Goal: Task Accomplishment & Management: Use online tool/utility

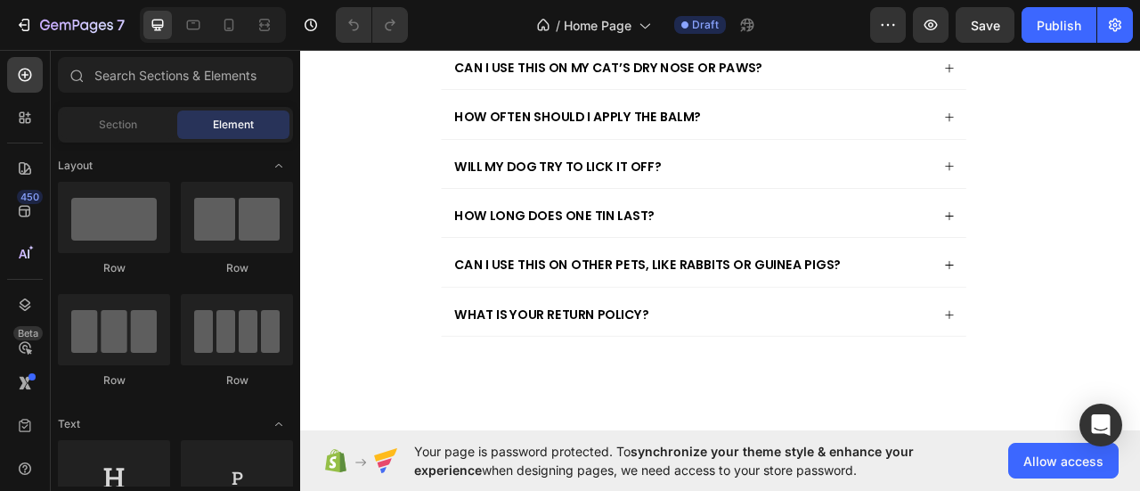
scroll to position [4018, 0]
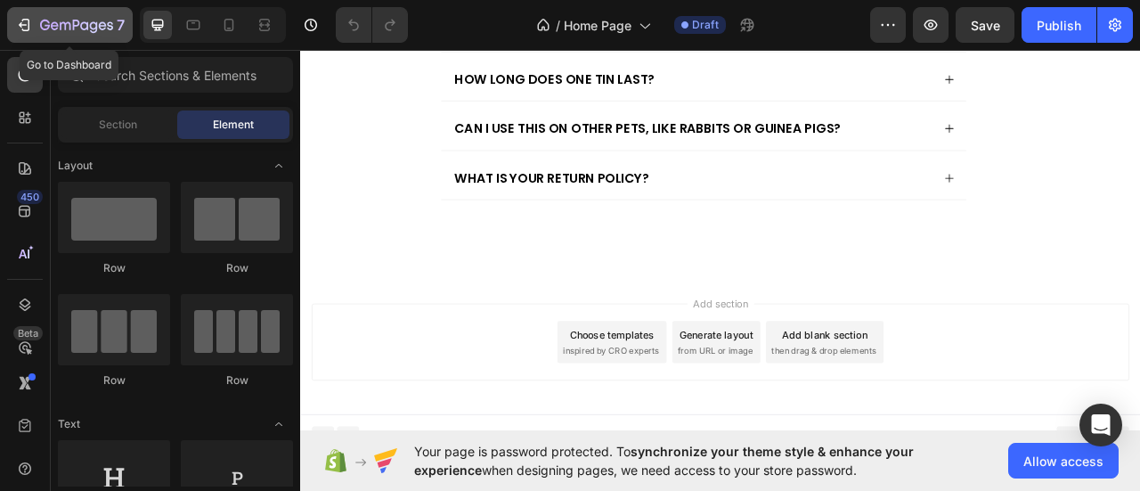
click at [21, 26] on icon "button" at bounding box center [24, 25] width 18 height 18
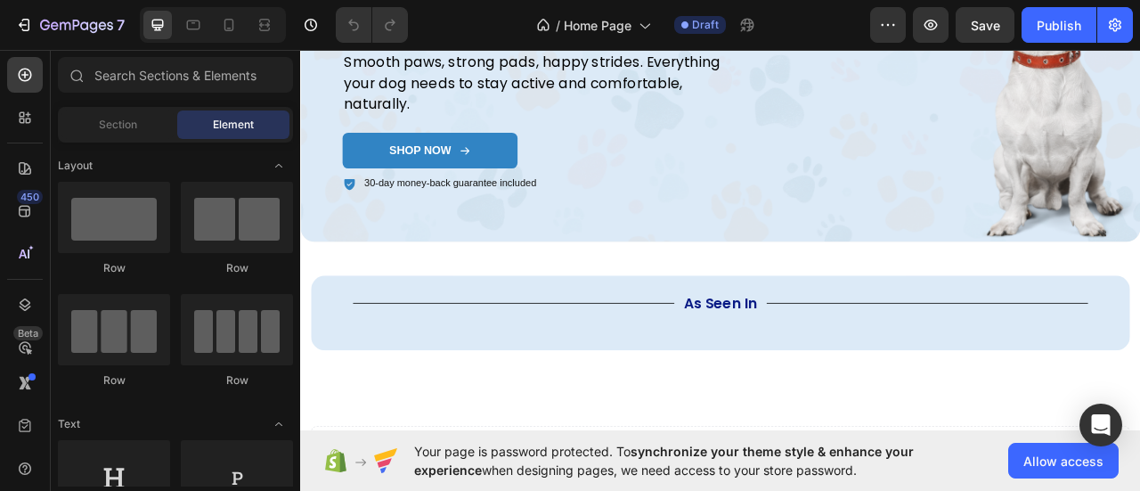
scroll to position [246, 0]
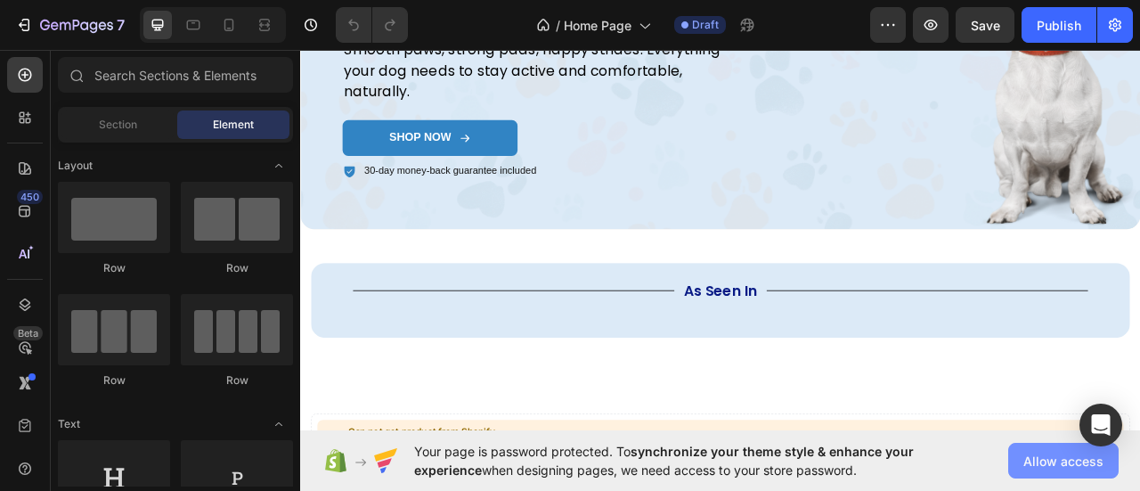
click at [1043, 455] on span "Allow access" at bounding box center [1063, 460] width 80 height 19
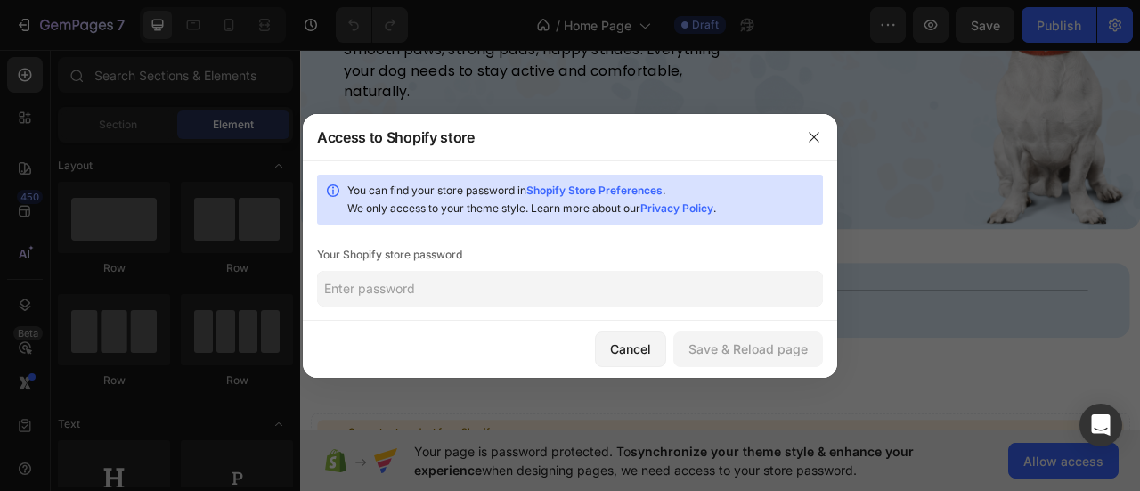
click at [552, 296] on input "text" at bounding box center [570, 289] width 506 height 36
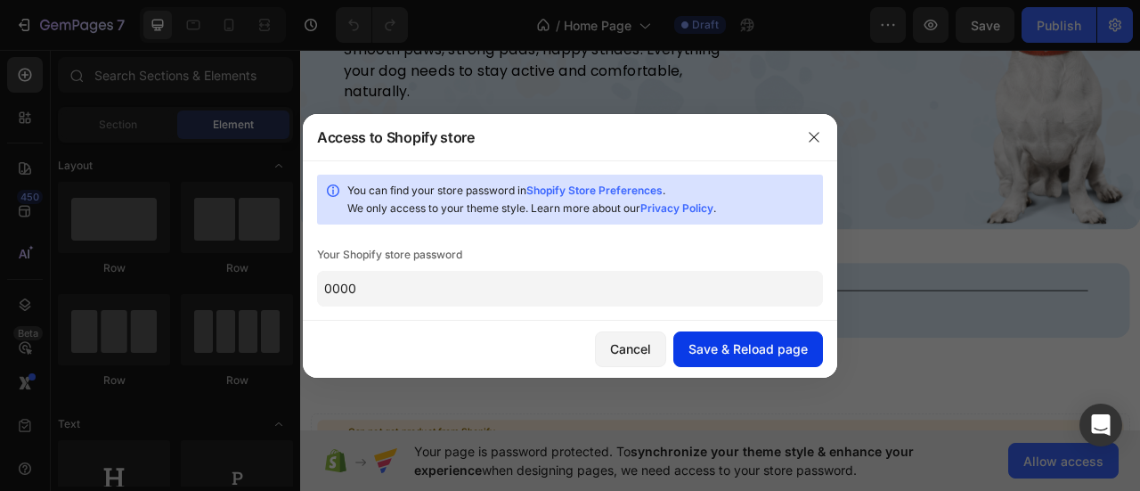
type input "0000"
click at [766, 355] on div "Save & Reload page" at bounding box center [747, 348] width 119 height 19
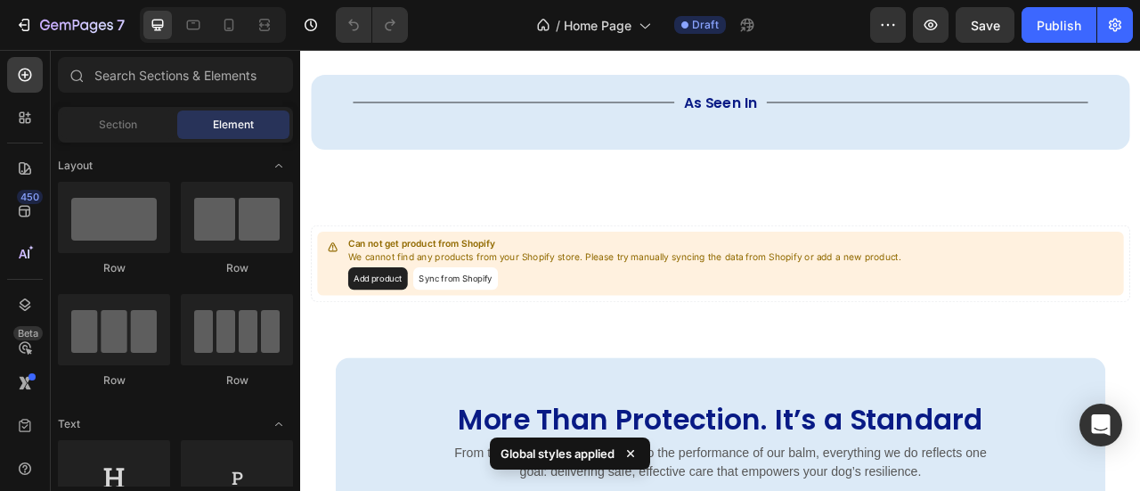
scroll to position [496, 0]
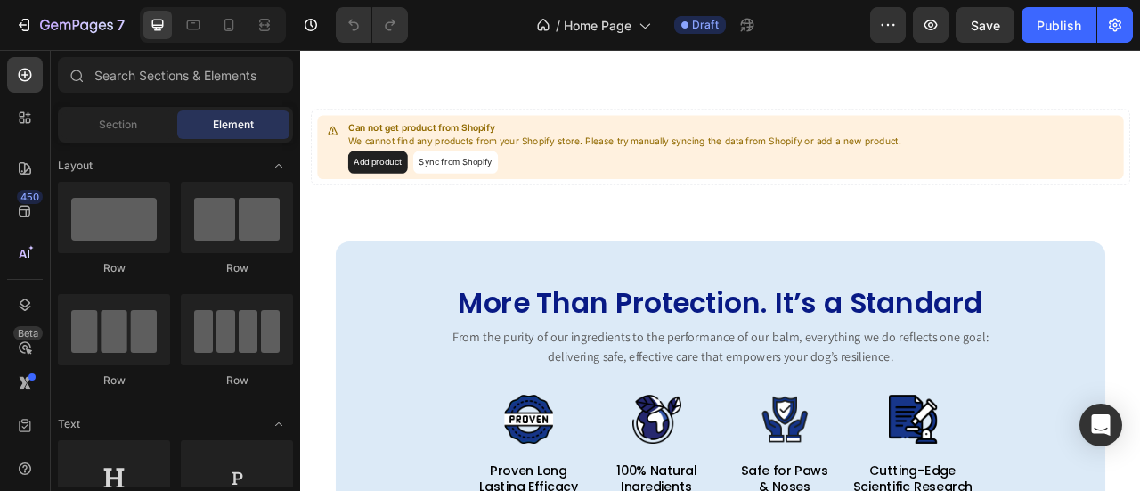
scroll to position [678, 0]
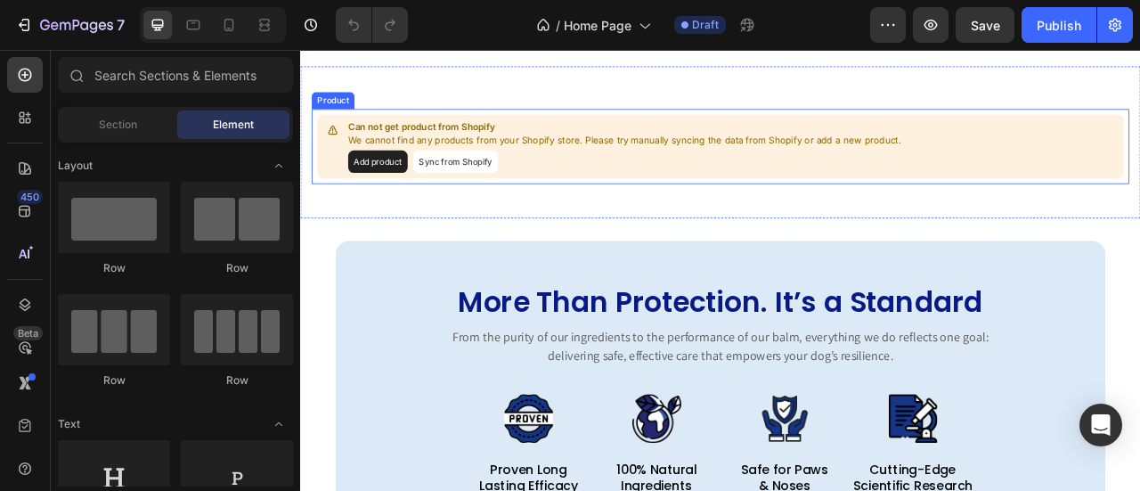
click at [523, 187] on button "Sync from Shopify" at bounding box center [497, 191] width 108 height 28
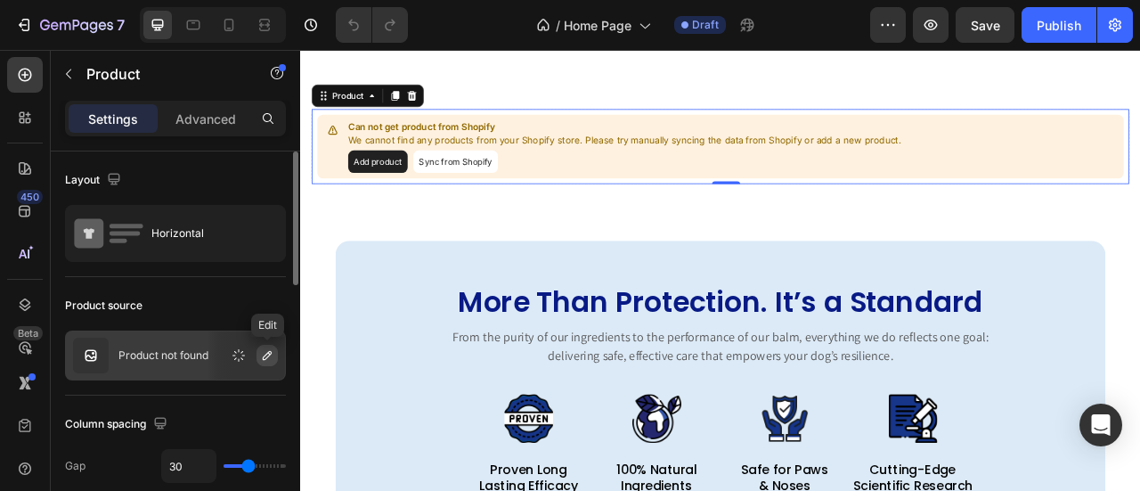
click at [269, 361] on icon "button" at bounding box center [267, 355] width 14 height 14
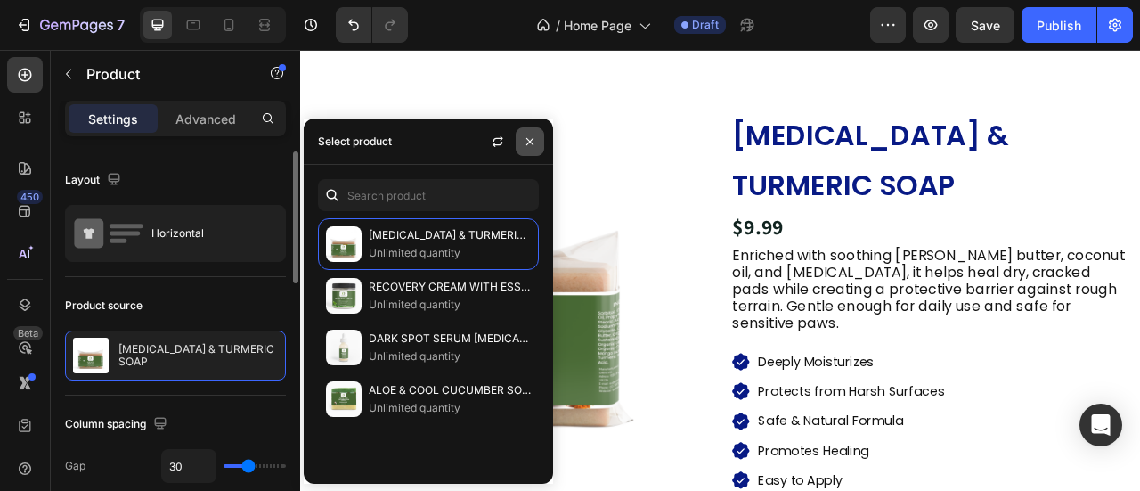
drag, startPoint x: 537, startPoint y: 146, endPoint x: 301, endPoint y: 122, distance: 237.1
click at [537, 146] on button "button" at bounding box center [529, 141] width 28 height 28
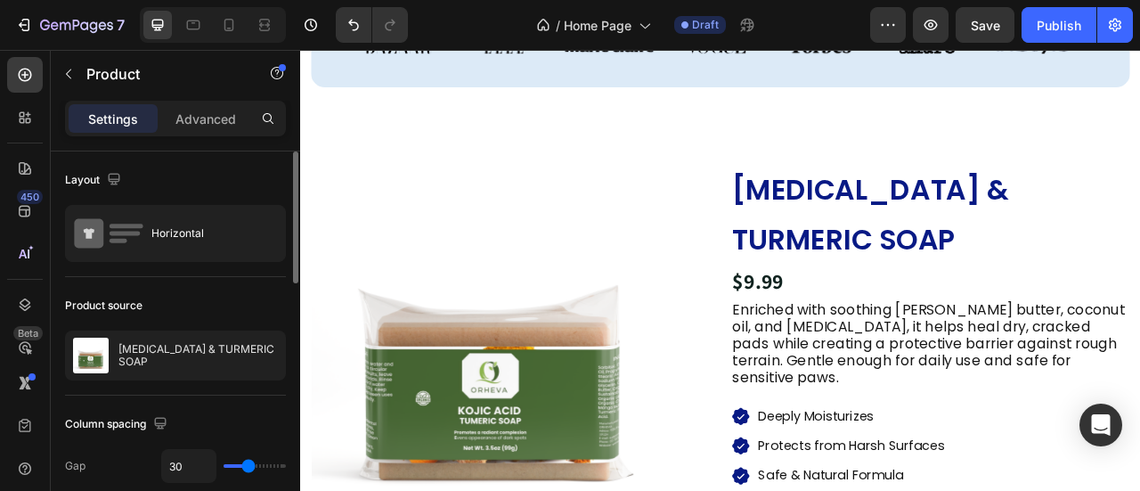
scroll to position [619, 0]
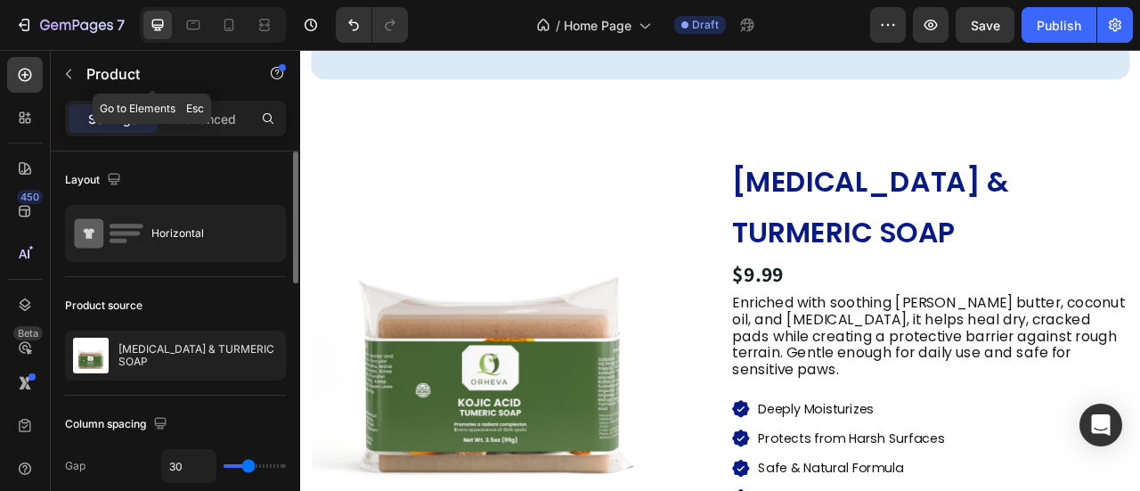
click at [75, 75] on button "button" at bounding box center [68, 74] width 28 height 28
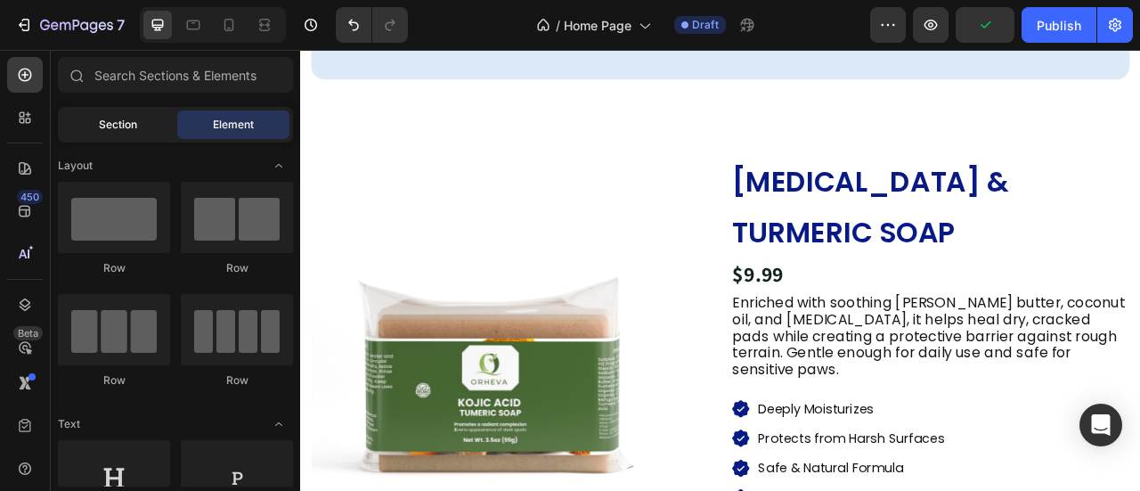
click at [136, 131] on span "Section" at bounding box center [118, 125] width 38 height 16
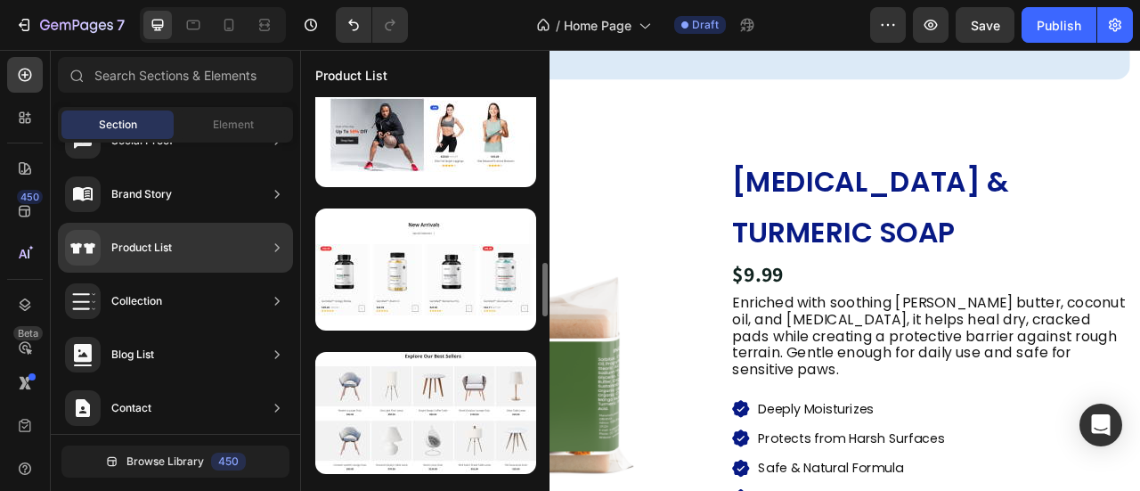
scroll to position [1187, 0]
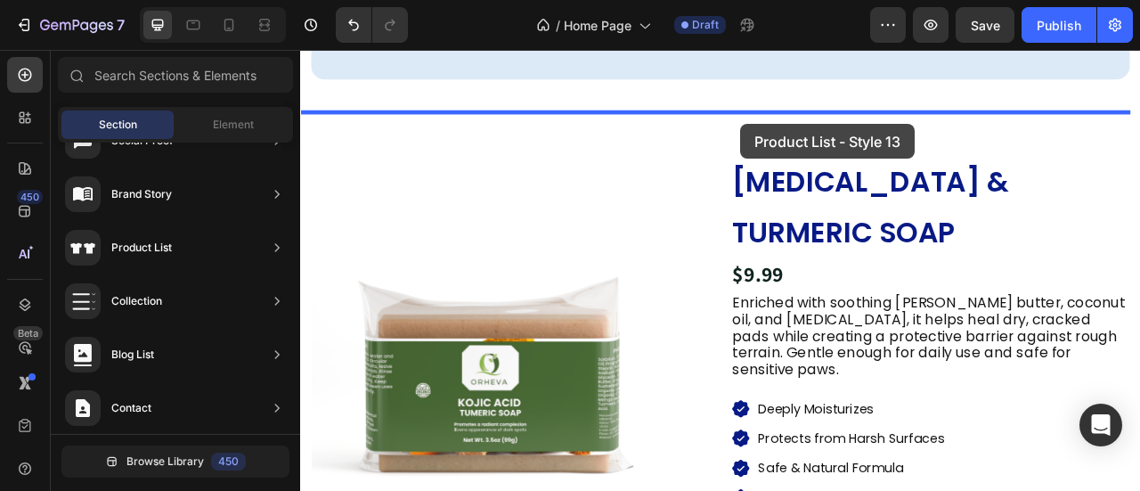
drag, startPoint x: 710, startPoint y: 312, endPoint x: 860, endPoint y: 146, distance: 223.7
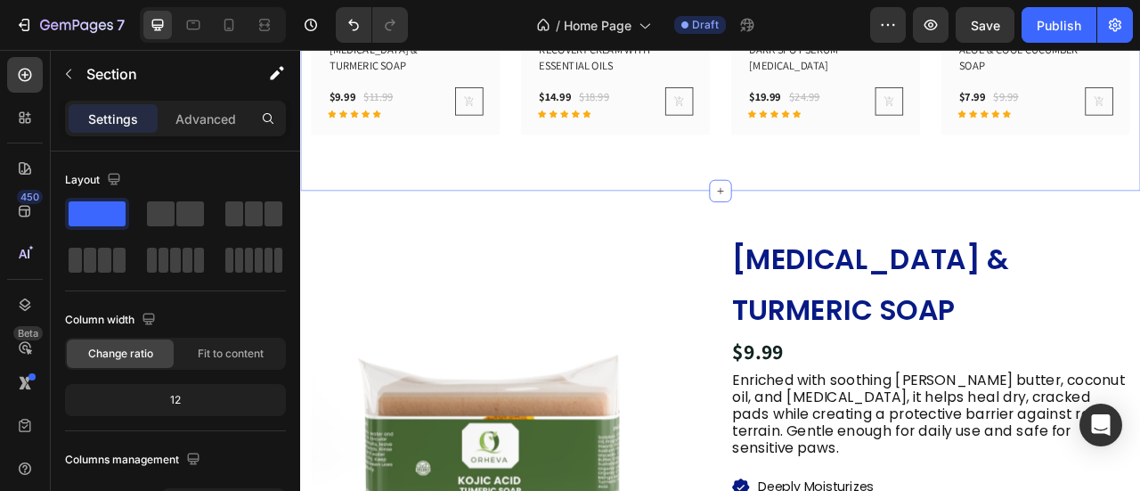
scroll to position [1203, 0]
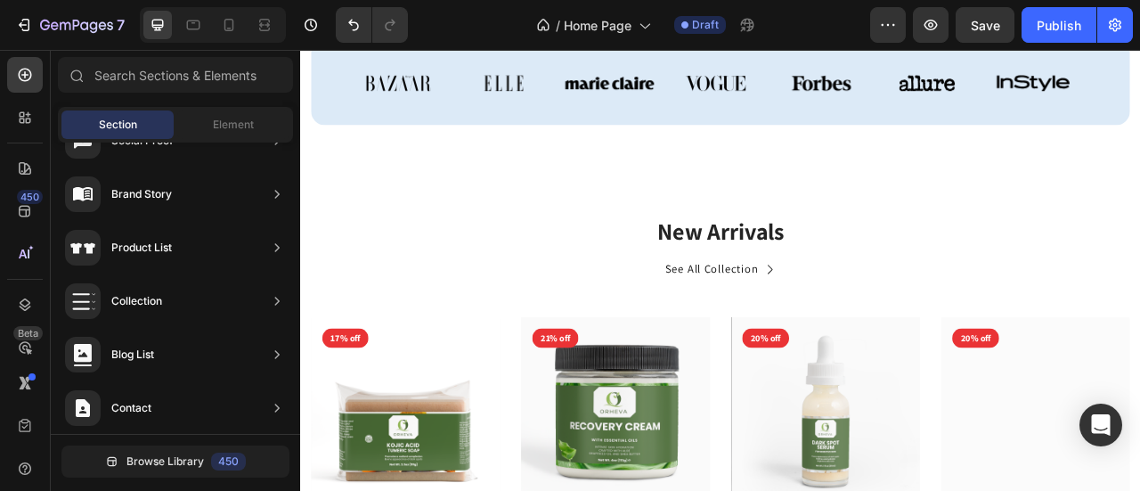
scroll to position [560, 0]
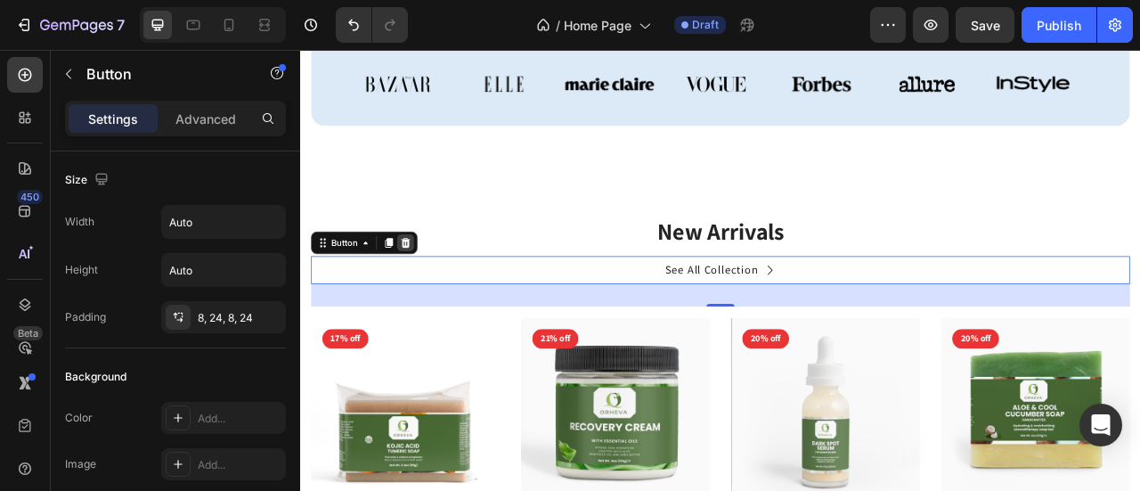
click at [432, 296] on icon at bounding box center [433, 295] width 14 height 14
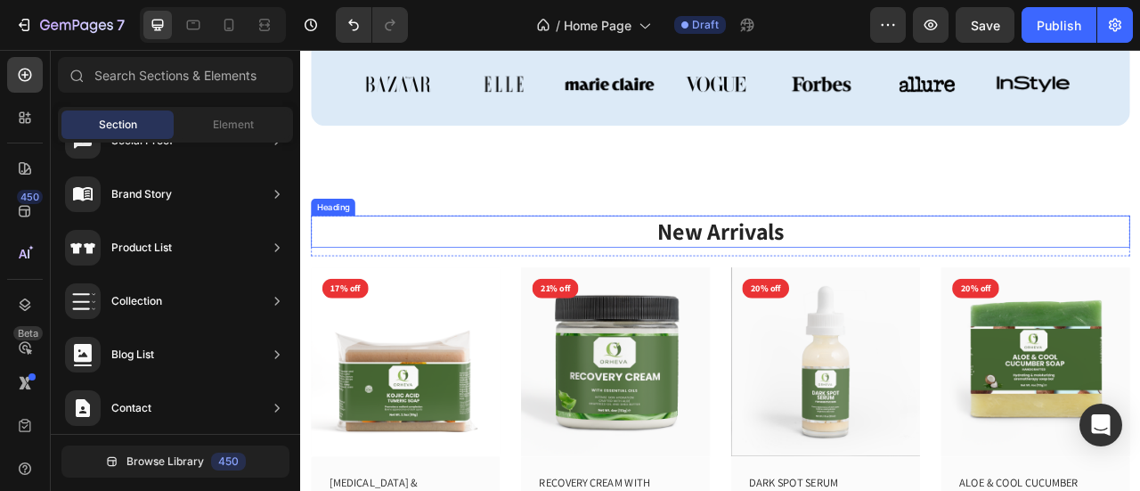
click at [803, 276] on p "New Arrivals" at bounding box center [834, 281] width 1038 height 38
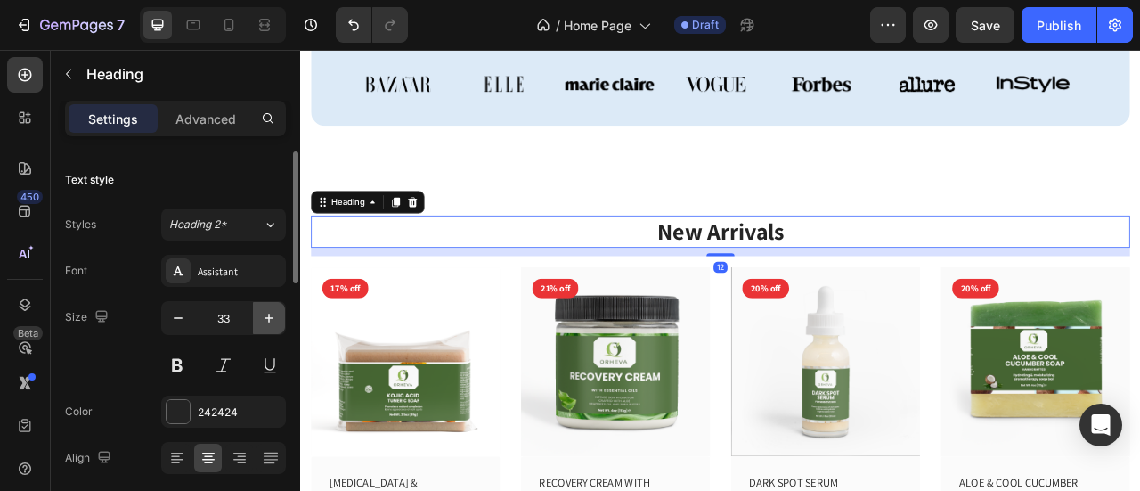
click at [263, 315] on icon "button" at bounding box center [269, 318] width 18 height 18
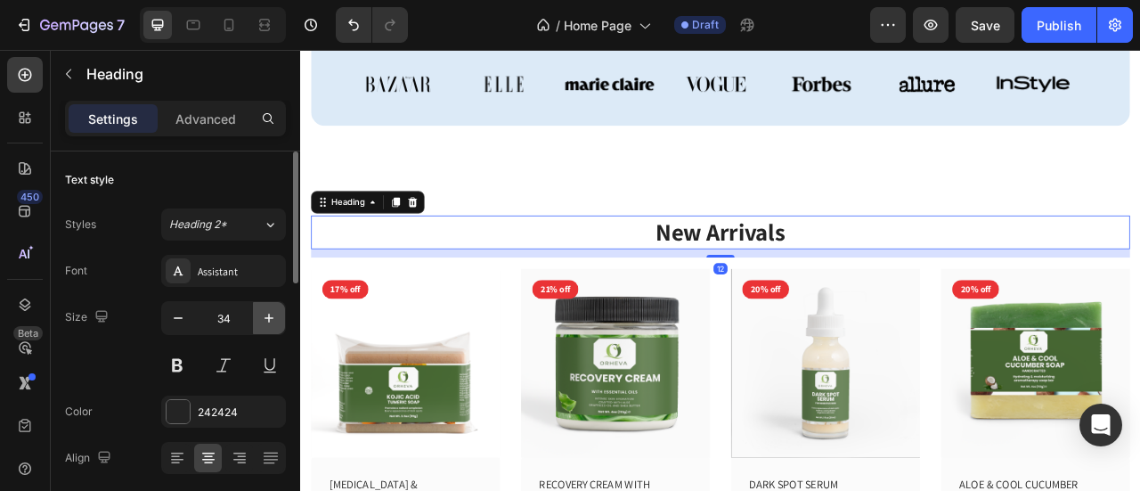
type input "35"
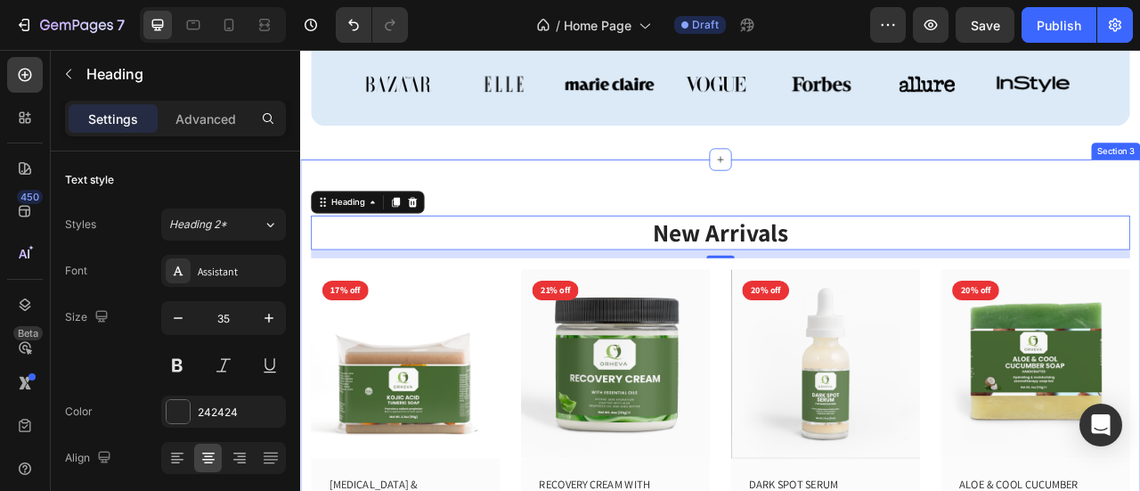
click at [629, 184] on div "Title Line As Seen In Text Block Title Line Row Image Image Image Image Image I…" at bounding box center [834, 77] width 1068 height 223
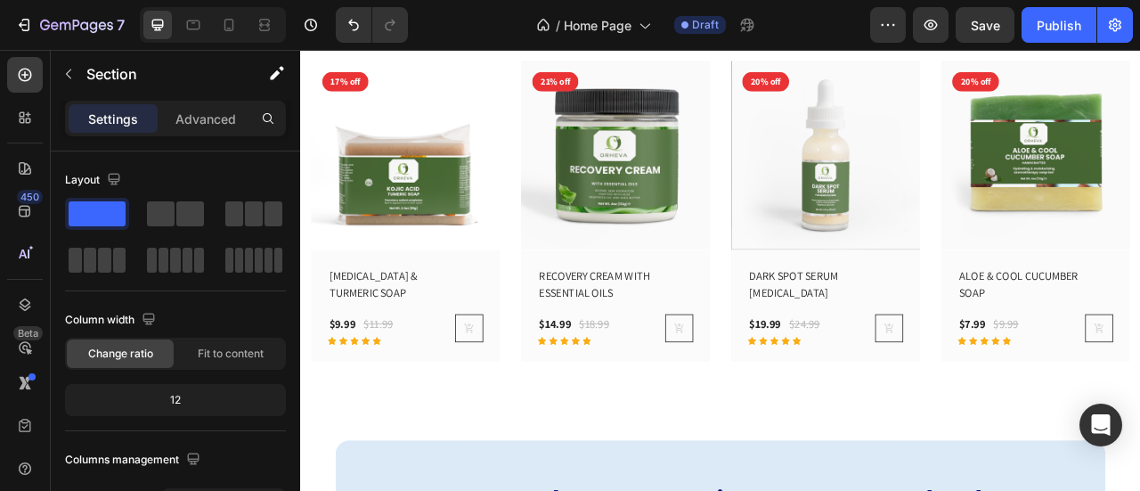
scroll to position [831, 0]
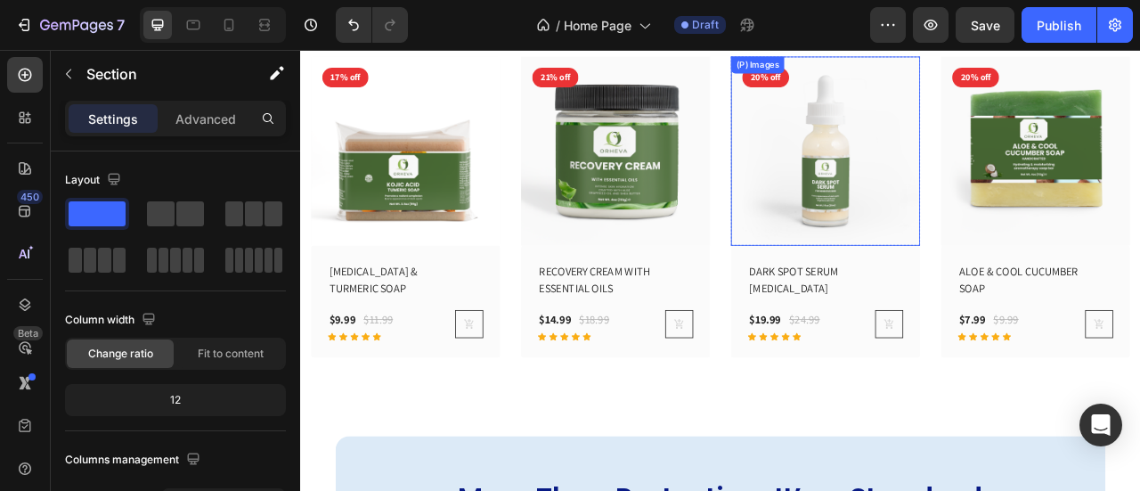
click at [902, 221] on img at bounding box center [968, 178] width 240 height 240
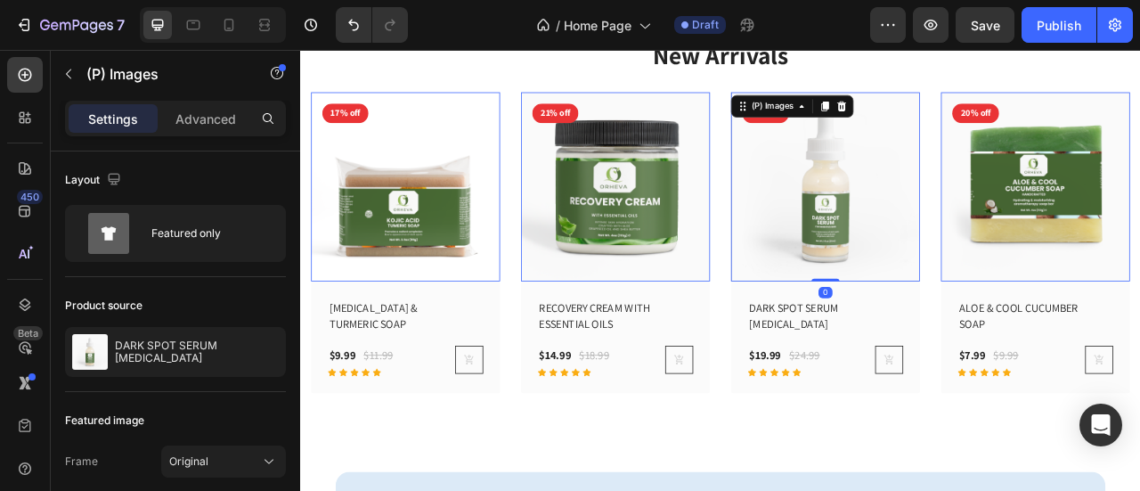
scroll to position [779, 0]
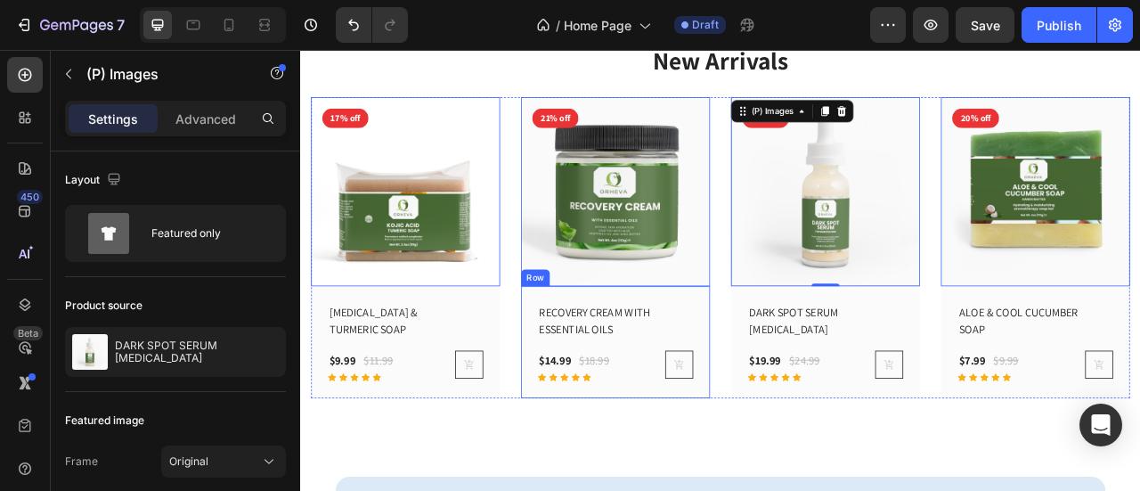
click at [554, 379] on div "RECOVERY CREAM WITH ESSENTIAL OILS (P) Title $14.99 (P) Price (P) Price $18.99 …" at bounding box center [433, 421] width 240 height 142
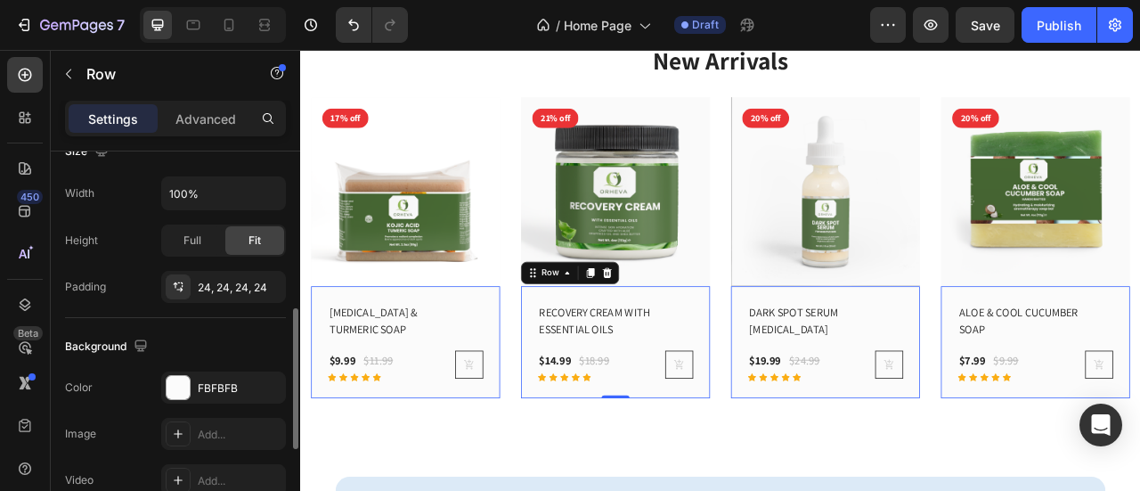
scroll to position [418, 0]
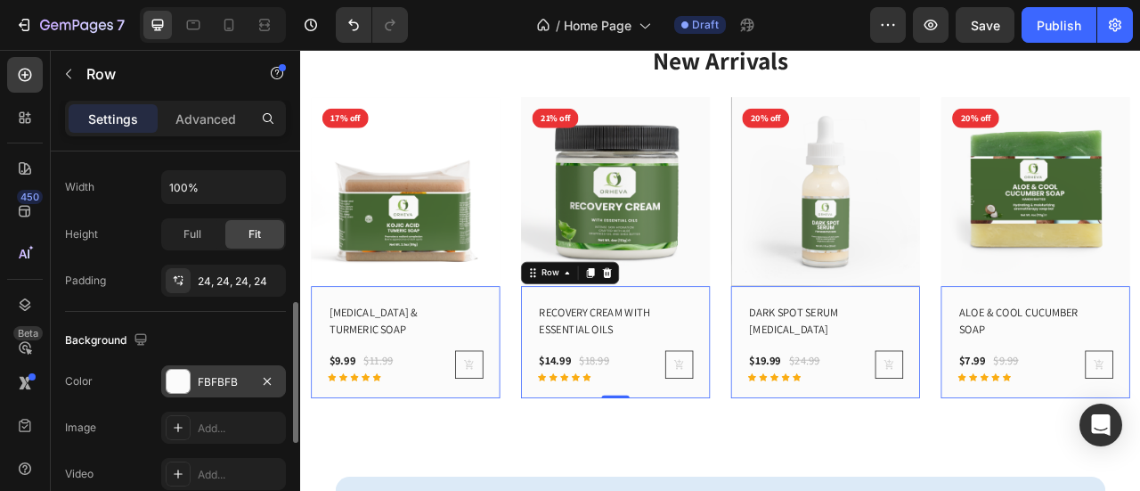
click at [226, 369] on div "FBFBFB" at bounding box center [223, 381] width 125 height 32
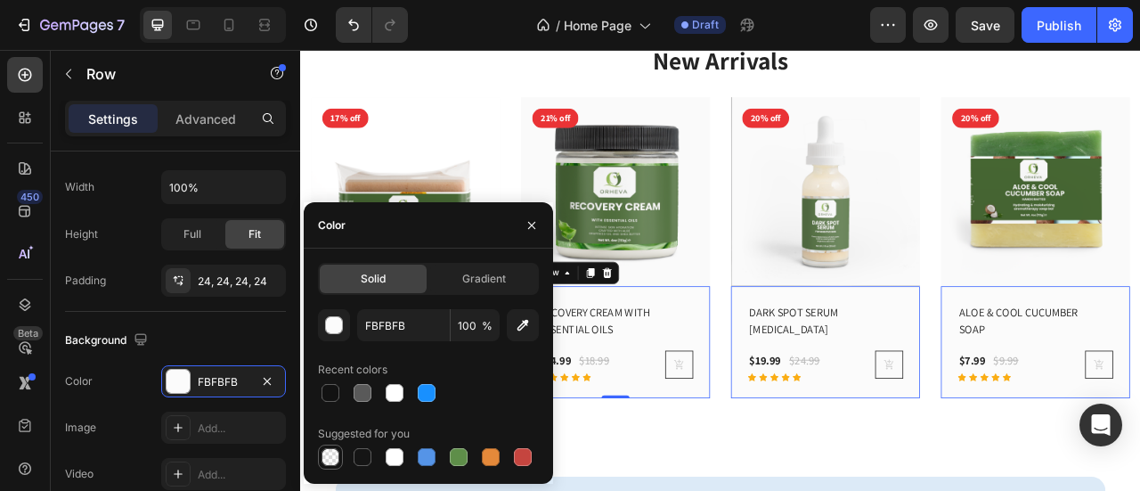
click at [328, 461] on div at bounding box center [330, 457] width 18 height 18
type input "000000"
type input "0"
click at [534, 224] on icon "button" at bounding box center [531, 225] width 14 height 14
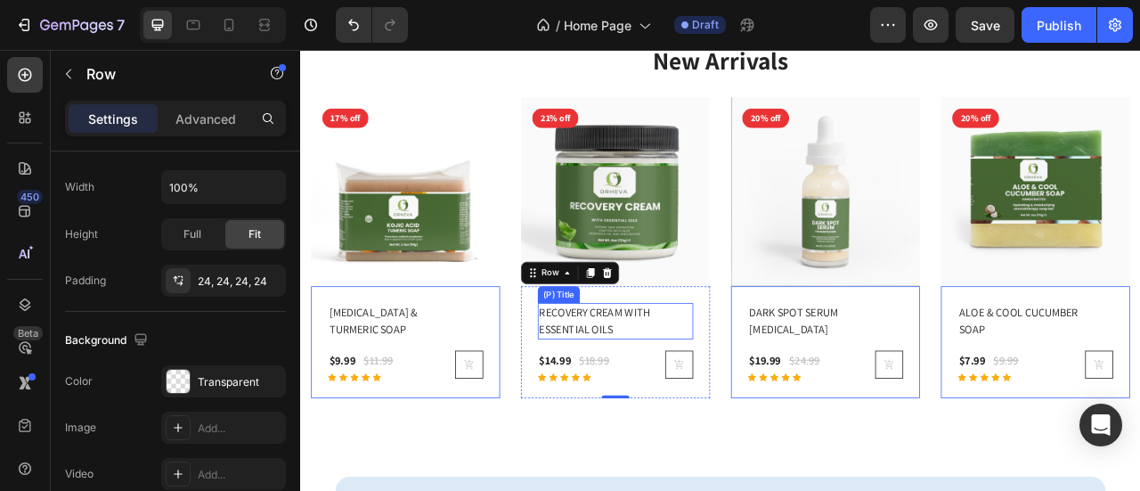
click at [655, 392] on h2 "RECOVERY CREAM WITH ESSENTIAL OILS" at bounding box center [686, 394] width 169 height 46
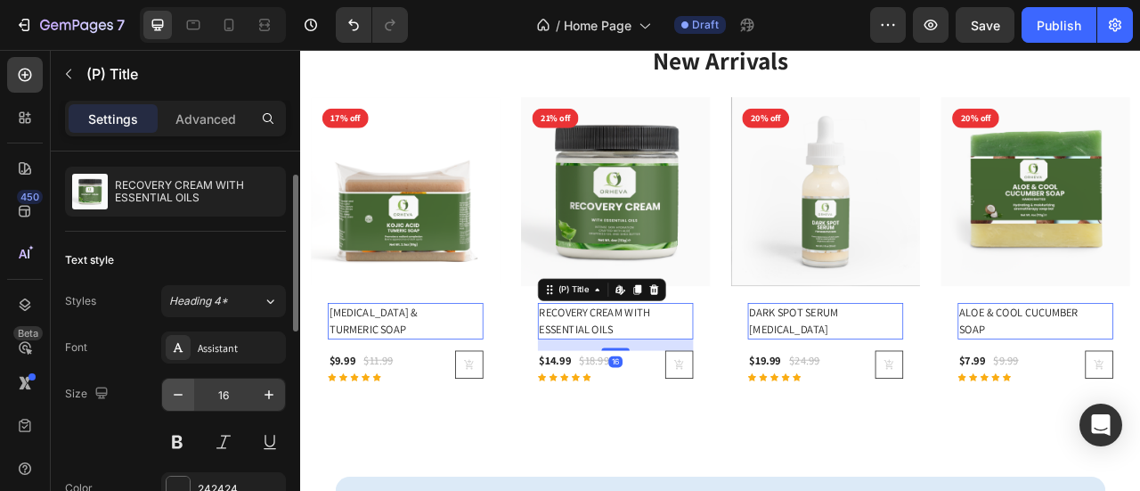
scroll to position [45, 0]
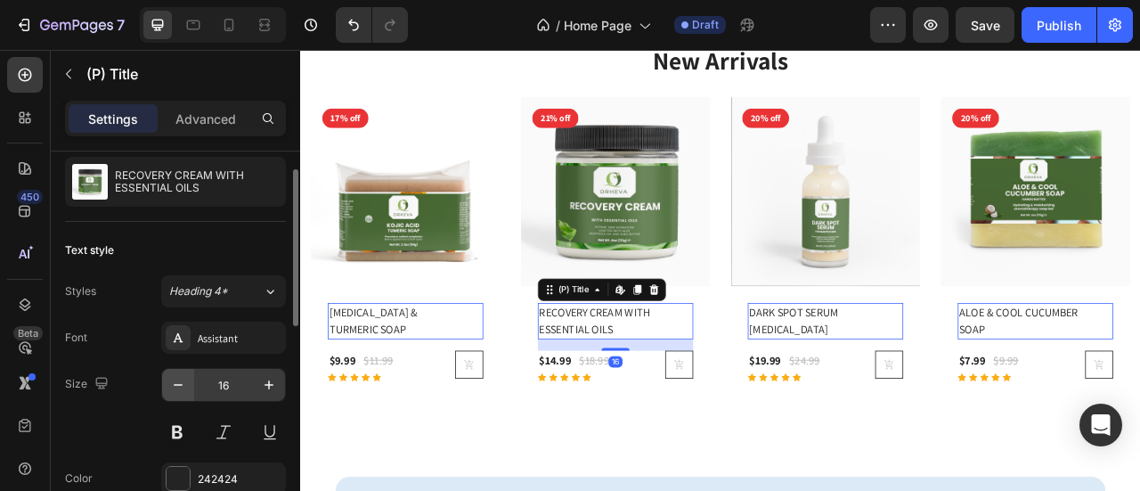
click at [178, 426] on button at bounding box center [177, 432] width 32 height 32
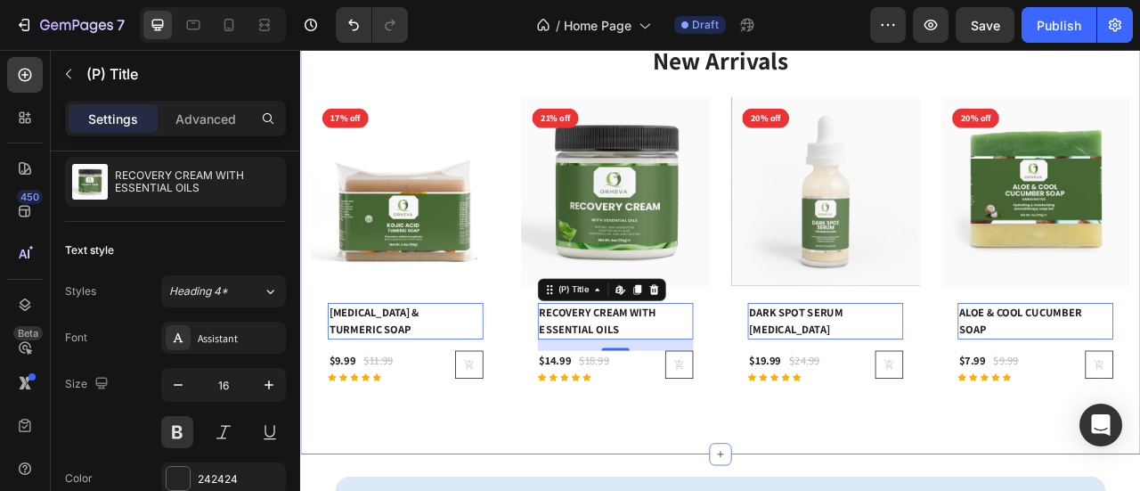
click at [503, 490] on div "New Arrivals Heading Row (P) Images 17% off Product Badge Row KOJIC ACID & TURM…" at bounding box center [834, 267] width 1068 height 595
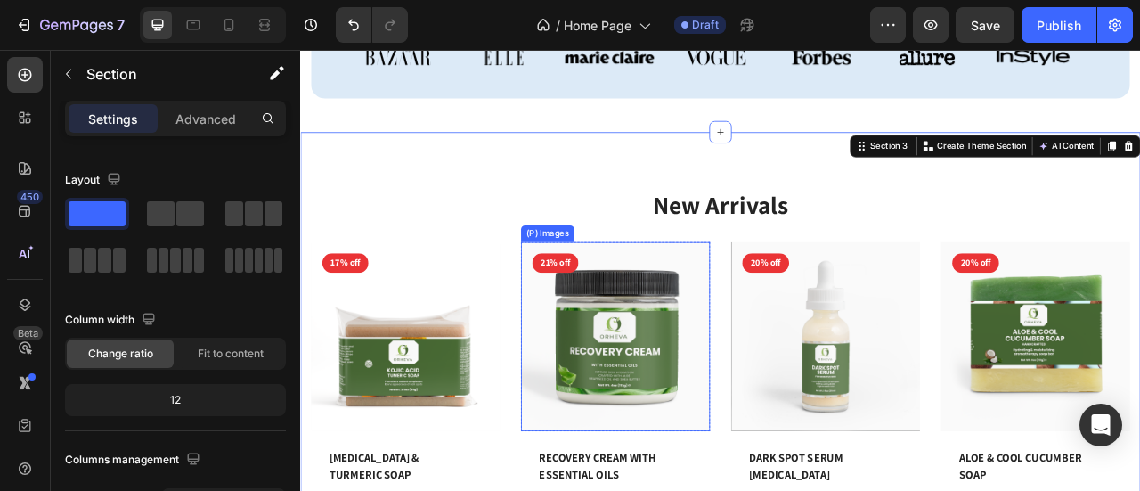
scroll to position [589, 0]
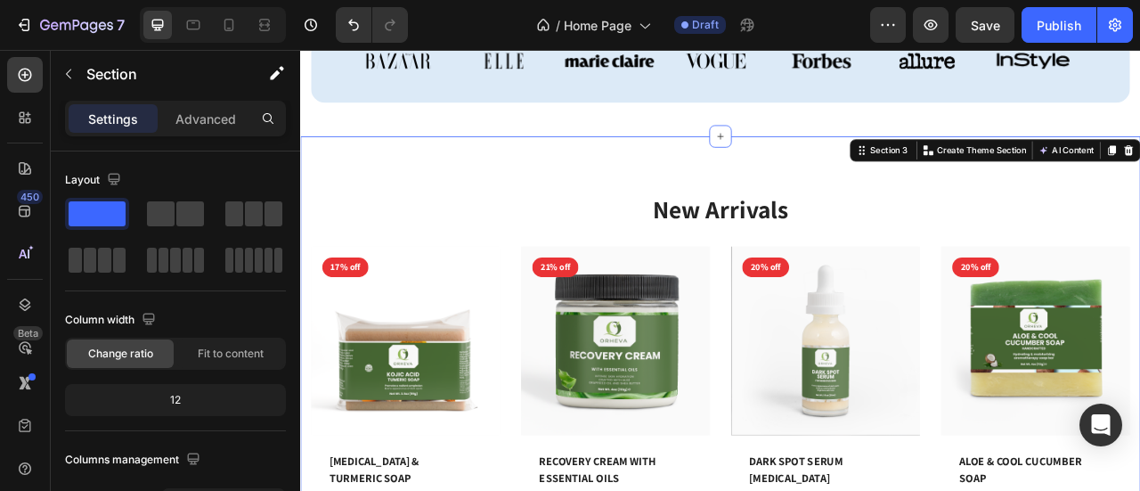
click at [800, 174] on div "New Arrivals Heading Row (P) Images 17% off Product Badge Row KOJIC ACID & TURM…" at bounding box center [834, 456] width 1068 height 595
click at [217, 110] on p "Advanced" at bounding box center [205, 118] width 61 height 19
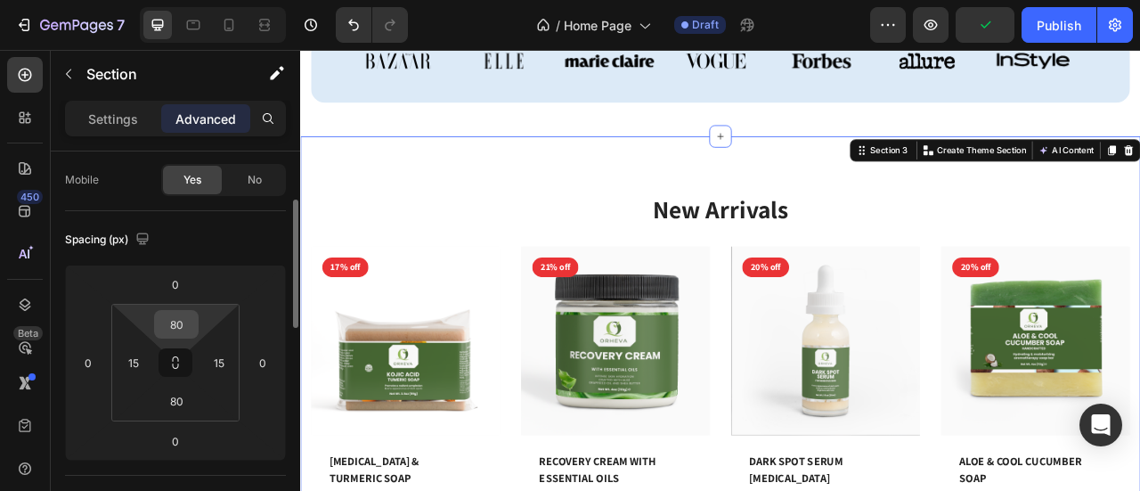
scroll to position [137, 0]
click at [182, 317] on input "80" at bounding box center [176, 320] width 36 height 27
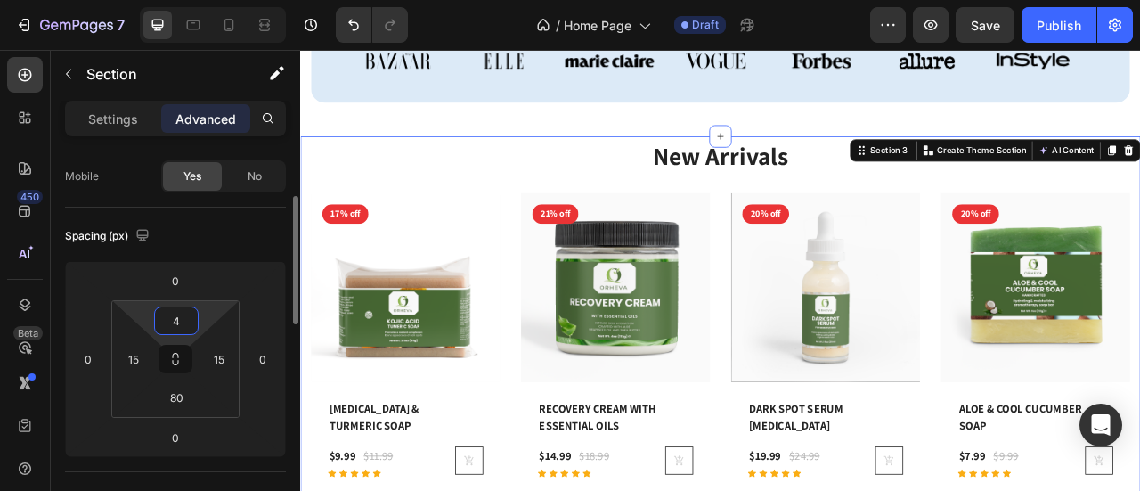
type input "40"
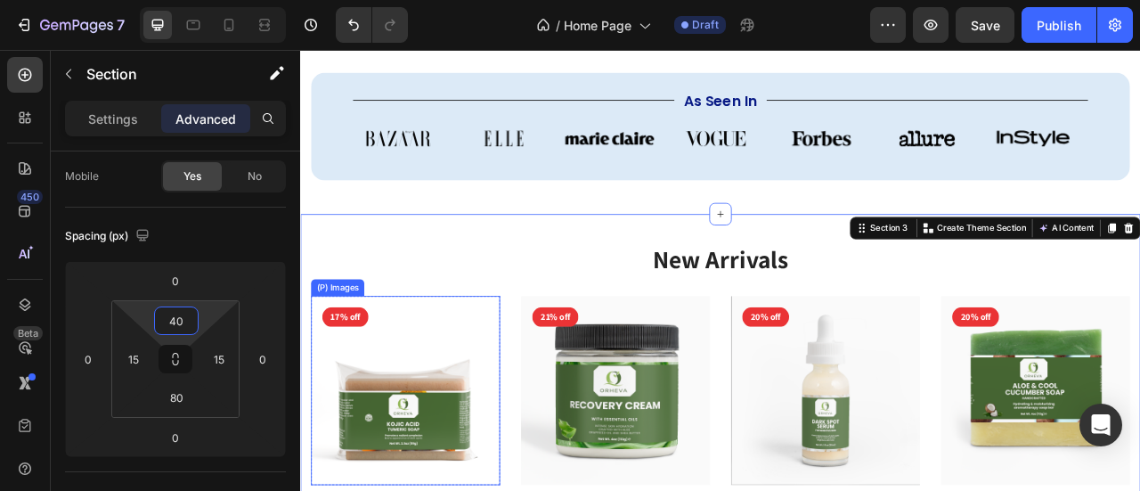
scroll to position [479, 0]
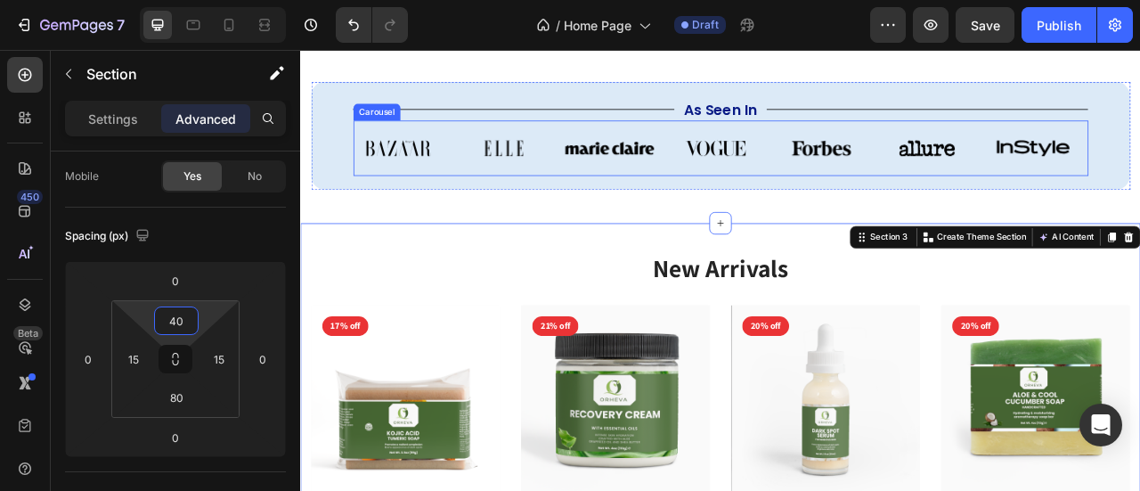
click at [661, 199] on div "Image Image Image Image Image Image Image Carousel" at bounding box center [834, 174] width 935 height 70
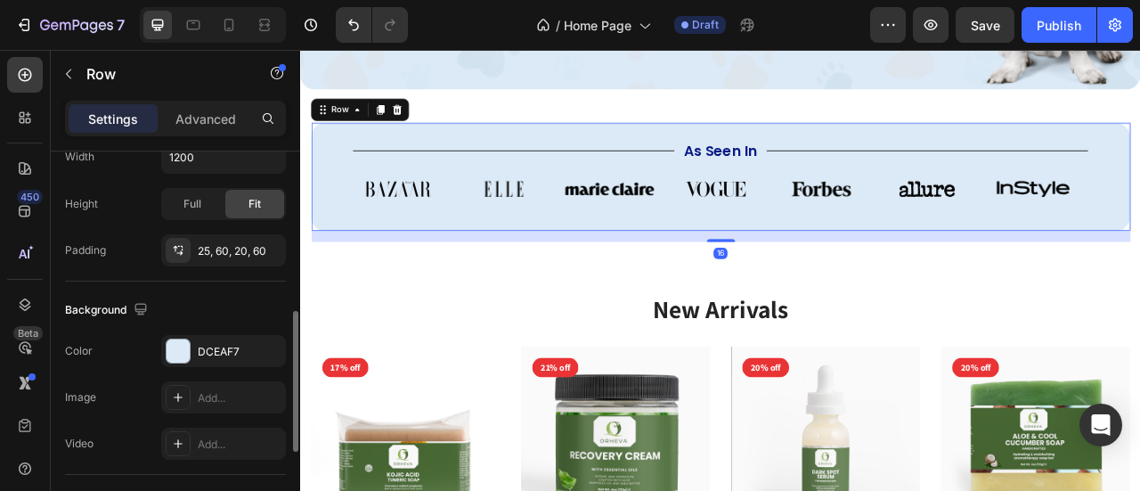
scroll to position [453, 0]
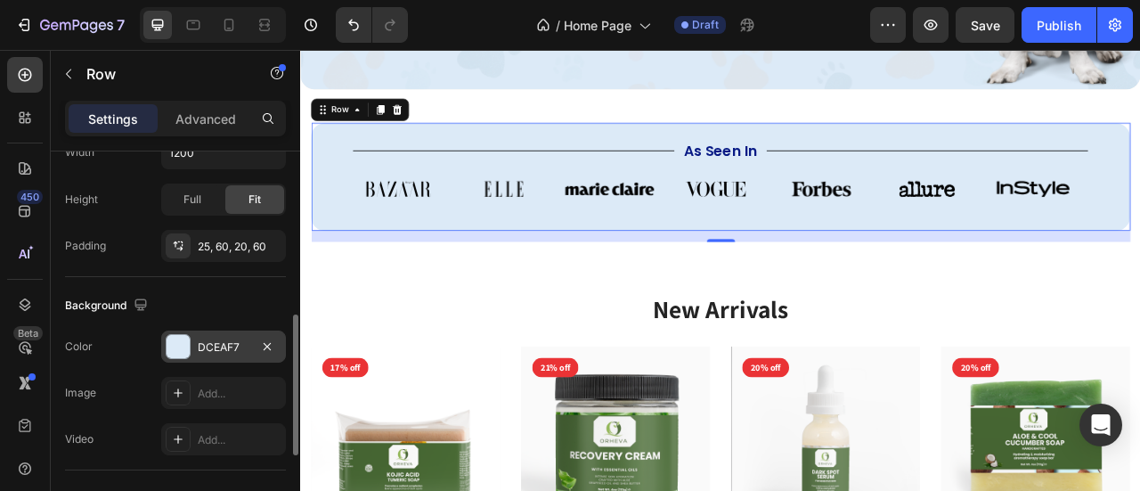
click at [199, 345] on div "DCEAF7" at bounding box center [224, 347] width 52 height 16
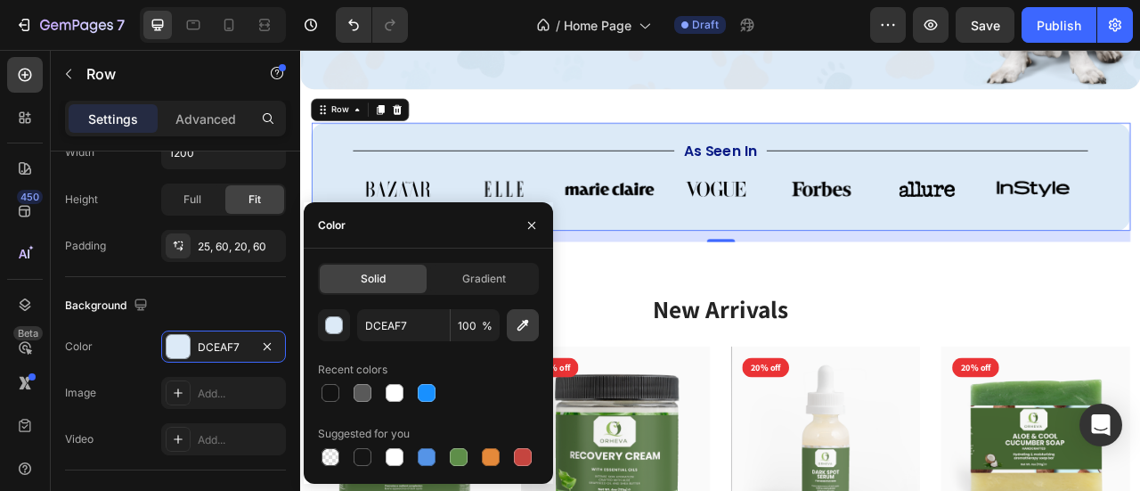
click at [523, 330] on icon "button" at bounding box center [523, 325] width 18 height 18
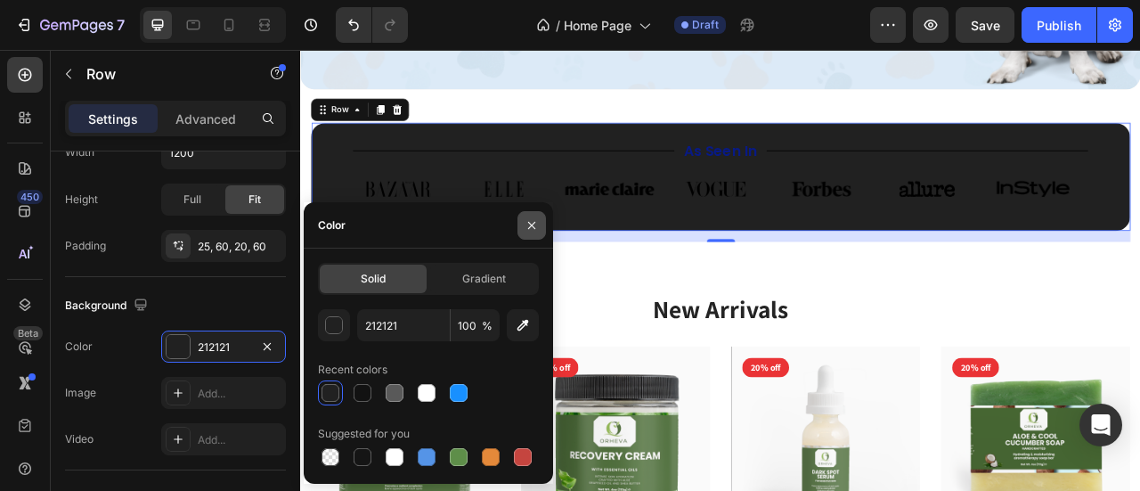
click at [532, 223] on icon "button" at bounding box center [531, 225] width 7 height 7
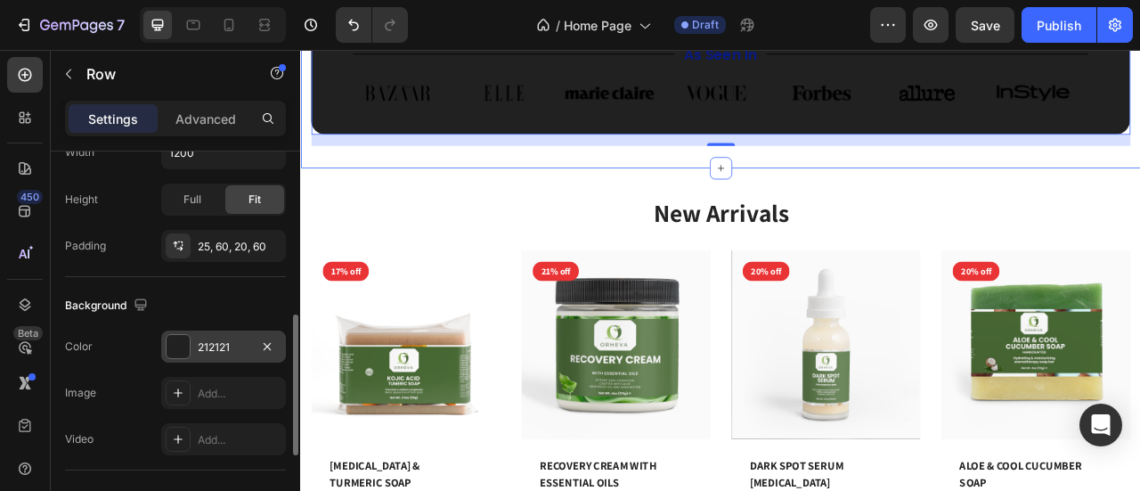
scroll to position [551, 0]
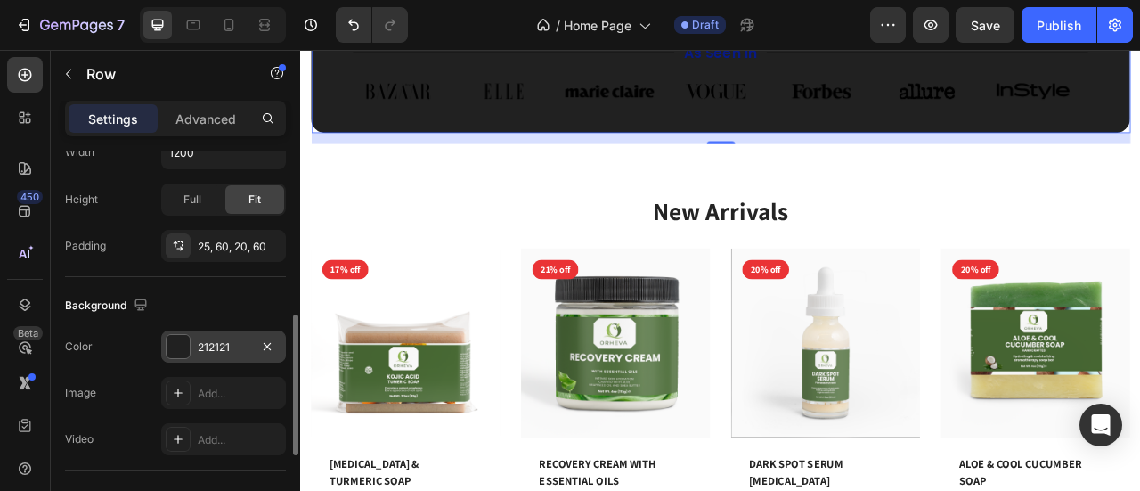
click at [188, 343] on div at bounding box center [177, 346] width 23 height 23
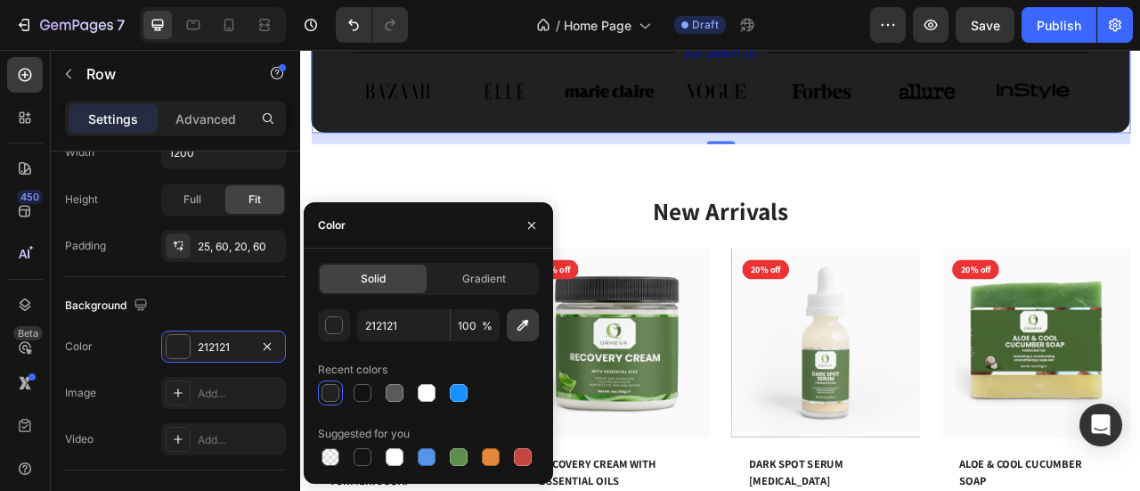
click at [523, 327] on icon "button" at bounding box center [523, 326] width 12 height 12
type input "6B865B"
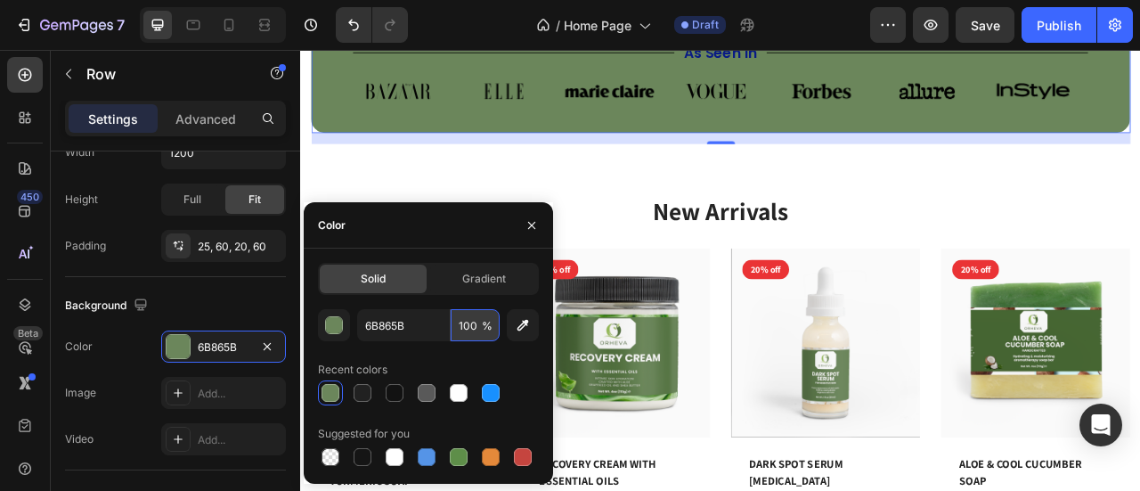
click at [477, 327] on input "100" at bounding box center [474, 325] width 49 height 32
type input "1"
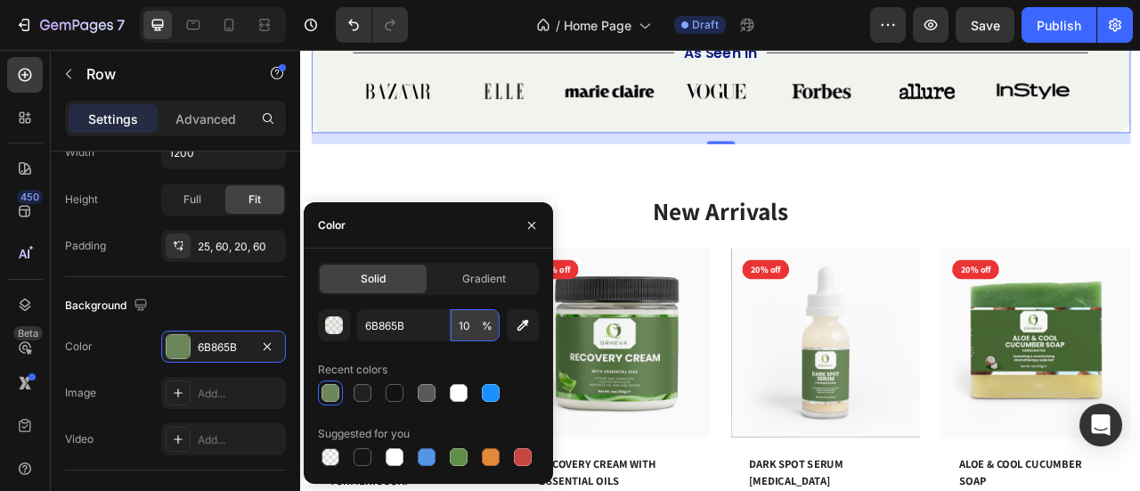
type input "1"
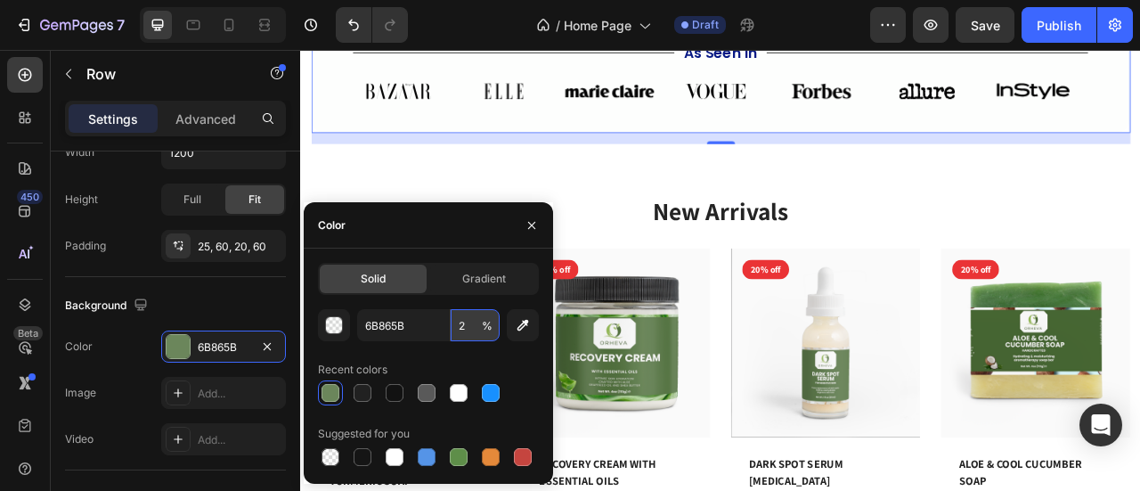
type input "20"
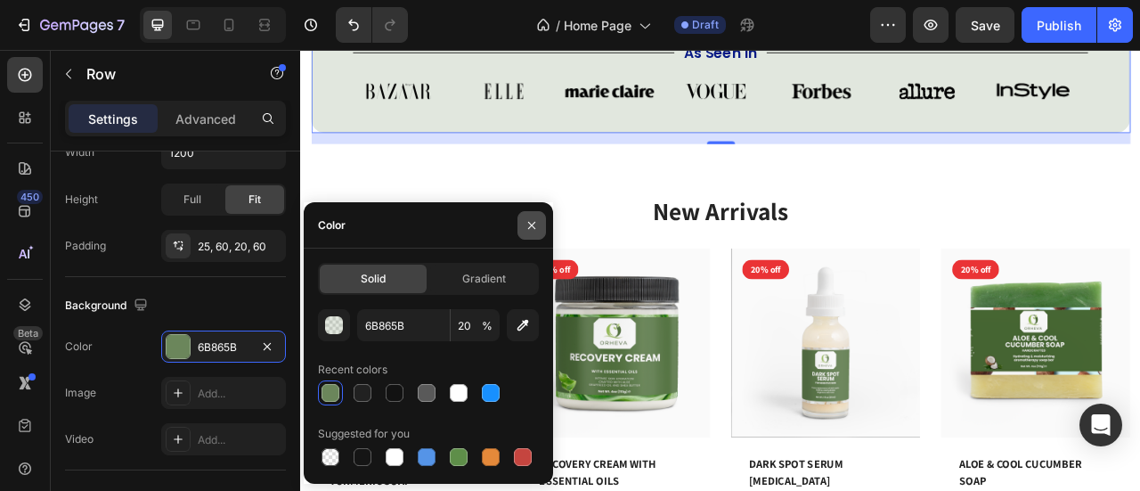
click at [532, 229] on icon "button" at bounding box center [531, 225] width 14 height 14
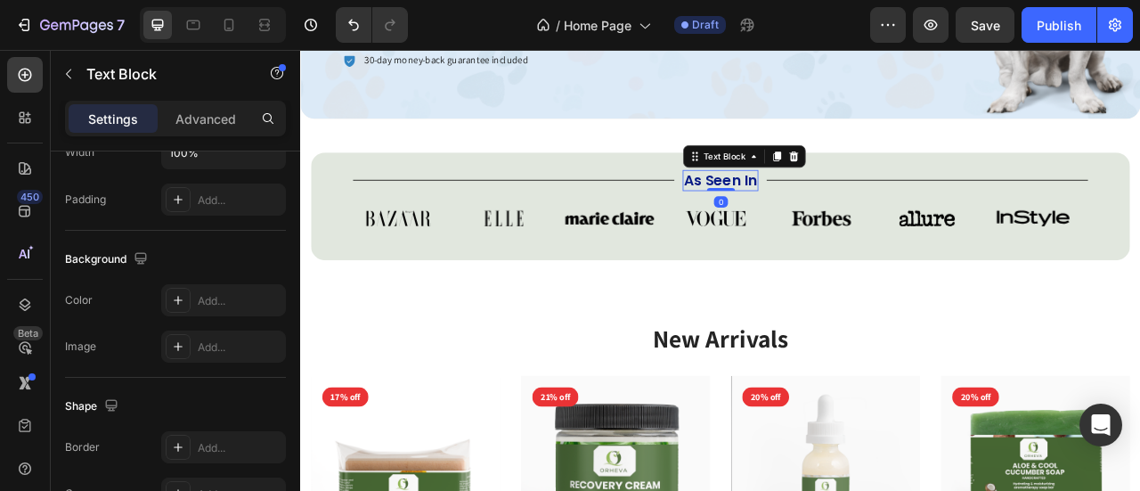
scroll to position [0, 0]
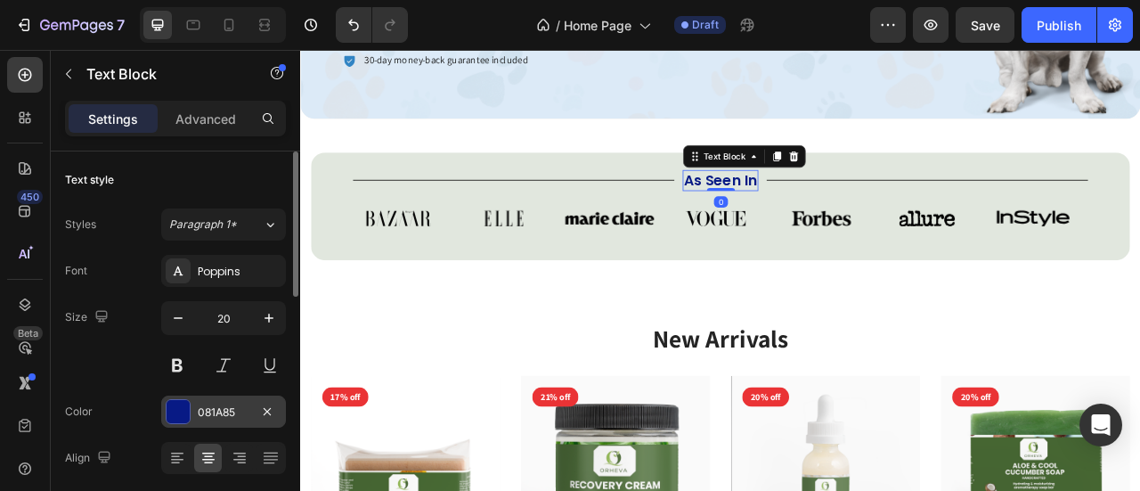
click at [201, 405] on div "081A85" at bounding box center [224, 412] width 52 height 16
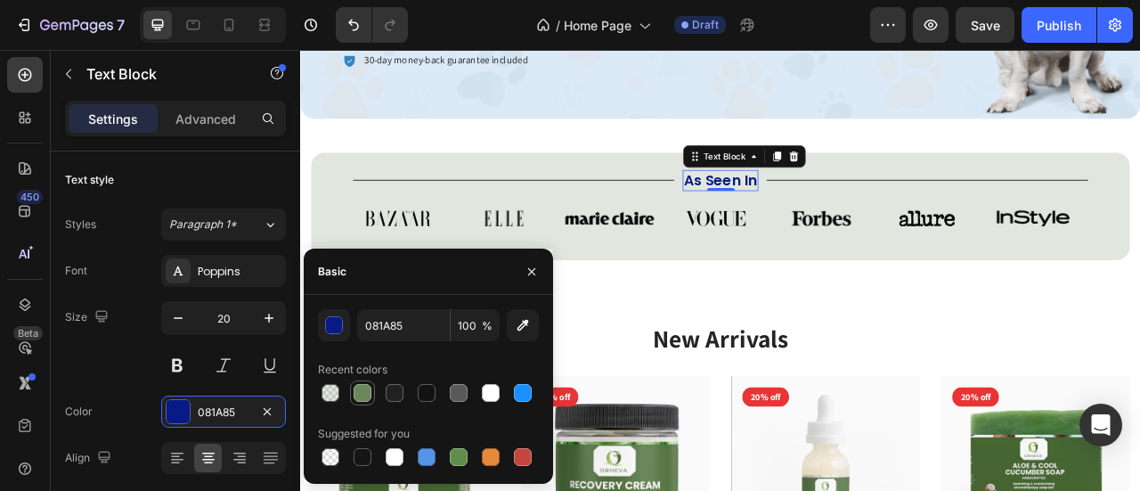
click at [363, 387] on div at bounding box center [362, 393] width 18 height 18
type input "6B865B"
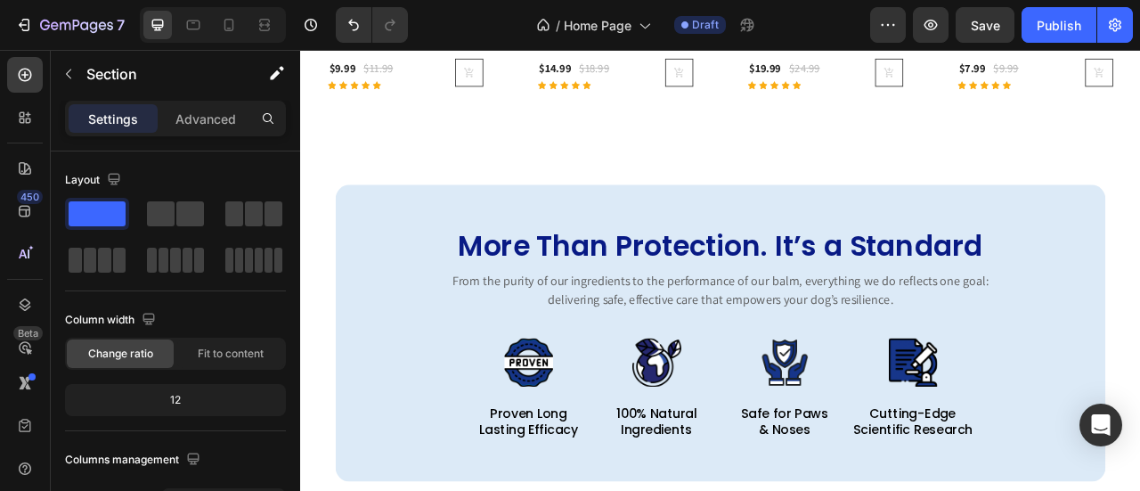
scroll to position [1117, 0]
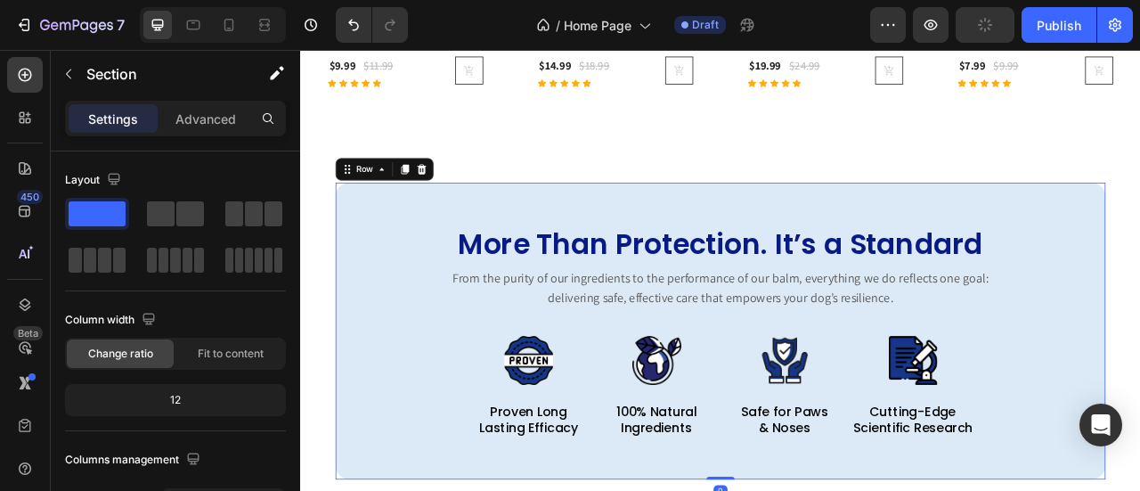
click at [870, 232] on div "More Than Protection. It’s a Standard Heading From the purity of our ingredient…" at bounding box center [834, 406] width 979 height 377
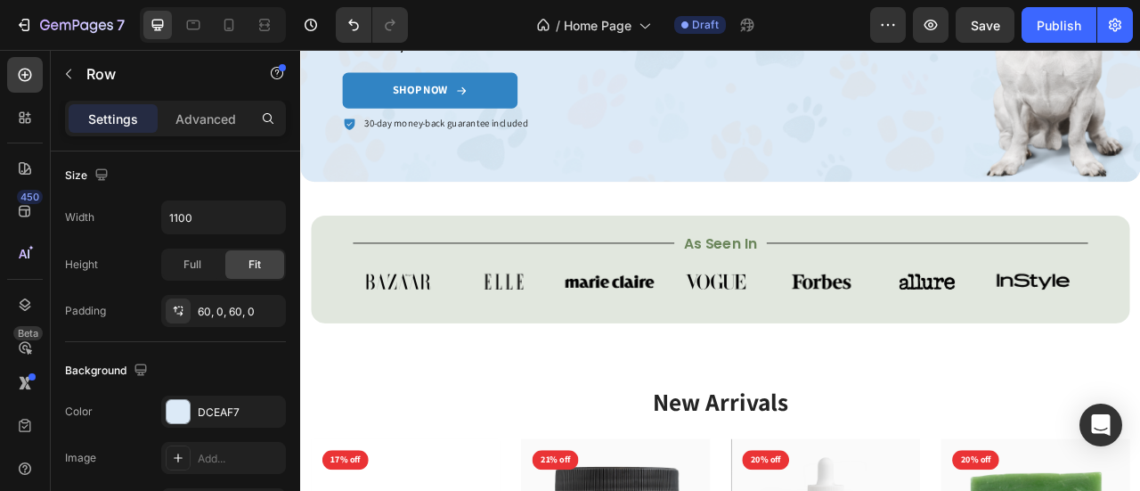
scroll to position [312, 0]
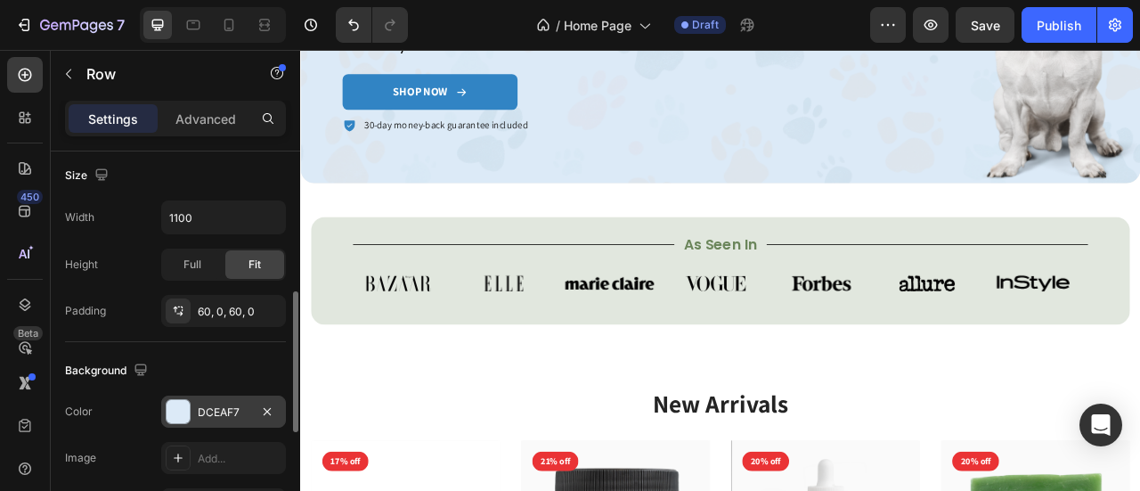
click at [209, 405] on div "DCEAF7" at bounding box center [224, 412] width 52 height 16
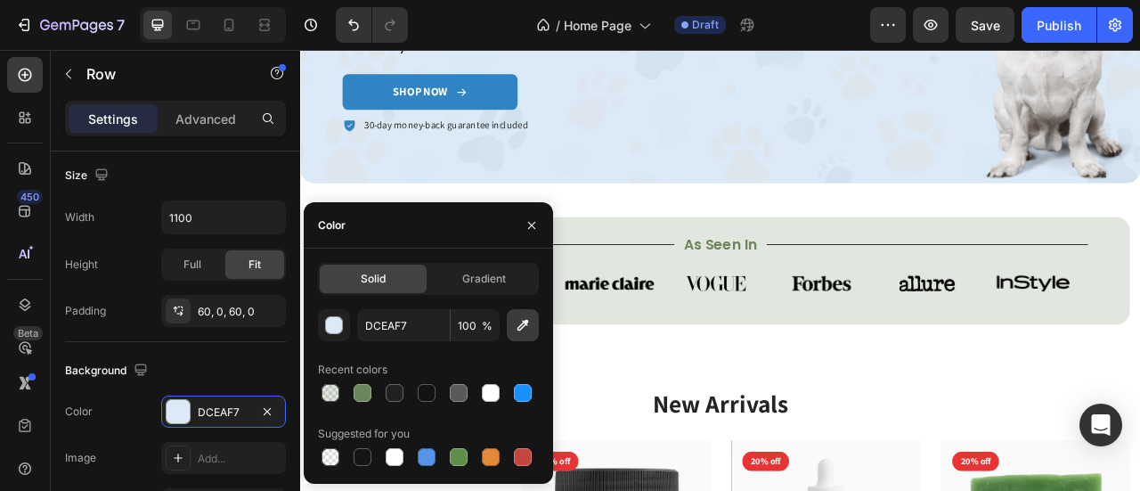
click at [518, 328] on icon "button" at bounding box center [523, 325] width 18 height 18
type input "E1E7DE"
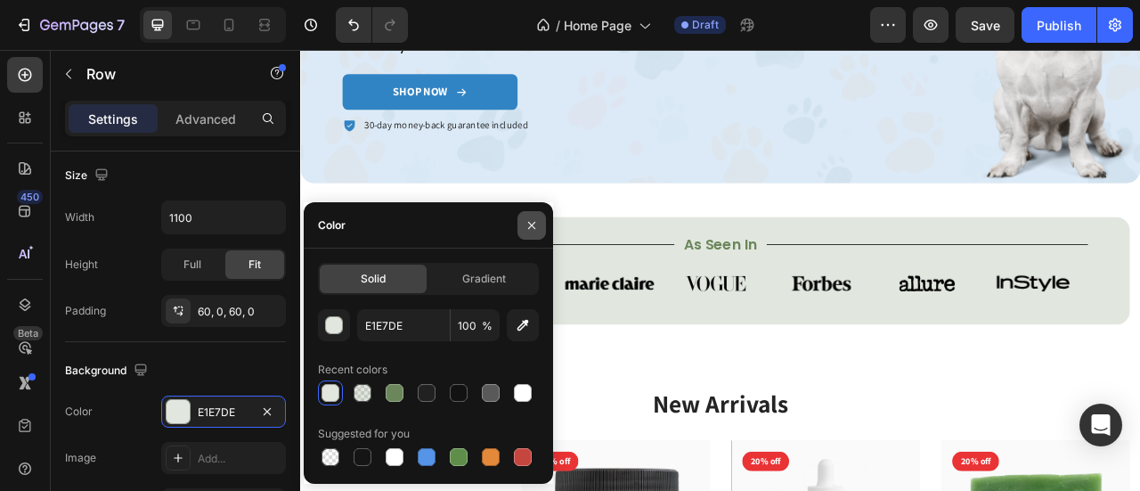
click at [533, 218] on button "button" at bounding box center [531, 225] width 28 height 28
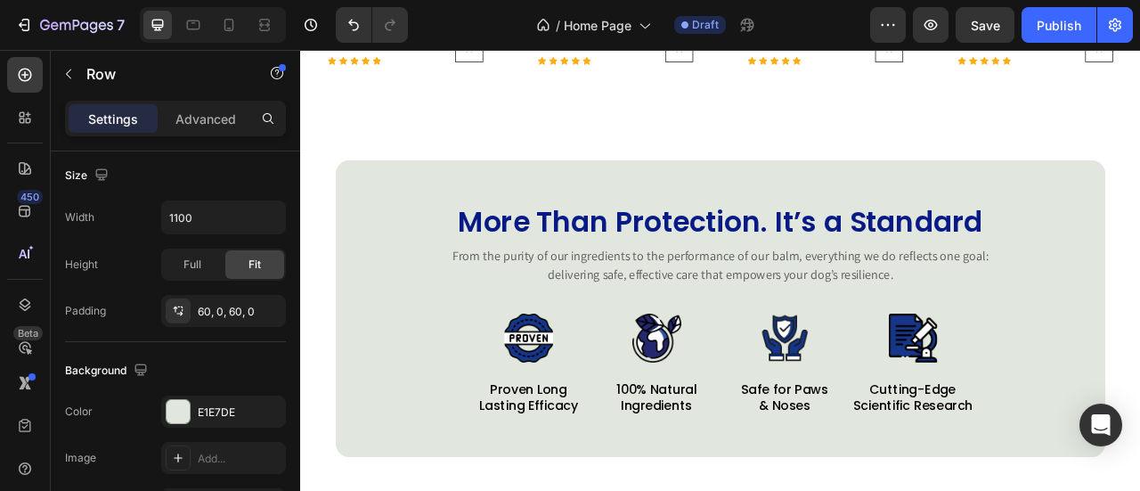
scroll to position [1153, 0]
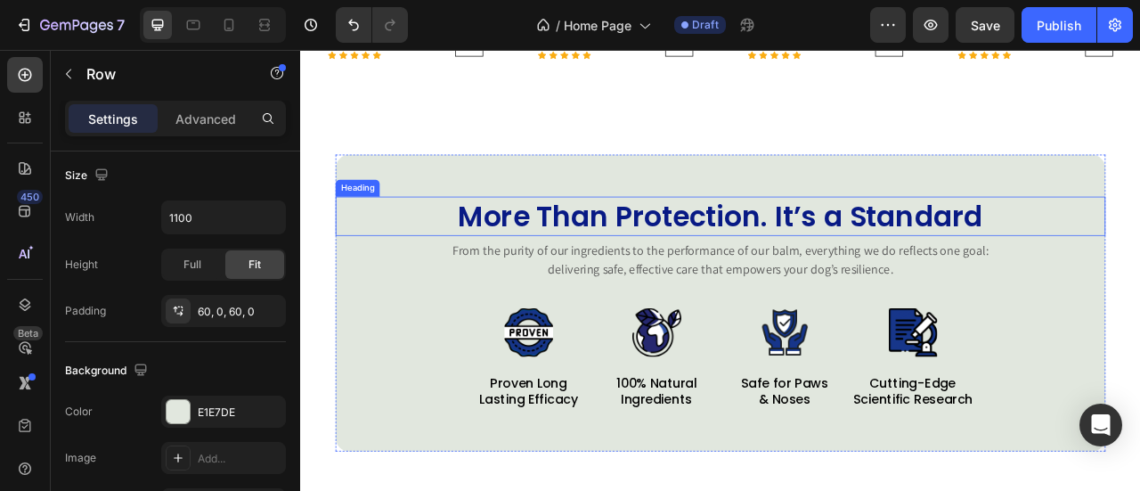
click at [615, 259] on h2 "More Than Protection. It’s a Standard" at bounding box center [834, 261] width 979 height 50
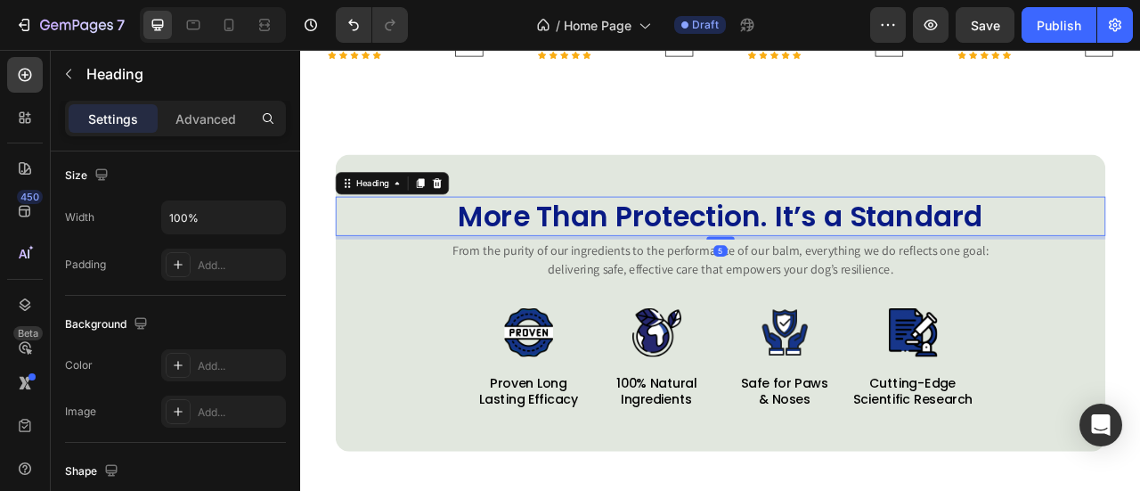
scroll to position [0, 0]
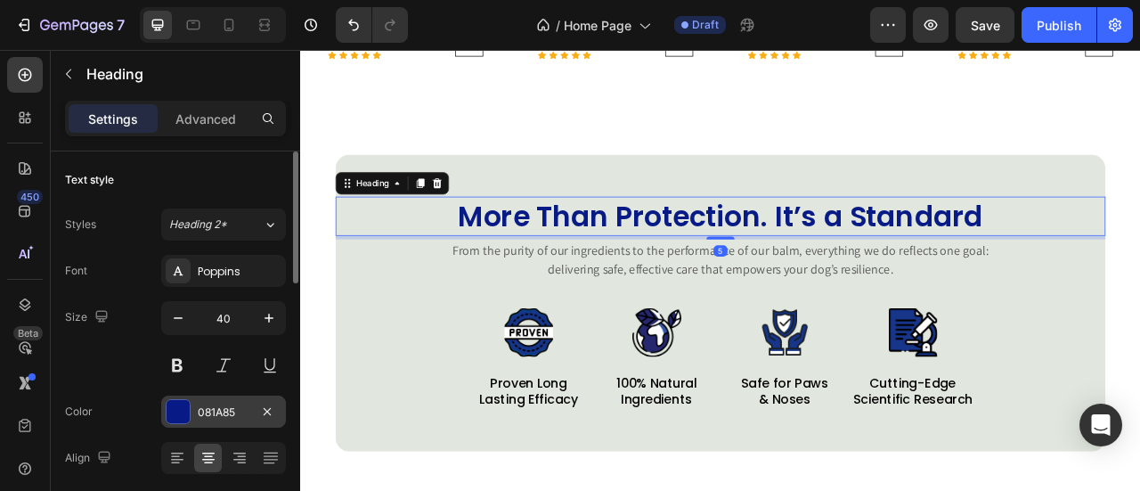
click at [180, 414] on div at bounding box center [177, 411] width 23 height 23
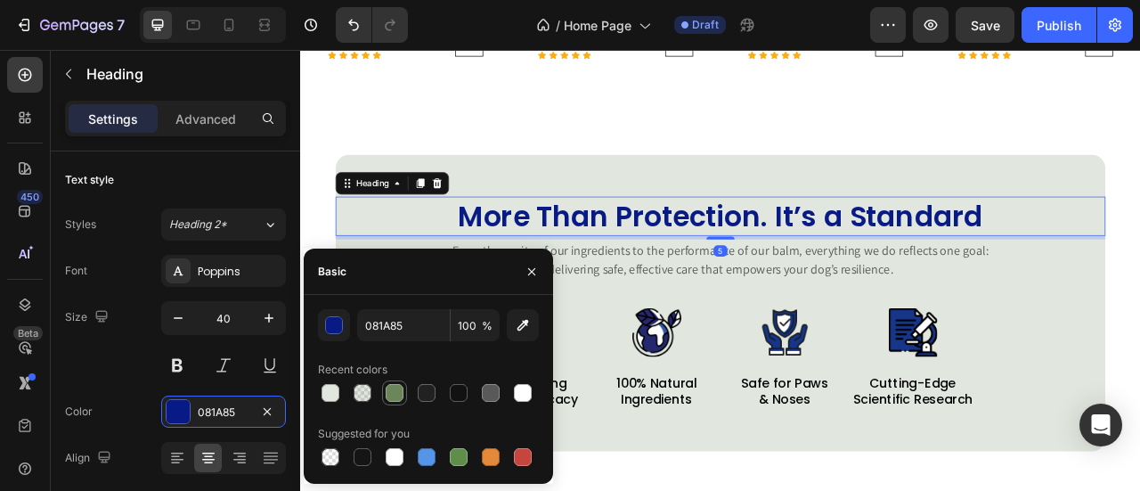
click at [401, 388] on div at bounding box center [394, 393] width 18 height 18
type input "6B865B"
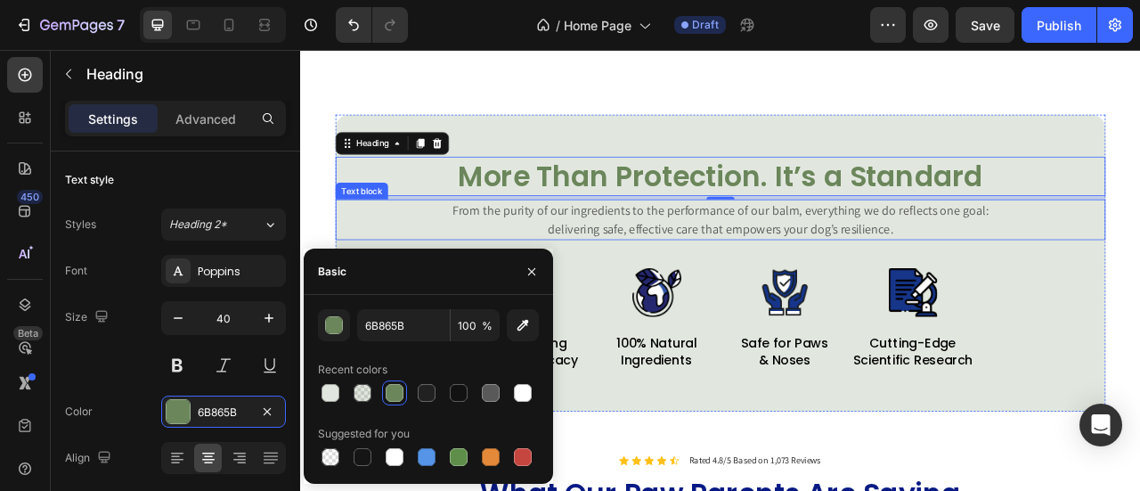
scroll to position [1204, 0]
click at [826, 268] on p "From the purity of our ingredients to the performance of our balm, everything w…" at bounding box center [834, 264] width 709 height 48
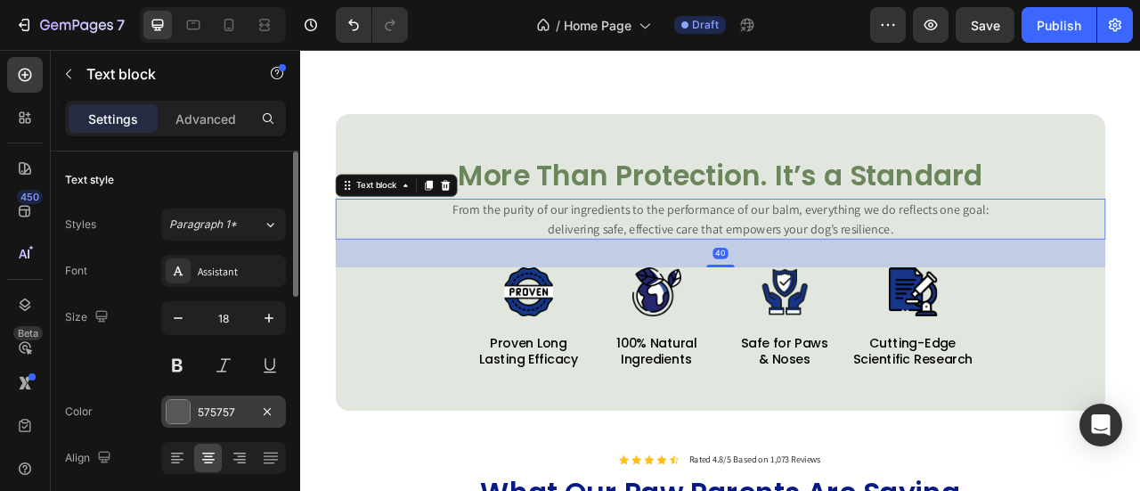
click at [201, 421] on div "575757" at bounding box center [223, 411] width 125 height 32
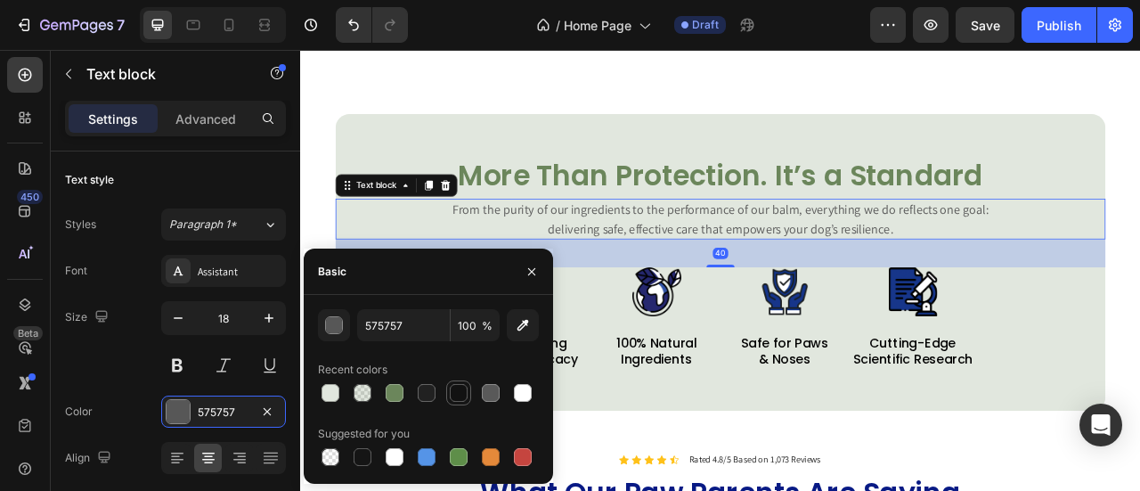
click at [451, 393] on div at bounding box center [459, 393] width 18 height 18
type input "121212"
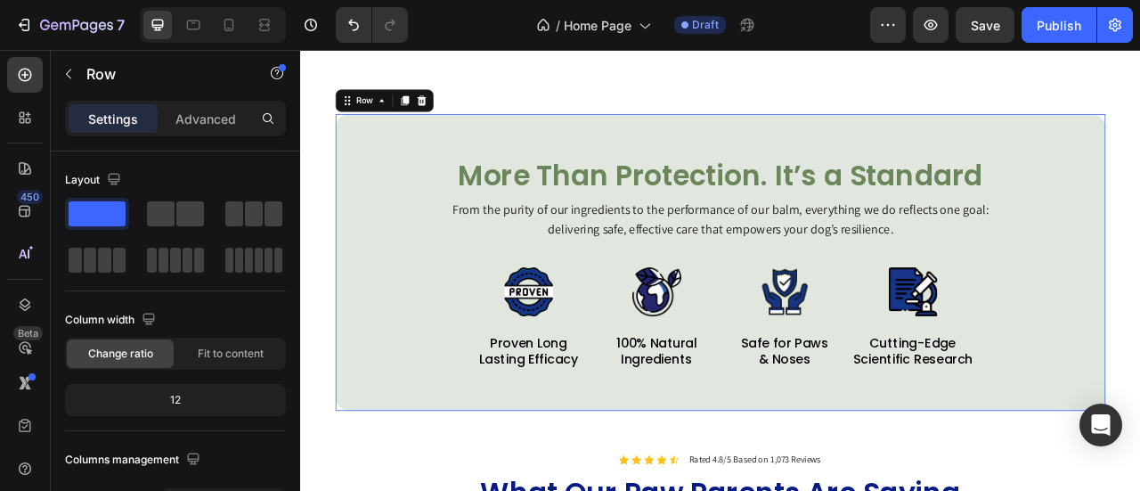
click at [753, 177] on div "More Than Protection. It’s a Standard Heading From the purity of our ingredient…" at bounding box center [834, 319] width 979 height 377
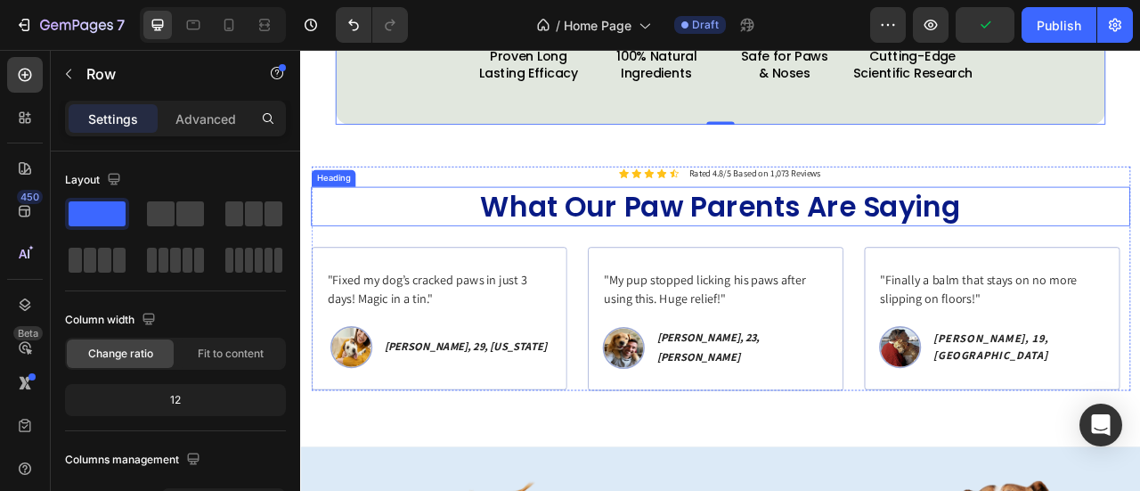
scroll to position [1567, 0]
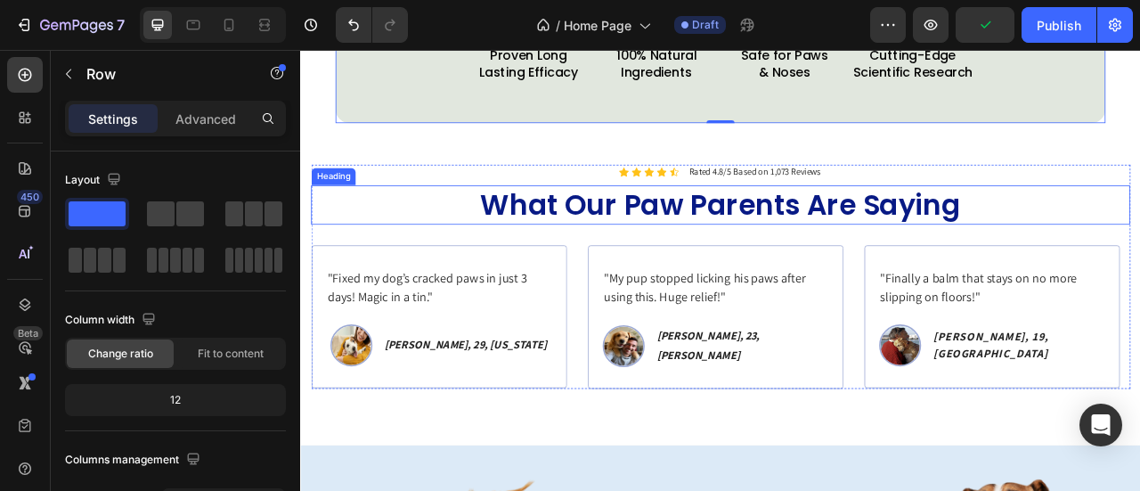
click at [710, 249] on h2 "What Our Paw Parents Are Saying" at bounding box center [834, 247] width 1042 height 50
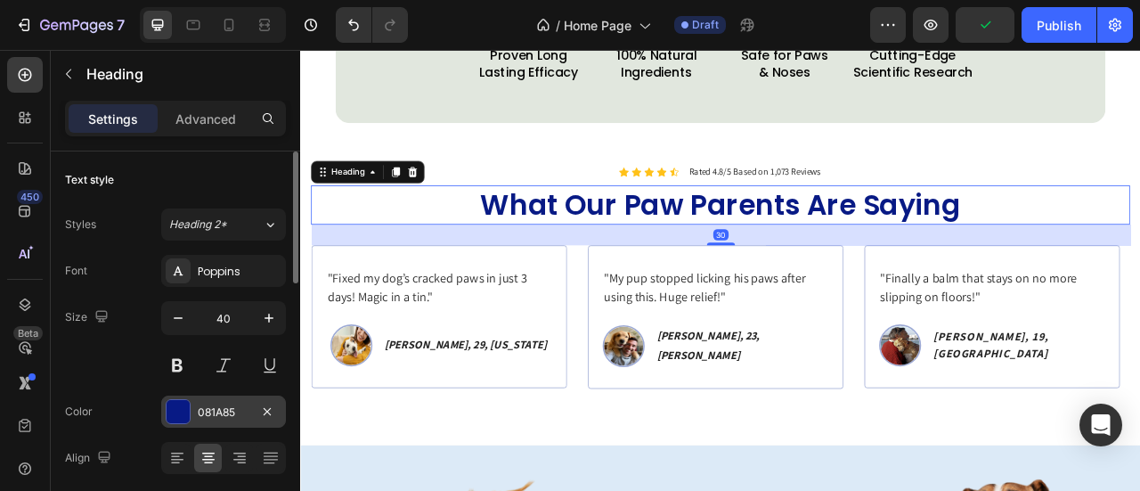
click at [191, 418] on div "081A85" at bounding box center [223, 411] width 125 height 32
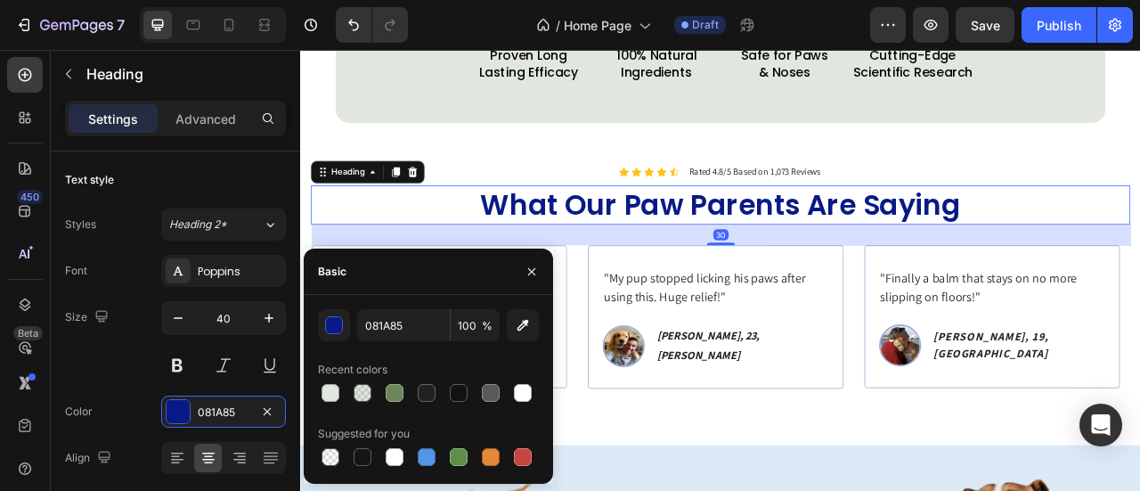
drag, startPoint x: 398, startPoint y: 384, endPoint x: 442, endPoint y: 360, distance: 49.8
click at [397, 384] on div at bounding box center [394, 393] width 18 height 18
type input "6B865B"
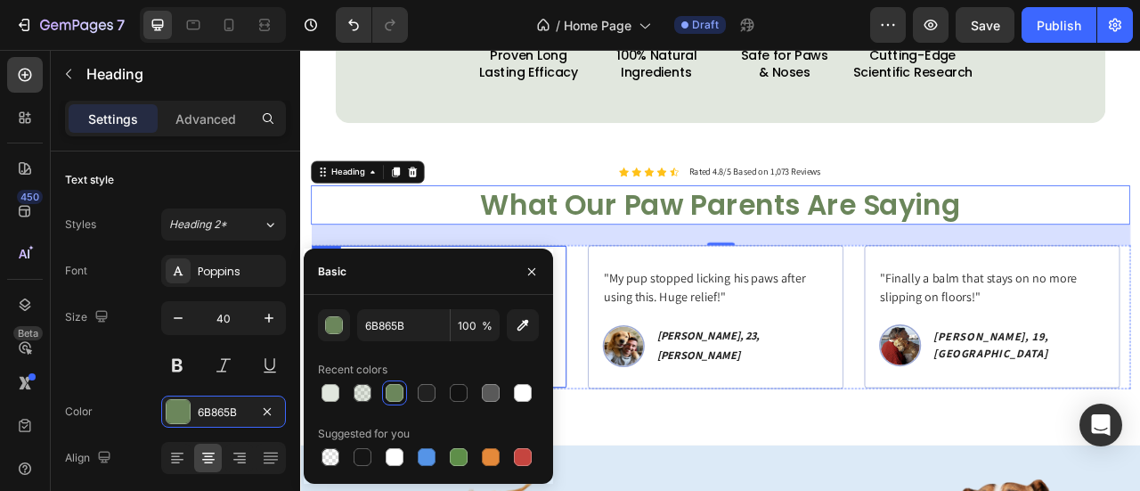
click at [632, 349] on div ""Fixed my dog’s cracked paws in just 3 days! Magic in a tin." Text block Image …" at bounding box center [475, 389] width 325 height 182
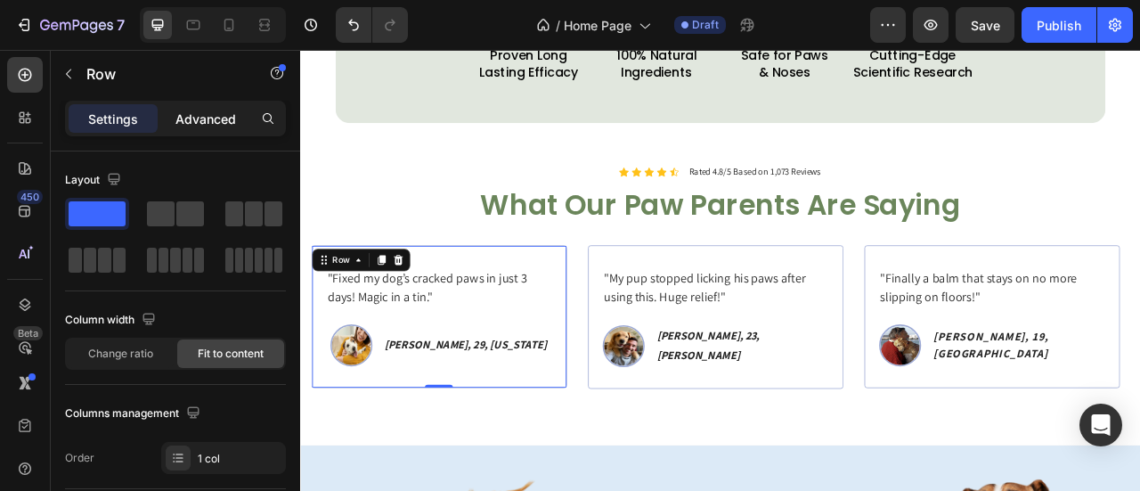
click at [219, 124] on p "Advanced" at bounding box center [205, 118] width 61 height 19
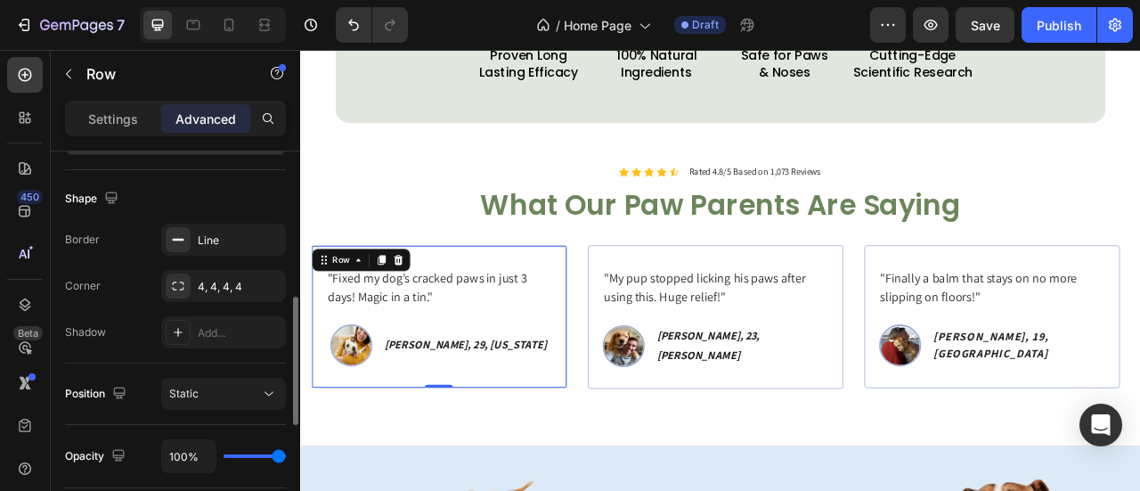
scroll to position [440, 0]
drag, startPoint x: 197, startPoint y: 220, endPoint x: 198, endPoint y: 229, distance: 8.9
click at [197, 222] on div "Shape Border Line Corner 4, 4, 4, 4 Shadow Add..." at bounding box center [175, 265] width 221 height 193
click at [199, 236] on div "Line" at bounding box center [224, 239] width 52 height 16
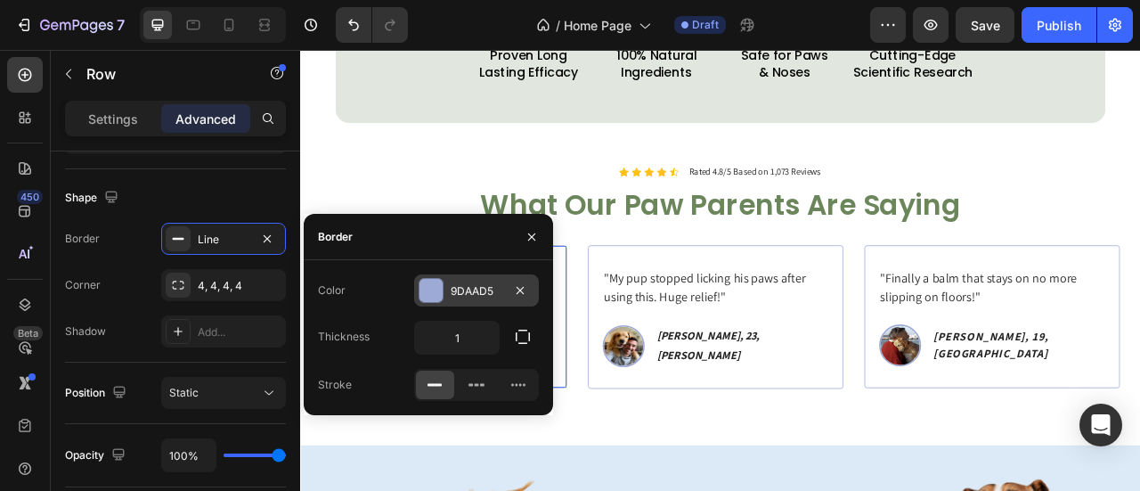
click at [440, 286] on div at bounding box center [430, 290] width 23 height 23
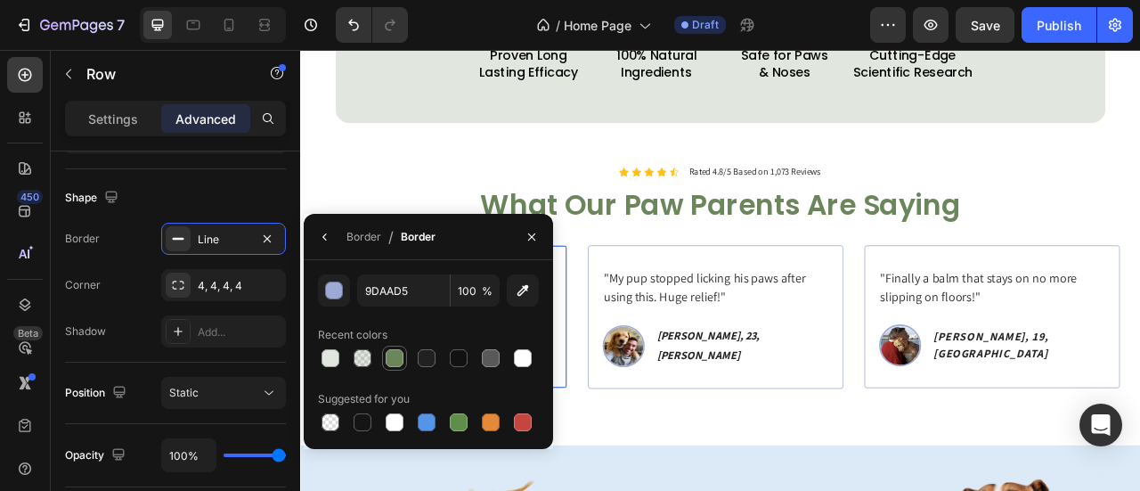
click at [401, 358] on div at bounding box center [394, 358] width 18 height 18
type input "6B865B"
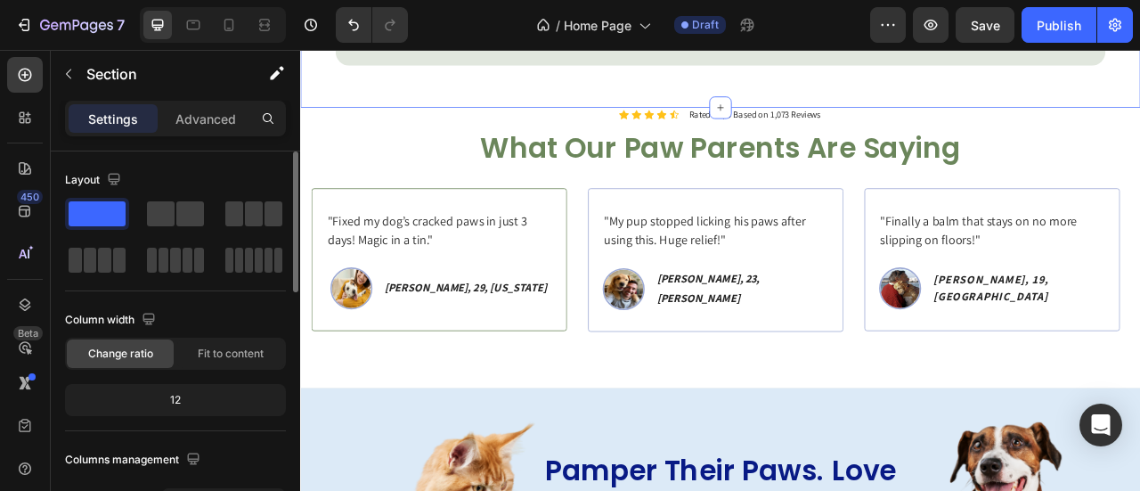
scroll to position [1643, 0]
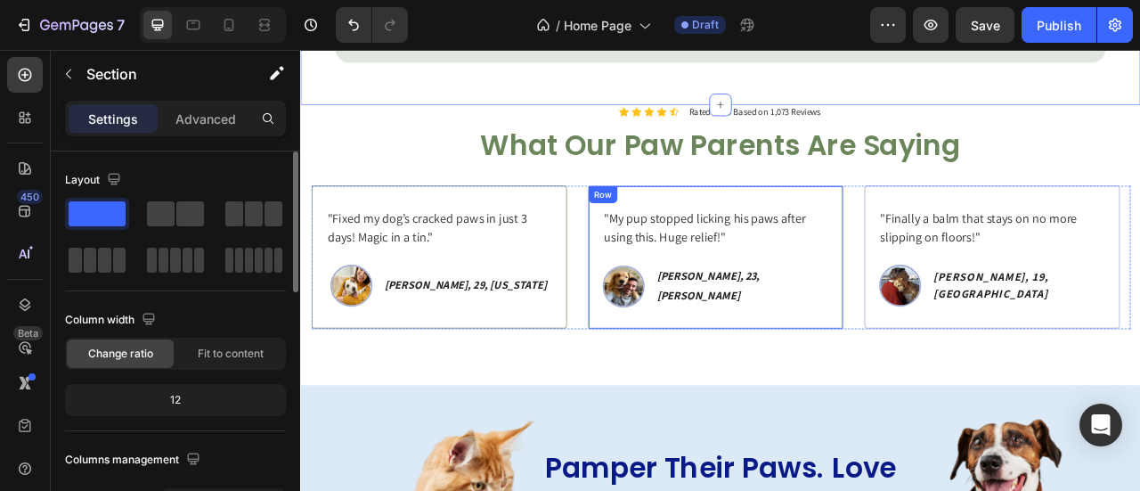
click at [669, 291] on div ""My pup stopped licking his paws after using this. Huge relief!" Text block Ima…" at bounding box center [827, 313] width 325 height 183
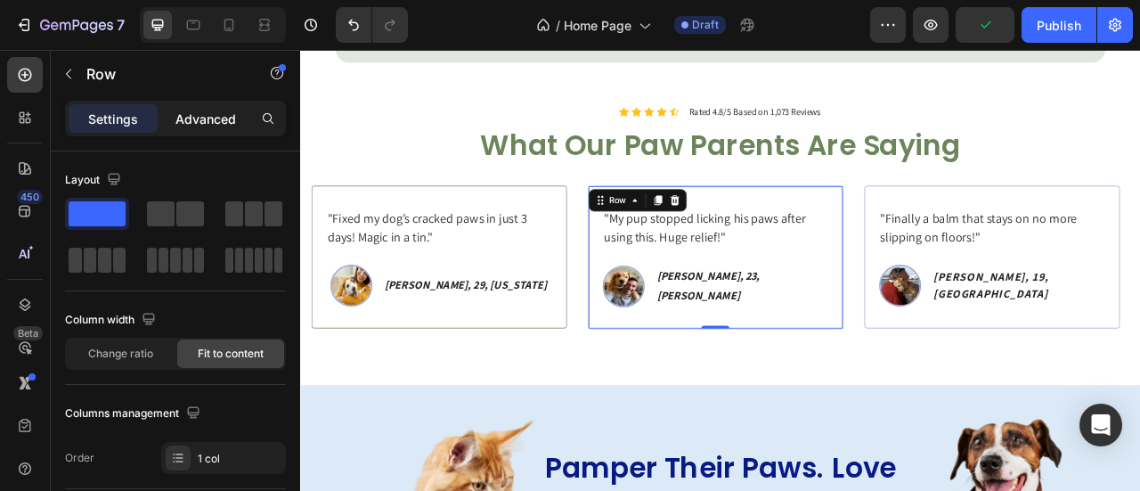
click at [239, 122] on div "Advanced" at bounding box center [205, 118] width 89 height 28
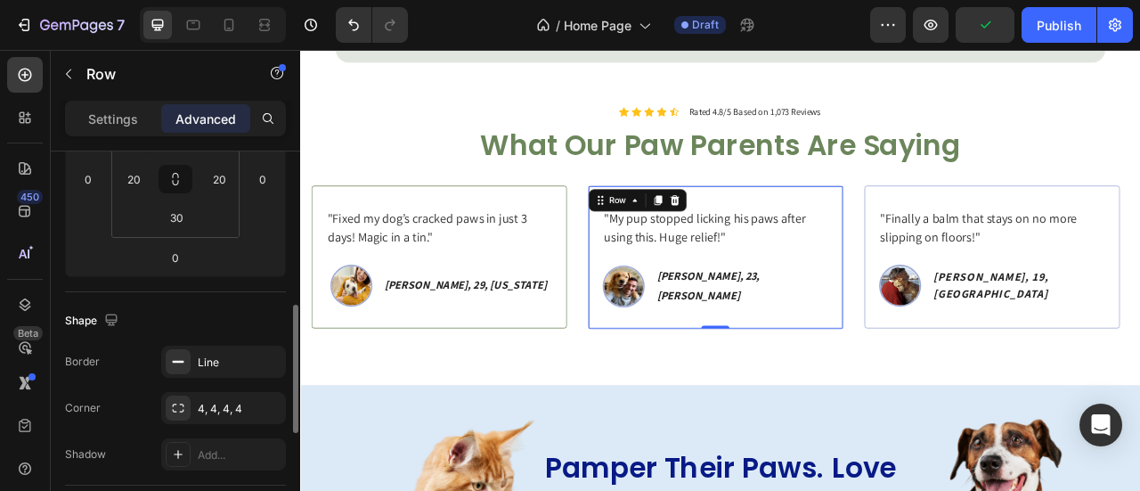
scroll to position [356, 0]
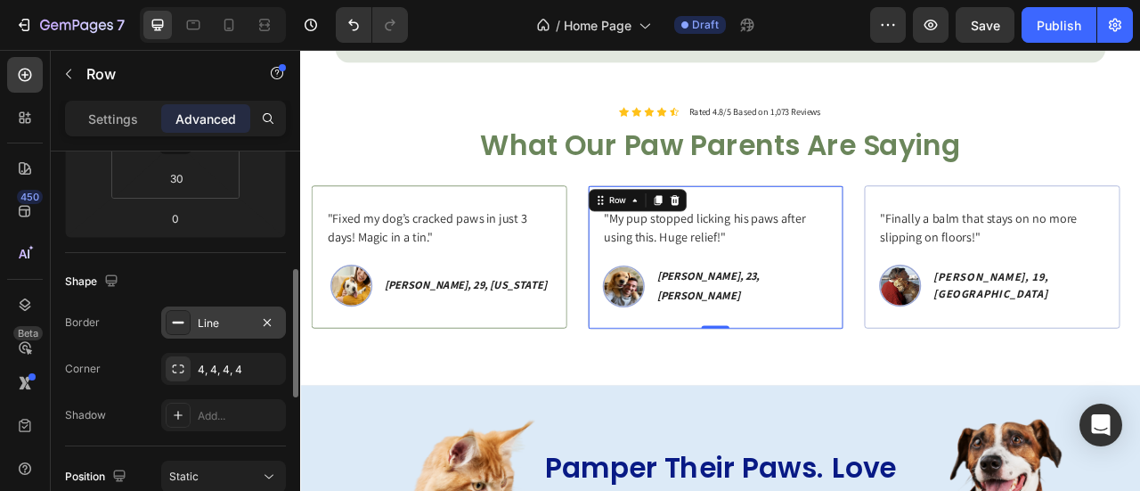
click at [201, 328] on div "Line" at bounding box center [224, 323] width 52 height 16
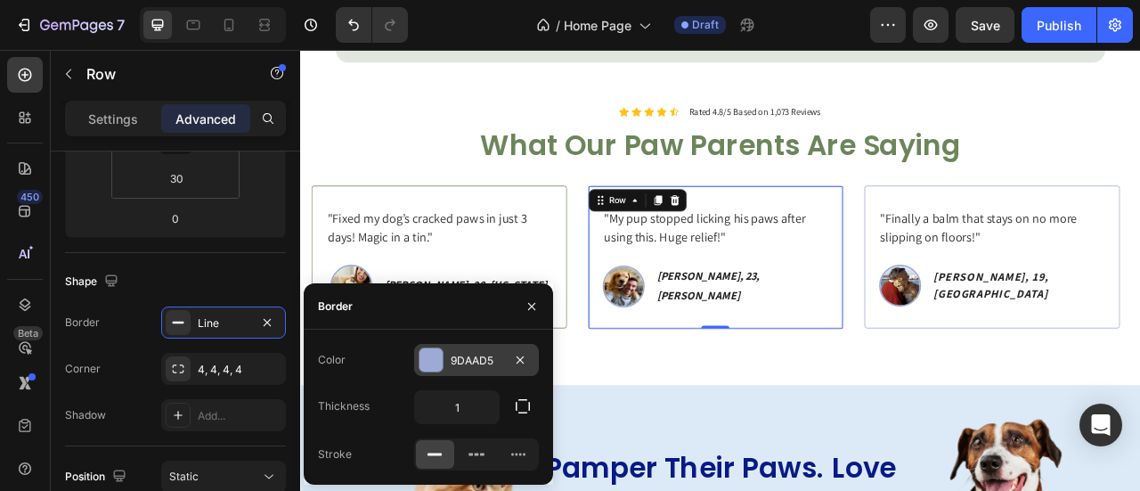
click at [442, 352] on div at bounding box center [430, 359] width 23 height 23
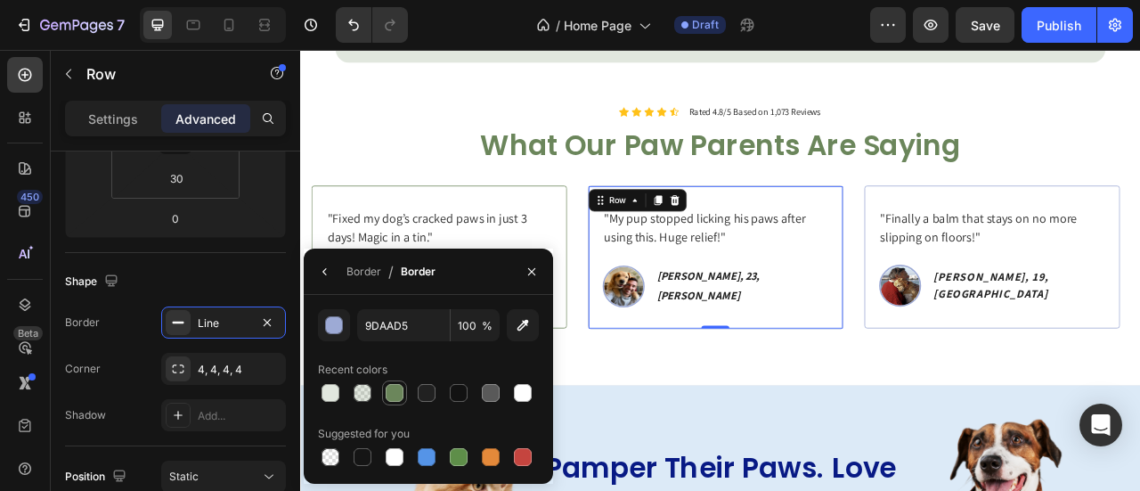
click at [397, 392] on div at bounding box center [394, 393] width 18 height 18
type input "6B865B"
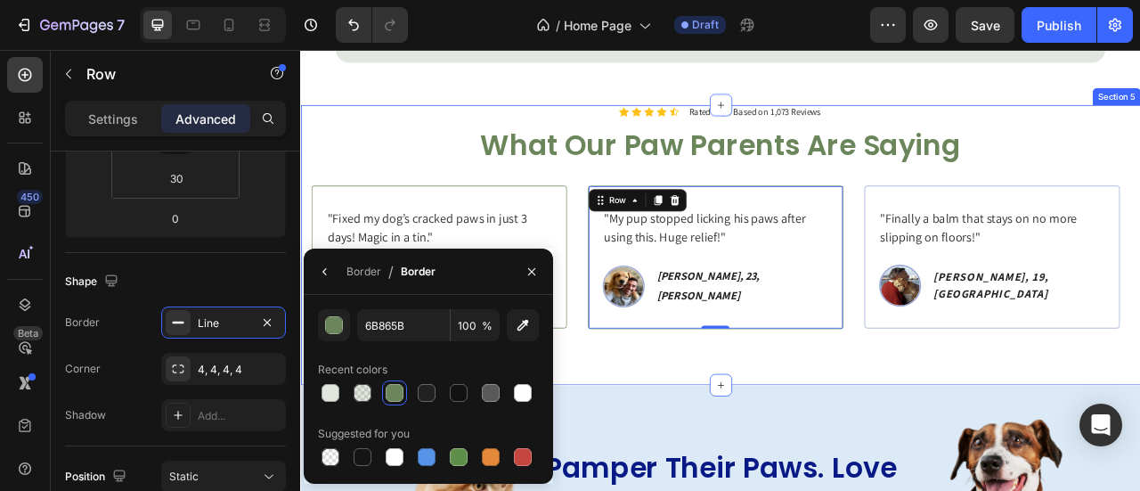
click at [960, 415] on div "Icon Icon Icon Icon Icon Icon List Rated 4.8/5 Based on 1,073 Reviews Text Bloc…" at bounding box center [834, 297] width 1068 height 357
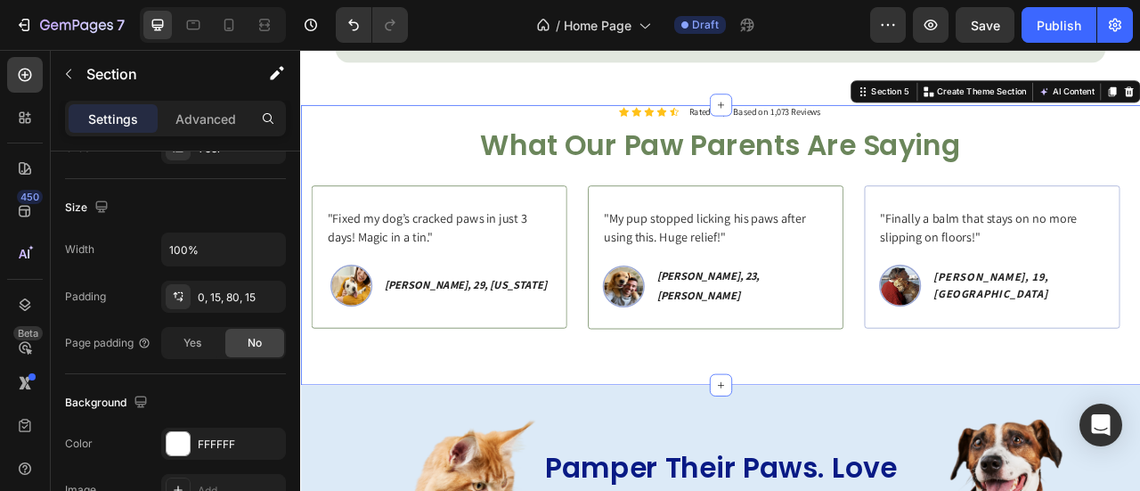
scroll to position [0, 0]
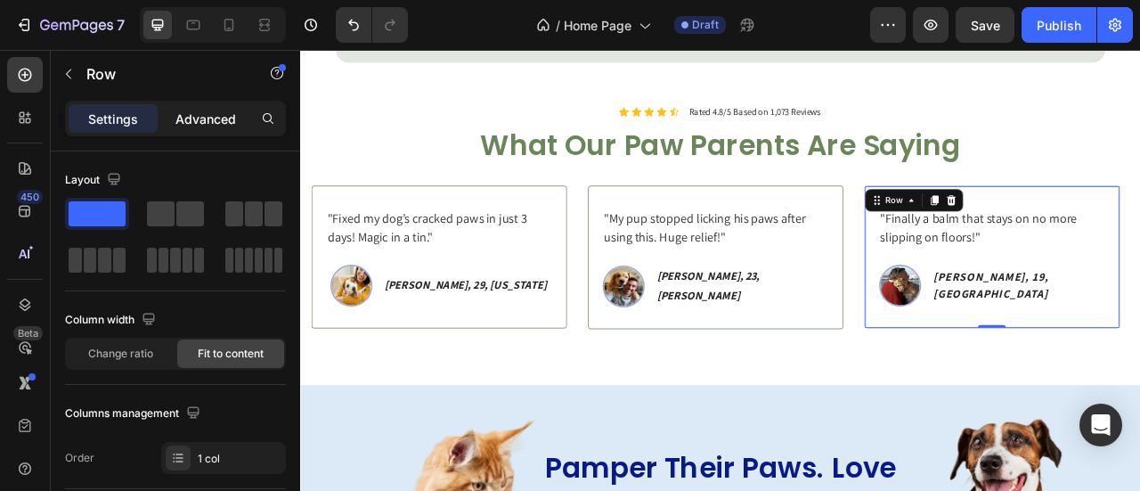
click at [215, 109] on p "Advanced" at bounding box center [205, 118] width 61 height 19
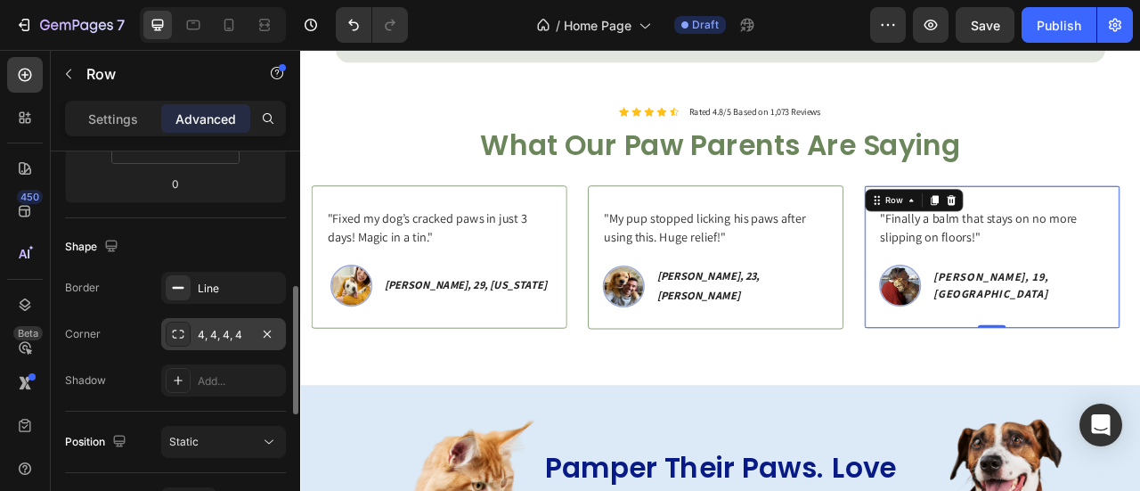
scroll to position [396, 0]
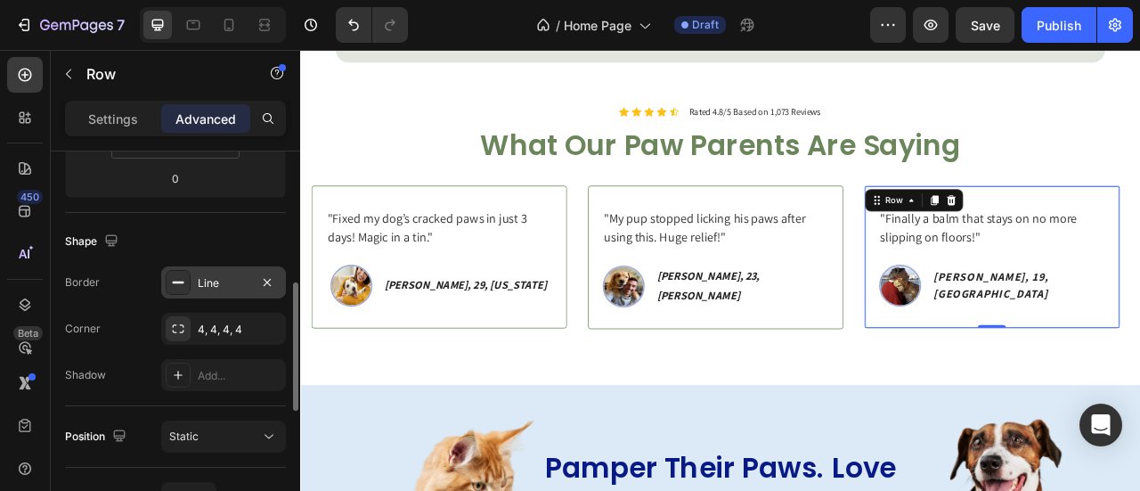
click at [210, 280] on div "Line" at bounding box center [224, 283] width 52 height 16
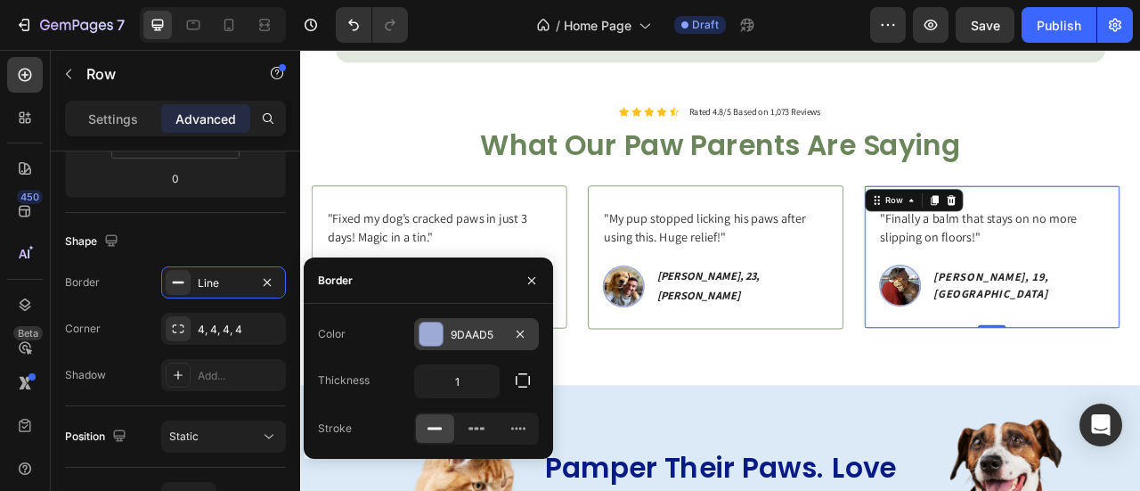
click at [468, 337] on div "9DAAD5" at bounding box center [476, 335] width 52 height 16
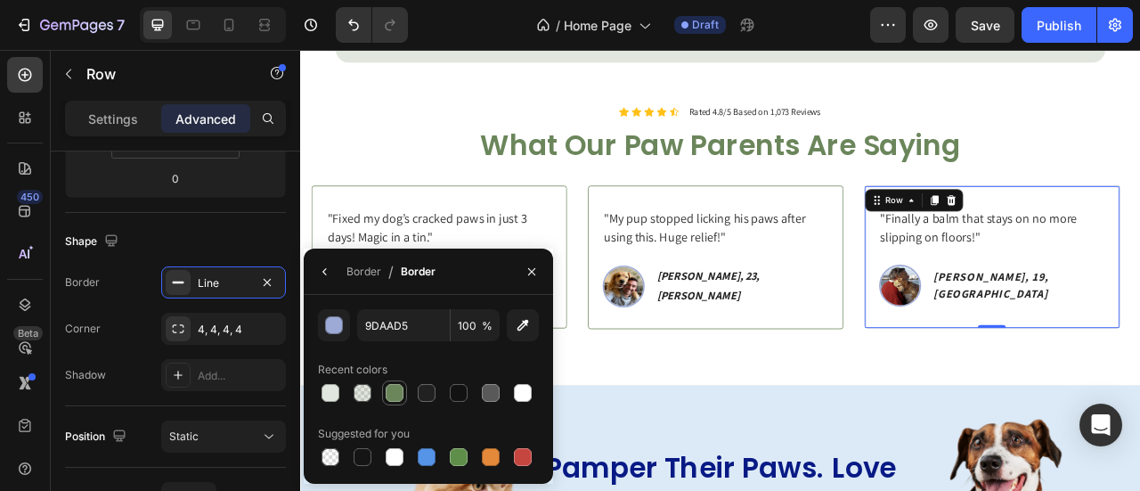
click at [397, 395] on div at bounding box center [394, 393] width 18 height 18
type input "6B865B"
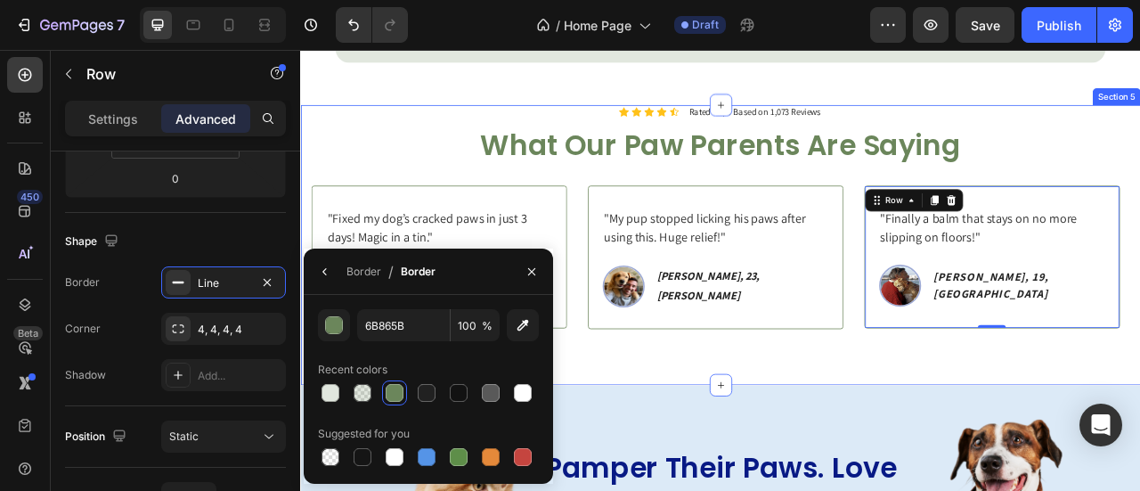
click at [962, 456] on div "Icon Icon Icon Icon Icon Icon List Rated 4.8/5 Based on 1,073 Reviews Text Bloc…" at bounding box center [834, 297] width 1068 height 357
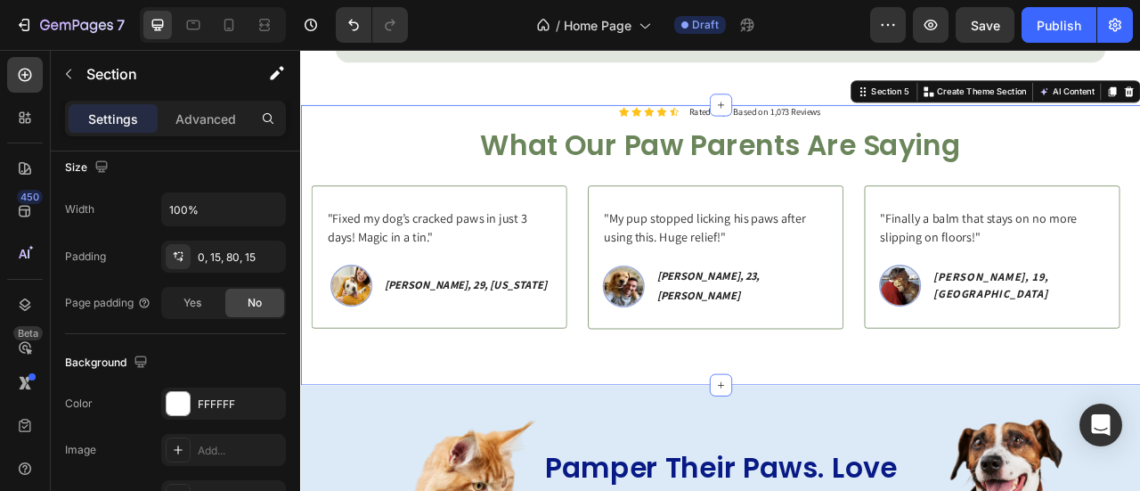
scroll to position [0, 0]
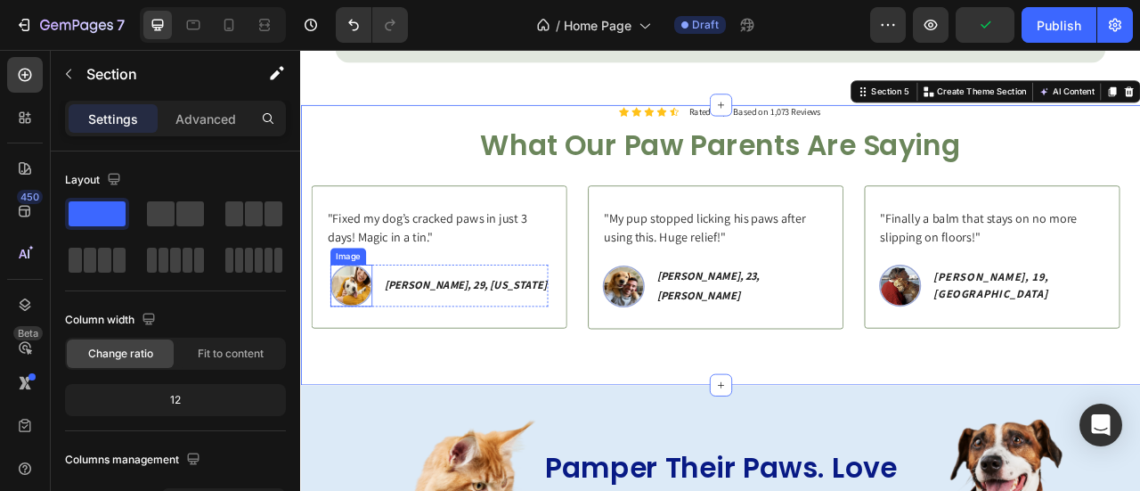
click at [391, 345] on img at bounding box center [363, 348] width 53 height 53
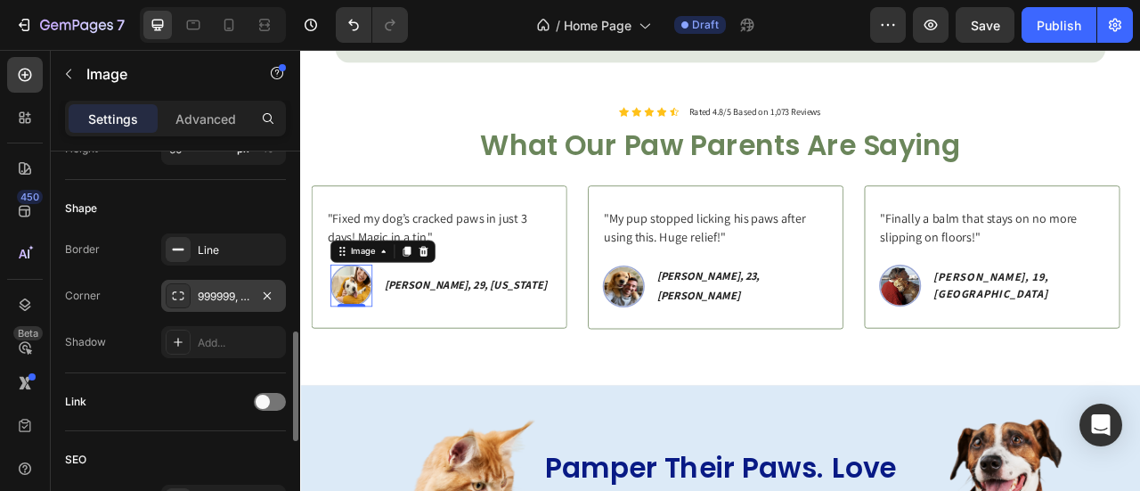
scroll to position [634, 0]
click at [212, 233] on div "Line" at bounding box center [223, 248] width 125 height 32
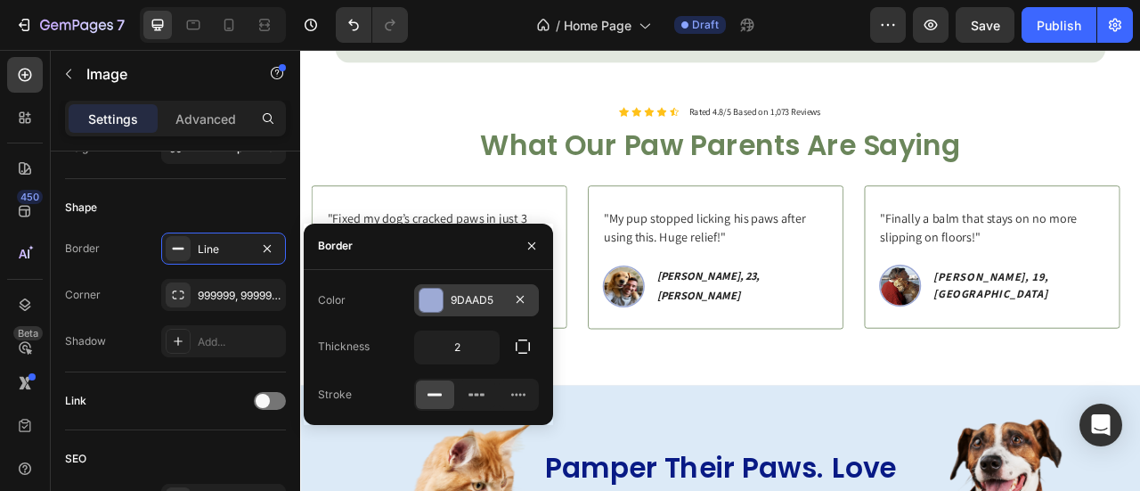
click at [436, 309] on div at bounding box center [430, 299] width 23 height 23
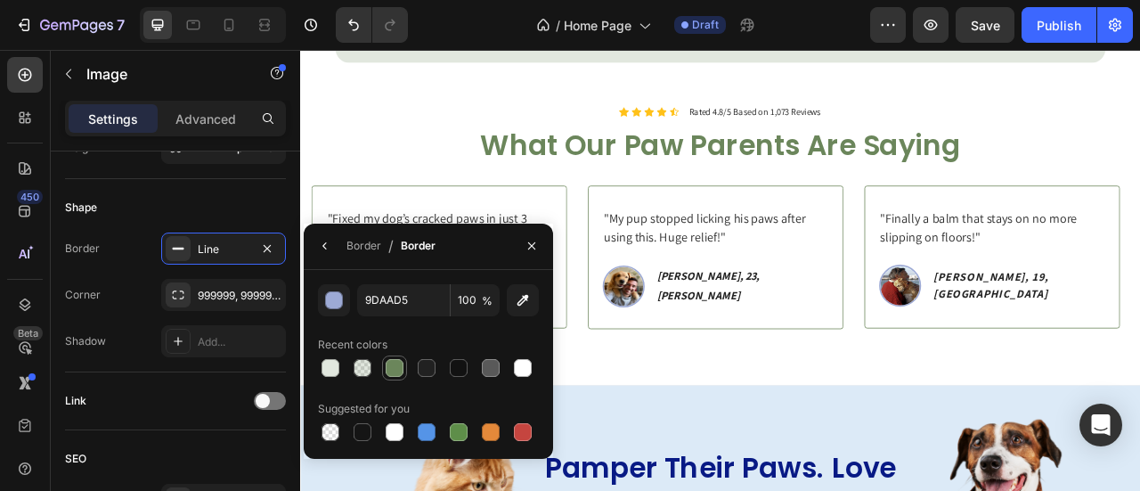
click at [404, 367] on div at bounding box center [394, 367] width 21 height 21
type input "6B865B"
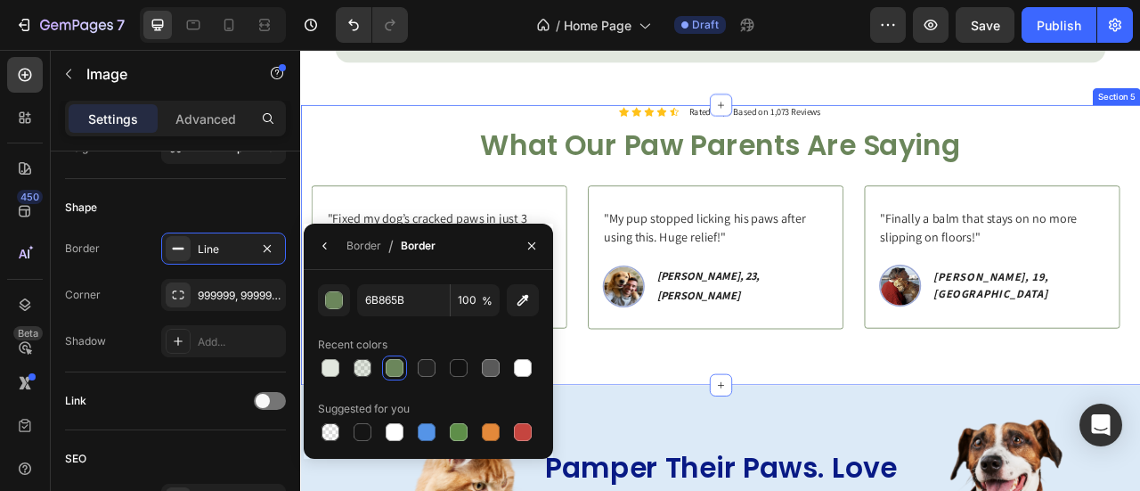
click at [711, 411] on div "Icon Icon Icon Icon Icon Icon List Rated 4.8/5 Based on 1,073 Reviews Text Bloc…" at bounding box center [834, 297] width 1068 height 357
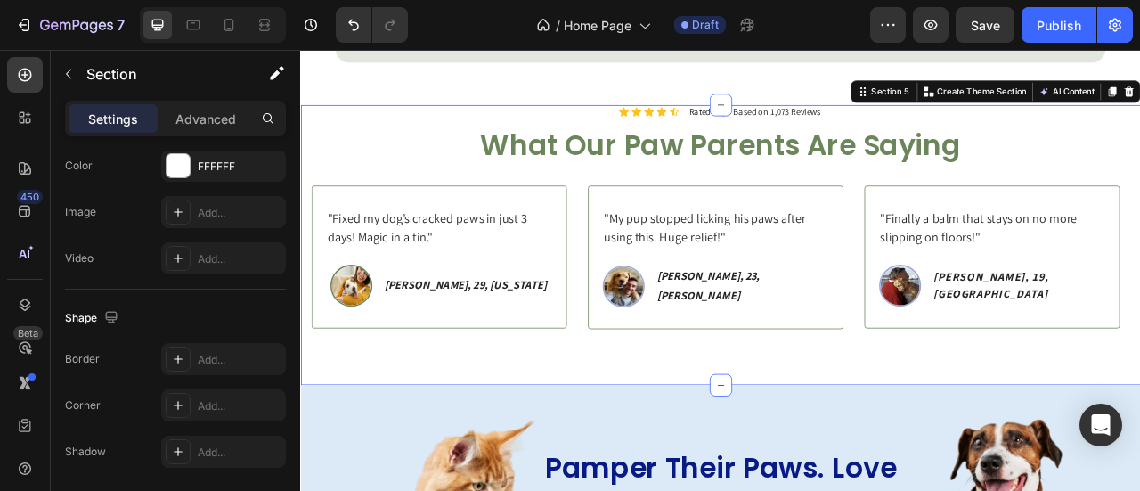
scroll to position [0, 0]
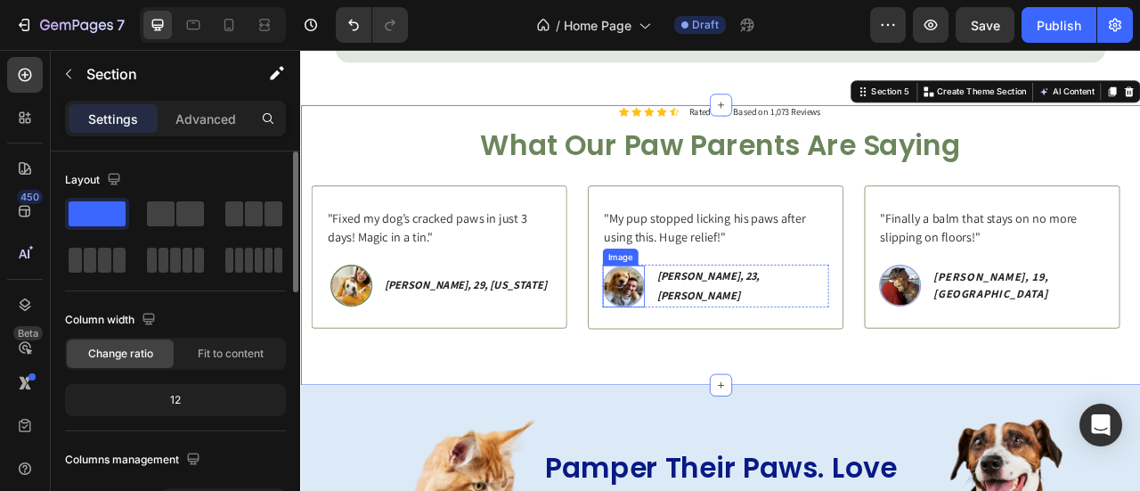
click at [737, 361] on img at bounding box center [710, 349] width 53 height 53
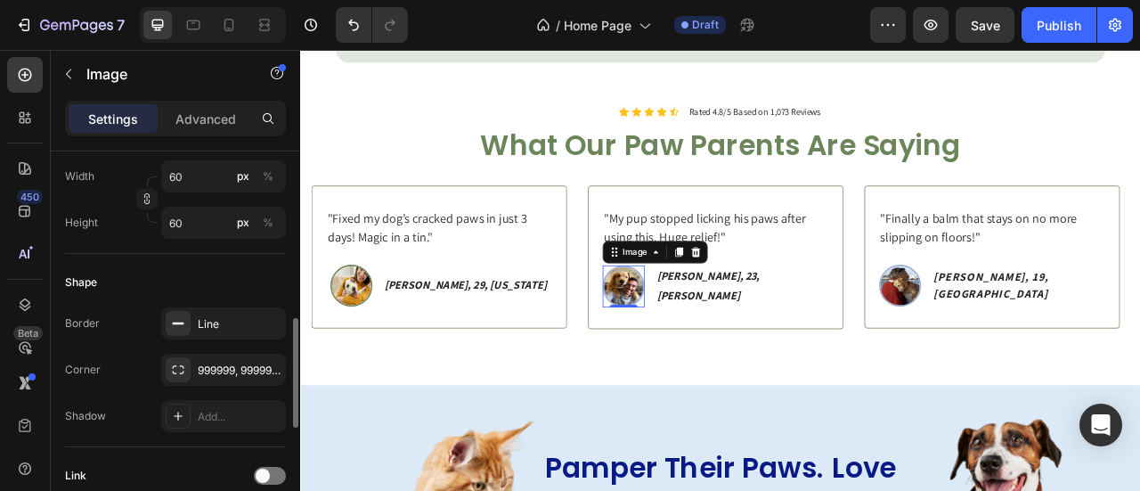
scroll to position [568, 0]
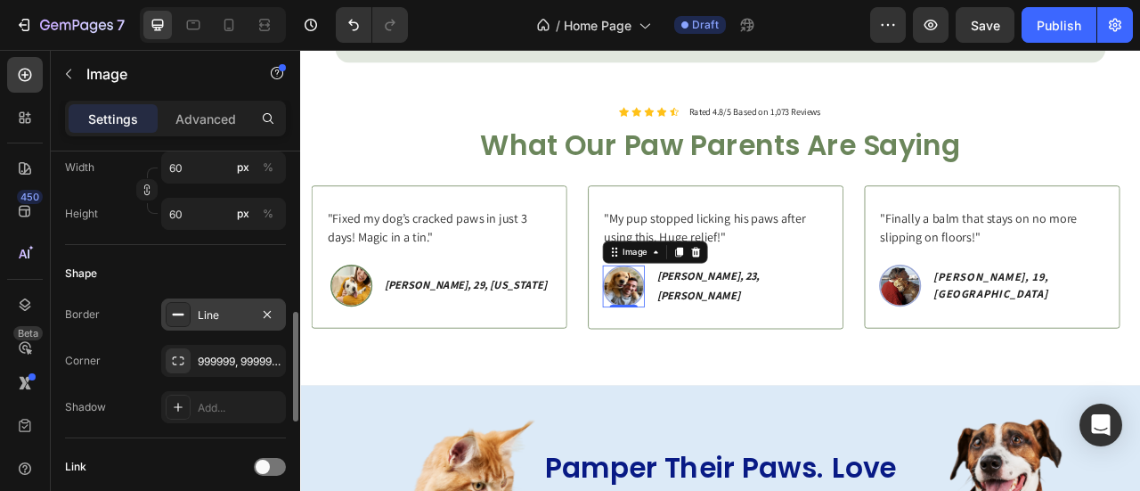
click at [212, 303] on div "Line" at bounding box center [223, 314] width 125 height 32
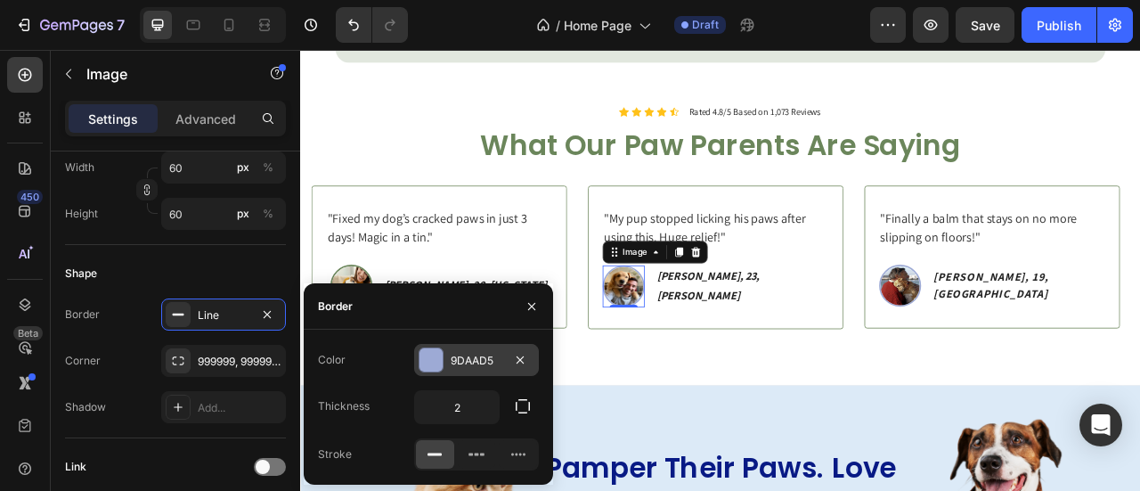
click at [442, 348] on div "9DAAD5" at bounding box center [476, 360] width 125 height 32
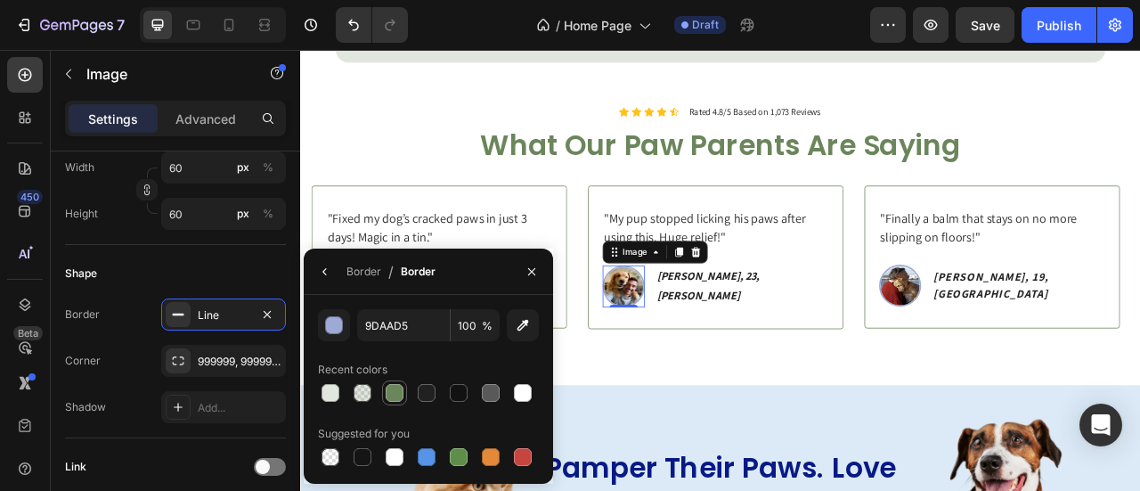
click at [392, 398] on div at bounding box center [394, 393] width 18 height 18
type input "6B865B"
click at [1089, 357] on img at bounding box center [1061, 348] width 53 height 53
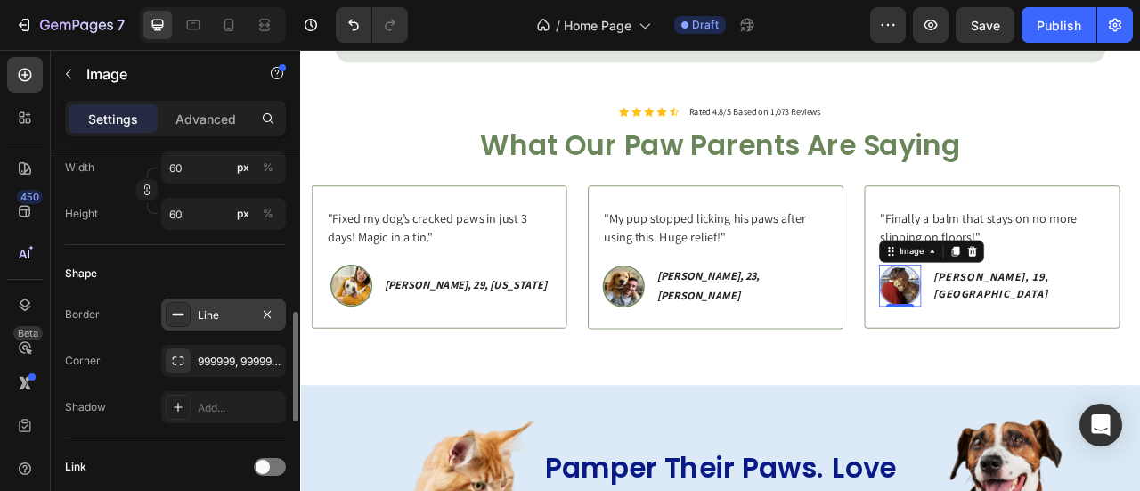
click at [222, 314] on div "Line" at bounding box center [224, 315] width 52 height 16
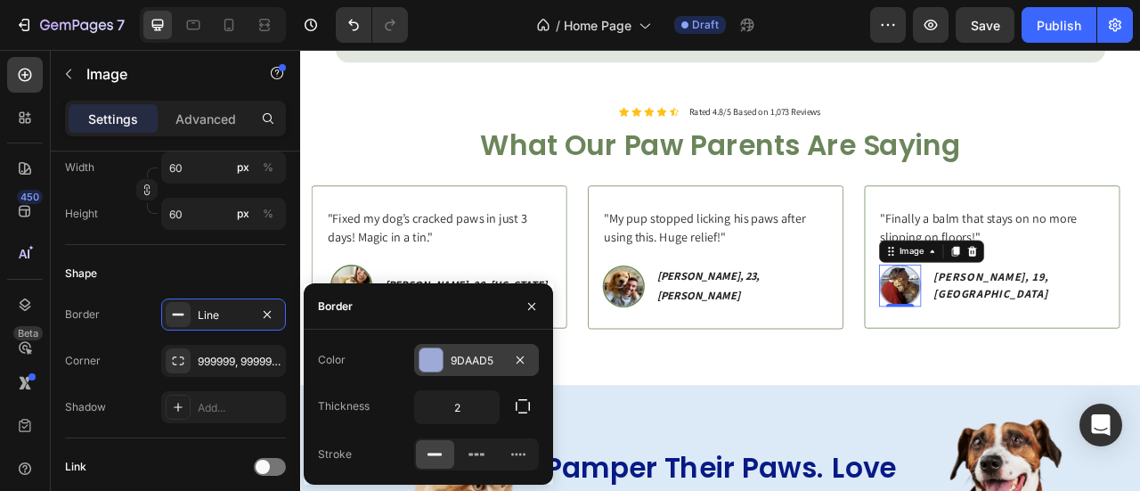
click at [430, 350] on div at bounding box center [430, 359] width 23 height 23
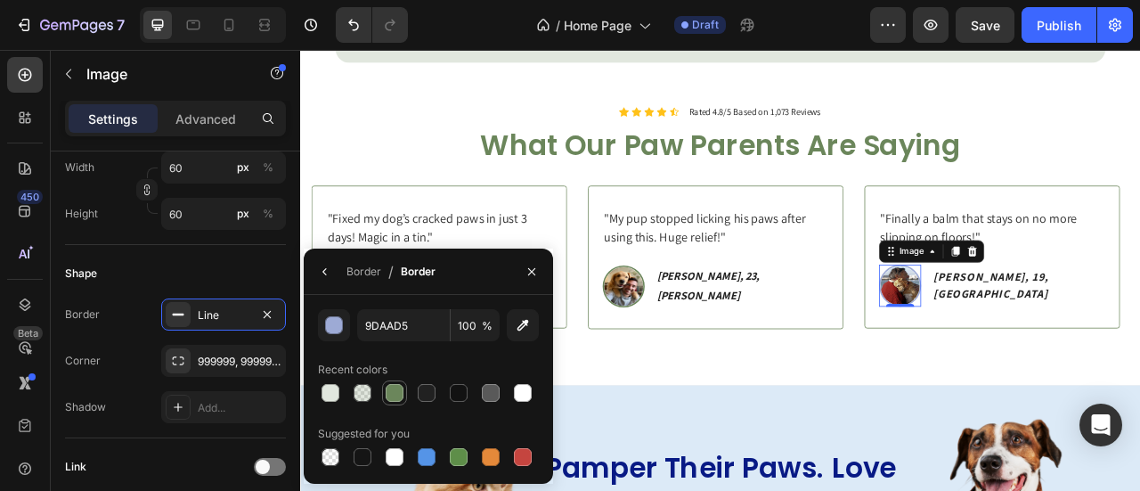
click at [391, 395] on div at bounding box center [394, 393] width 18 height 18
type input "6B865B"
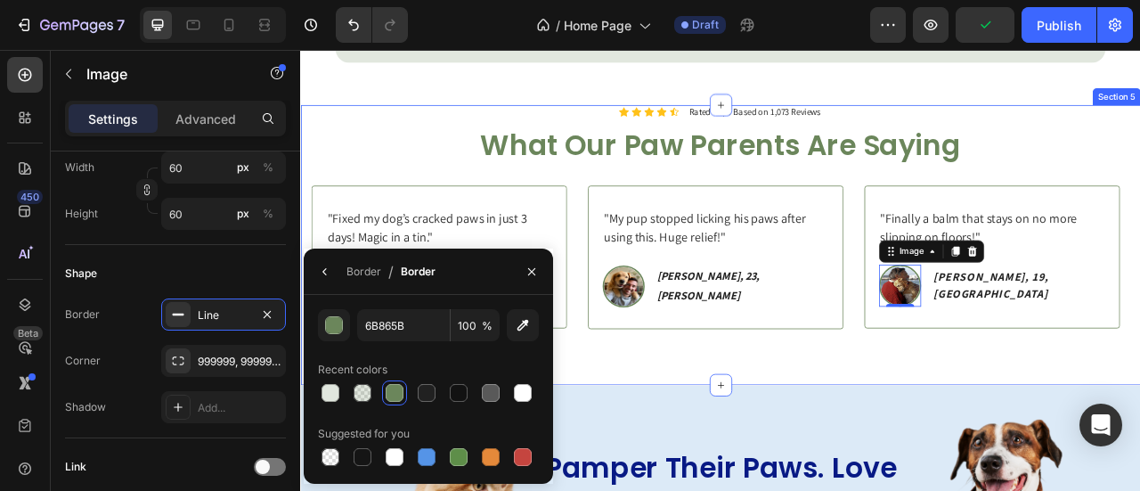
click at [869, 441] on div "Icon Icon Icon Icon Icon Icon List Rated 4.8/5 Based on 1,073 Reviews Text Bloc…" at bounding box center [834, 297] width 1068 height 357
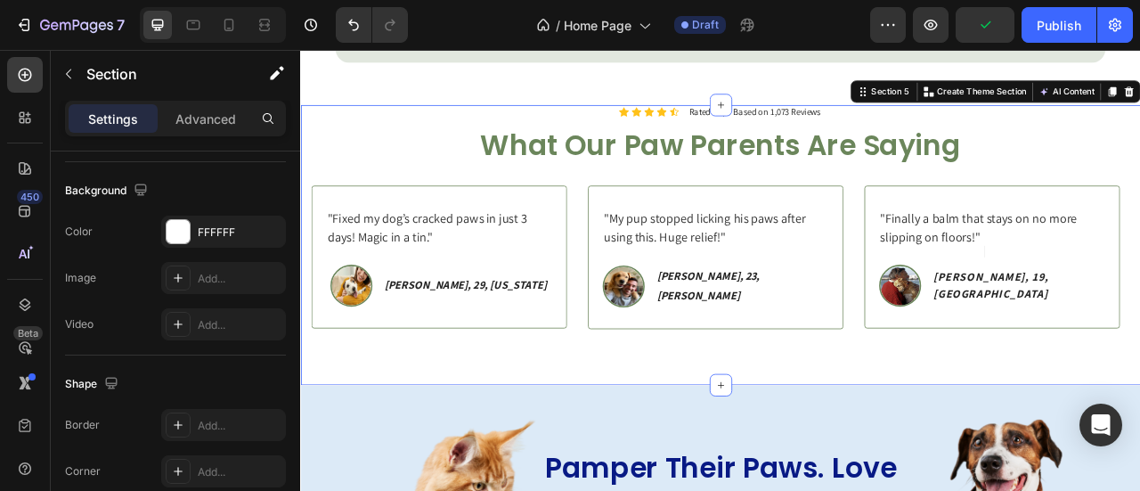
scroll to position [0, 0]
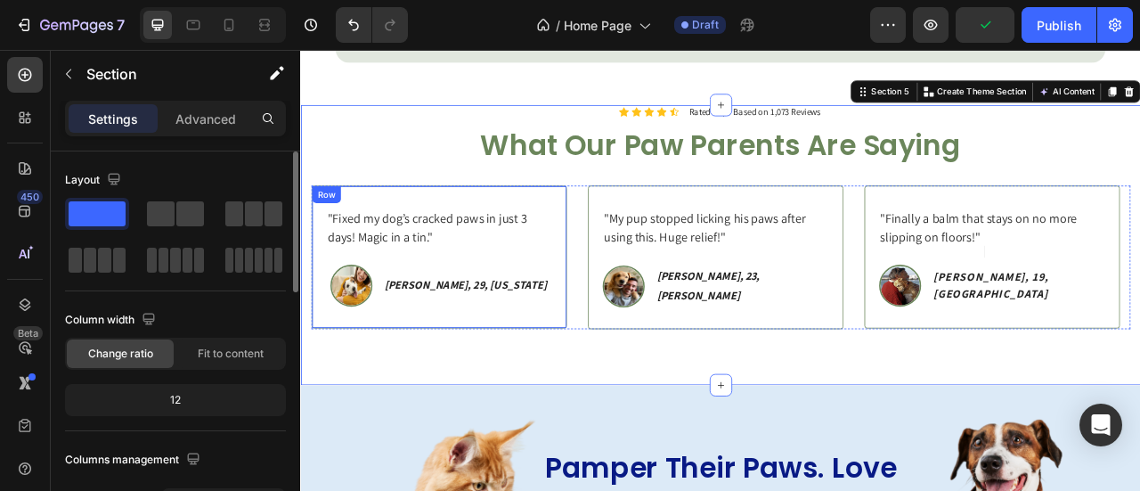
click at [620, 314] on div ""Fixed my dog’s cracked paws in just 3 days! Magic in a tin." Text block Image …" at bounding box center [475, 313] width 325 height 182
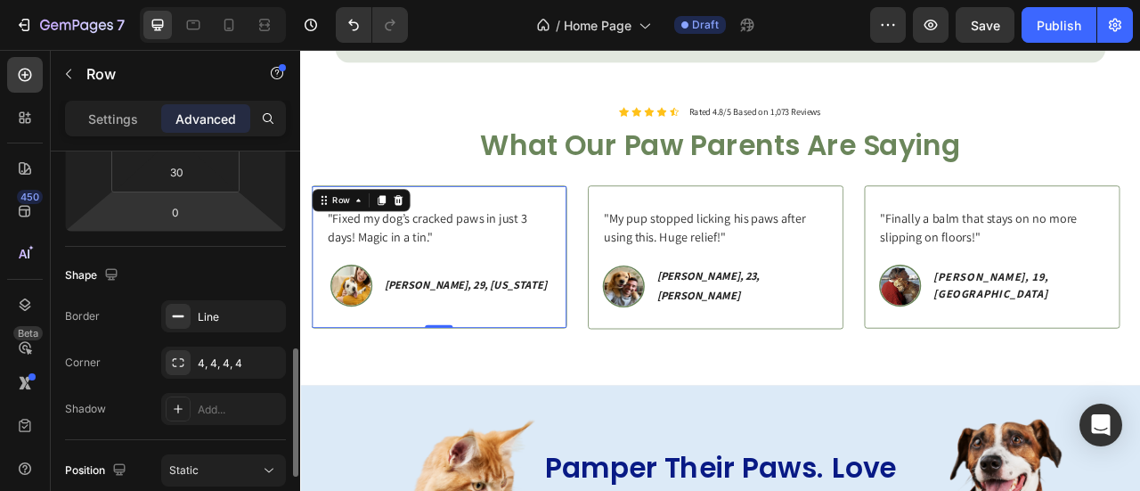
scroll to position [438, 0]
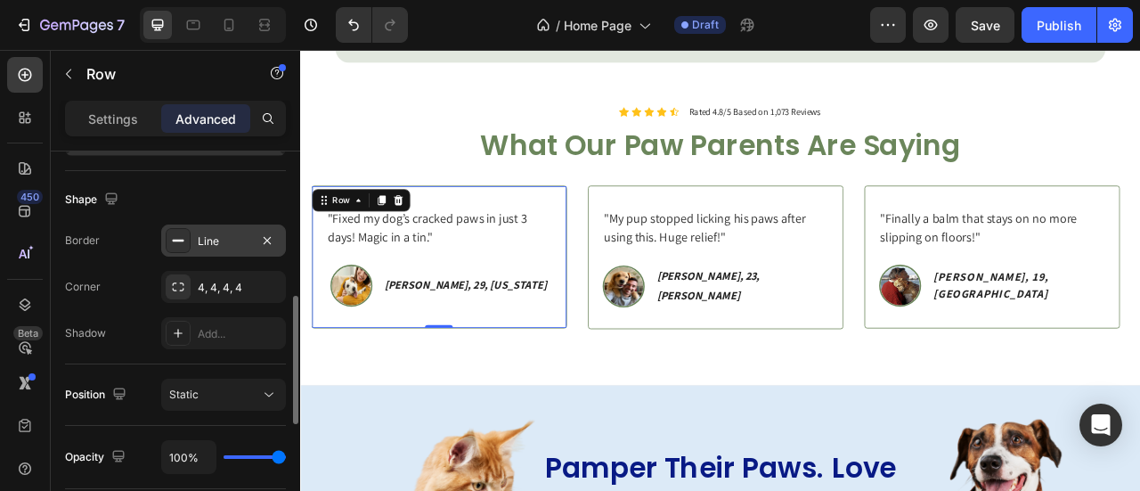
click at [196, 231] on div "Line" at bounding box center [223, 240] width 125 height 32
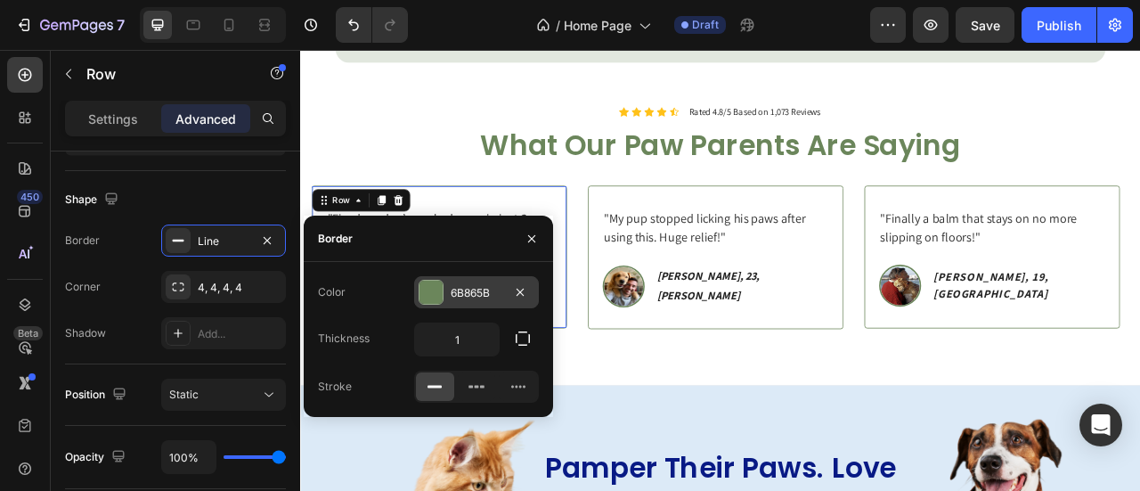
click at [470, 296] on div "6B865B" at bounding box center [476, 293] width 52 height 16
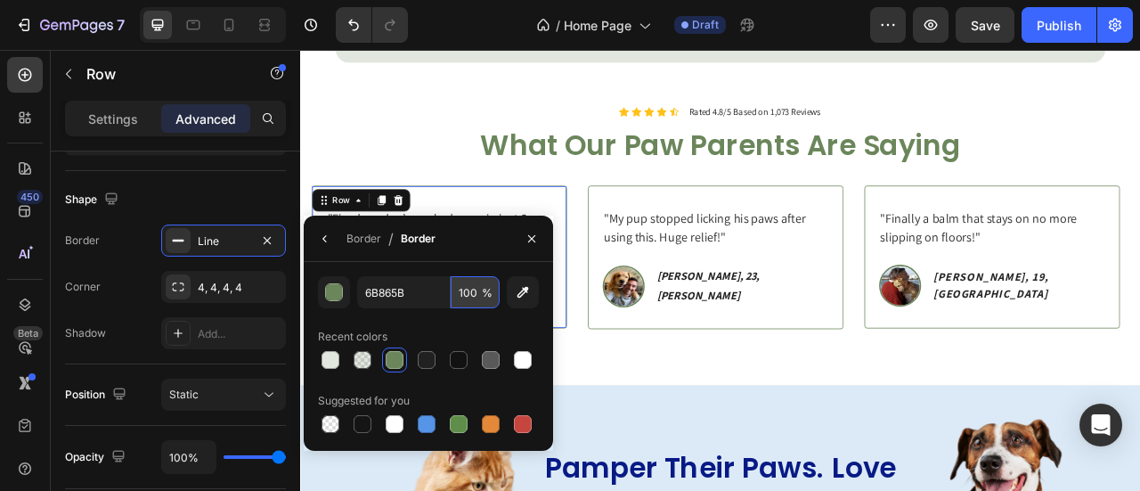
click at [466, 291] on input "100" at bounding box center [474, 292] width 49 height 32
type input "30"
click at [426, 293] on input "6B865B" at bounding box center [403, 292] width 93 height 32
click at [726, 435] on div "Icon Icon Icon Icon Icon Icon List Rated 4.8/5 Based on 1,073 Reviews Text Bloc…" at bounding box center [834, 297] width 1068 height 357
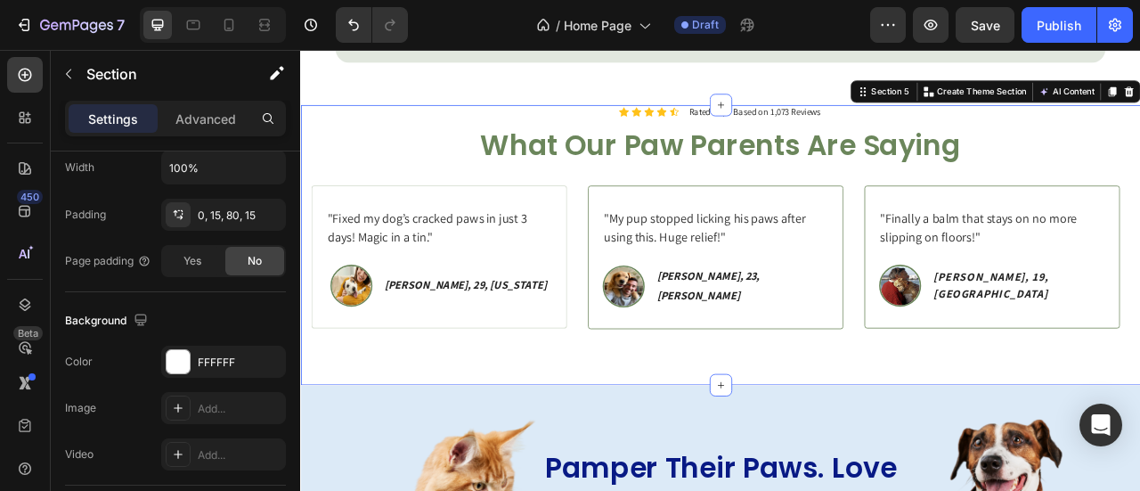
scroll to position [0, 0]
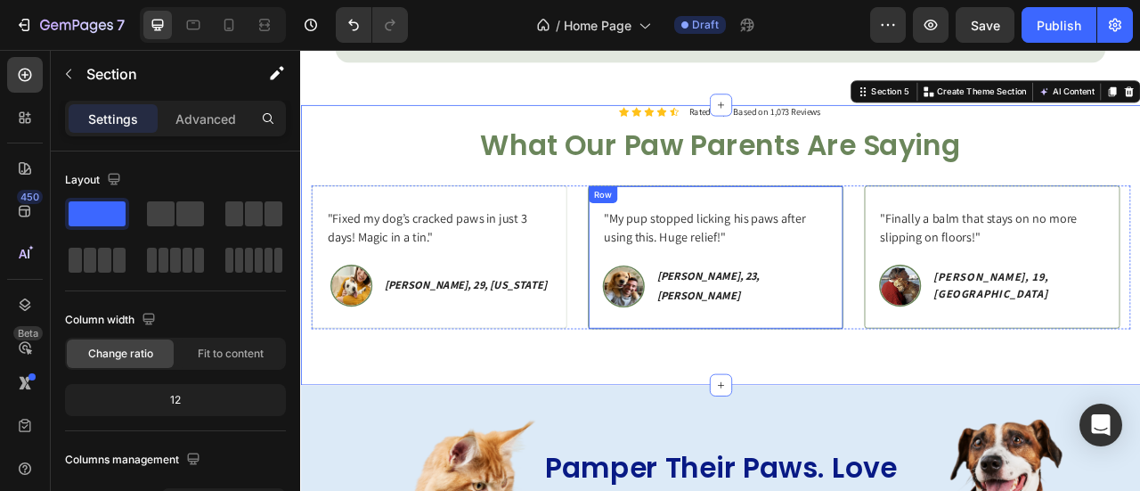
click at [750, 395] on div ""My pup stopped licking his paws after using this. Huge relief!" Text block Ima…" at bounding box center [827, 313] width 325 height 183
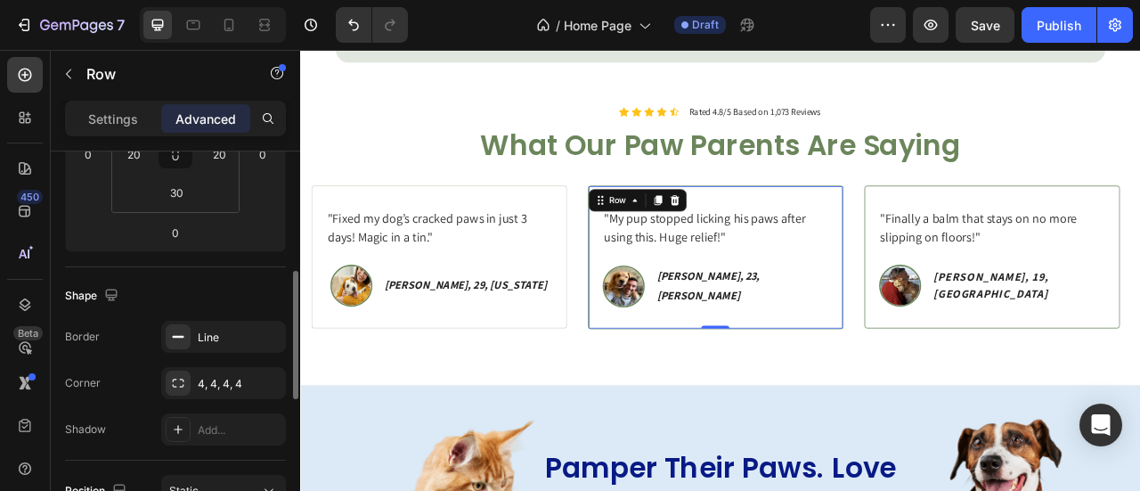
scroll to position [349, 0]
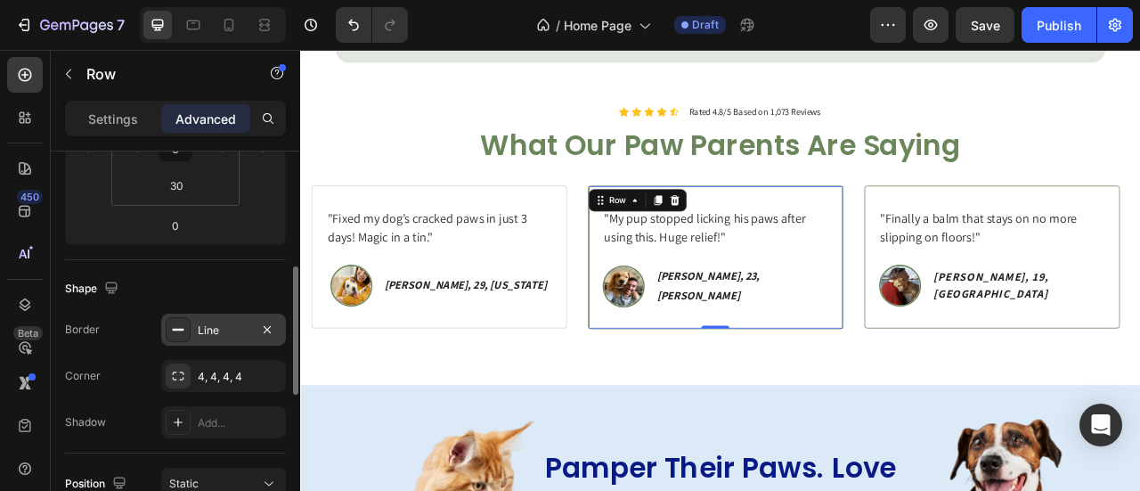
click at [195, 326] on div "Line" at bounding box center [223, 329] width 125 height 32
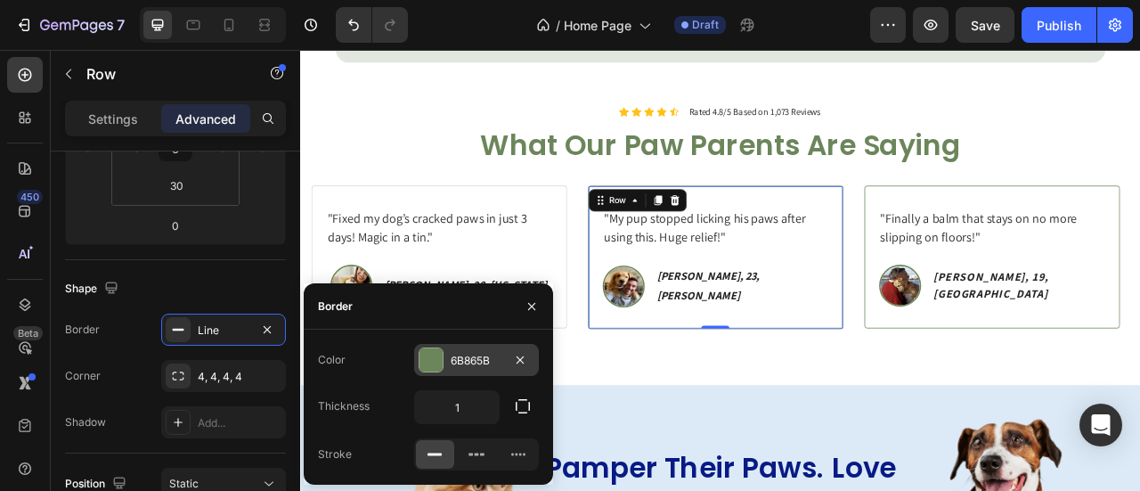
click at [463, 353] on div "6B865B" at bounding box center [476, 361] width 52 height 16
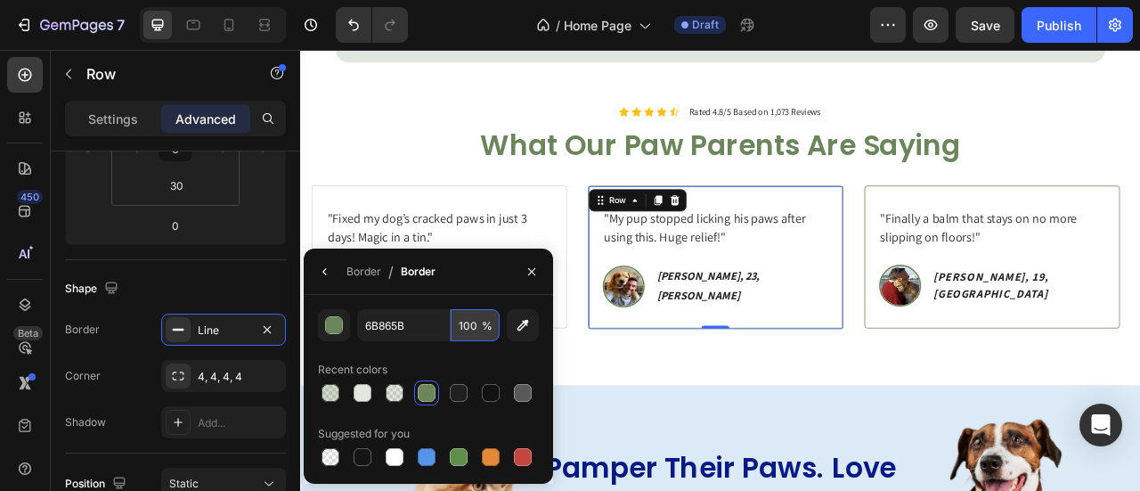
click at [465, 331] on input "100" at bounding box center [474, 325] width 49 height 32
type input "30"
click at [433, 326] on input "6B865B" at bounding box center [403, 325] width 93 height 32
click at [821, 395] on div ""My pup stopped licking his paws after using this. Huge relief!" Text block Ima…" at bounding box center [827, 313] width 325 height 183
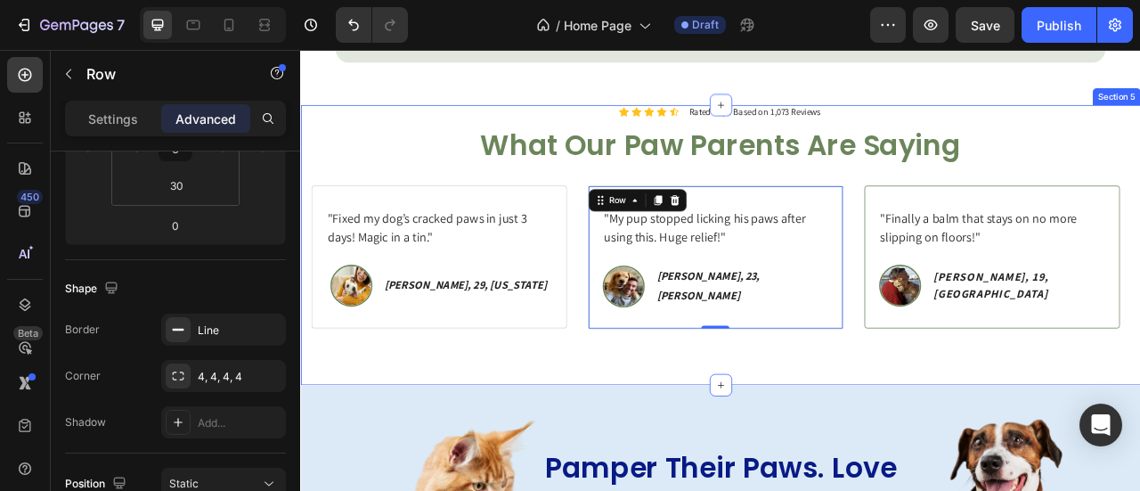
click at [970, 420] on div "Icon Icon Icon Icon Icon Icon List Rated 4.8/5 Based on 1,073 Reviews Text Bloc…" at bounding box center [834, 297] width 1068 height 357
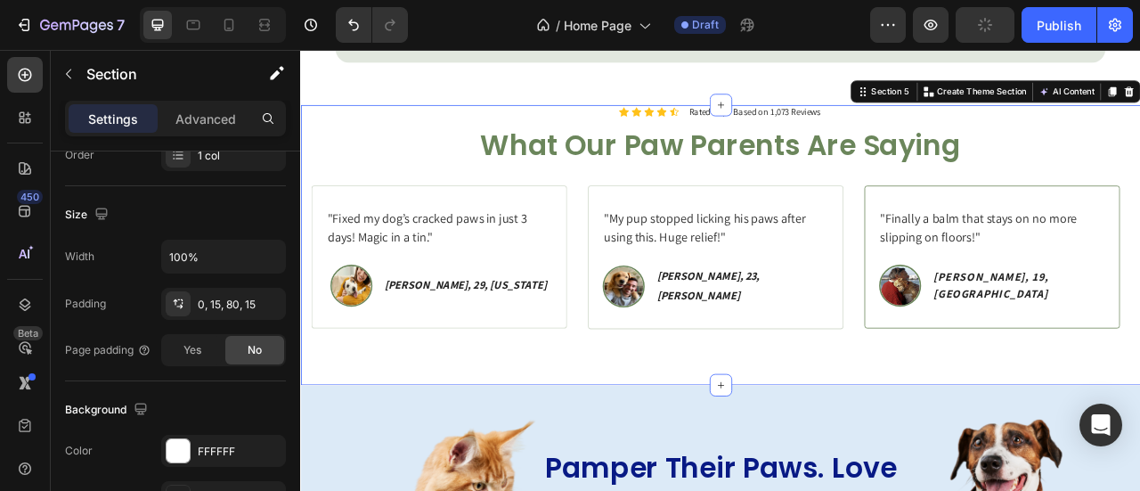
scroll to position [0, 0]
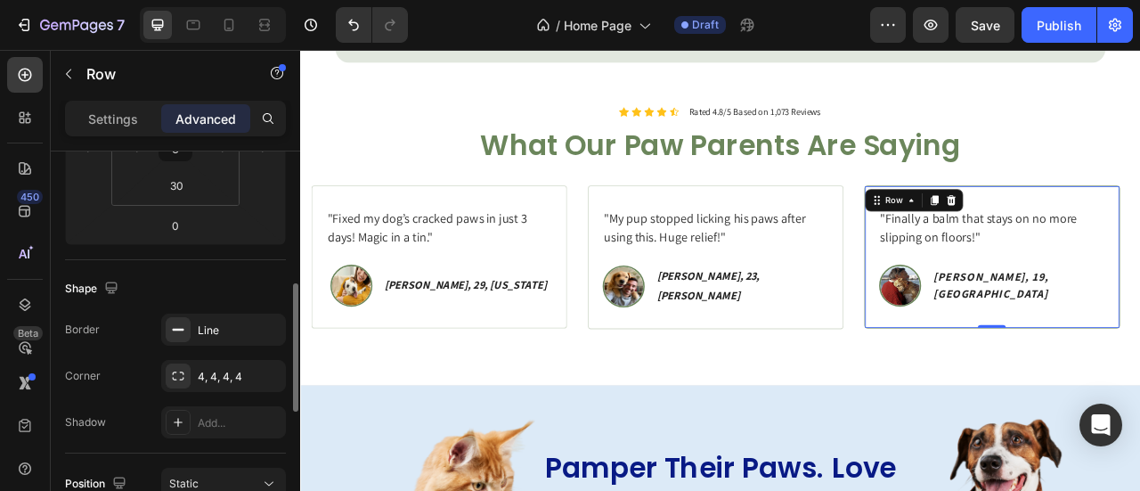
scroll to position [361, 0]
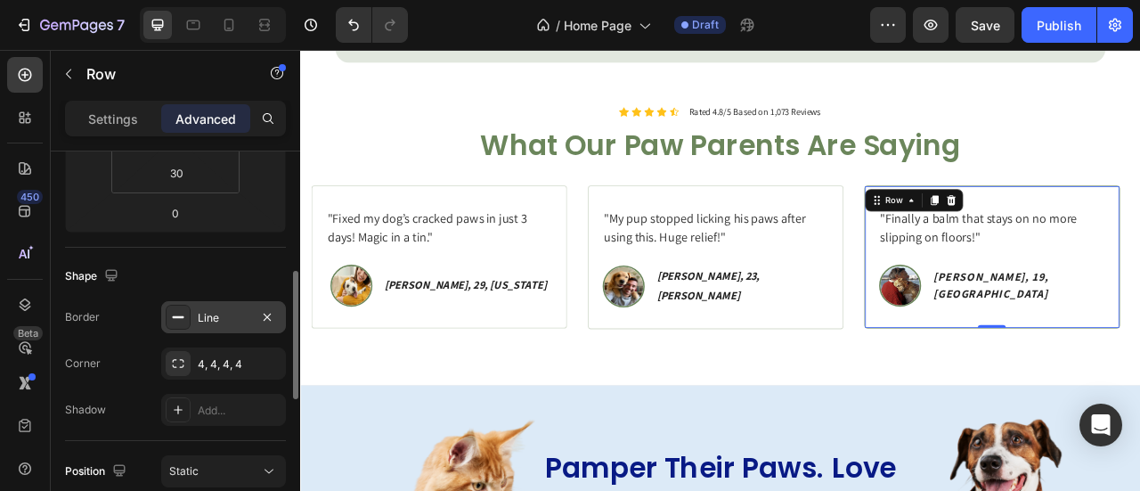
click at [220, 320] on div "Line" at bounding box center [224, 318] width 52 height 16
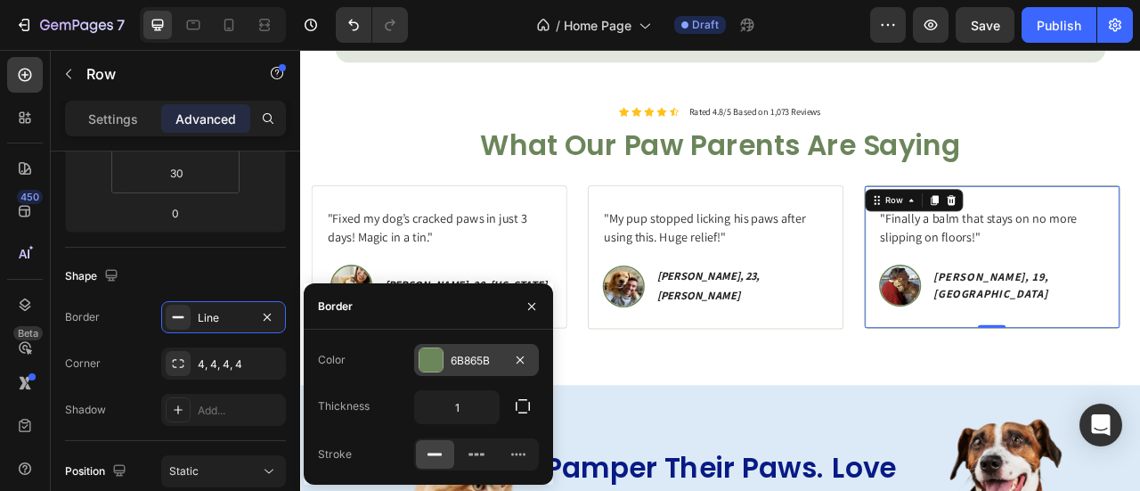
click at [467, 366] on div "6B865B" at bounding box center [476, 361] width 52 height 16
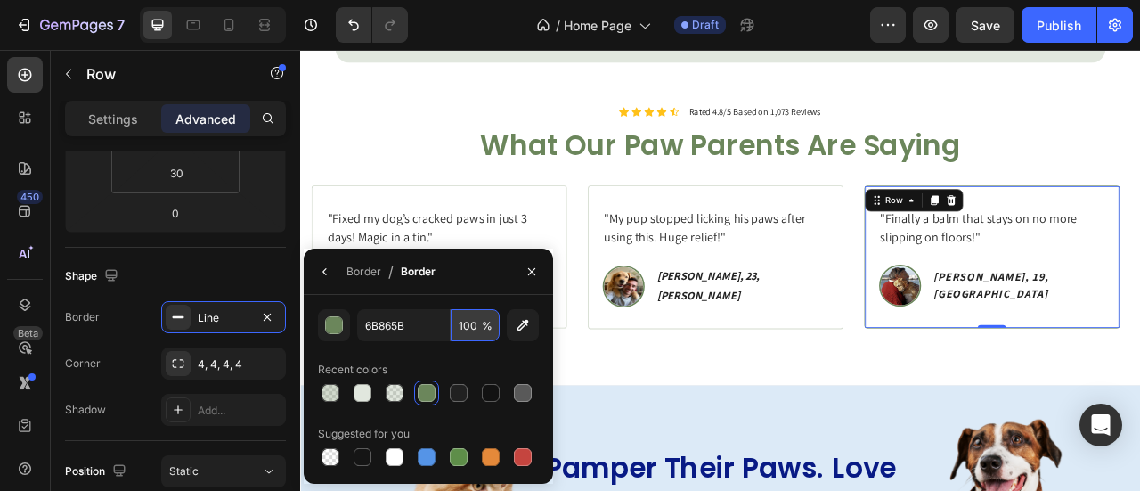
click at [465, 334] on input "100" at bounding box center [474, 325] width 49 height 32
type input "30"
click at [426, 330] on input "6B865B" at bounding box center [403, 325] width 93 height 32
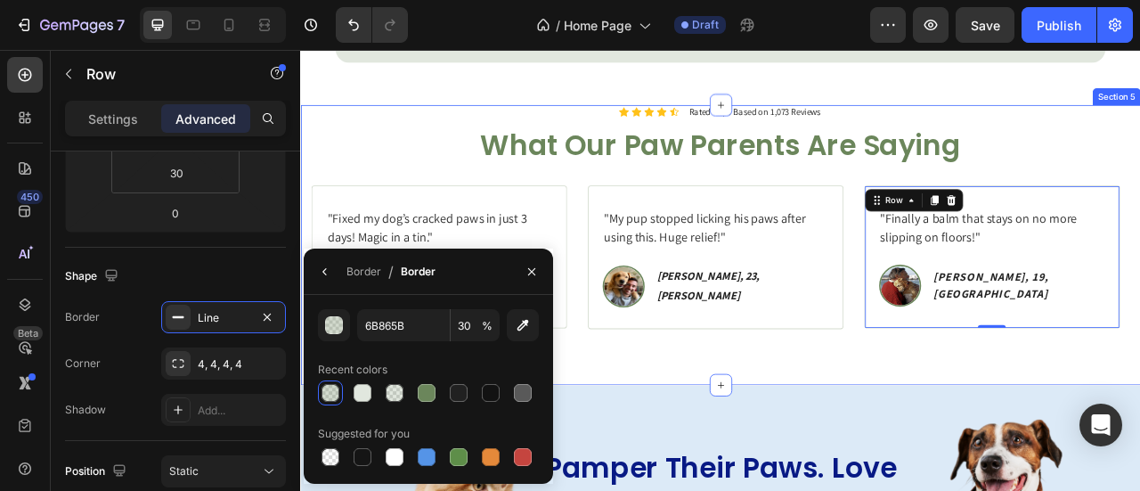
click at [967, 445] on div "Icon Icon Icon Icon Icon Icon List Rated 4.8/5 Based on 1,073 Reviews Text Bloc…" at bounding box center [834, 297] width 1068 height 357
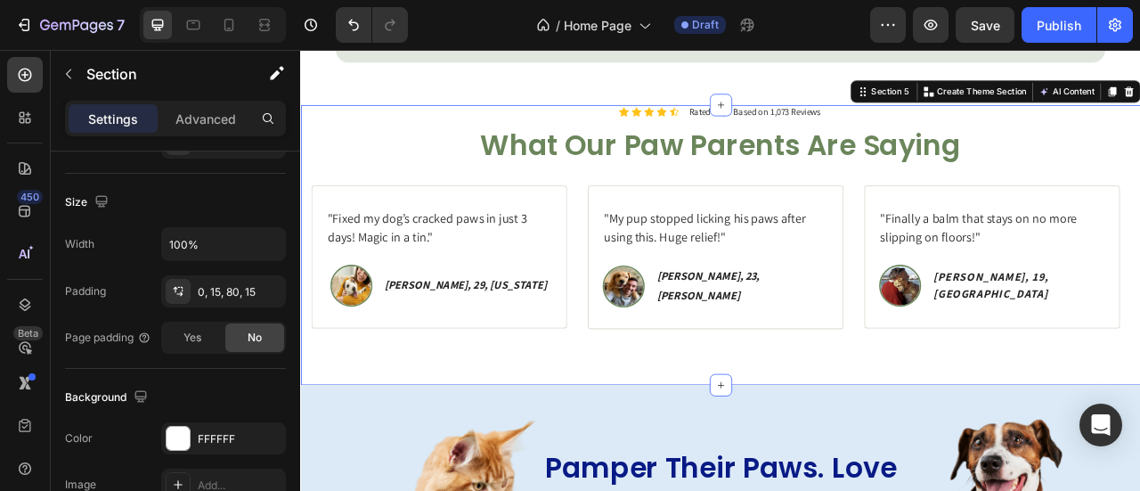
scroll to position [0, 0]
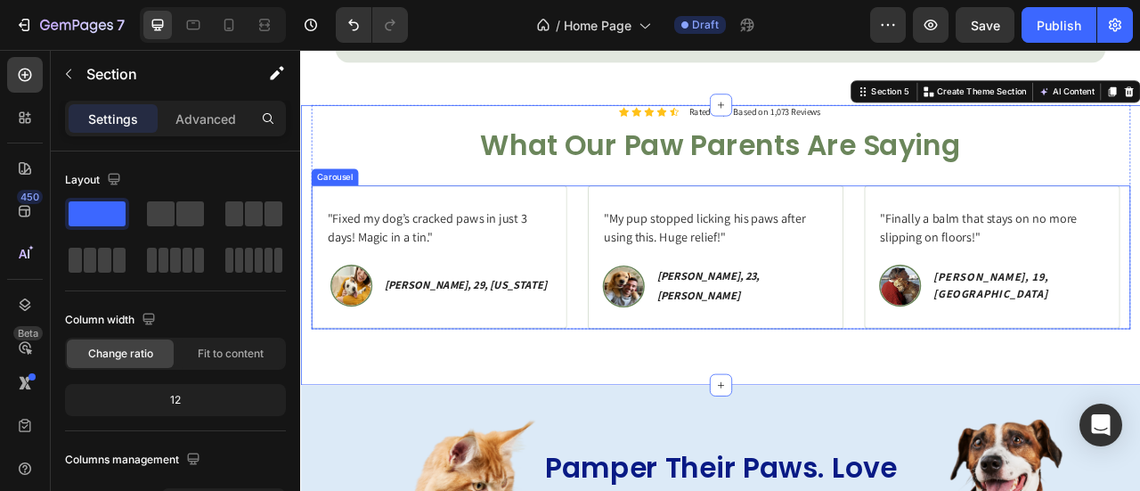
click at [1007, 325] on div ""Fixed my dog’s cracked paws in just 3 days! Magic in a tin." Text block Image …" at bounding box center [834, 313] width 1042 height 183
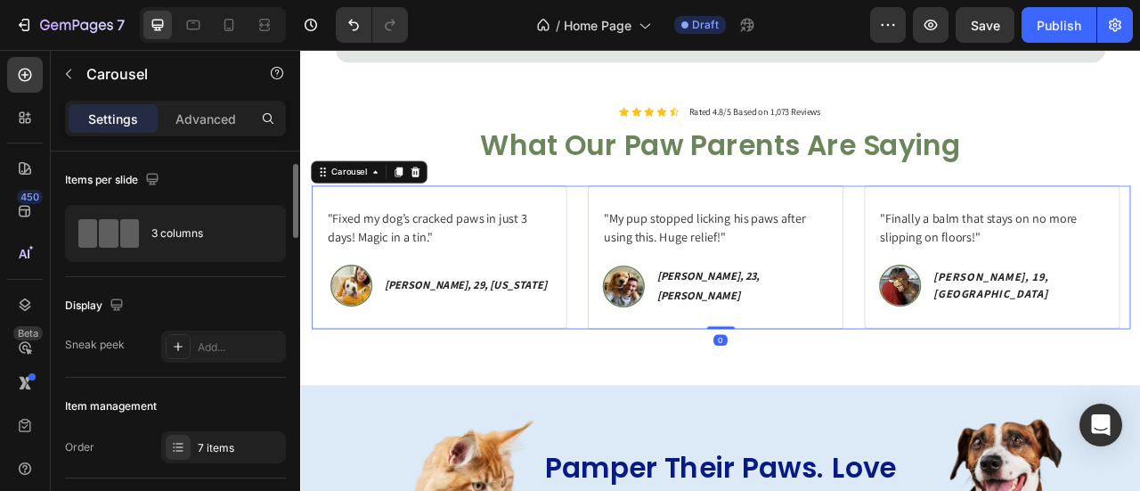
scroll to position [91, 0]
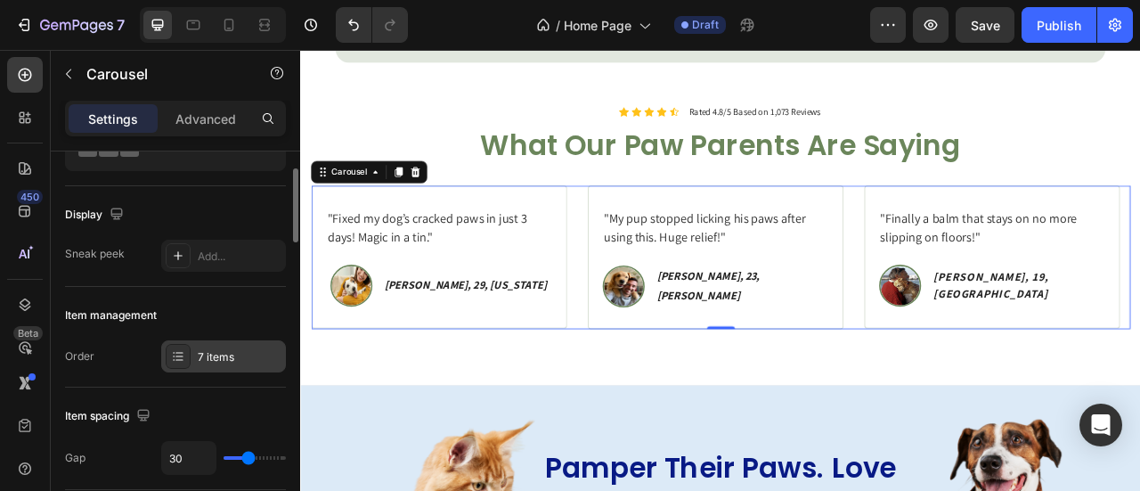
click at [207, 362] on div "7 items" at bounding box center [240, 357] width 84 height 16
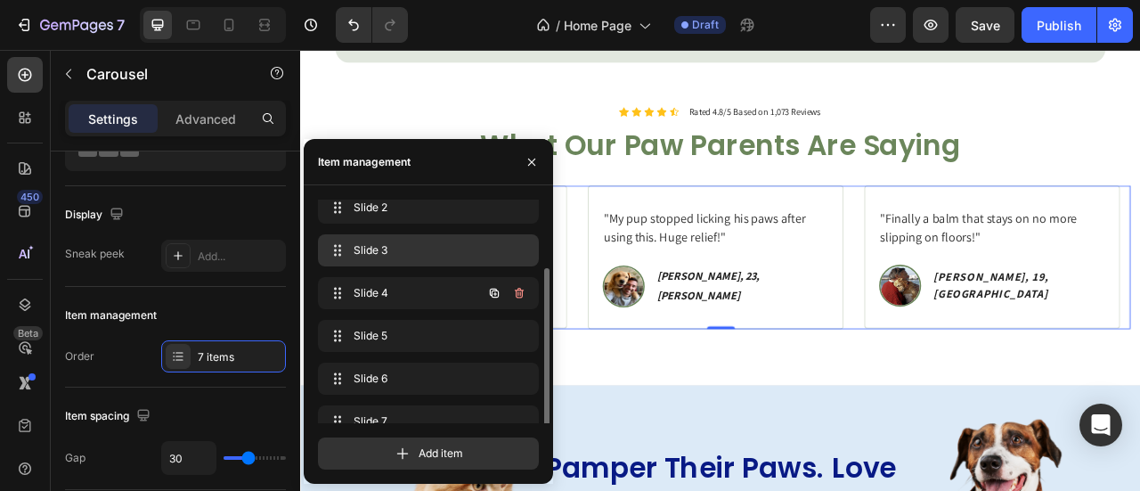
scroll to position [71, 0]
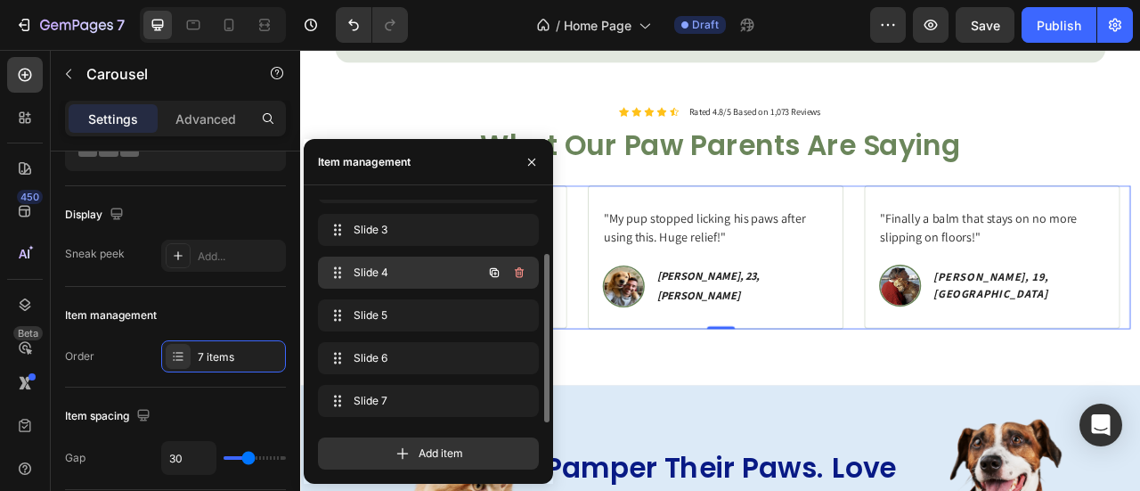
click at [396, 268] on span "Slide 4" at bounding box center [403, 272] width 101 height 16
click at [396, 268] on span "Slide 4" at bounding box center [416, 272] width 132 height 16
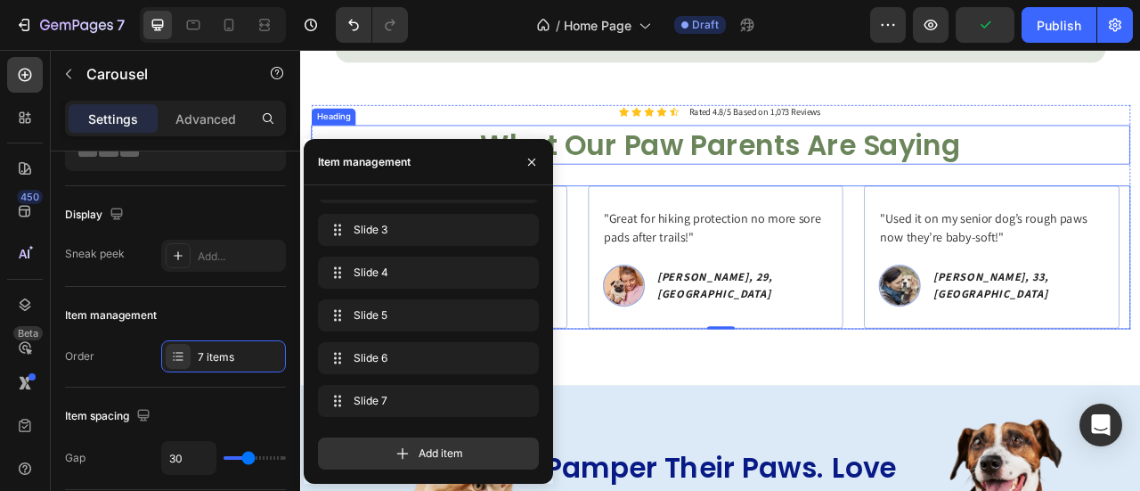
click at [769, 160] on h2 "What Our Paw Parents Are Saying" at bounding box center [834, 170] width 1042 height 50
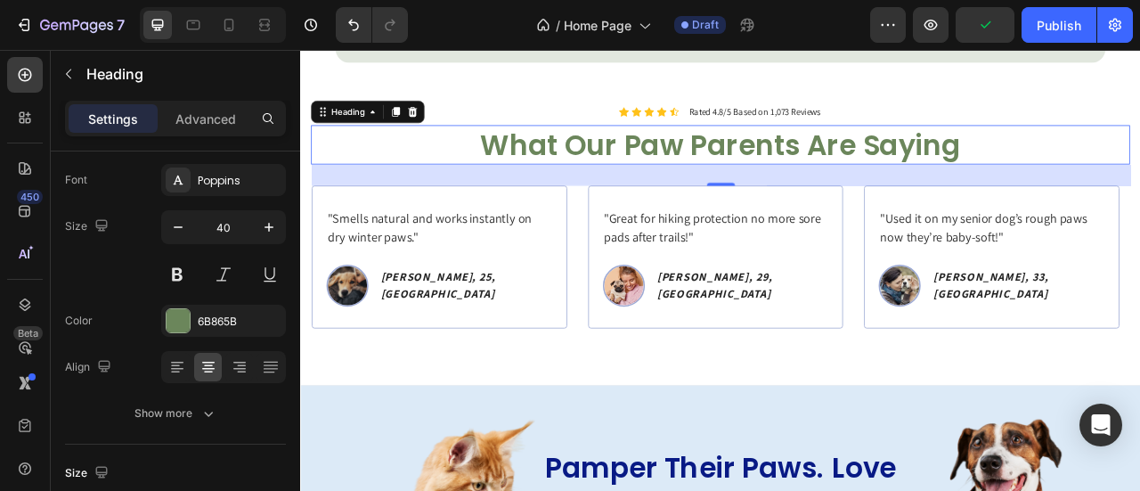
scroll to position [0, 0]
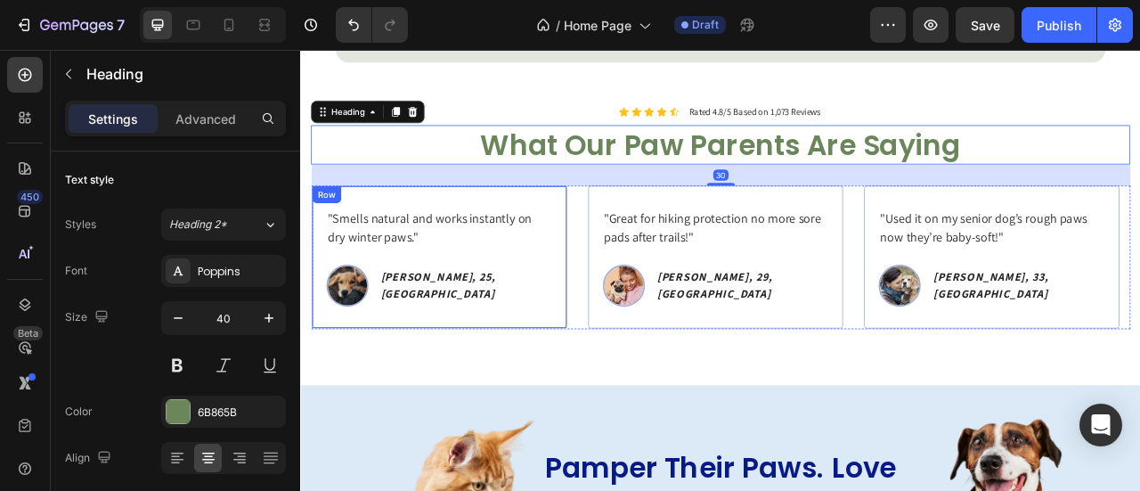
click at [633, 353] on div ""Smells natural and works instantly on dry winter paws." Text block Image Clara…" at bounding box center [475, 313] width 325 height 182
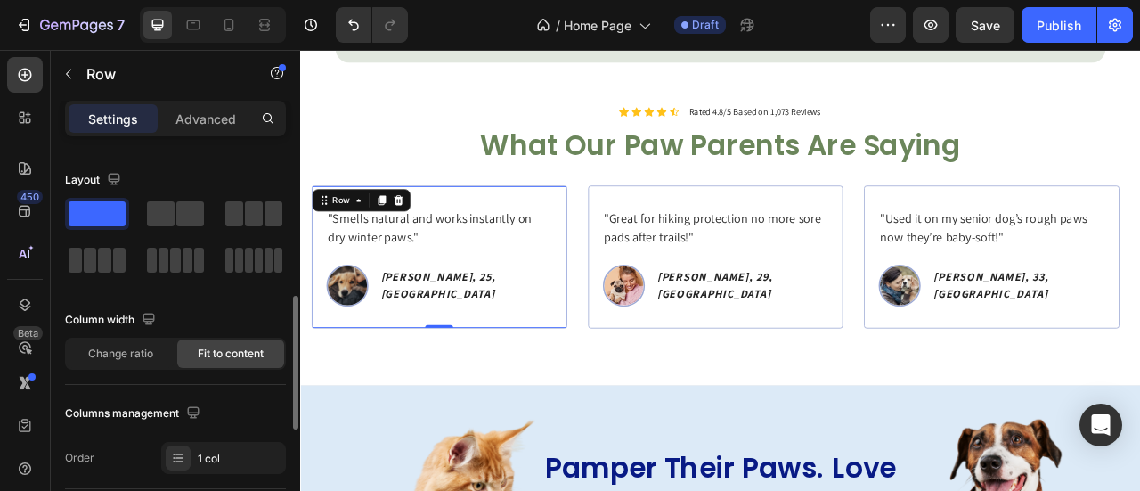
scroll to position [122, 0]
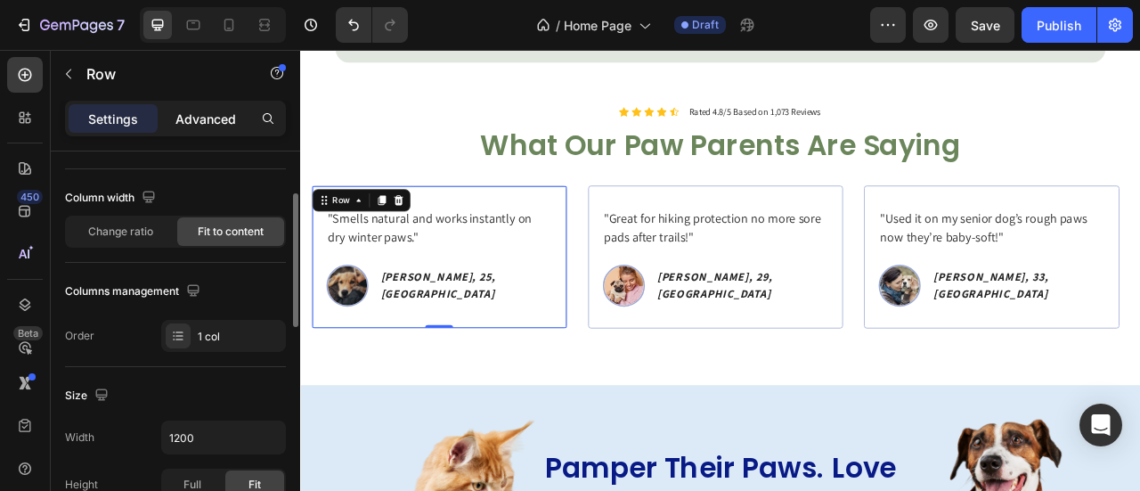
click at [208, 120] on div "Advanced" at bounding box center [205, 118] width 89 height 28
click at [209, 120] on p "Advanced" at bounding box center [205, 118] width 61 height 19
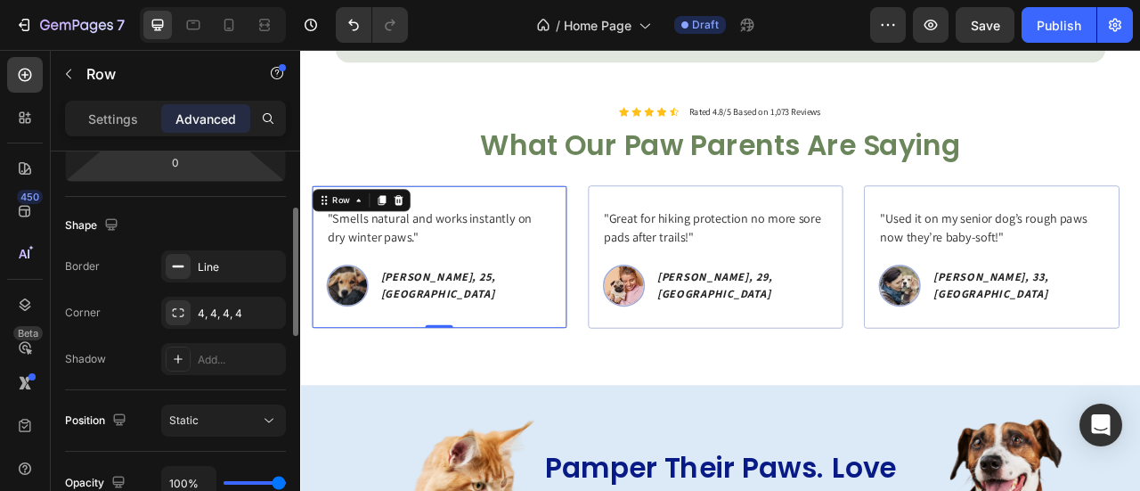
scroll to position [425, 0]
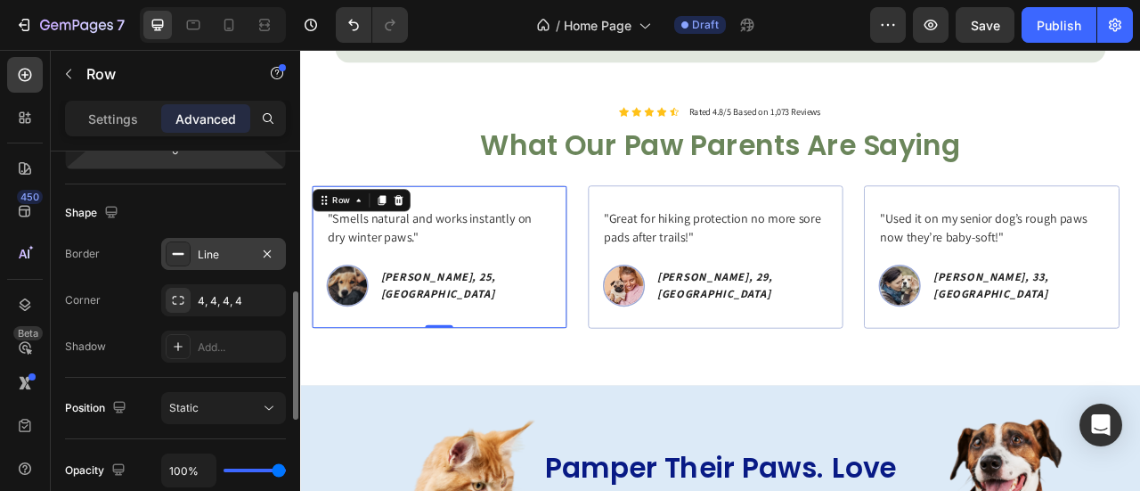
click at [214, 267] on div "Line" at bounding box center [223, 254] width 125 height 32
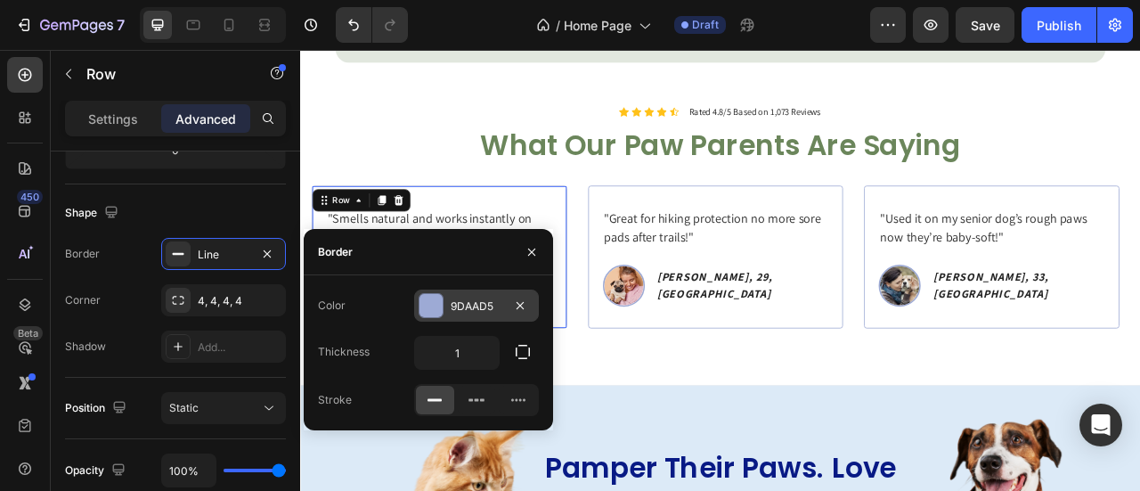
click at [436, 305] on div at bounding box center [430, 305] width 23 height 23
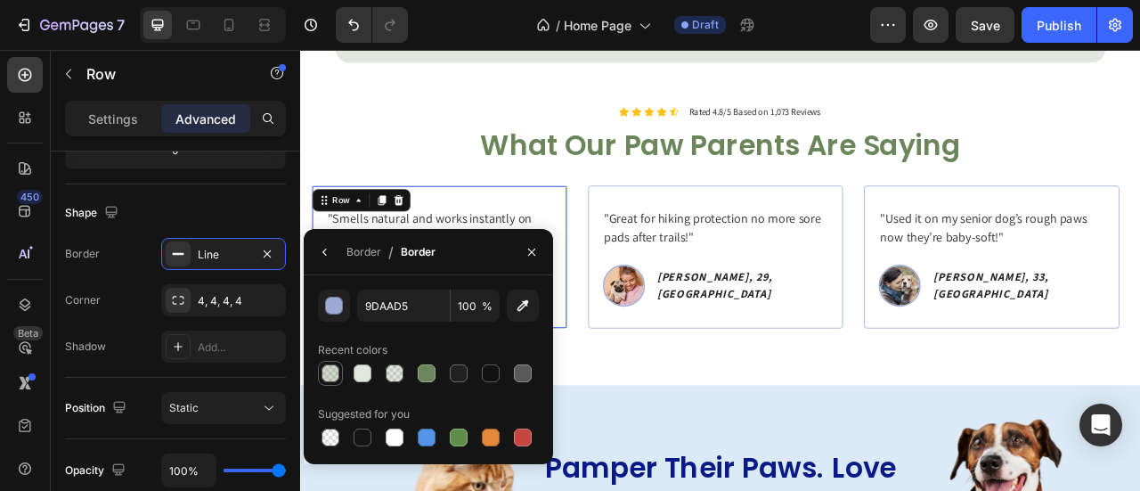
click at [335, 368] on div at bounding box center [330, 373] width 18 height 18
type input "6B865B"
type input "30"
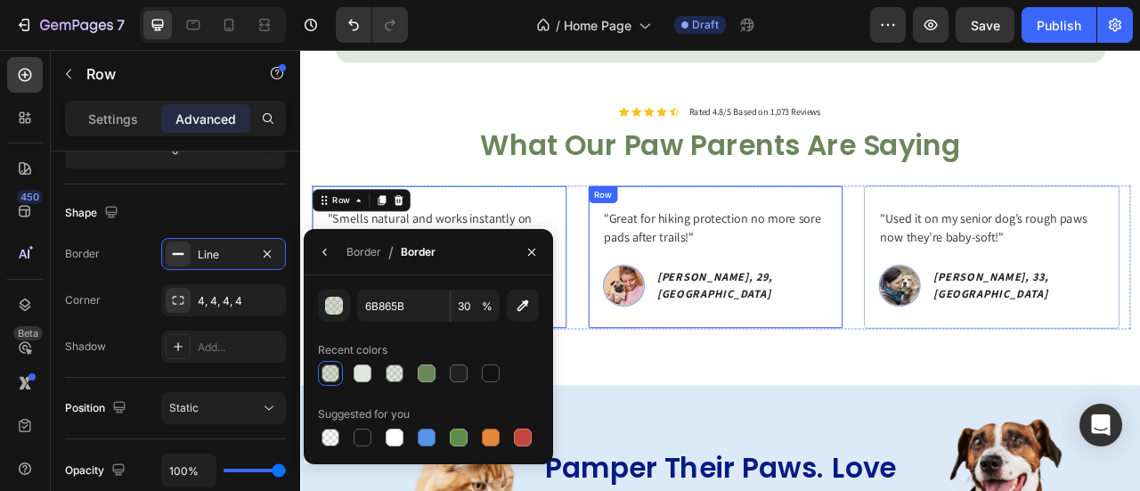
click at [680, 335] on div ""Great for hiking protection no more sore pads after trails!" Text block Image …" at bounding box center [827, 313] width 325 height 182
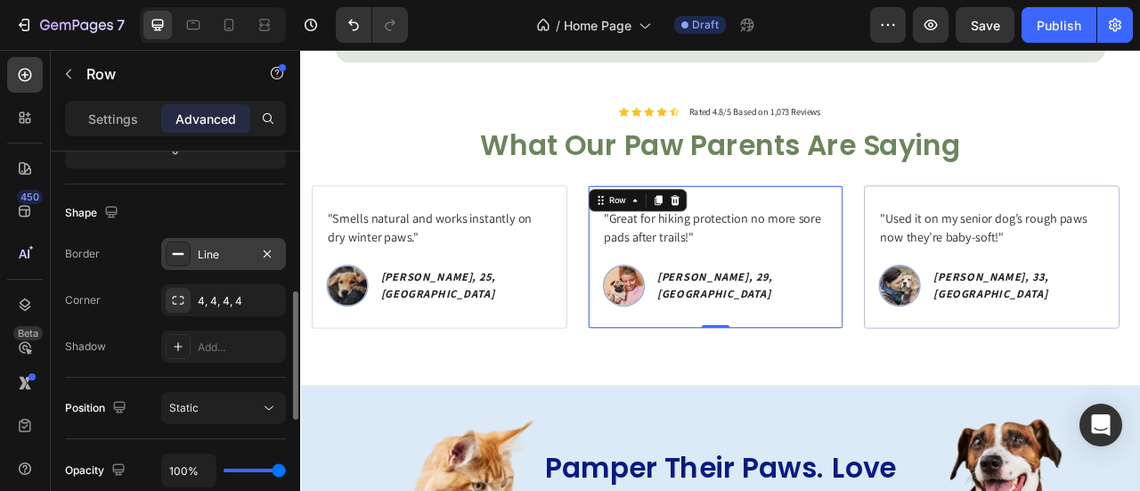
click at [236, 259] on div "Line" at bounding box center [224, 255] width 52 height 16
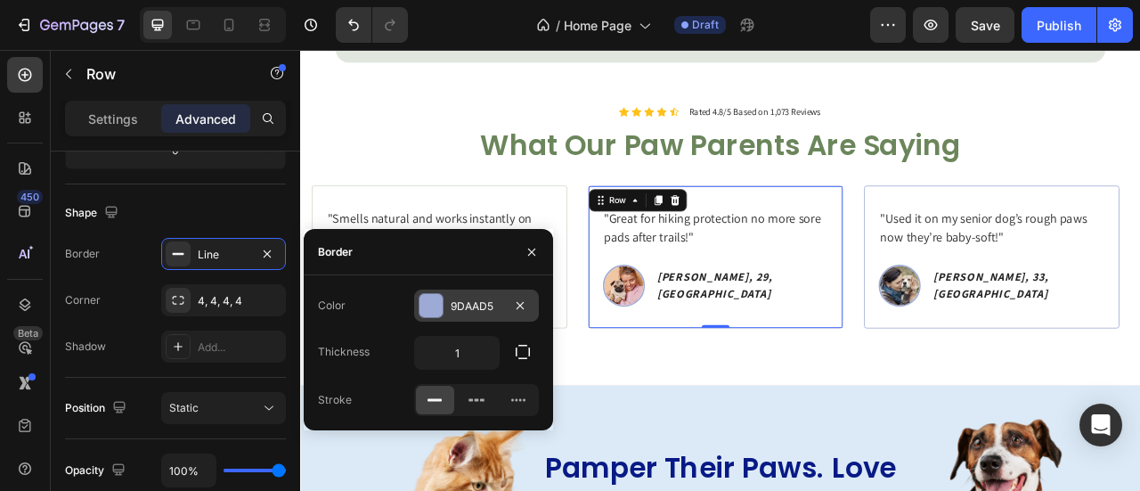
click at [450, 318] on div "9DAAD5" at bounding box center [476, 305] width 125 height 32
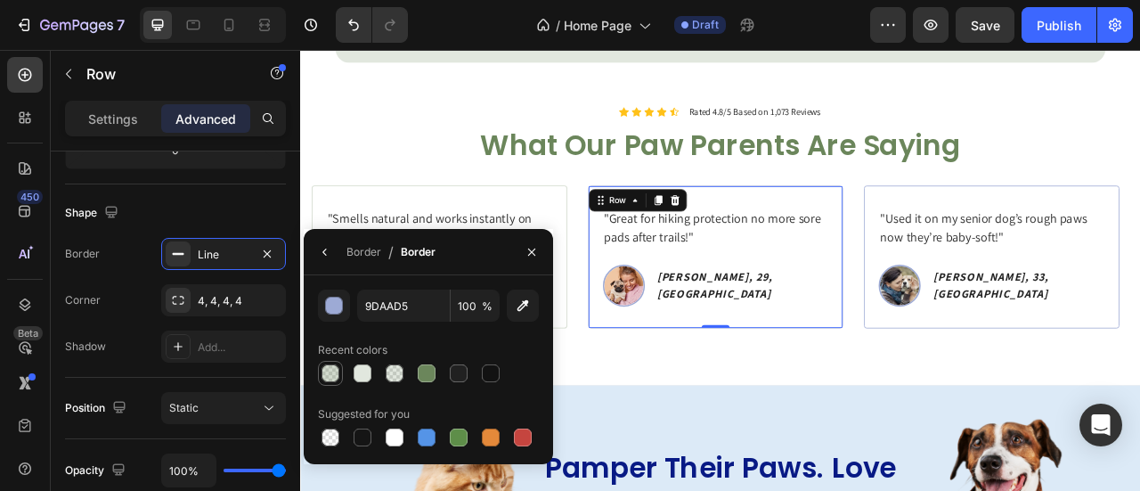
click at [328, 369] on div at bounding box center [330, 373] width 18 height 18
type input "6B865B"
type input "30"
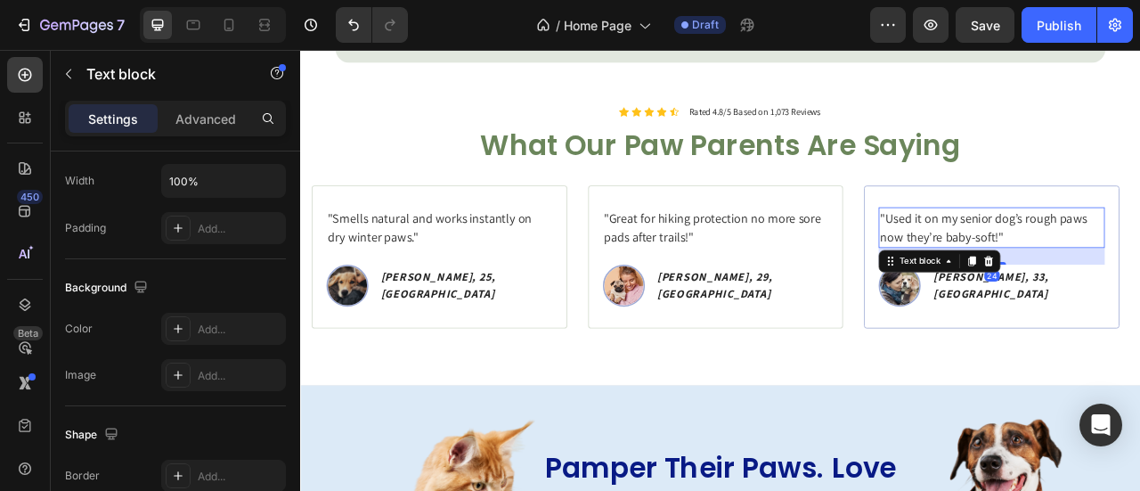
scroll to position [0, 0]
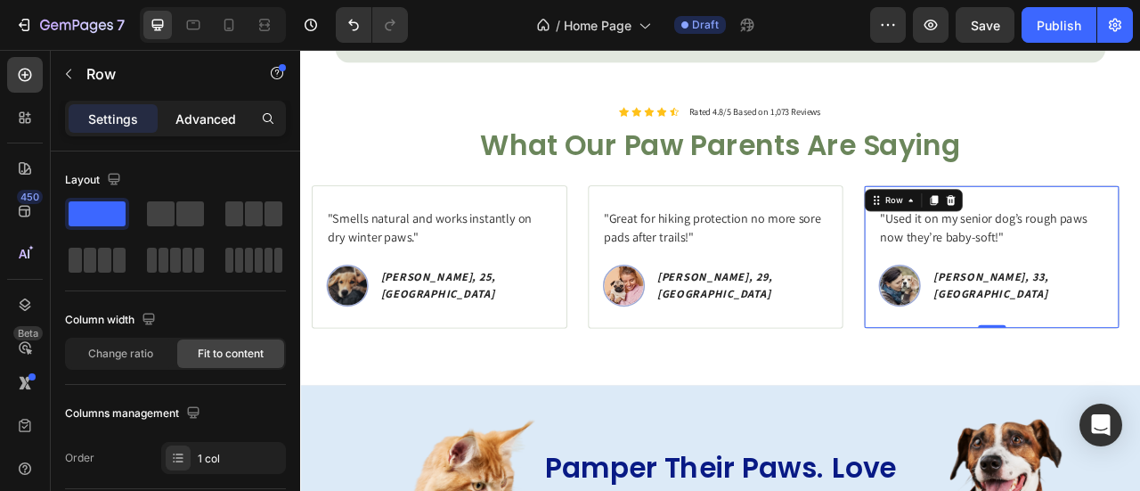
click at [204, 131] on div "Settings Advanced" at bounding box center [175, 119] width 221 height 36
click at [210, 127] on div "Advanced" at bounding box center [205, 118] width 89 height 28
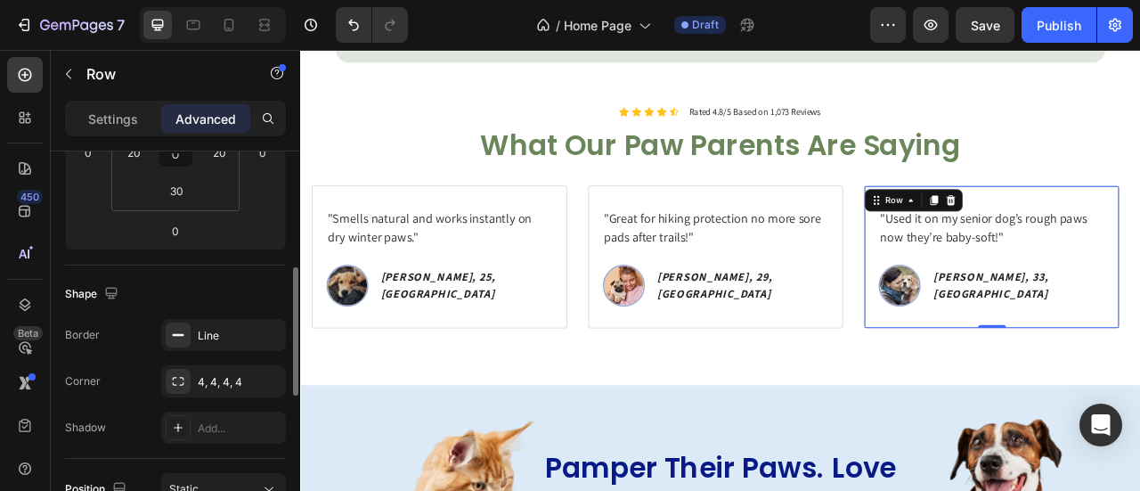
scroll to position [349, 0]
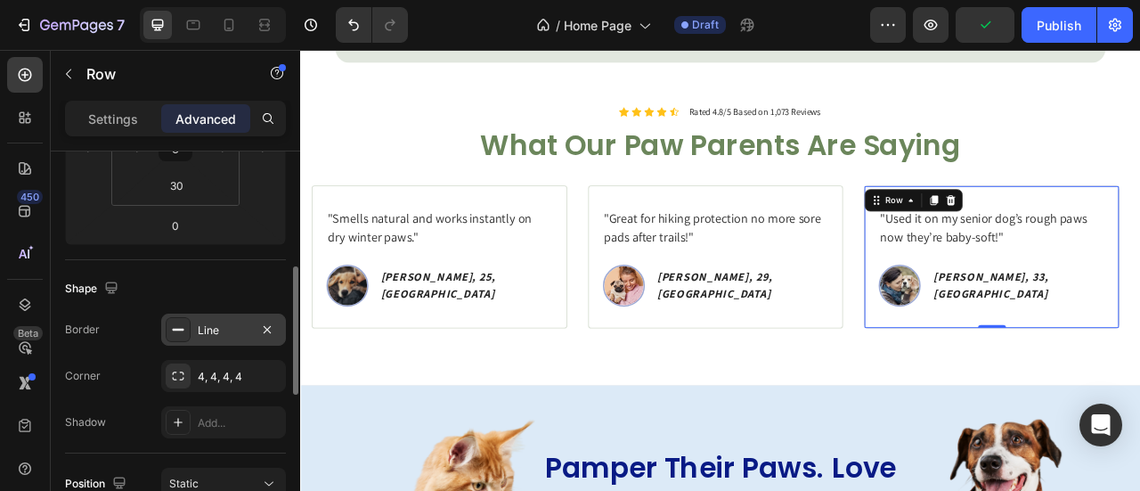
click at [203, 328] on div "Line" at bounding box center [224, 330] width 52 height 16
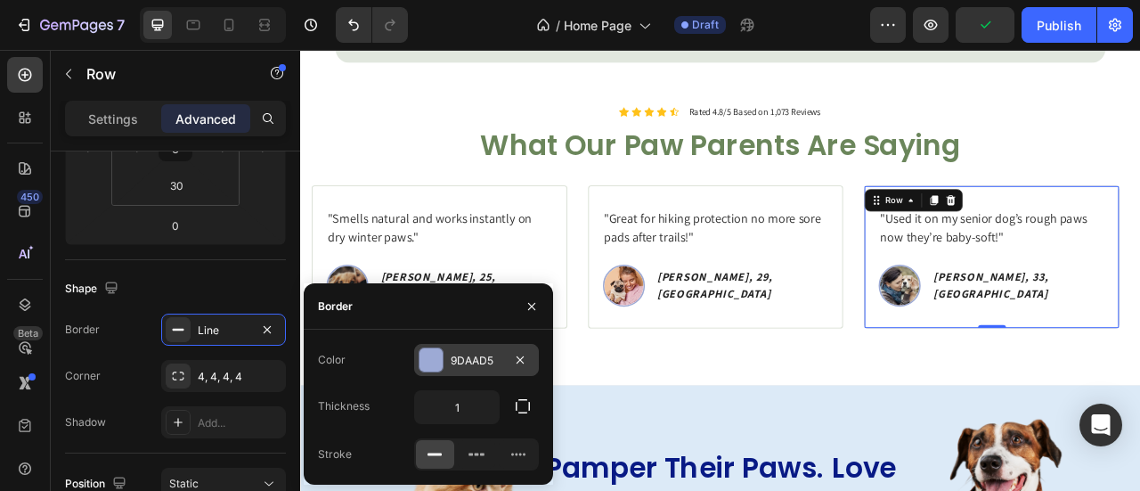
click at [465, 353] on div "9DAAD5" at bounding box center [476, 361] width 52 height 16
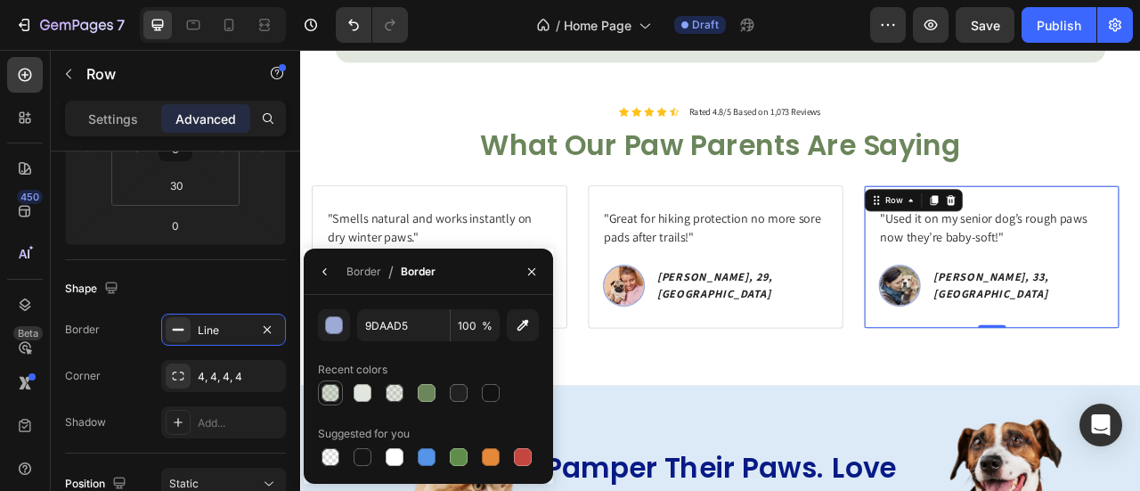
click at [328, 398] on div at bounding box center [330, 393] width 18 height 18
type input "6B865B"
type input "30"
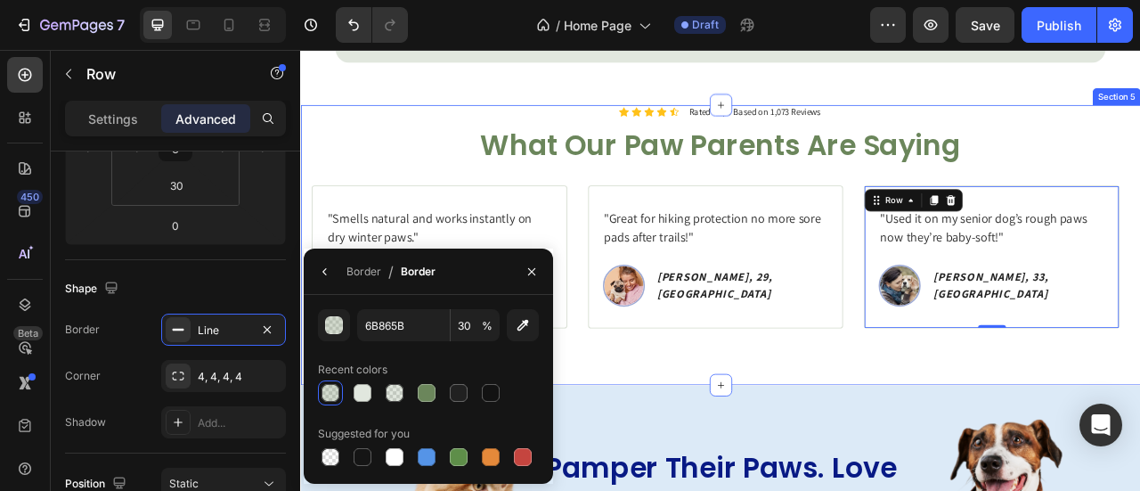
click at [960, 422] on div "Icon Icon Icon Icon Icon Icon List Rated 4.8/5 Based on 1,073 Reviews Text Bloc…" at bounding box center [834, 297] width 1068 height 357
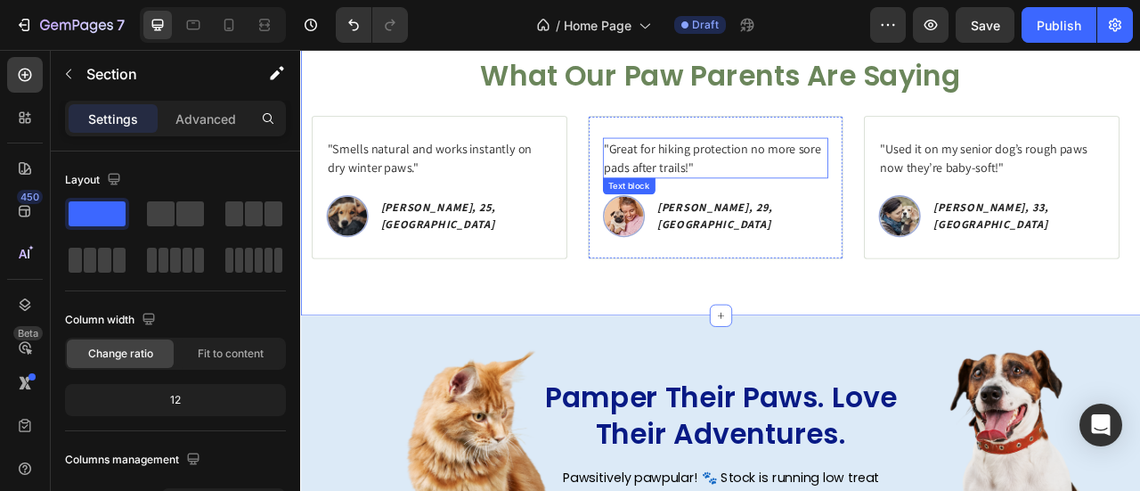
scroll to position [1668, 0]
click at [737, 258] on img at bounding box center [710, 261] width 53 height 53
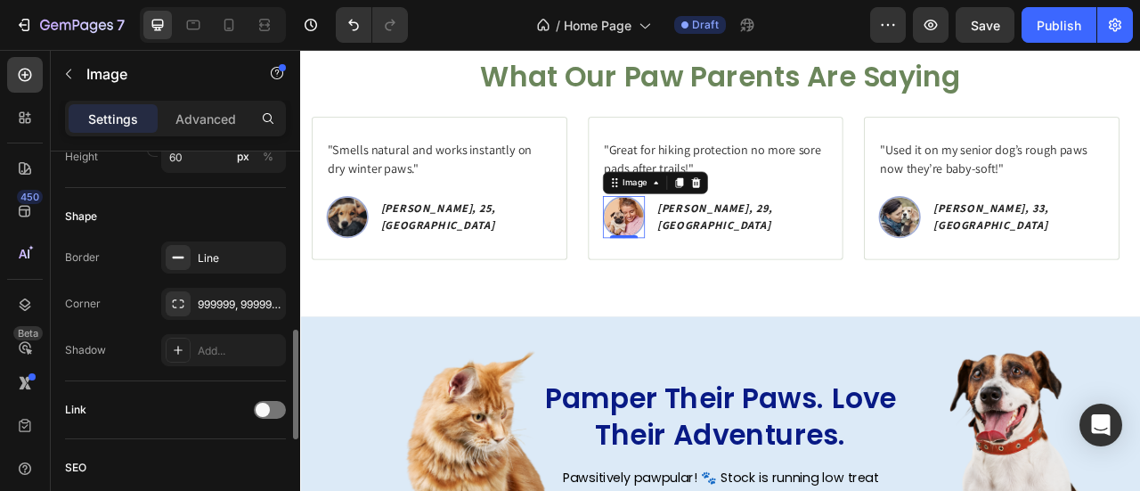
scroll to position [627, 0]
click at [212, 232] on div "Shape Border Line Corner 999999, 999999, 999999, 999999 Shadow Add..." at bounding box center [175, 282] width 221 height 193
click at [214, 254] on div "Line" at bounding box center [224, 256] width 52 height 16
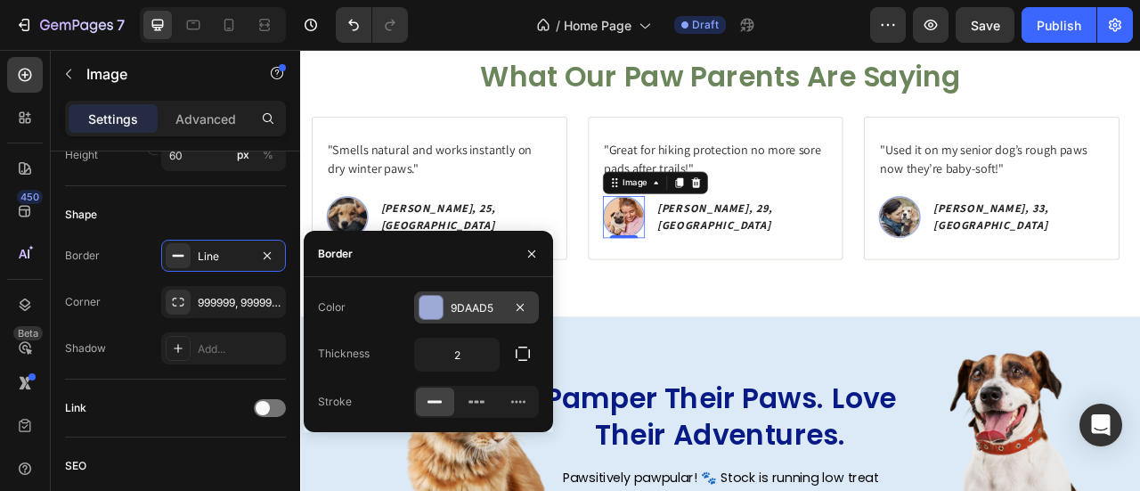
click at [442, 312] on div at bounding box center [430, 307] width 23 height 23
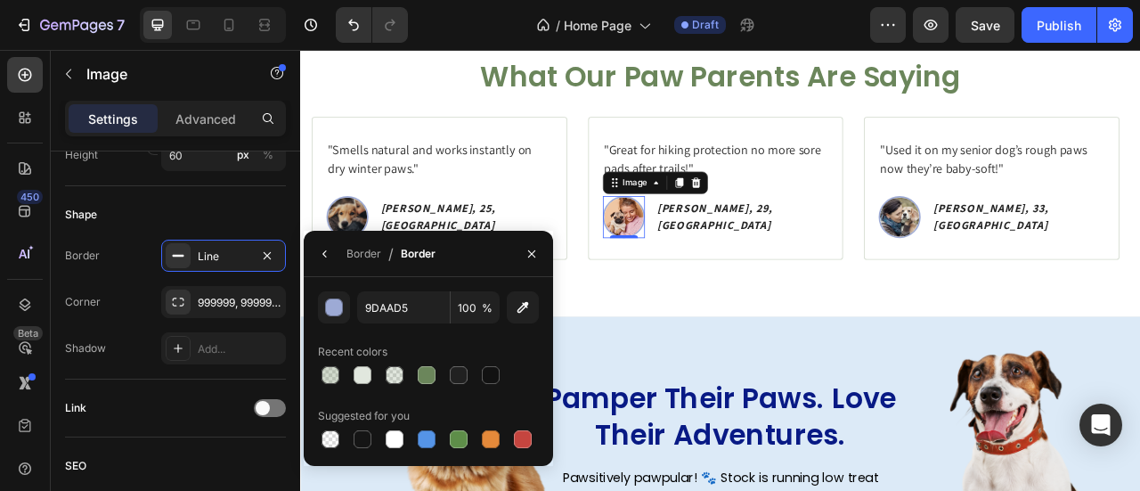
click at [414, 376] on div at bounding box center [426, 374] width 25 height 25
type input "6B865B"
click at [385, 255] on img at bounding box center [358, 261] width 53 height 53
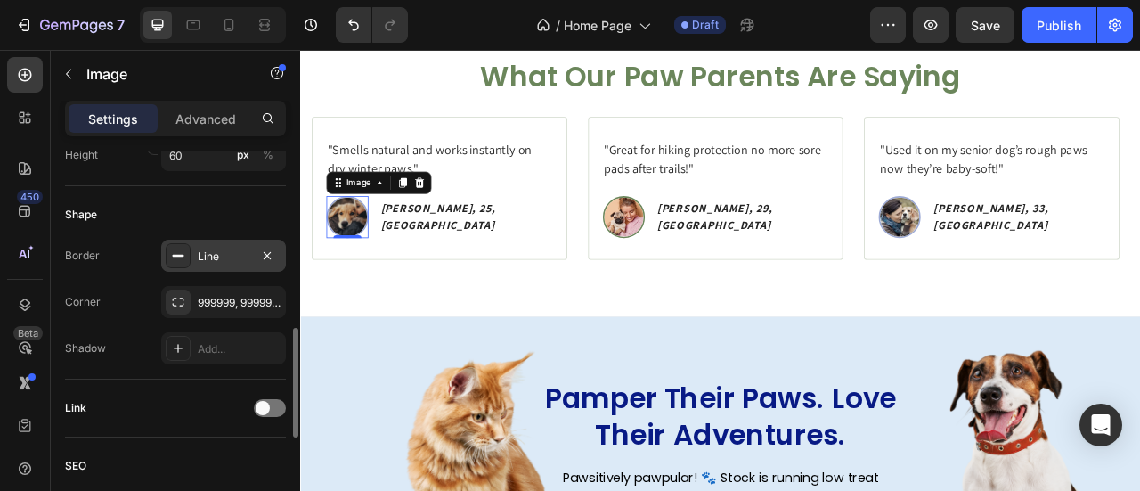
click at [227, 255] on div "Line" at bounding box center [224, 256] width 52 height 16
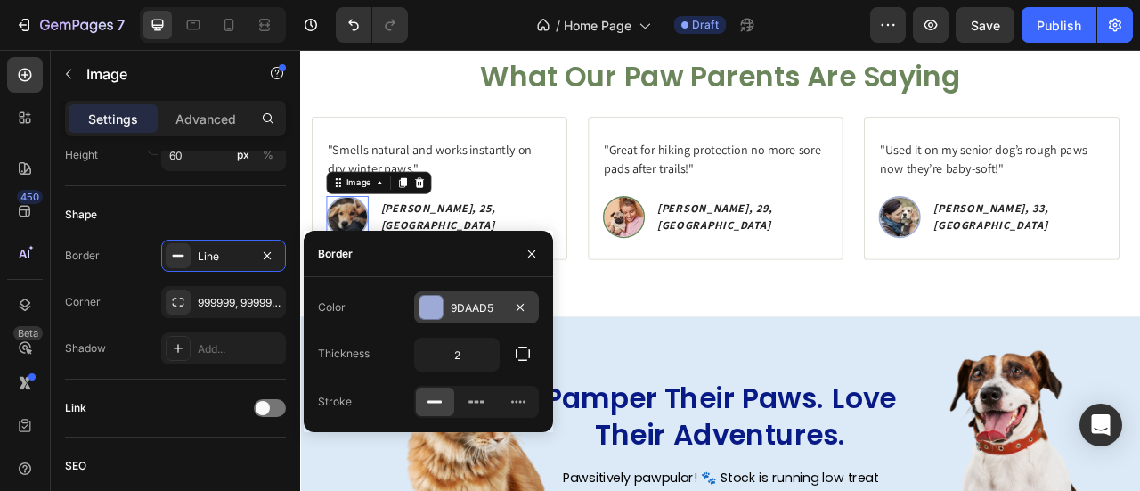
click at [447, 317] on div "9DAAD5" at bounding box center [476, 307] width 125 height 32
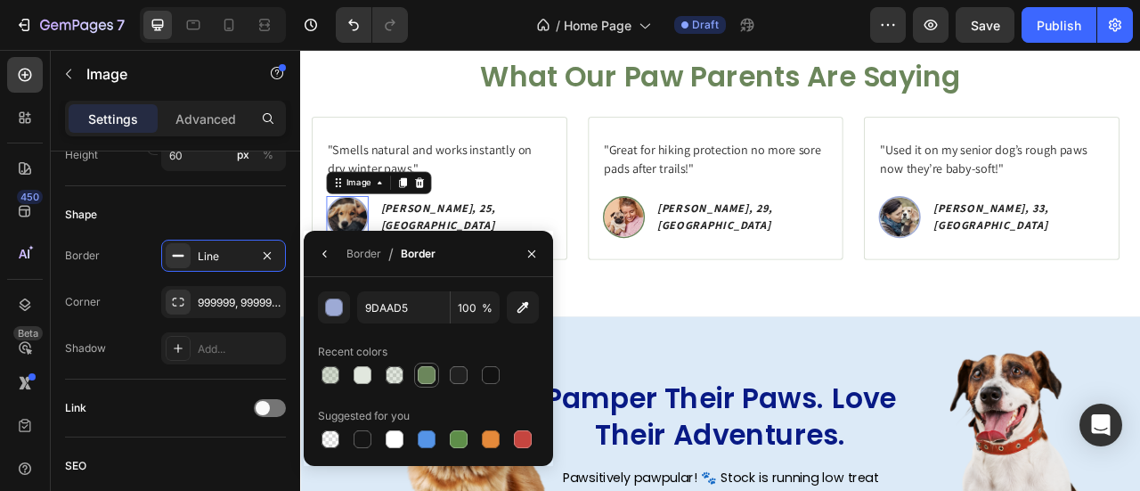
click at [431, 364] on div at bounding box center [426, 374] width 25 height 25
type input "6B865B"
click at [1065, 273] on img at bounding box center [1061, 261] width 53 height 53
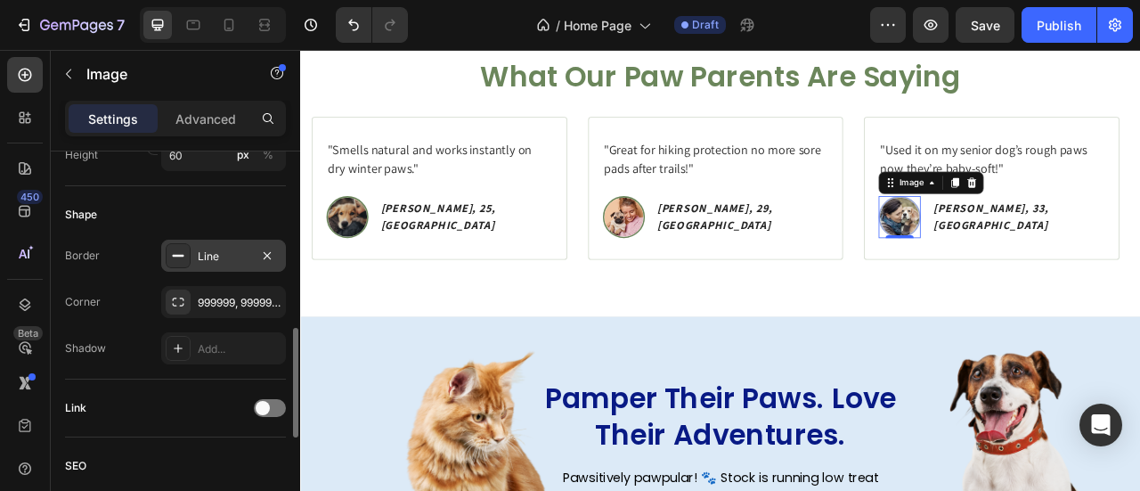
click at [212, 258] on div "Line" at bounding box center [224, 256] width 52 height 16
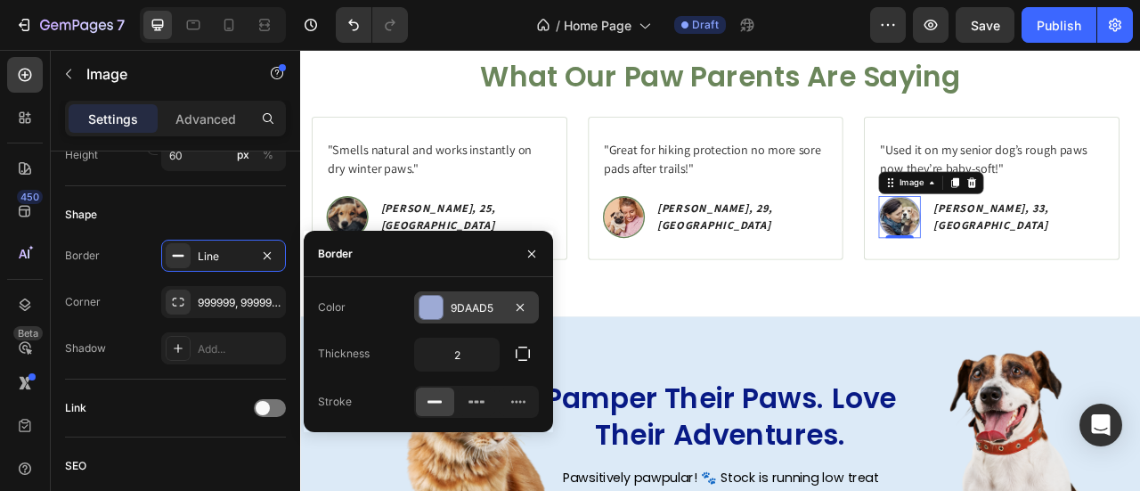
click at [449, 313] on div "9DAAD5" at bounding box center [476, 307] width 125 height 32
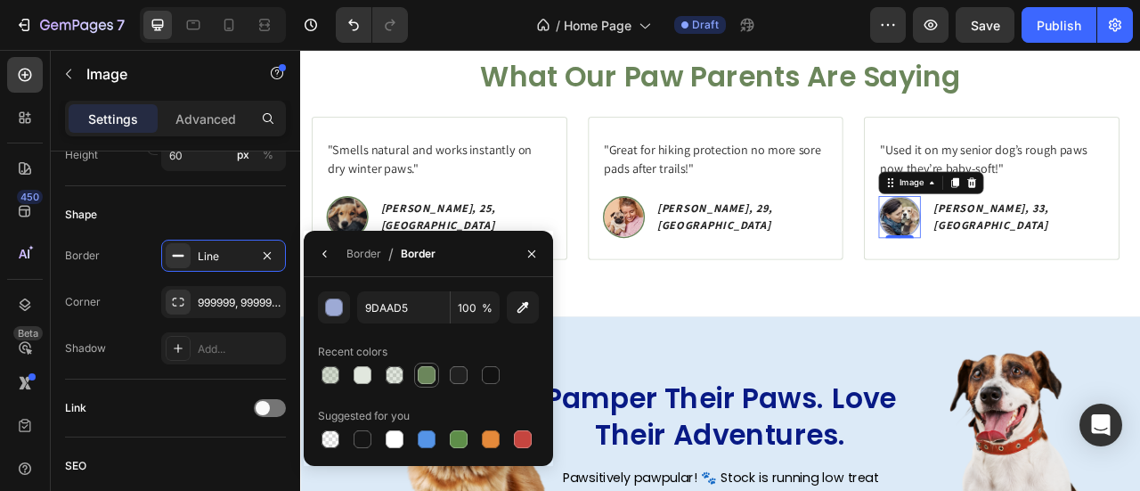
click at [431, 377] on div at bounding box center [427, 375] width 18 height 18
type input "6B865B"
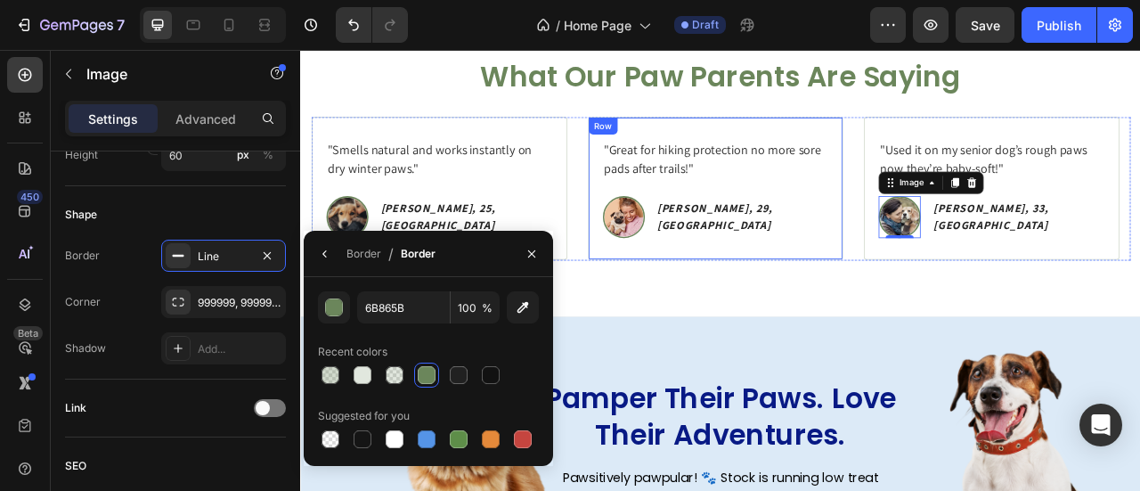
click at [661, 290] on div ""Fixed my dog’s cracked paws in just 3 days! Magic in a tin." Text block Image …" at bounding box center [834, 225] width 1042 height 183
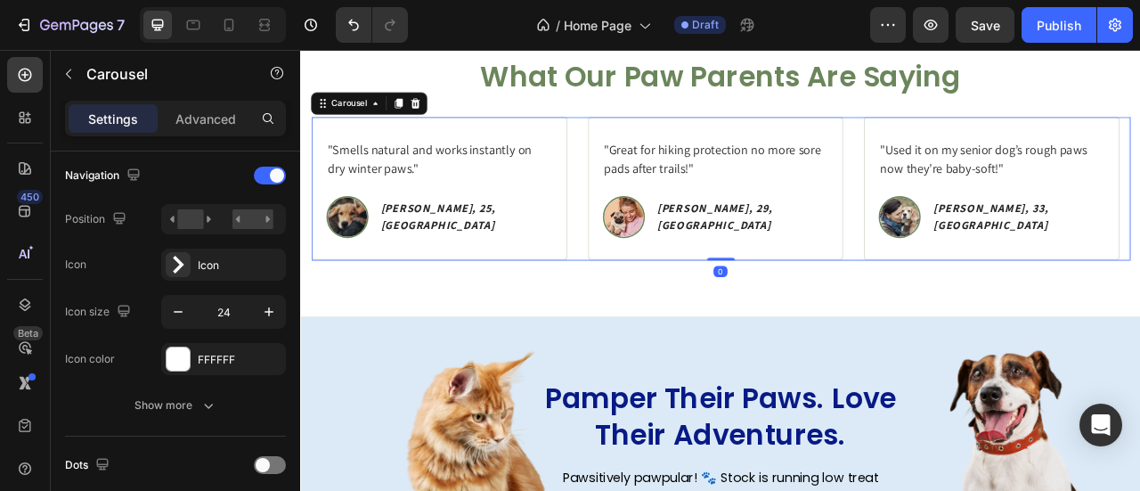
scroll to position [0, 0]
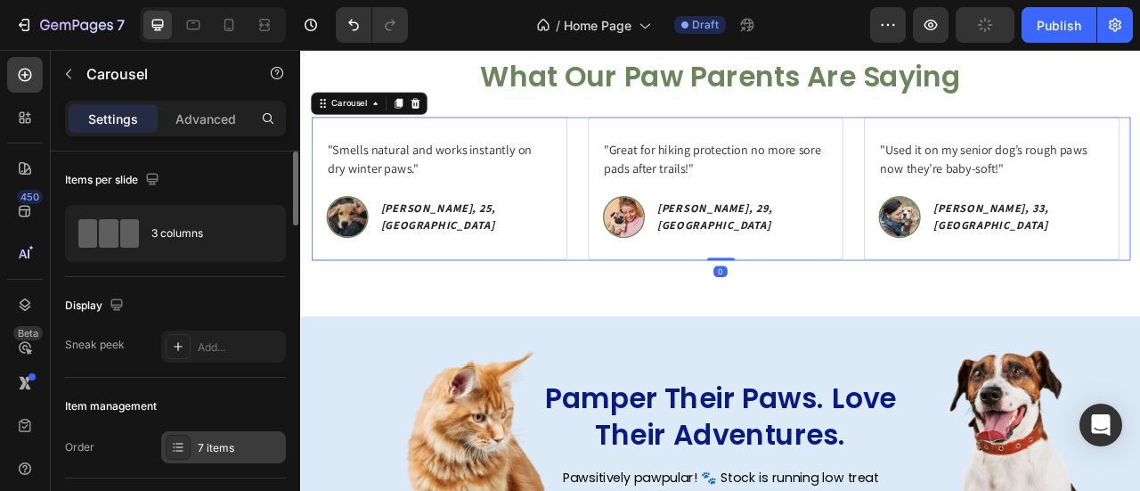
click at [210, 442] on div "7 items" at bounding box center [240, 448] width 84 height 16
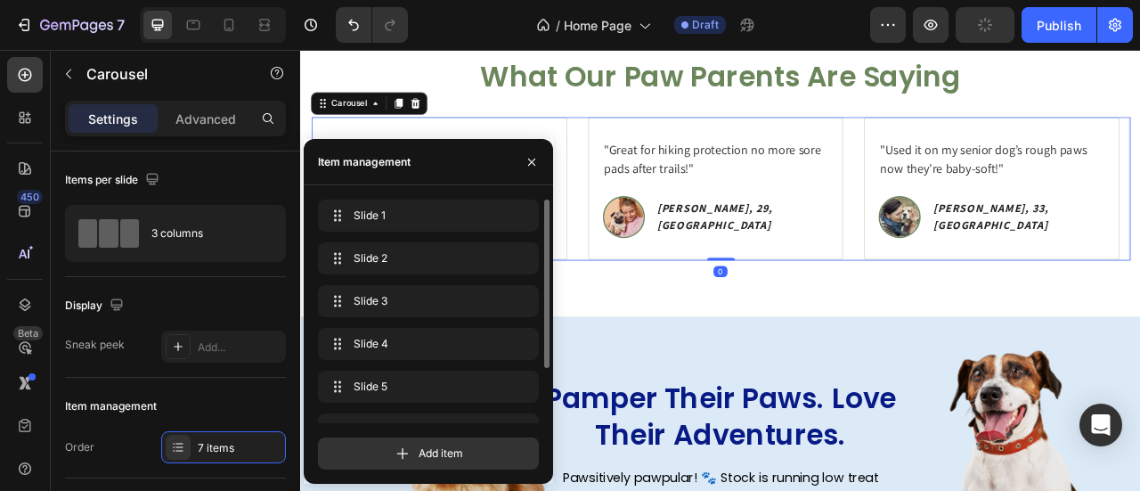
scroll to position [71, 0]
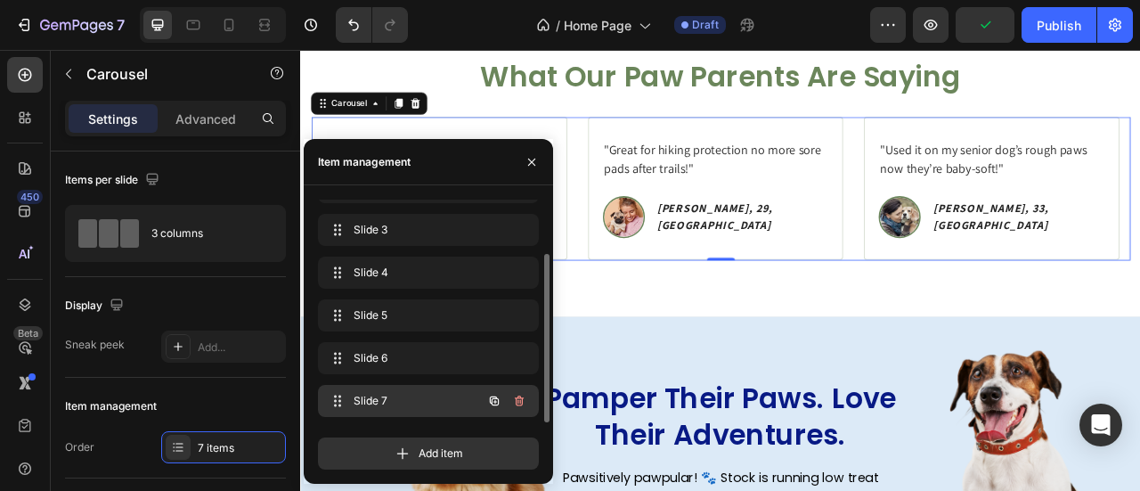
click at [388, 385] on div "Slide 7 Slide 7" at bounding box center [428, 401] width 221 height 32
click at [395, 394] on span "Slide 7" at bounding box center [416, 401] width 132 height 16
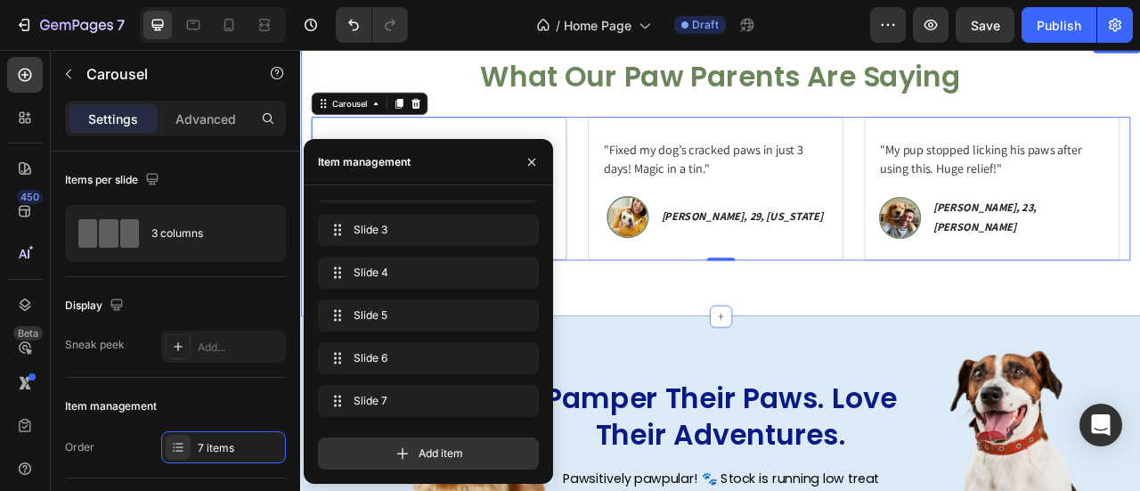
click at [770, 342] on div "Icon Icon Icon Icon Icon Icon List Rated 4.8/5 Based on 1,073 Reviews Text Bloc…" at bounding box center [834, 210] width 1068 height 357
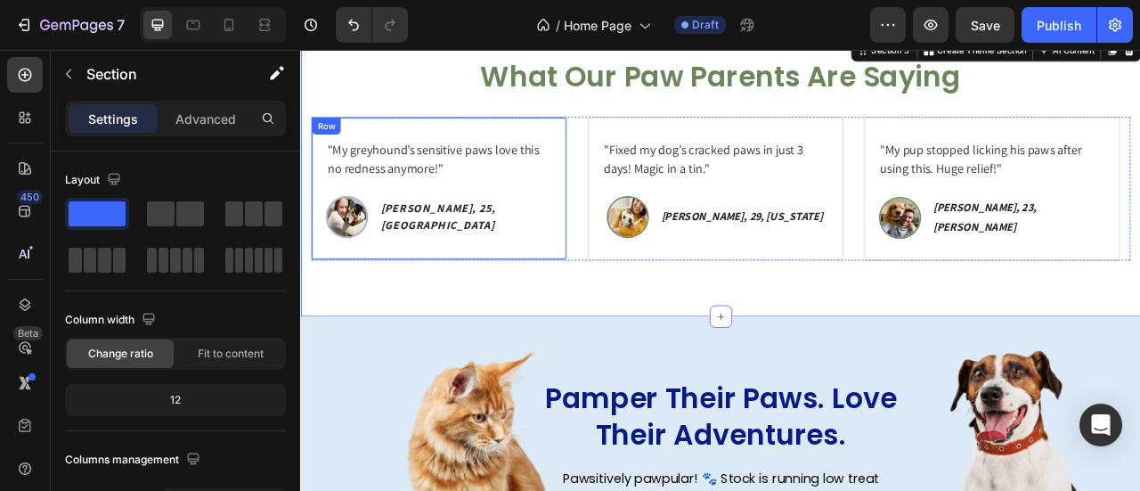
click at [595, 302] on div ""My greyhound’s sensitive paws love this no redness anymore!" Text block Image …" at bounding box center [475, 225] width 325 height 182
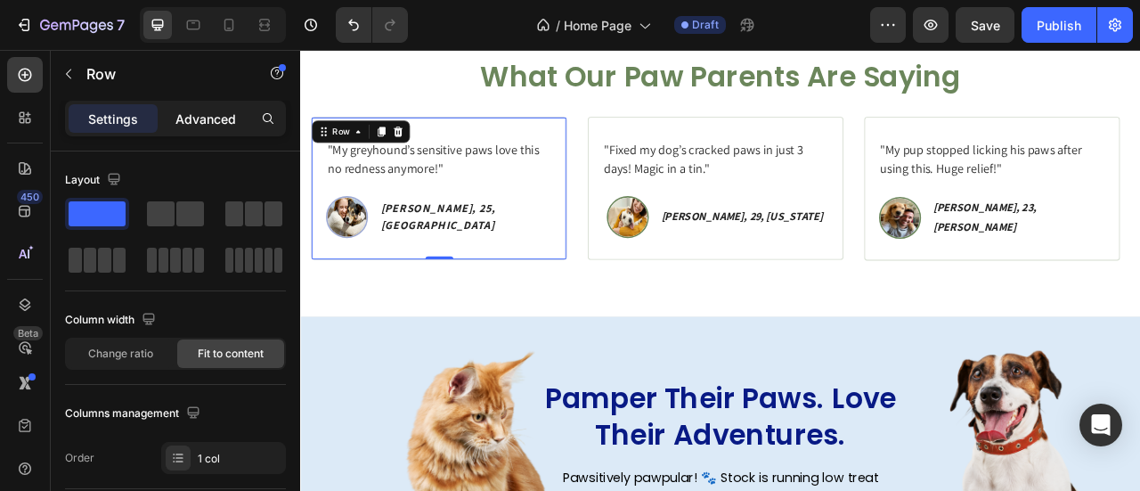
click at [214, 109] on p "Advanced" at bounding box center [205, 118] width 61 height 19
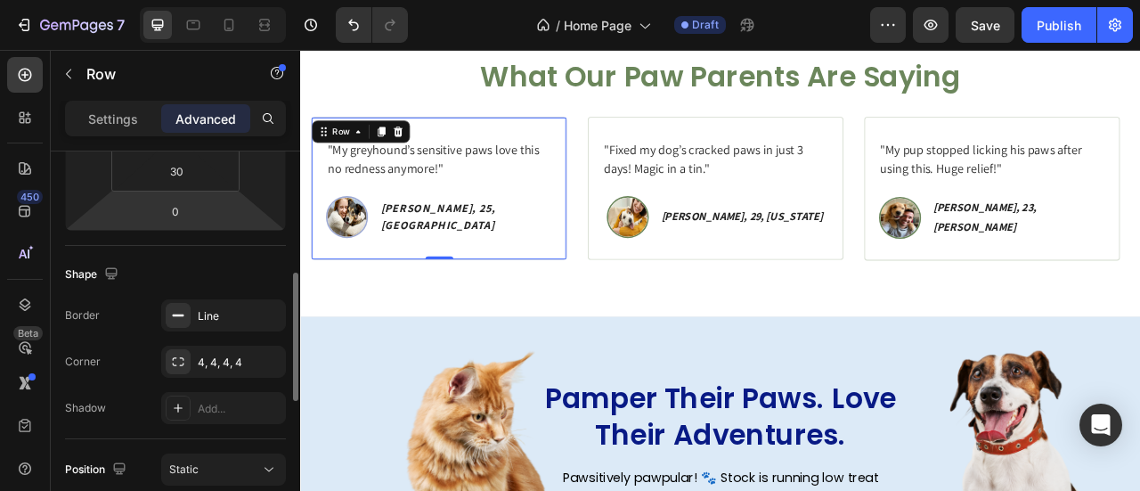
scroll to position [364, 0]
click at [211, 321] on div "Line" at bounding box center [223, 314] width 125 height 32
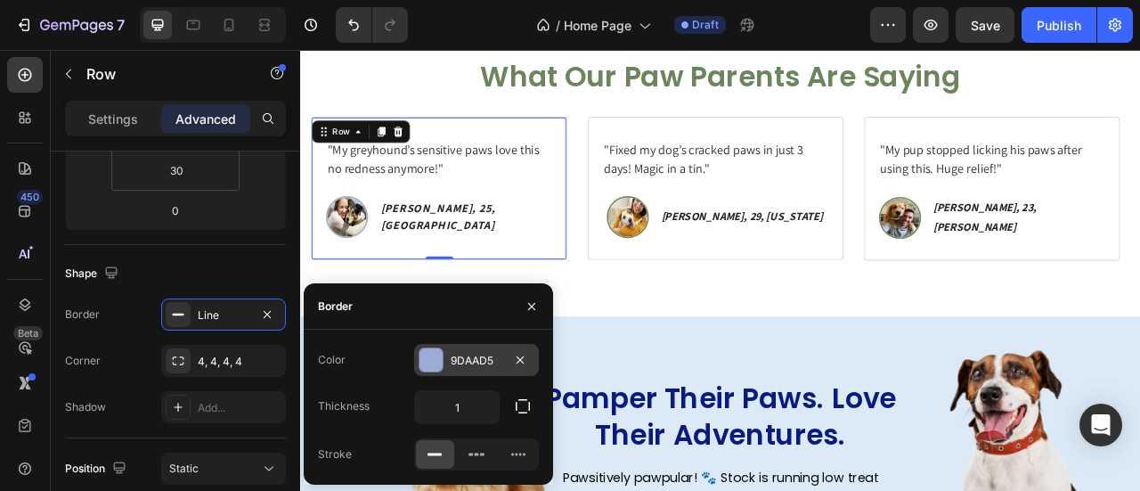
click at [454, 373] on div "9DAAD5" at bounding box center [476, 360] width 125 height 32
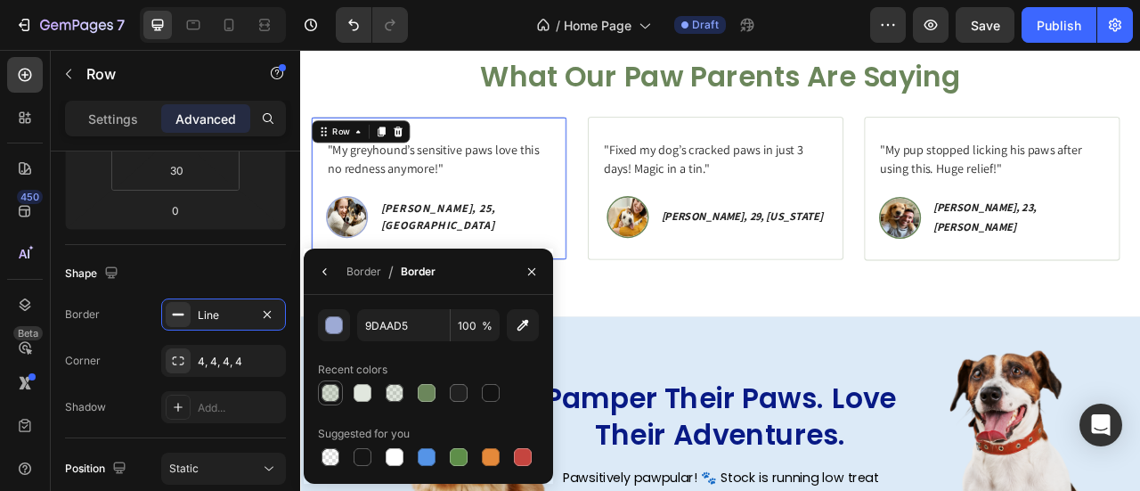
click at [335, 390] on div at bounding box center [330, 393] width 18 height 18
type input "6B865B"
type input "30"
click at [531, 278] on icon "button" at bounding box center [531, 271] width 14 height 14
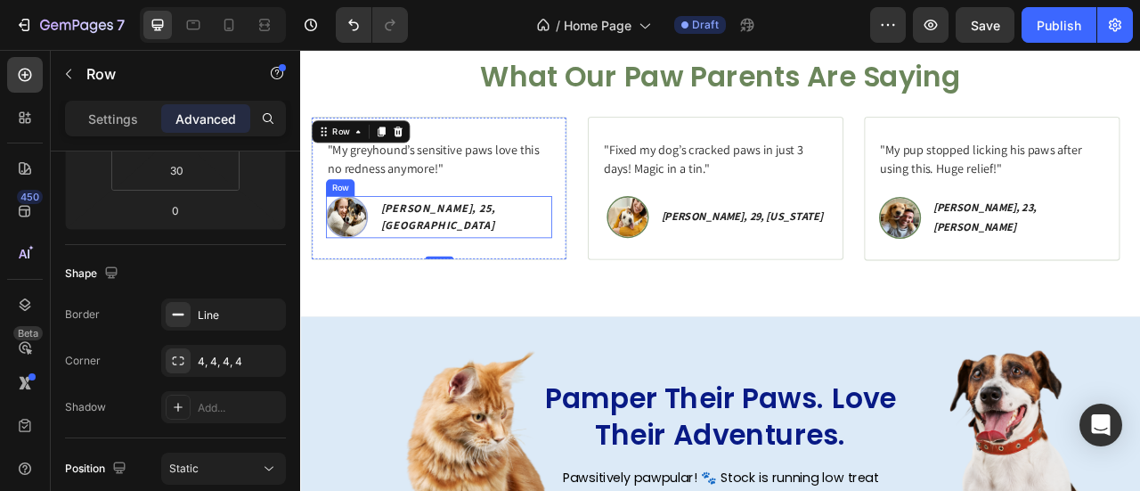
click at [385, 235] on img at bounding box center [358, 261] width 53 height 53
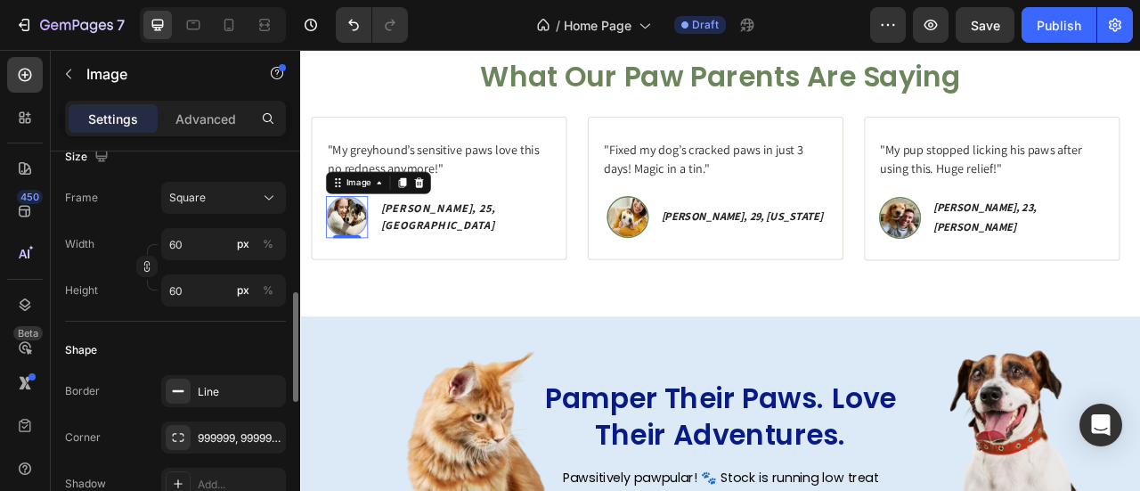
scroll to position [499, 0]
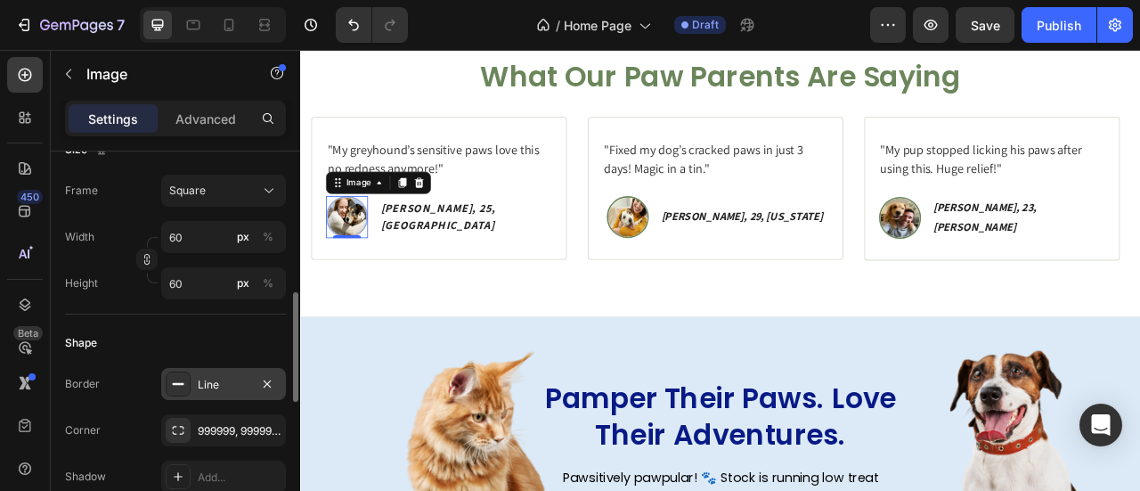
click at [215, 368] on div "Line" at bounding box center [223, 384] width 125 height 32
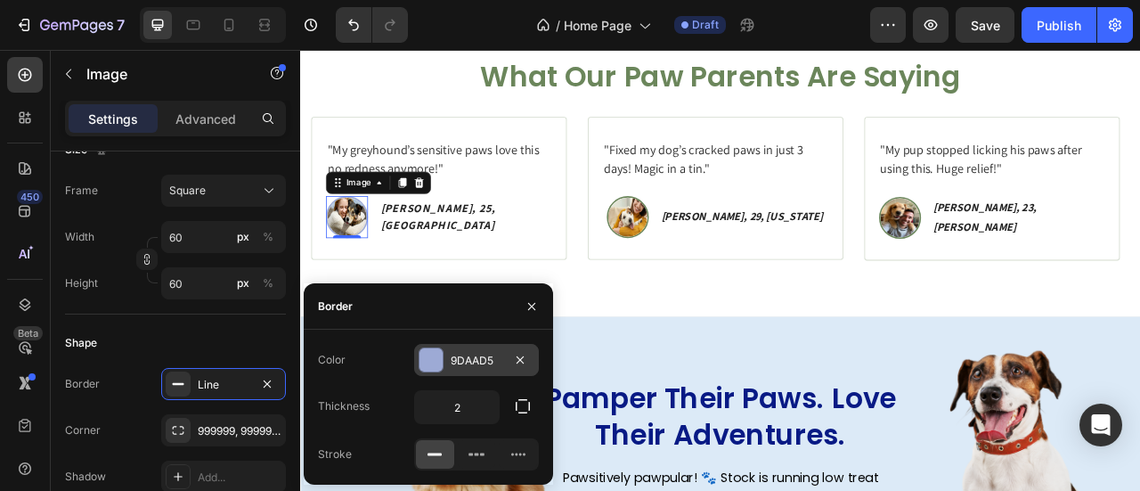
click at [441, 350] on div at bounding box center [430, 359] width 23 height 23
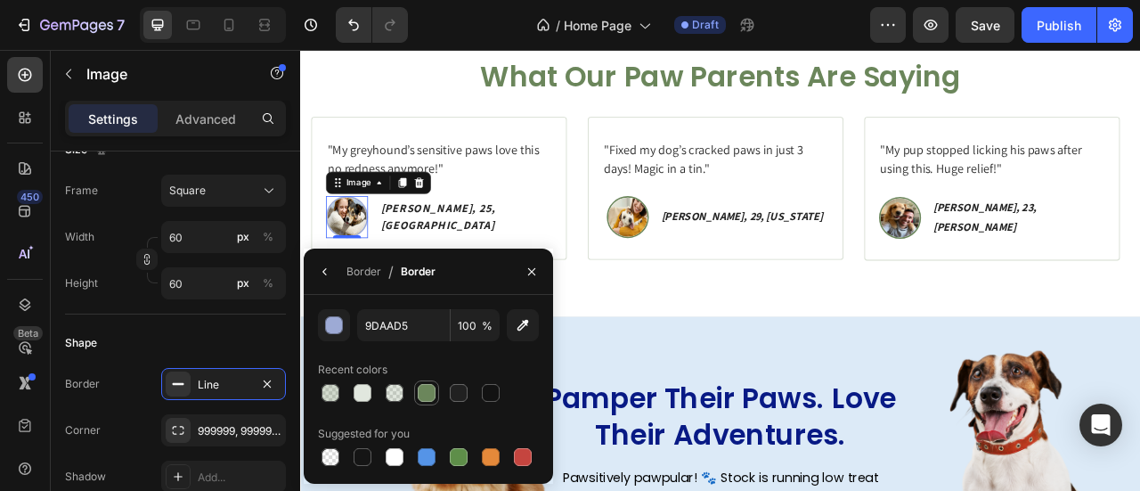
click at [437, 402] on div at bounding box center [426, 392] width 25 height 25
type input "6B865B"
click at [780, 369] on div "Icon Icon Icon Icon Icon Icon List Rated 4.8/5 Based on 1,073 Reviews Text Bloc…" at bounding box center [834, 210] width 1068 height 357
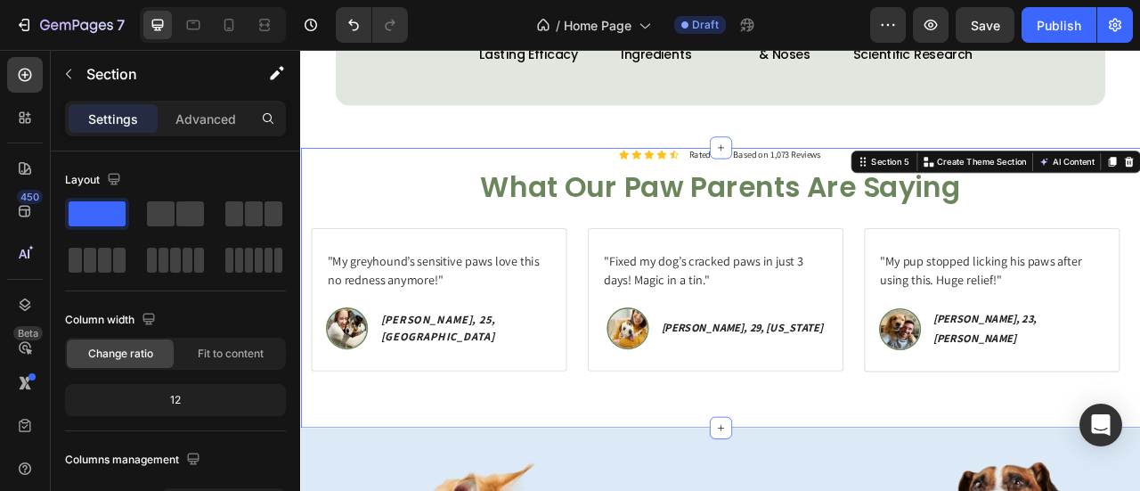
scroll to position [1588, 0]
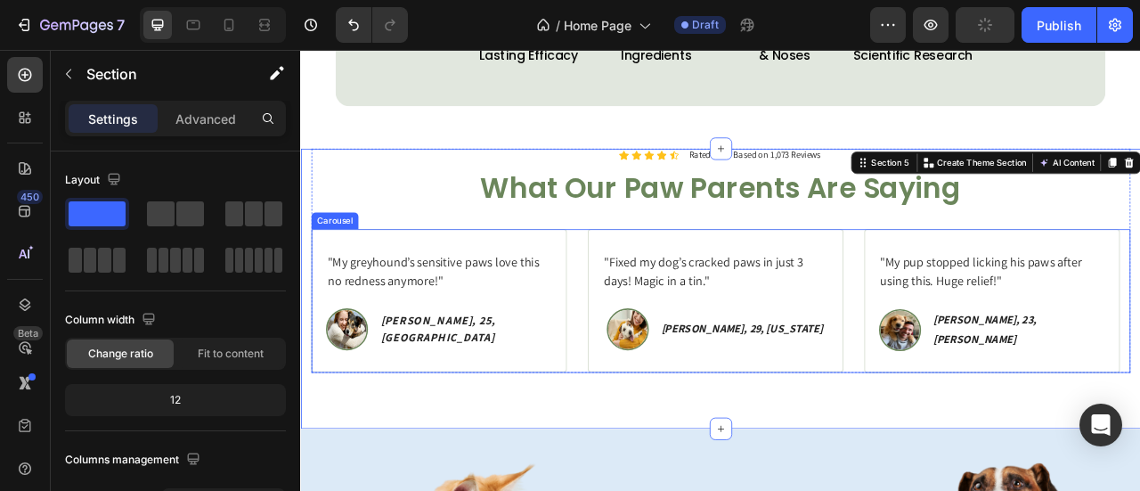
click at [996, 296] on div ""Fixed my dog’s cracked paws in just 3 days! Magic in a tin." Text block Image …" at bounding box center [834, 368] width 1042 height 183
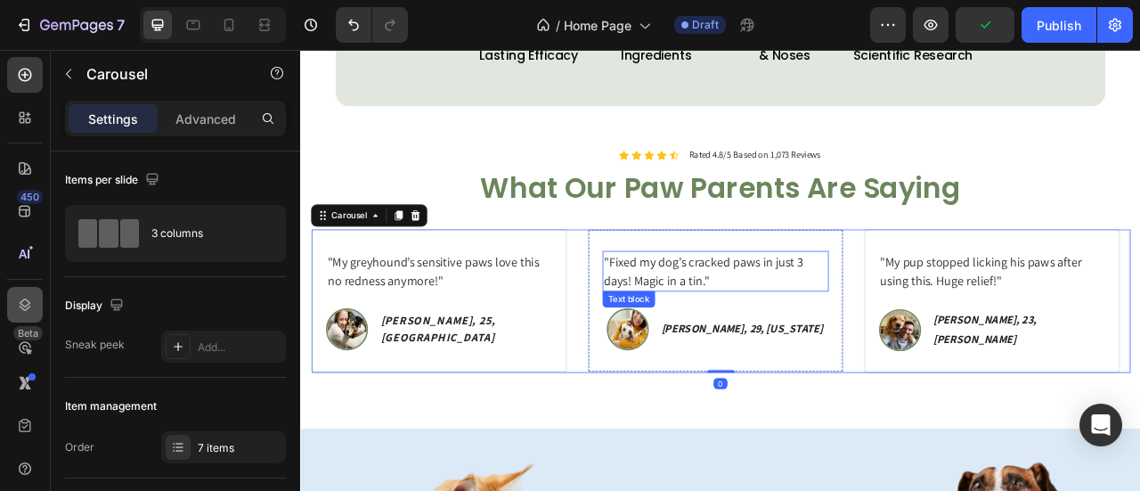
click at [16, 311] on icon at bounding box center [25, 305] width 18 height 18
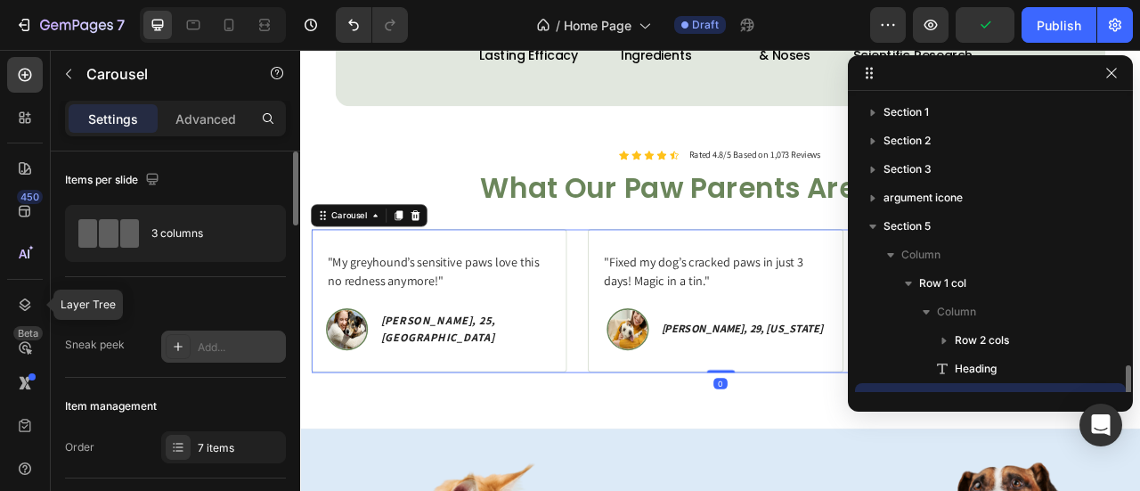
scroll to position [162, 0]
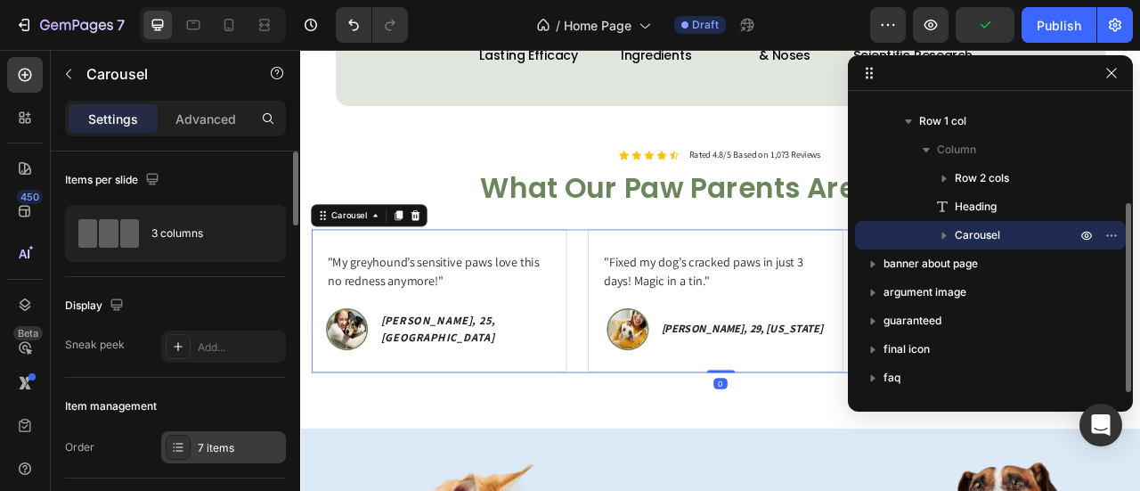
click at [212, 442] on div "7 items" at bounding box center [240, 448] width 84 height 16
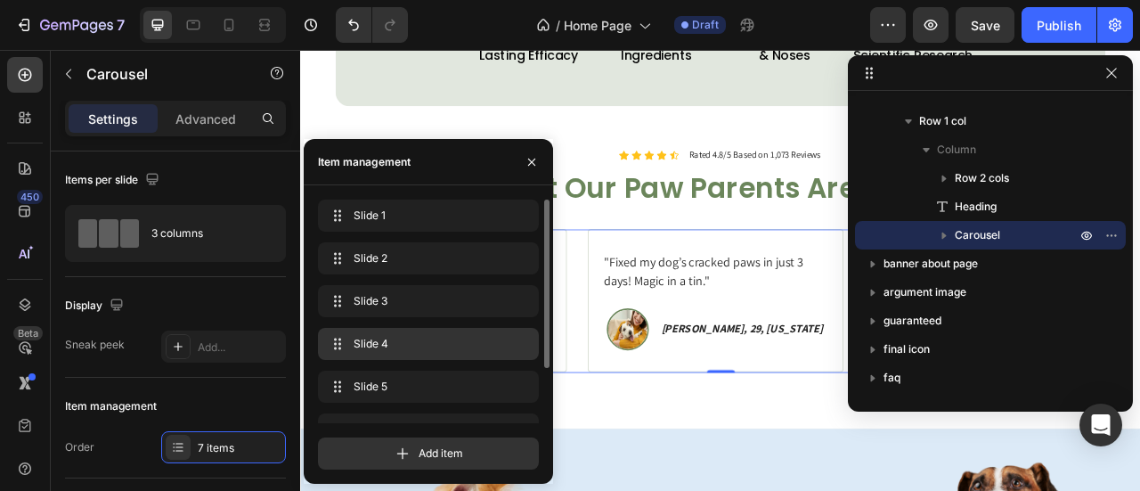
click at [403, 331] on div "Slide 4 Slide 4" at bounding box center [428, 344] width 221 height 32
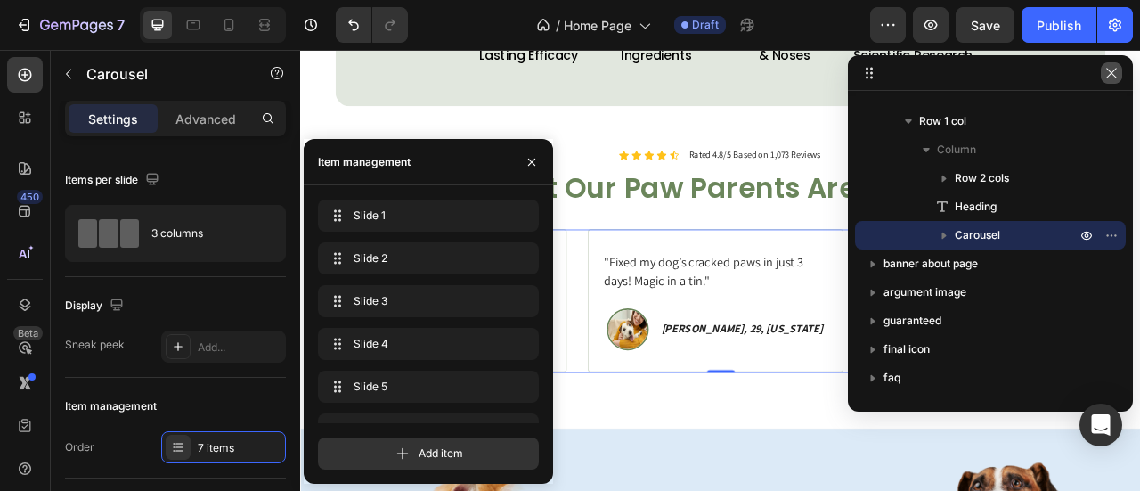
drag, startPoint x: 1113, startPoint y: 75, endPoint x: 1034, endPoint y: 32, distance: 89.2
click at [1113, 75] on icon "button" at bounding box center [1111, 73] width 10 height 10
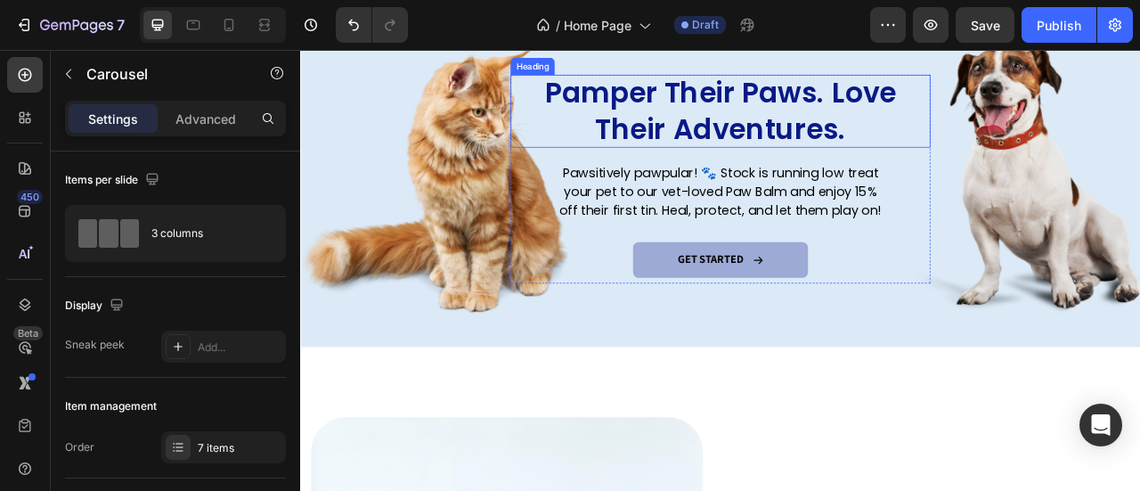
scroll to position [2030, 0]
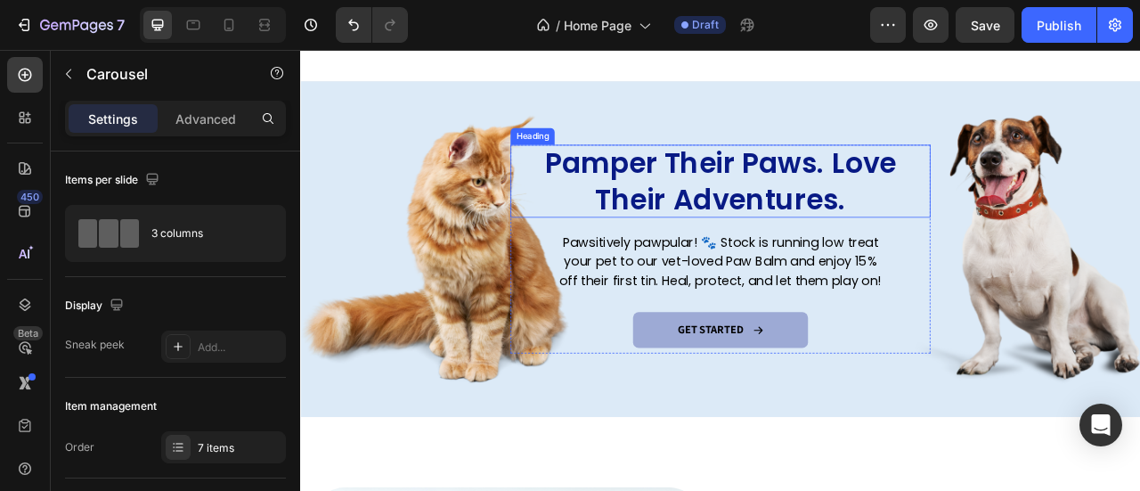
click at [901, 205] on h2 "Pamper Their Paws. Love Their Adventures." at bounding box center [834, 216] width 481 height 93
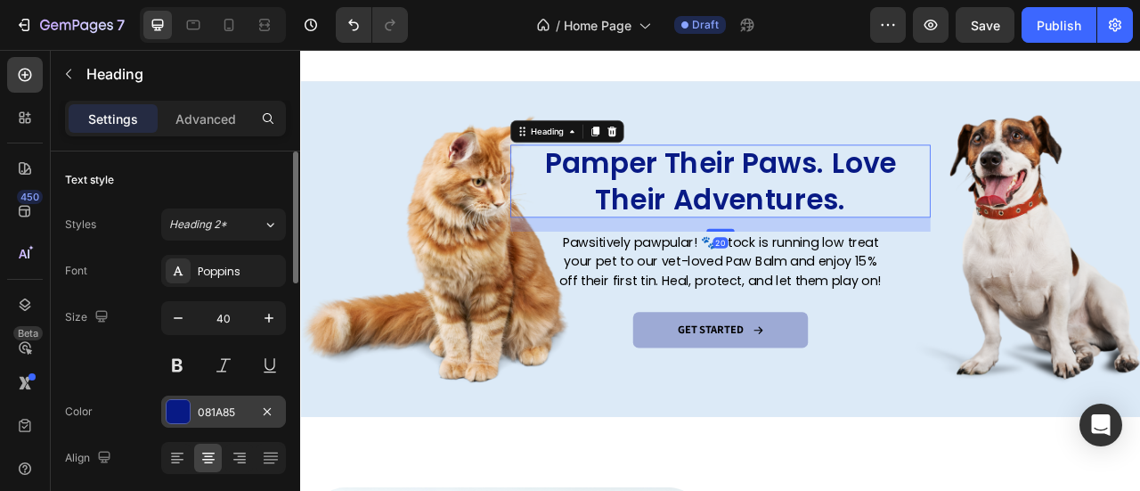
click at [185, 404] on div at bounding box center [177, 411] width 23 height 23
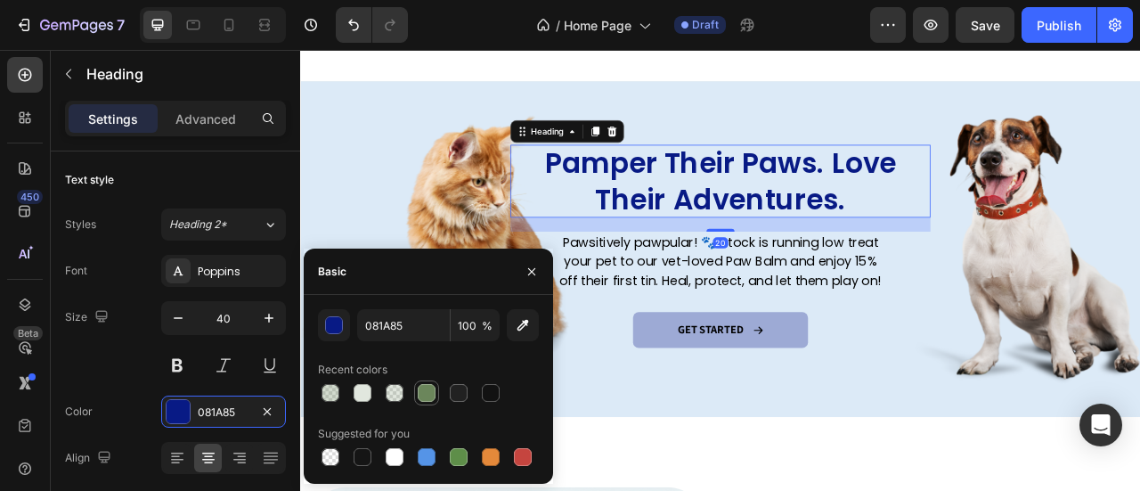
click at [433, 393] on div at bounding box center [427, 393] width 18 height 18
type input "6B865B"
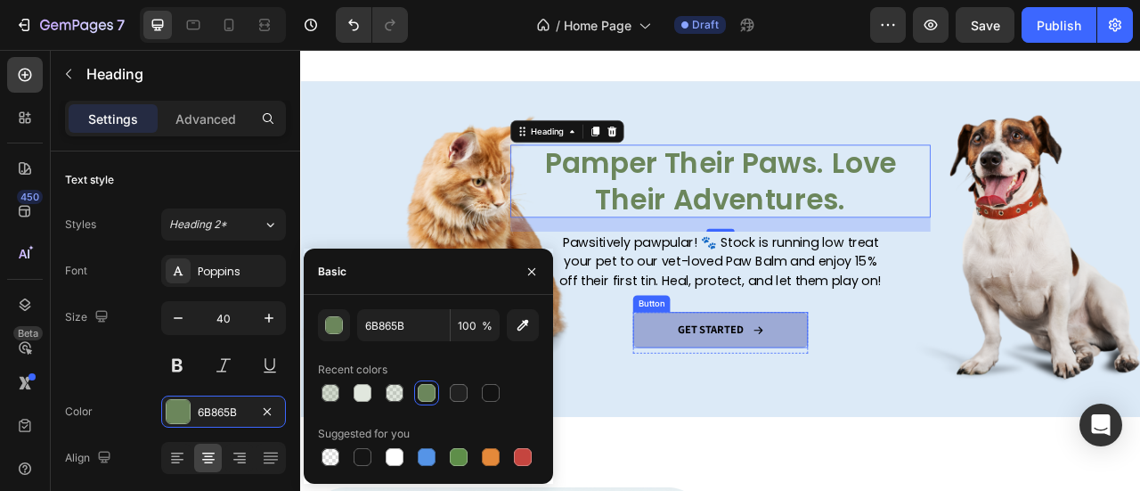
click at [875, 399] on icon at bounding box center [882, 406] width 14 height 14
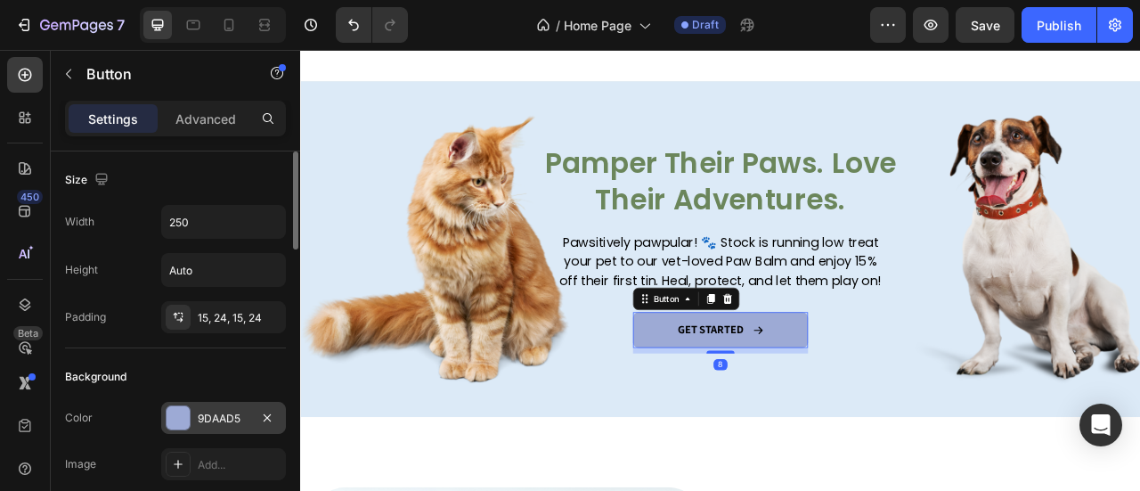
click at [211, 410] on div "9DAAD5" at bounding box center [224, 418] width 52 height 16
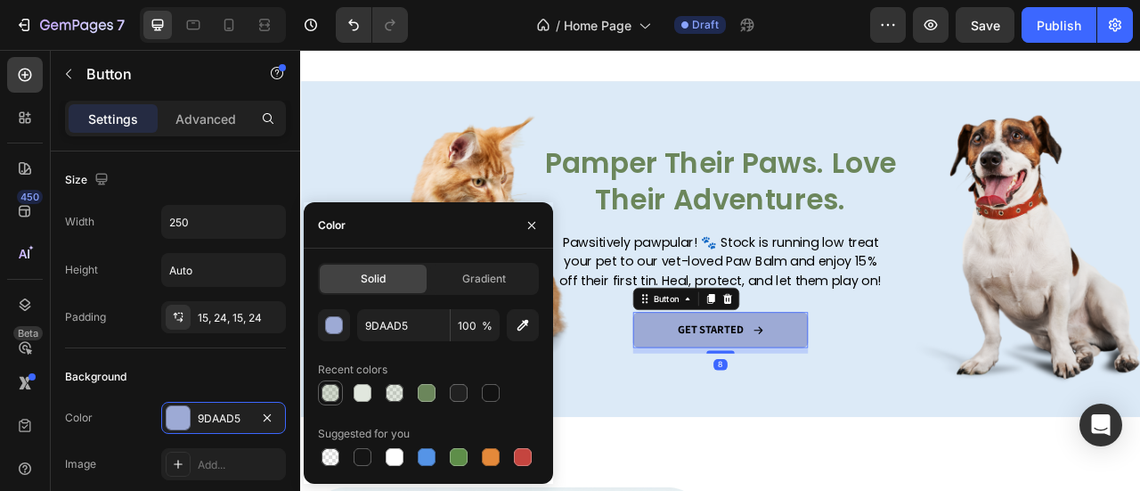
click at [329, 398] on div at bounding box center [330, 393] width 18 height 18
type input "6B865B"
type input "30"
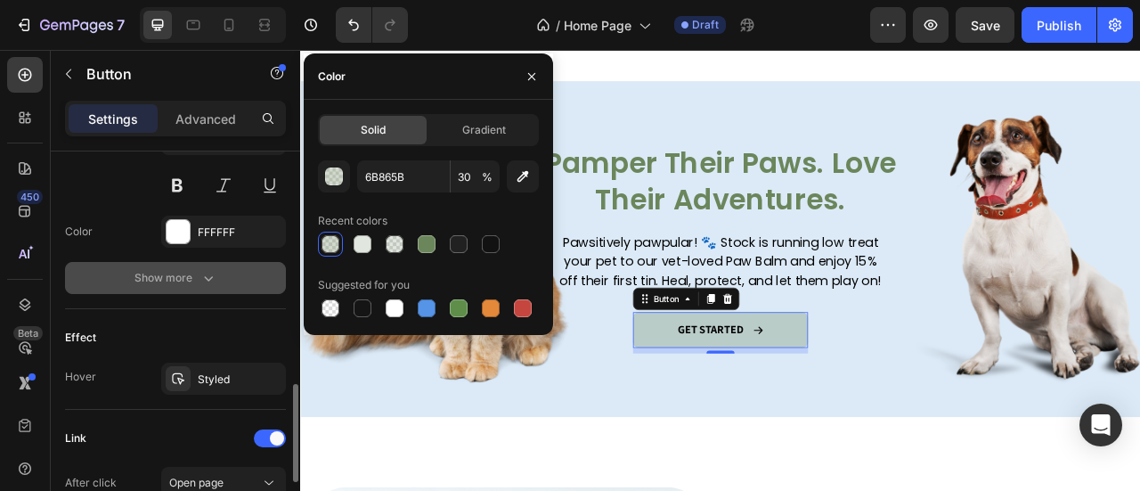
scroll to position [920, 0]
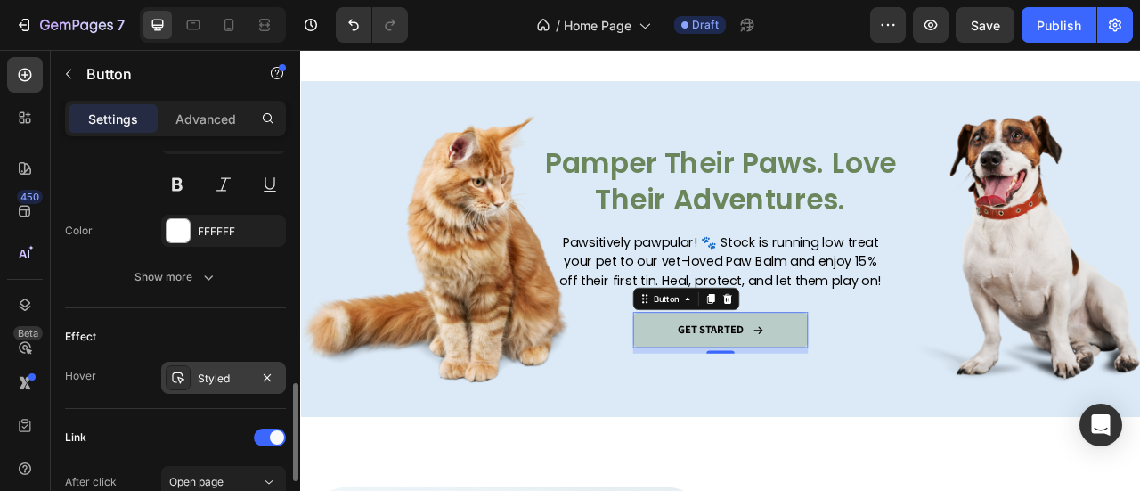
click at [222, 372] on div "Styled" at bounding box center [224, 378] width 52 height 16
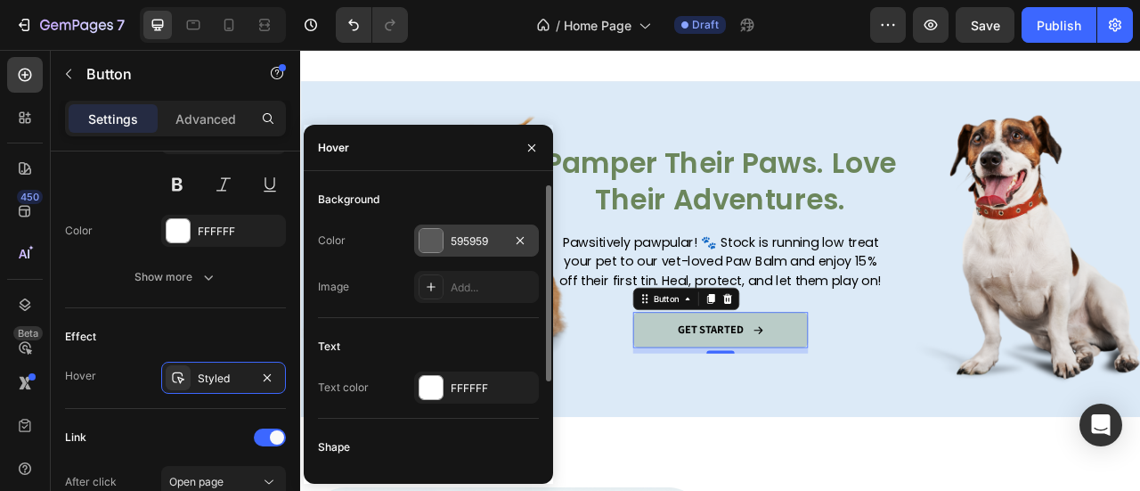
click at [468, 238] on div "595959" at bounding box center [476, 241] width 52 height 16
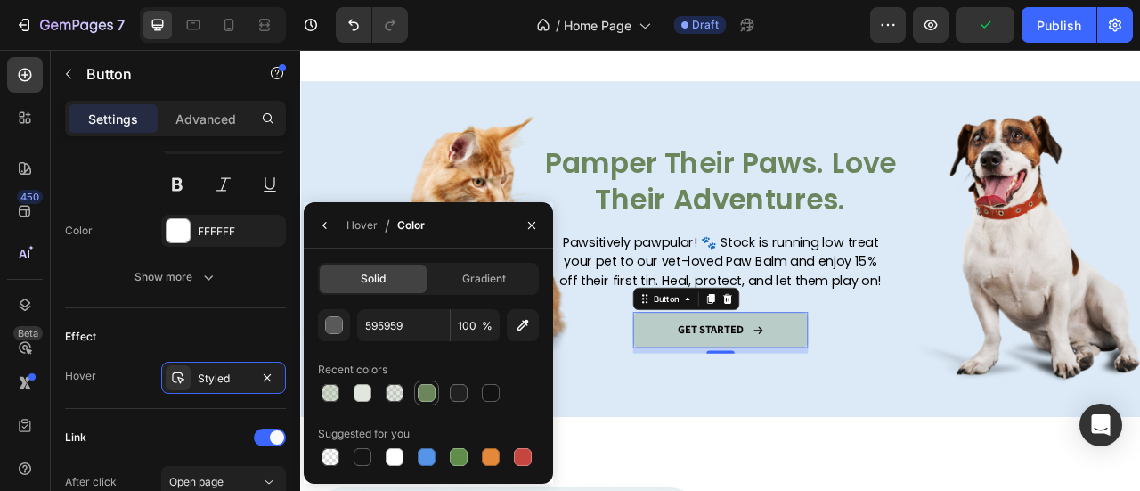
click at [418, 387] on div at bounding box center [427, 393] width 18 height 18
type input "6B865B"
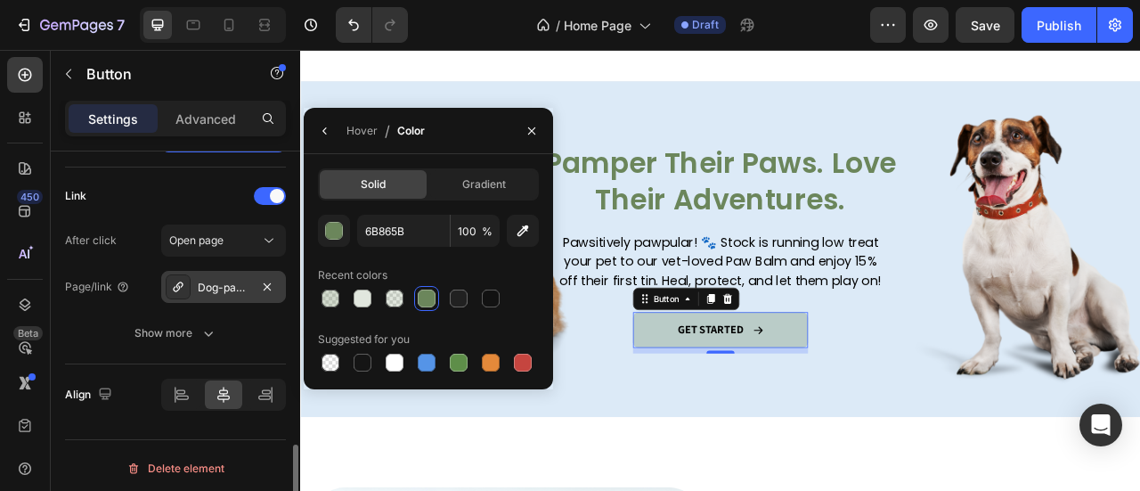
click at [228, 295] on div "Dog-paw-balm" at bounding box center [223, 287] width 125 height 32
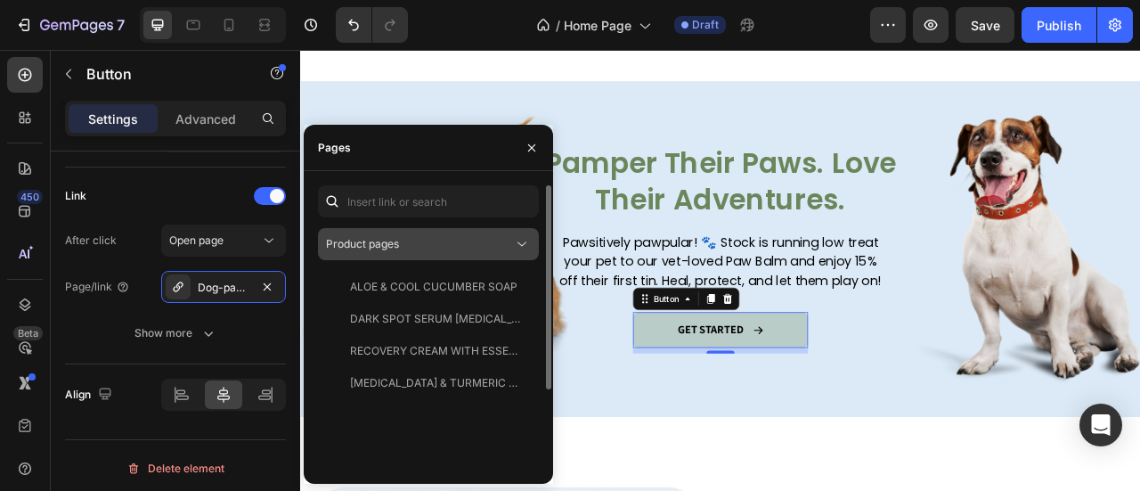
click at [450, 234] on button "Product pages" at bounding box center [428, 244] width 221 height 32
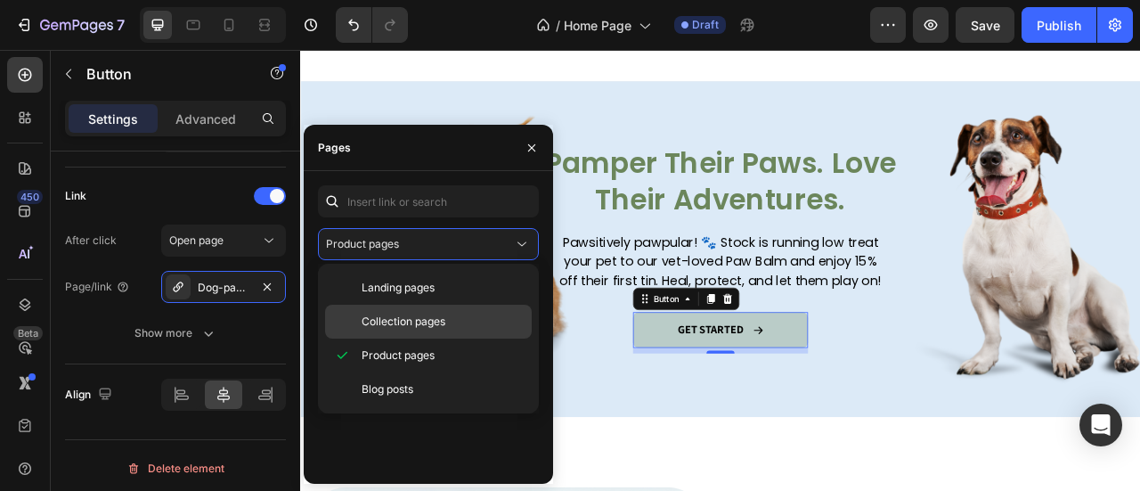
click at [447, 321] on p "Collection pages" at bounding box center [442, 321] width 162 height 16
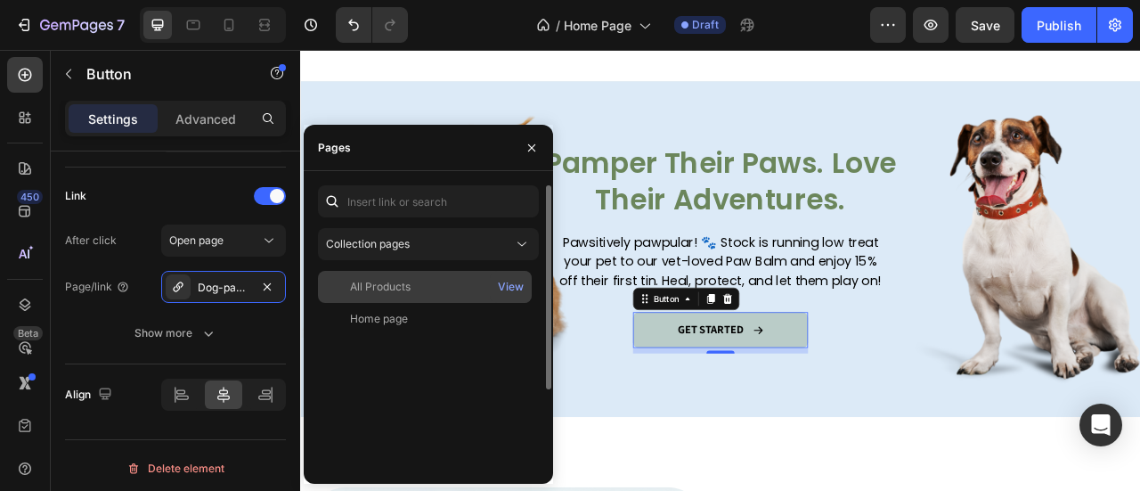
click at [411, 303] on div "All Products View" at bounding box center [425, 319] width 214 height 32
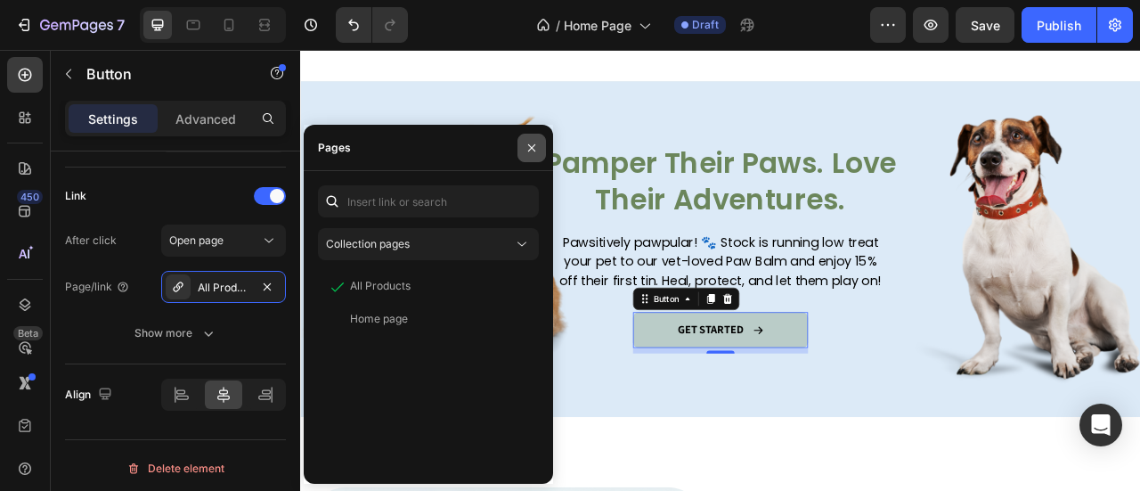
click at [536, 143] on icon "button" at bounding box center [531, 148] width 14 height 14
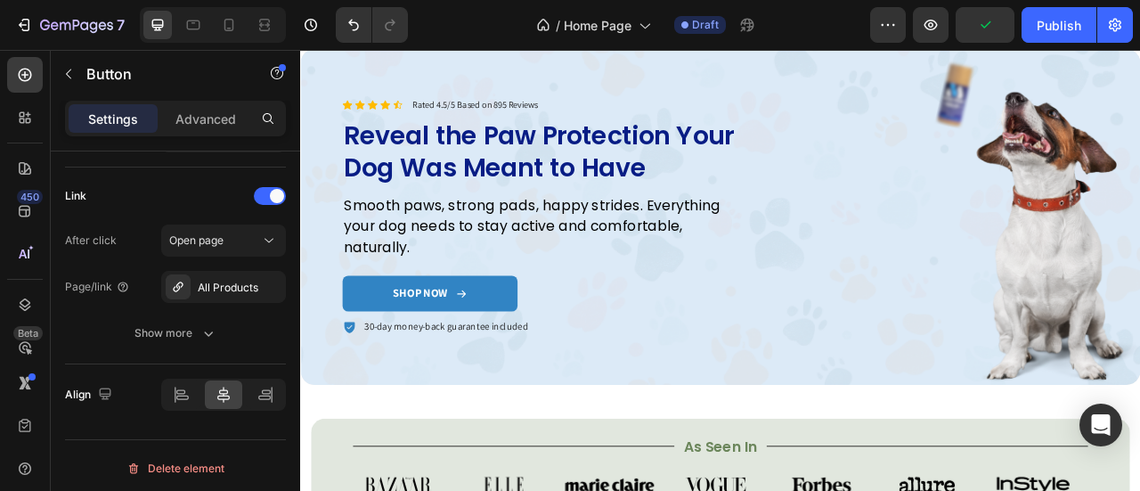
scroll to position [53, 0]
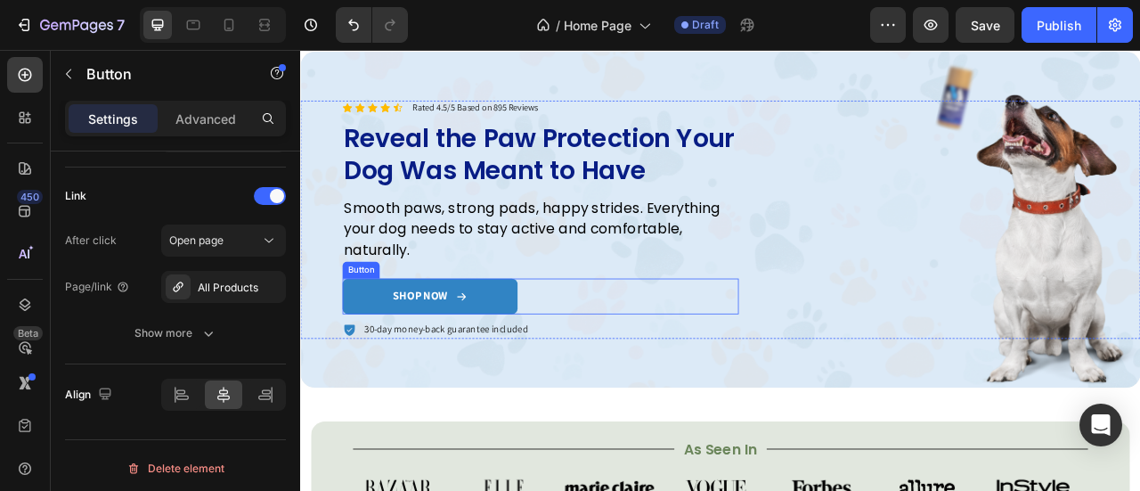
click at [531, 357] on link "SHOP NOW" at bounding box center [464, 362] width 223 height 45
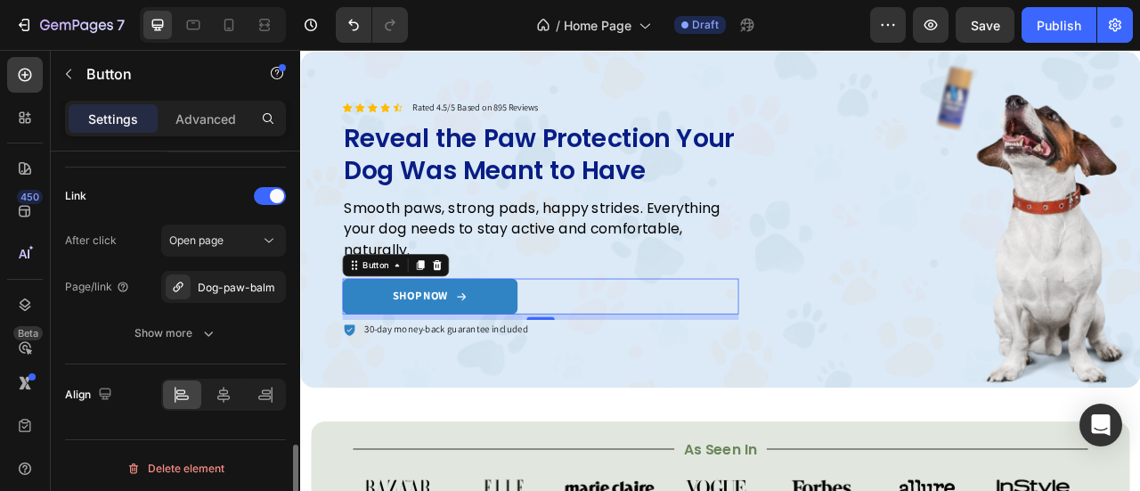
scroll to position [1161, 0]
click at [244, 296] on div "Dog-paw-balm" at bounding box center [223, 287] width 125 height 32
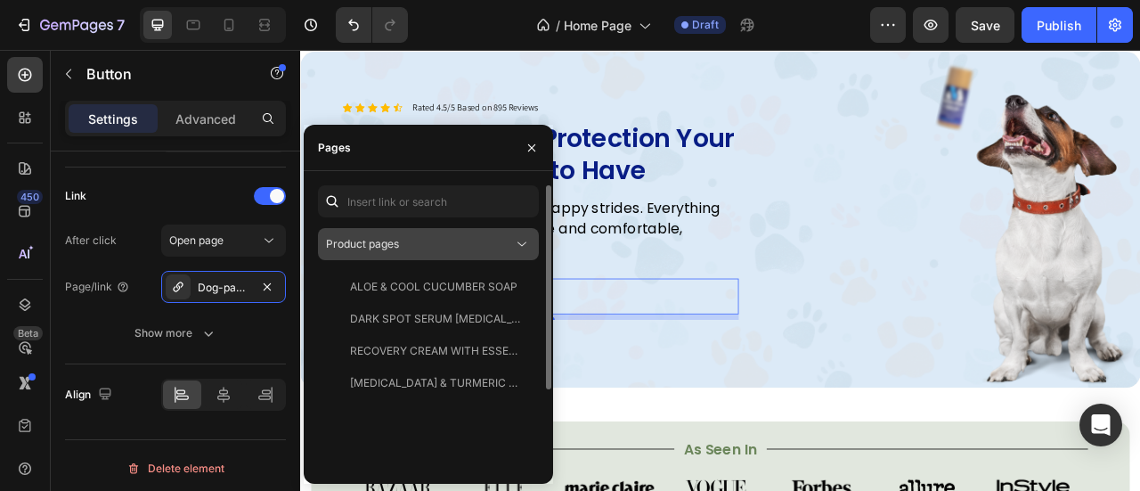
click at [449, 240] on div "Product pages" at bounding box center [419, 244] width 187 height 16
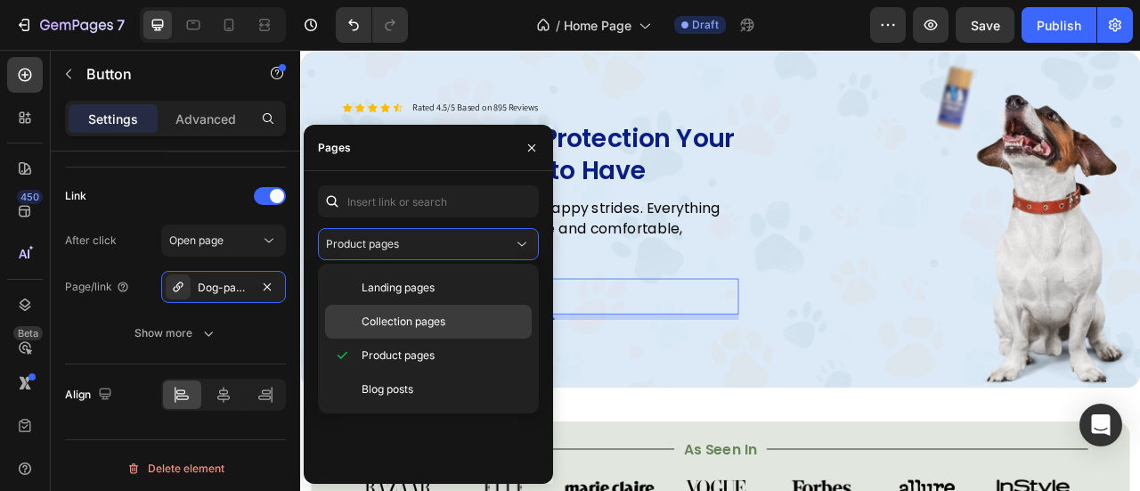
click at [425, 316] on span "Collection pages" at bounding box center [403, 321] width 84 height 16
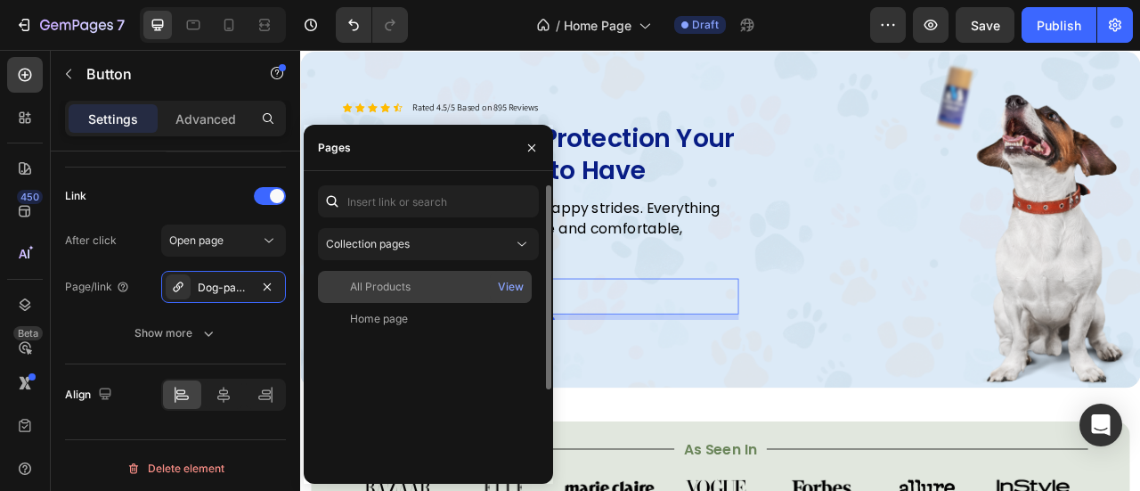
click at [438, 282] on div "All Products" at bounding box center [424, 287] width 199 height 16
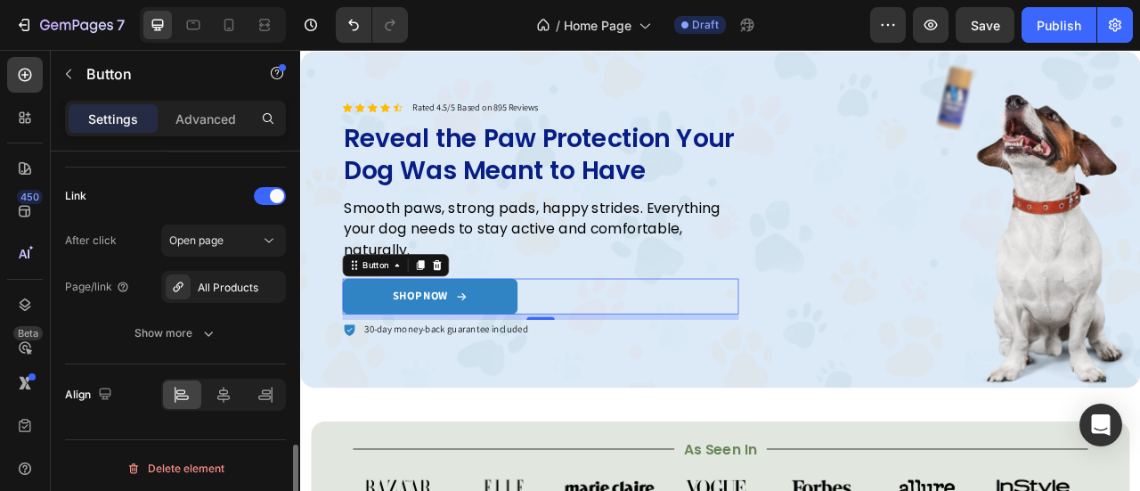
click at [150, 229] on div "After click Open page" at bounding box center [175, 240] width 221 height 32
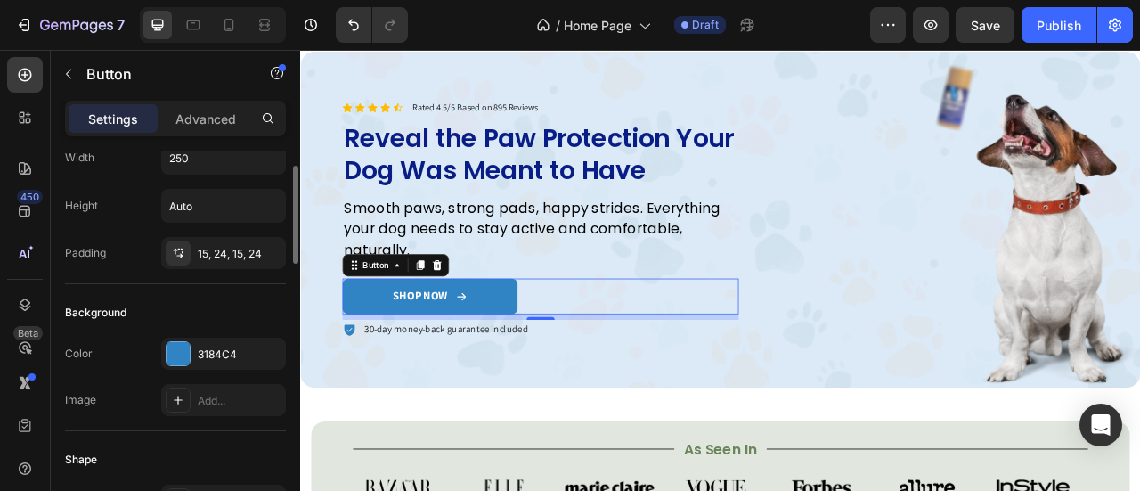
scroll to position [62, 0]
click at [201, 339] on div "3184C4" at bounding box center [223, 355] width 125 height 32
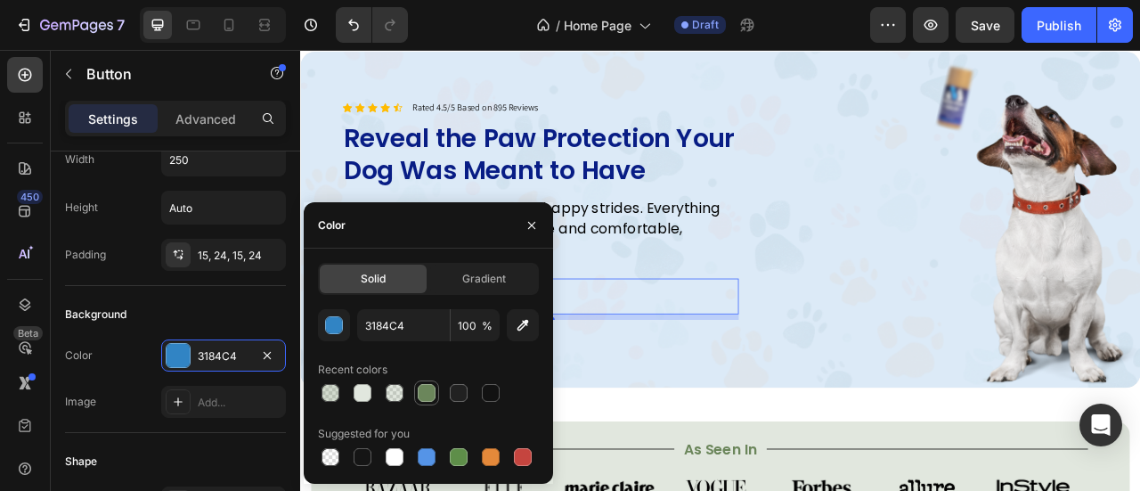
click at [426, 398] on div at bounding box center [427, 393] width 18 height 18
type input "6B865B"
click at [467, 315] on input "100" at bounding box center [474, 325] width 49 height 32
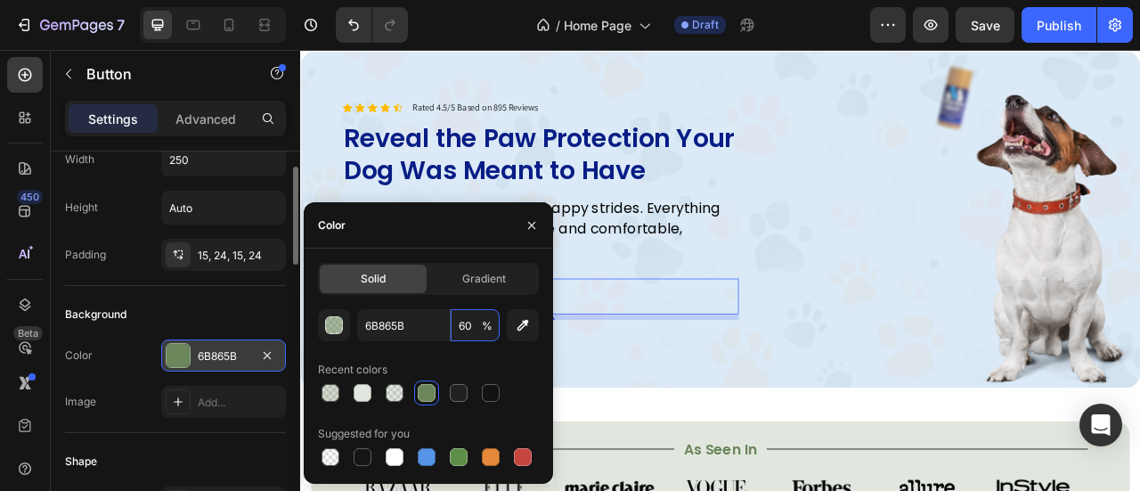
type input "60"
click at [233, 355] on div "6B865B" at bounding box center [224, 356] width 52 height 16
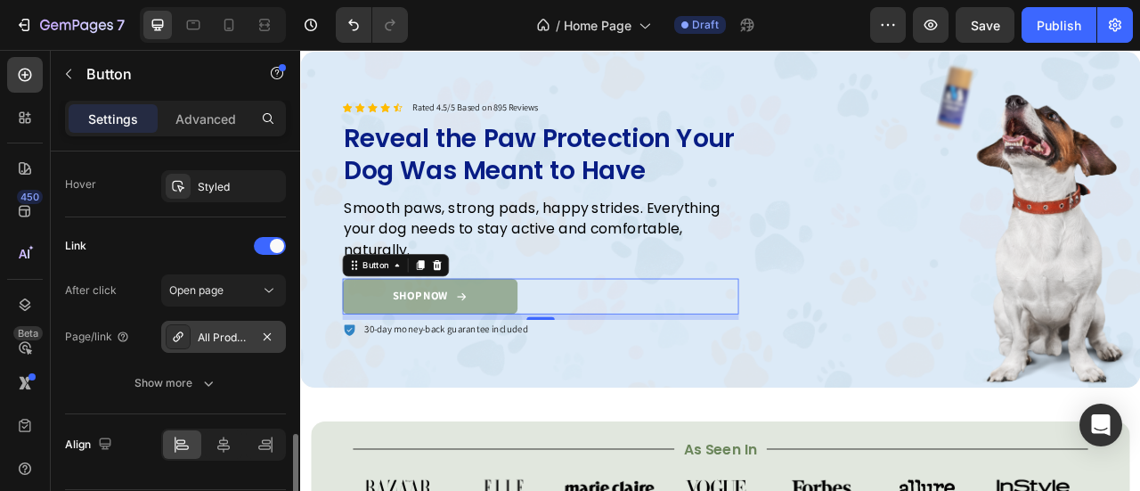
scroll to position [1113, 0]
click at [205, 168] on div "Styled" at bounding box center [223, 184] width 125 height 32
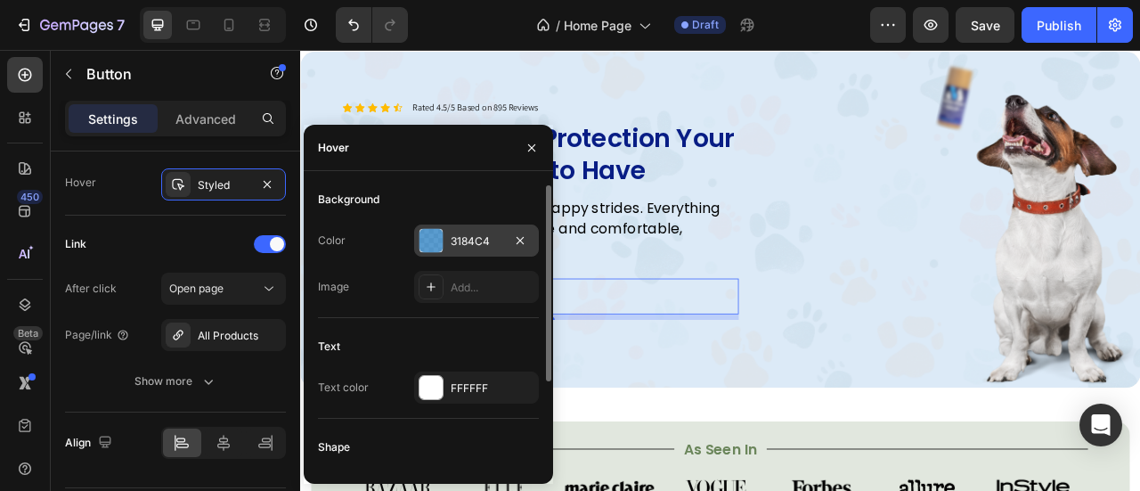
click at [438, 245] on div at bounding box center [430, 240] width 23 height 23
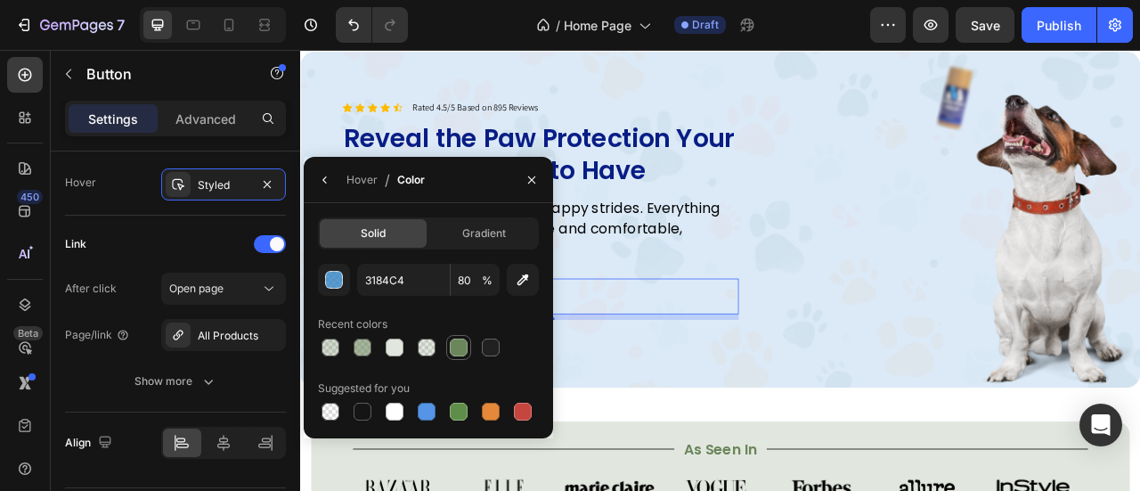
click at [450, 346] on div at bounding box center [459, 347] width 18 height 18
type input "6B865B"
type input "100"
click at [538, 172] on button "button" at bounding box center [531, 180] width 28 height 28
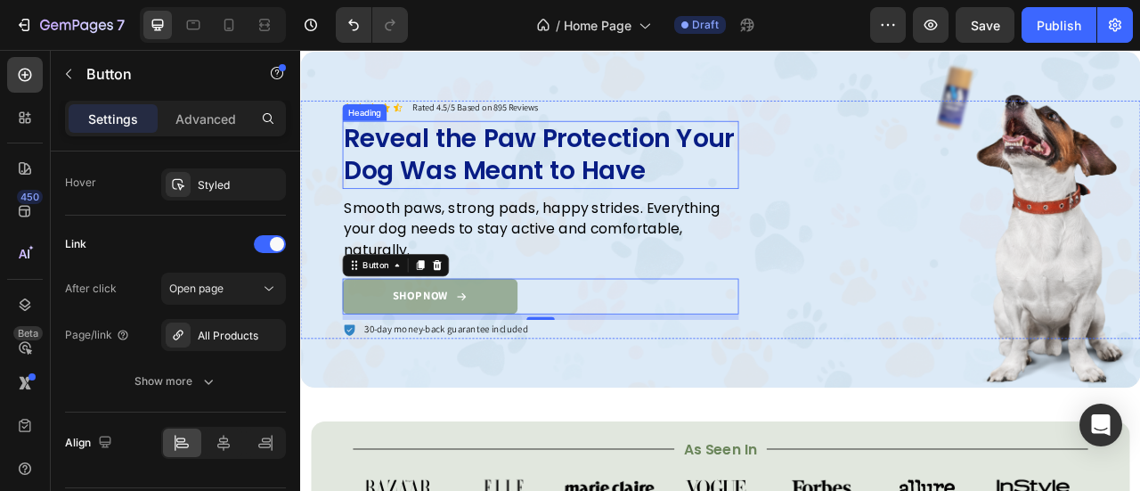
click at [675, 146] on h2 "Reveal the Paw Protection Your Dog Was Meant to Have" at bounding box center [605, 183] width 504 height 87
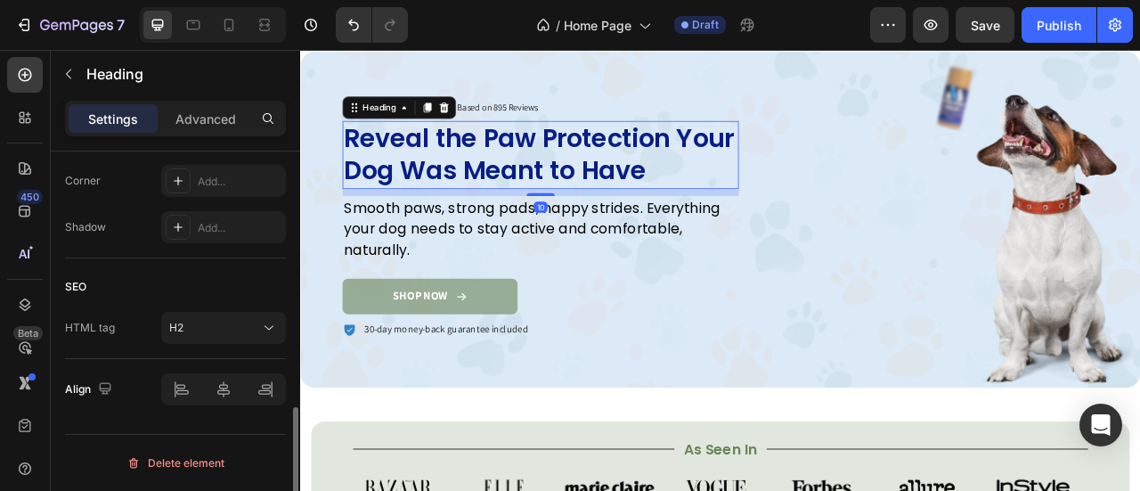
scroll to position [0, 0]
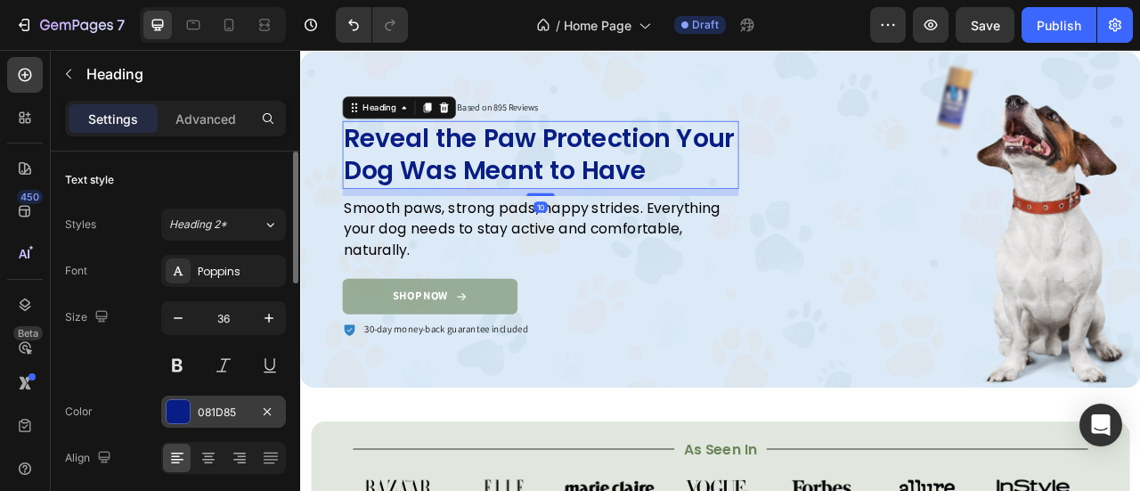
click at [199, 415] on div "081D85" at bounding box center [224, 412] width 52 height 16
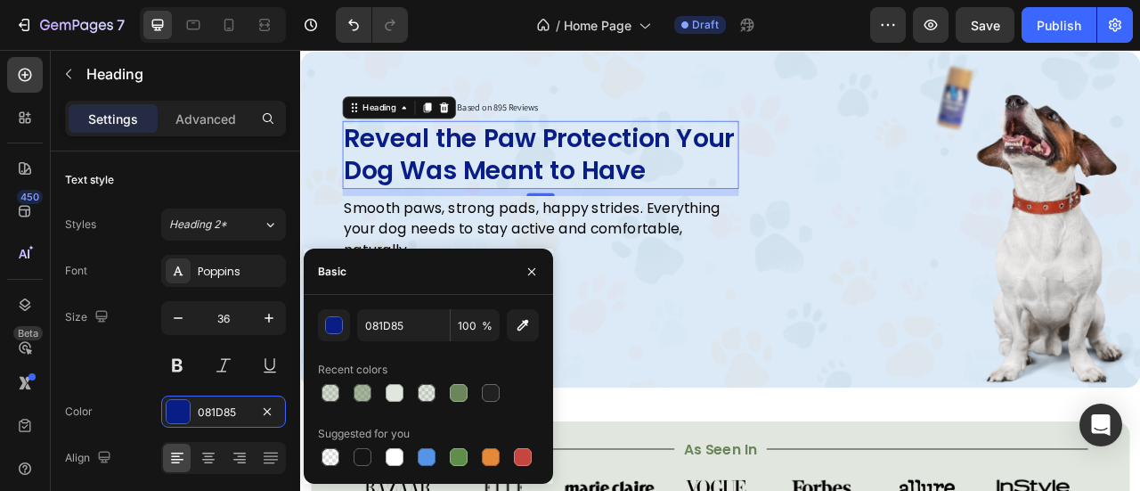
drag, startPoint x: 463, startPoint y: 391, endPoint x: 476, endPoint y: 384, distance: 15.1
click at [463, 392] on div at bounding box center [459, 393] width 18 height 18
type input "6B865B"
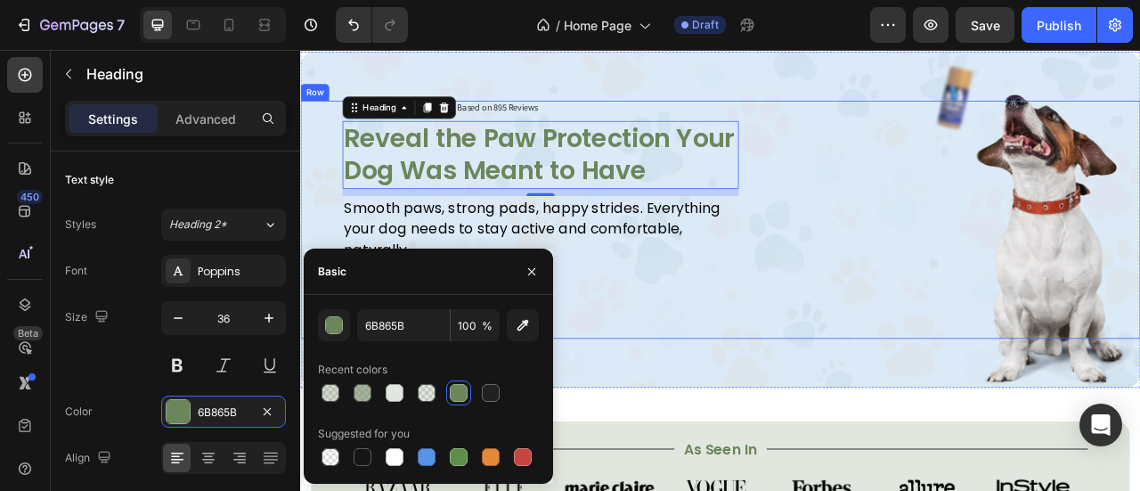
click at [888, 114] on div "SHOP NOW Button" at bounding box center [1116, 265] width 504 height 303
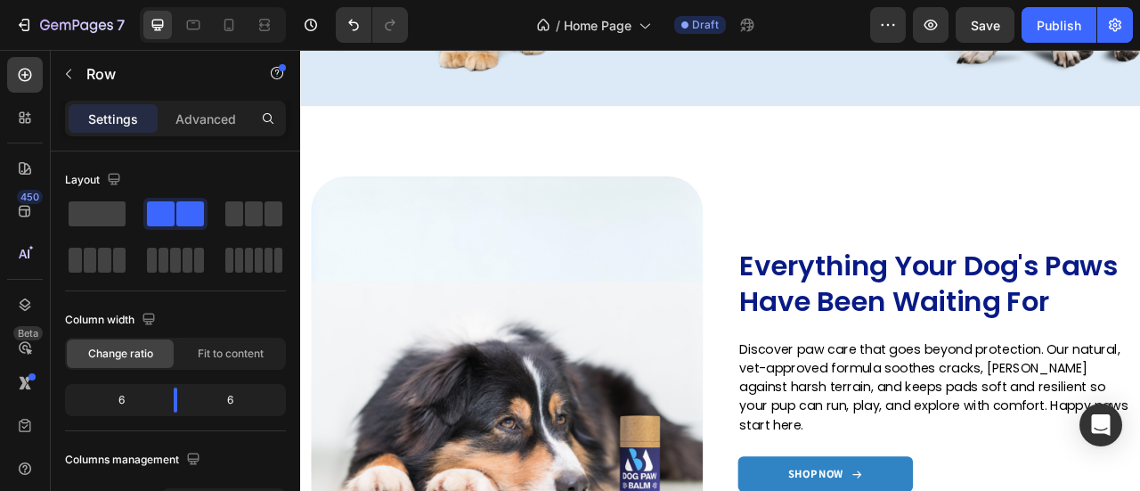
scroll to position [2416, 0]
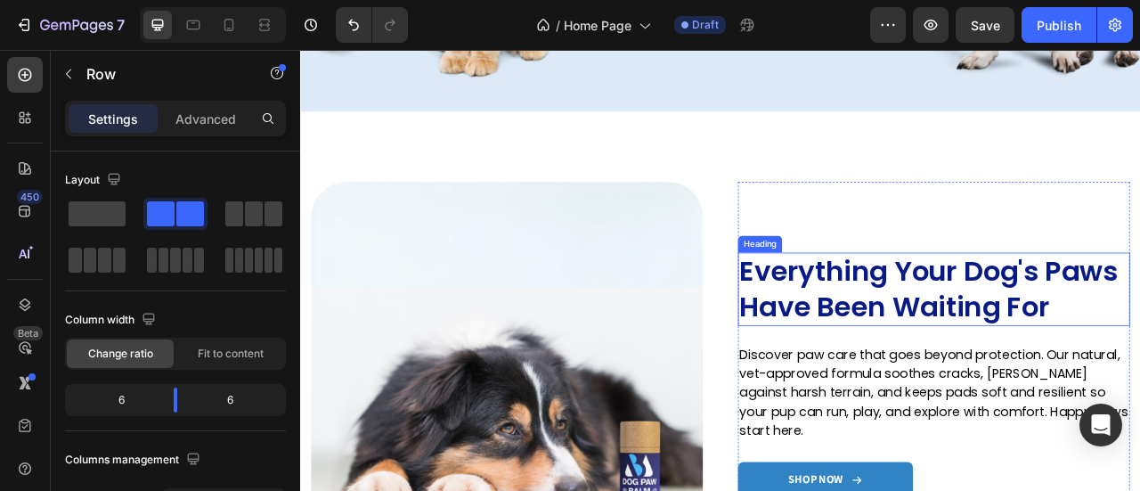
click at [989, 361] on h2 "Everything Your Dog's Paws Have Been Waiting For" at bounding box center [1105, 353] width 499 height 93
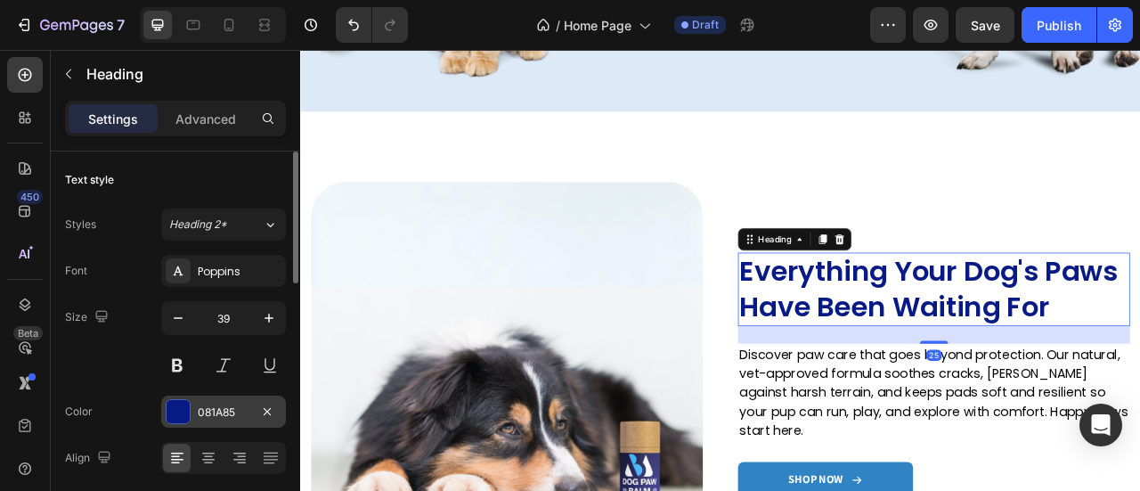
drag, startPoint x: 213, startPoint y: 406, endPoint x: 227, endPoint y: 405, distance: 14.3
click at [214, 406] on div "081A85" at bounding box center [224, 412] width 52 height 16
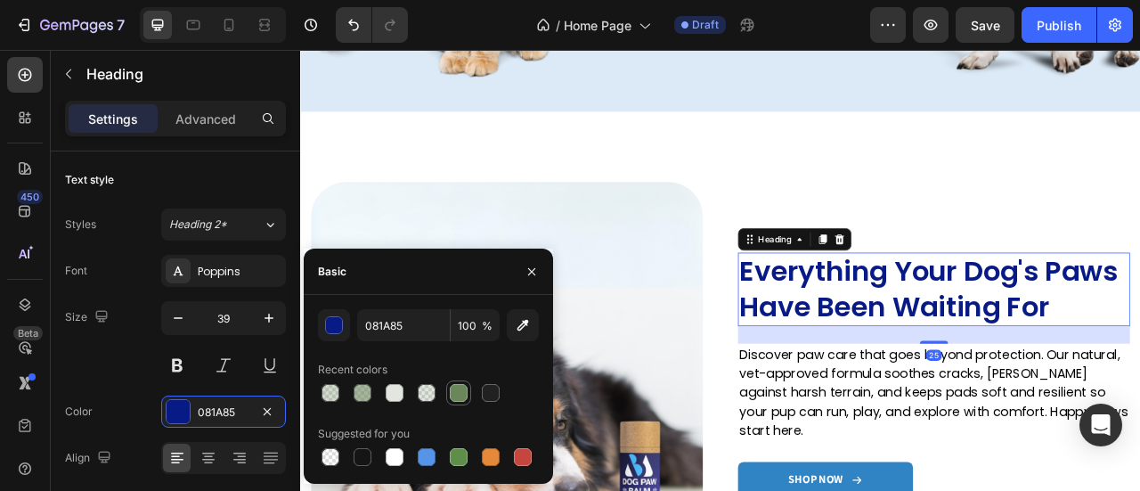
click at [461, 405] on div at bounding box center [458, 392] width 25 height 25
type input "6B865B"
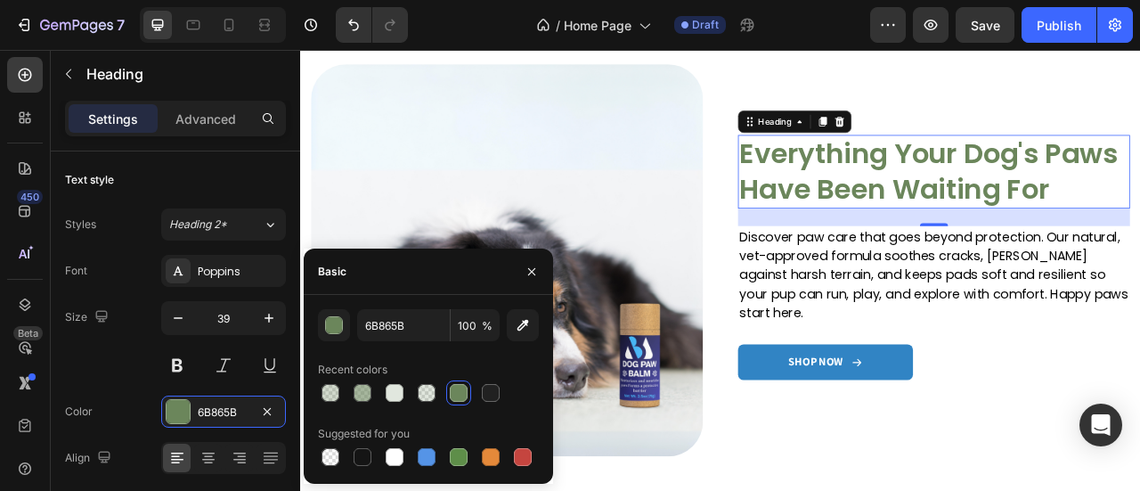
scroll to position [2562, 0]
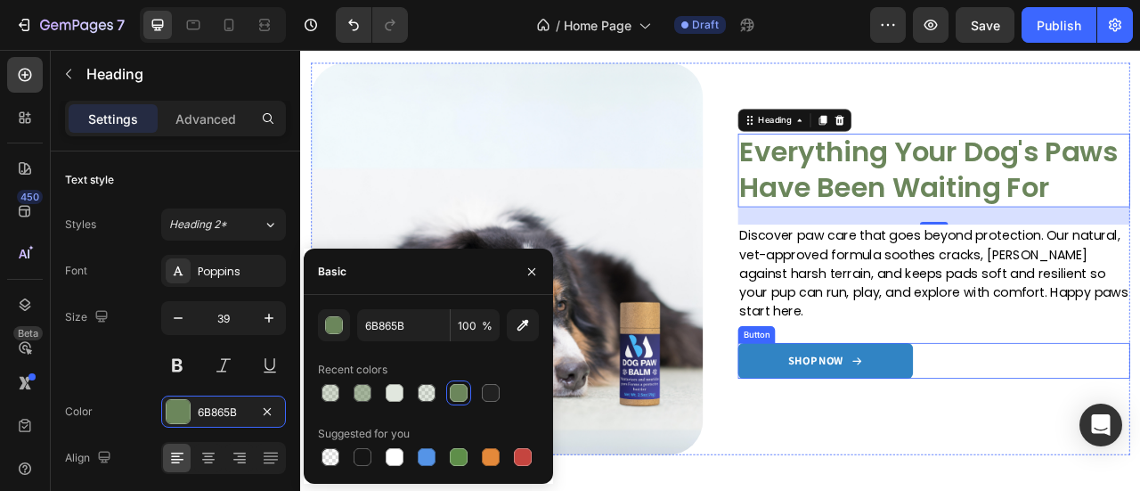
click at [1034, 430] on link "SHOP NOW" at bounding box center [967, 444] width 223 height 45
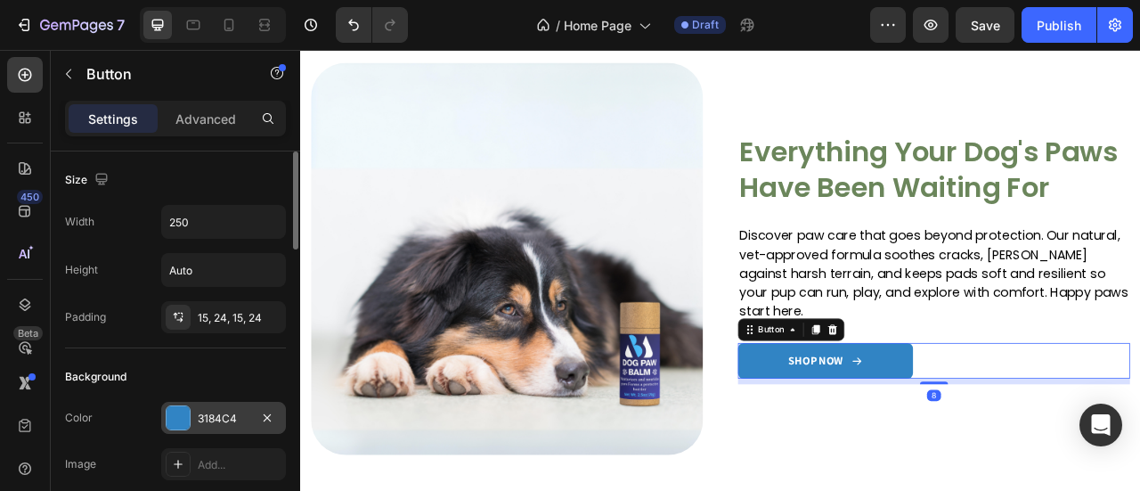
click at [206, 418] on div "3184C4" at bounding box center [224, 418] width 52 height 16
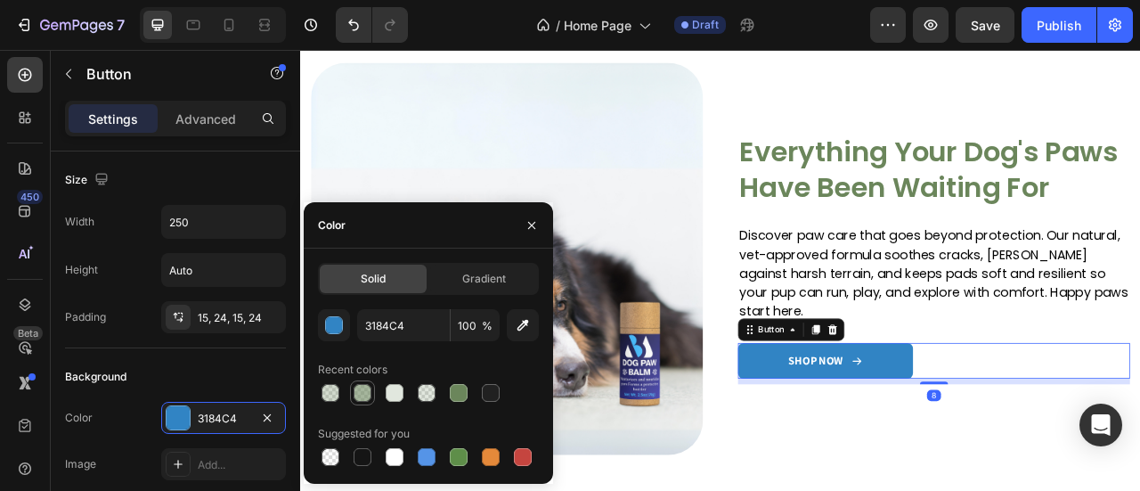
click at [360, 389] on div at bounding box center [362, 393] width 18 height 18
type input "6B865B"
type input "60"
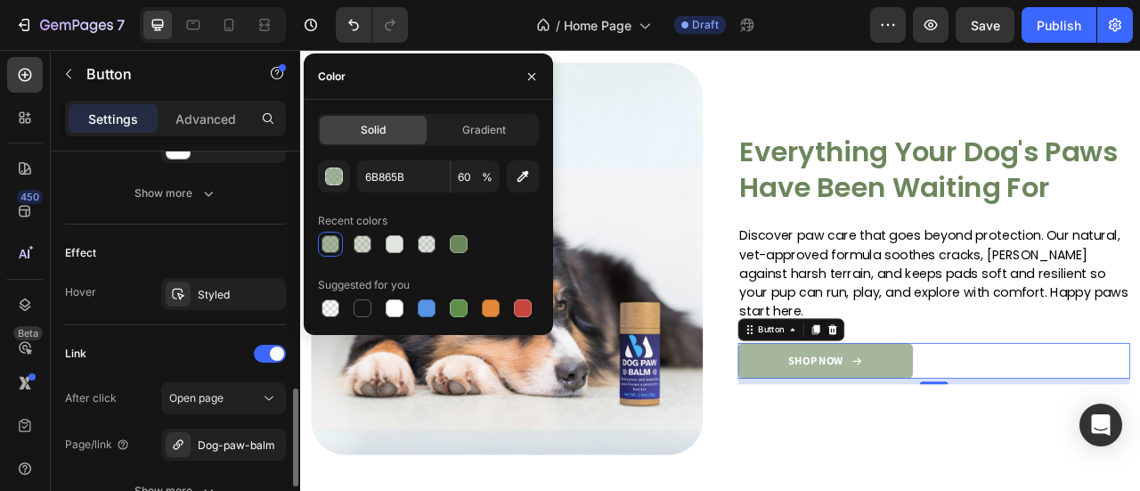
scroll to position [988, 0]
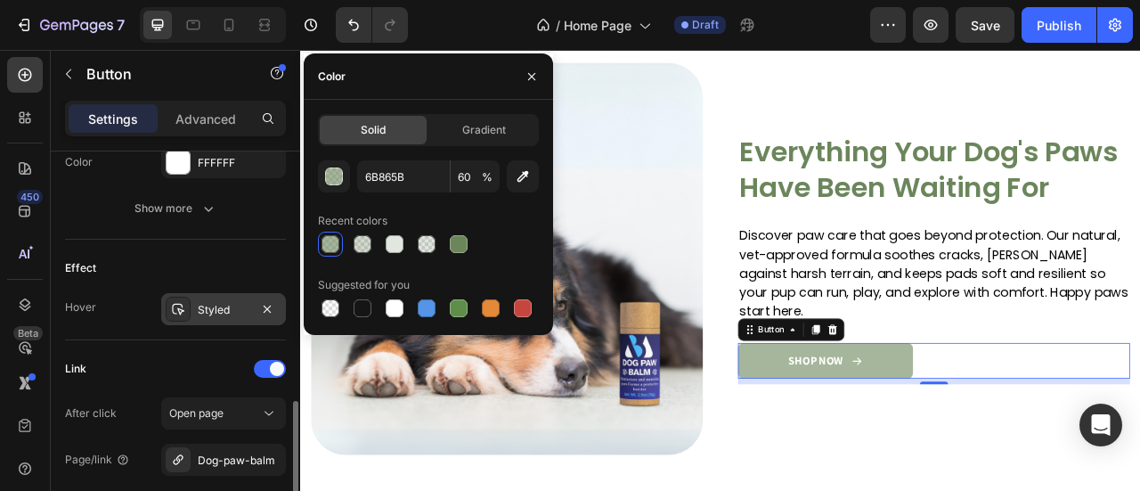
click at [232, 293] on div "Styled" at bounding box center [223, 309] width 125 height 32
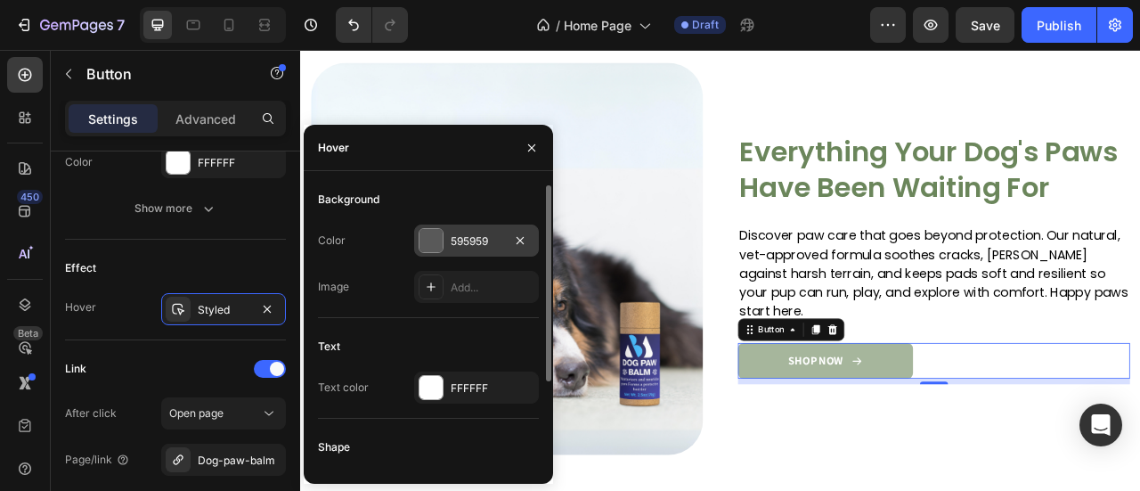
click at [482, 244] on div "595959" at bounding box center [476, 241] width 52 height 16
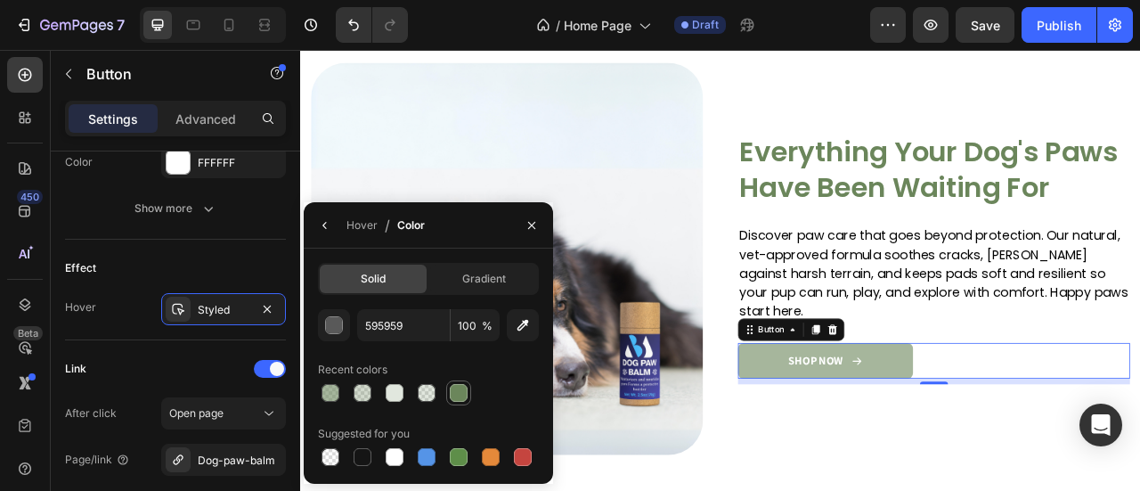
click at [466, 391] on div at bounding box center [459, 393] width 18 height 18
type input "6B865B"
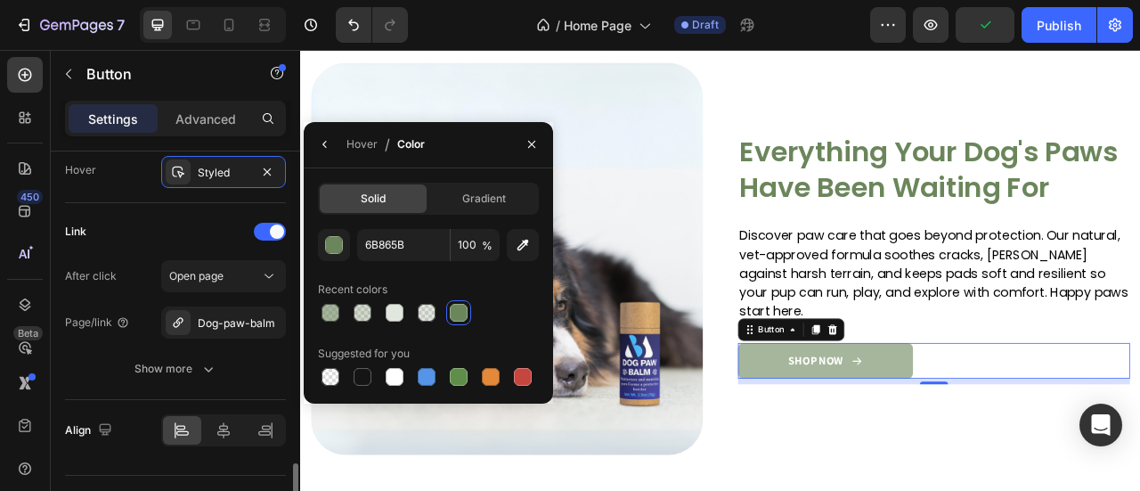
scroll to position [1154, 0]
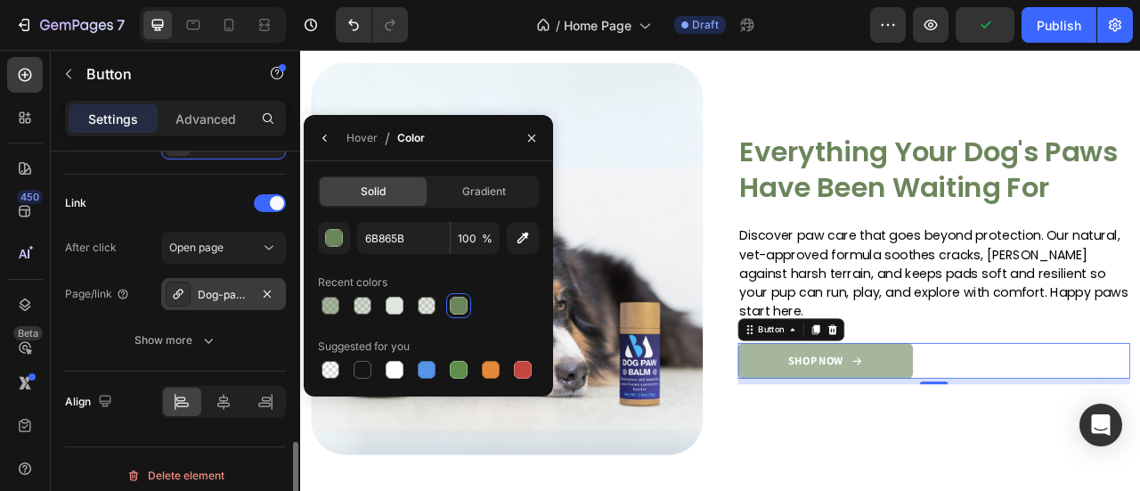
click at [223, 291] on div "Dog-paw-balm" at bounding box center [224, 295] width 52 height 16
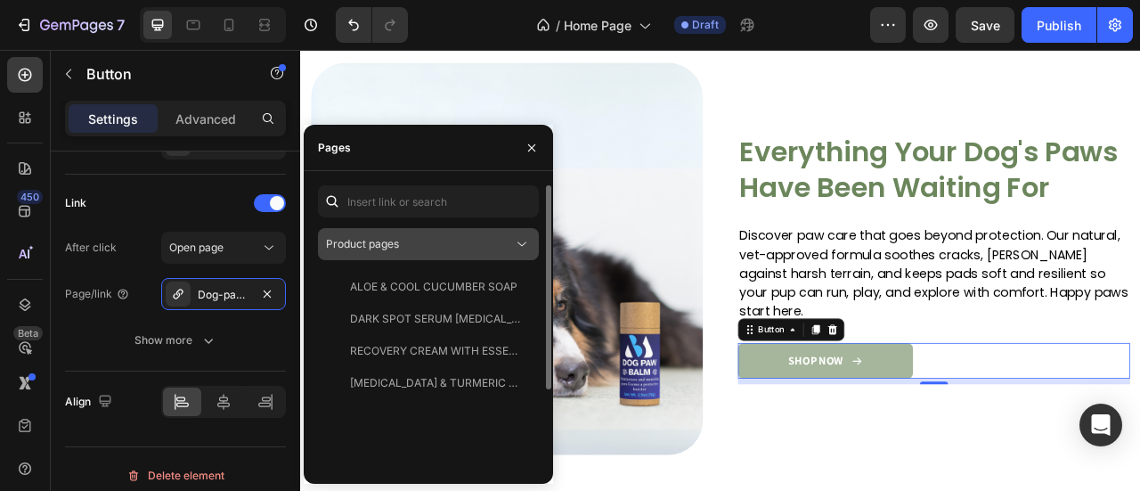
click at [458, 233] on button "Product pages" at bounding box center [428, 244] width 221 height 32
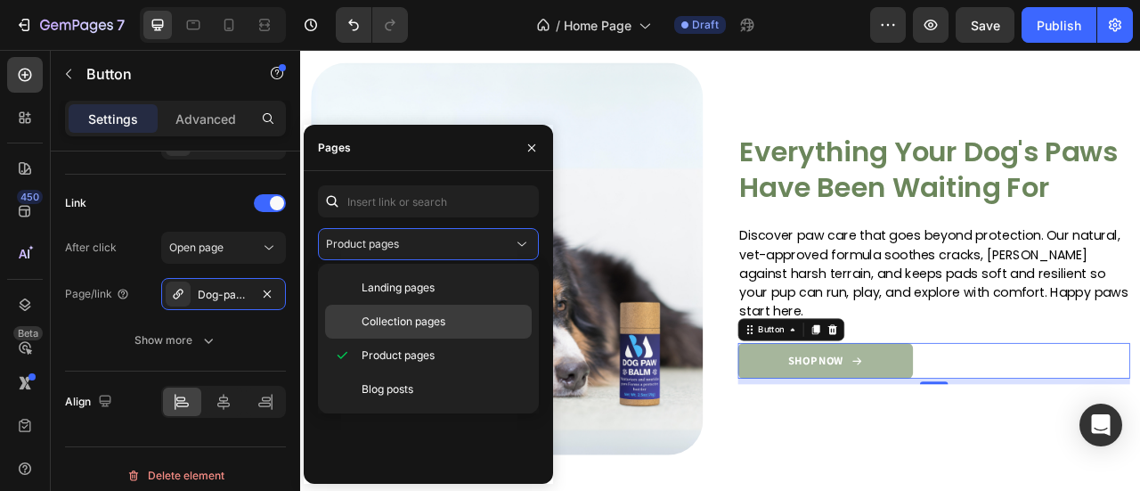
click at [431, 317] on span "Collection pages" at bounding box center [403, 321] width 84 height 16
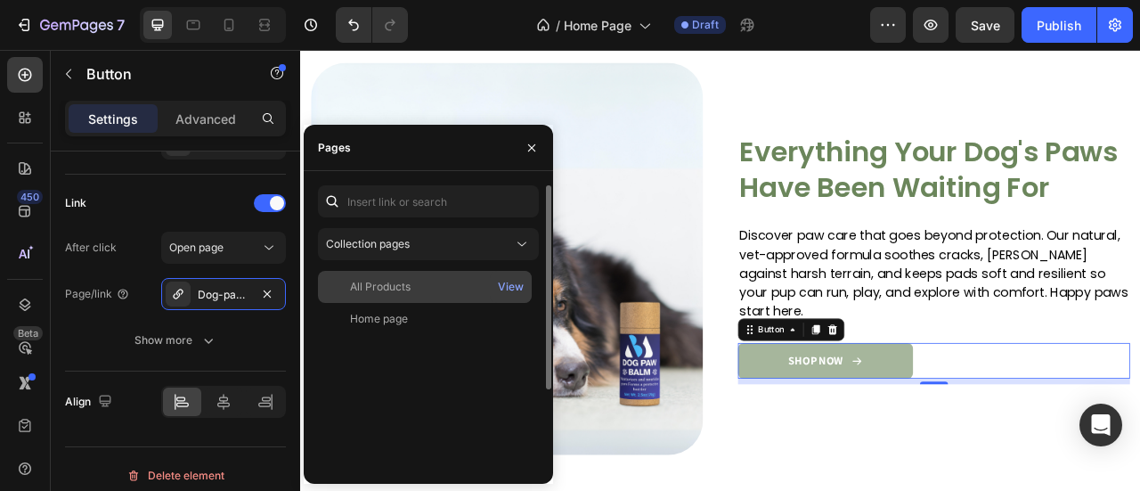
click at [487, 288] on div "All Products" at bounding box center [424, 287] width 199 height 16
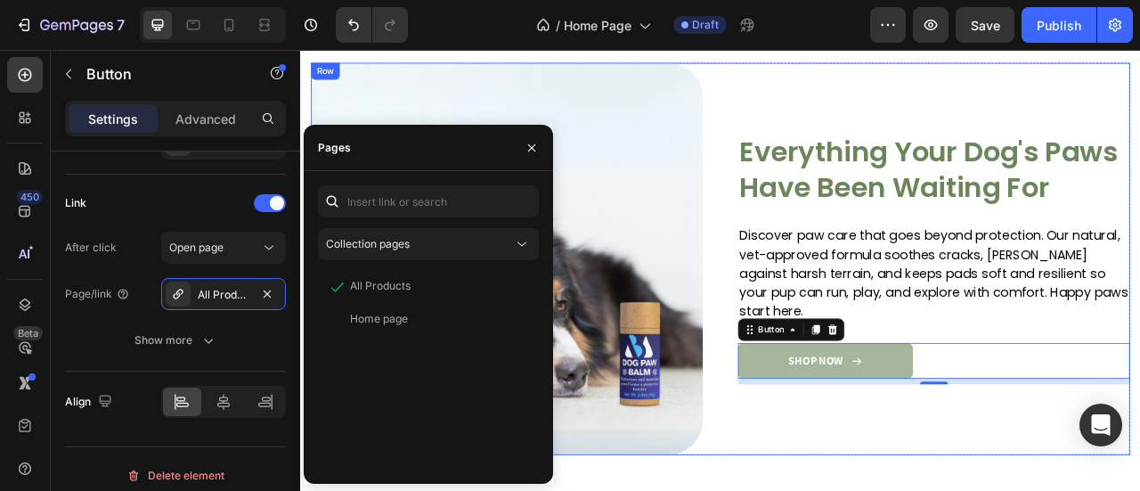
click at [984, 490] on div "Image Everything Your Dog's Paws Have Been Waiting For Heading Discover paw car…" at bounding box center [1105, 315] width 499 height 499
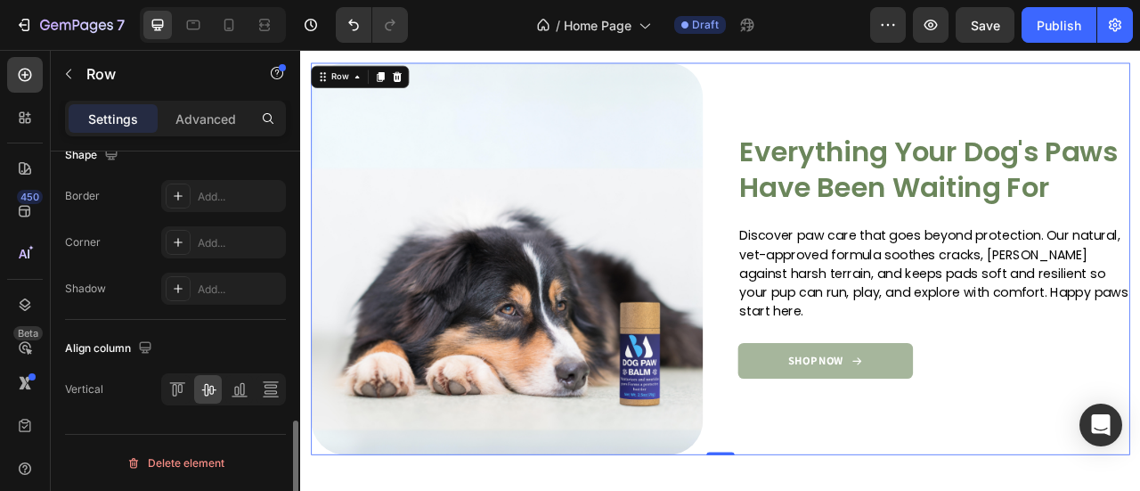
scroll to position [0, 0]
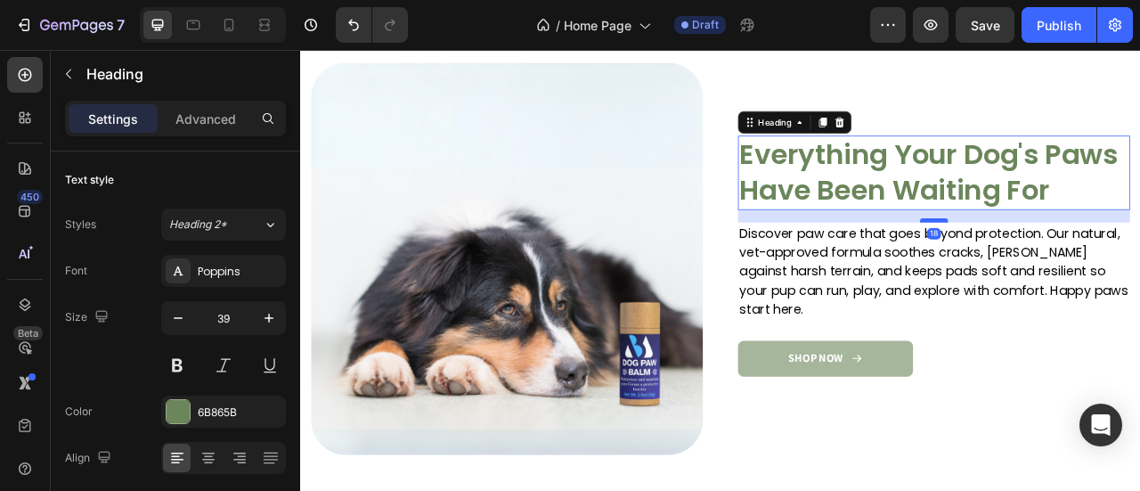
click at [1108, 269] on div at bounding box center [1106, 266] width 36 height 5
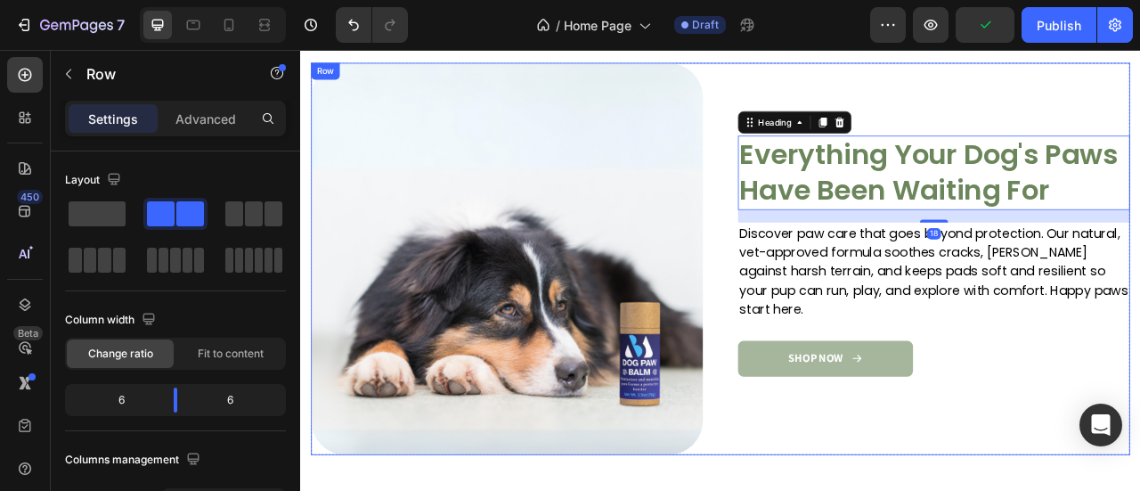
click at [1109, 468] on div "Image Everything Your Dog's Paws Have Been Waiting For Heading 18 Discover paw …" at bounding box center [1105, 315] width 499 height 499
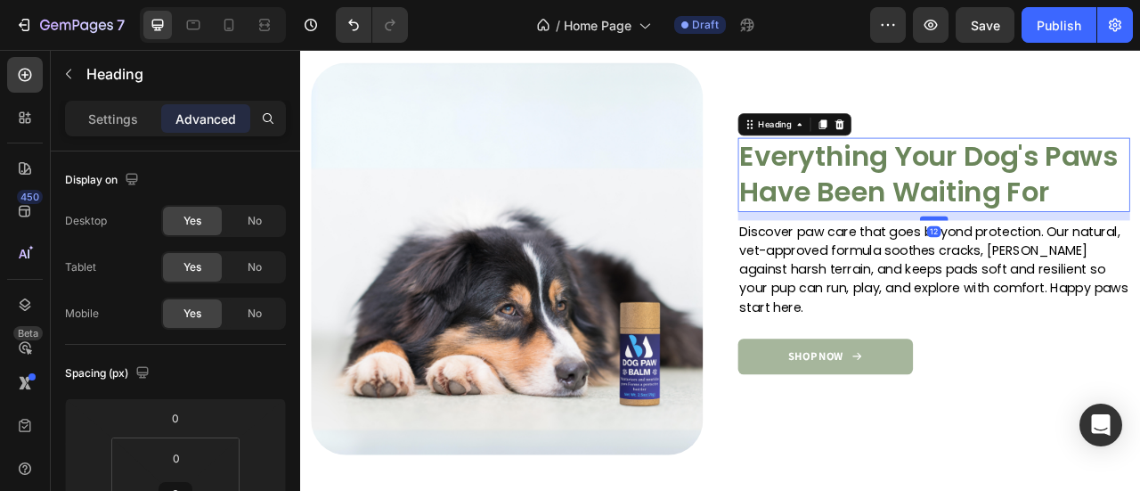
click at [1104, 266] on div at bounding box center [1106, 263] width 36 height 5
type input "11"
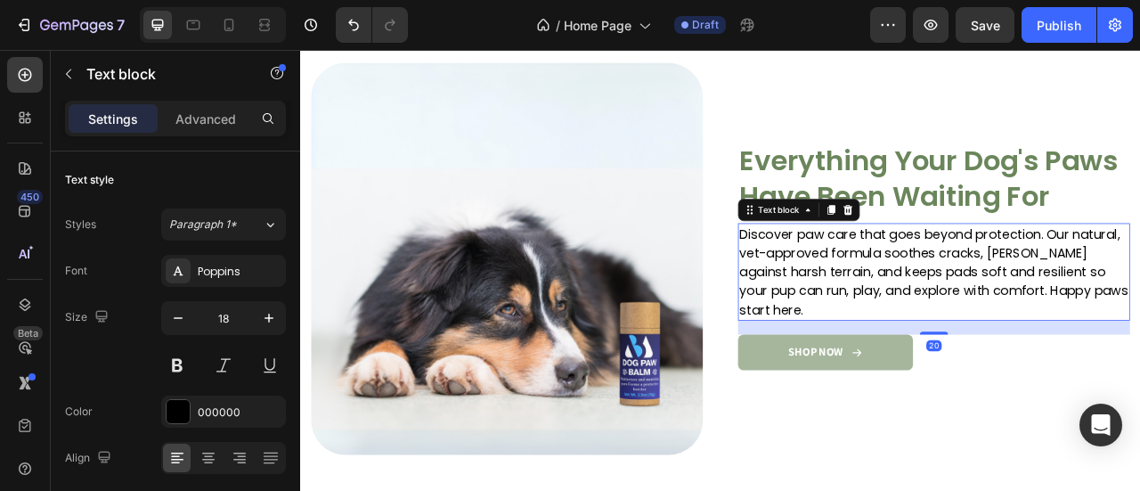
drag, startPoint x: 1107, startPoint y: 397, endPoint x: 1109, endPoint y: 388, distance: 9.3
click at [1109, 393] on div "20" at bounding box center [1105, 393] width 499 height 0
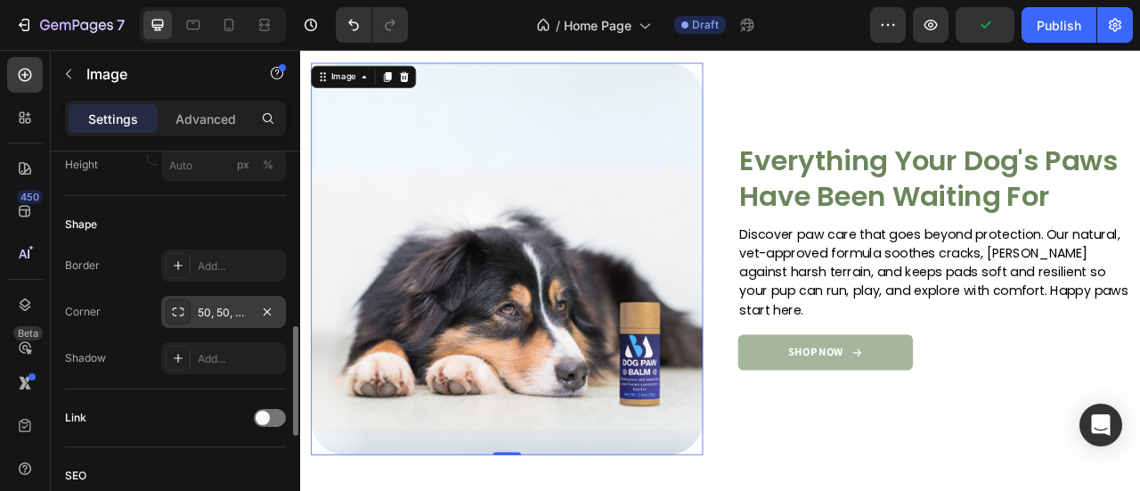
scroll to position [616, 0]
click at [223, 310] on div "50, 50, 50, 50" at bounding box center [224, 313] width 52 height 16
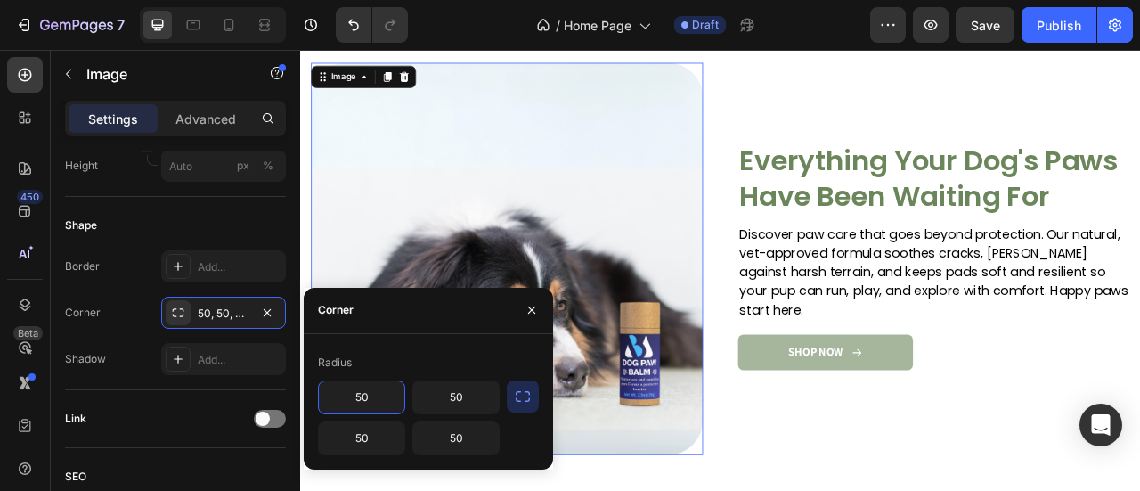
click at [366, 403] on input "50" at bounding box center [361, 397] width 85 height 32
type input "8"
click at [465, 401] on input "50" at bounding box center [455, 397] width 85 height 32
type input "8"
click at [452, 438] on input "50" at bounding box center [455, 438] width 85 height 32
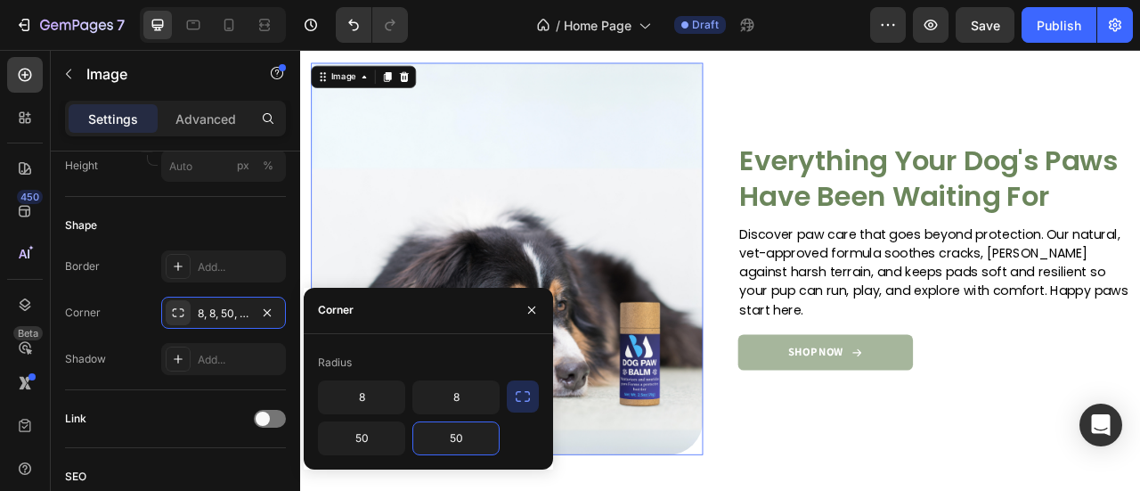
click at [452, 438] on input "50" at bounding box center [455, 438] width 85 height 32
click at [462, 438] on input "80" at bounding box center [455, 438] width 85 height 32
type input "8"
click at [371, 435] on input "50" at bounding box center [361, 438] width 85 height 32
type input "8"
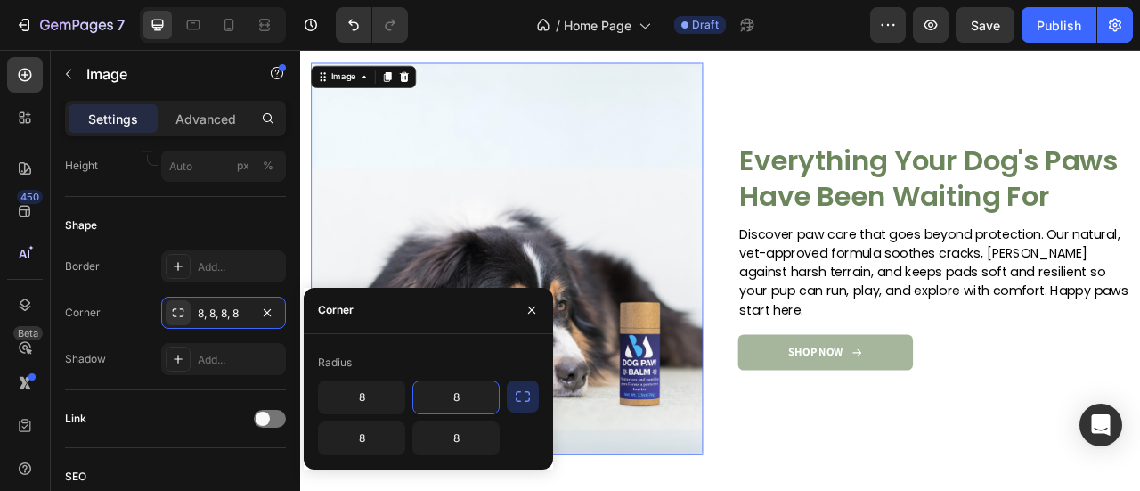
click at [458, 394] on input "8" at bounding box center [455, 397] width 85 height 32
click at [693, 410] on img at bounding box center [562, 315] width 499 height 499
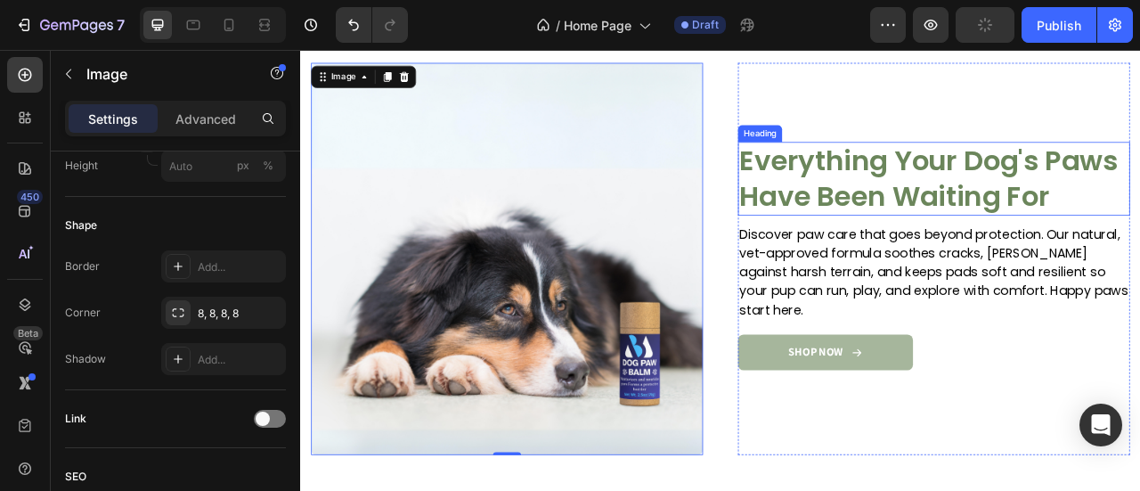
click at [937, 176] on h2 "Everything Your Dog's Paws Have Been Waiting For" at bounding box center [1105, 212] width 499 height 93
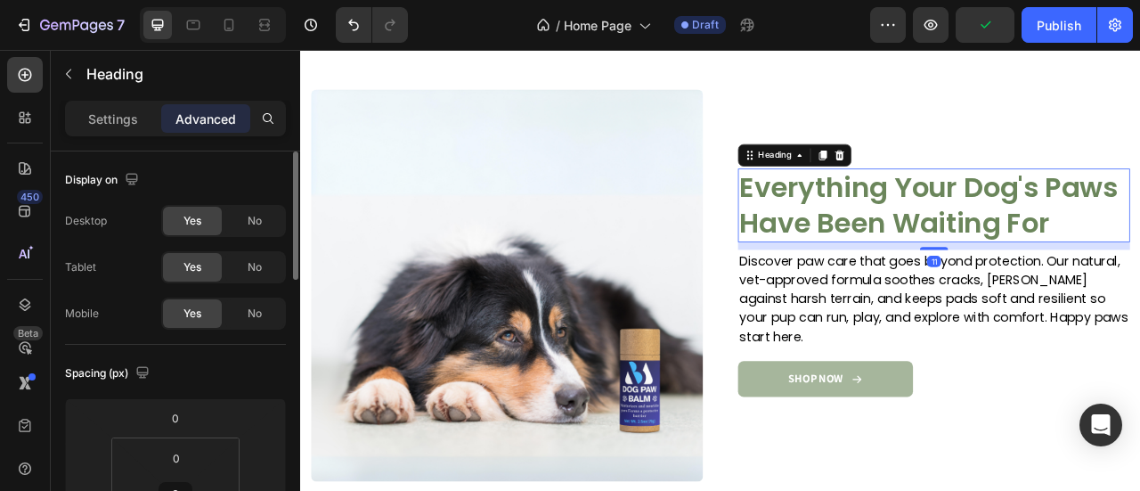
scroll to position [2526, 0]
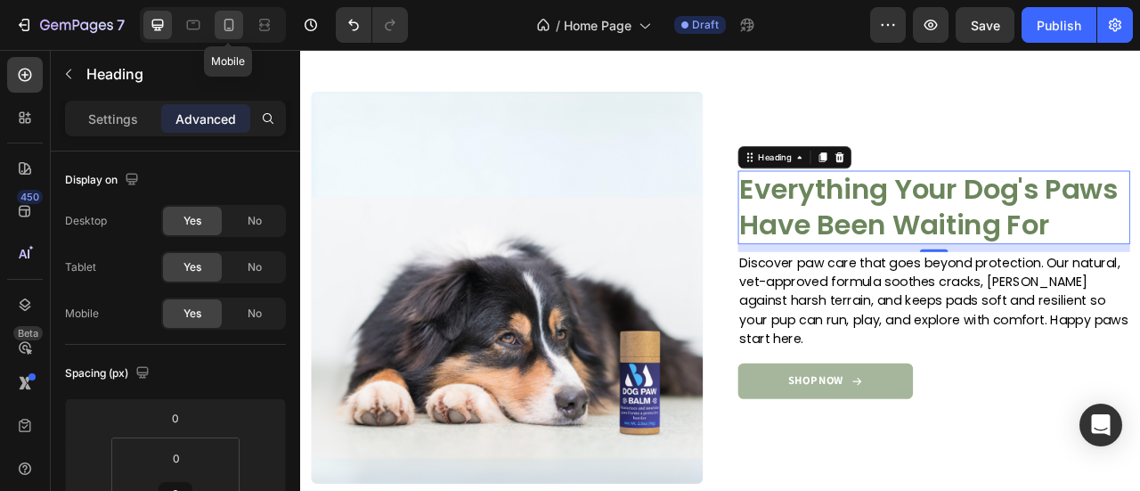
click at [230, 29] on icon at bounding box center [229, 25] width 18 height 18
type input "21"
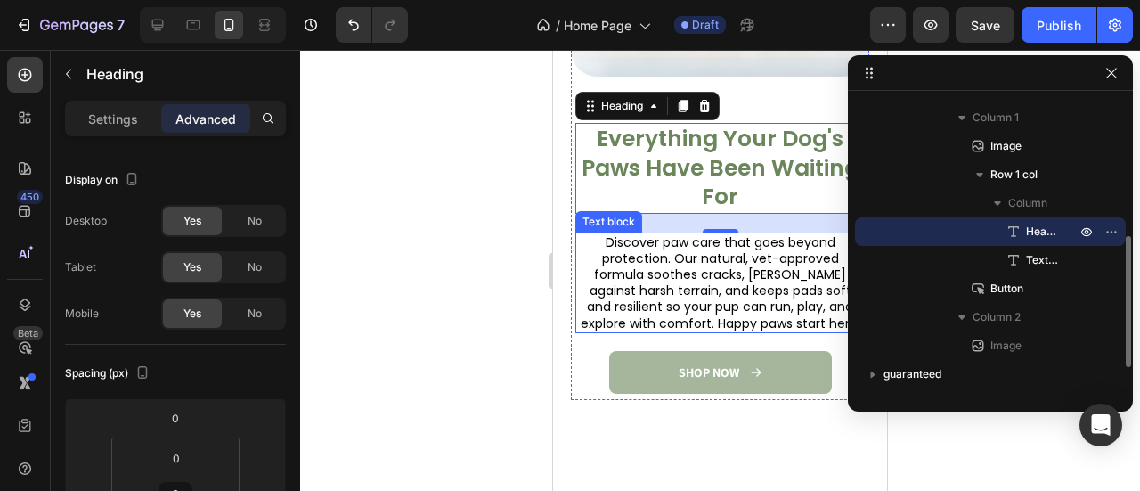
scroll to position [2434, 0]
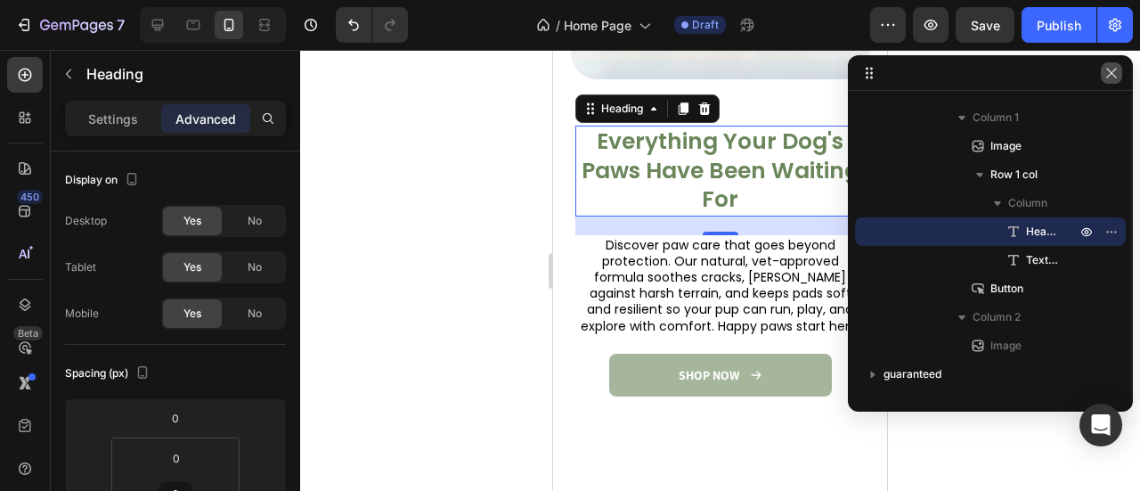
click at [1115, 77] on icon "button" at bounding box center [1111, 73] width 14 height 14
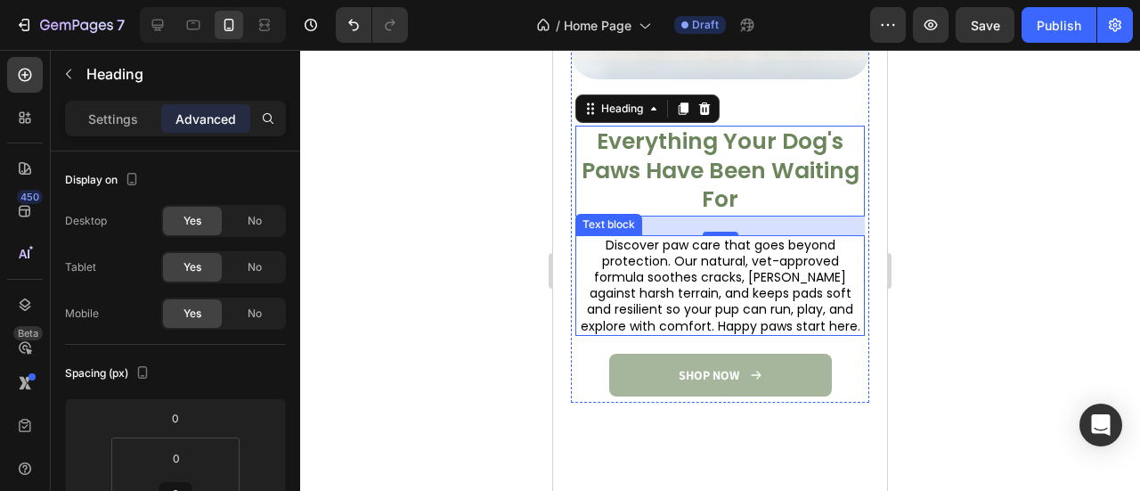
click at [810, 257] on p "Discover paw care that goes beyond protection. Our natural, vet-approved formul…" at bounding box center [720, 285] width 286 height 97
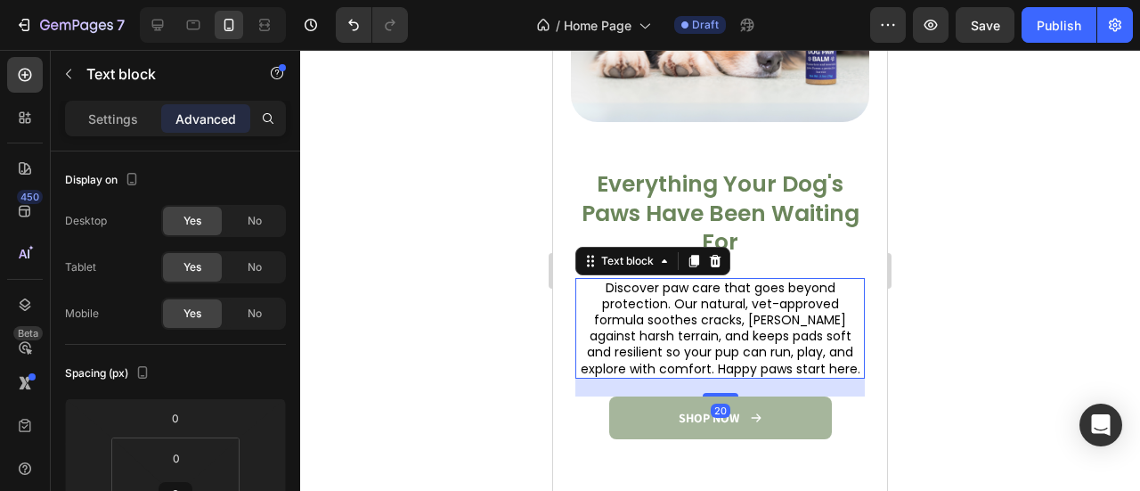
scroll to position [2389, 0]
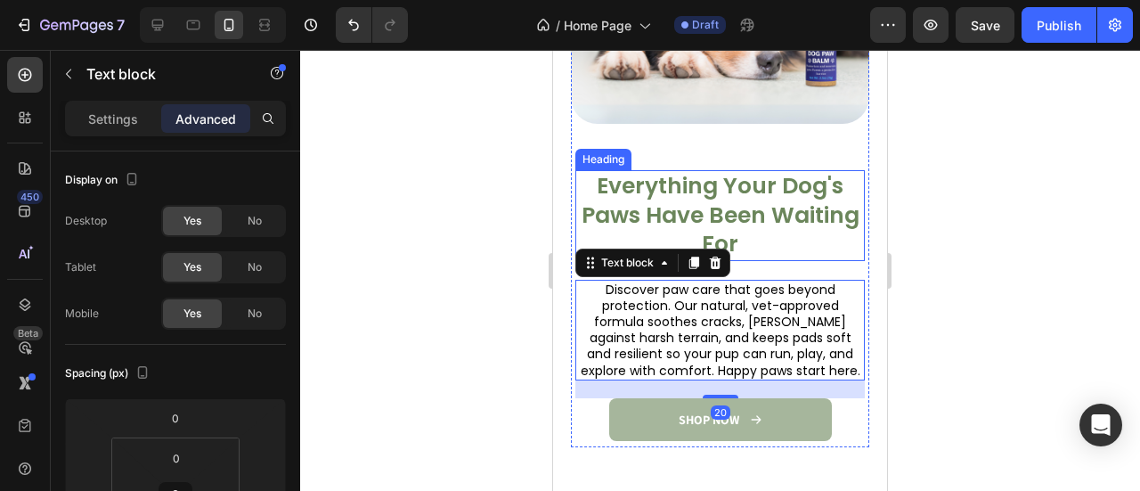
click at [800, 231] on h2 "Everything Your Dog's Paws Have Been Waiting For" at bounding box center [719, 215] width 289 height 91
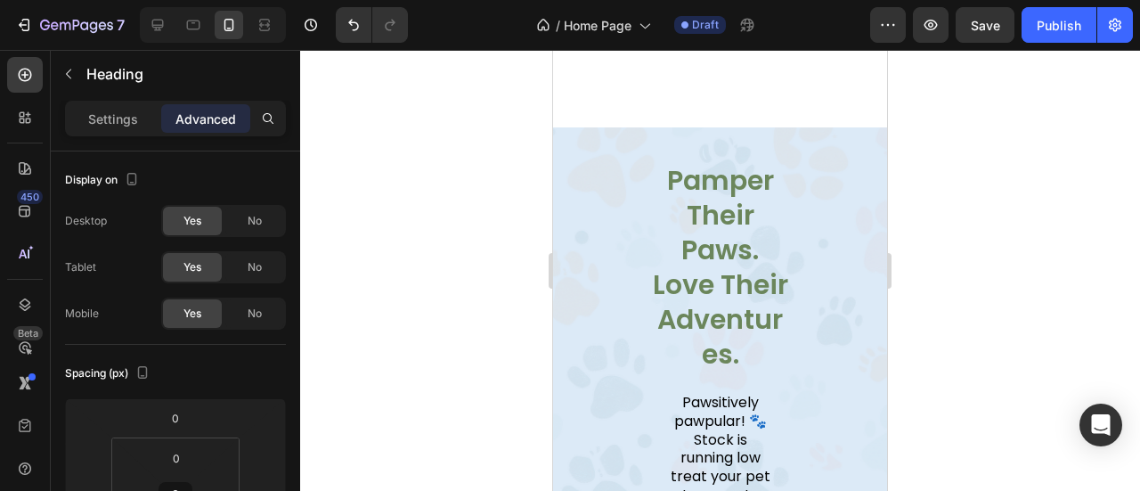
scroll to position [2077, 0]
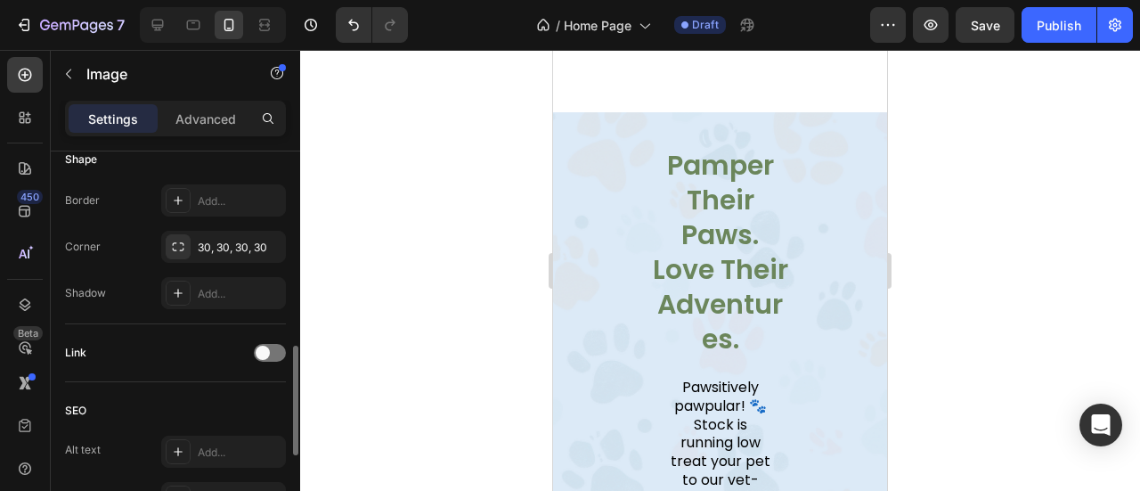
scroll to position [684, 0]
click at [214, 243] on div "30, 30, 30, 30" at bounding box center [224, 246] width 52 height 16
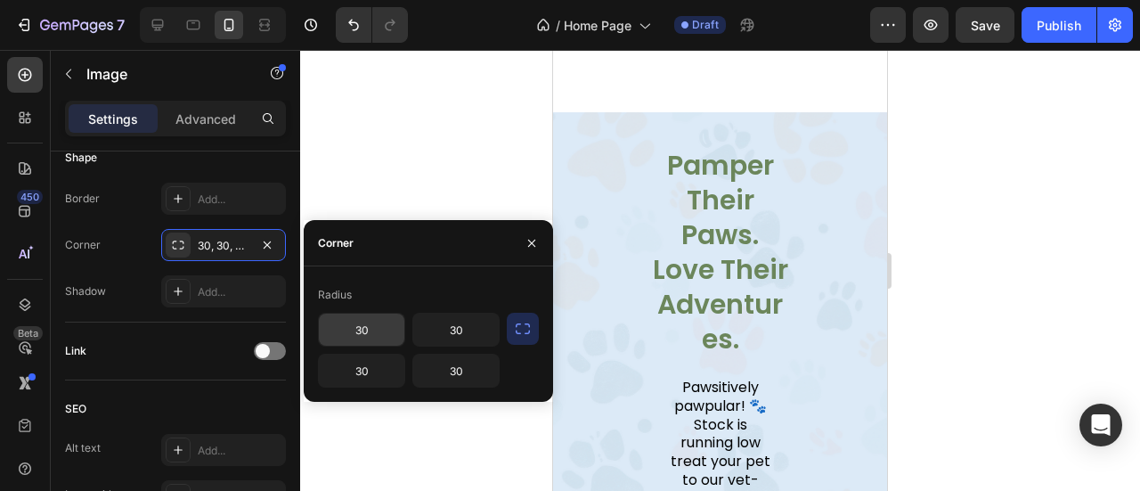
click at [361, 332] on input "30" at bounding box center [361, 329] width 85 height 32
type input "8"
click at [361, 379] on input "30" at bounding box center [361, 370] width 85 height 32
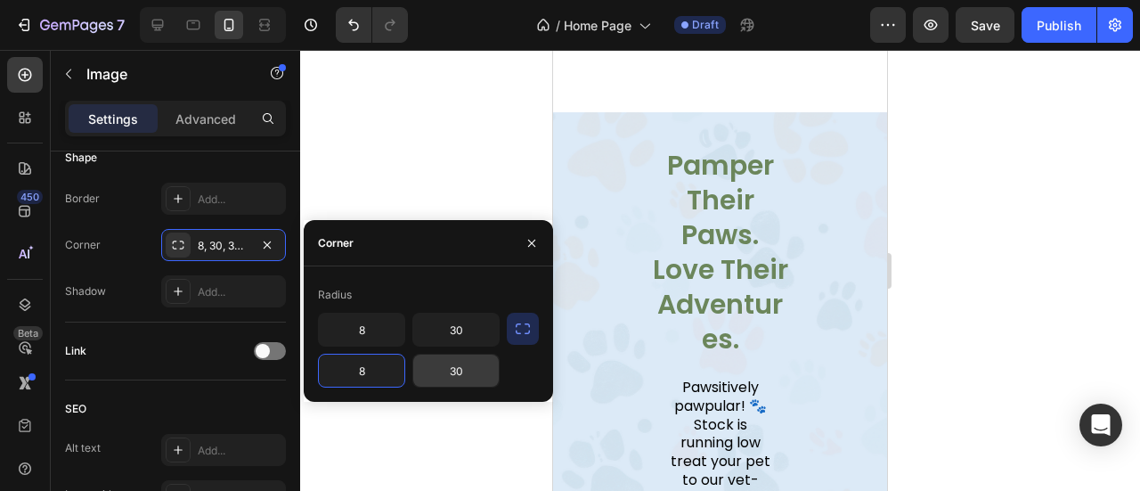
type input "8"
click at [450, 375] on input "30" at bounding box center [455, 370] width 85 height 32
type input "8"
click at [466, 336] on input "30" at bounding box center [455, 329] width 85 height 32
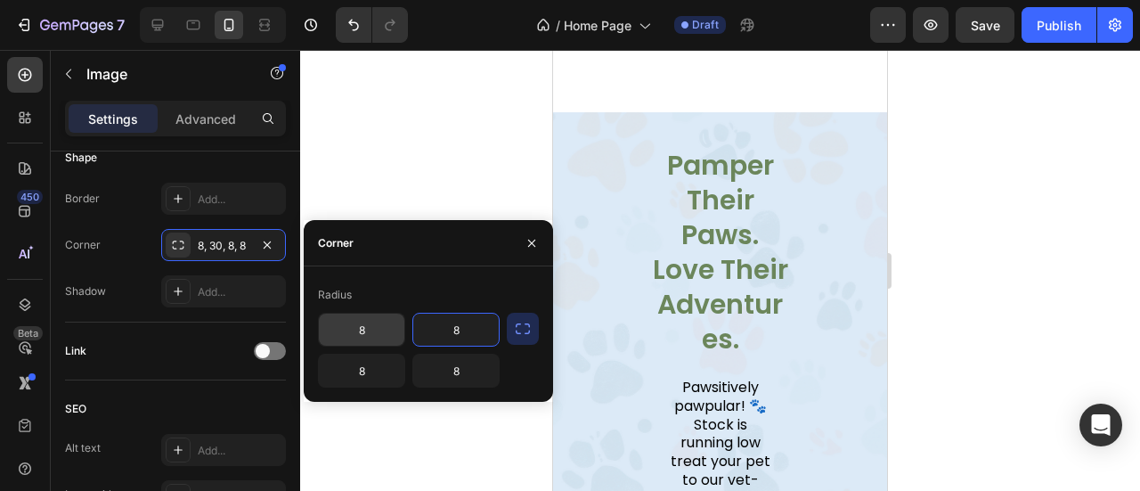
type input "8"
click at [373, 337] on input "8" at bounding box center [361, 329] width 85 height 32
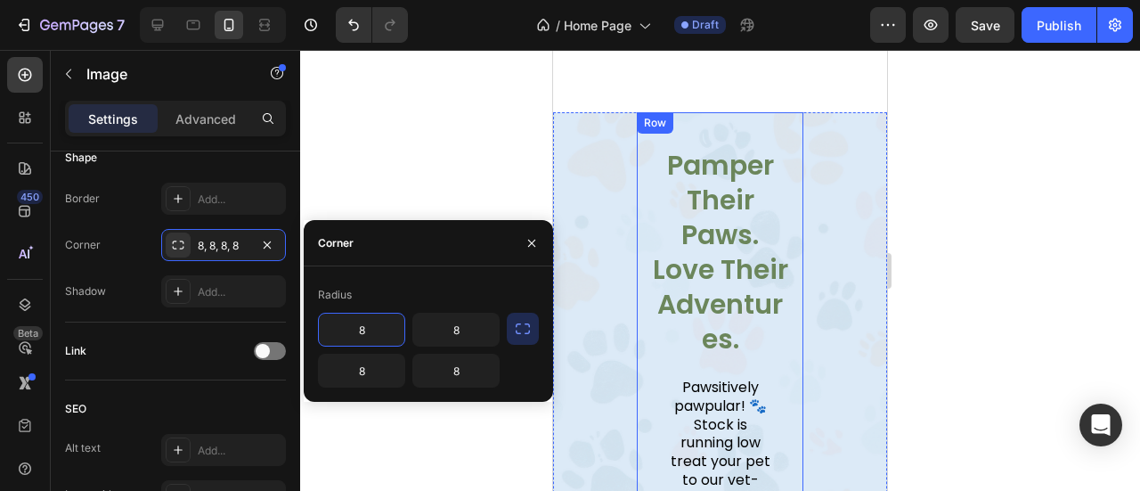
click at [785, 229] on div "Pamper Their Paws. Love Their Adventures. Heading Pawsitively pawpular! 🐾 Stock…" at bounding box center [720, 420] width 167 height 616
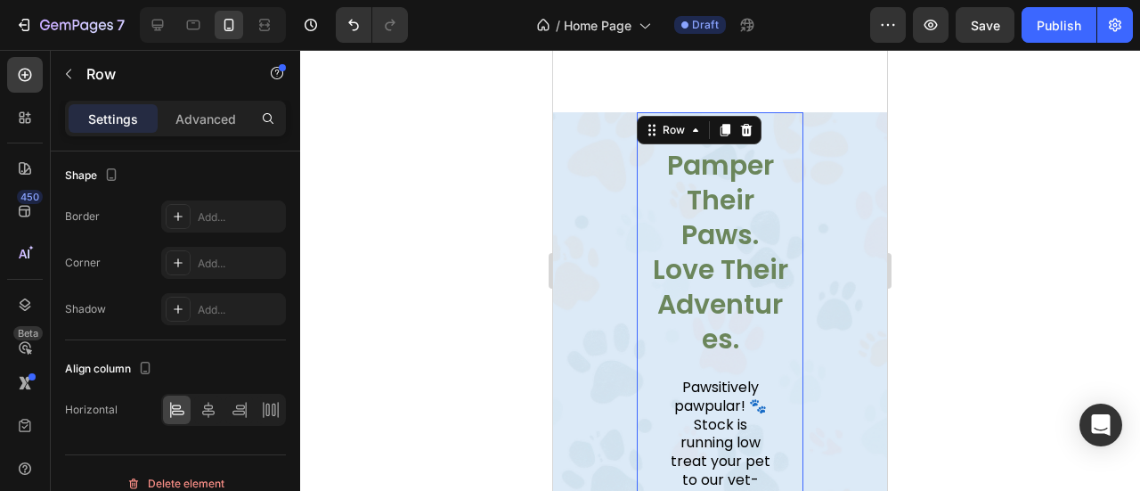
scroll to position [0, 0]
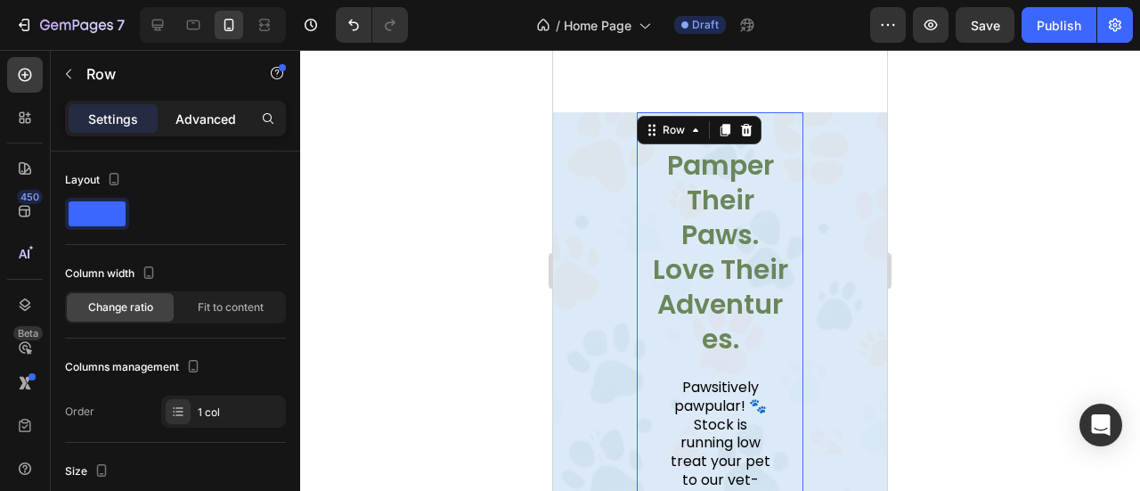
click at [214, 111] on p "Advanced" at bounding box center [205, 118] width 61 height 19
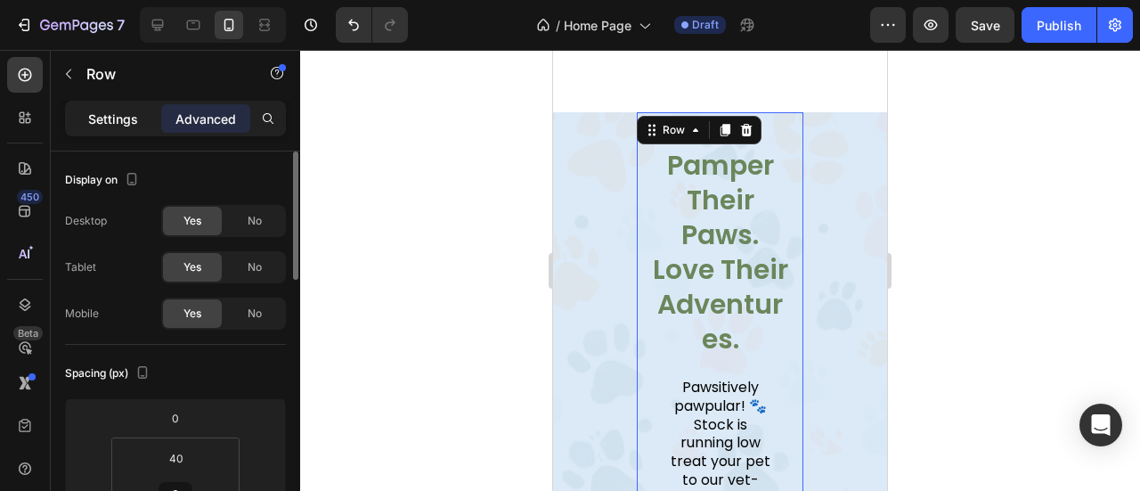
click at [101, 121] on p "Settings" at bounding box center [113, 118] width 50 height 19
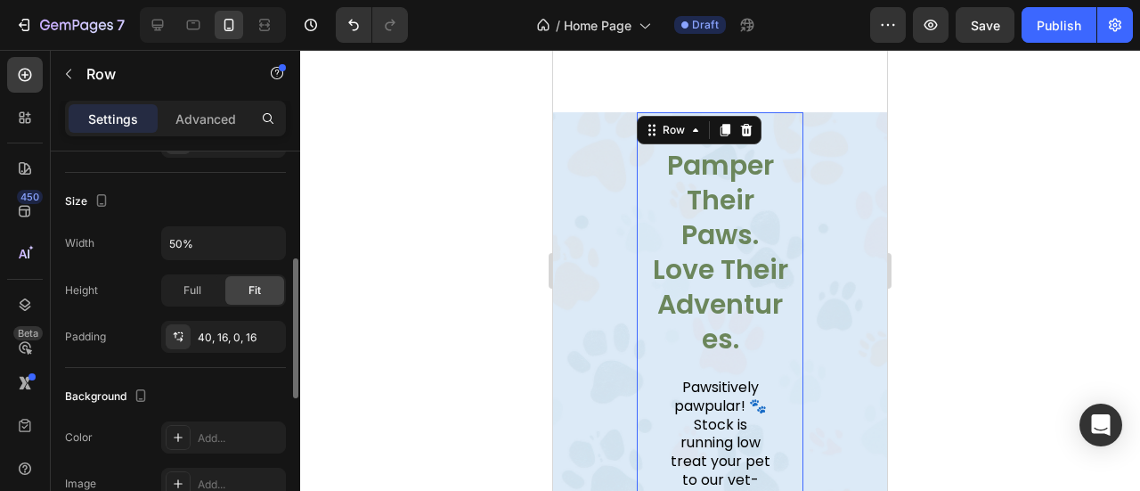
scroll to position [280, 0]
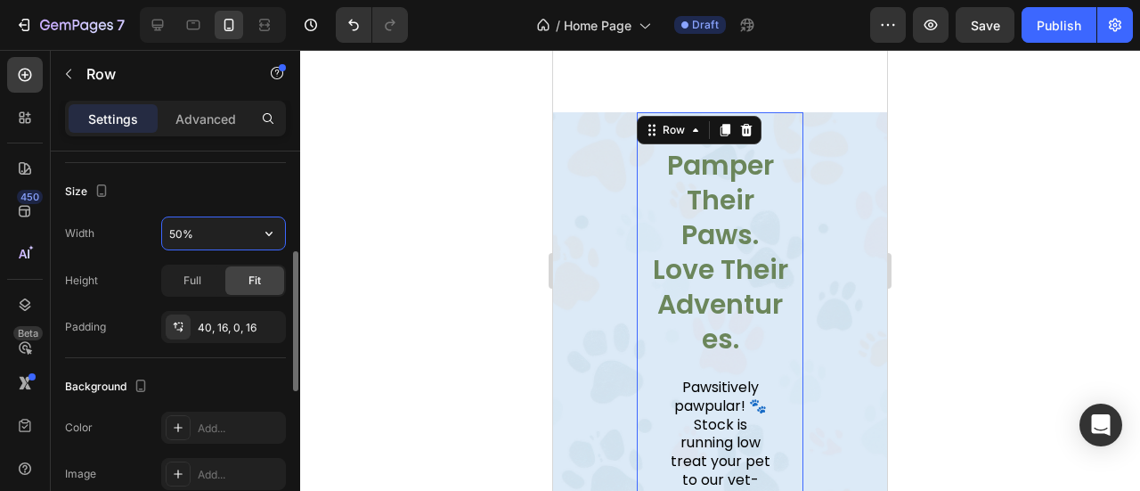
click at [186, 236] on input "50%" at bounding box center [223, 233] width 123 height 32
click at [265, 241] on button "button" at bounding box center [269, 233] width 32 height 32
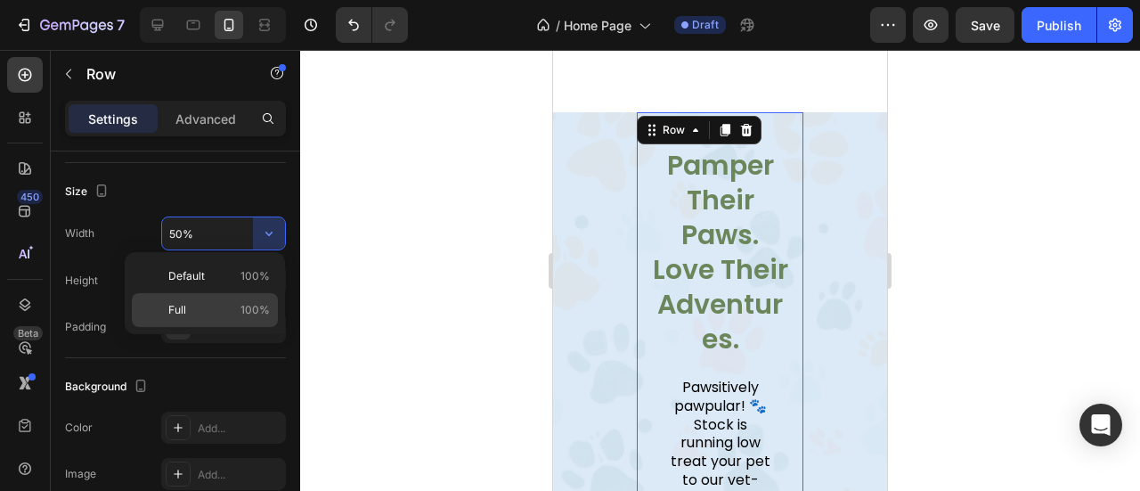
click at [244, 324] on div "Full 100%" at bounding box center [205, 310] width 146 height 34
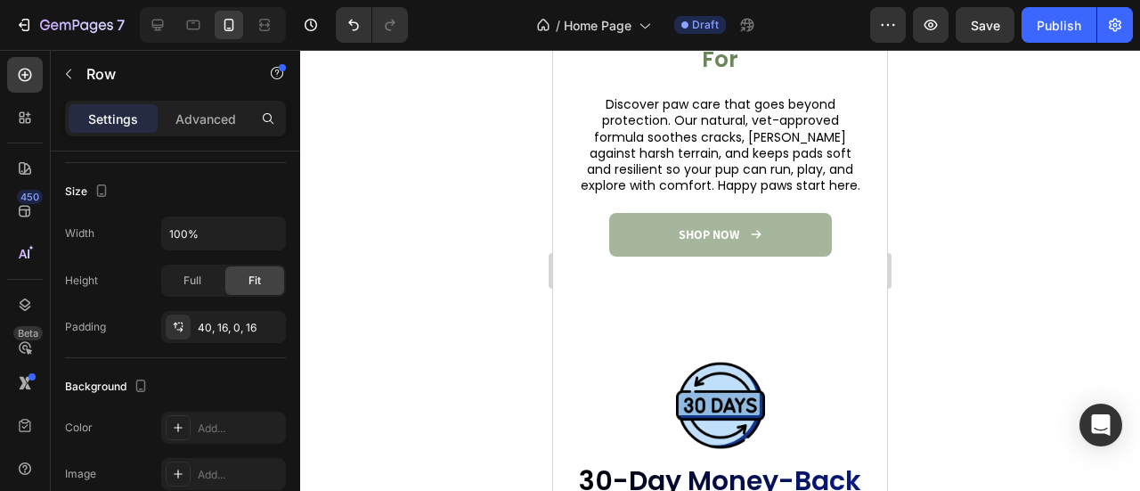
scroll to position [3218, 0]
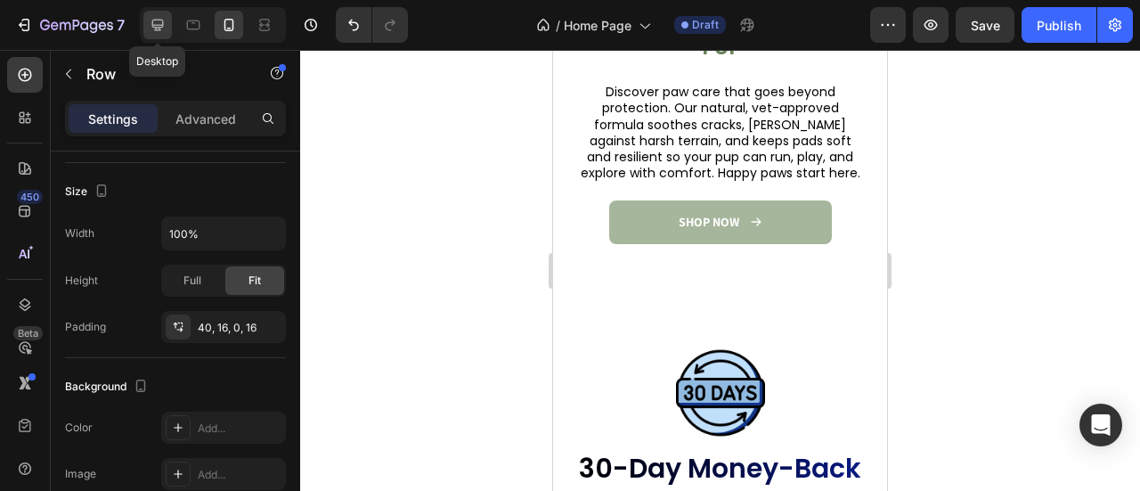
click at [158, 33] on div at bounding box center [157, 25] width 28 height 28
type input "50%"
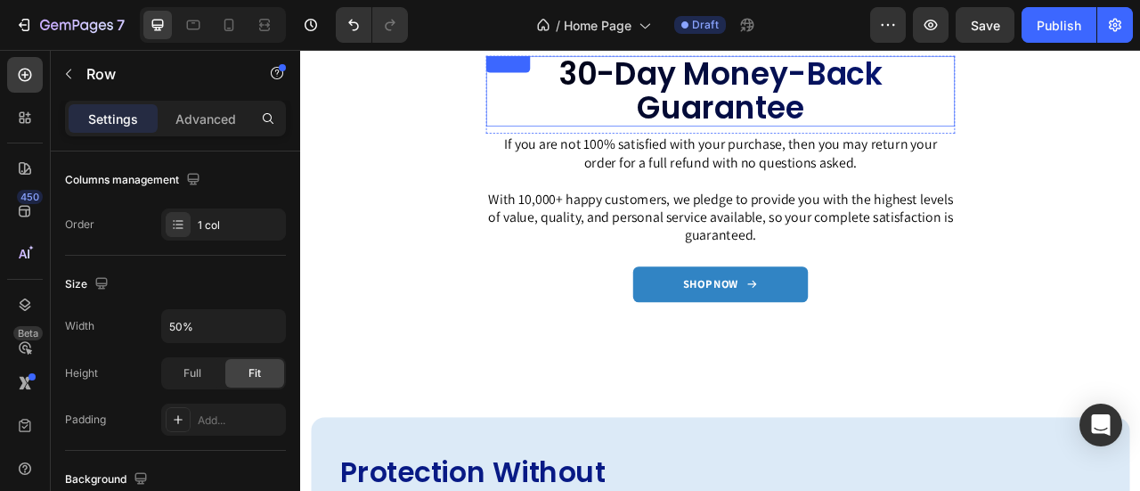
scroll to position [3586, 0]
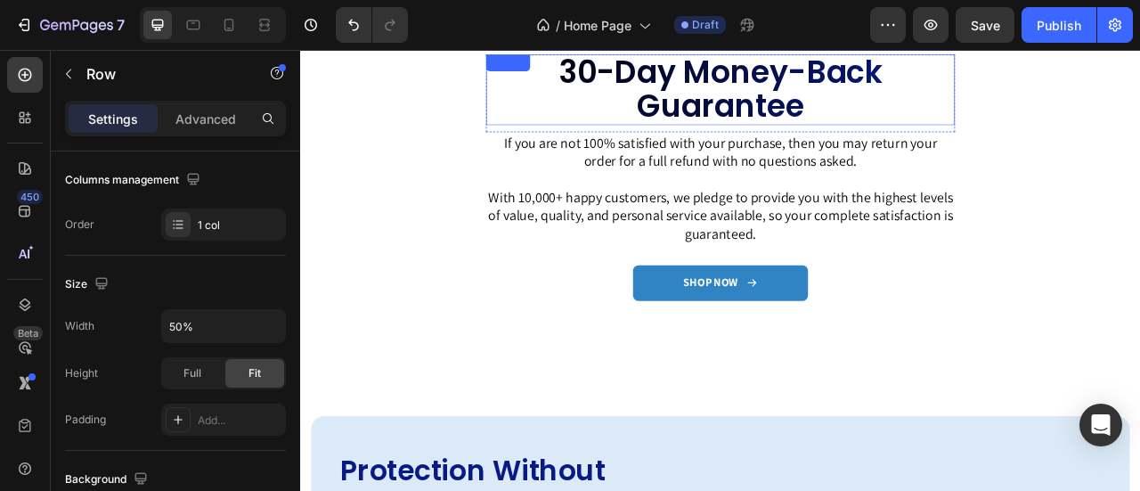
click at [869, 341] on icon at bounding box center [875, 346] width 12 height 10
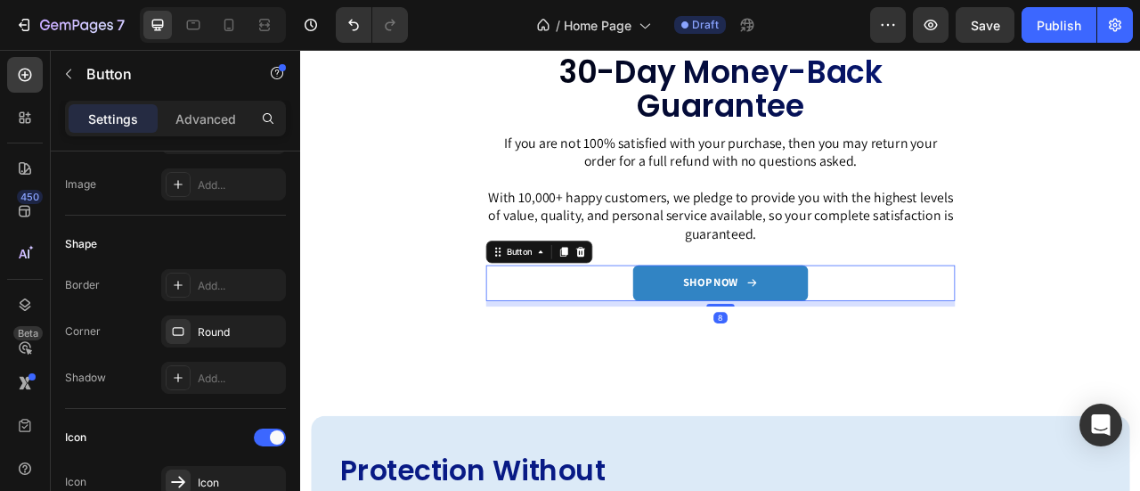
scroll to position [0, 0]
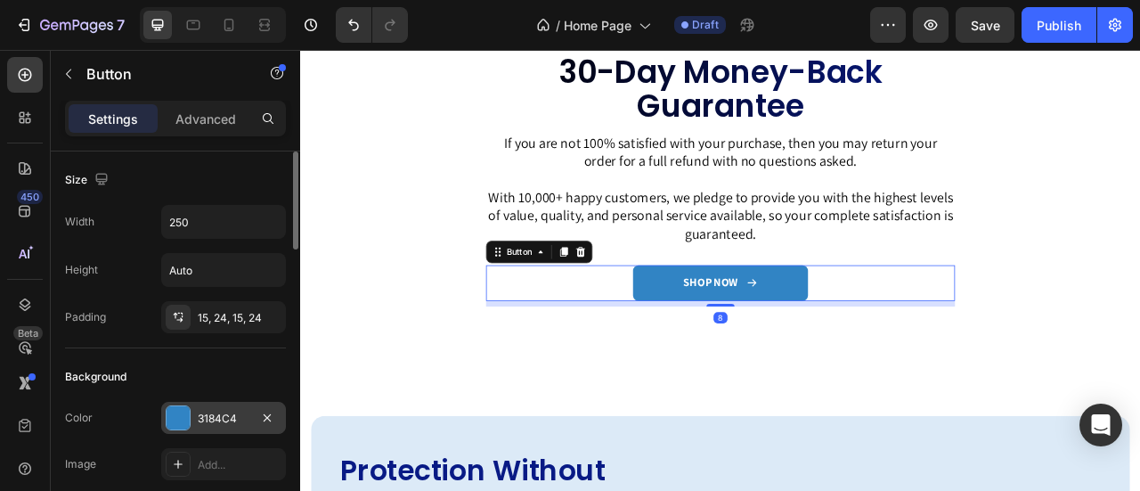
click at [207, 413] on div "3184C4" at bounding box center [224, 418] width 52 height 16
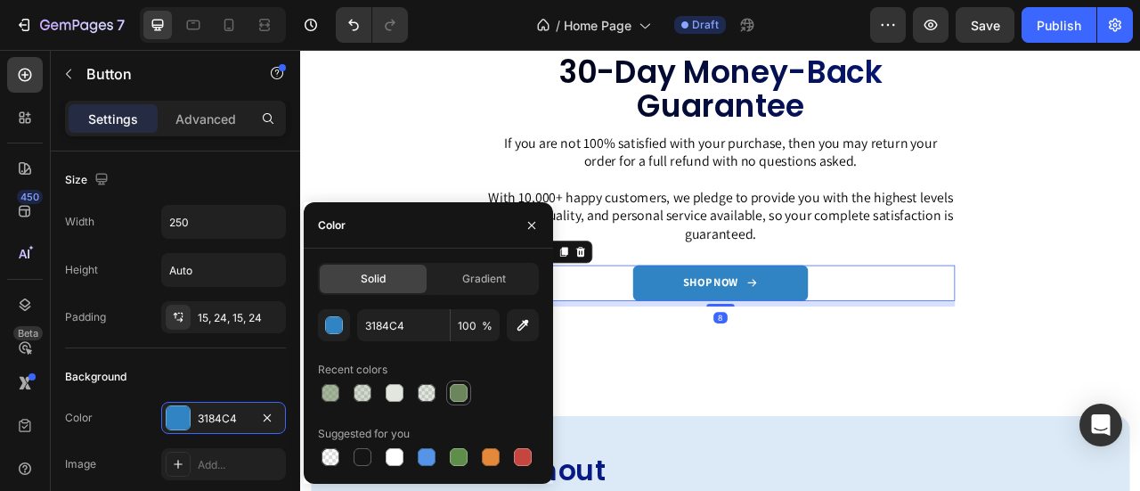
click at [459, 389] on div at bounding box center [459, 393] width 18 height 18
type input "6B865B"
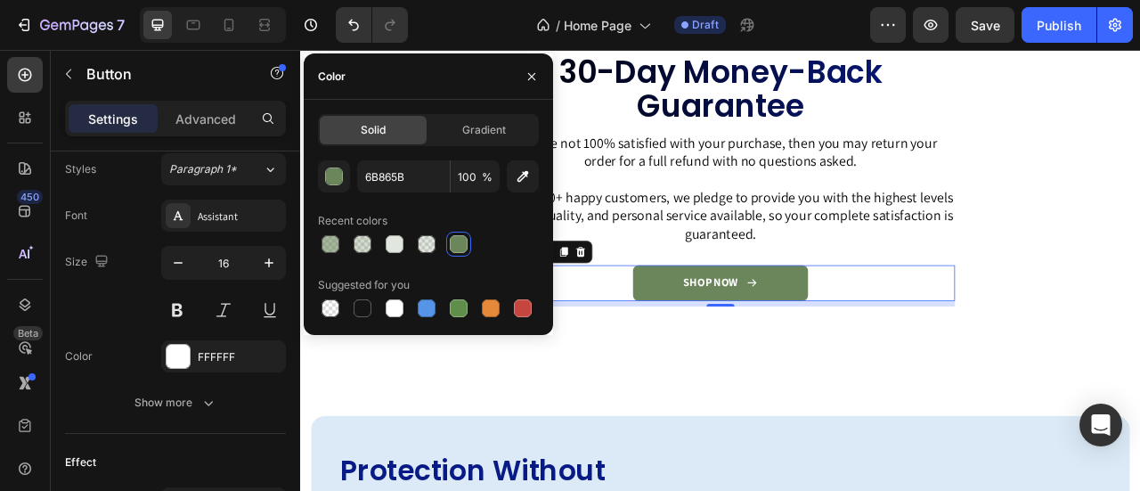
scroll to position [1161, 0]
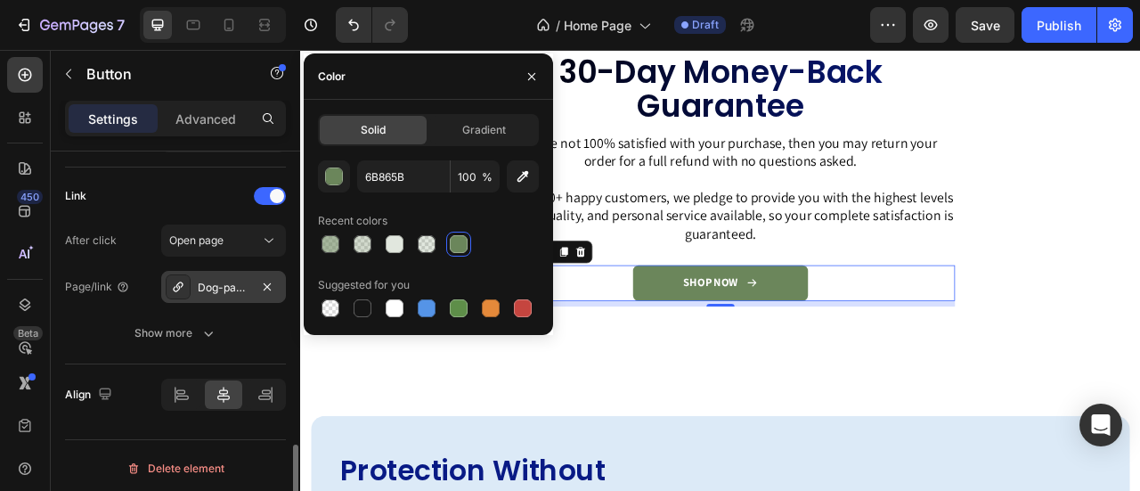
click at [229, 280] on div "Dog-paw-balm" at bounding box center [224, 288] width 52 height 16
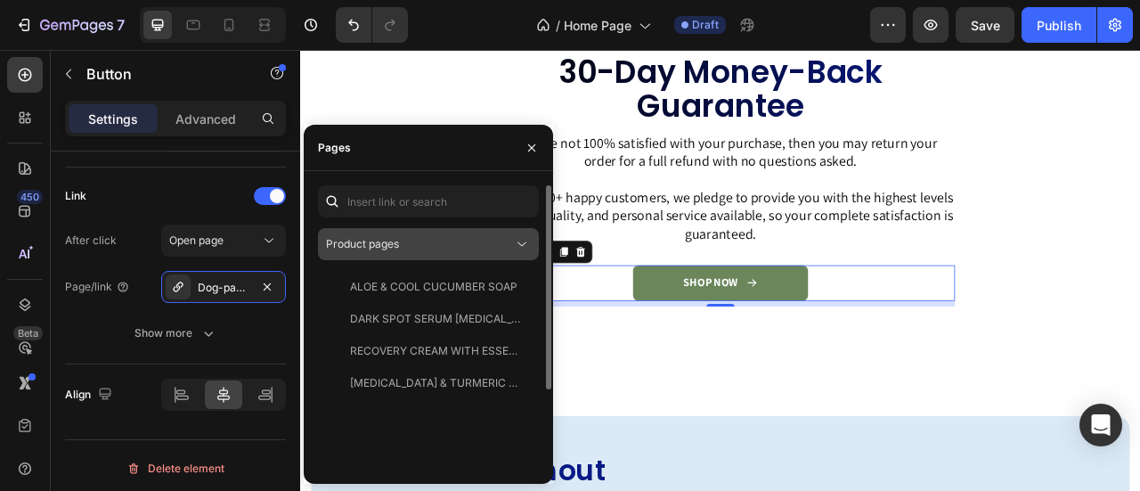
click at [486, 240] on div "Product pages" at bounding box center [419, 244] width 187 height 16
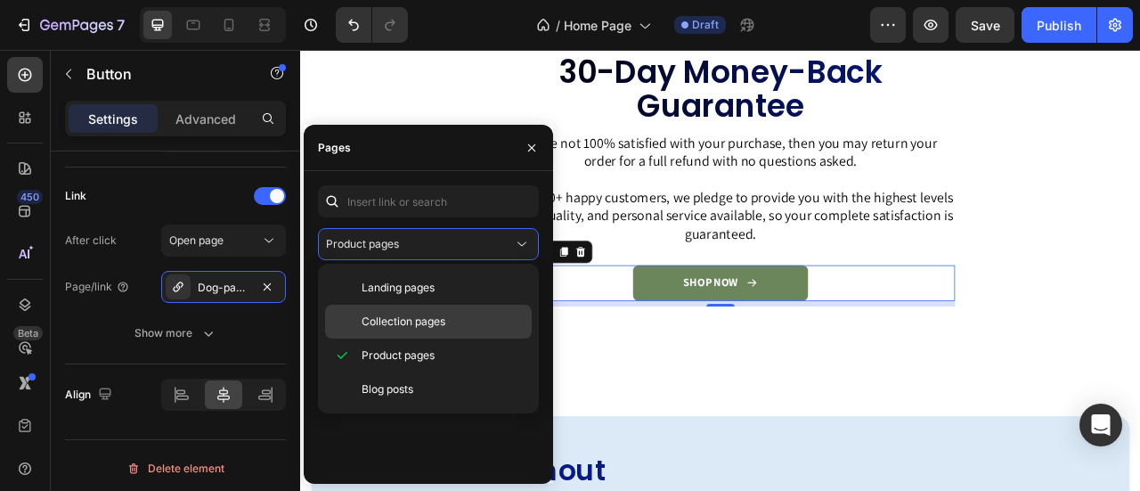
click at [444, 313] on span "Collection pages" at bounding box center [403, 321] width 84 height 16
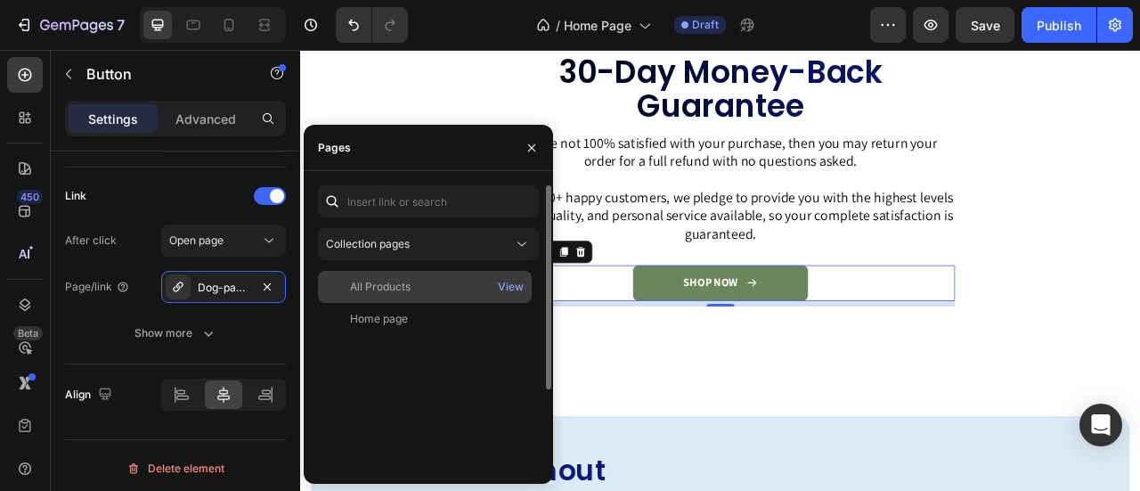
click at [447, 289] on div "All Products" at bounding box center [424, 287] width 199 height 16
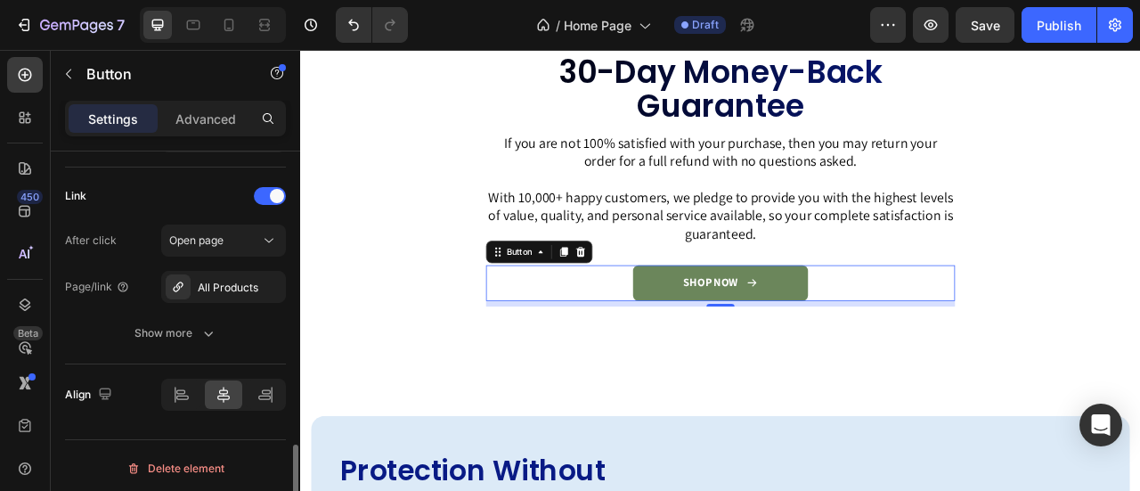
click at [96, 280] on div "Page/link" at bounding box center [97, 287] width 65 height 16
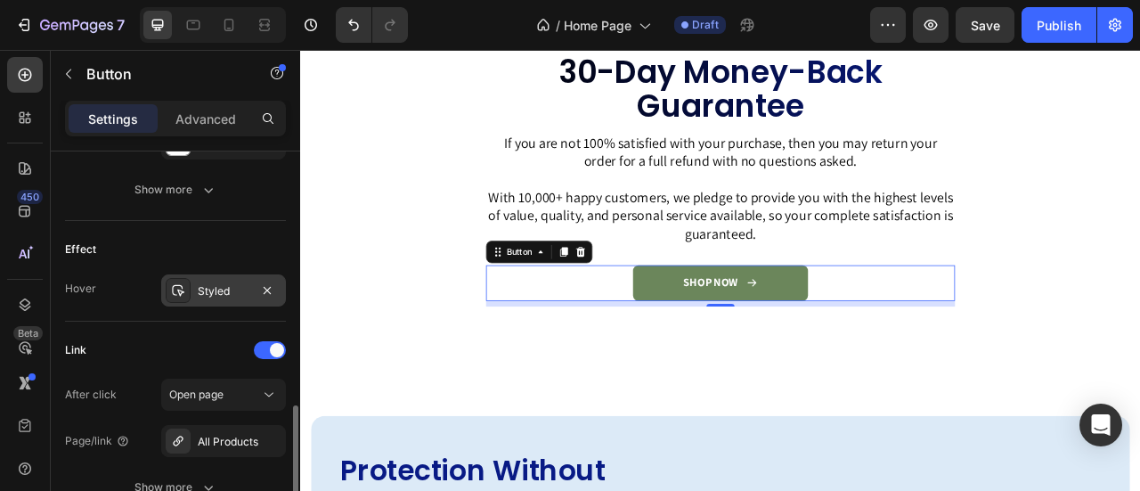
scroll to position [1002, 0]
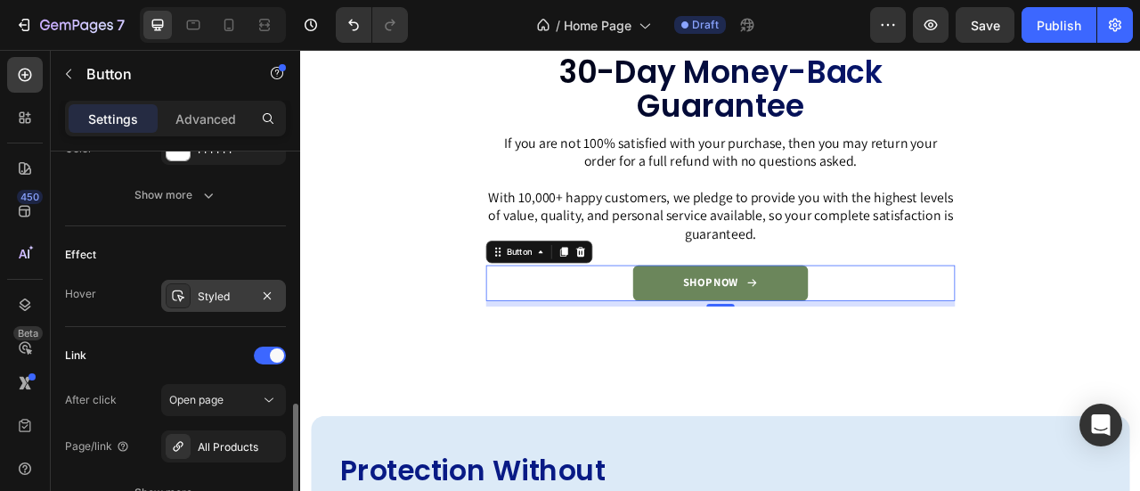
click at [201, 291] on div "Styled" at bounding box center [224, 296] width 52 height 16
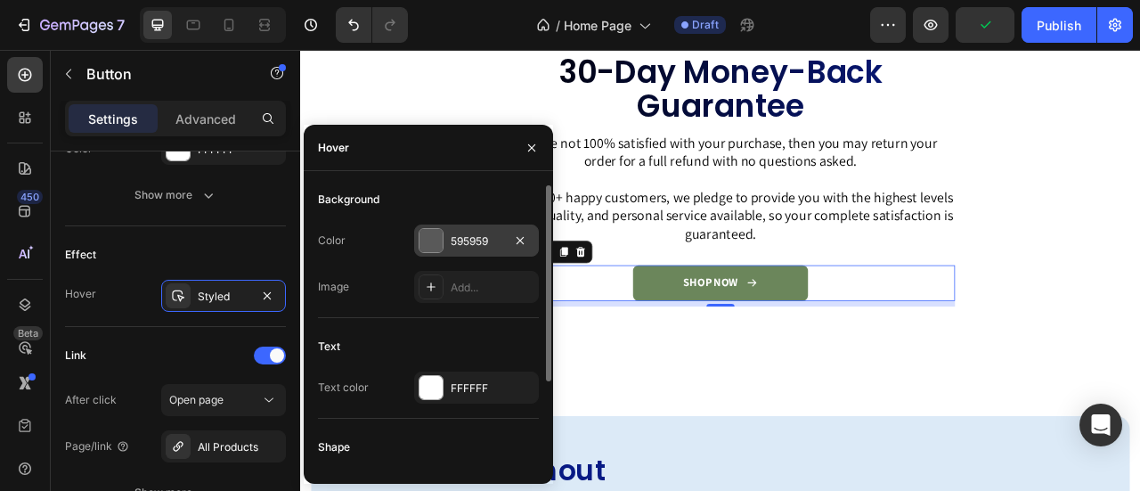
click at [468, 238] on div "595959" at bounding box center [476, 241] width 52 height 16
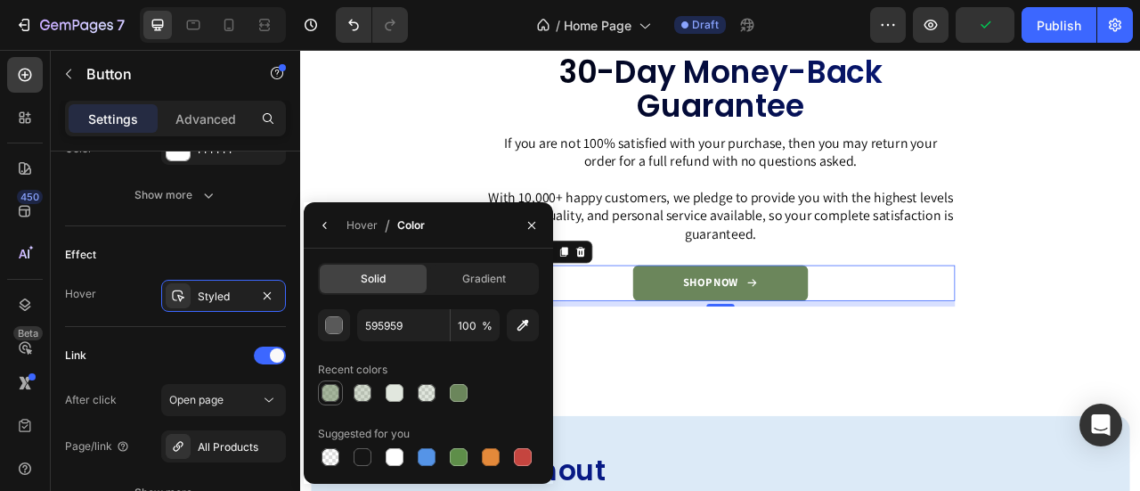
click at [326, 398] on div at bounding box center [330, 393] width 18 height 18
type input "6B865B"
type input "60"
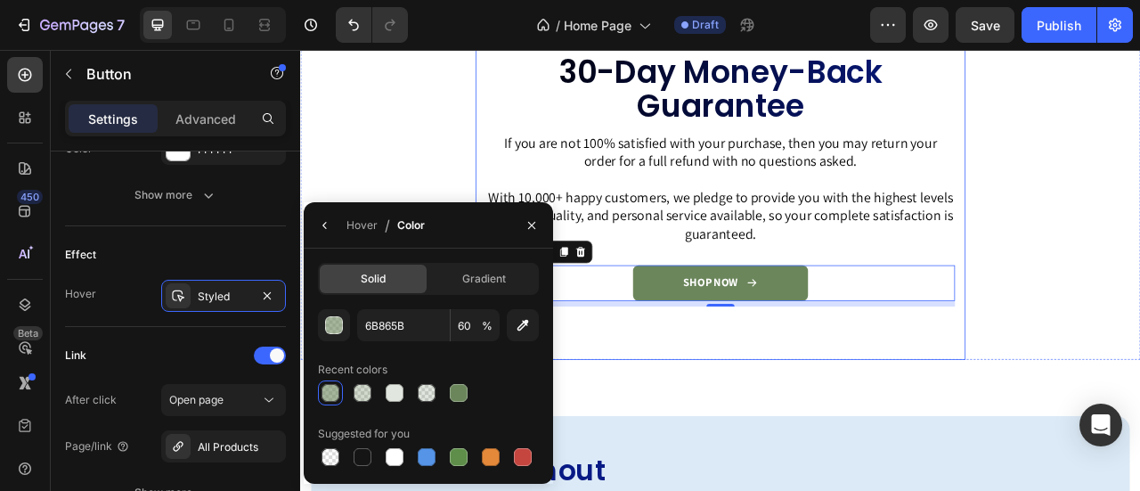
click at [743, 435] on div "Image 30-Day Money-Back Guarantee Heading Row If you are not 100% satisfied wit…" at bounding box center [834, 178] width 623 height 531
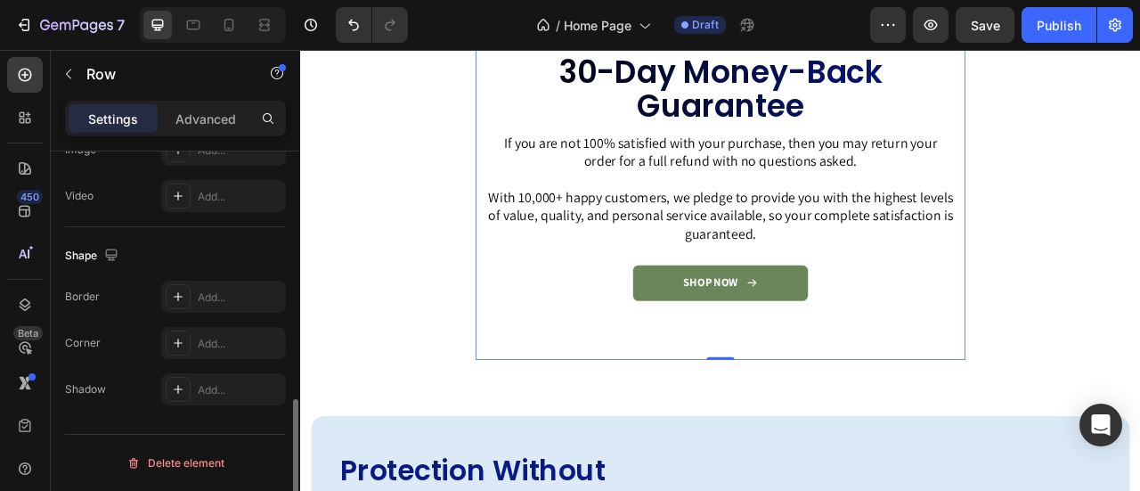
scroll to position [0, 0]
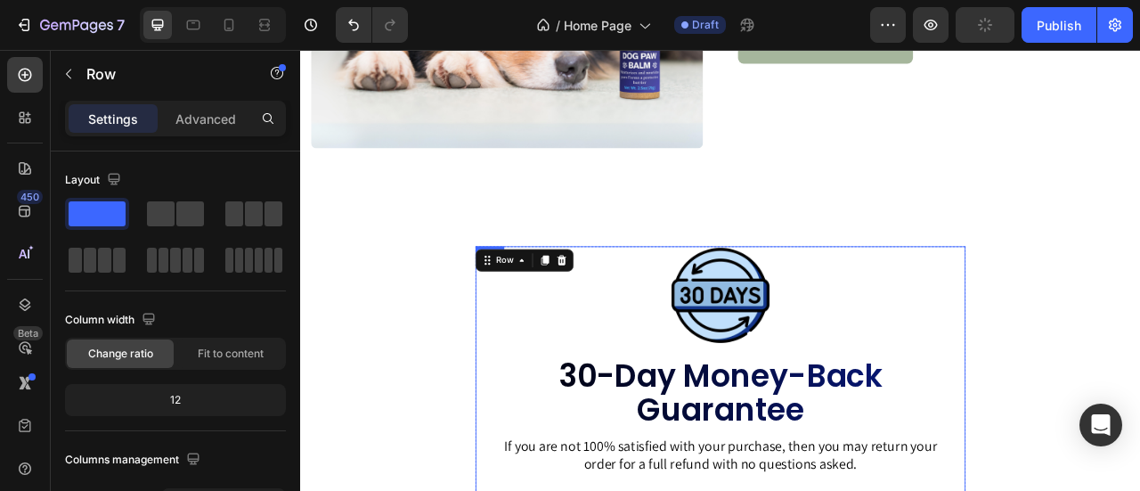
click at [933, 314] on div at bounding box center [834, 361] width 596 height 125
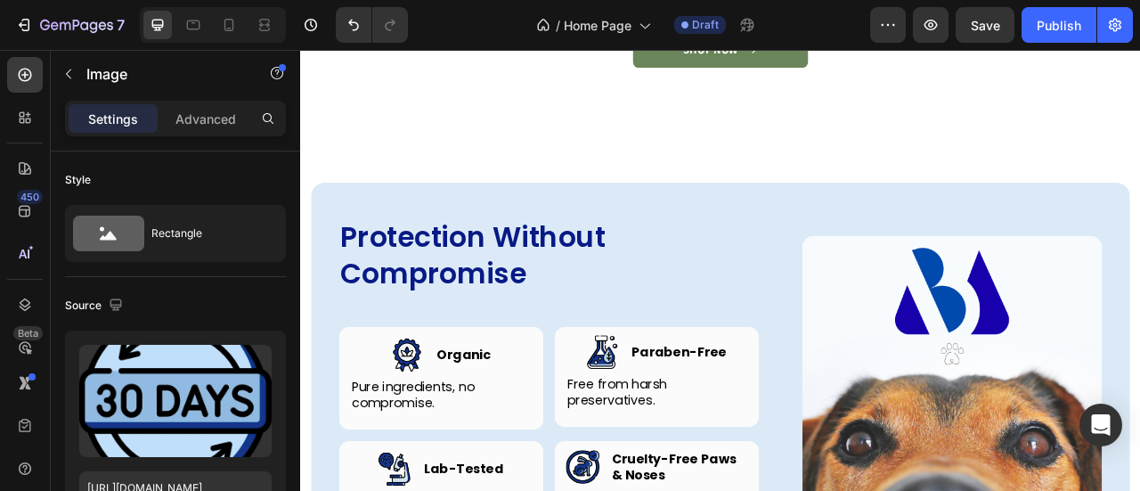
scroll to position [3265, 0]
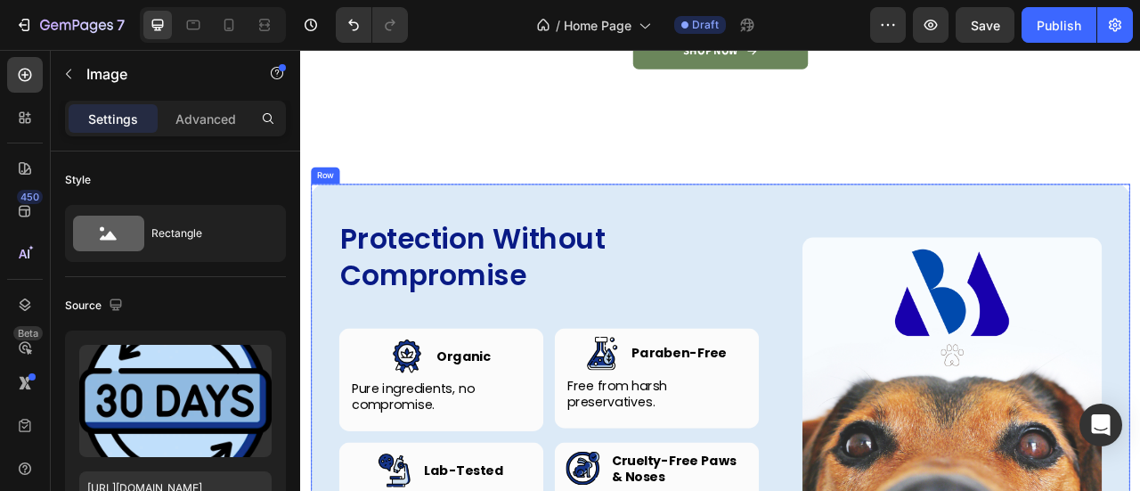
click at [930, 244] on div "Protection Without Compromise Heading Row Image Image Organic Heading Row Pure …" at bounding box center [834, 474] width 1042 height 509
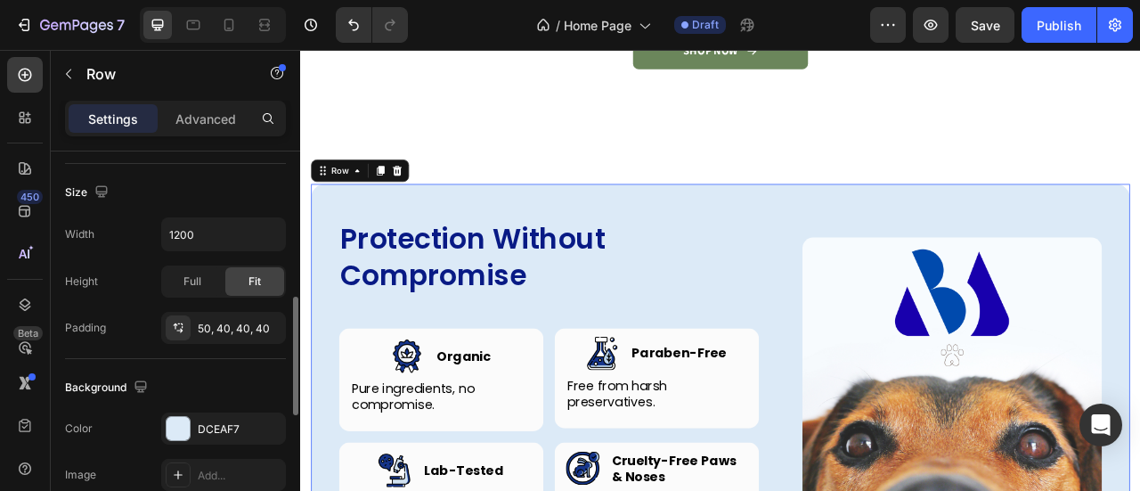
scroll to position [474, 0]
click at [209, 421] on div "DCEAF7" at bounding box center [224, 428] width 52 height 16
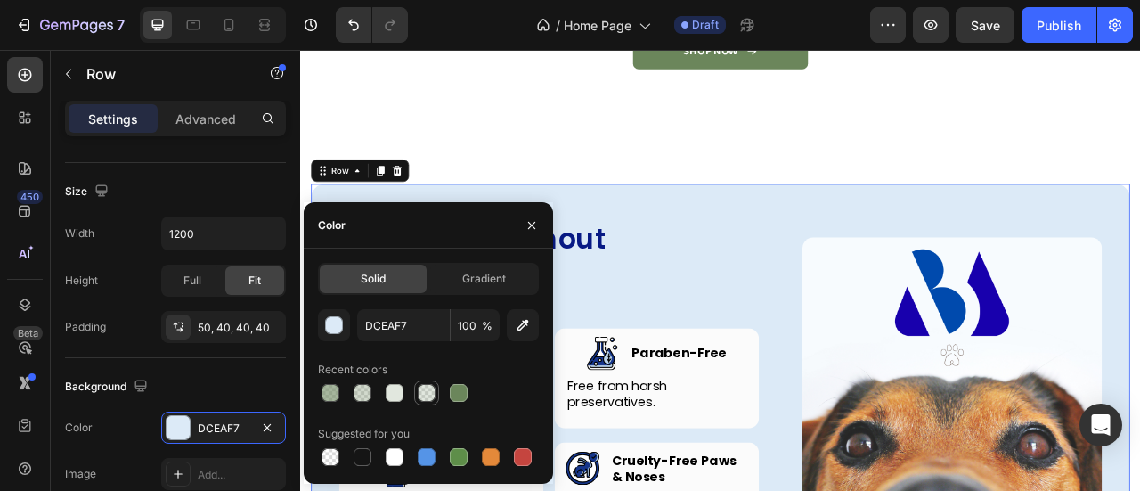
click at [426, 398] on div at bounding box center [427, 393] width 18 height 18
type input "6B865B"
type input "20"
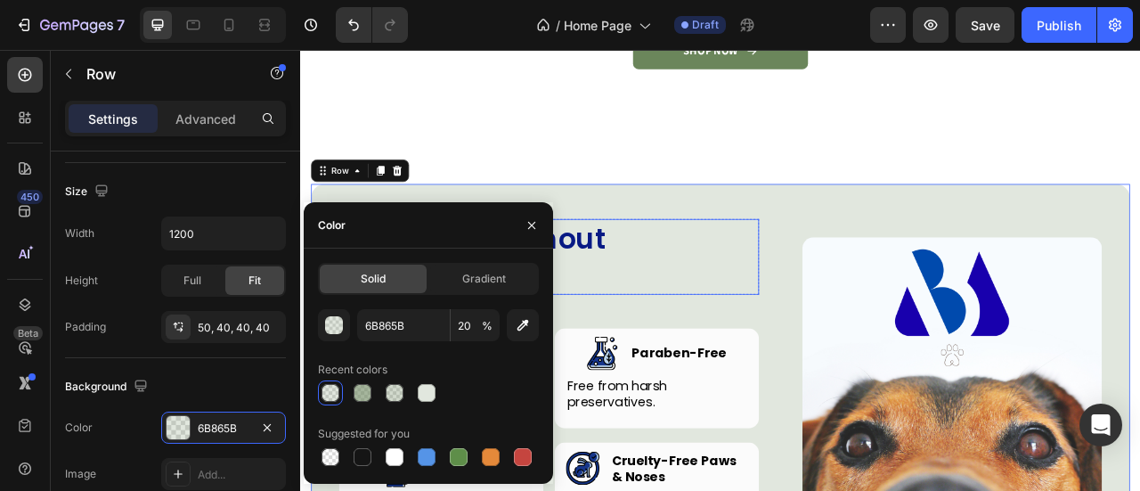
click at [650, 292] on h2 "Protection Without Compromise" at bounding box center [616, 312] width 534 height 96
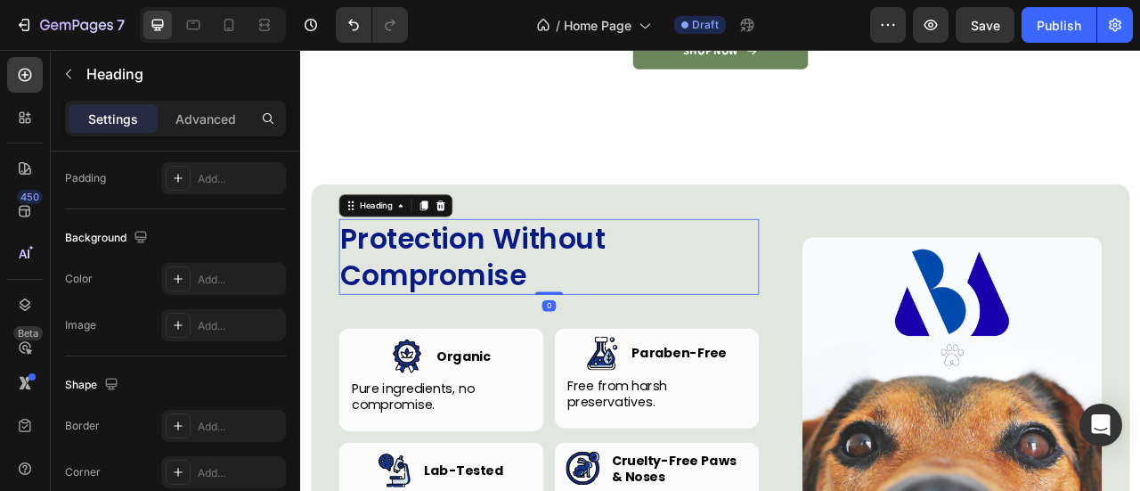
scroll to position [0, 0]
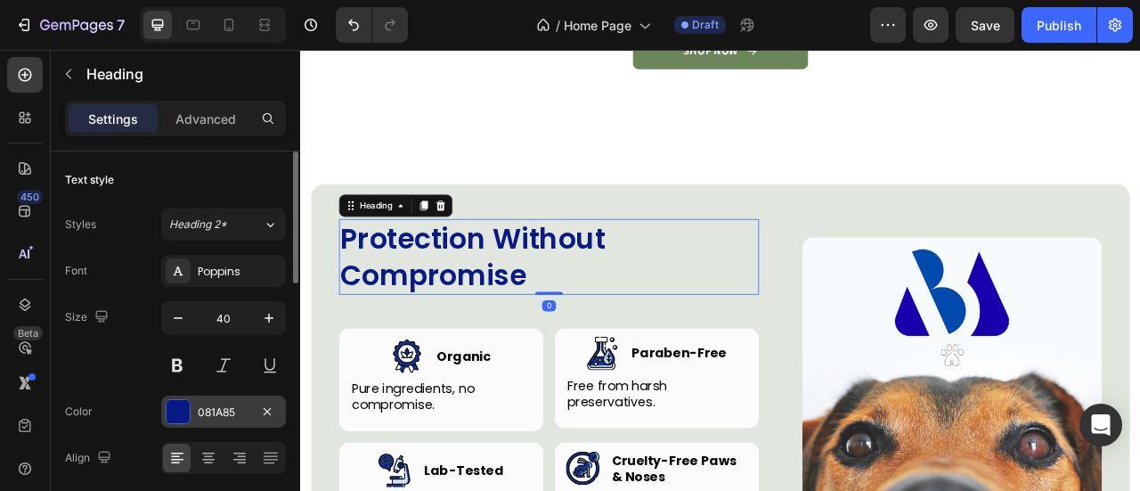
click at [215, 411] on div "081A85" at bounding box center [224, 412] width 52 height 16
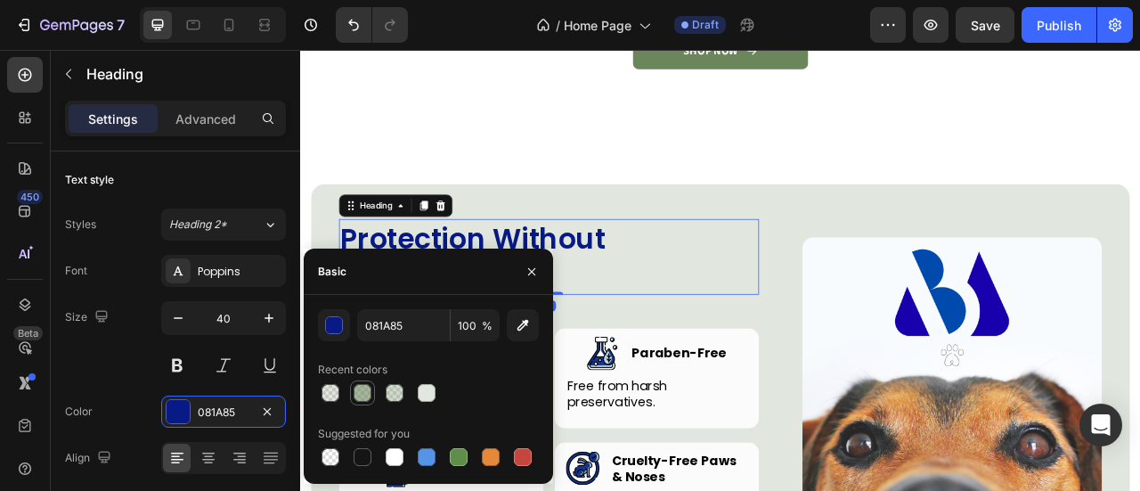
click at [365, 389] on div at bounding box center [362, 393] width 18 height 18
type input "6B865B"
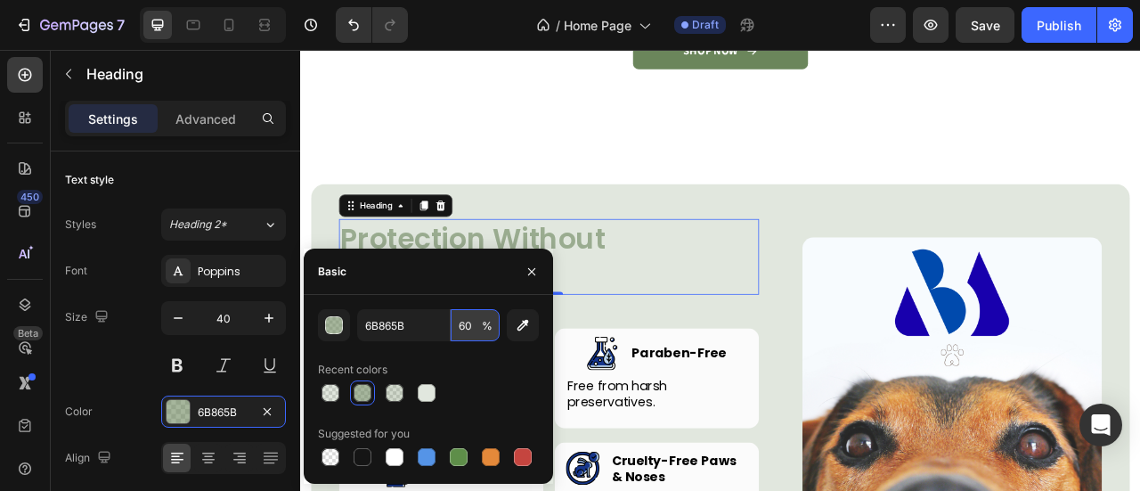
click at [466, 334] on input "60" at bounding box center [474, 325] width 49 height 32
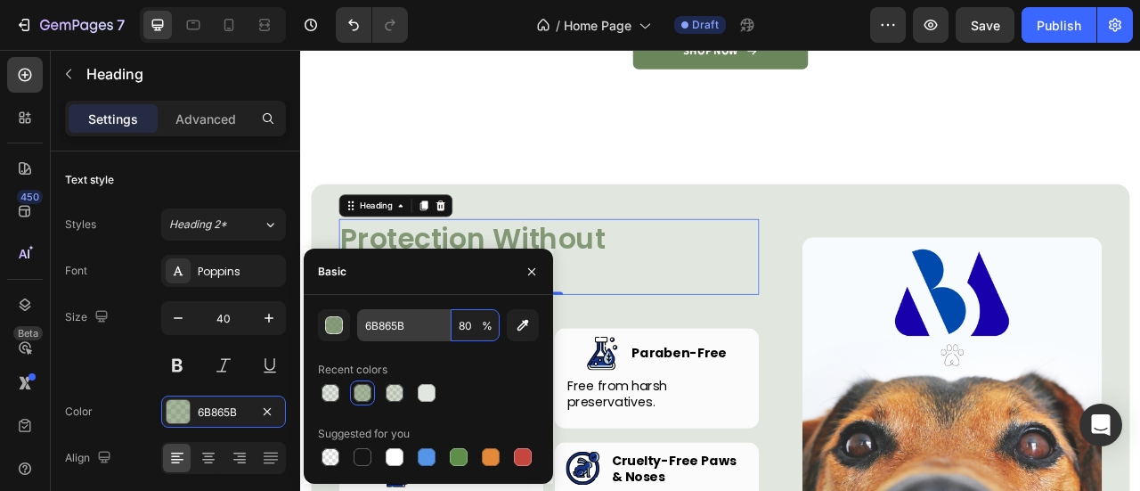
type input "80"
click at [395, 331] on input "6B865B" at bounding box center [403, 325] width 93 height 32
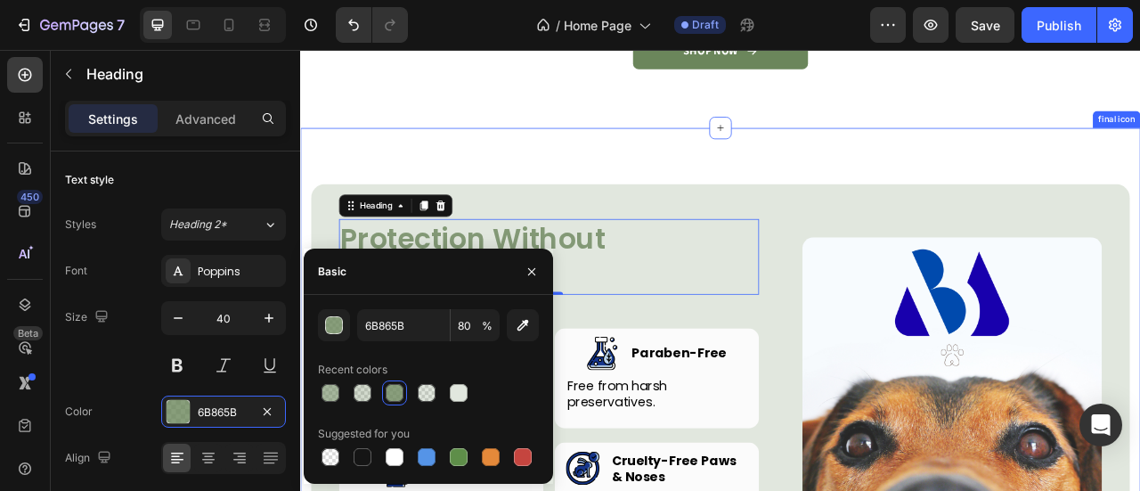
click at [694, 186] on div "Protection Without Compromise Heading 0 Row Image Image Organic Heading Row Pur…" at bounding box center [834, 475] width 1068 height 652
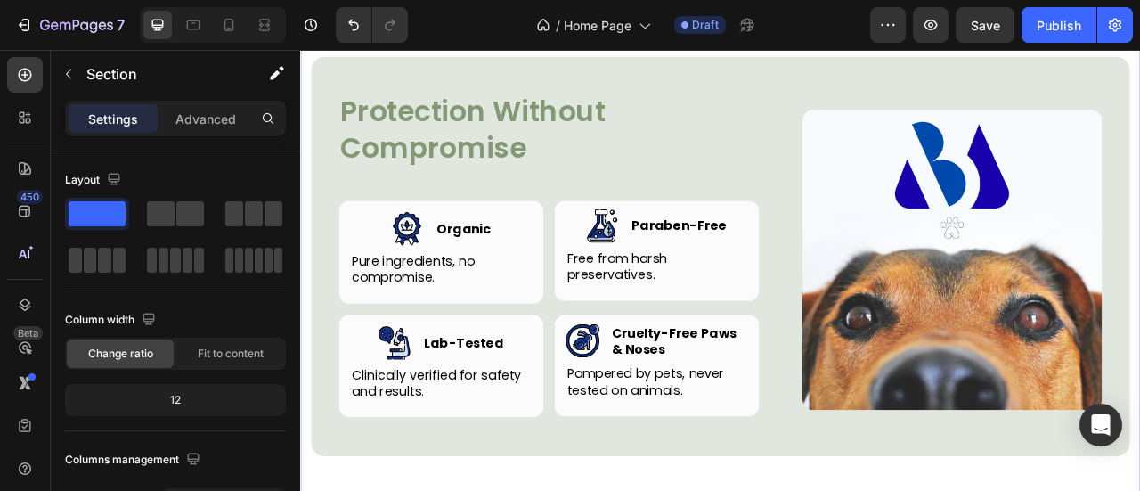
scroll to position [3463, 0]
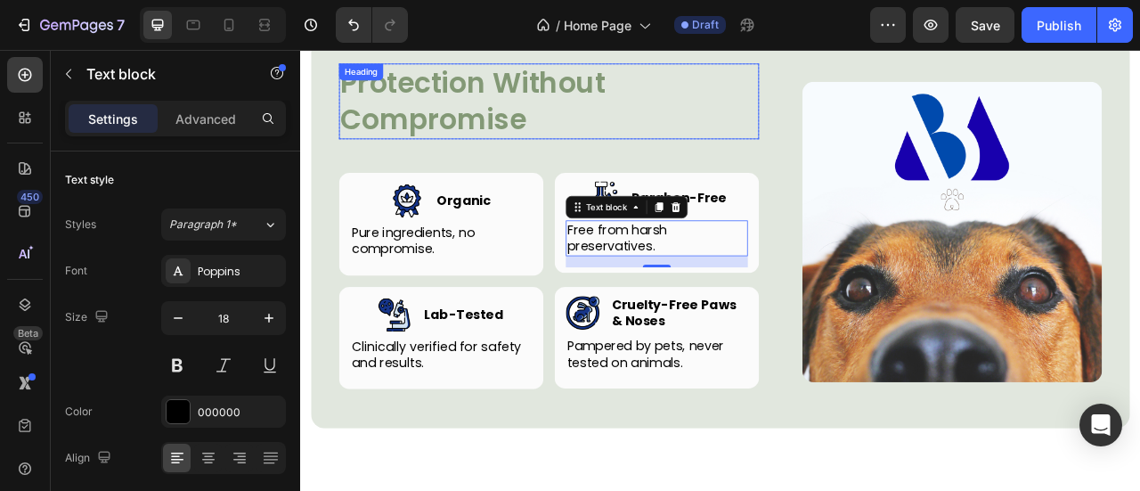
click at [790, 118] on h2 "Protection Without Compromise" at bounding box center [616, 115] width 534 height 96
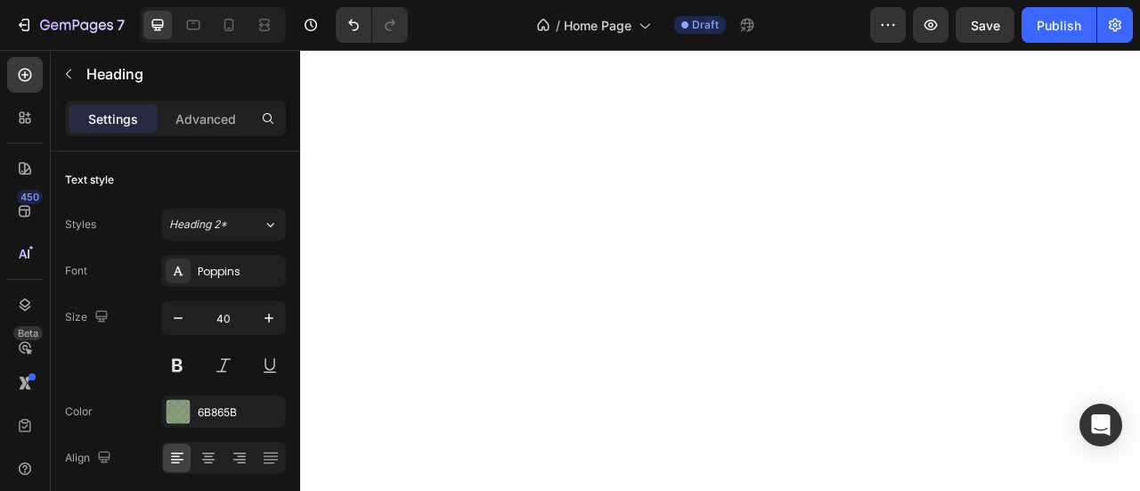
scroll to position [0, 0]
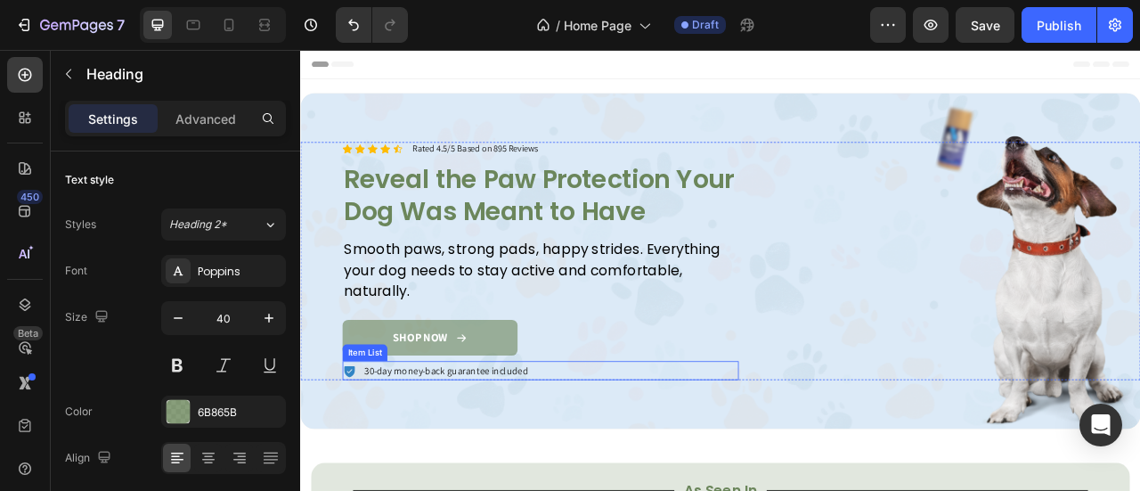
click at [368, 451] on icon at bounding box center [362, 458] width 13 height 14
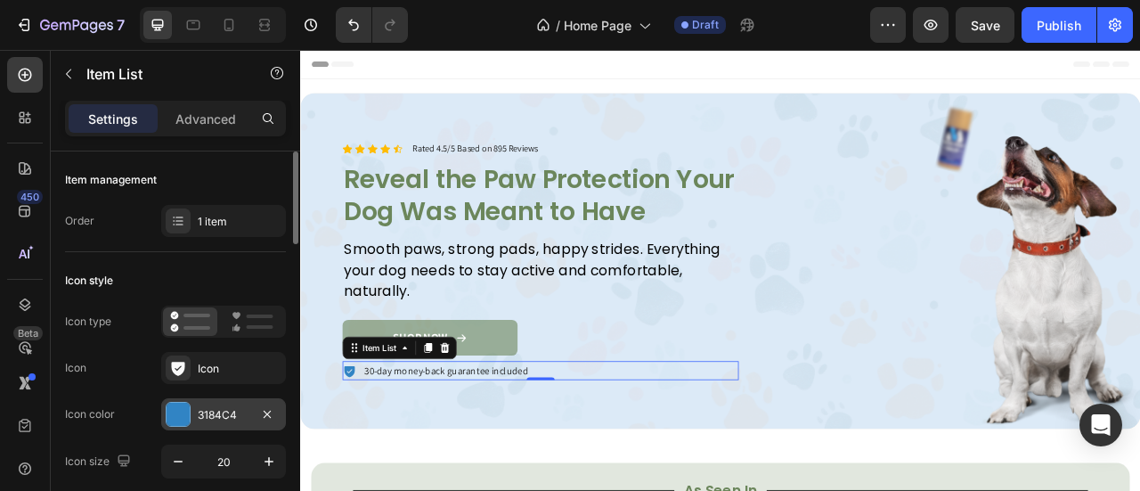
click at [219, 426] on div "3184C4" at bounding box center [223, 414] width 125 height 32
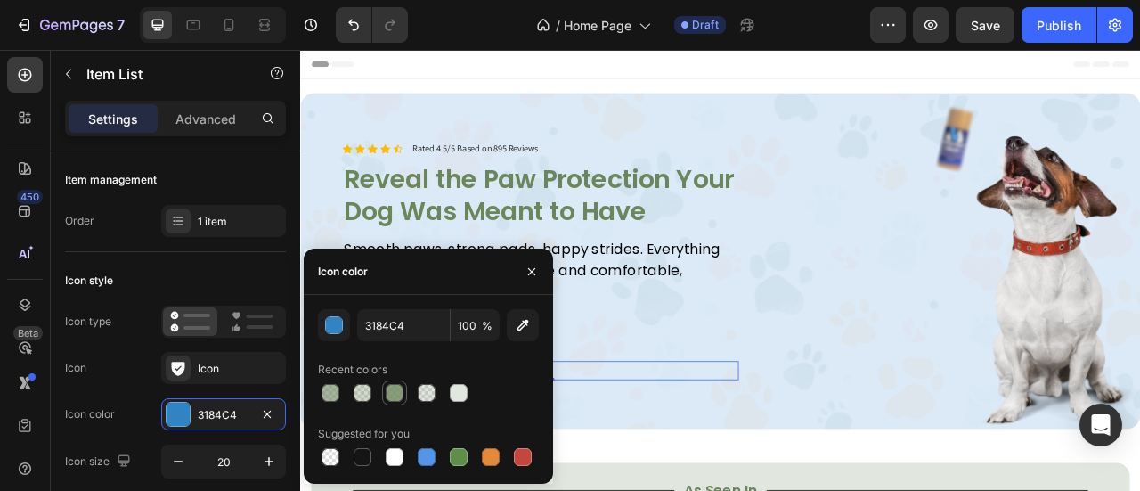
click at [388, 398] on div at bounding box center [394, 393] width 18 height 18
type input "6B865B"
type input "80"
click at [531, 282] on button "button" at bounding box center [531, 271] width 28 height 28
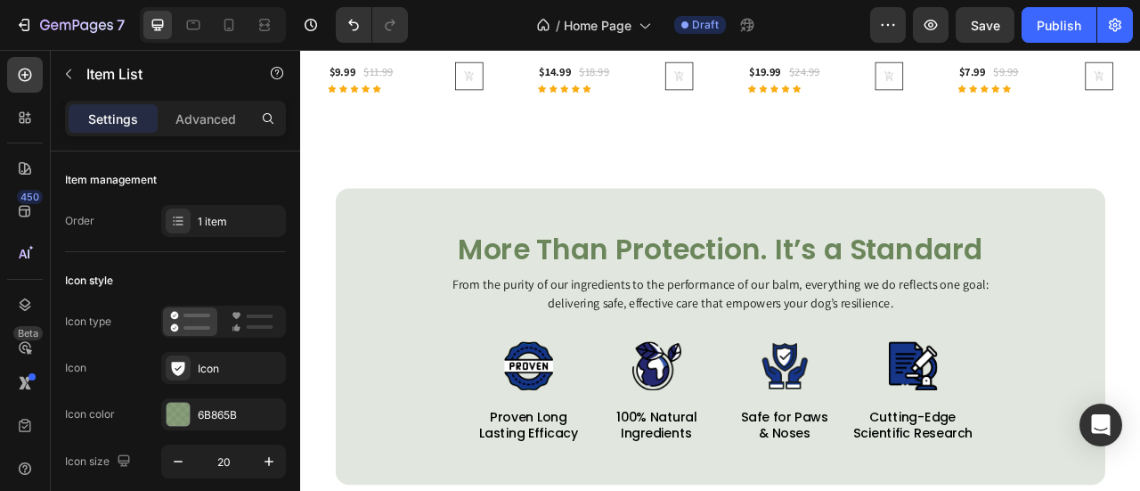
scroll to position [1140, 0]
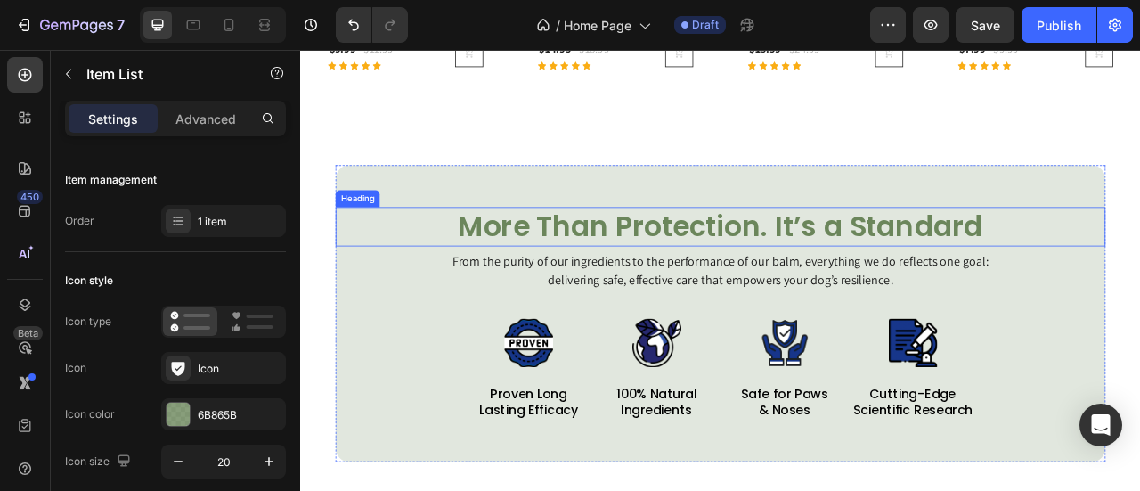
click at [618, 273] on h2 "More Than Protection. It’s a Standard" at bounding box center [834, 274] width 979 height 50
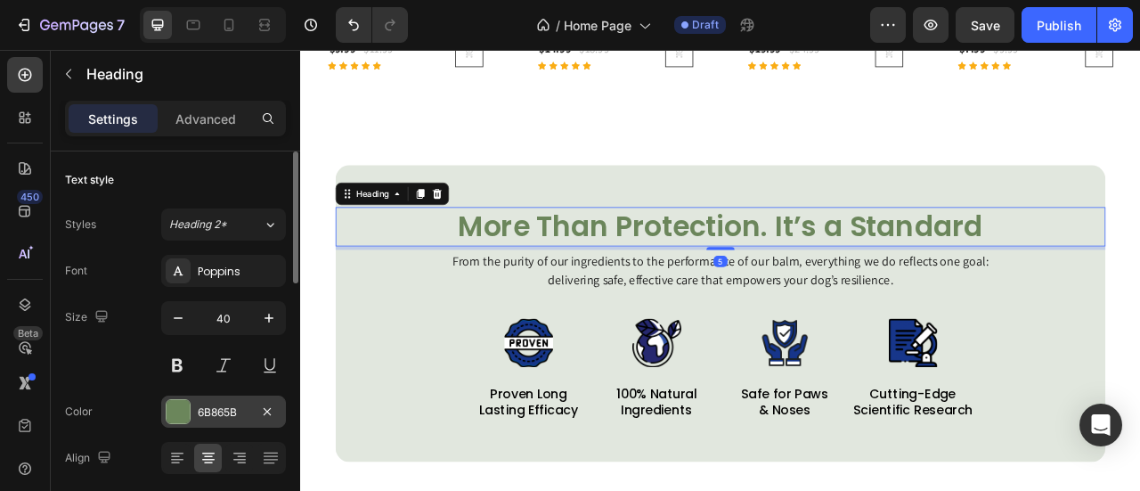
click at [217, 422] on div "6B865B" at bounding box center [223, 411] width 125 height 32
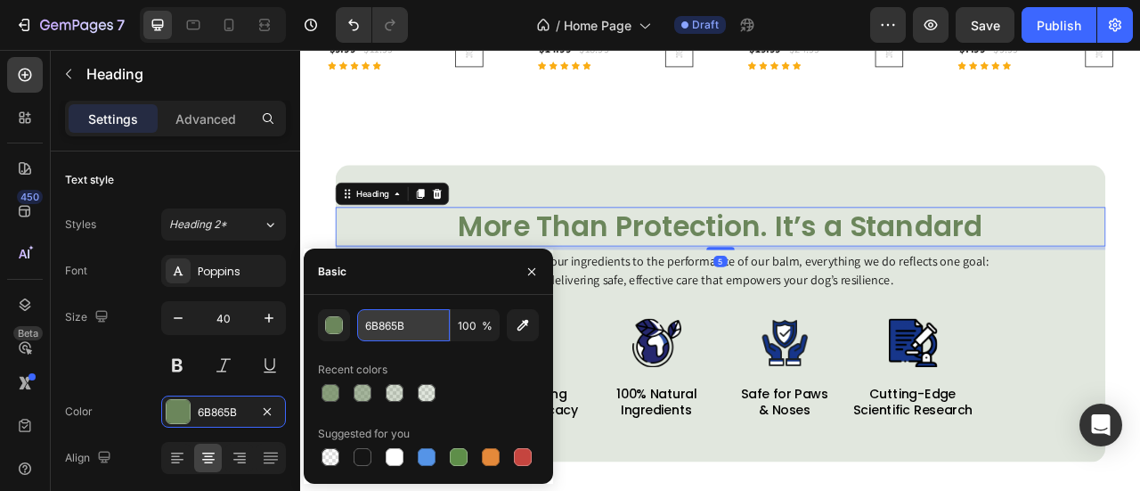
click at [401, 330] on input "6B865B" at bounding box center [403, 325] width 93 height 32
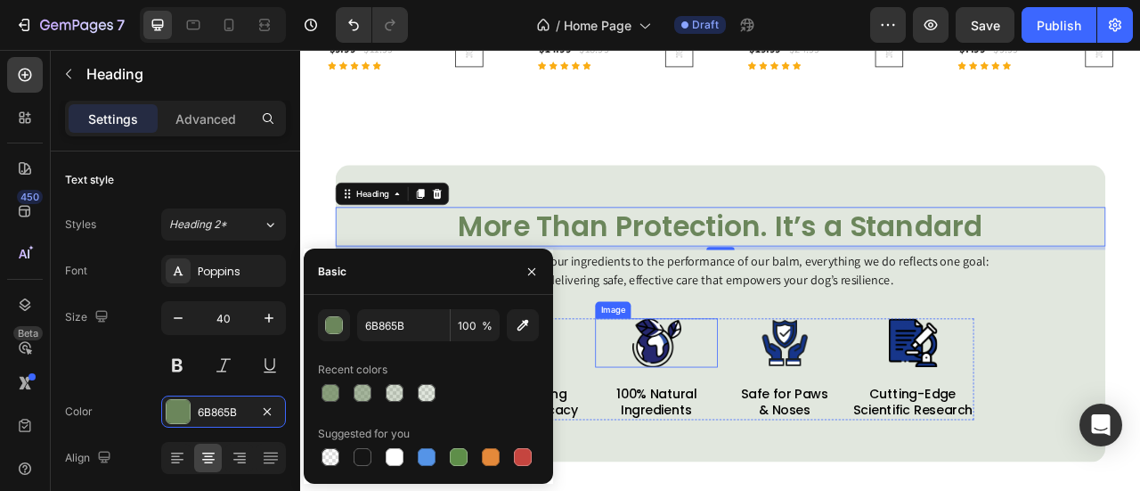
click at [756, 420] on img at bounding box center [753, 422] width 62 height 62
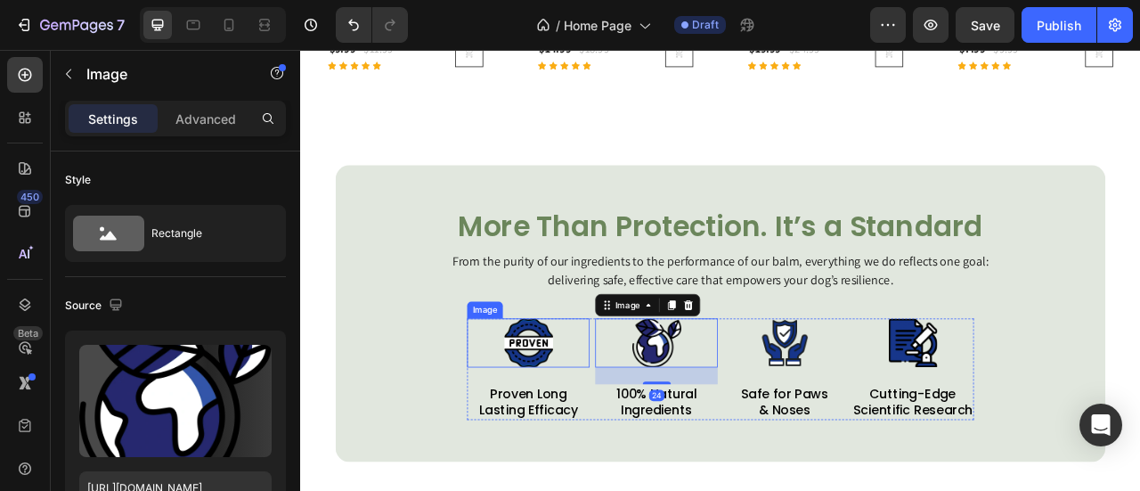
click at [560, 424] on img at bounding box center [590, 422] width 62 height 62
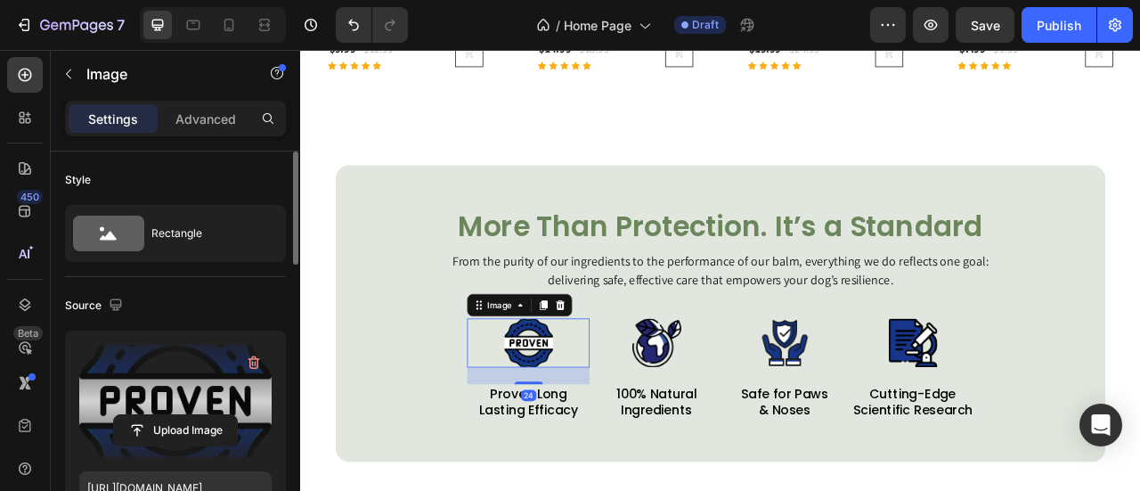
click at [174, 407] on label at bounding box center [175, 401] width 192 height 112
click at [174, 415] on input "file" at bounding box center [175, 430] width 123 height 30
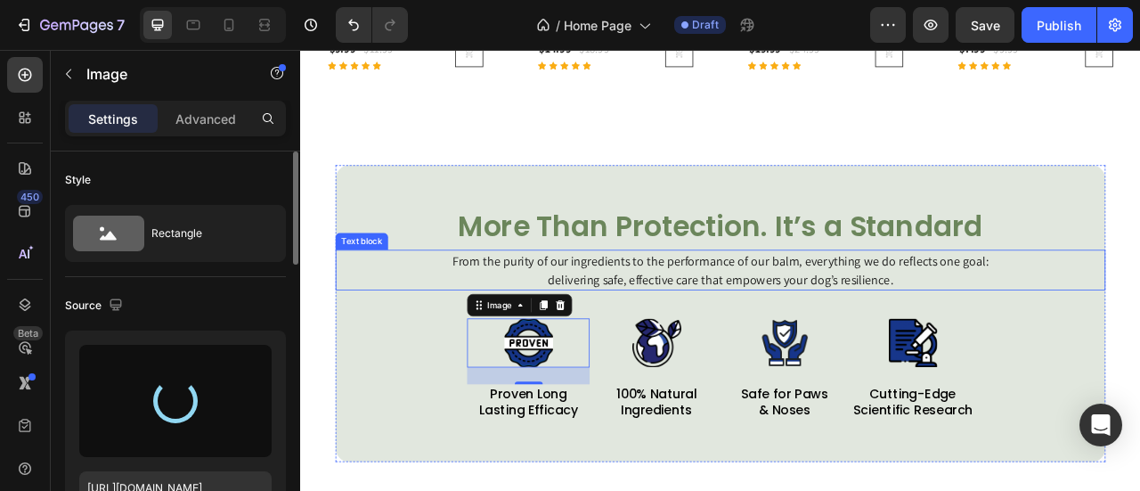
type input "https://cdn.shopify.com/s/files/1/0777/5574/4506/files/gempages_581686091724161…"
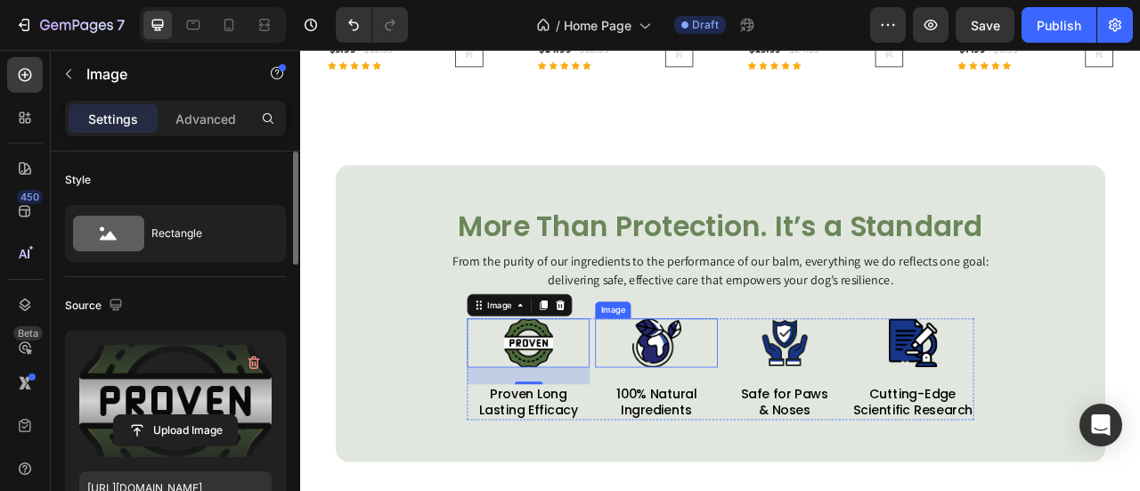
click at [740, 427] on img at bounding box center [753, 422] width 62 height 62
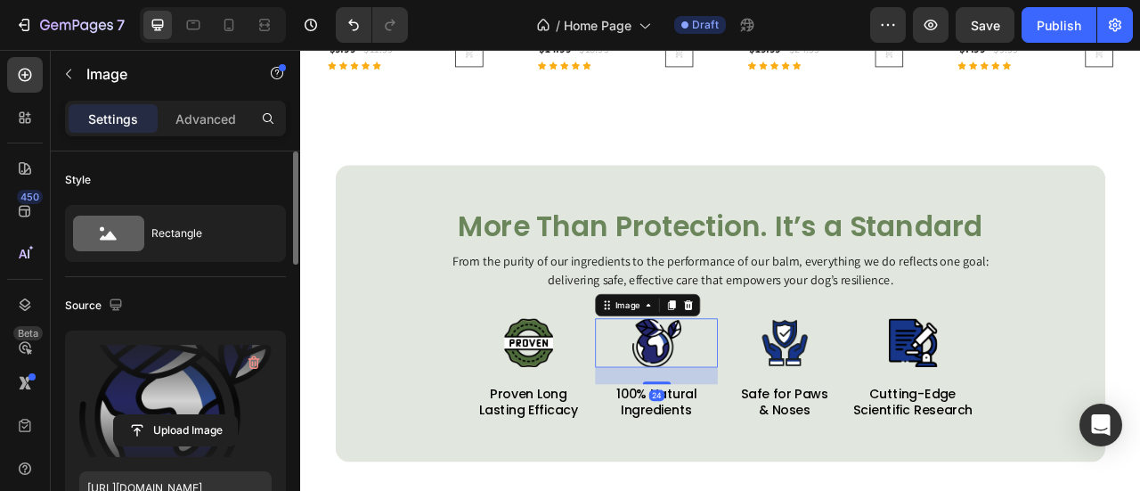
click at [214, 383] on label at bounding box center [175, 401] width 192 height 112
click at [214, 415] on input "file" at bounding box center [175, 430] width 123 height 30
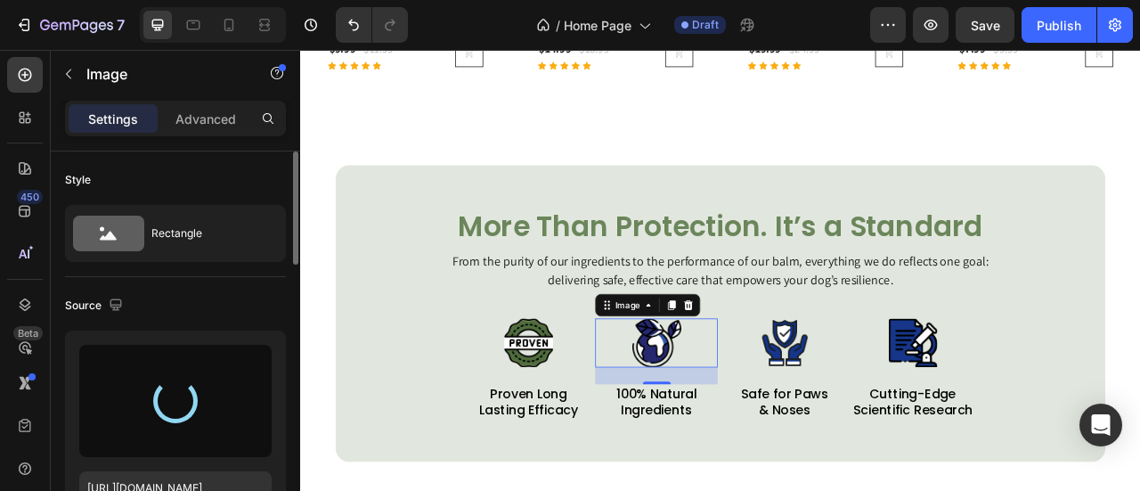
type input "https://cdn.shopify.com/s/files/1/0777/5574/4506/files/gempages_581686091724161…"
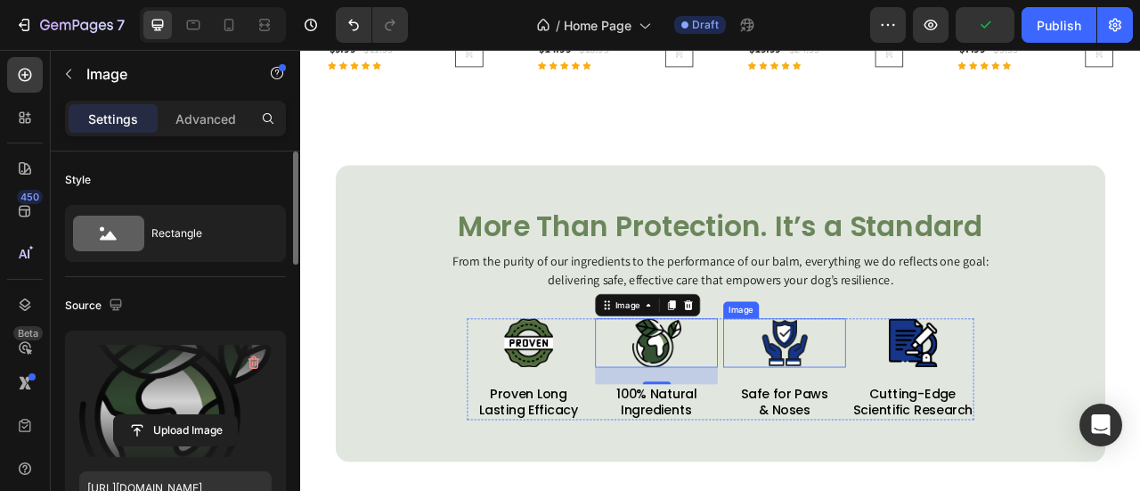
click at [922, 430] on img at bounding box center [916, 422] width 62 height 62
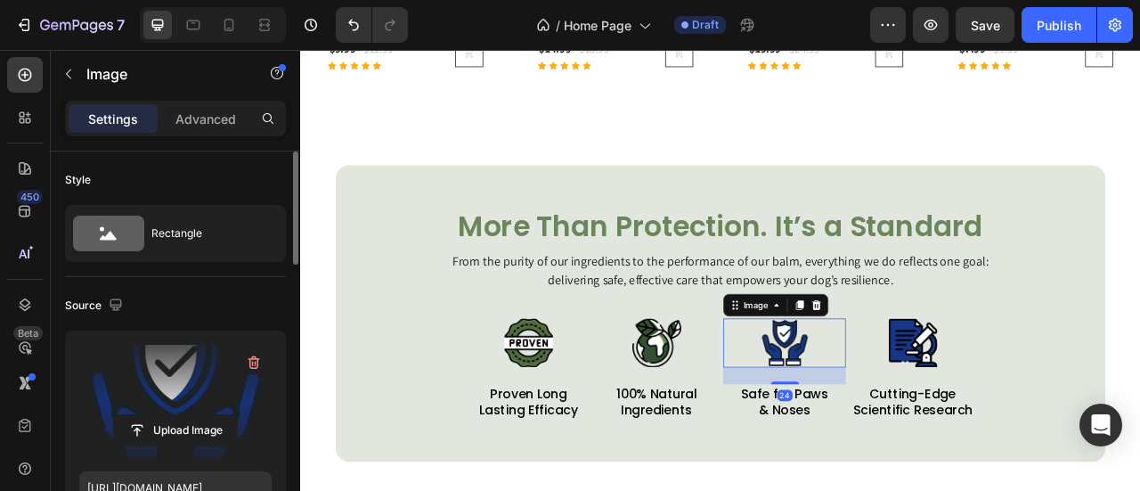
click at [205, 391] on label at bounding box center [175, 401] width 192 height 112
click at [205, 415] on input "file" at bounding box center [175, 430] width 123 height 30
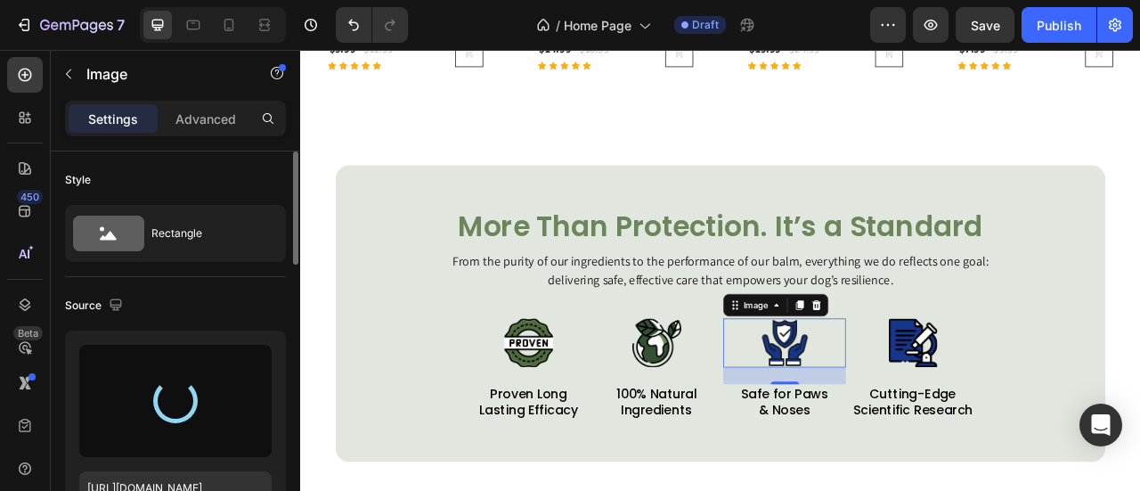
type input "https://cdn.shopify.com/s/files/1/0777/5574/4506/files/gempages_581686091724161…"
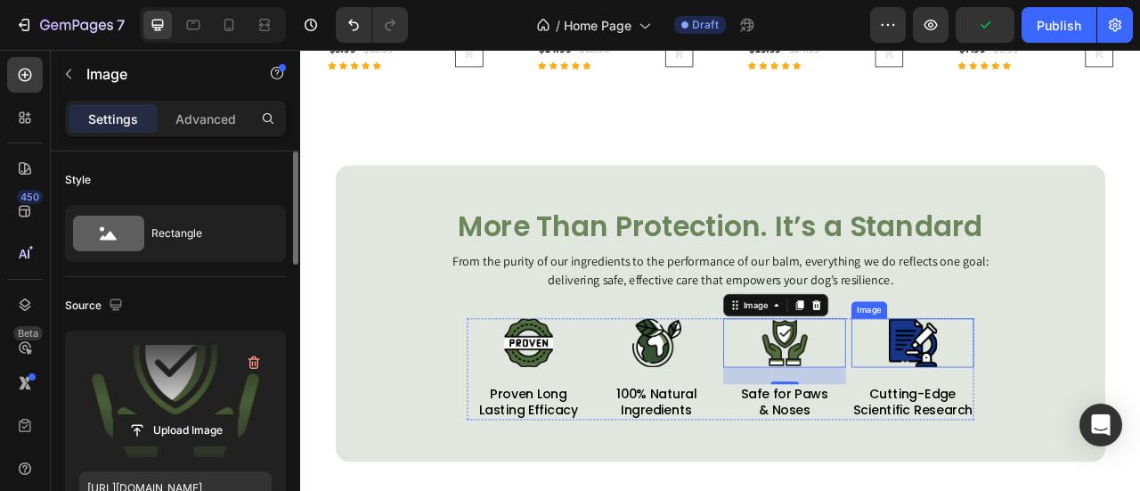
click at [1088, 424] on img at bounding box center [1079, 422] width 62 height 62
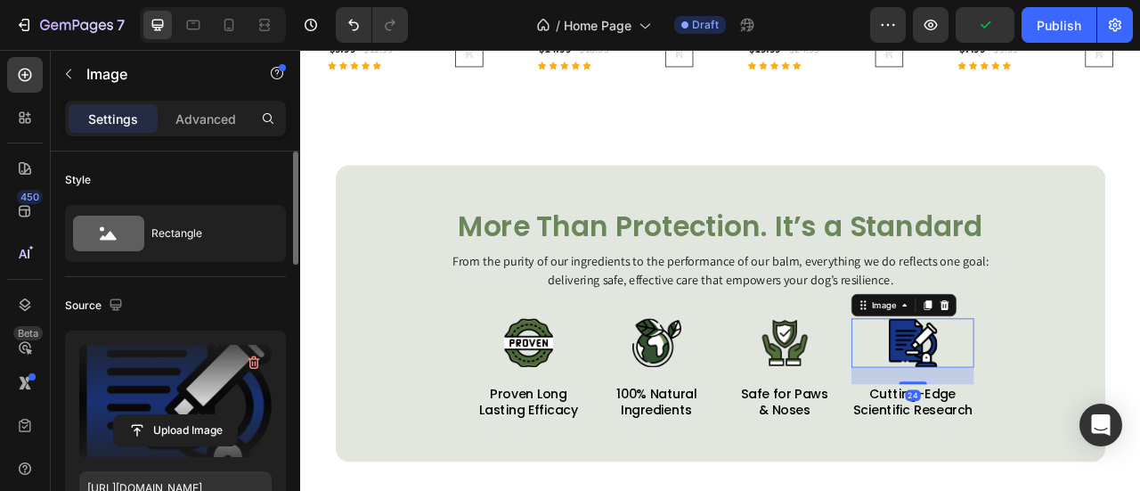
click at [214, 362] on label at bounding box center [175, 401] width 192 height 112
click at [214, 415] on input "file" at bounding box center [175, 430] width 123 height 30
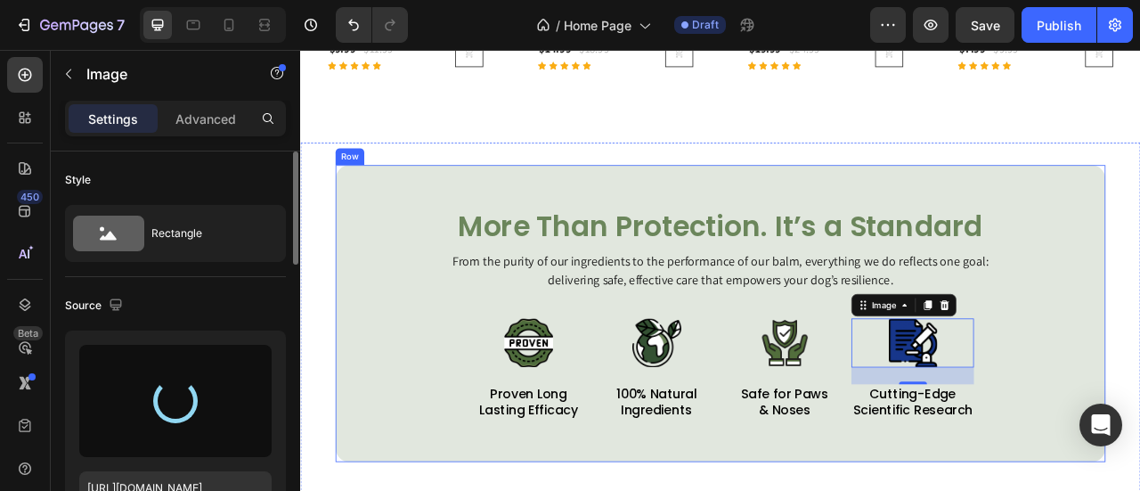
type input "https://cdn.shopify.com/s/files/1/0777/5574/4506/files/gempages_581686091724161…"
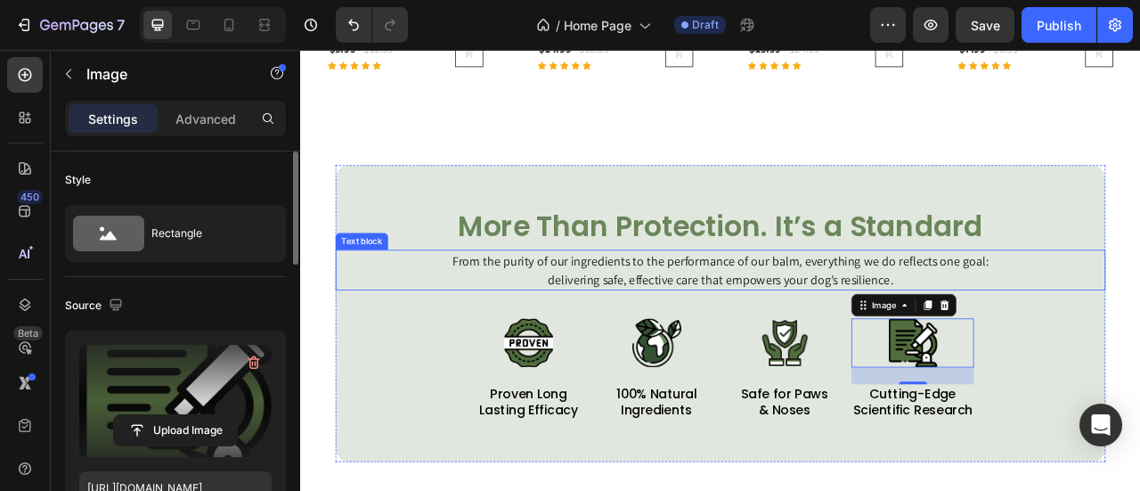
click at [806, 285] on h2 "More Than Protection. It’s a Standard" at bounding box center [834, 274] width 979 height 50
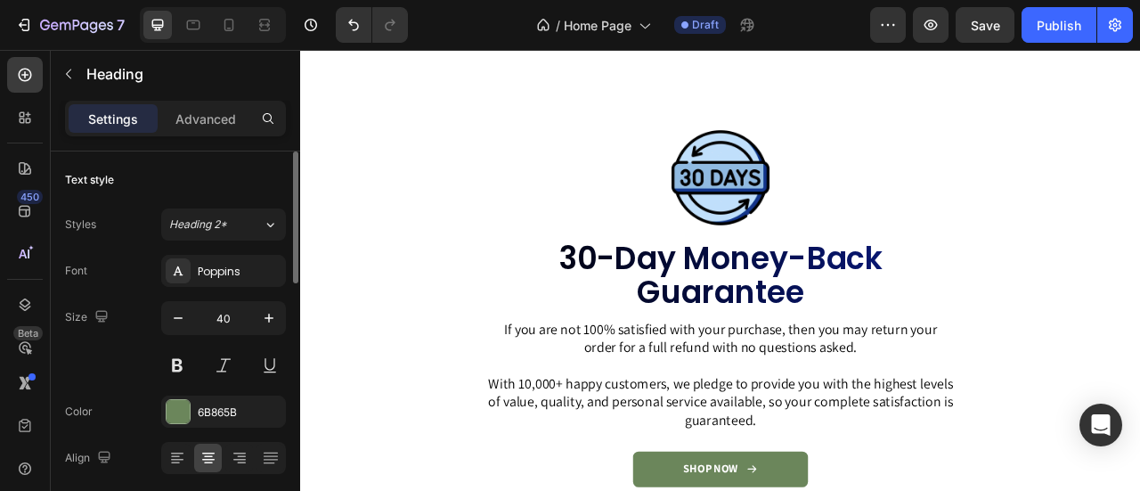
scroll to position [2863, 0]
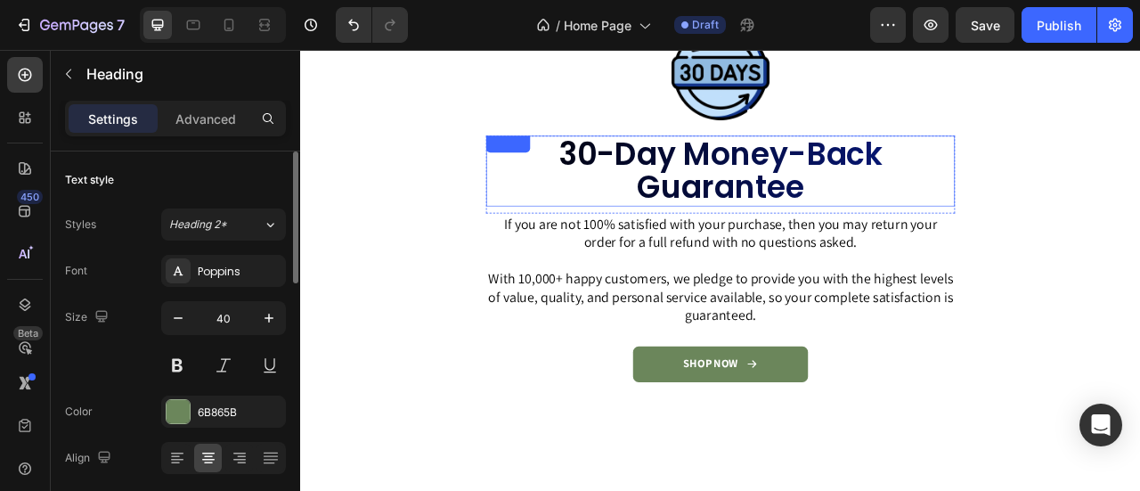
click at [888, 210] on h2 "30-Day Money-Back Guarantee" at bounding box center [834, 203] width 596 height 90
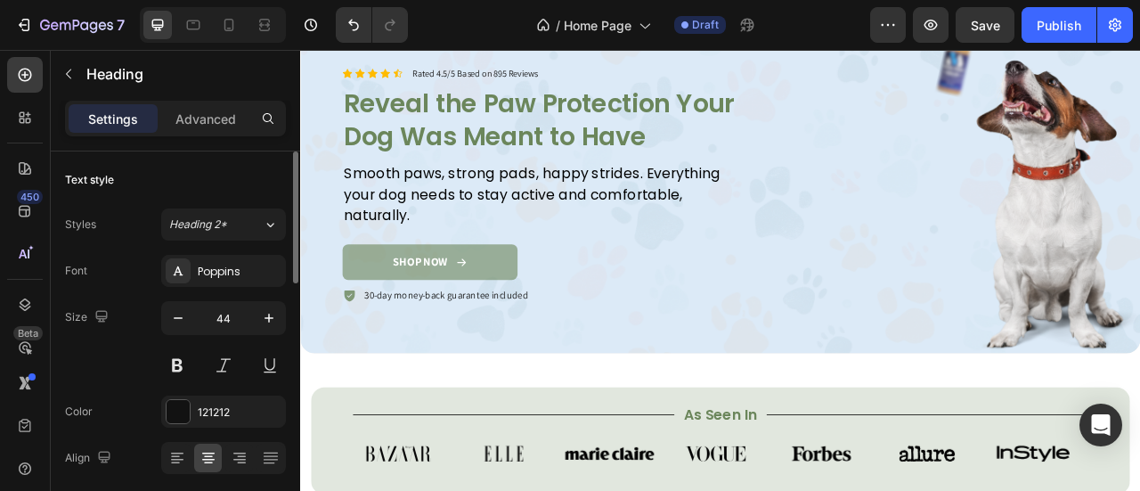
scroll to position [0, 0]
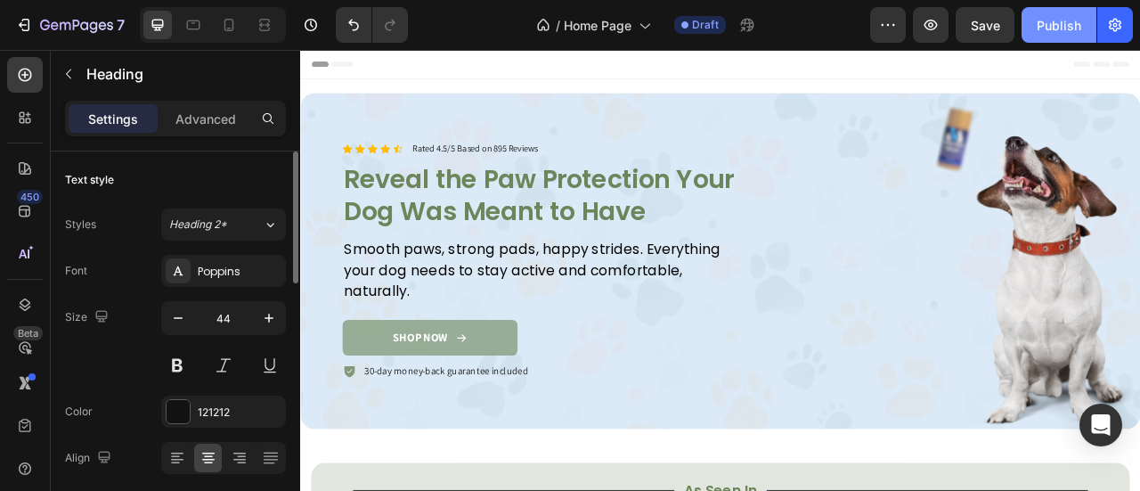
click at [1051, 38] on button "Publish" at bounding box center [1058, 25] width 75 height 36
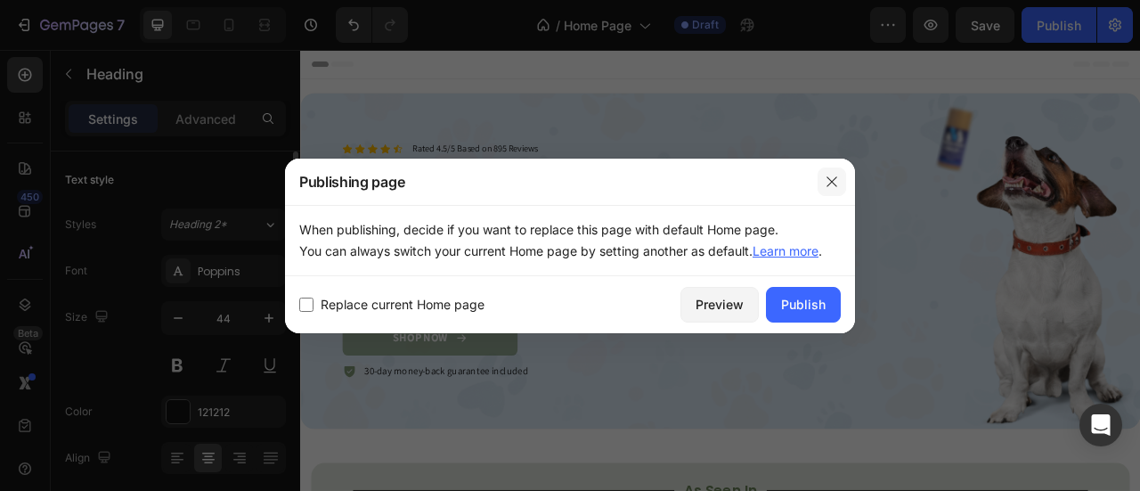
click at [833, 184] on icon "button" at bounding box center [831, 181] width 14 height 14
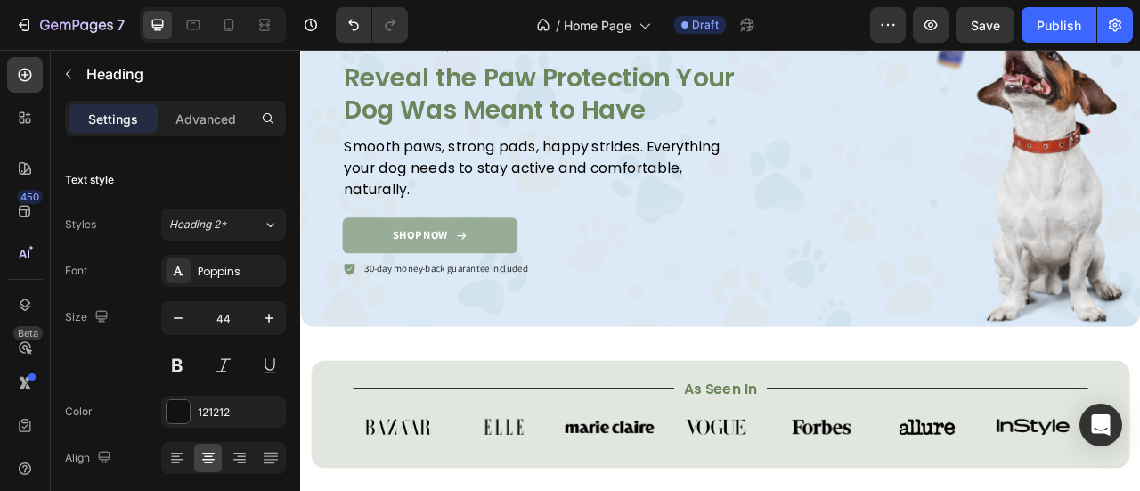
scroll to position [269, 0]
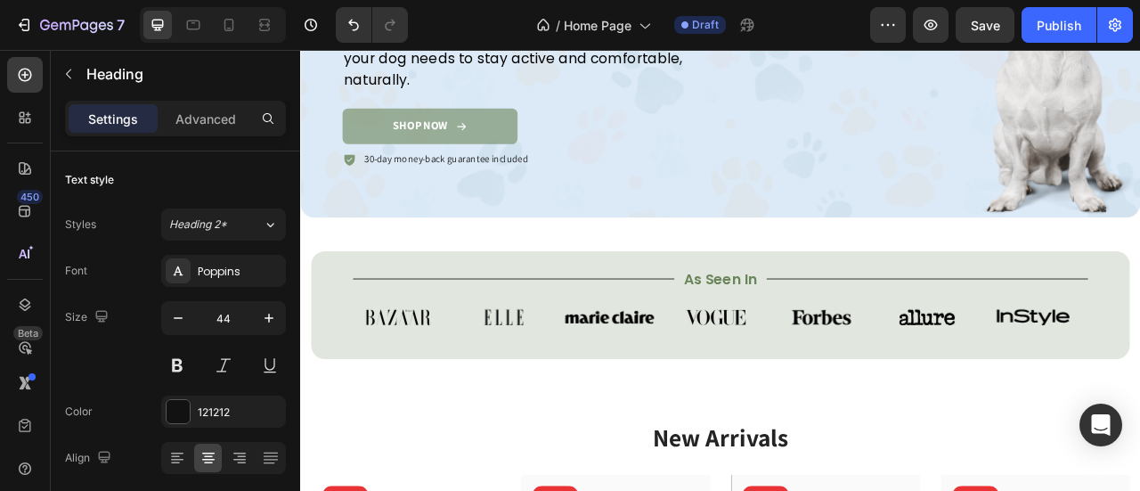
click at [68, 85] on button "Copy Hex" at bounding box center [34, 74] width 68 height 21
click at [38, 21] on link "Close" at bounding box center [19, 10] width 38 height 21
click at [521, 246] on div "Overlay" at bounding box center [834, 48] width 1068 height 427
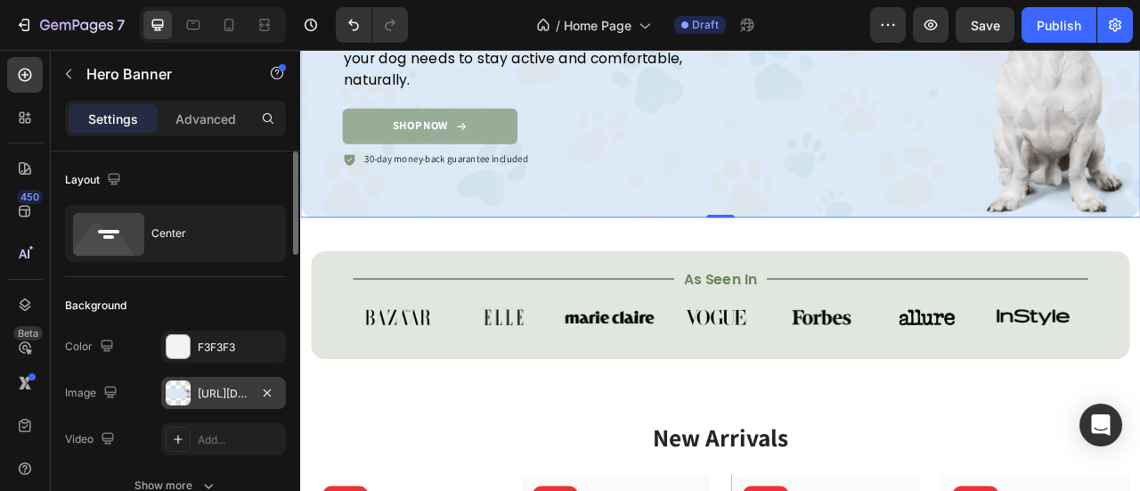
click at [208, 385] on div "https://cdn.shopify.com/s/files/1/0777/5574/4506/files/gempages_581686091724161…" at bounding box center [224, 393] width 52 height 16
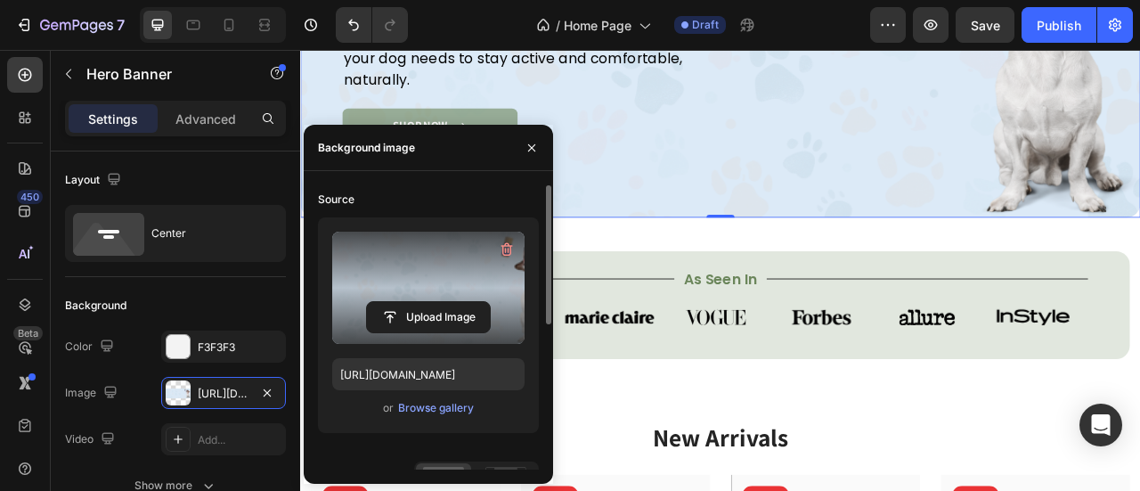
click at [415, 292] on label at bounding box center [428, 287] width 192 height 112
click at [415, 302] on input "file" at bounding box center [428, 317] width 123 height 30
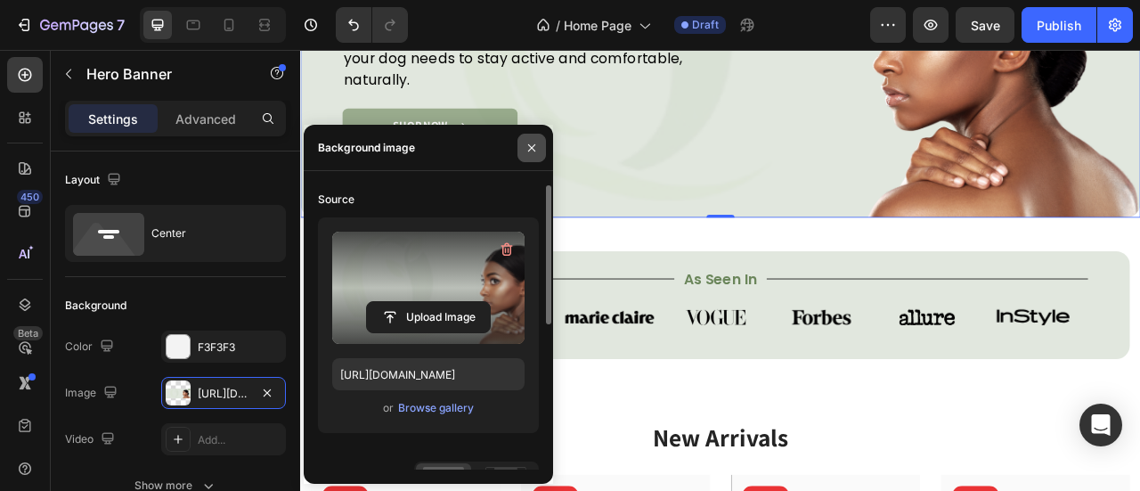
click at [525, 147] on icon "button" at bounding box center [531, 148] width 14 height 14
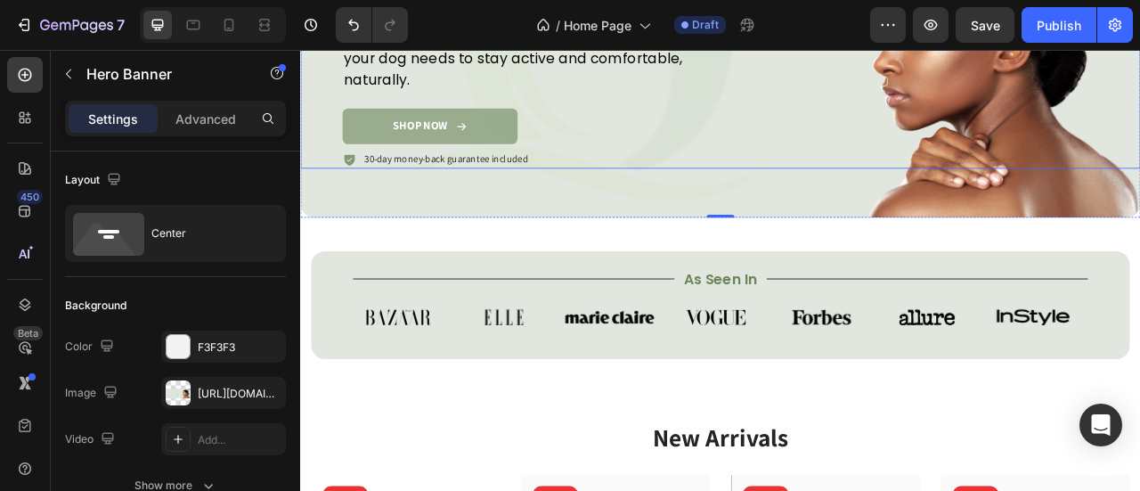
scroll to position [0, 0]
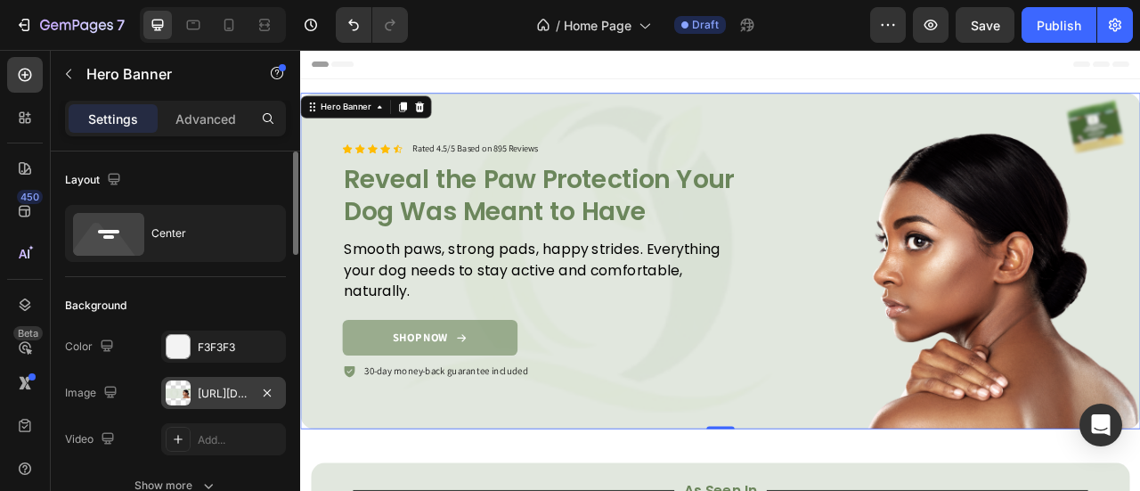
click at [225, 398] on div "https://cdn.shopify.com/s/files/1/0777/5574/4506/files/gempages_581686091724161…" at bounding box center [224, 393] width 52 height 16
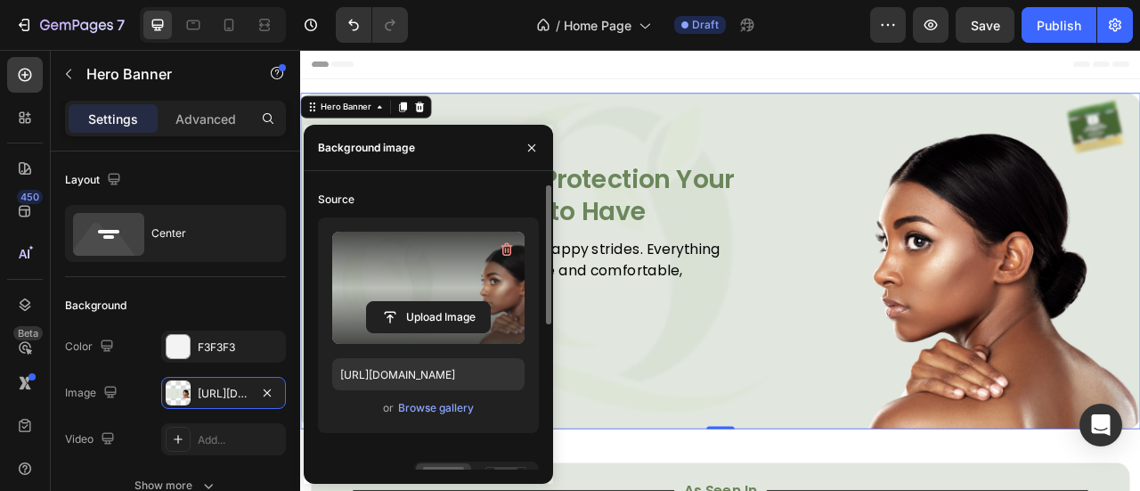
click at [424, 252] on label at bounding box center [428, 287] width 192 height 112
click at [424, 302] on input "file" at bounding box center [428, 317] width 123 height 30
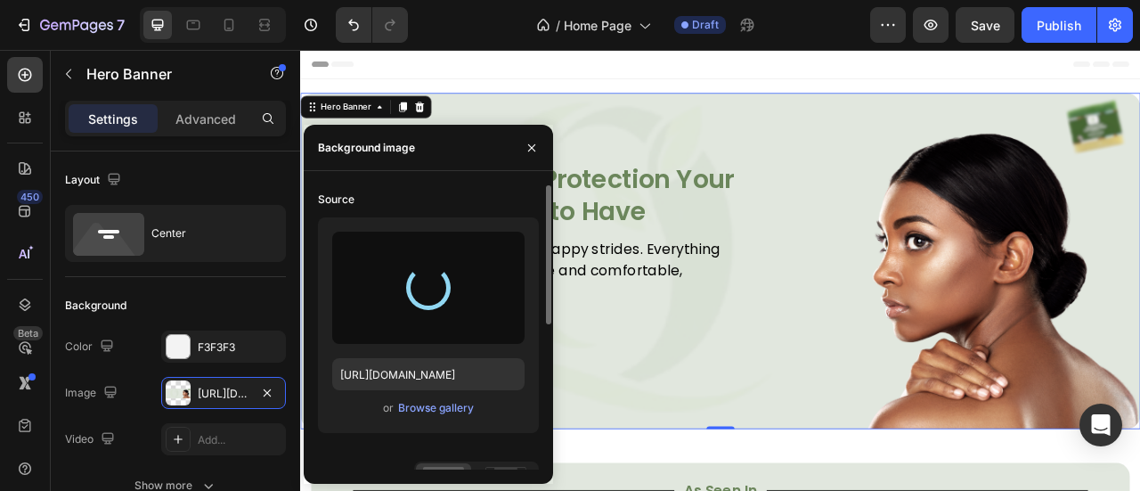
type input "https://cdn.shopify.com/s/files/1/0777/5574/4506/files/gempages_581686091724161…"
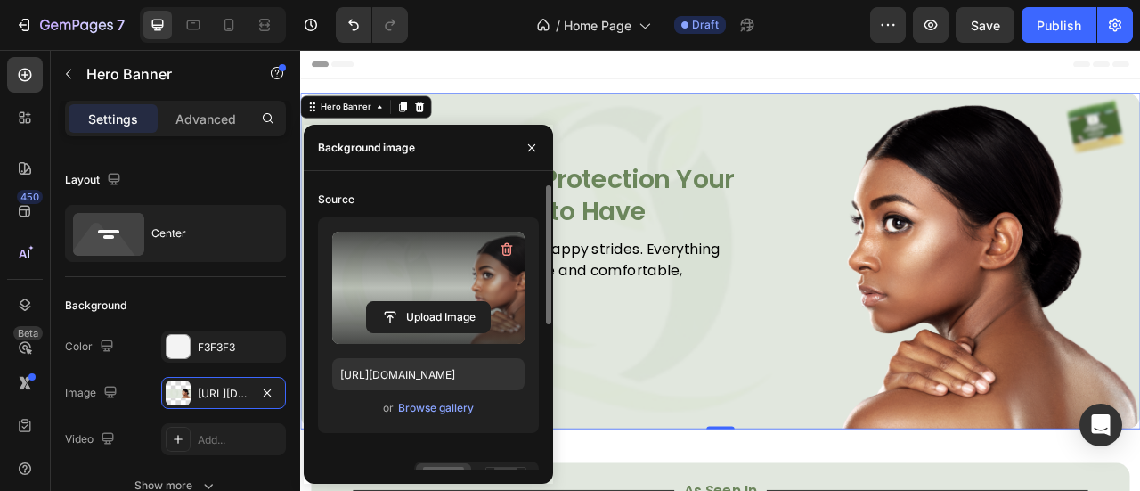
click at [924, 107] on div "Overlay" at bounding box center [834, 317] width 1068 height 427
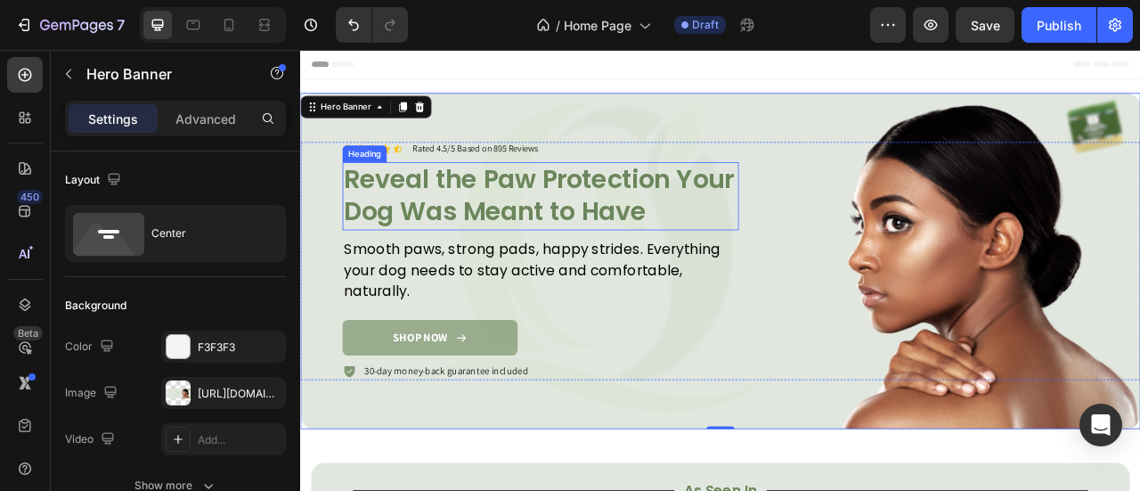
click at [561, 225] on h2 "Reveal the Paw Protection Your Dog Was Meant to Have" at bounding box center [605, 235] width 504 height 87
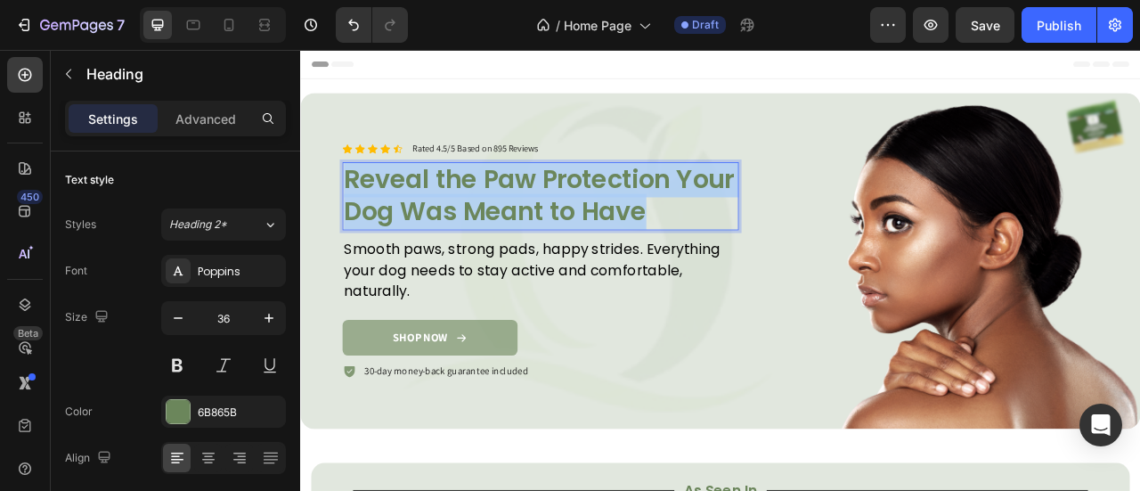
copy p "Reveal the Paw Protection Your Dog Was Meant to Have"
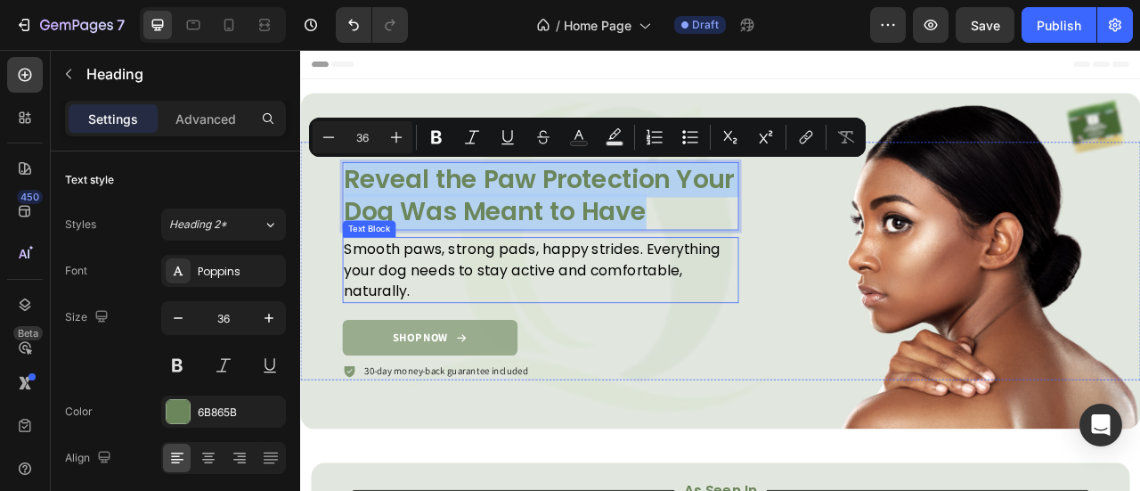
click at [456, 336] on p "Smooth paws, strong pads, happy strides. Everything your dog needs to stay acti…" at bounding box center [605, 329] width 500 height 80
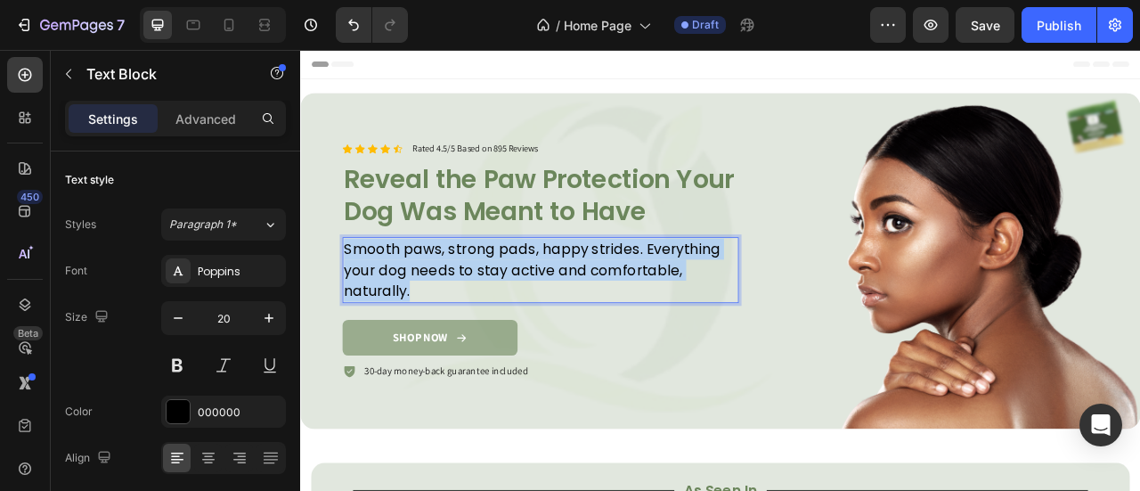
copy p "Smooth paws, strong pads, happy strides. Everything your dog needs to stay acti…"
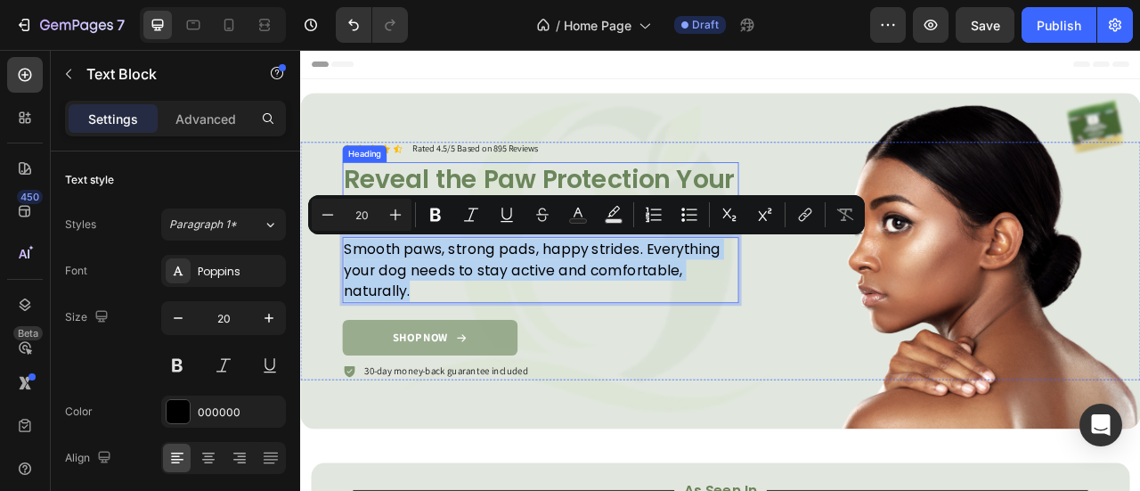
click at [534, 210] on p "Reveal the Paw Protection Your Dog Was Meant to Have" at bounding box center [605, 236] width 500 height 84
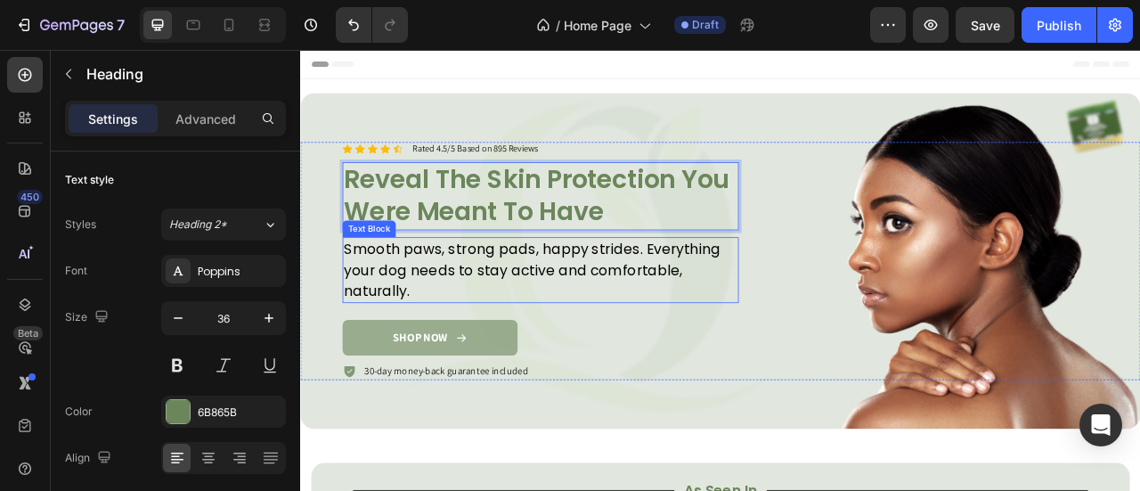
click at [465, 314] on p "Smooth paws, strong pads, happy strides. Everything your dog needs to stay acti…" at bounding box center [605, 329] width 500 height 80
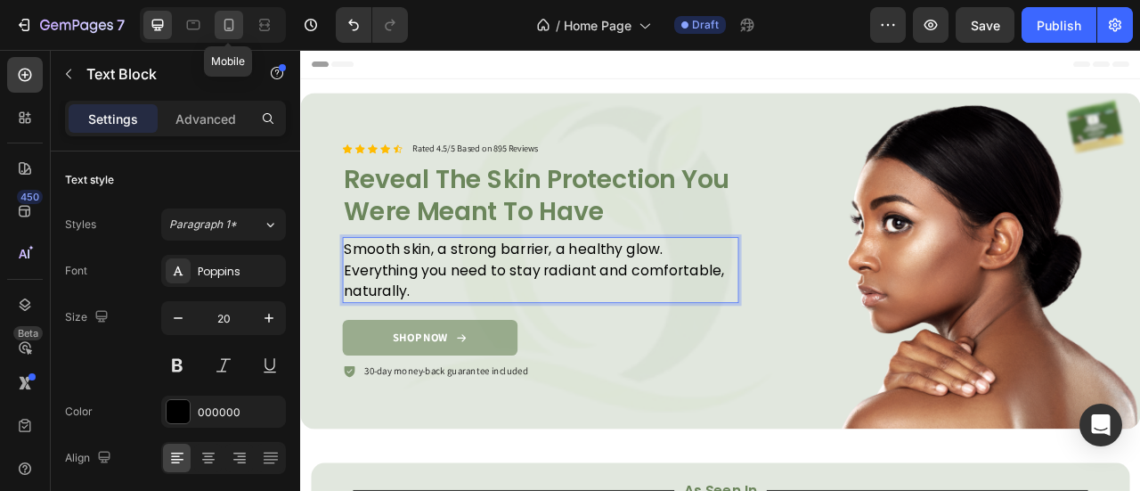
click at [231, 29] on icon at bounding box center [229, 25] width 18 height 18
type input "14"
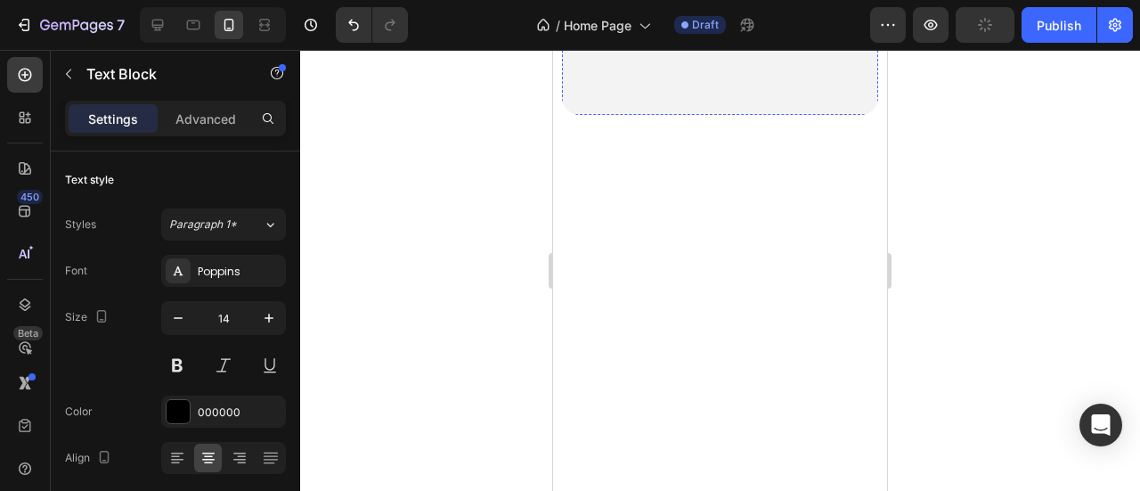
scroll to position [118, 0]
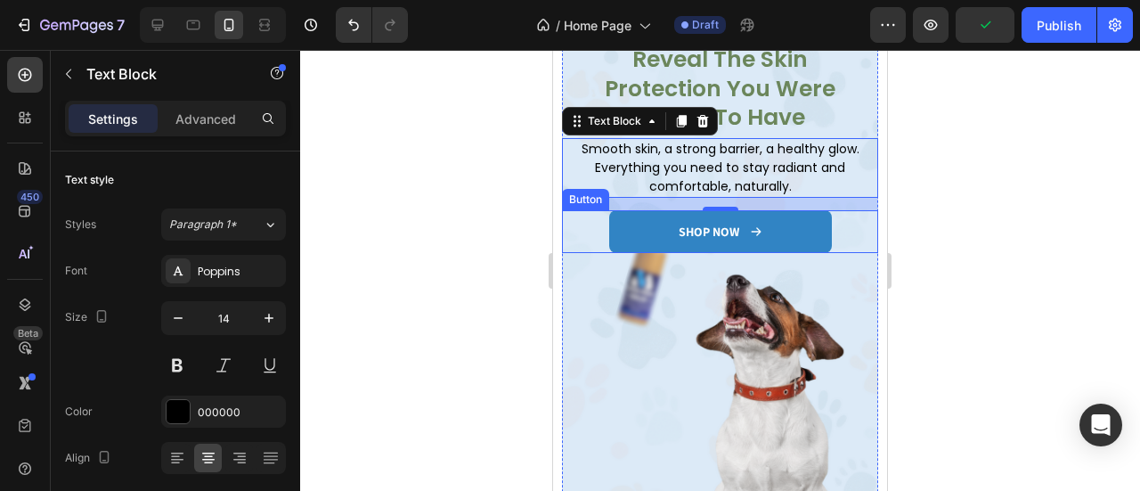
click at [808, 211] on link "SHOP NOW" at bounding box center [720, 231] width 223 height 43
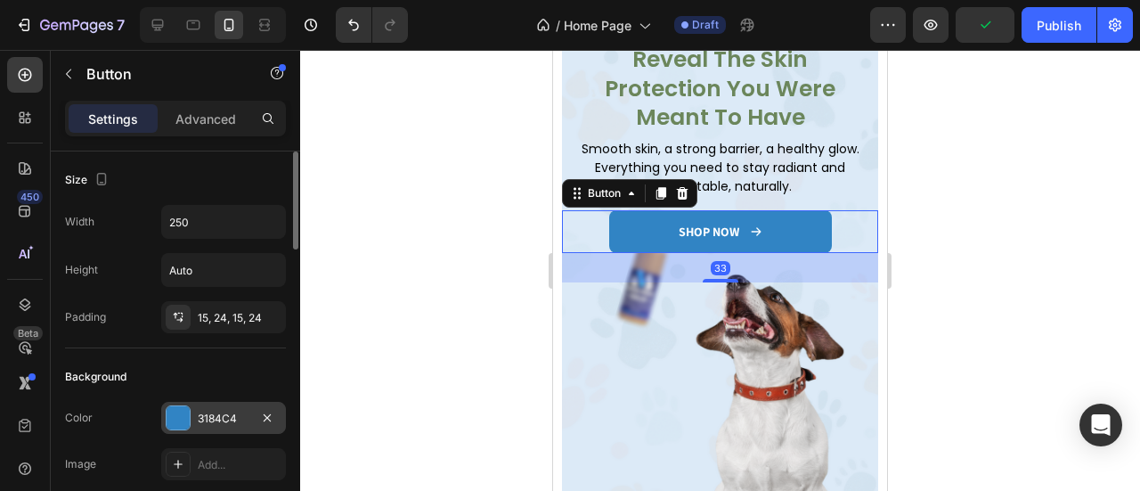
click at [204, 412] on div "3184C4" at bounding box center [224, 418] width 52 height 16
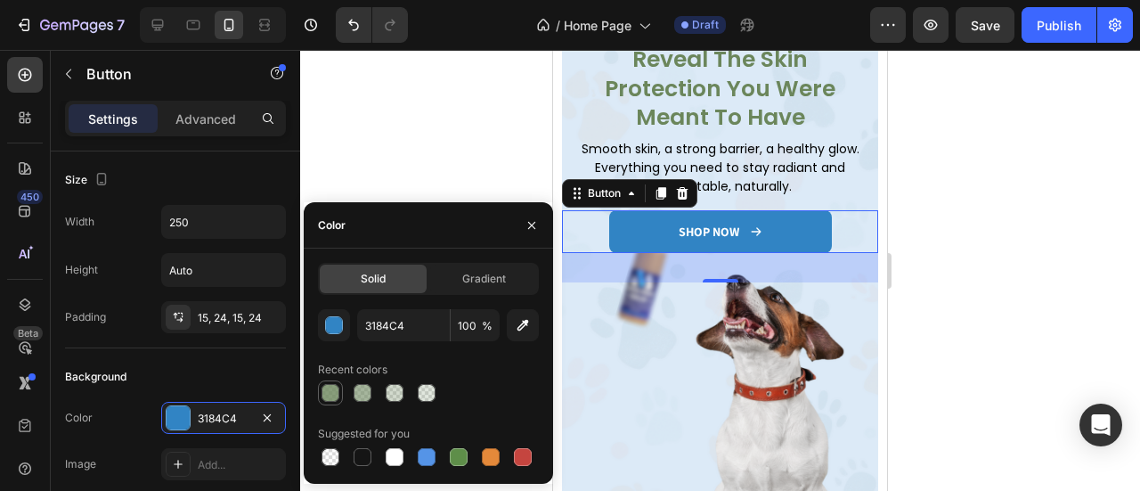
click at [336, 391] on div at bounding box center [330, 393] width 18 height 18
type input "6B865B"
type input "80"
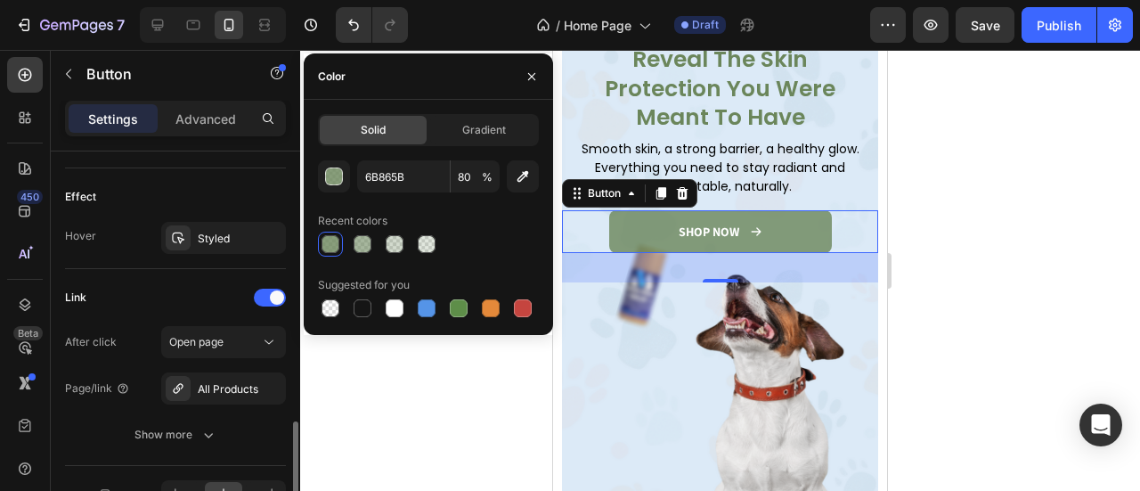
scroll to position [1062, 0]
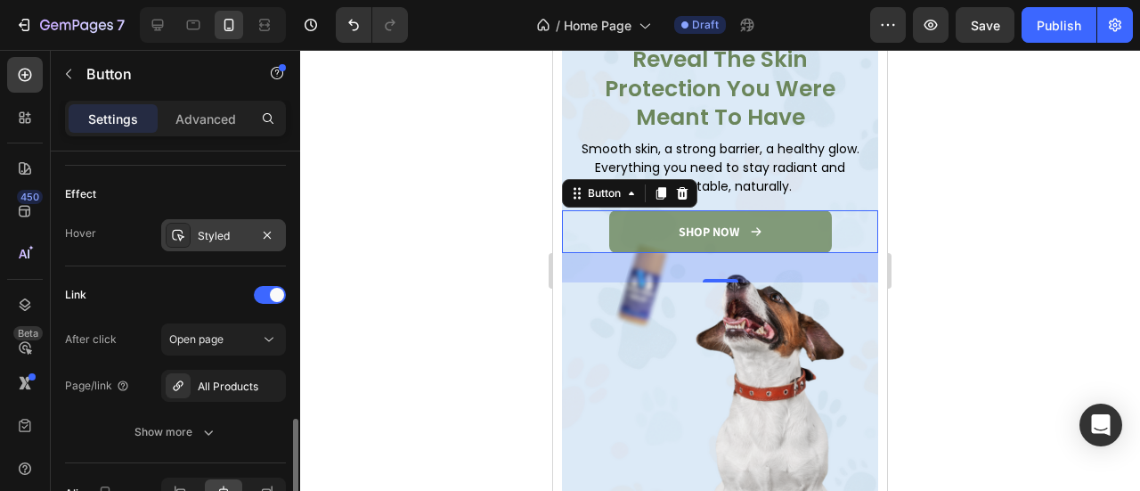
click at [223, 234] on div "Styled" at bounding box center [224, 236] width 52 height 16
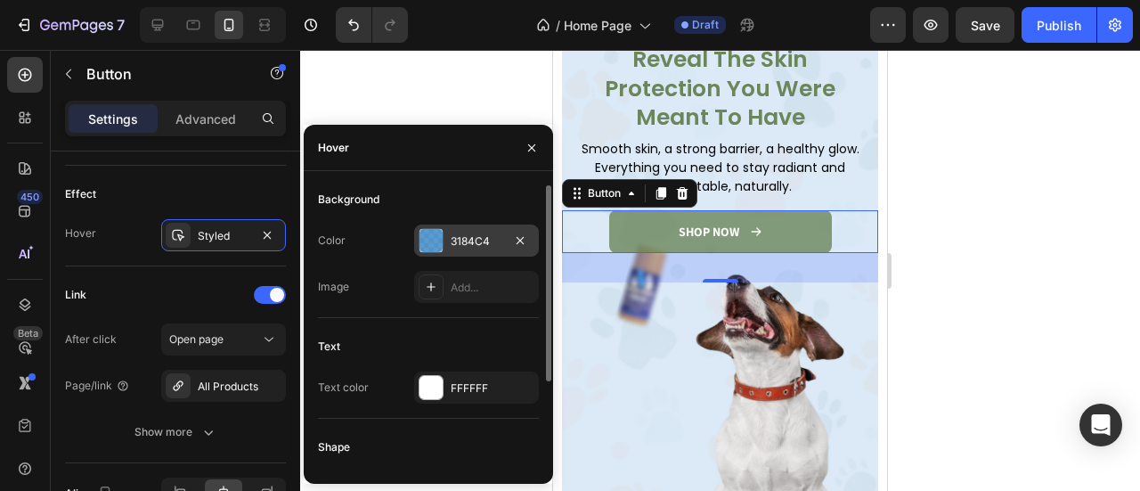
click at [447, 241] on div "3184C4" at bounding box center [476, 240] width 125 height 32
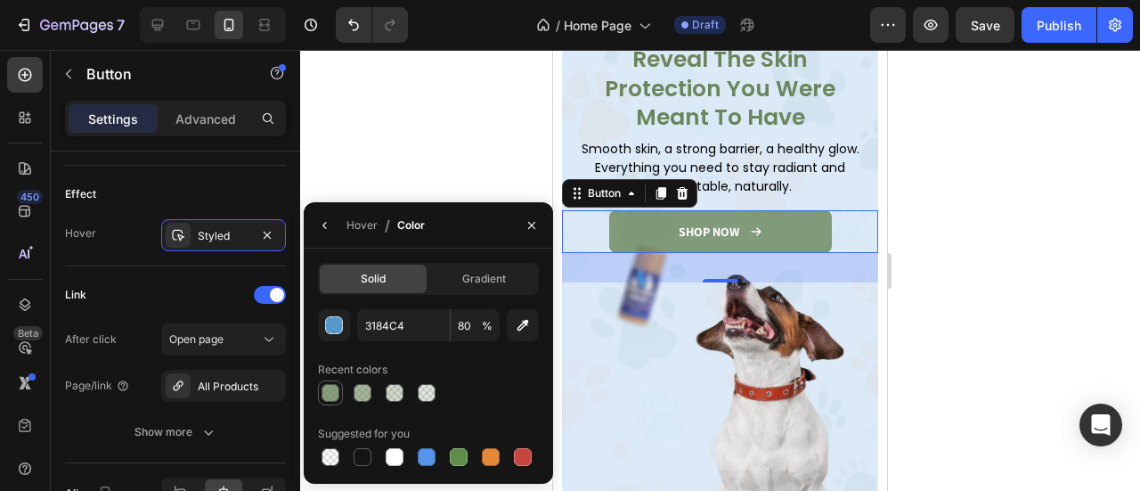
click at [324, 394] on div at bounding box center [330, 393] width 18 height 18
type input "6B865B"
click at [0, 0] on input "80" at bounding box center [0, 0] width 0 height 0
type input "100"
click at [0, 0] on input "6B865B" at bounding box center [0, 0] width 0 height 0
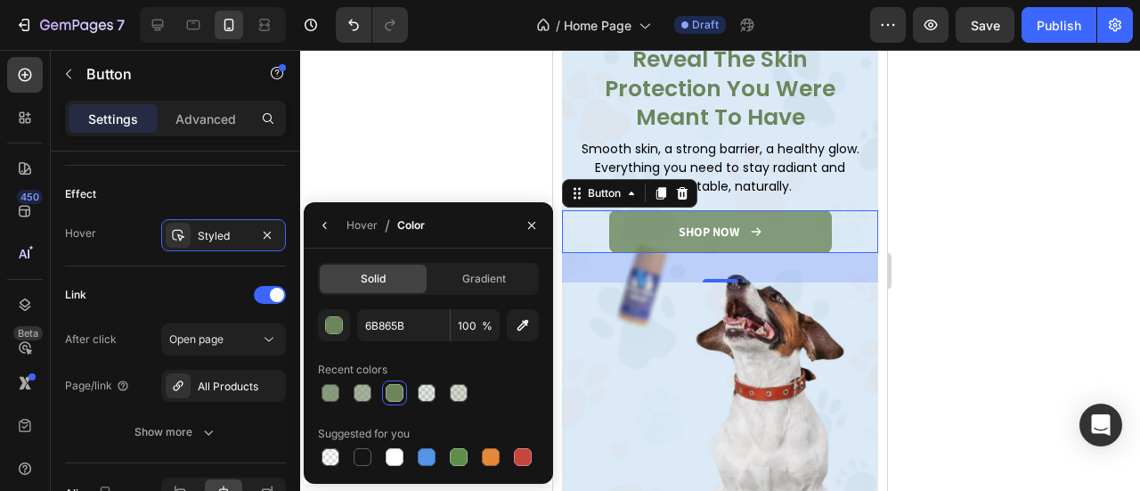
click at [669, 317] on div "Icon Icon Icon Icon Icon Icon List Rated 4.5/5 Based on 895 Reviews Text Block …" at bounding box center [720, 306] width 316 height 558
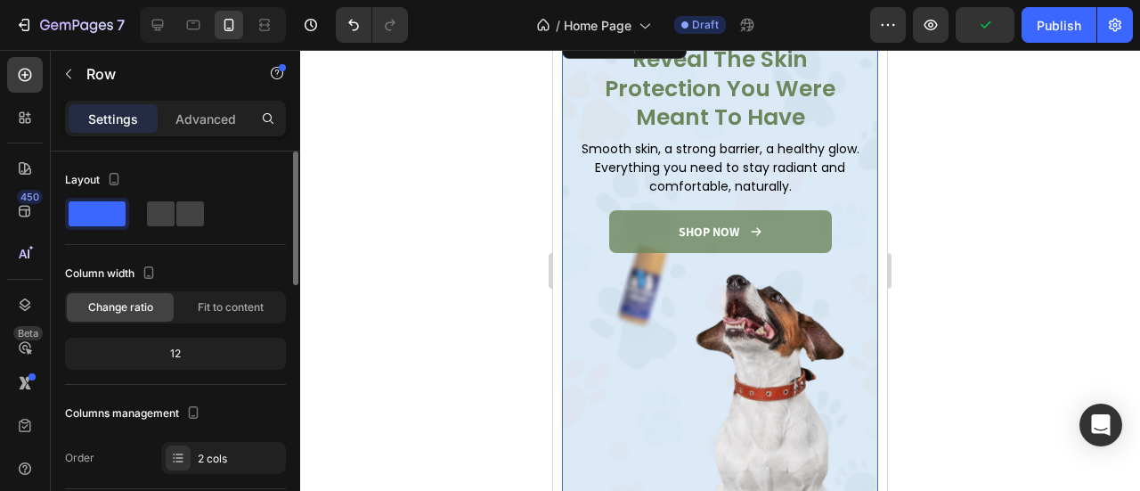
scroll to position [0, 0]
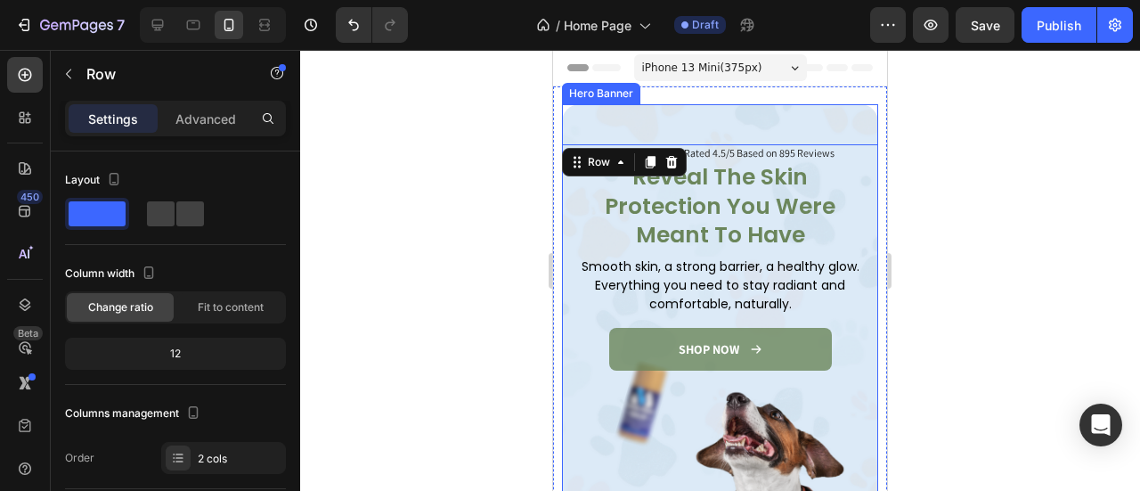
click at [742, 117] on div "Overlay" at bounding box center [720, 403] width 316 height 598
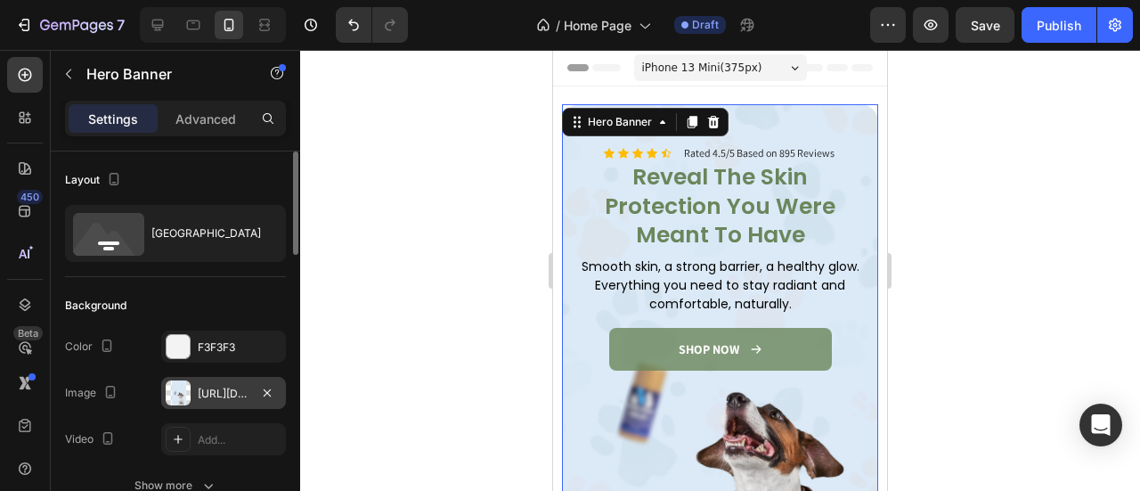
click at [199, 396] on div "https://cdn.shopify.com/s/files/1/0777/5574/4506/files/gempages_581686091724161…" at bounding box center [224, 393] width 52 height 16
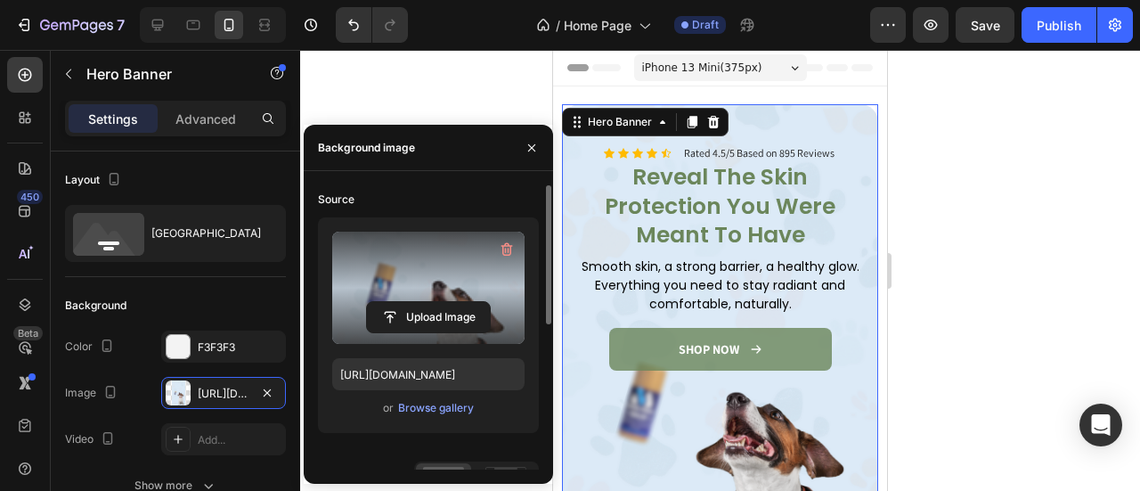
click at [381, 256] on label at bounding box center [428, 287] width 192 height 112
click at [381, 302] on input "file" at bounding box center [428, 317] width 123 height 30
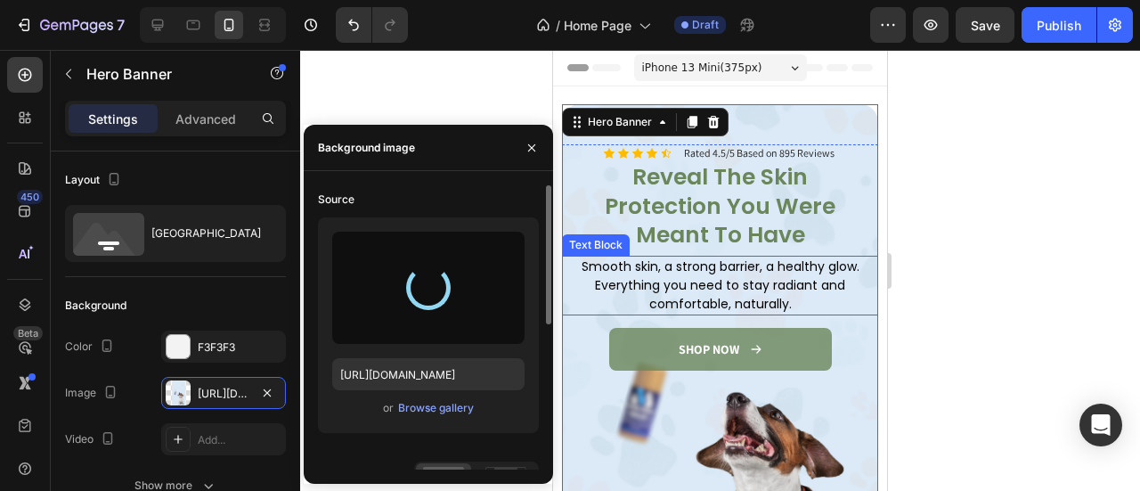
type input "https://cdn.shopify.com/s/files/1/0777/5574/4506/files/gempages_581686091724161…"
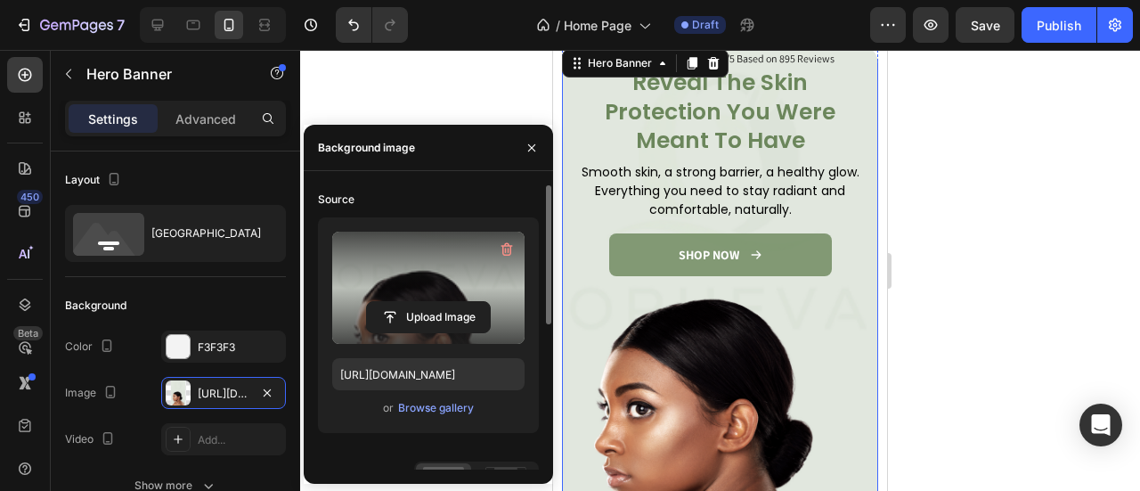
click at [778, 291] on div "Icon Icon Icon Icon Icon Icon List Rated 4.5/5 Based on 895 Reviews Text Block …" at bounding box center [720, 329] width 316 height 558
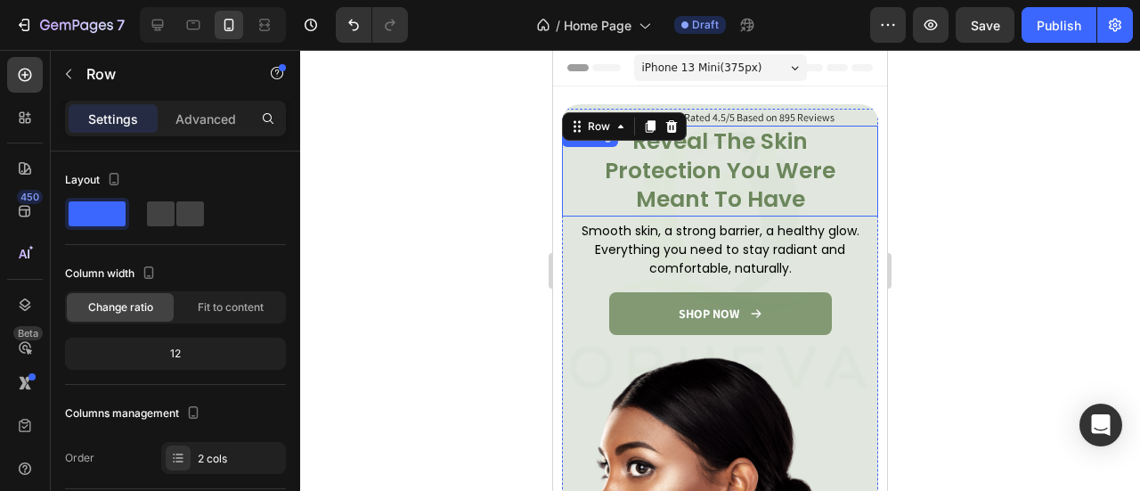
click at [838, 127] on p "Reveal The Skin Protection You Were Meant To Have" at bounding box center [719, 170] width 295 height 87
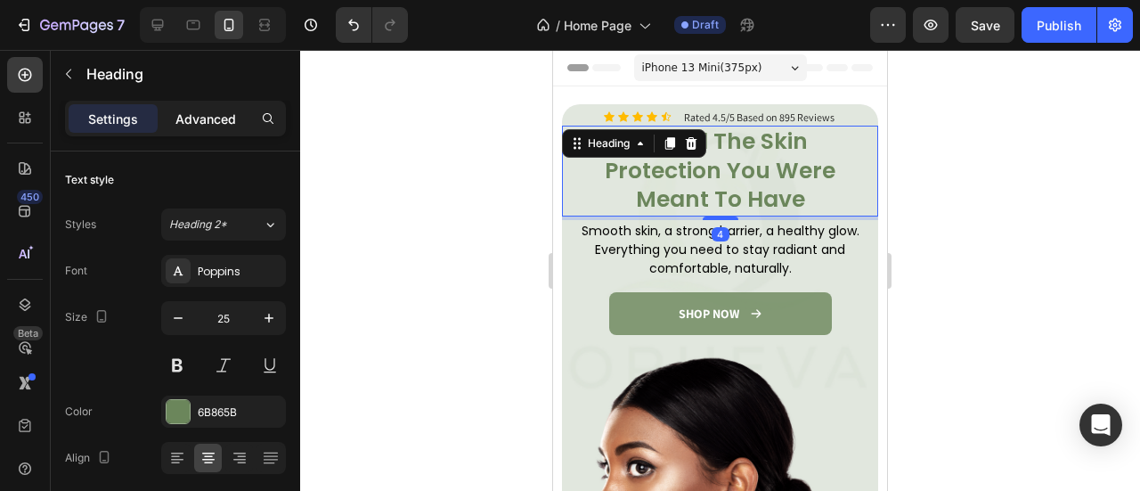
click at [189, 104] on div "Advanced" at bounding box center [205, 118] width 89 height 28
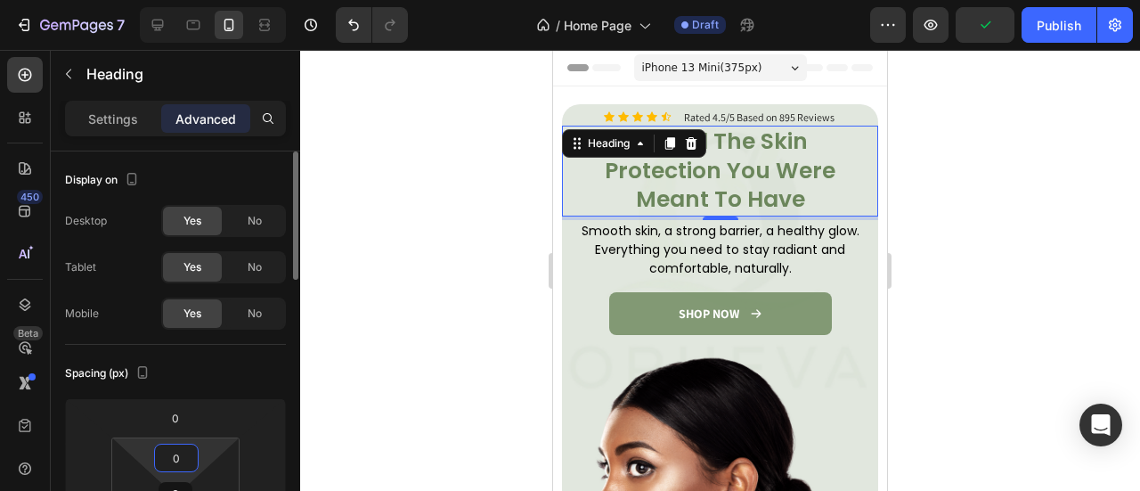
click at [166, 448] on input "0" at bounding box center [176, 457] width 36 height 27
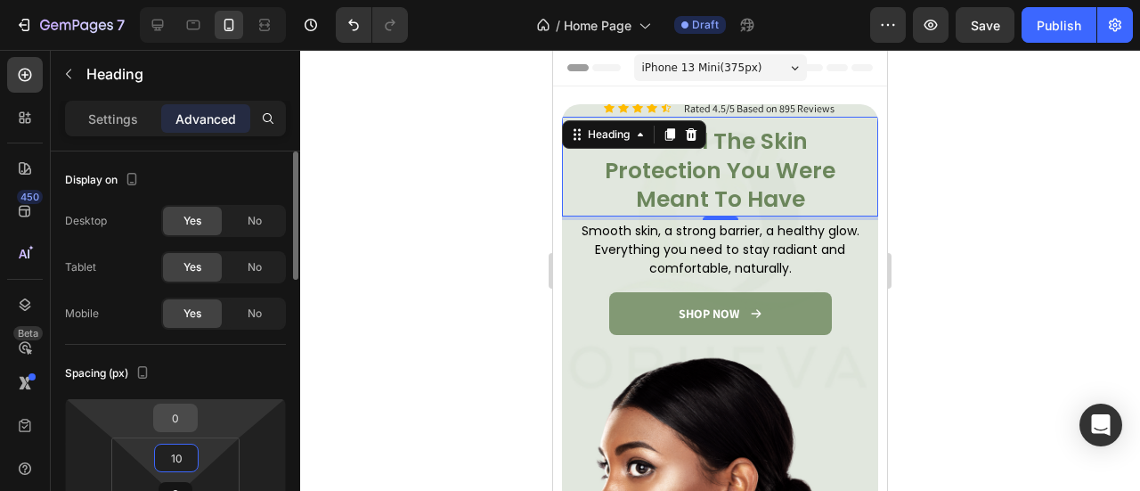
type input "10"
click at [176, 413] on input "0" at bounding box center [176, 417] width 36 height 27
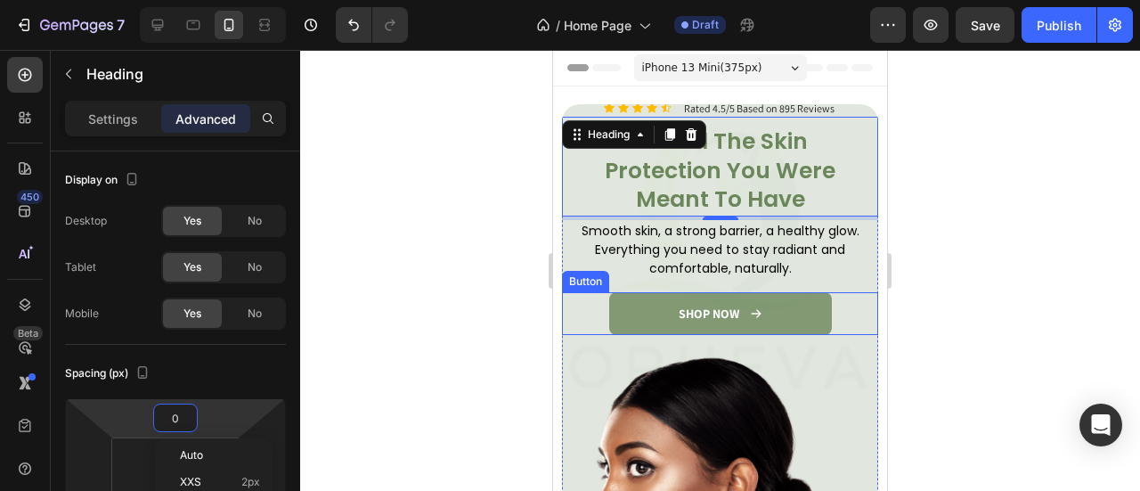
click at [805, 292] on link "SHOP NOW" at bounding box center [720, 313] width 223 height 43
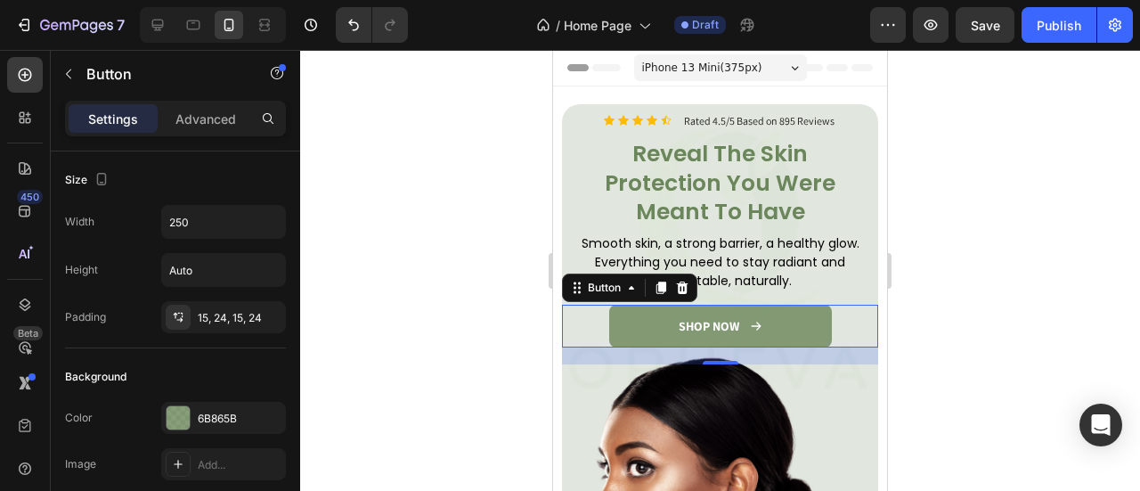
drag, startPoint x: 722, startPoint y: 337, endPoint x: 727, endPoint y: 325, distance: 13.6
click at [727, 347] on div "19" at bounding box center [720, 347] width 316 height 0
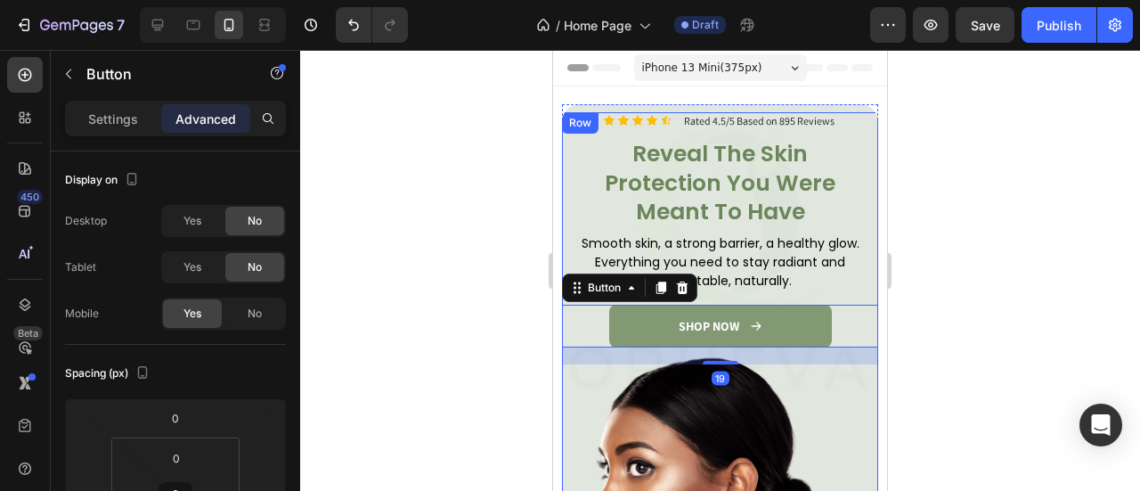
click at [742, 368] on div "Icon Icon Icon Icon Icon Icon List Rated 4.5/5 Based on 895 Reviews Text Block …" at bounding box center [720, 389] width 316 height 555
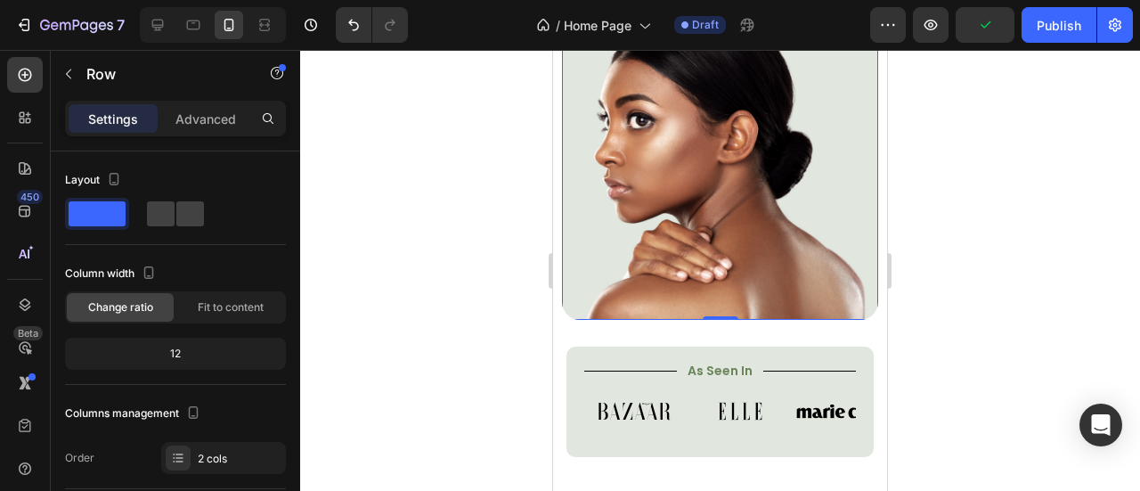
scroll to position [353, 0]
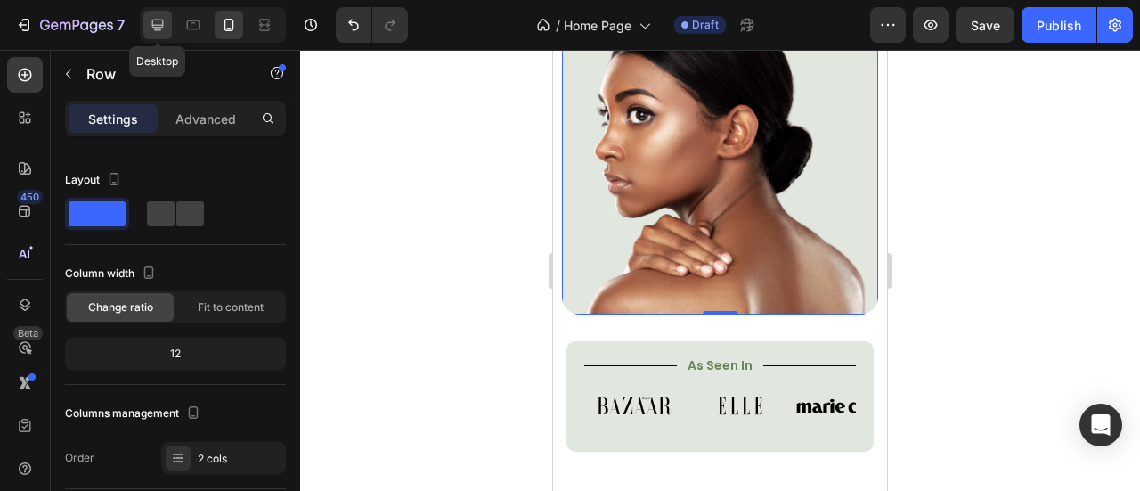
click at [157, 36] on div at bounding box center [157, 25] width 28 height 28
type input "8"
type input "1200"
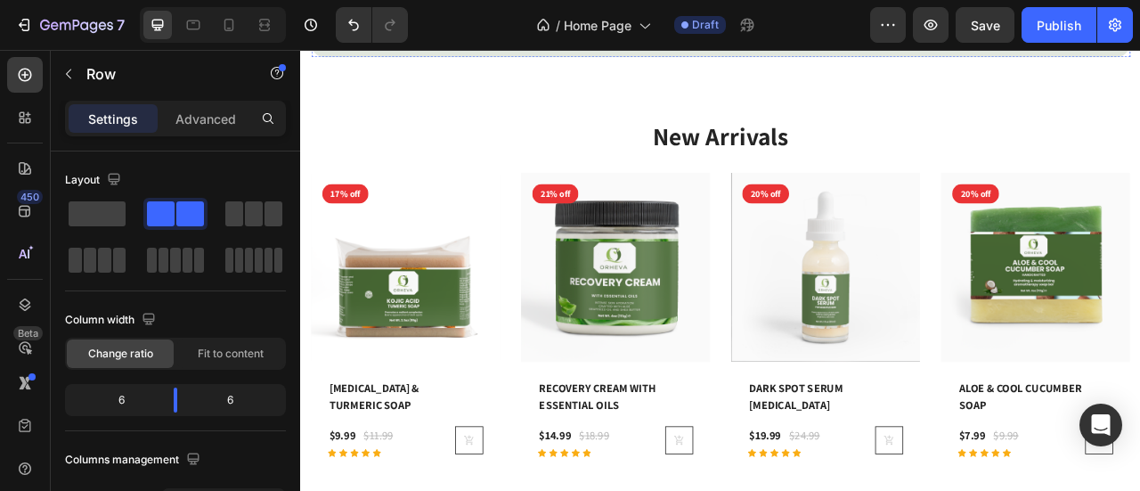
scroll to position [648, 0]
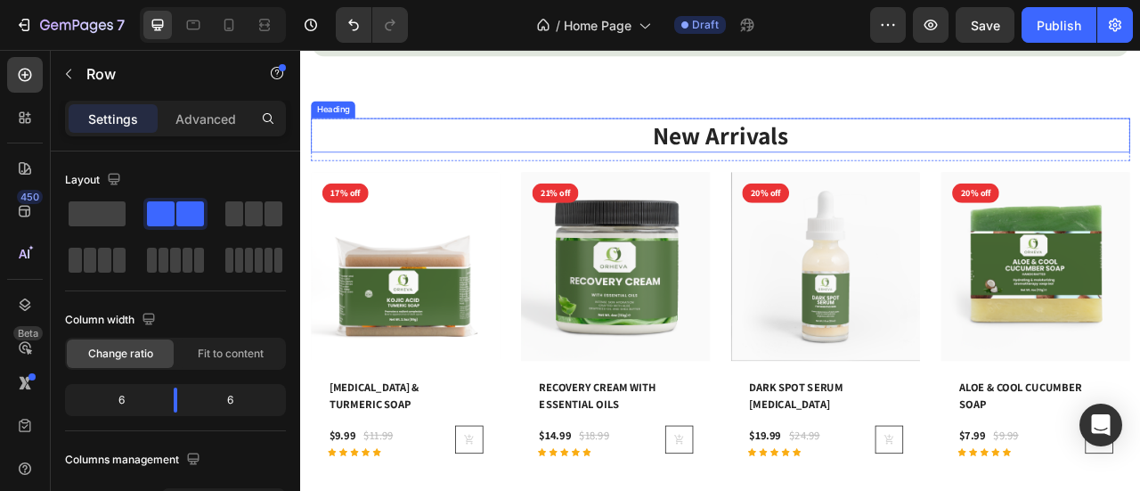
click at [874, 147] on p "New Arrivals" at bounding box center [834, 158] width 1038 height 41
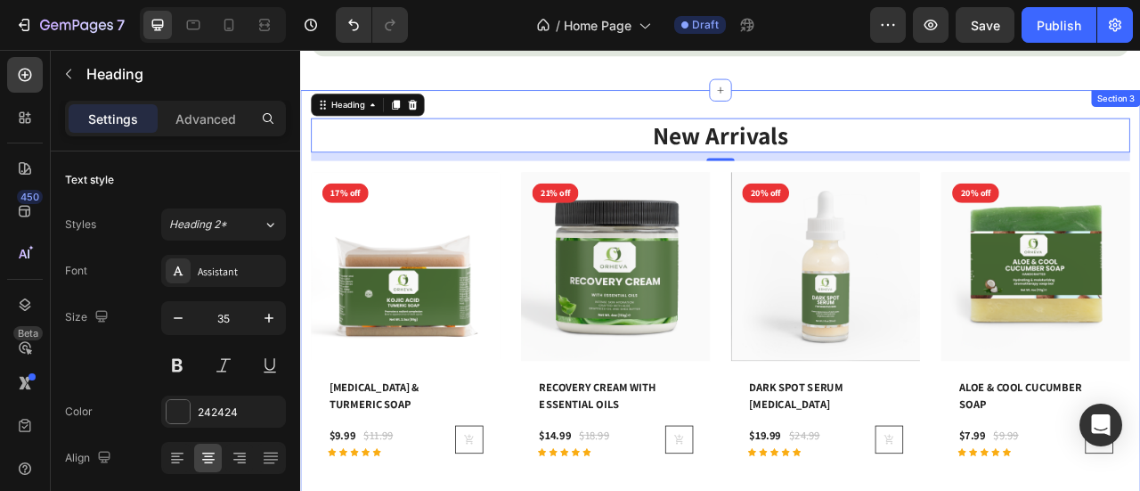
click at [642, 109] on div "New Arrivals Heading 12 Row (P) Images 17% off Product Badge Row KOJIC ACID & T…" at bounding box center [834, 380] width 1068 height 559
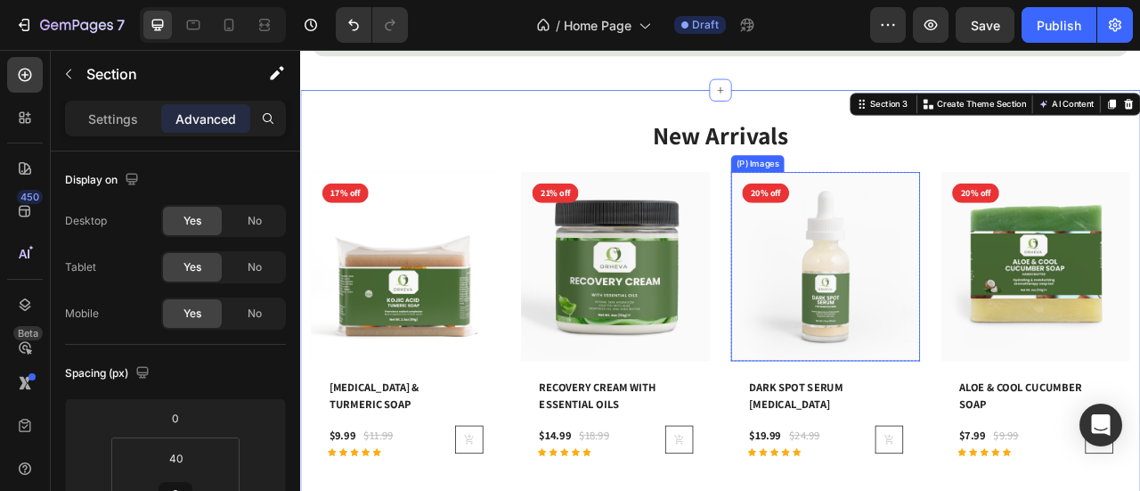
click at [989, 212] on img at bounding box center [968, 325] width 240 height 240
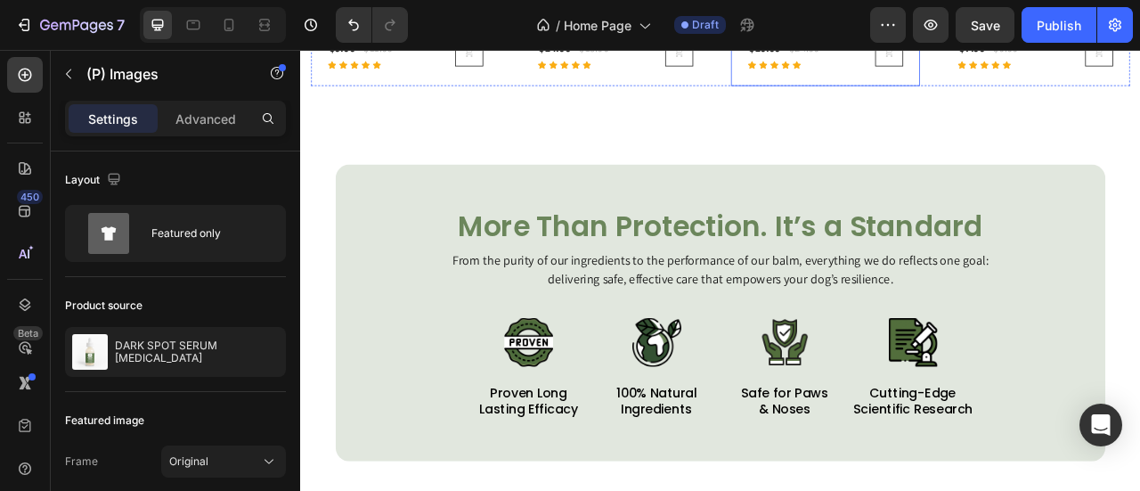
scroll to position [1218, 0]
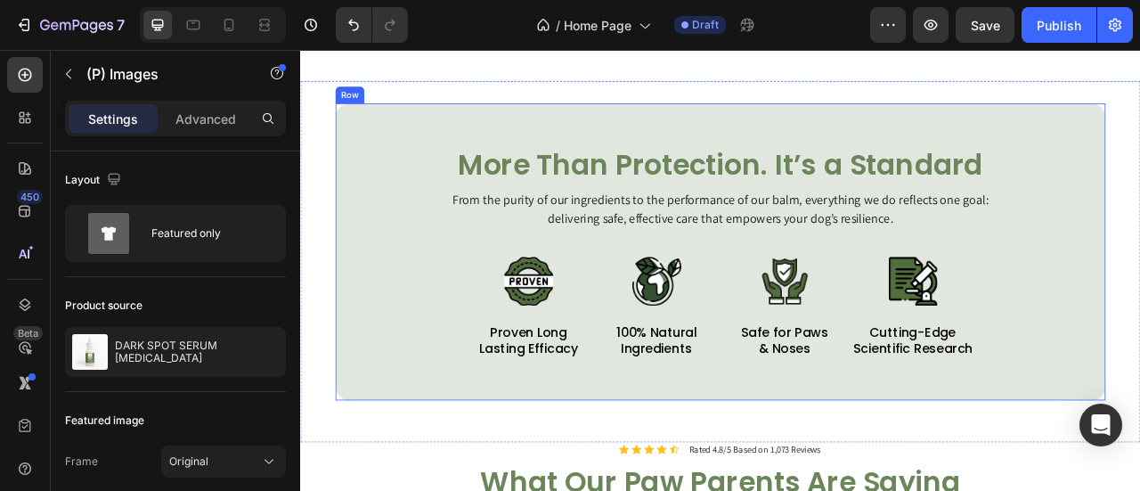
click at [921, 280] on div "More Than Protection. It’s a Standard Heading From the purity of our ingredient…" at bounding box center [834, 306] width 979 height 271
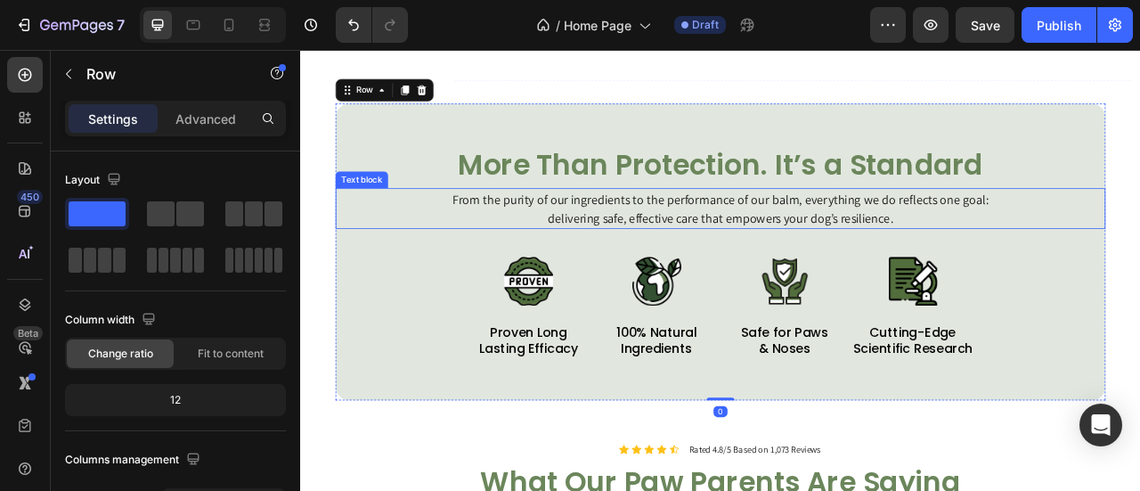
click at [940, 249] on p "From the purity of our ingredients to the performance of our balm, everything w…" at bounding box center [834, 251] width 709 height 48
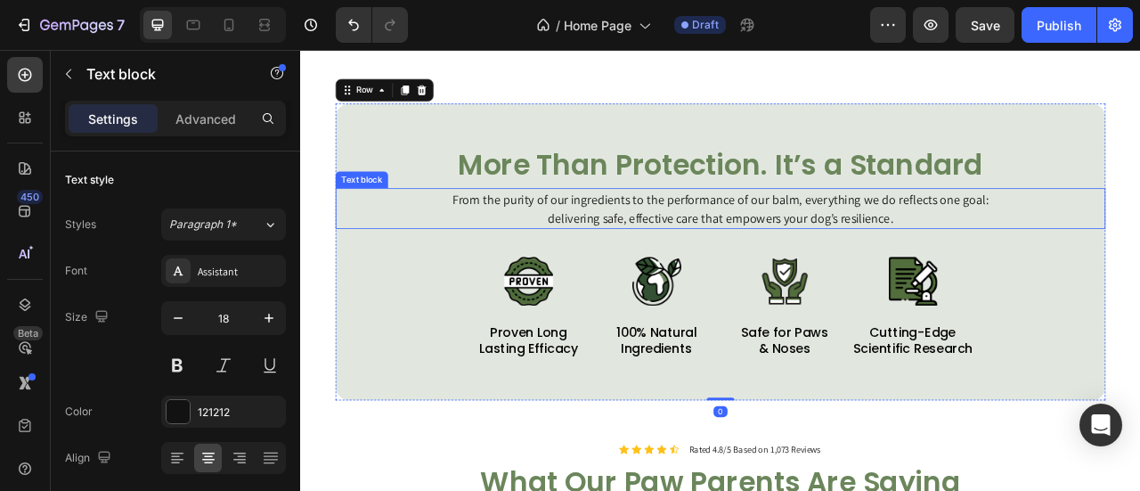
click at [940, 249] on p "From the purity of our ingredients to the performance of our balm, everything w…" at bounding box center [834, 251] width 709 height 48
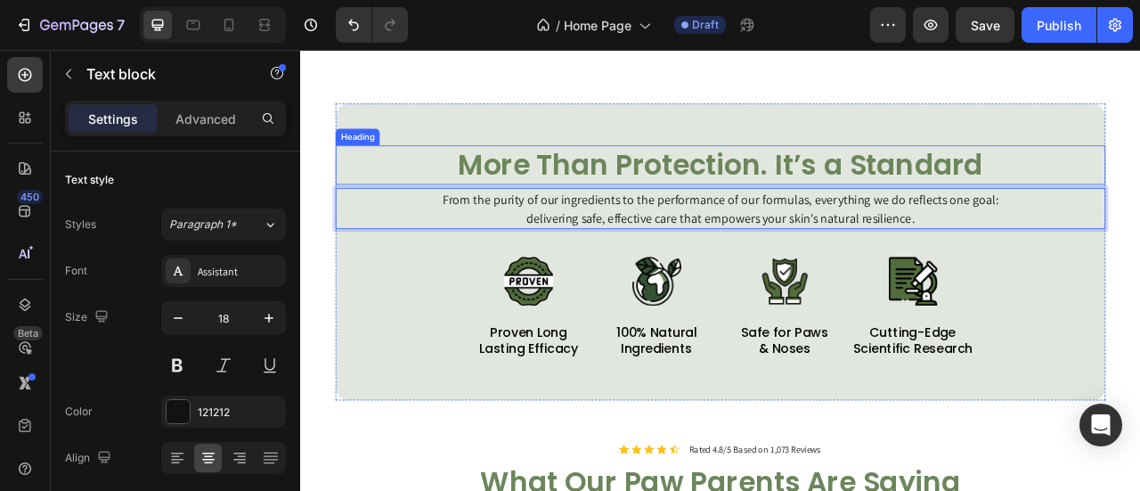
click at [695, 144] on div "More Than Protection. It’s a Standard Heading From the purity of our ingredient…" at bounding box center [834, 306] width 979 height 377
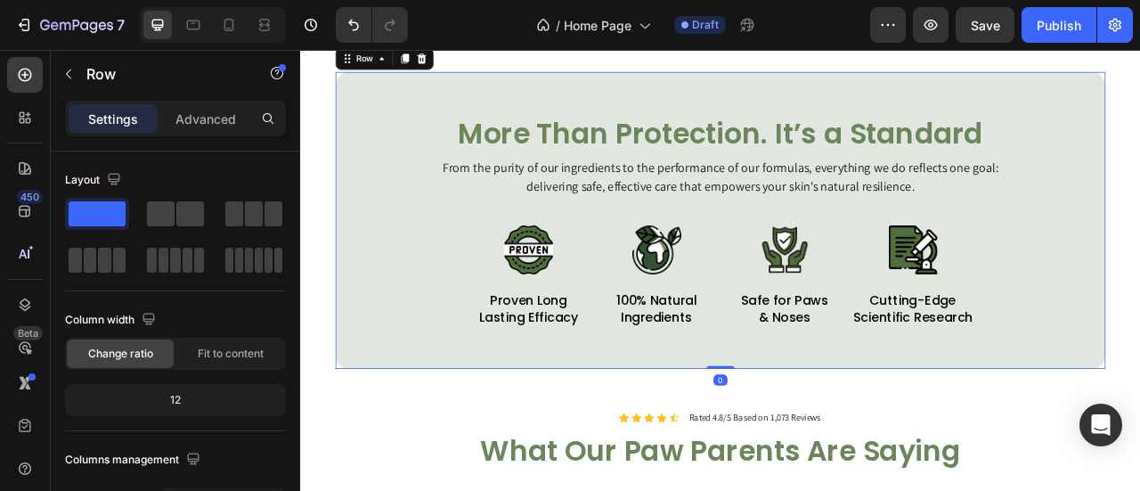
scroll to position [1255, 0]
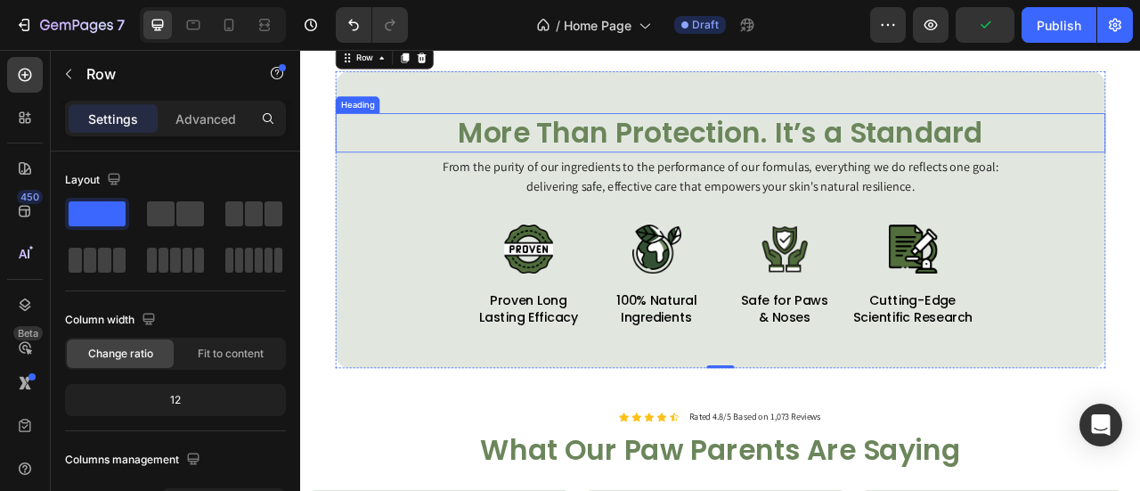
click at [850, 158] on h2 "More Than Protection. It’s a Standard" at bounding box center [834, 155] width 979 height 50
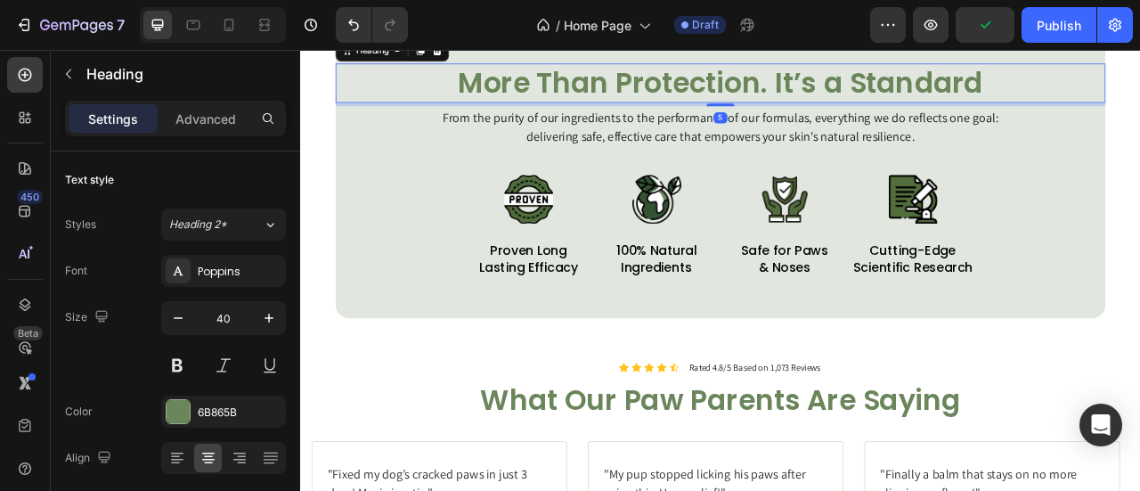
scroll to position [1328, 0]
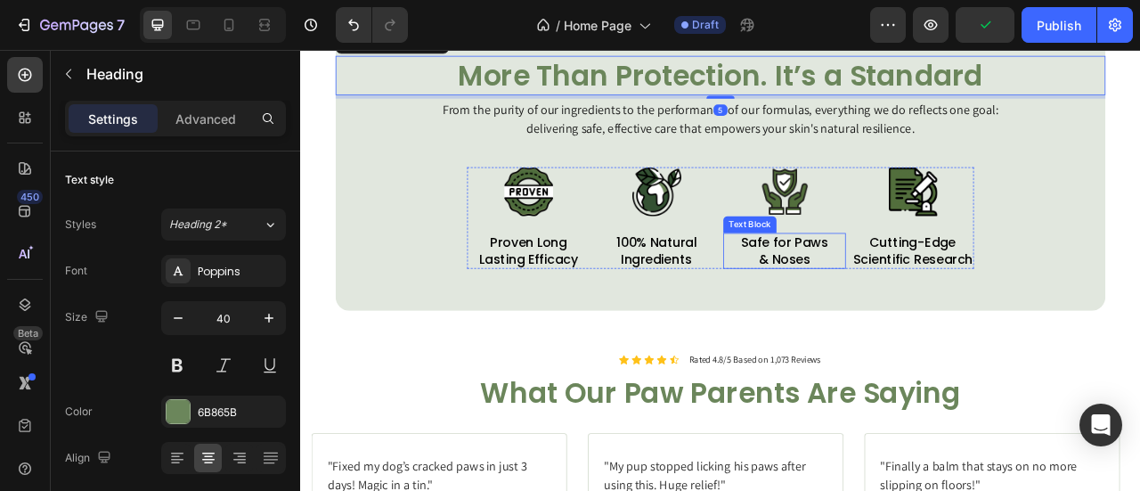
click at [903, 311] on p "& Noses" at bounding box center [915, 315] width 152 height 20
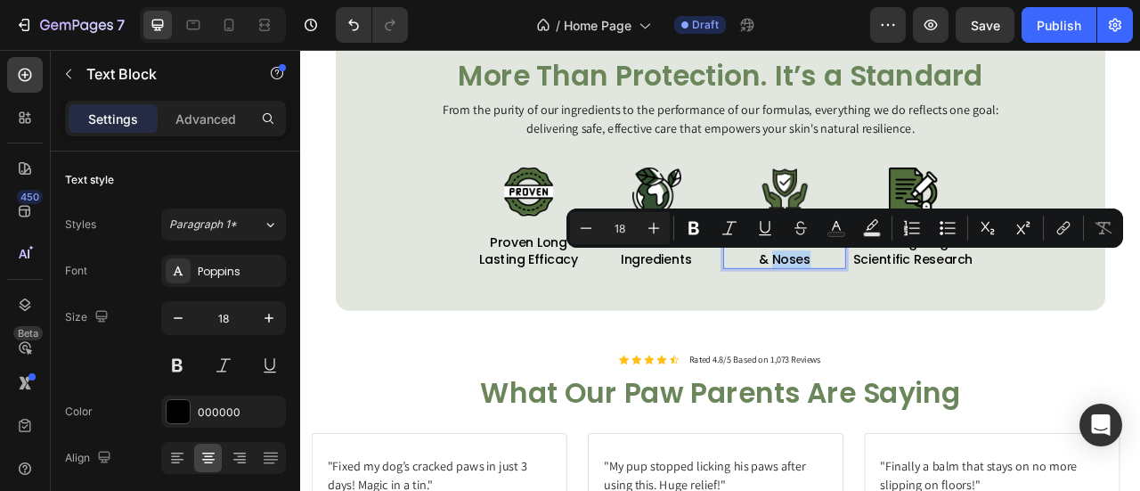
click at [920, 308] on p "& Noses" at bounding box center [915, 315] width 152 height 20
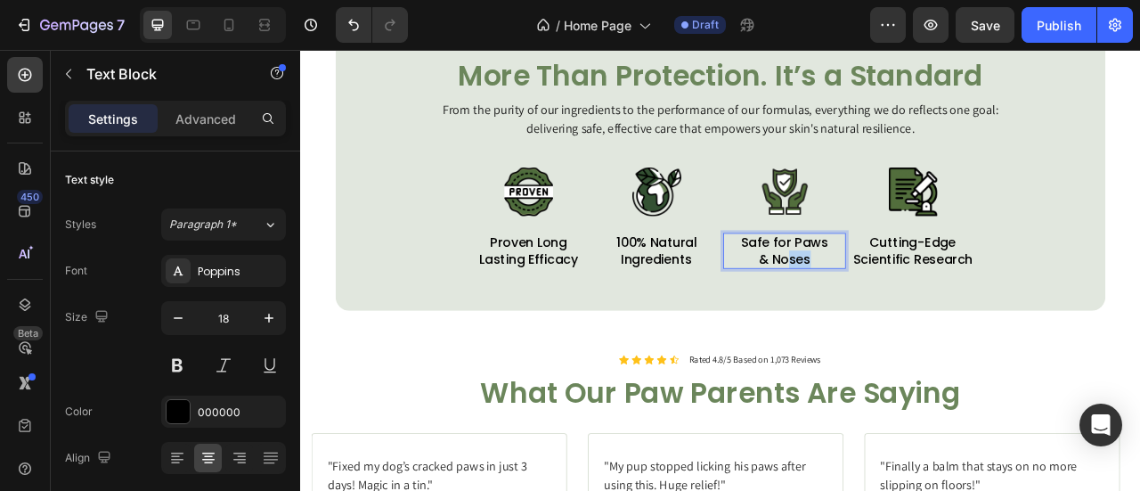
drag, startPoint x: 912, startPoint y: 305, endPoint x: 921, endPoint y: 304, distance: 9.1
click at [921, 305] on p "& Noses" at bounding box center [915, 315] width 152 height 20
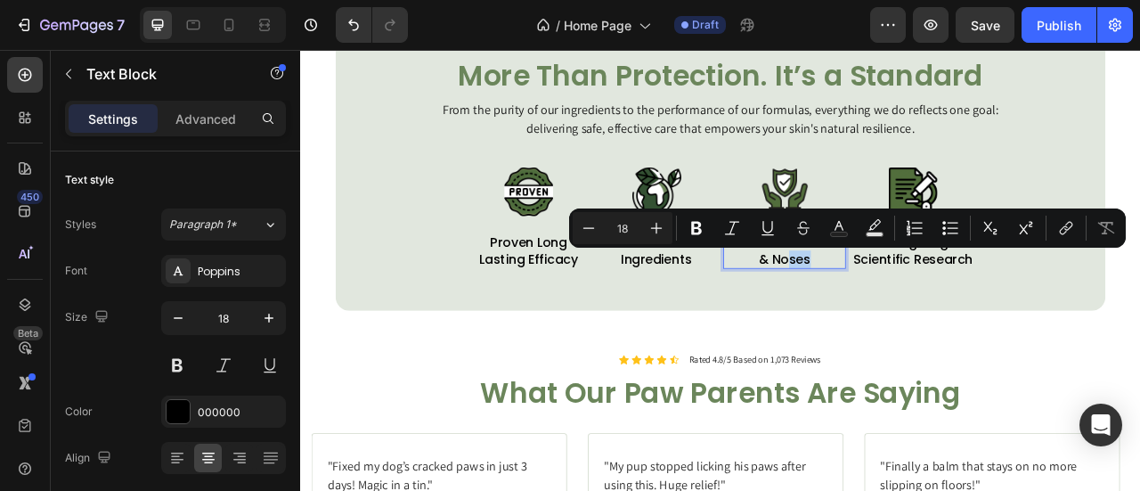
click at [770, 247] on div "Minus 18 Plus Bold Italic Underline Strikethrough Text Color Text Background Co…" at bounding box center [847, 227] width 556 height 39
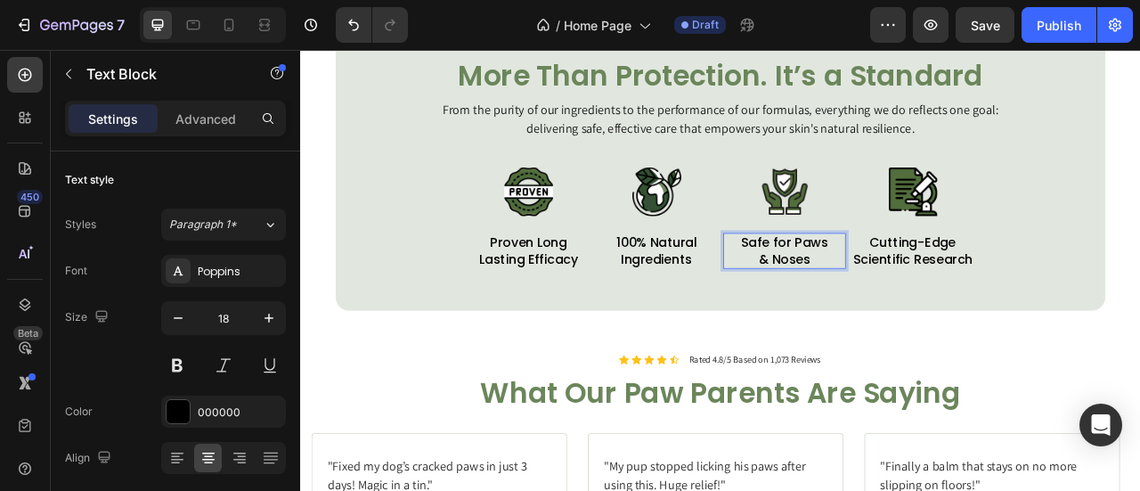
click at [887, 322] on p "& Noses" at bounding box center [915, 315] width 152 height 20
drag, startPoint x: 945, startPoint y: 314, endPoint x: 849, endPoint y: 294, distance: 98.3
click at [849, 294] on div "Safe for Paws & Noses" at bounding box center [916, 304] width 156 height 45
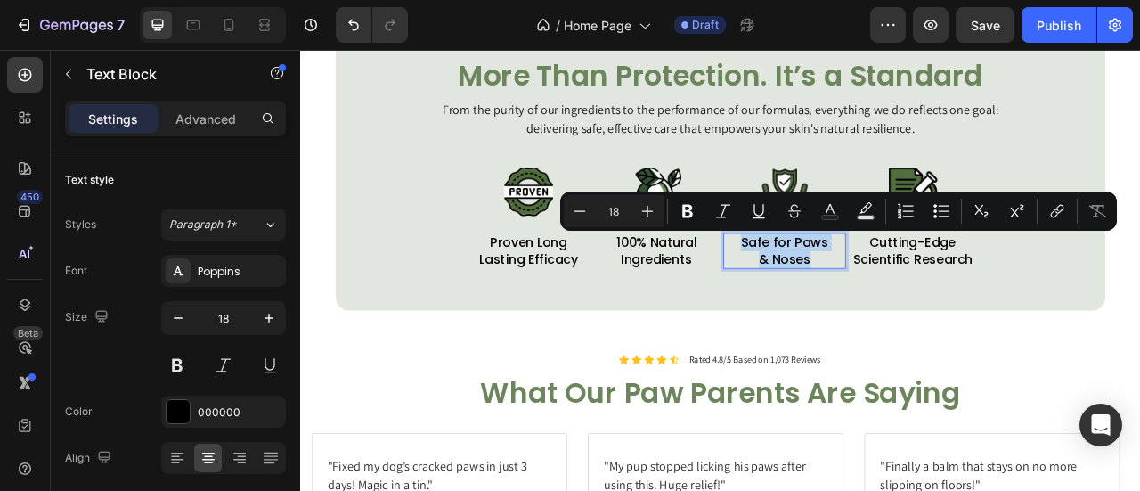
copy div "Safe for Paws & Noses"
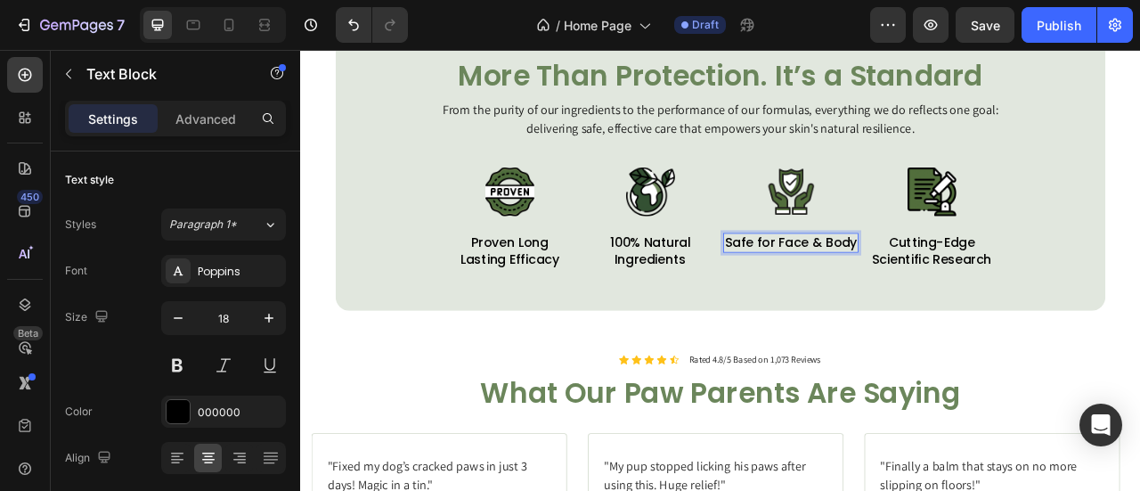
click at [938, 291] on p "Safe for Face & Body" at bounding box center [923, 294] width 168 height 20
click at [940, 298] on p "Safe for Face & Body" at bounding box center [923, 294] width 168 height 20
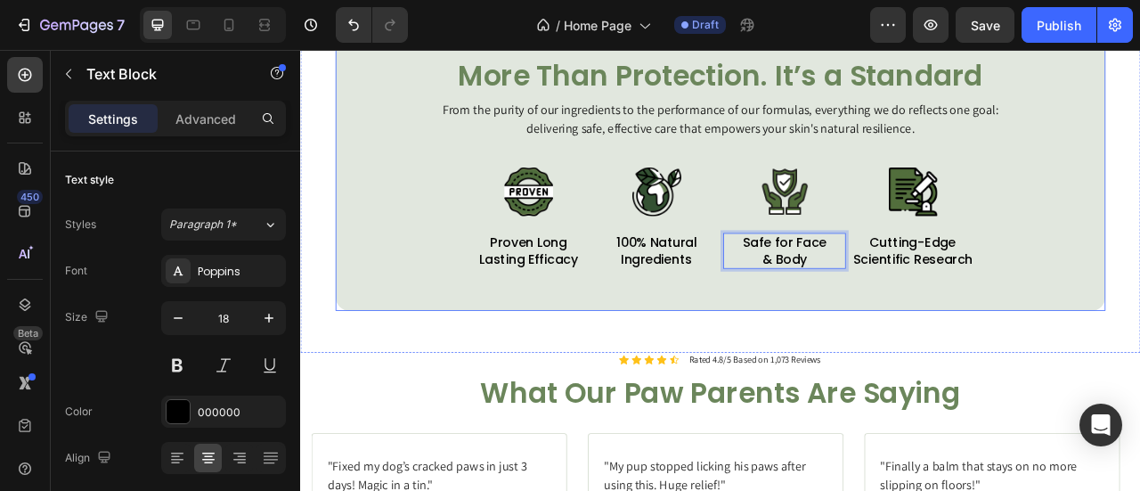
click at [1002, 353] on div "More Than Protection. It’s a Standard Heading From the purity of our ingredient…" at bounding box center [834, 192] width 979 height 377
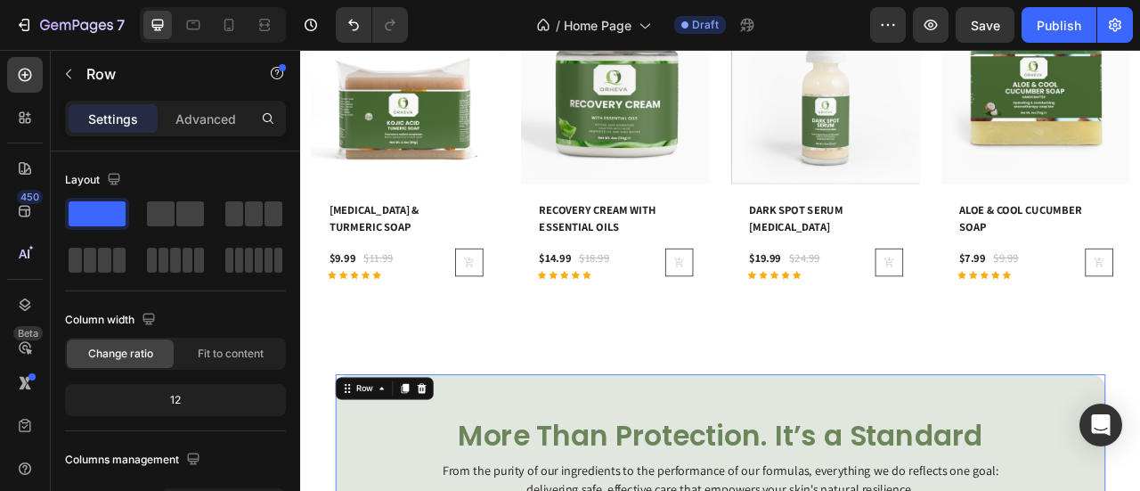
scroll to position [757, 0]
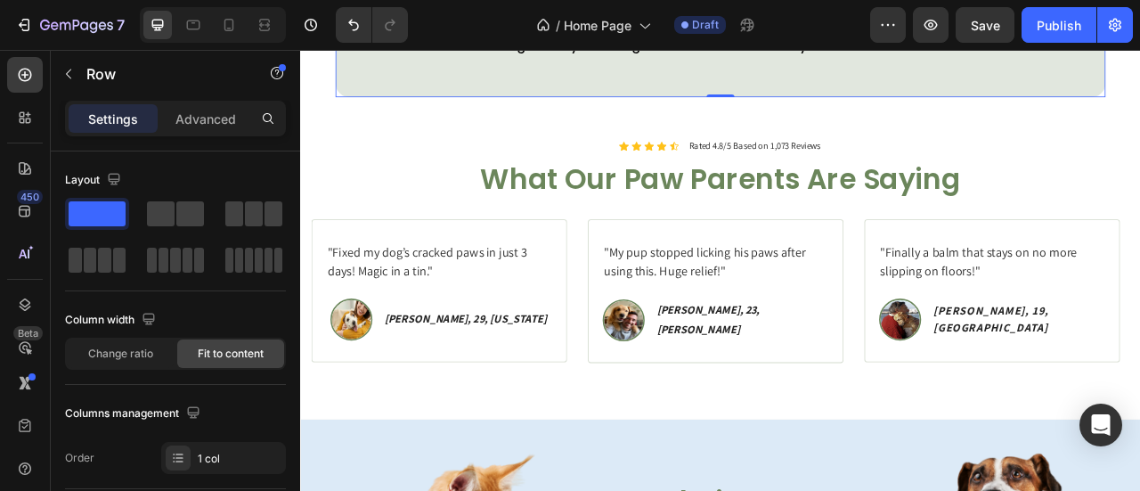
click at [985, 362] on div ""My pup stopped licking his paws after using this. Huge relief!" Text block Ima…" at bounding box center [827, 356] width 325 height 183
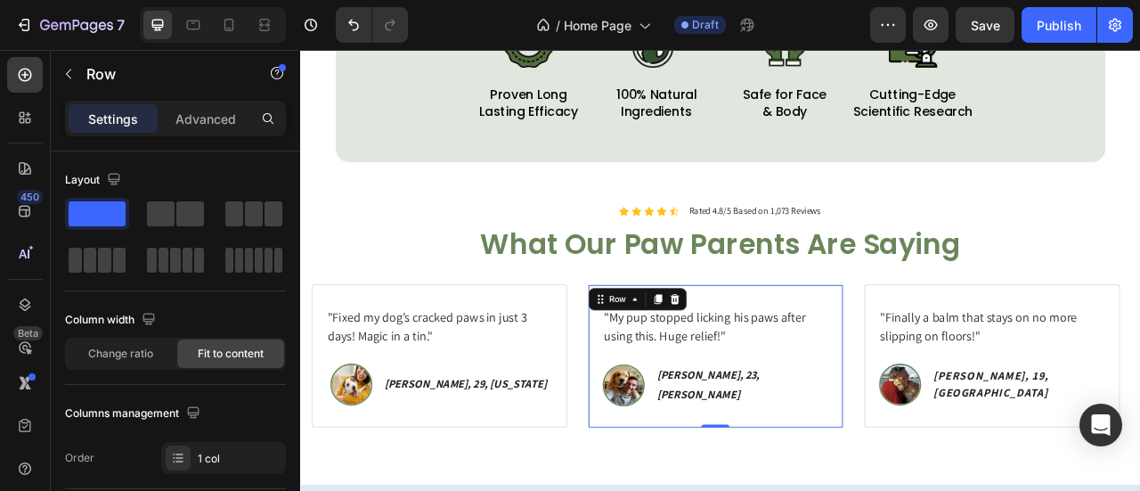
scroll to position [1516, 0]
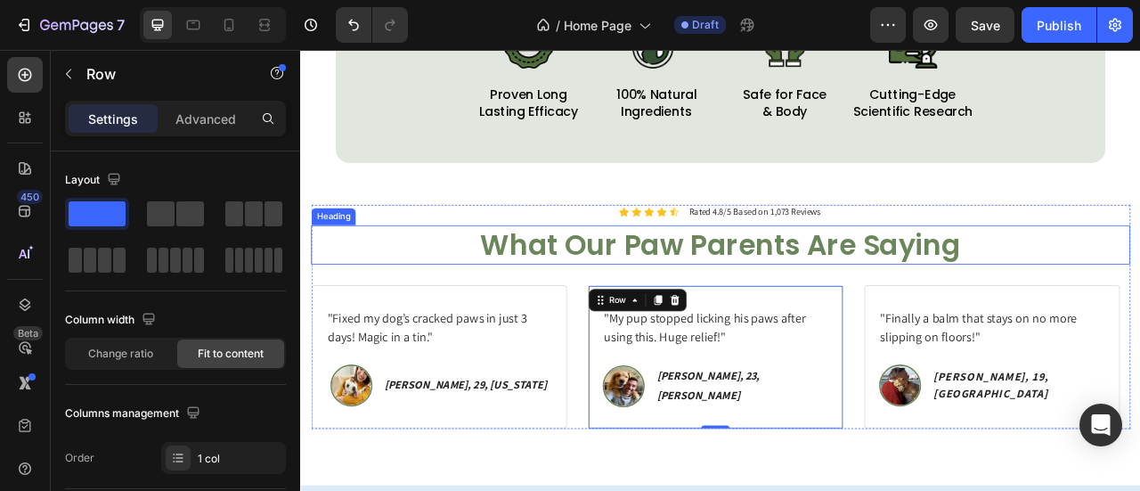
click at [1012, 309] on h2 "What Our Paw Parents Are Saying" at bounding box center [834, 297] width 1042 height 50
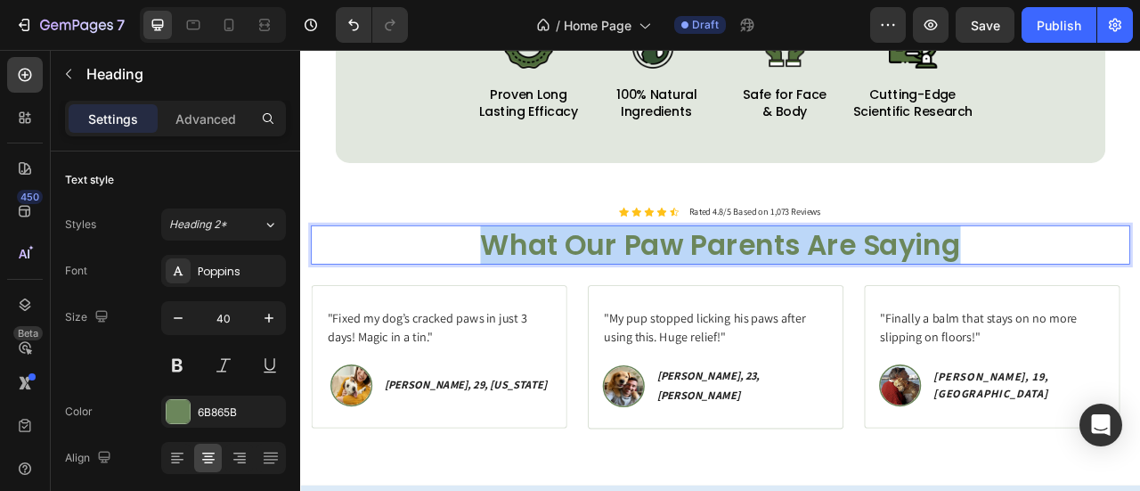
copy p "What Our Paw Parents Are Saying"
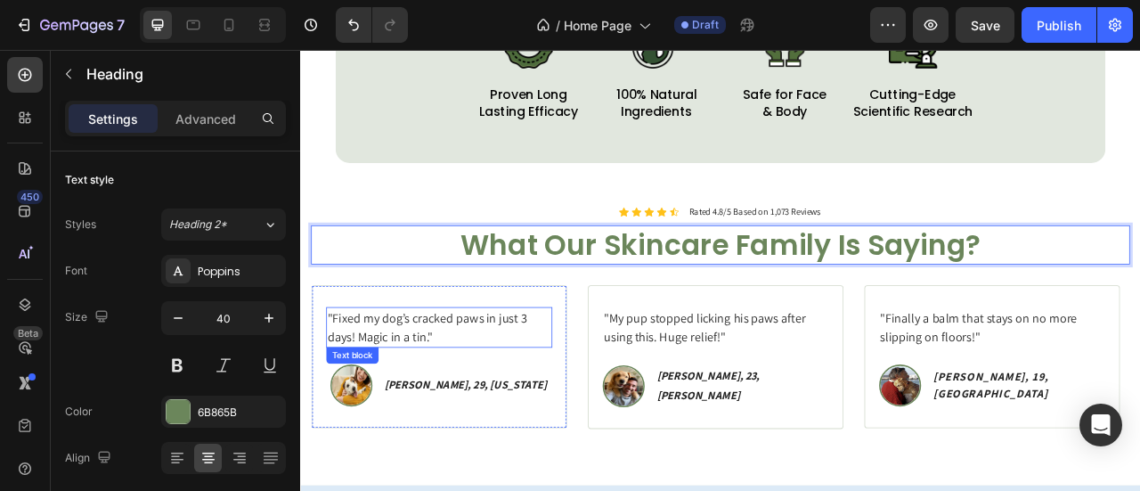
click at [484, 400] on p ""Fixed my dog’s cracked paws in just 3 days! Magic in a tin."" at bounding box center [476, 402] width 284 height 48
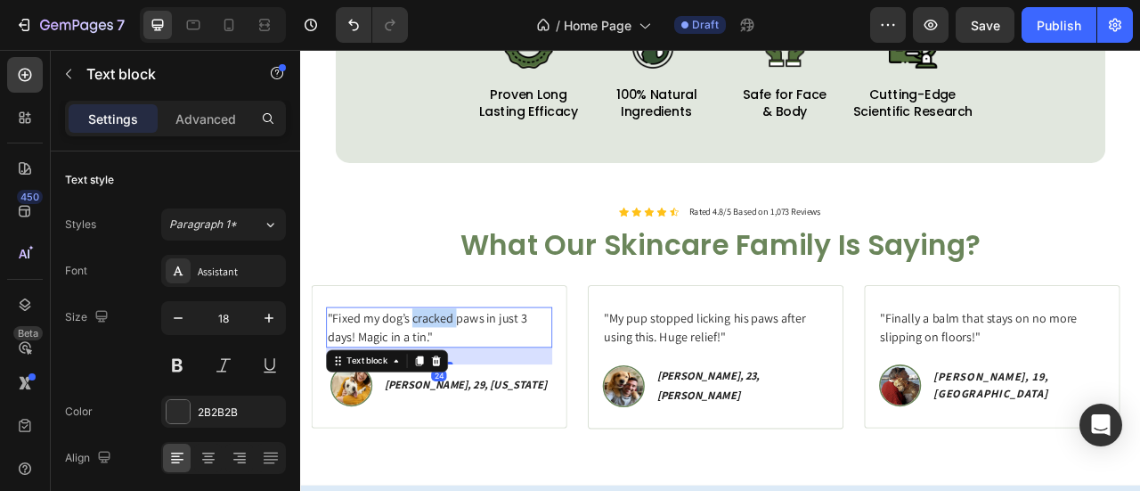
click at [484, 400] on p ""Fixed my dog’s cracked paws in just 3 days! Magic in a tin."" at bounding box center [476, 402] width 284 height 48
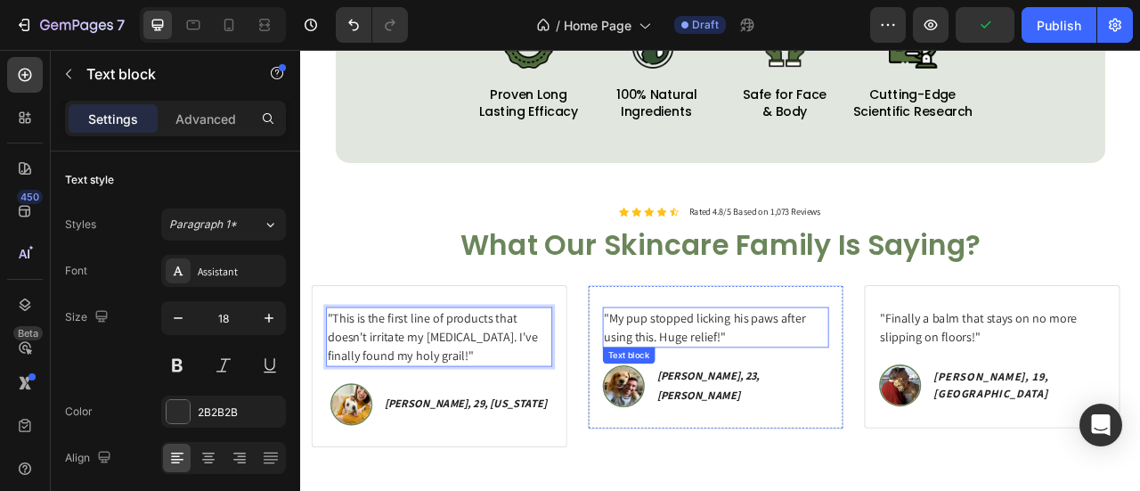
click at [806, 398] on p ""My pup stopped licking his paws after using this. Huge relief!"" at bounding box center [827, 402] width 284 height 48
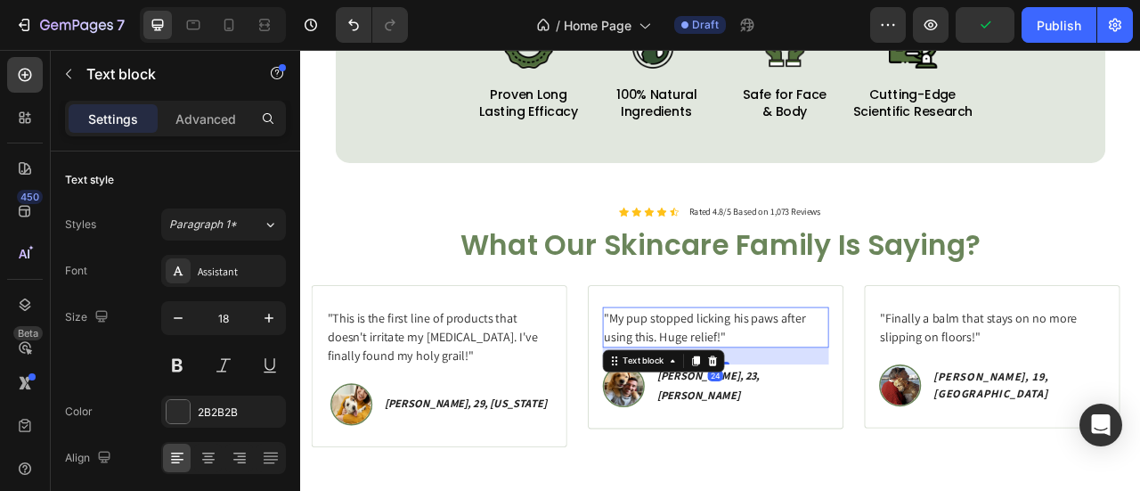
click at [806, 398] on p ""My pup stopped licking his paws after using this. Huge relief!"" at bounding box center [827, 402] width 284 height 48
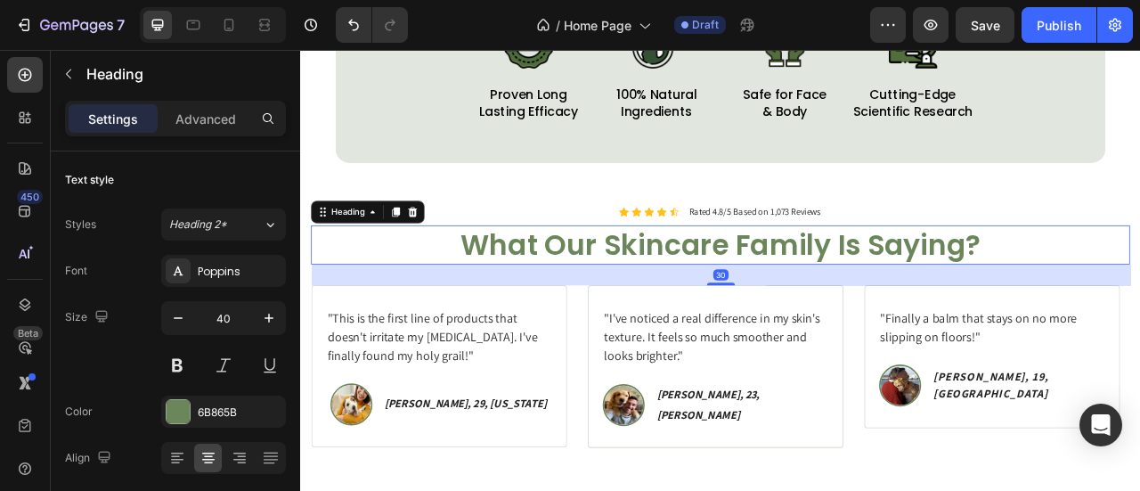
click at [1131, 299] on p "What Our Skincare Family Is Saying?" at bounding box center [834, 297] width 1038 height 46
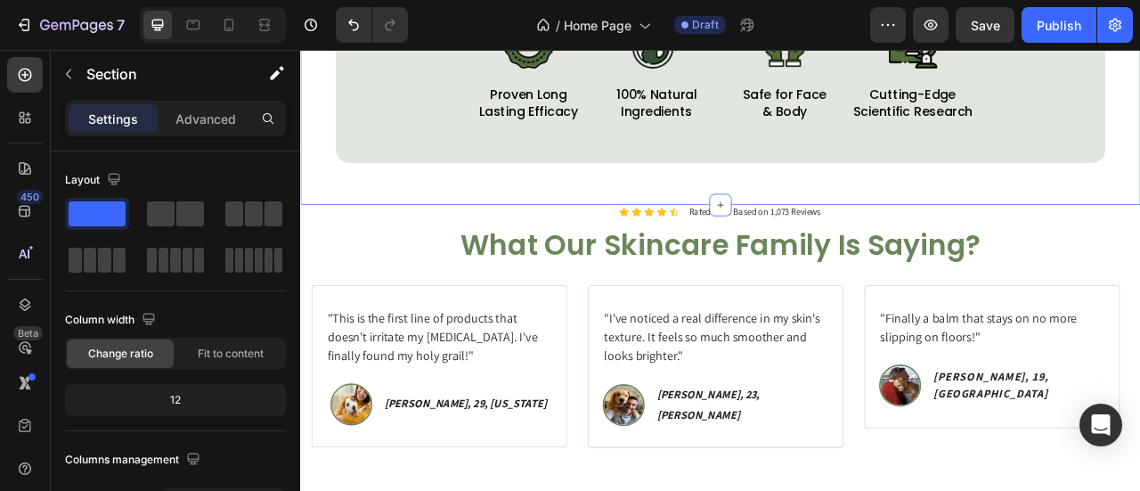
click at [888, 218] on div "More Than Protection. It’s a Standard Heading From the purity of our ingredient…" at bounding box center [834, 16] width 1068 height 459
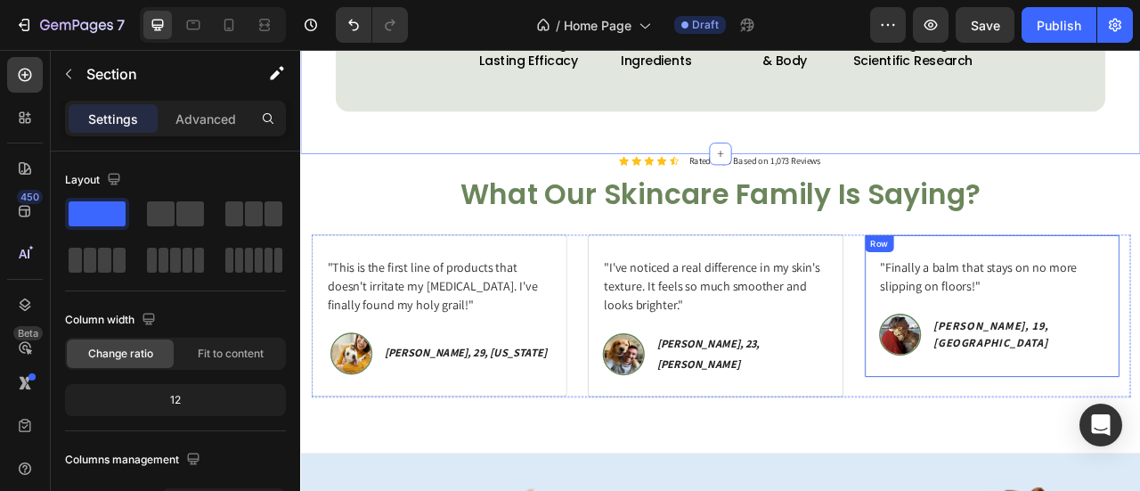
scroll to position [1580, 0]
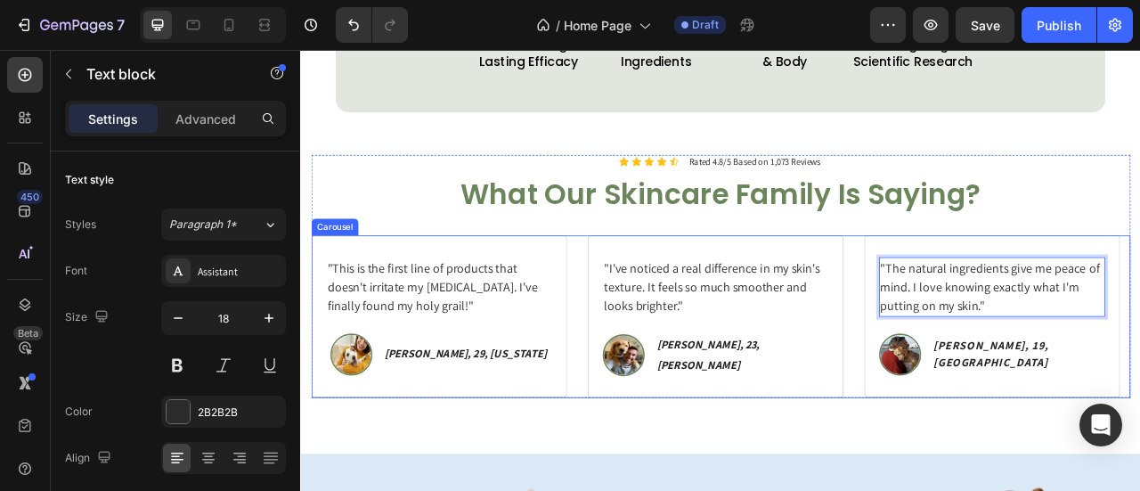
click at [1000, 377] on div ""This is the first line of products that doesn't irritate my sensitive skin. I'…" at bounding box center [834, 388] width 1042 height 207
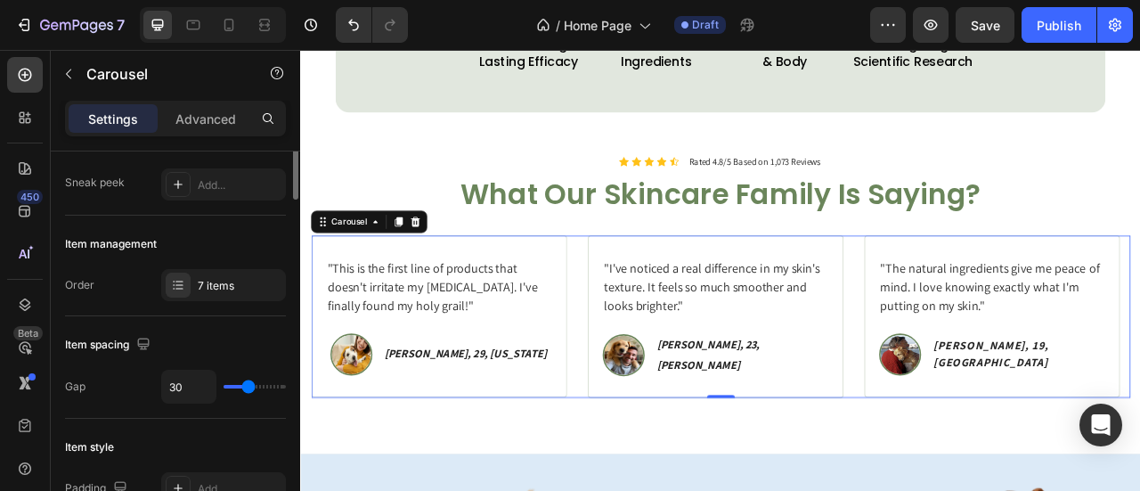
scroll to position [169, 0]
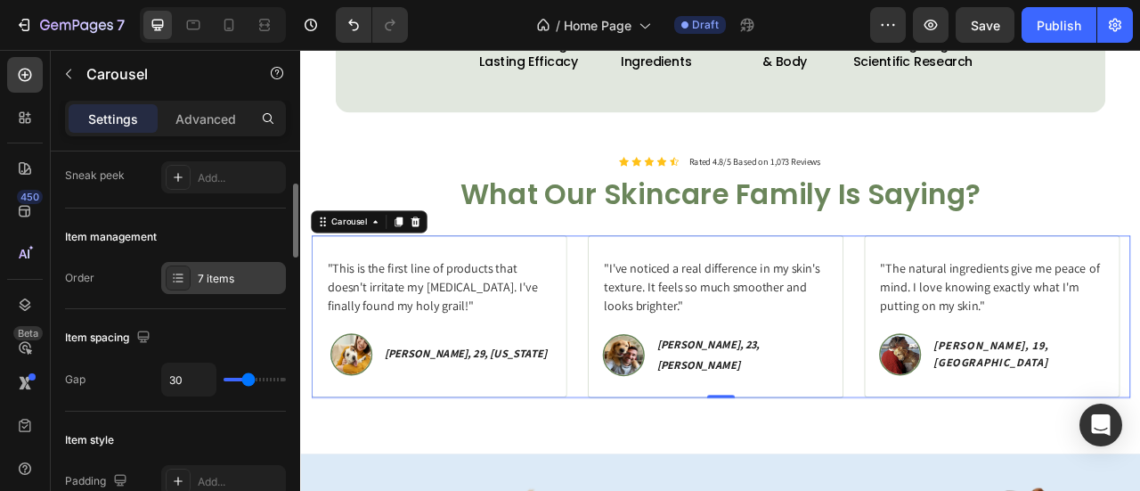
click at [217, 273] on div "7 items" at bounding box center [240, 279] width 84 height 16
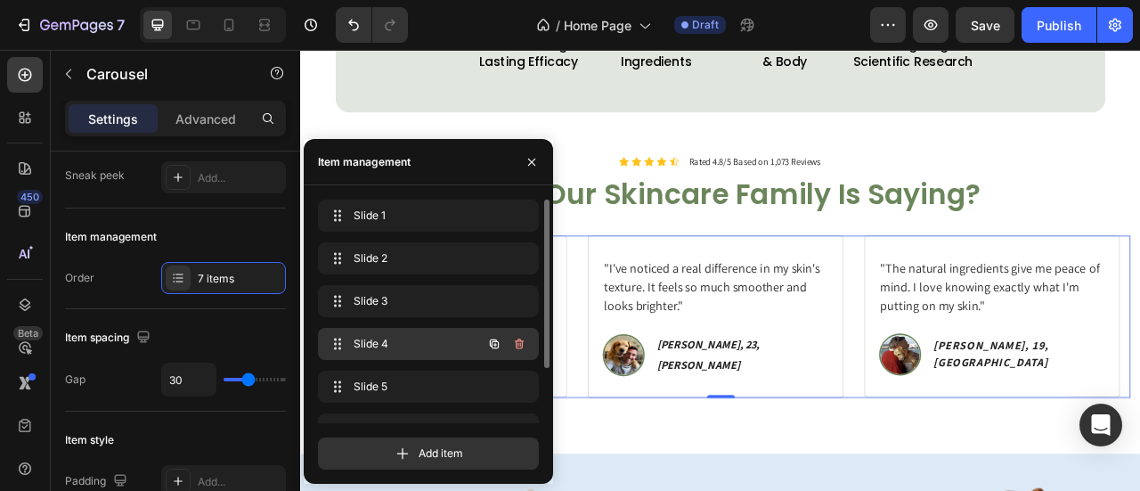
click at [377, 334] on div "Slide 4 Slide 4" at bounding box center [403, 343] width 157 height 25
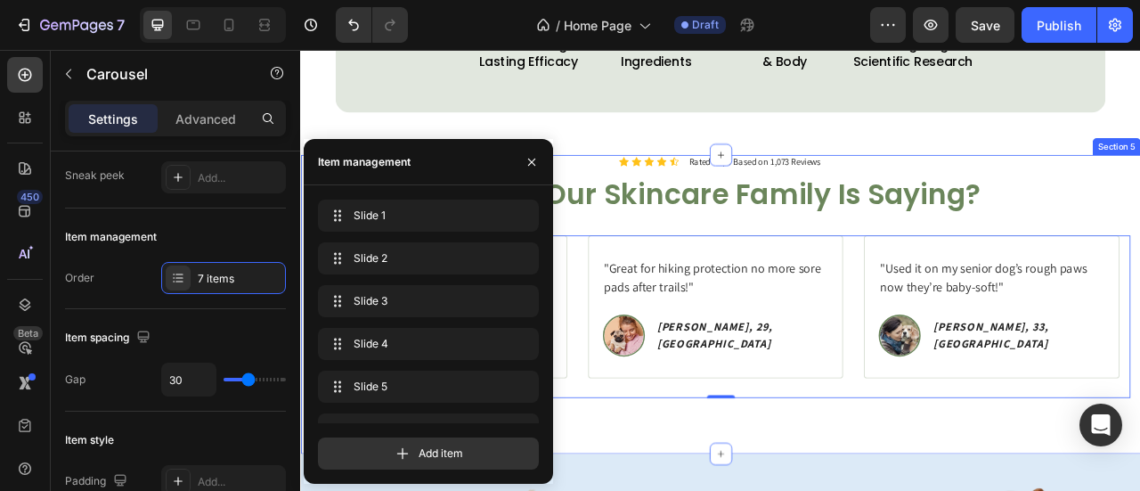
click at [706, 490] on div "Icon Icon Icon Icon Icon Icon List Rated 4.8/5 Based on 1,073 Reviews Text Bloc…" at bounding box center [834, 372] width 1068 height 381
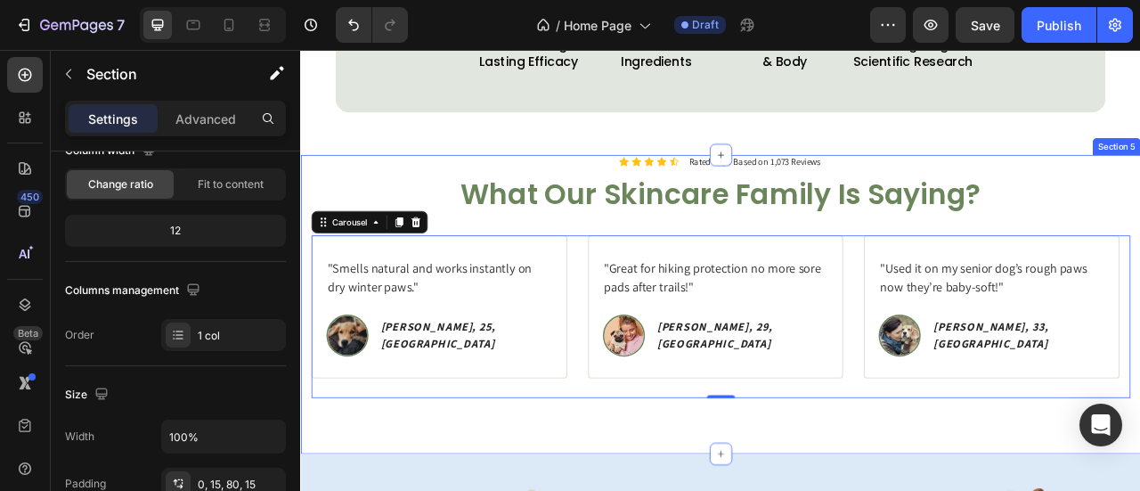
scroll to position [0, 0]
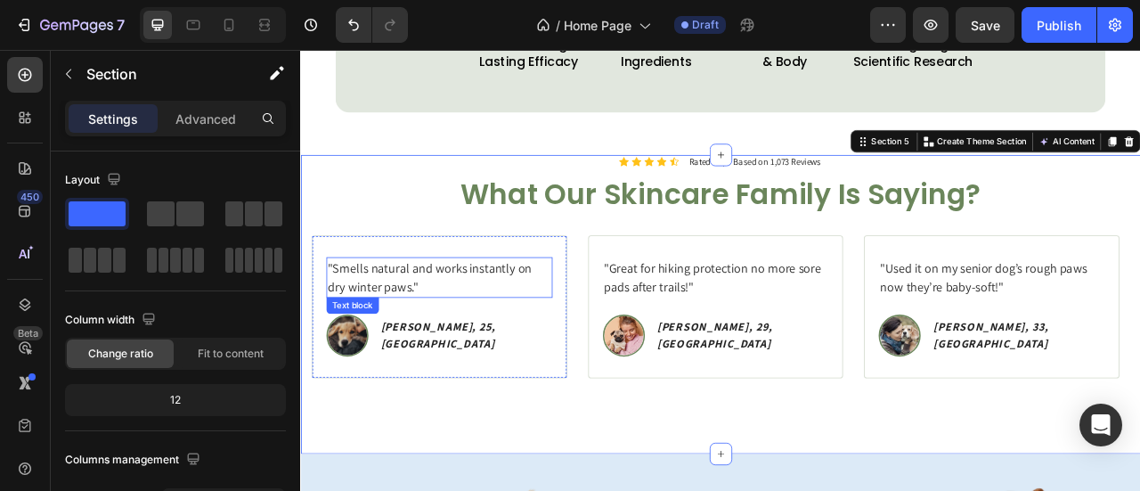
click at [515, 329] on p ""Smells natural and works instantly on dry winter paws."" at bounding box center [476, 338] width 284 height 48
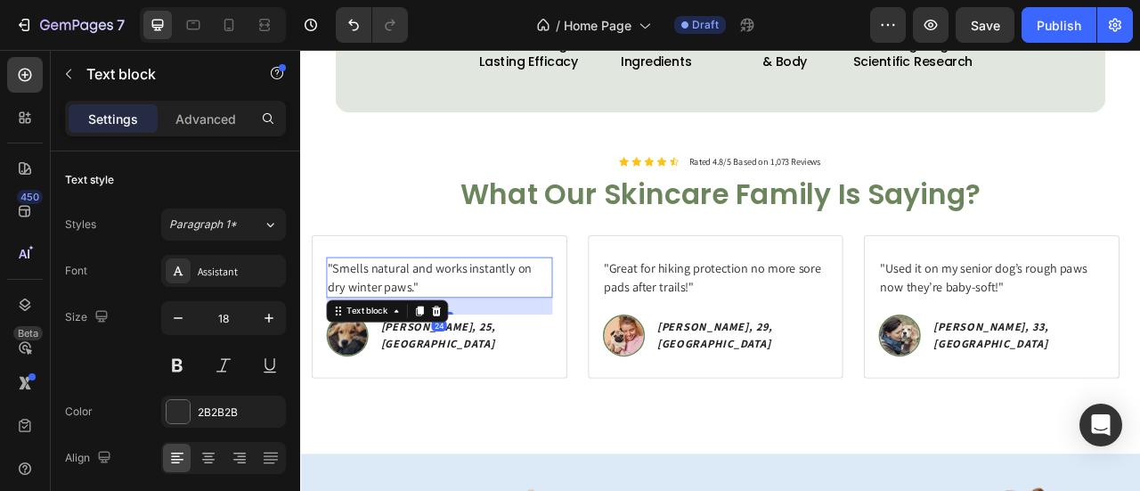
click at [515, 329] on p ""Smells natural and works instantly on dry winter paws."" at bounding box center [476, 338] width 284 height 48
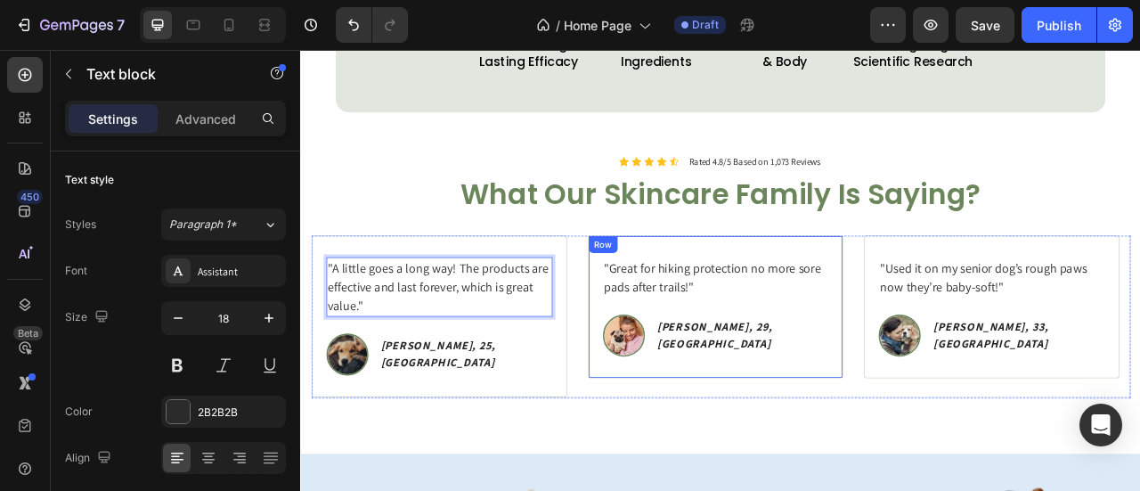
click at [844, 358] on p ""Great for hiking protection no more sore pads after trails!"" at bounding box center [827, 338] width 284 height 48
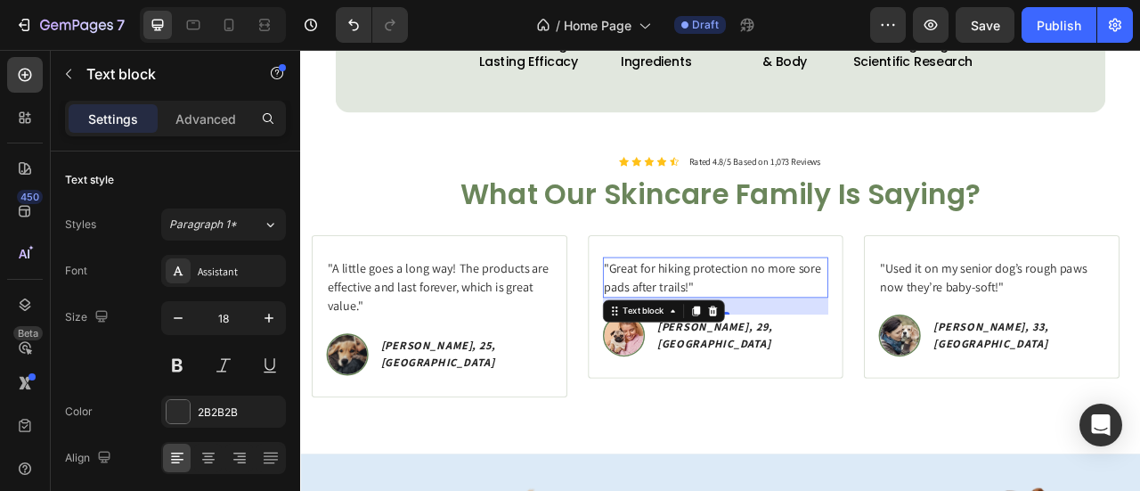
click at [844, 358] on p ""Great for hiking protection no more sore pads after trails!"" at bounding box center [827, 338] width 284 height 48
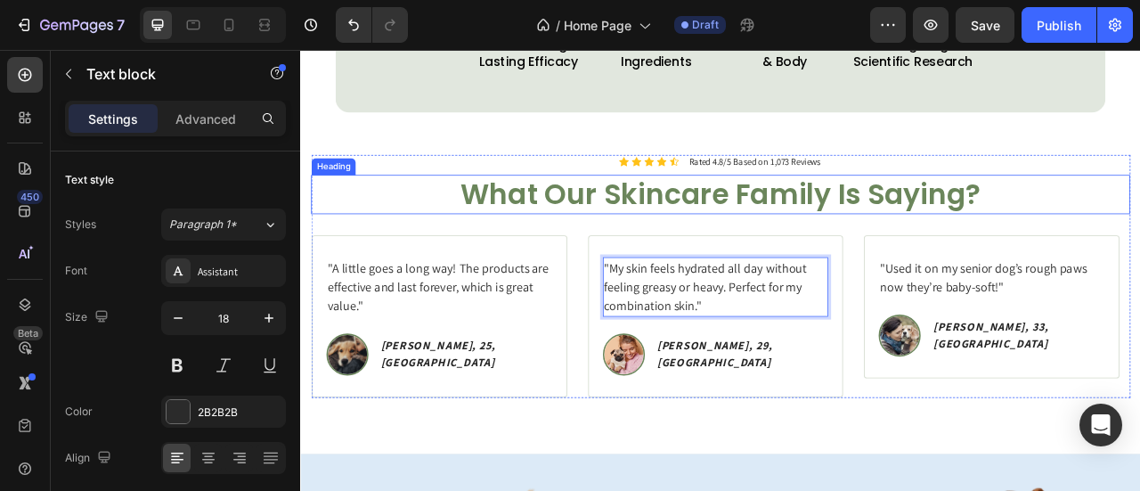
click at [1056, 251] on p "What Our Skincare Family Is Saying?" at bounding box center [834, 233] width 1038 height 46
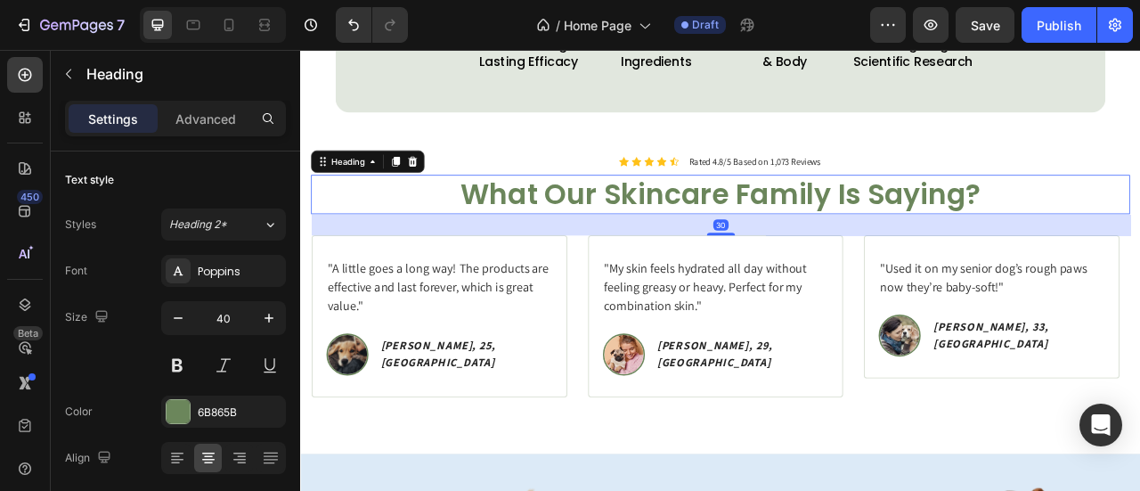
scroll to position [1625, 0]
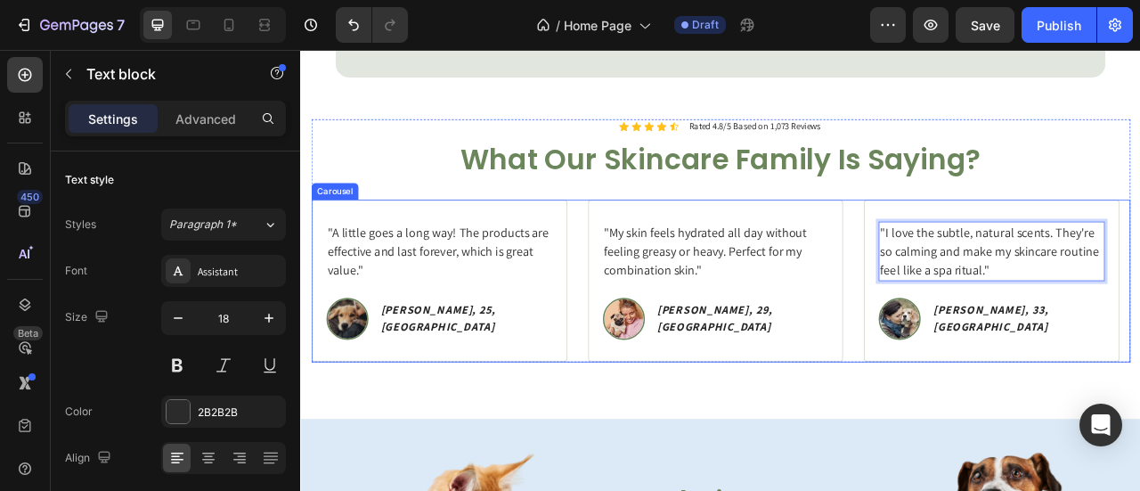
click at [1004, 401] on div ""This is the first line of products that doesn't irritate my sensitive skin. I'…" at bounding box center [834, 343] width 1042 height 207
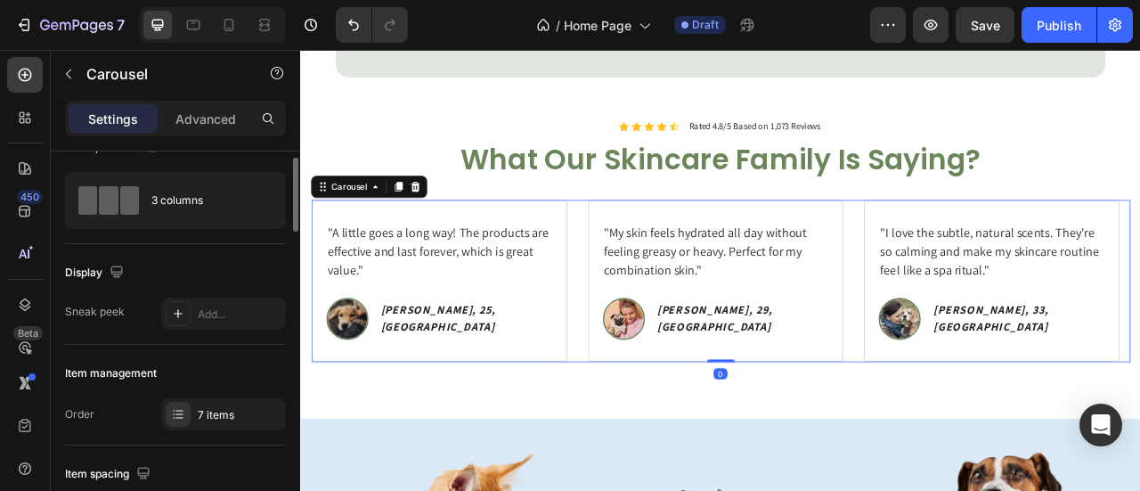
scroll to position [22, 0]
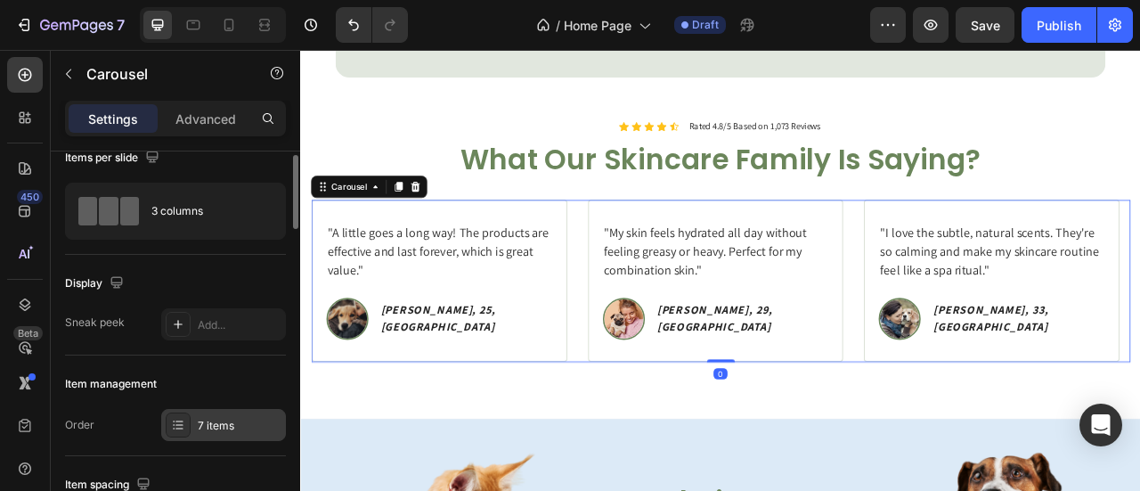
click at [224, 418] on div "7 items" at bounding box center [240, 426] width 84 height 16
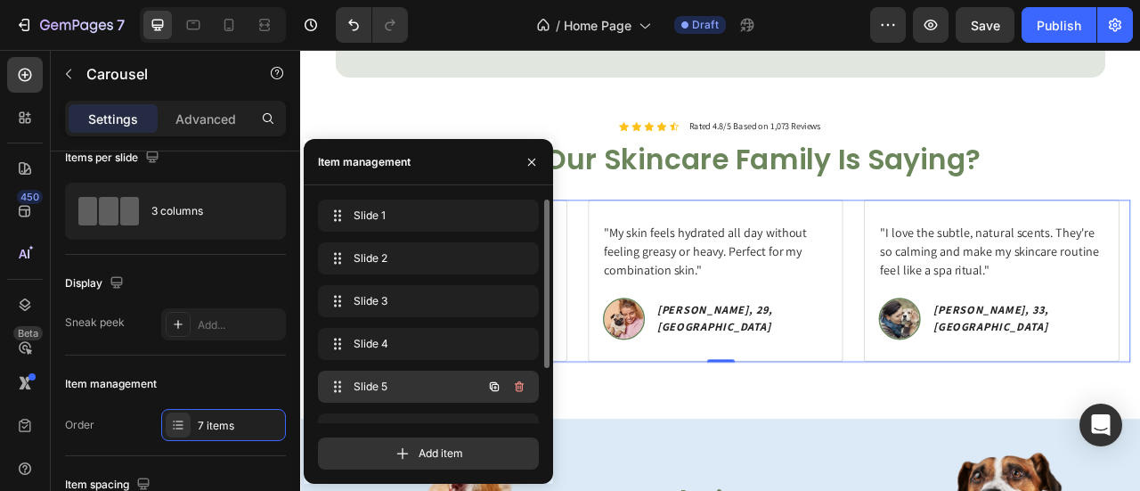
scroll to position [71, 0]
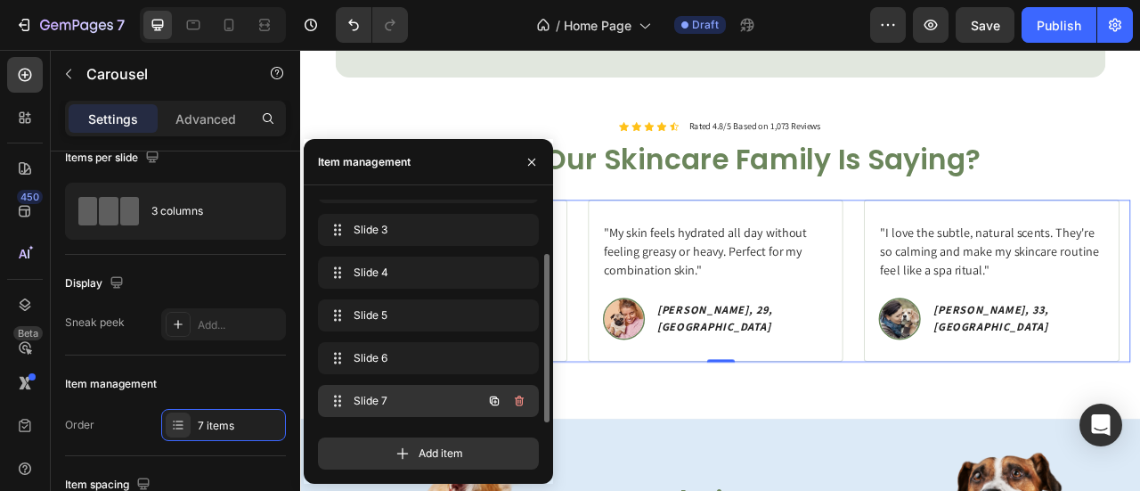
click at [369, 398] on span "Slide 7" at bounding box center [403, 401] width 101 height 16
click at [405, 400] on span "Slide 7" at bounding box center [403, 401] width 101 height 16
click at [405, 400] on span "Slide 7" at bounding box center [416, 401] width 132 height 16
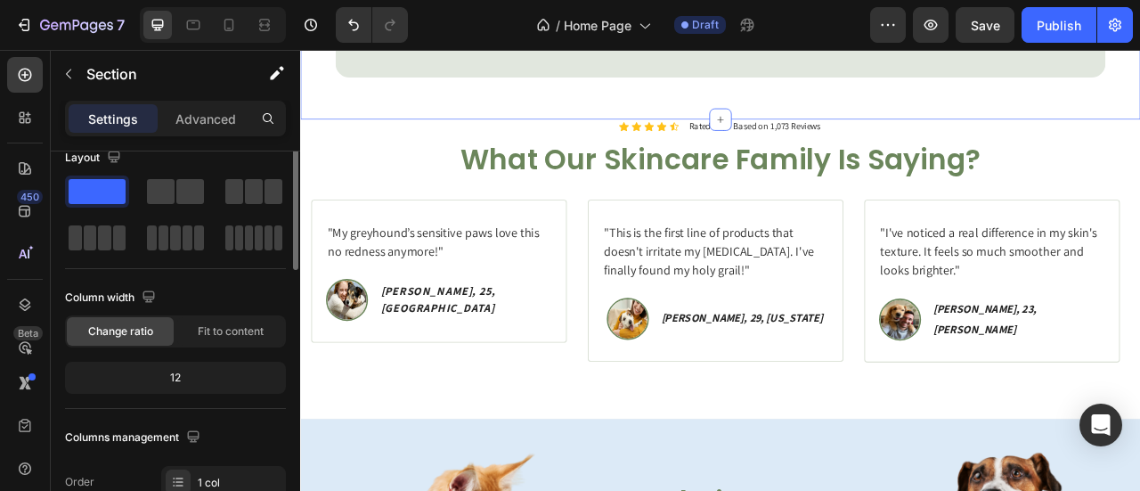
scroll to position [0, 0]
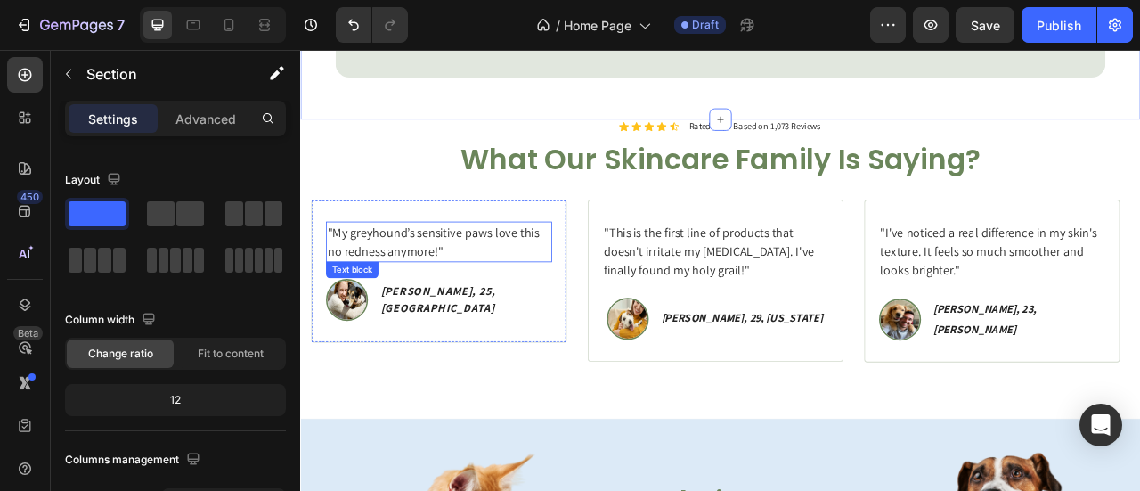
click at [521, 296] on p ""My greyhound’s sensitive paws love this no redness anymore!"" at bounding box center [476, 294] width 284 height 48
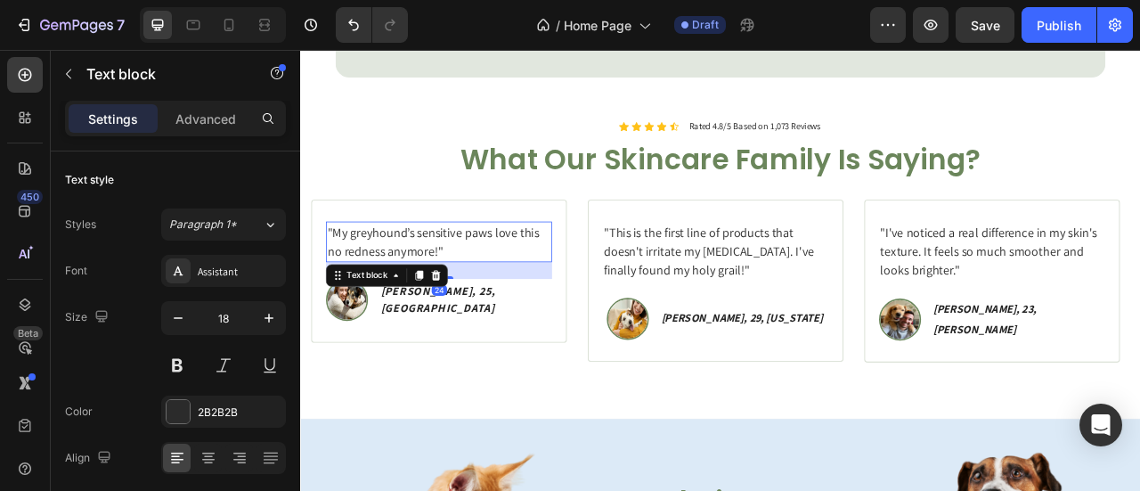
click at [521, 296] on p ""My greyhound’s sensitive paws love this no redness anymore!"" at bounding box center [476, 294] width 284 height 48
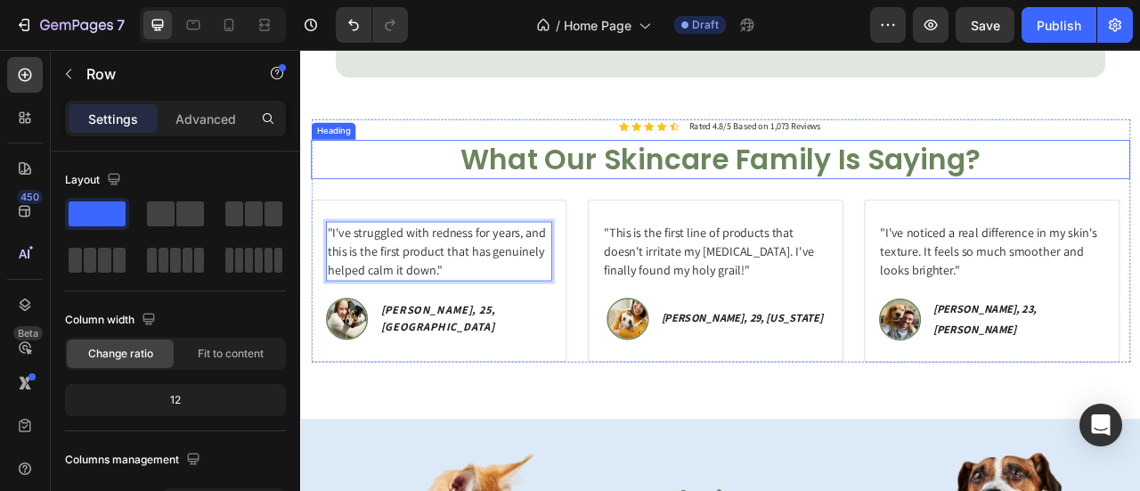
click at [505, 159] on div "Icon Icon Icon Icon Icon Icon List Rated 4.8/5 Based on 1,073 Reviews Text Bloc…" at bounding box center [834, 293] width 1042 height 310
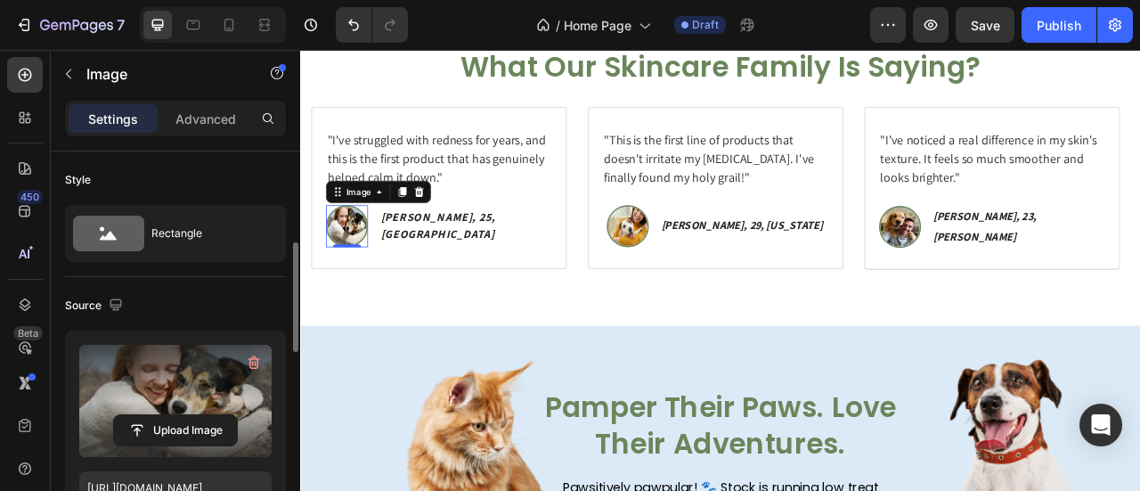
scroll to position [80, 0]
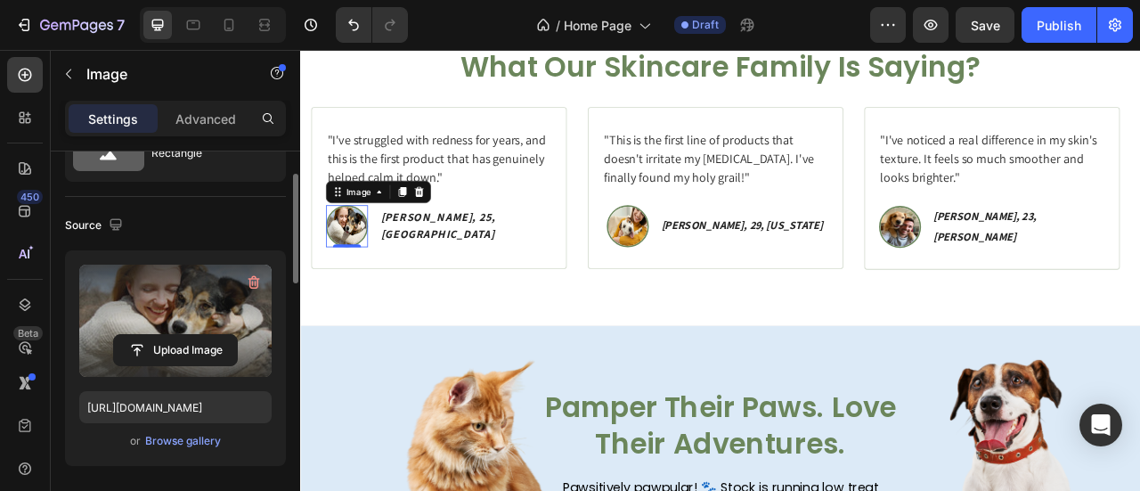
click at [185, 309] on label at bounding box center [175, 320] width 192 height 112
click at [185, 335] on input "file" at bounding box center [175, 350] width 123 height 30
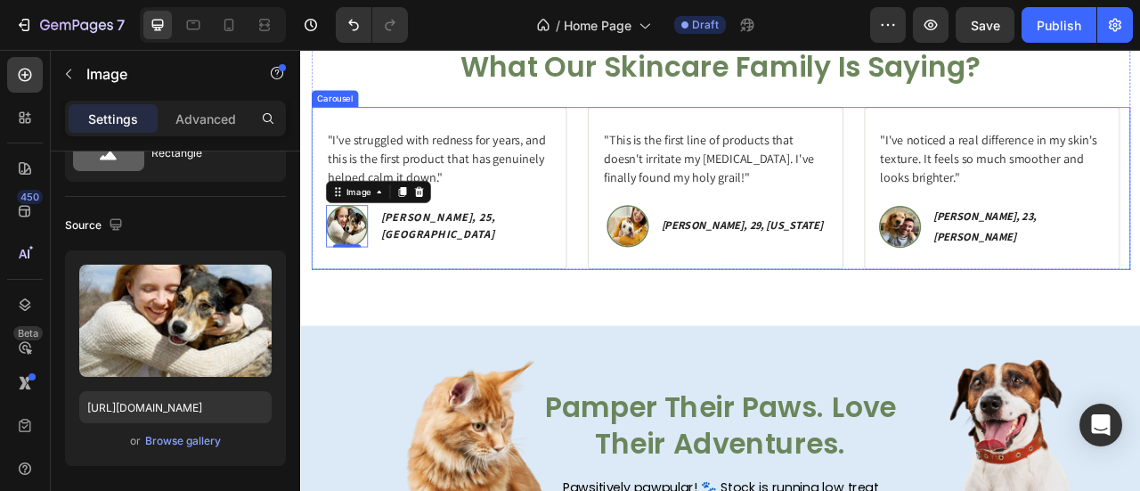
click at [640, 174] on div ""This is the first line of products that doesn't irritate my sensitive skin. I'…" at bounding box center [834, 225] width 1042 height 207
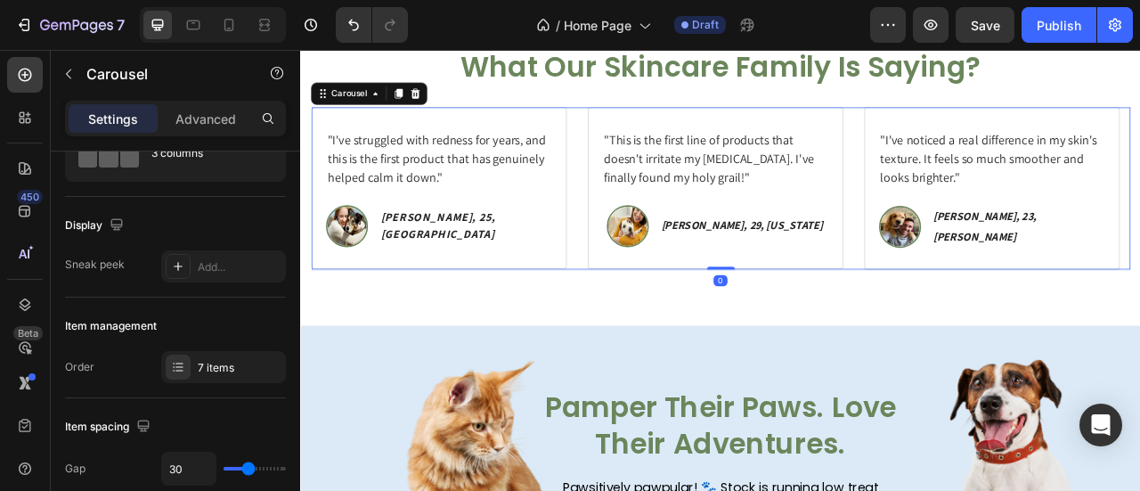
scroll to position [0, 0]
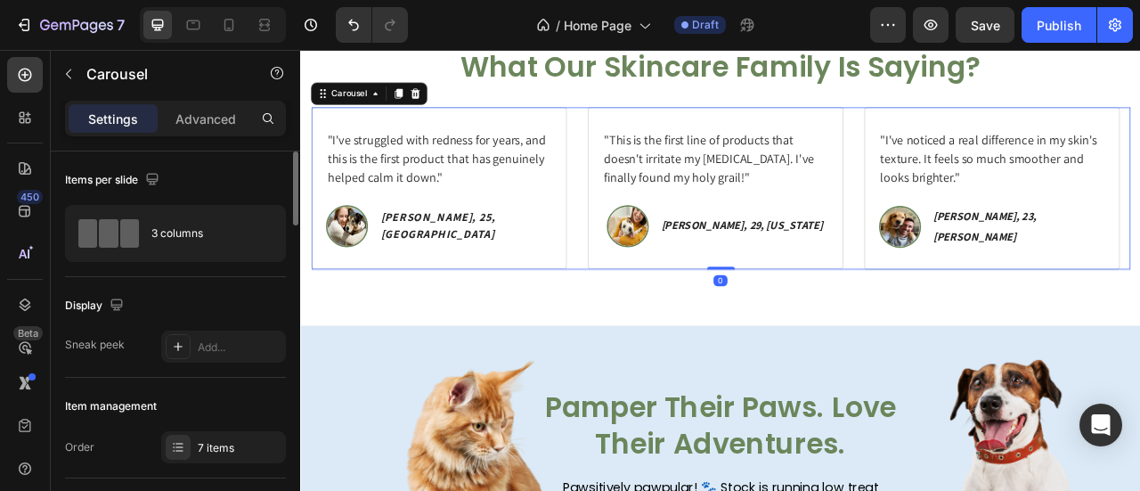
click at [642, 176] on div ""This is the first line of products that doesn't irritate my sensitive skin. I'…" at bounding box center [834, 225] width 1042 height 207
click at [226, 456] on div "7 items" at bounding box center [223, 447] width 125 height 32
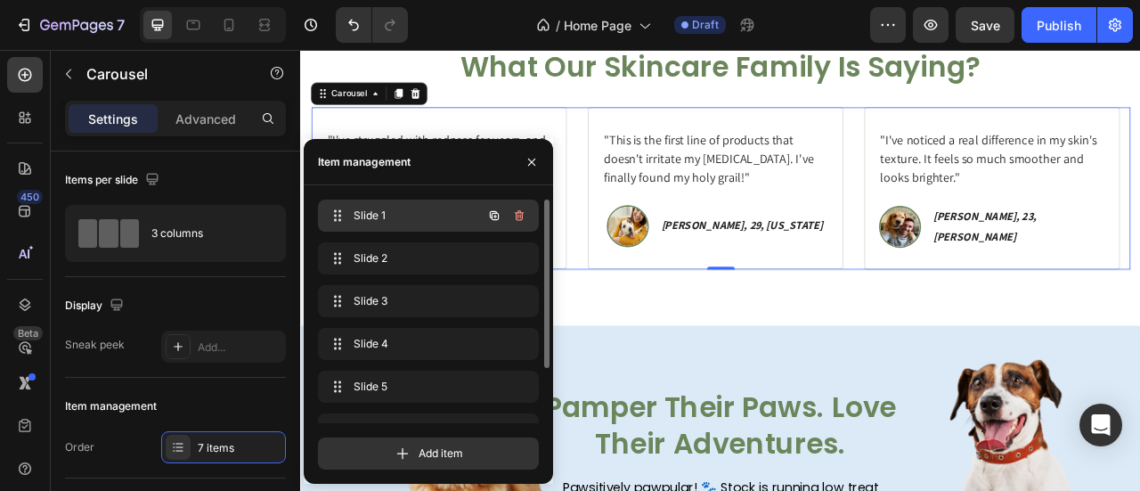
click at [363, 204] on div "Slide 1 Slide 1" at bounding box center [403, 215] width 157 height 25
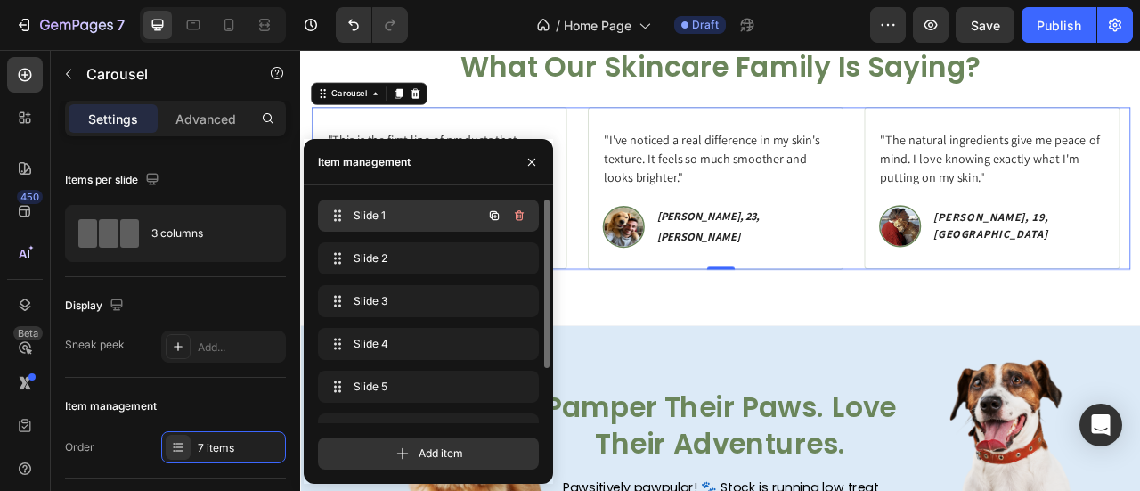
click at [426, 207] on span "Slide 1" at bounding box center [403, 215] width 101 height 16
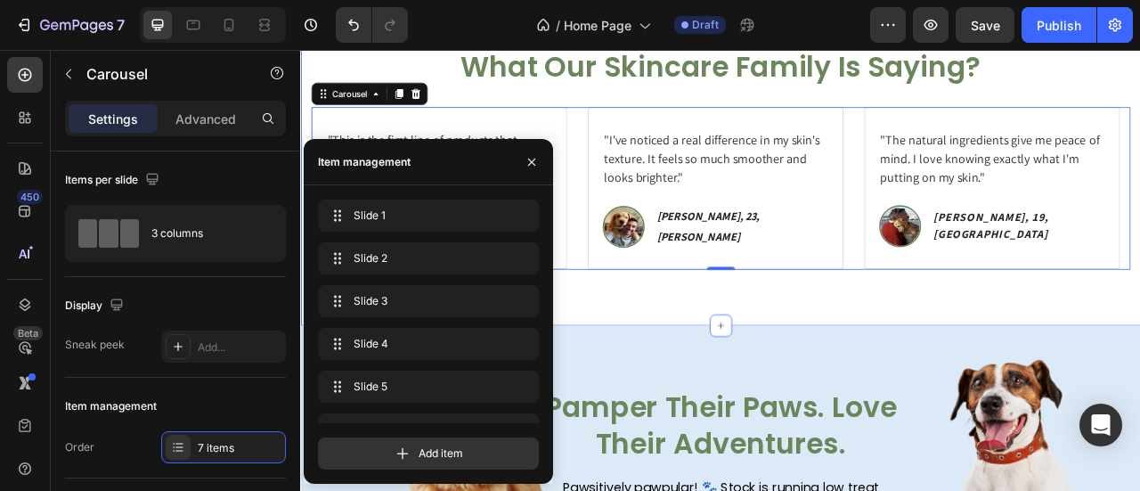
click at [676, 358] on div "Icon Icon Icon Icon Icon Icon List Rated 4.8/5 Based on 1,073 Reviews Text Bloc…" at bounding box center [834, 210] width 1068 height 381
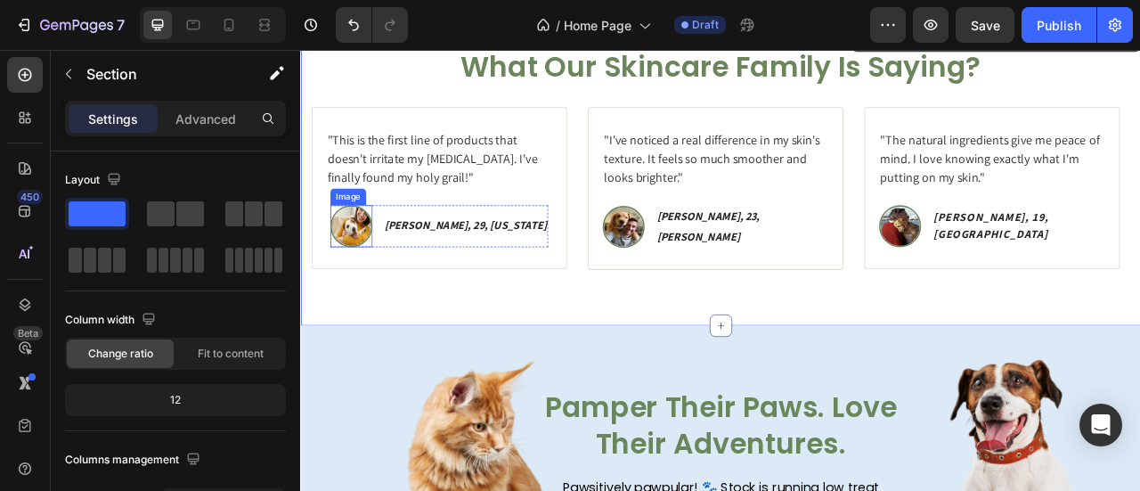
click at [391, 266] on img at bounding box center [363, 273] width 53 height 53
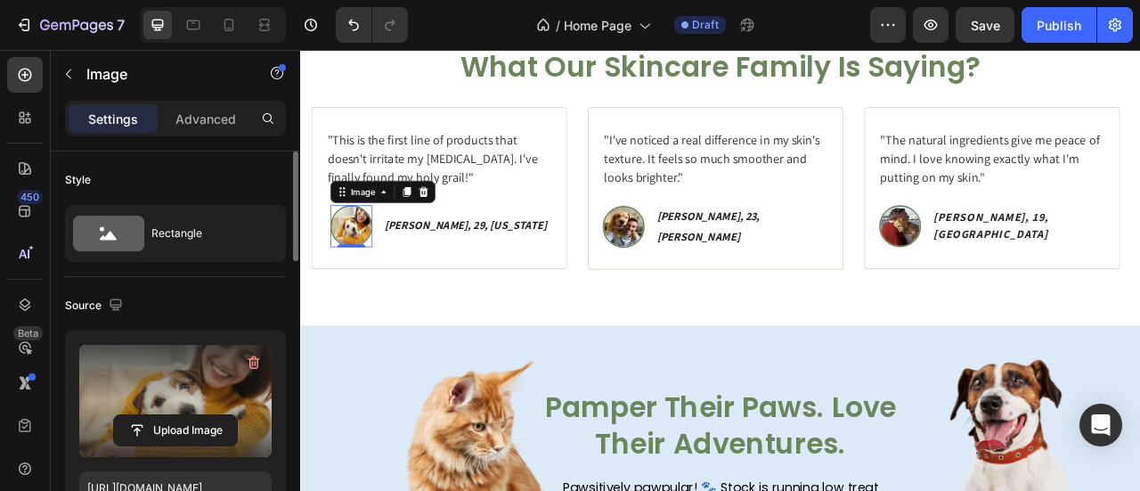
click at [159, 371] on label at bounding box center [175, 401] width 192 height 112
click at [159, 415] on input "file" at bounding box center [175, 430] width 123 height 30
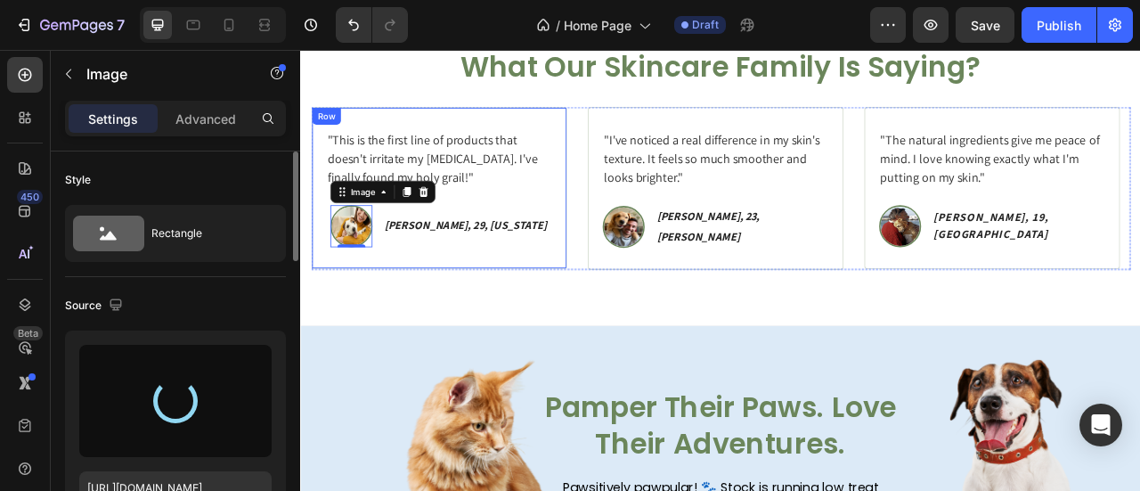
type input "https://cdn.shopify.com/s/files/1/0777/5574/4506/files/gempages_581686091724161…"
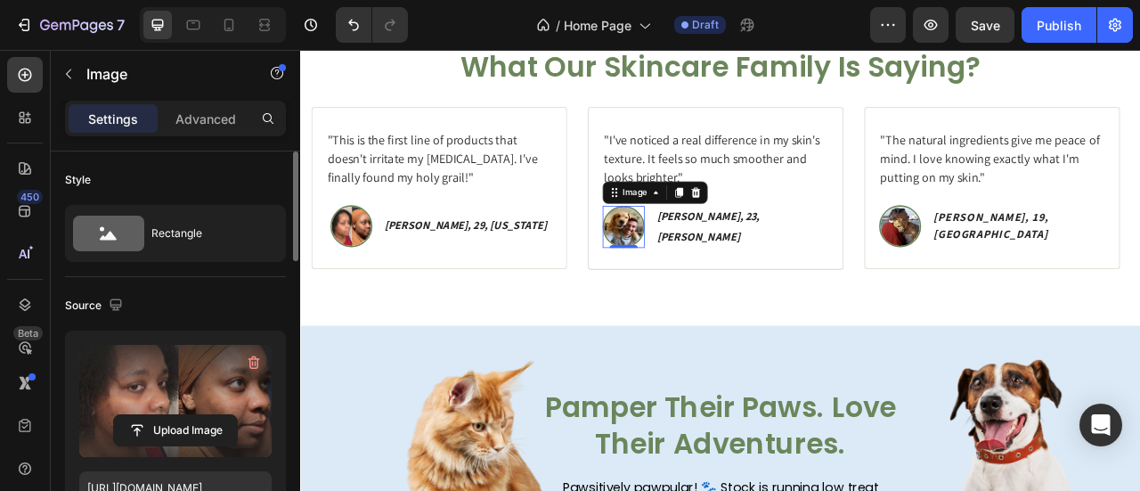
click at [737, 272] on img at bounding box center [710, 273] width 53 height 53
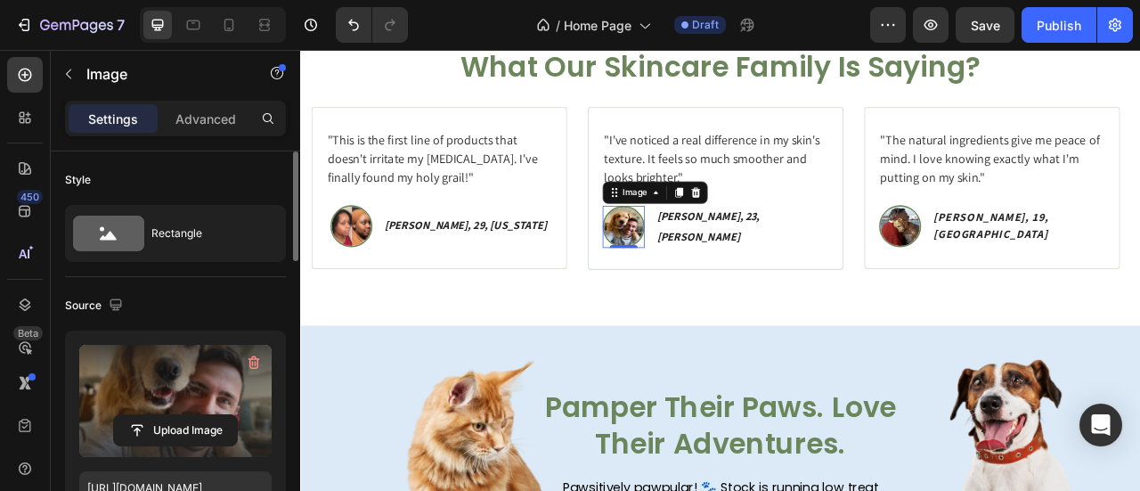
click at [150, 405] on label at bounding box center [175, 401] width 192 height 112
click at [150, 415] on input "file" at bounding box center [175, 430] width 123 height 30
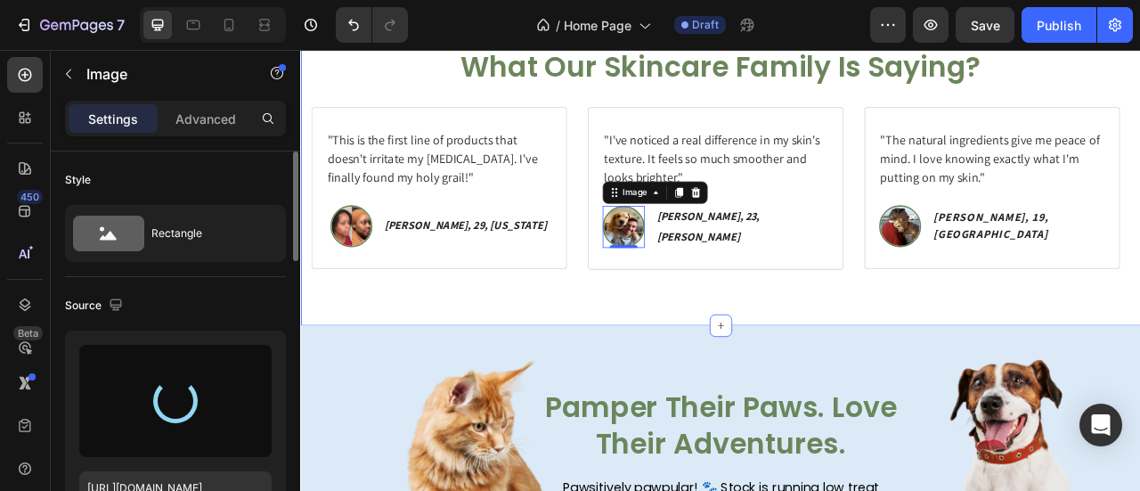
type input "https://cdn.shopify.com/s/files/1/0777/5574/4506/files/gempages_581686091724161…"
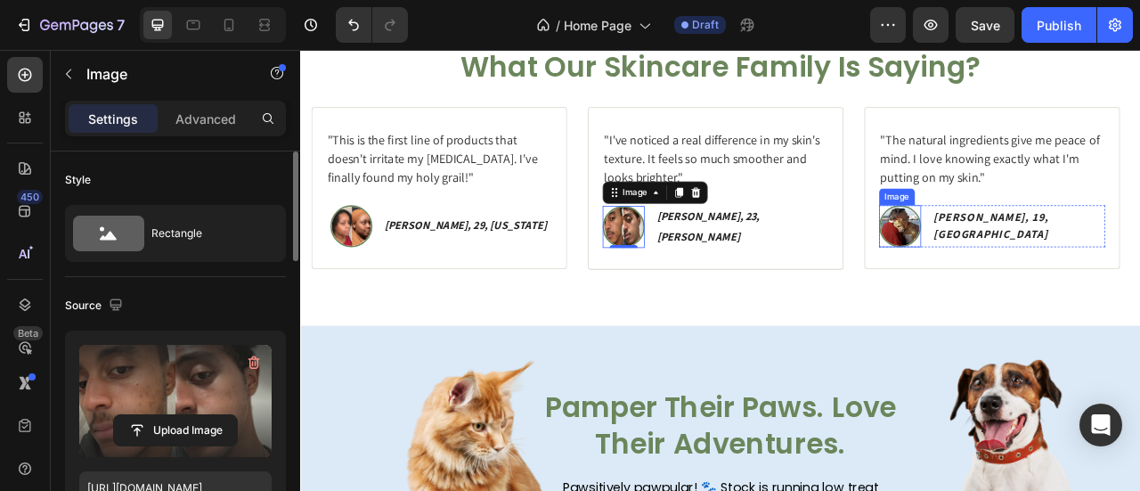
click at [1089, 262] on img at bounding box center [1061, 273] width 53 height 53
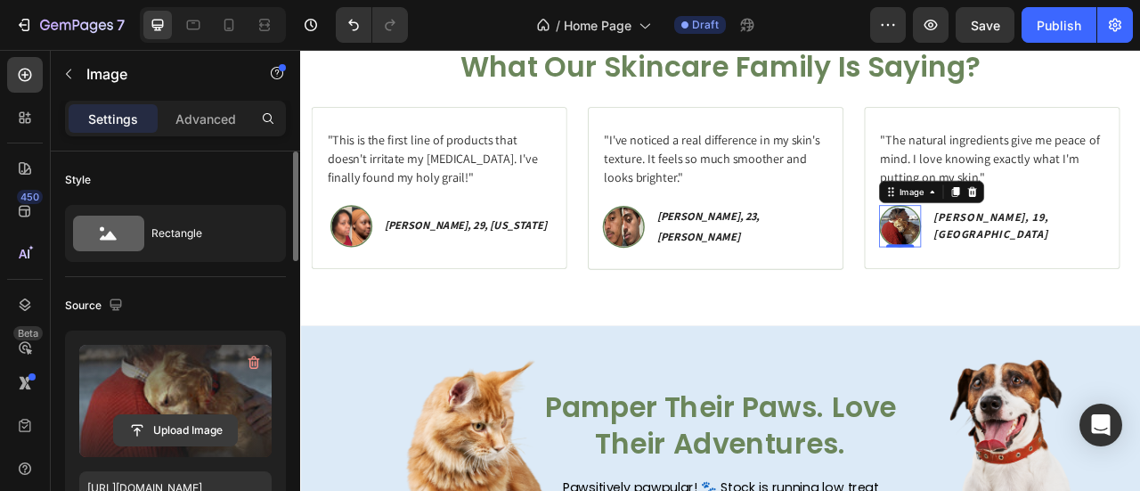
click at [183, 416] on input "file" at bounding box center [175, 430] width 123 height 30
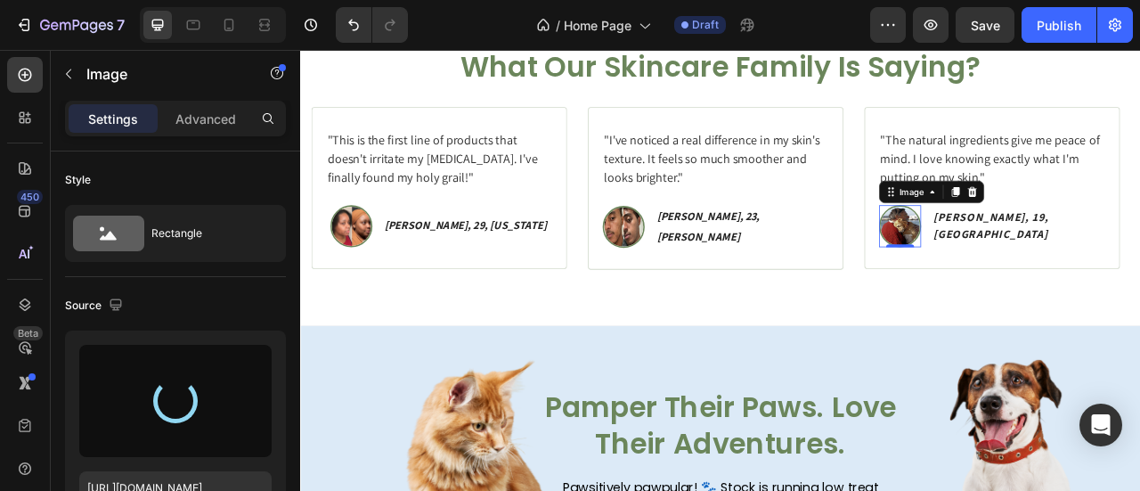
type input "https://cdn.shopify.com/s/files/1/0777/5574/4506/files/gempages_581686091724161…"
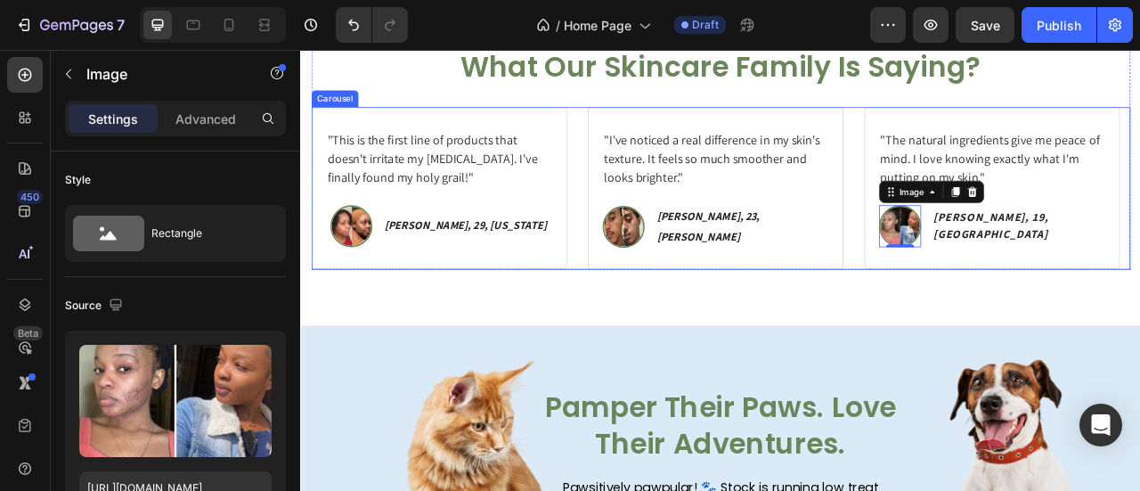
click at [1002, 286] on div ""This is the first line of products that doesn't irritate my sensitive skin. I'…" at bounding box center [834, 225] width 1042 height 207
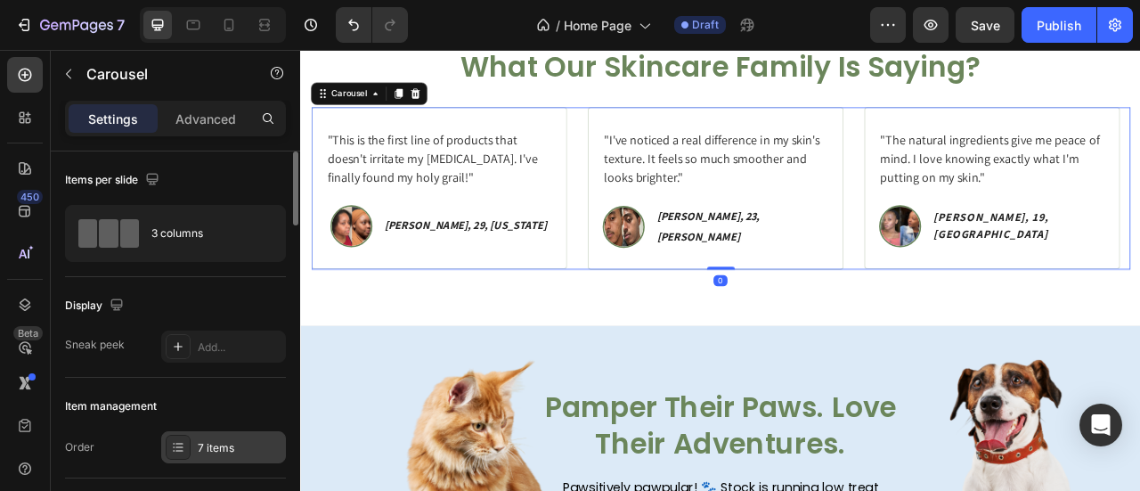
click at [192, 442] on div "7 items" at bounding box center [223, 447] width 125 height 32
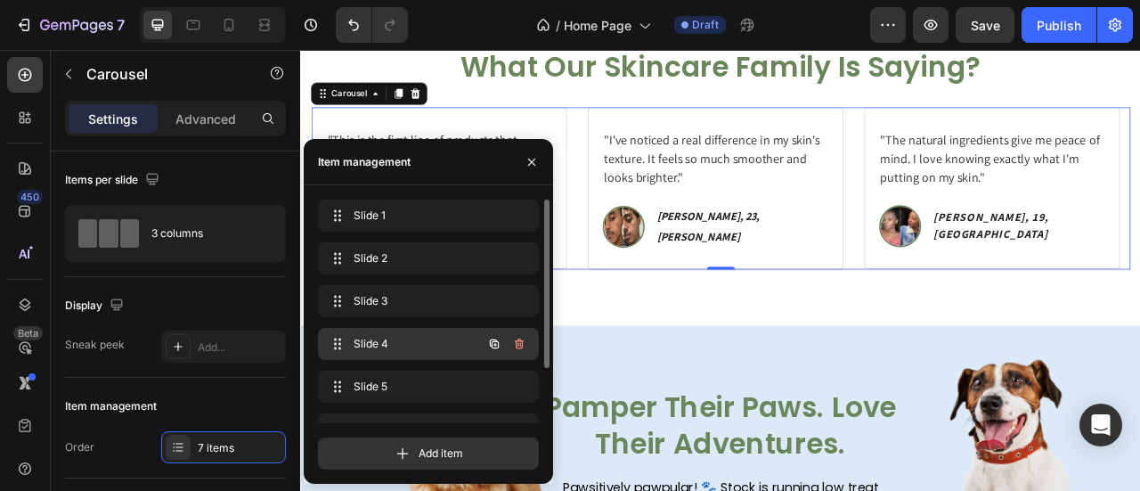
click at [366, 340] on span "Slide 4" at bounding box center [403, 344] width 101 height 16
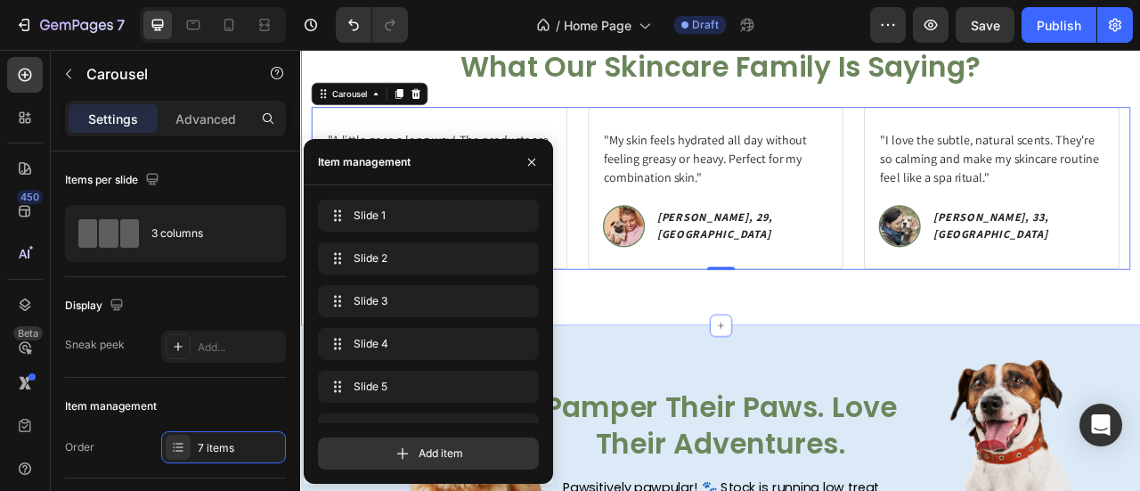
click at [735, 355] on div "Icon Icon Icon Icon Icon Icon List Rated 4.8/5 Based on 1,073 Reviews Text Bloc…" at bounding box center [834, 210] width 1068 height 381
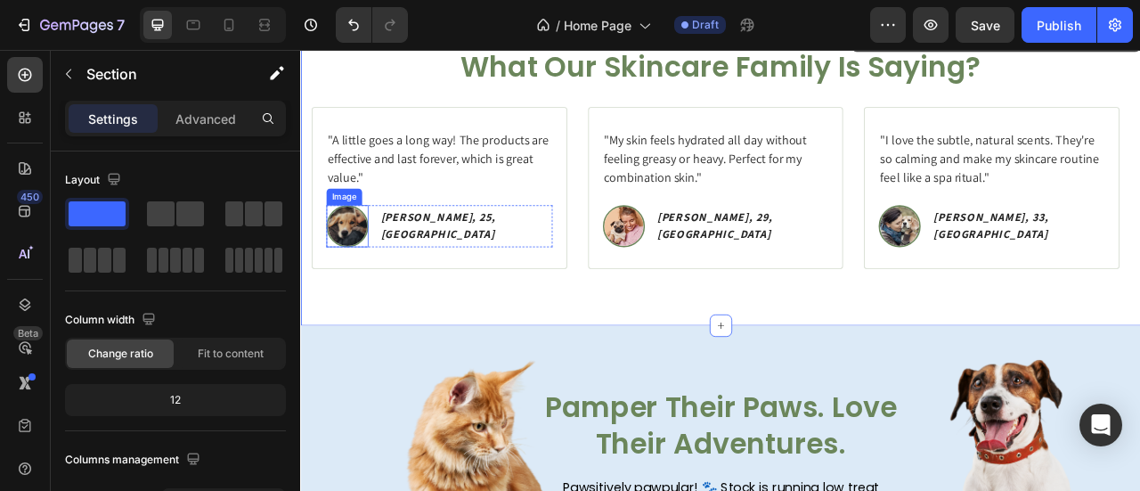
click at [385, 270] on img at bounding box center [358, 273] width 53 height 53
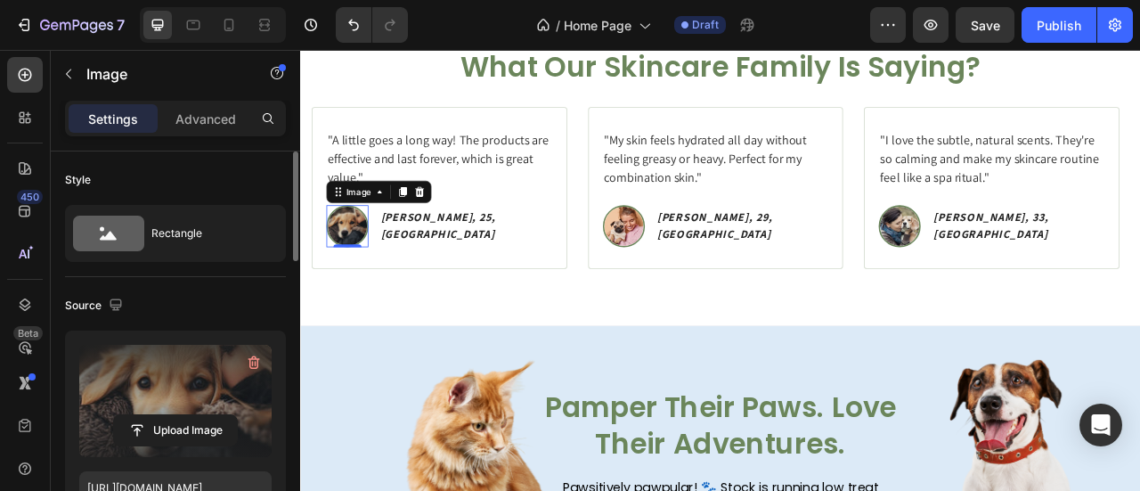
click at [201, 396] on label at bounding box center [175, 401] width 192 height 112
click at [201, 415] on input "file" at bounding box center [175, 430] width 123 height 30
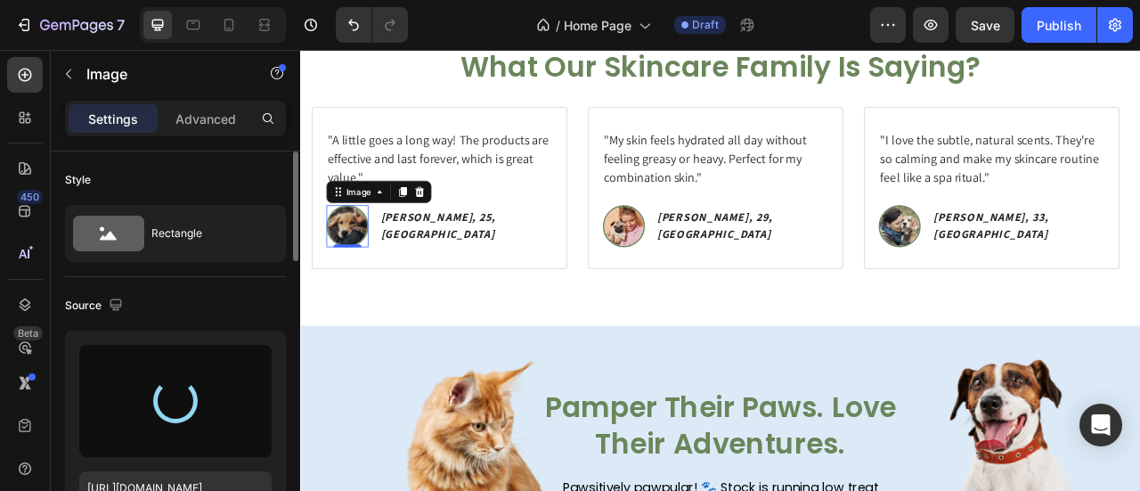
type input "https://cdn.shopify.com/s/files/1/0777/5574/4506/files/gempages_581686091724161…"
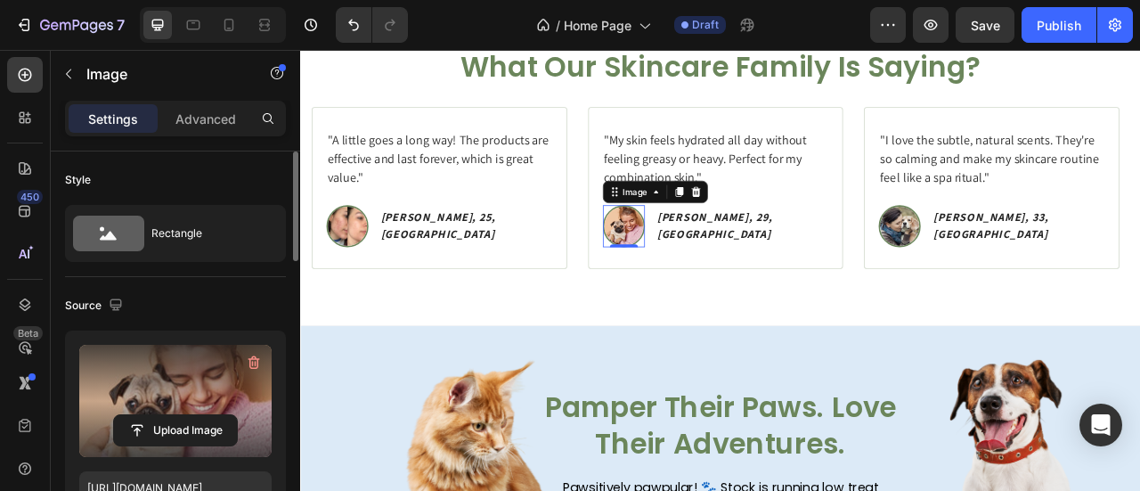
click at [138, 377] on label at bounding box center [175, 401] width 192 height 112
click at [138, 415] on input "file" at bounding box center [175, 430] width 123 height 30
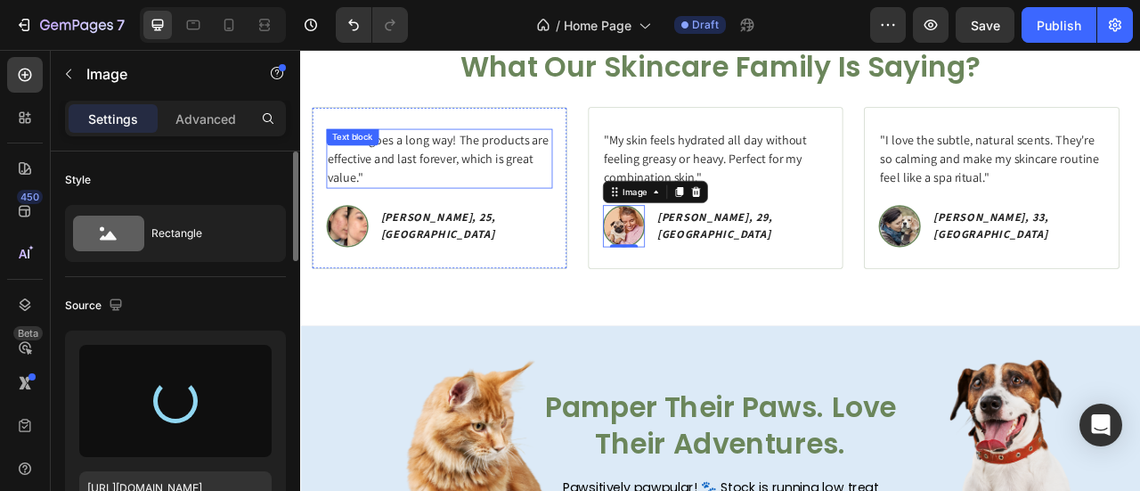
type input "https://cdn.shopify.com/s/files/1/0777/5574/4506/files/gempages_581686091724161…"
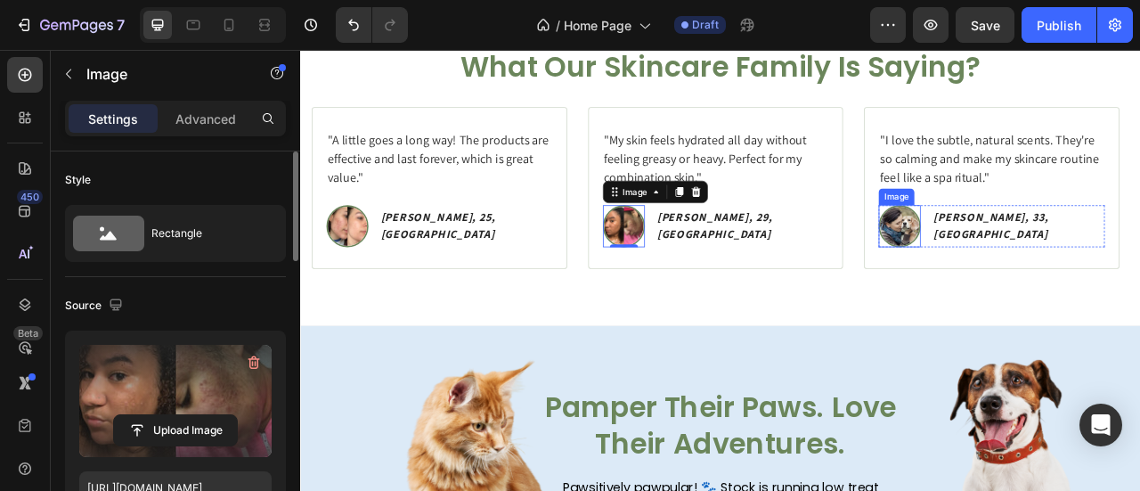
click at [1062, 263] on img at bounding box center [1061, 273] width 53 height 53
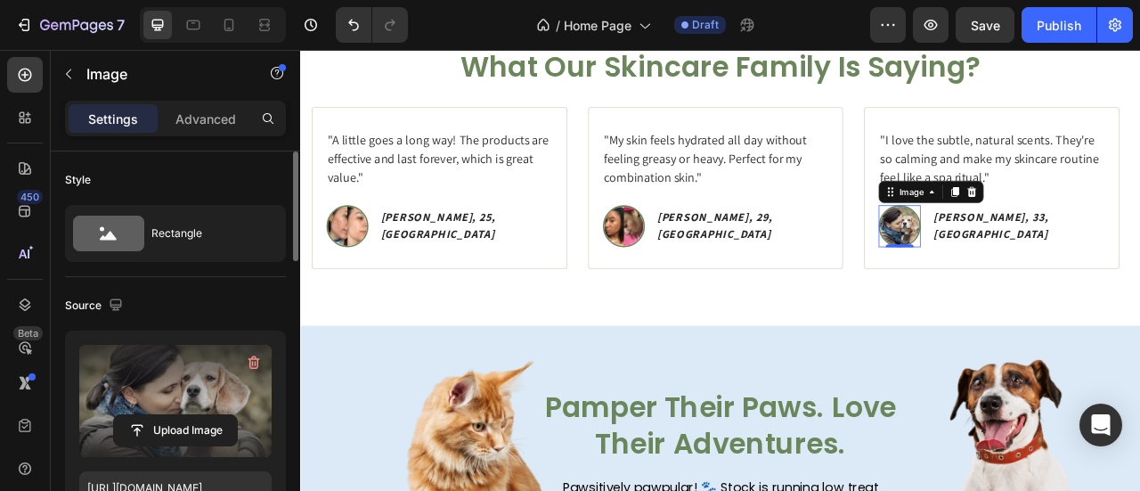
click at [169, 378] on label at bounding box center [175, 401] width 192 height 112
click at [169, 415] on input "file" at bounding box center [175, 430] width 123 height 30
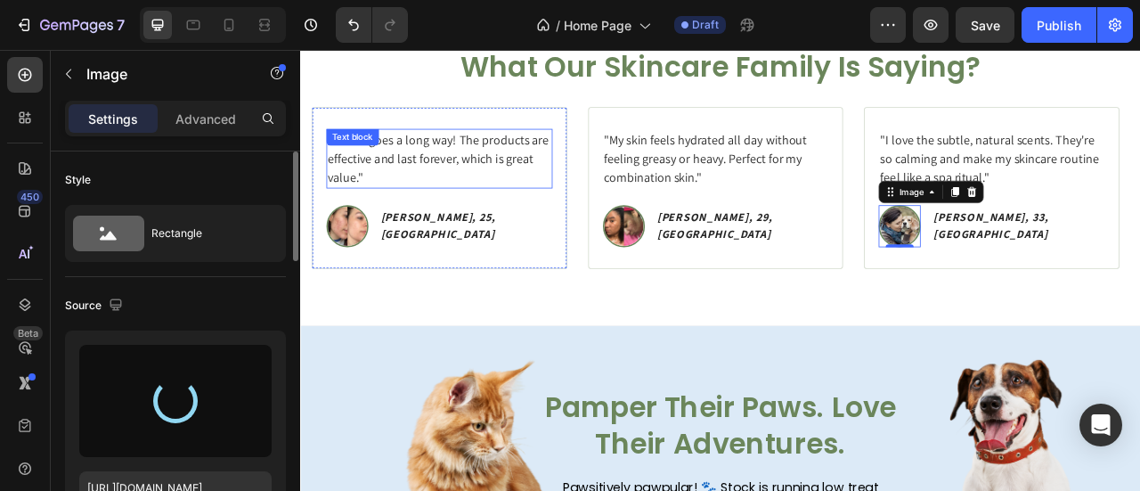
type input "https://cdn.shopify.com/s/files/1/0777/5574/4506/files/gempages_581686091724161…"
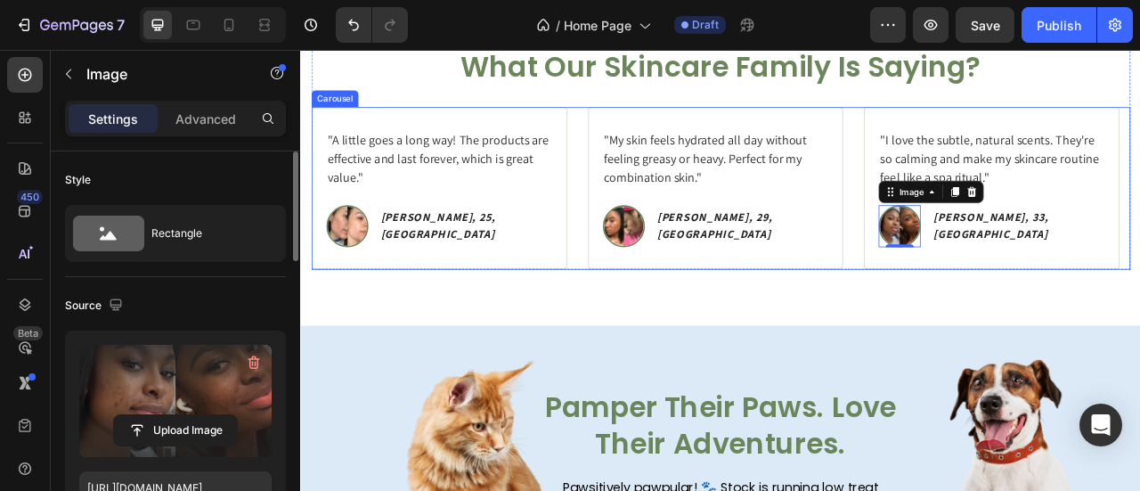
click at [995, 207] on div ""This is the first line of products that doesn't irritate my sensitive skin. I'…" at bounding box center [834, 225] width 1042 height 207
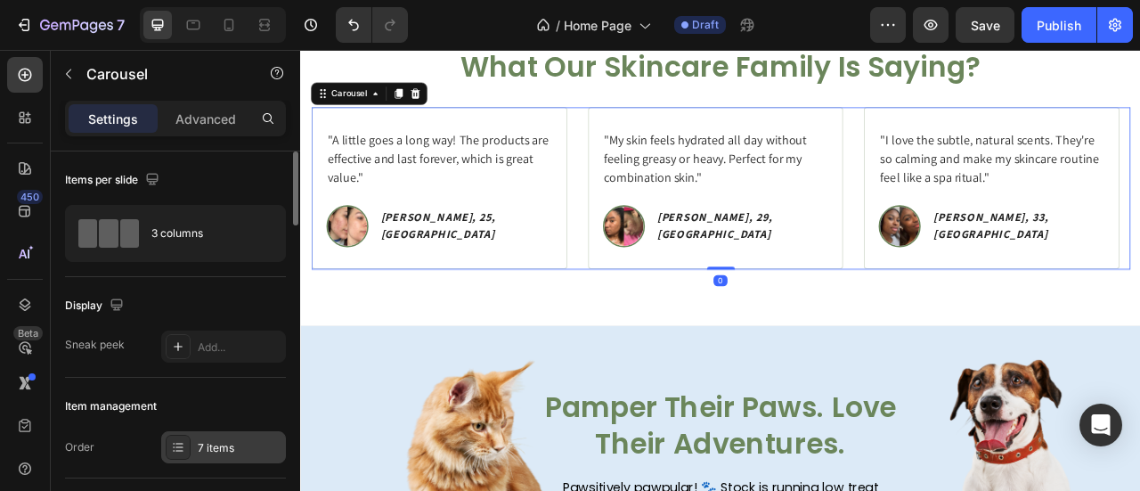
click at [226, 432] on div "7 items" at bounding box center [223, 447] width 125 height 32
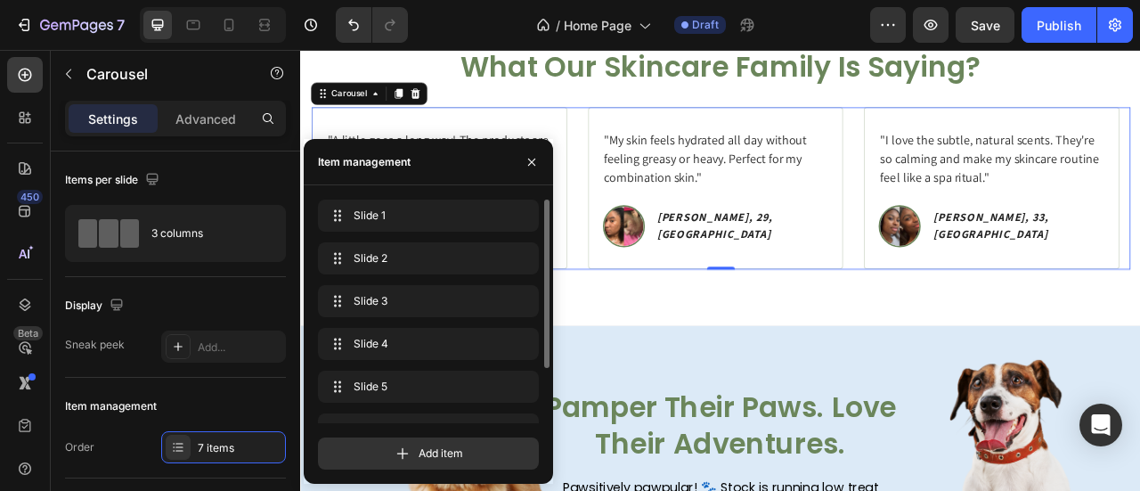
scroll to position [71, 0]
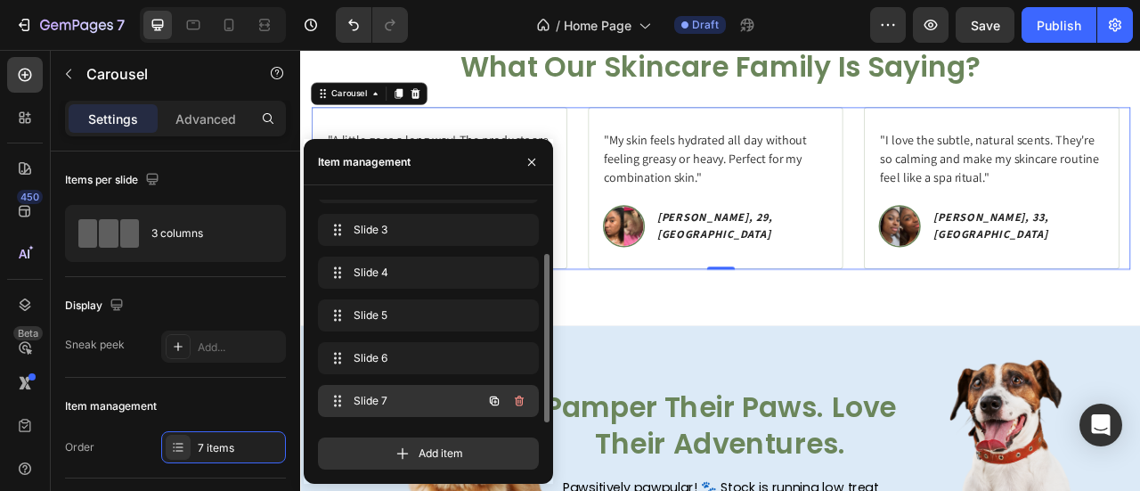
click at [395, 398] on span "Slide 7" at bounding box center [403, 401] width 101 height 16
click at [394, 398] on span "Slide 7" at bounding box center [416, 401] width 132 height 16
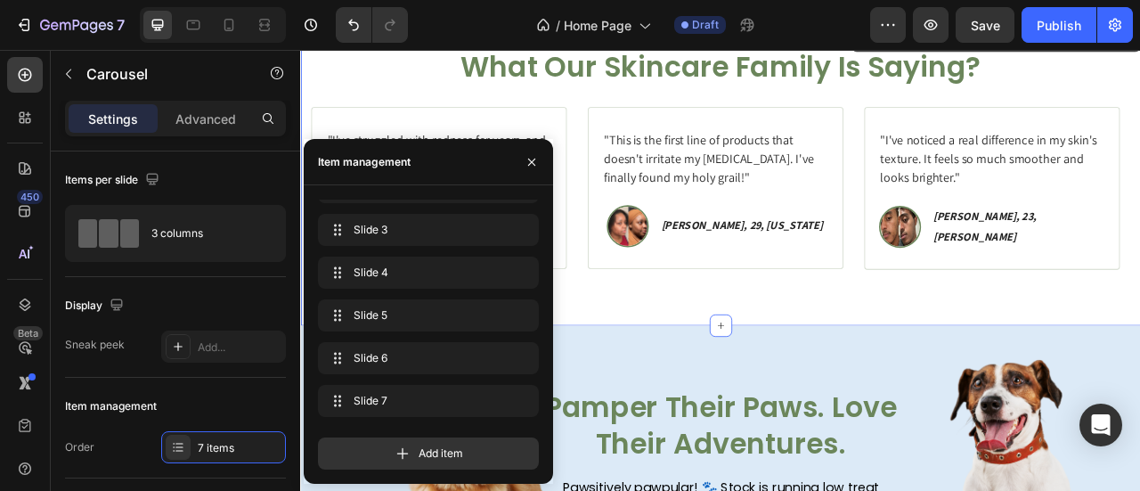
click at [783, 356] on div "Icon Icon Icon Icon Icon Icon List Rated 4.8/5 Based on 1,073 Reviews Text Bloc…" at bounding box center [834, 210] width 1068 height 381
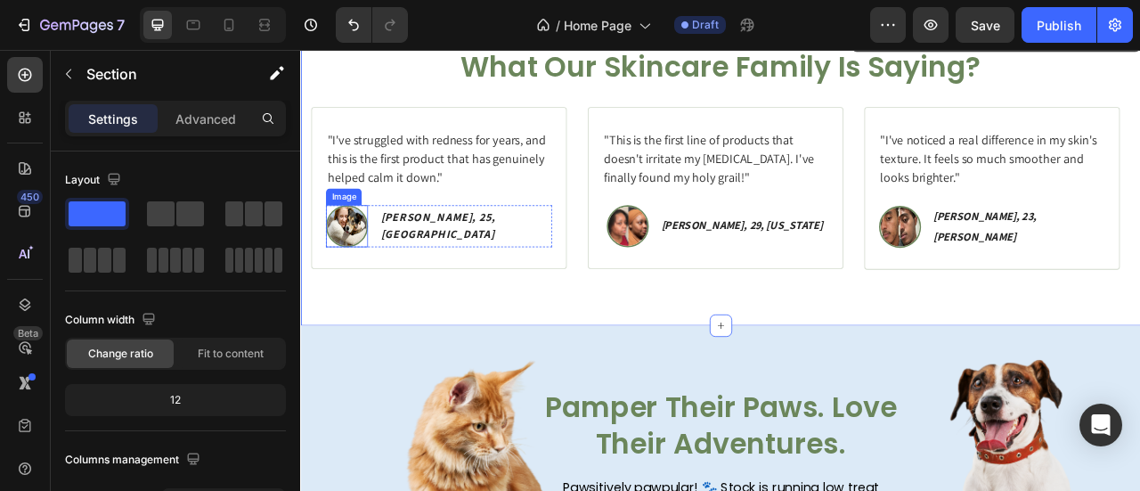
click at [385, 280] on img at bounding box center [358, 273] width 53 height 53
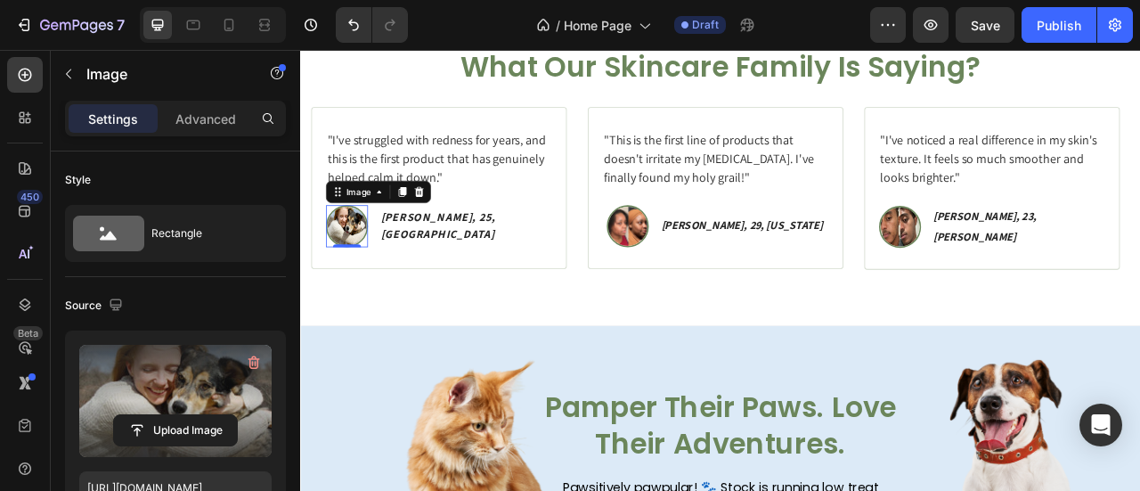
click at [182, 394] on label at bounding box center [175, 401] width 192 height 112
click at [182, 415] on input "file" at bounding box center [175, 430] width 123 height 30
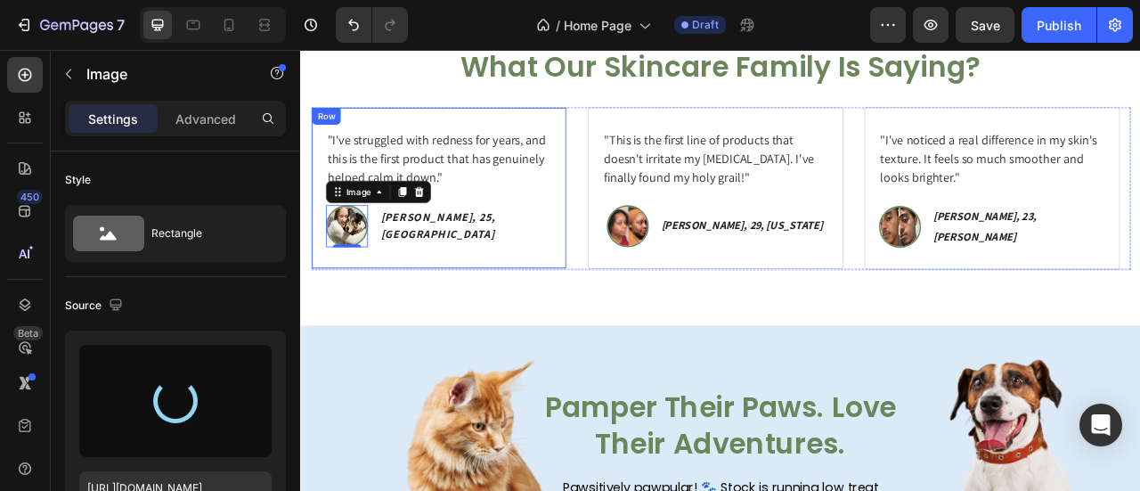
type input "https://cdn.shopify.com/s/files/1/0777/5574/4506/files/gempages_581686091724161…"
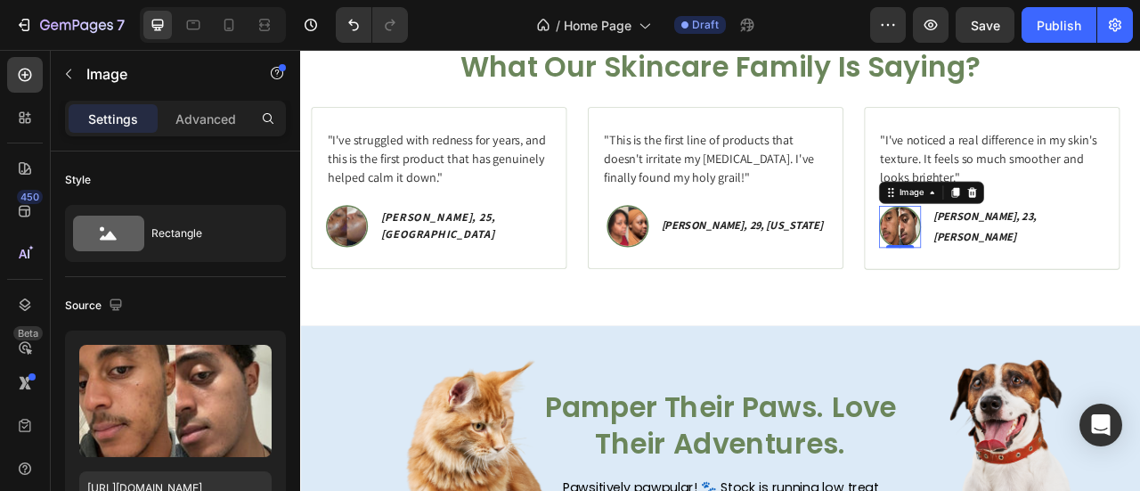
click at [1089, 272] on img at bounding box center [1061, 273] width 53 height 53
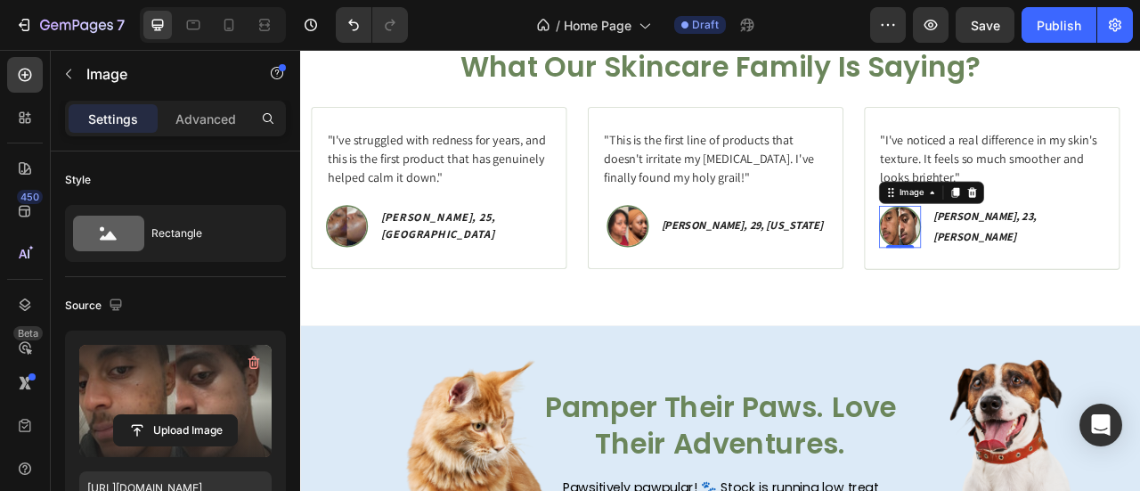
click at [182, 399] on label at bounding box center [175, 401] width 192 height 112
click at [182, 415] on input "file" at bounding box center [175, 430] width 123 height 30
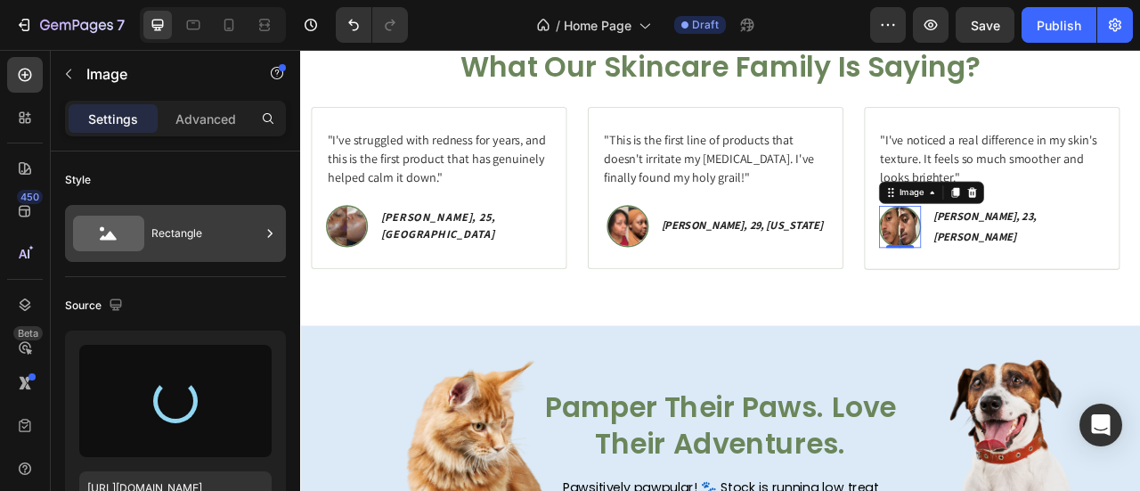
type input "https://cdn.shopify.com/s/files/1/0777/5574/4506/files/gempages_581686091724161…"
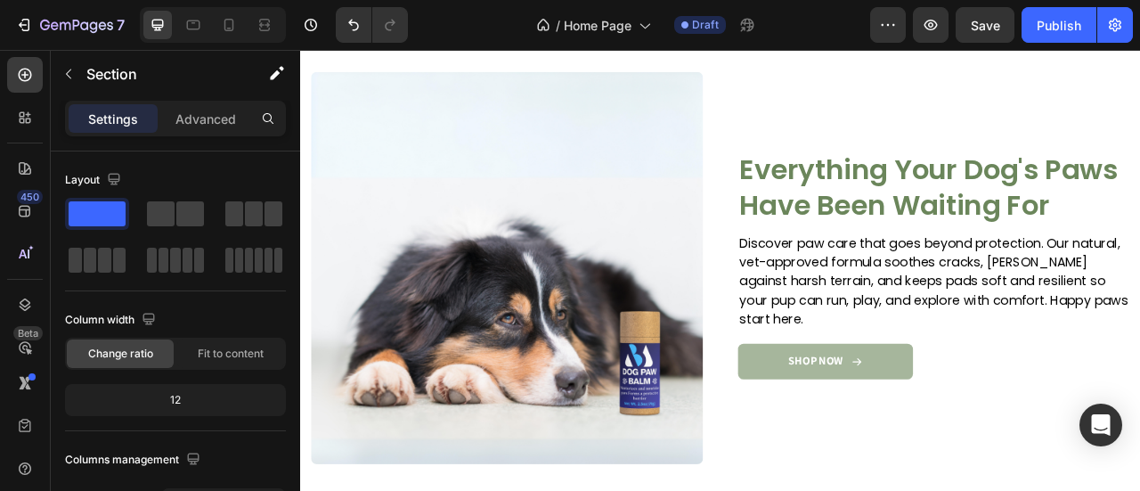
scroll to position [2574, 0]
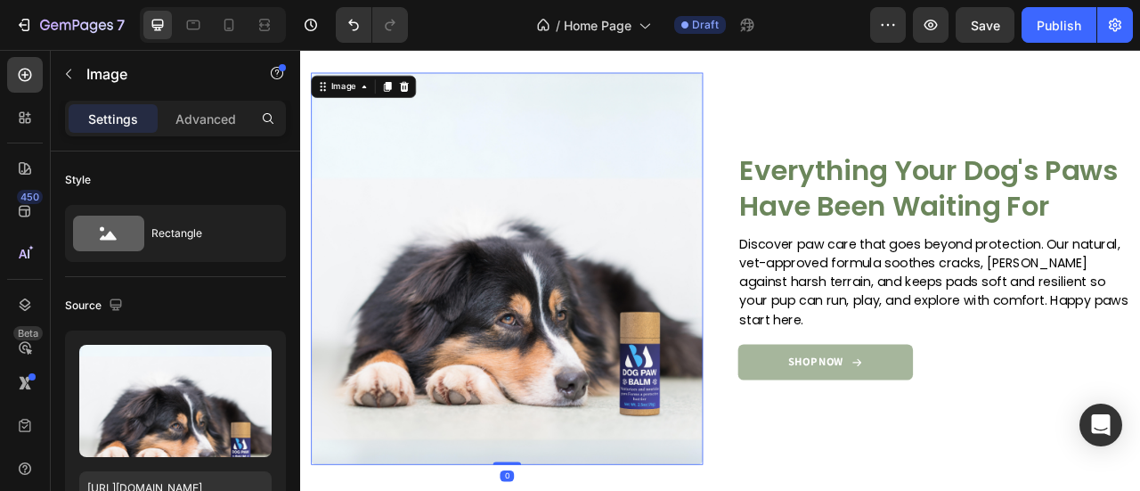
click at [710, 301] on img at bounding box center [562, 327] width 499 height 499
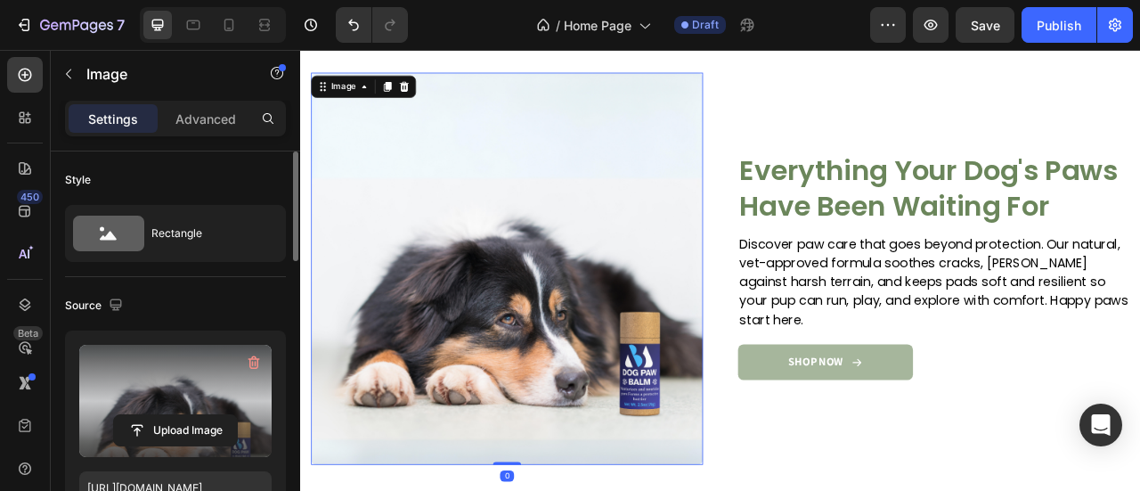
click at [179, 403] on label at bounding box center [175, 401] width 192 height 112
click at [179, 415] on input "file" at bounding box center [175, 430] width 123 height 30
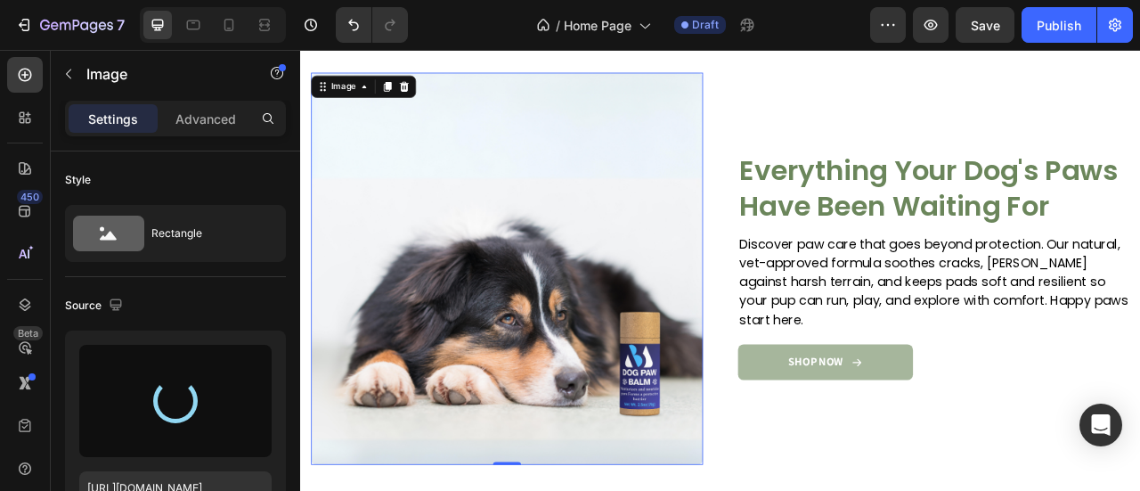
type input "https://cdn.shopify.com/s/files/1/0777/5574/4506/files/gempages_581686091724161…"
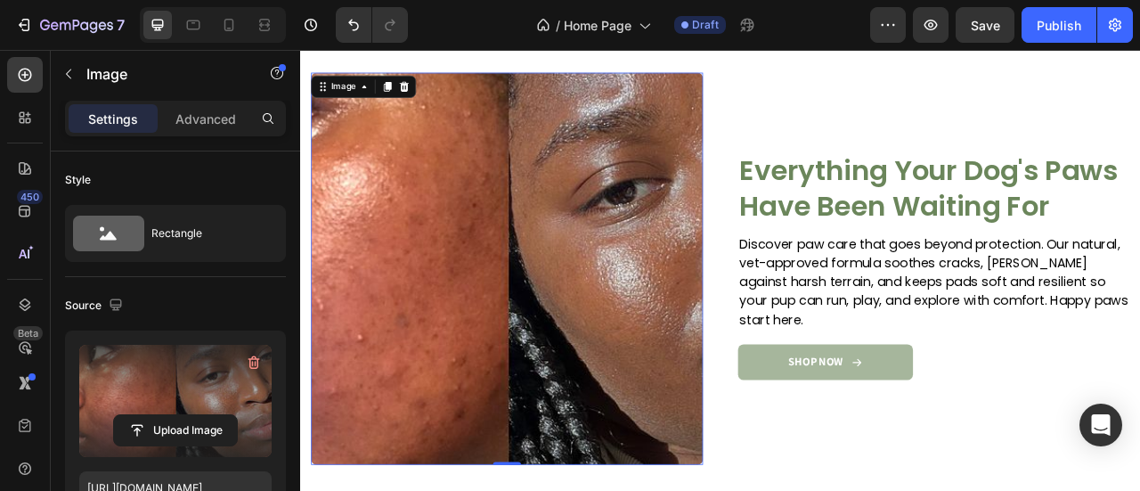
click at [152, 400] on label at bounding box center [175, 401] width 192 height 112
click at [152, 415] on input "file" at bounding box center [175, 430] width 123 height 30
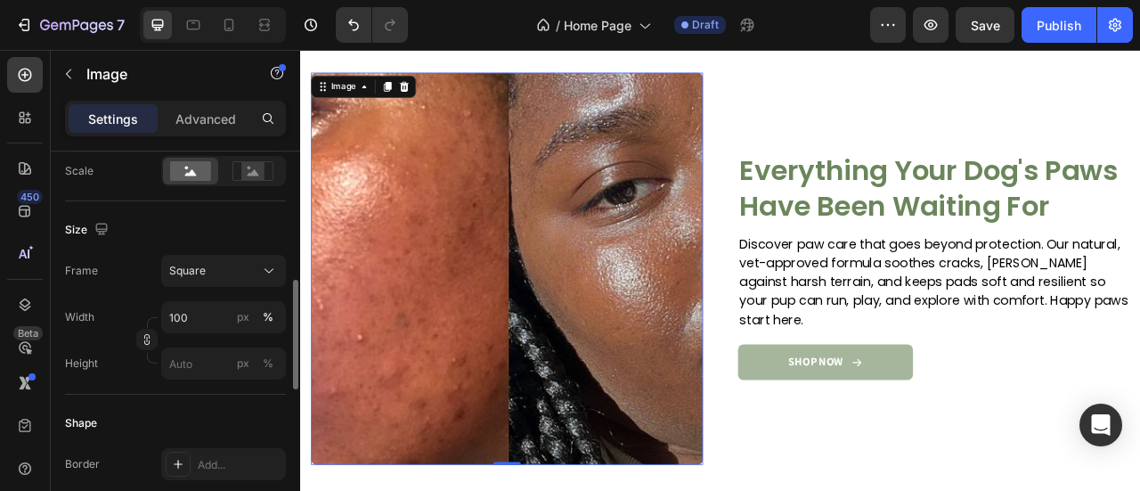
scroll to position [443, 0]
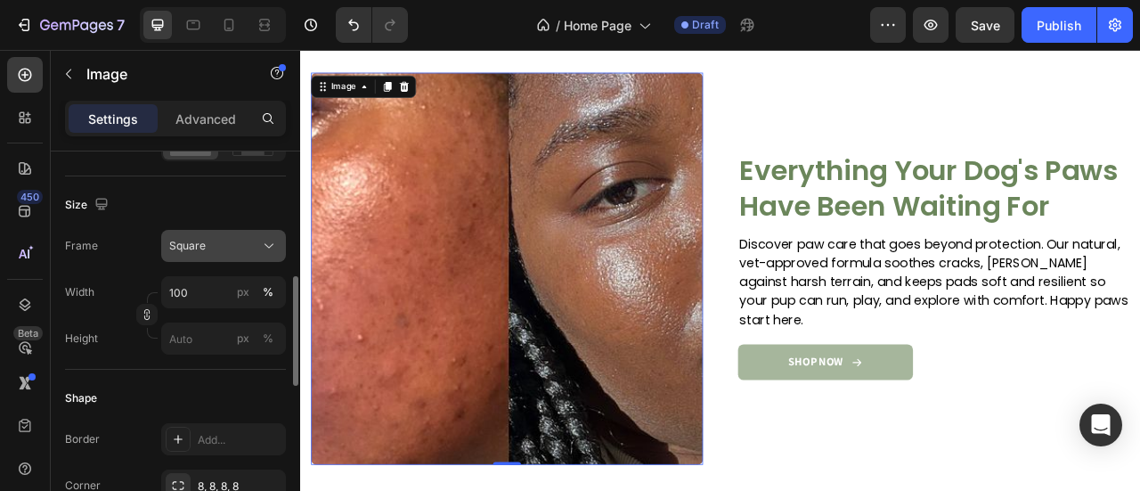
click at [225, 257] on button "Square" at bounding box center [223, 246] width 125 height 32
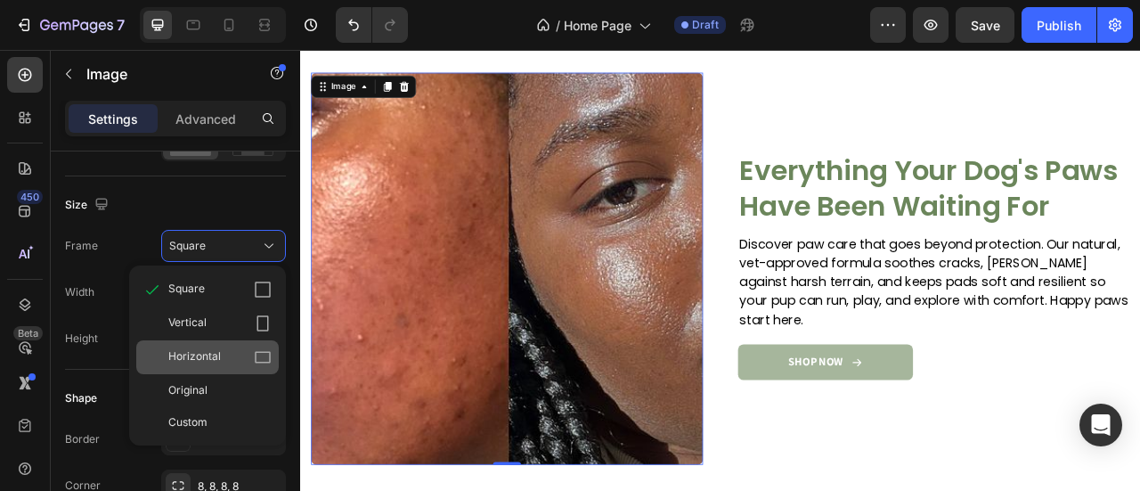
click at [239, 369] on div "Horizontal" at bounding box center [207, 357] width 142 height 34
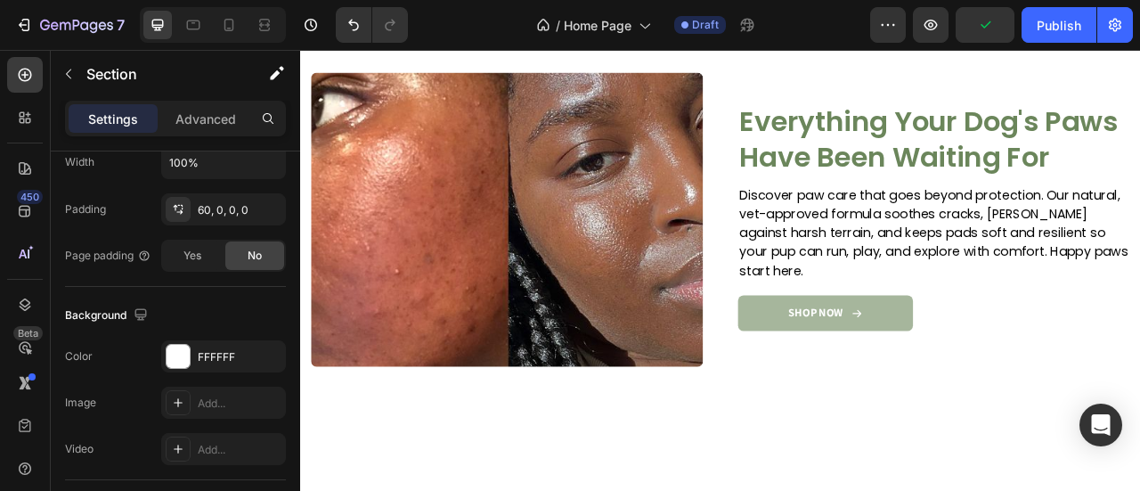
scroll to position [0, 0]
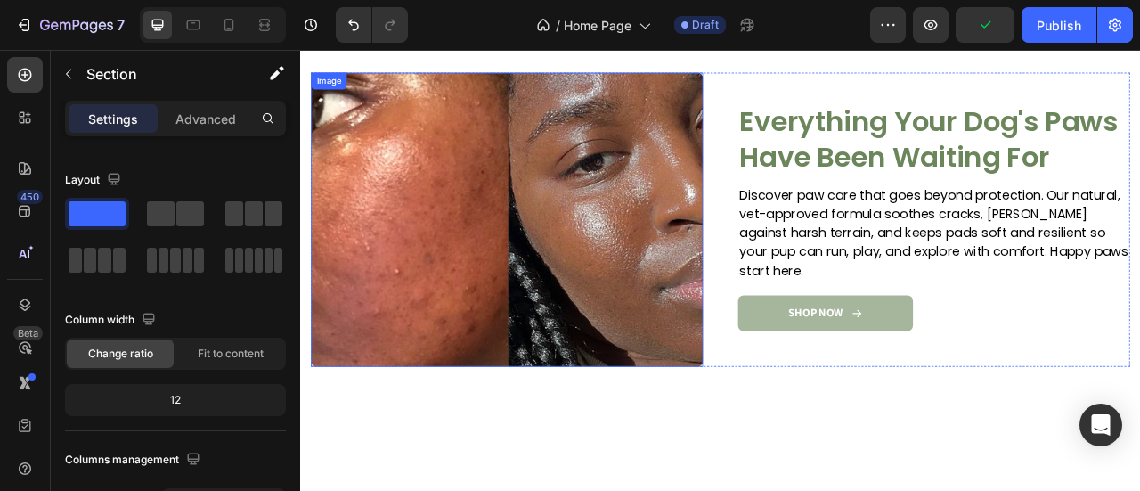
click at [482, 388] on img at bounding box center [562, 265] width 499 height 374
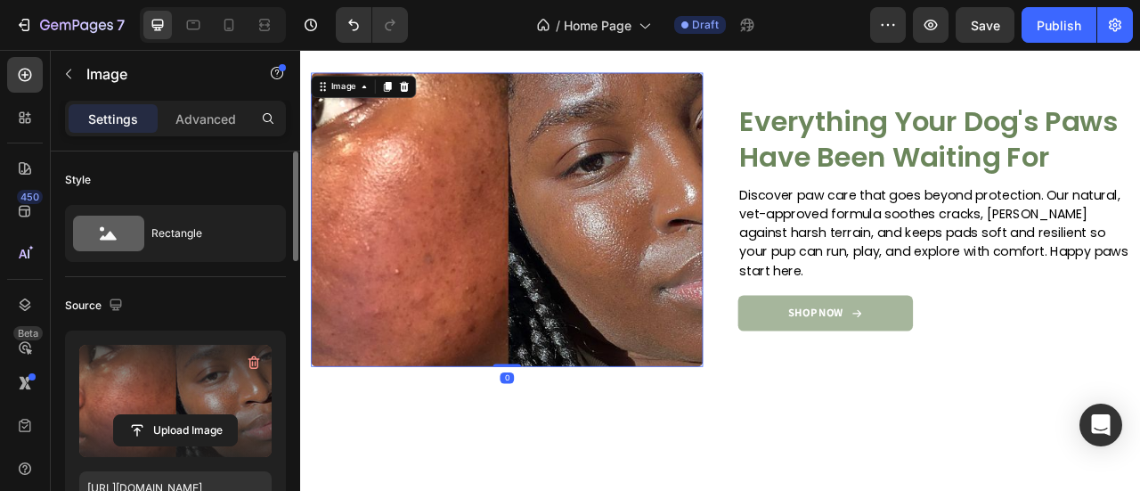
click at [172, 365] on label at bounding box center [175, 401] width 192 height 112
click at [172, 415] on input "file" at bounding box center [175, 430] width 123 height 30
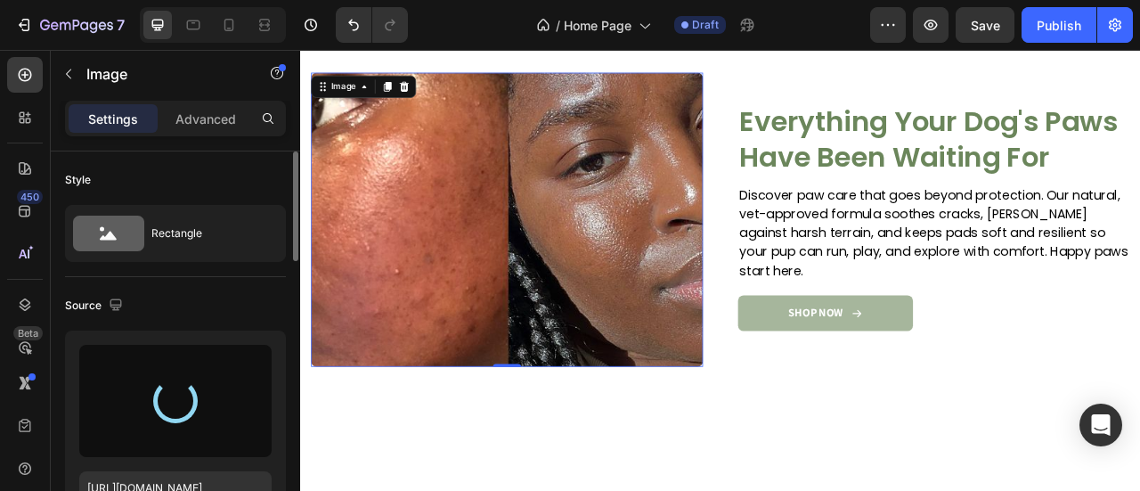
type input "https://cdn.shopify.com/s/files/1/0777/5574/4506/files/gempages_581686091724161…"
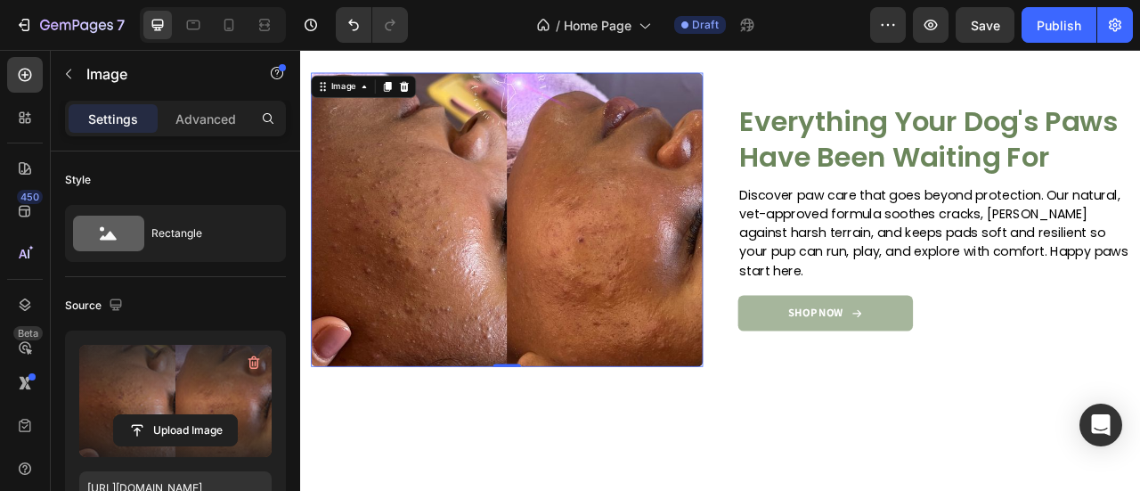
click at [526, 490] on div "Image Everything Your Dog's Paws Have Been Waiting For Heading Discover paw car…" at bounding box center [834, 256] width 1068 height 534
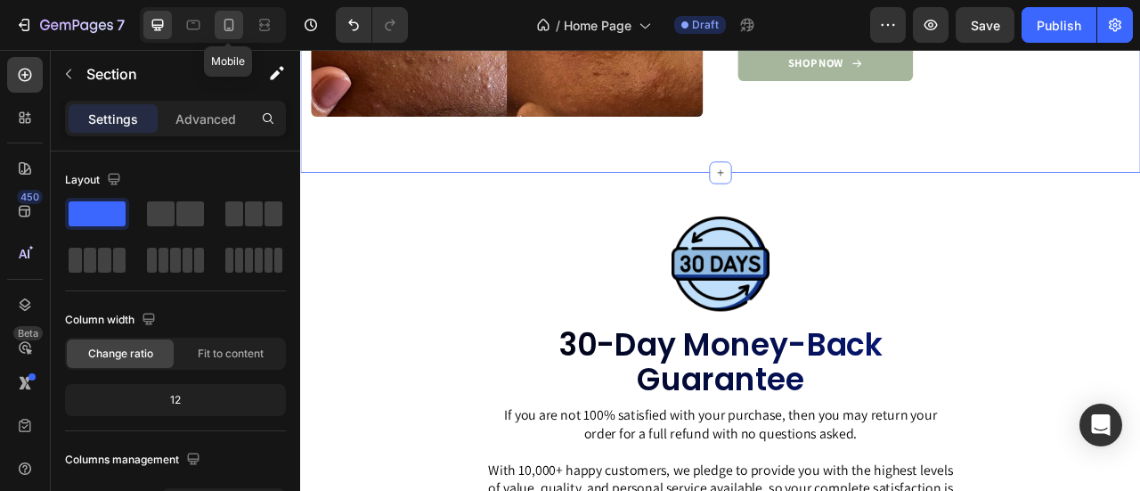
click at [231, 29] on icon at bounding box center [229, 25] width 10 height 12
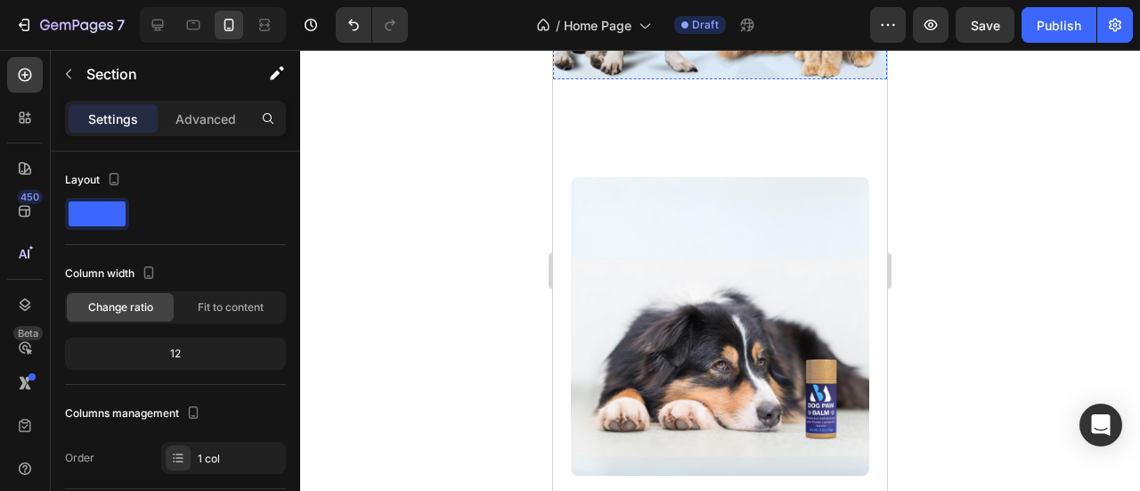
scroll to position [2681, 0]
click at [715, 275] on img at bounding box center [720, 326] width 298 height 298
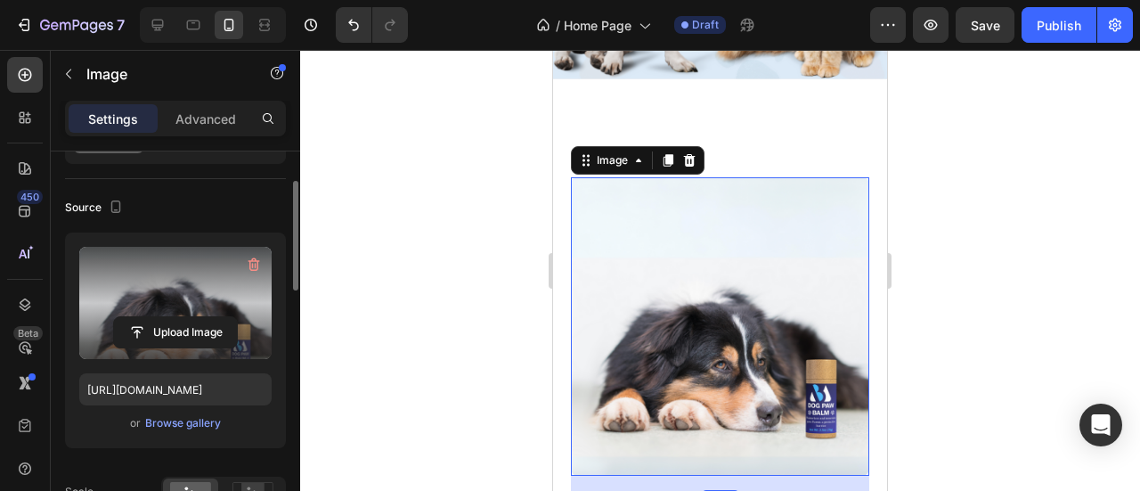
scroll to position [101, 0]
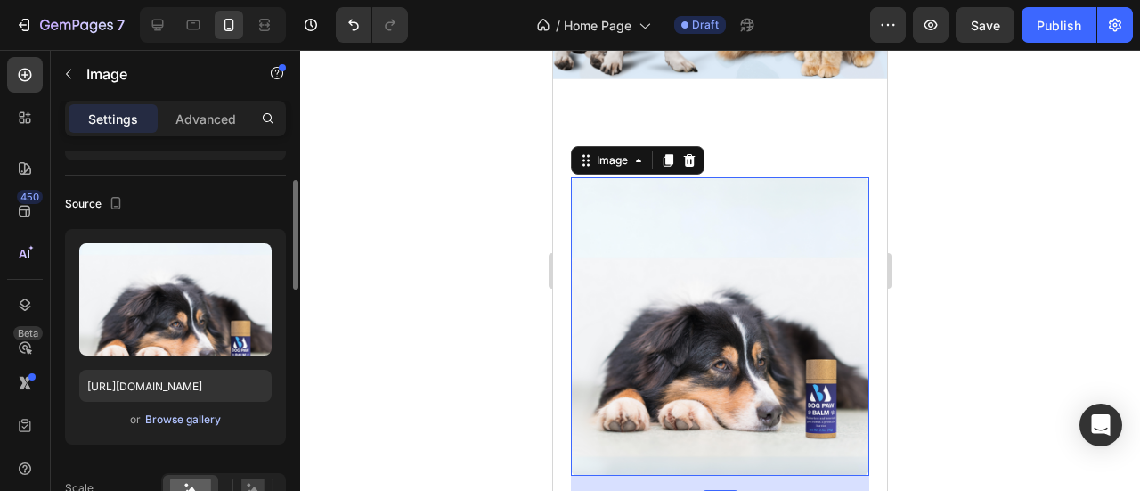
click at [174, 419] on div "Browse gallery" at bounding box center [183, 419] width 76 height 16
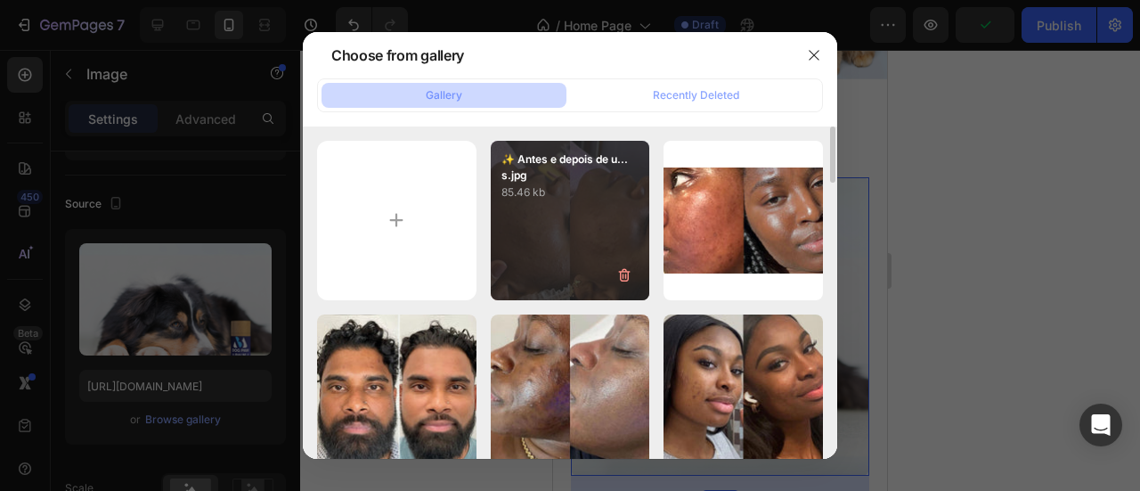
click at [564, 240] on div "✨ Antes e depois de u... s.jpg 85.46 kb" at bounding box center [570, 220] width 159 height 159
type input "https://cdn.shopify.com/s/files/1/0777/5574/4506/files/gempages_581686091724161…"
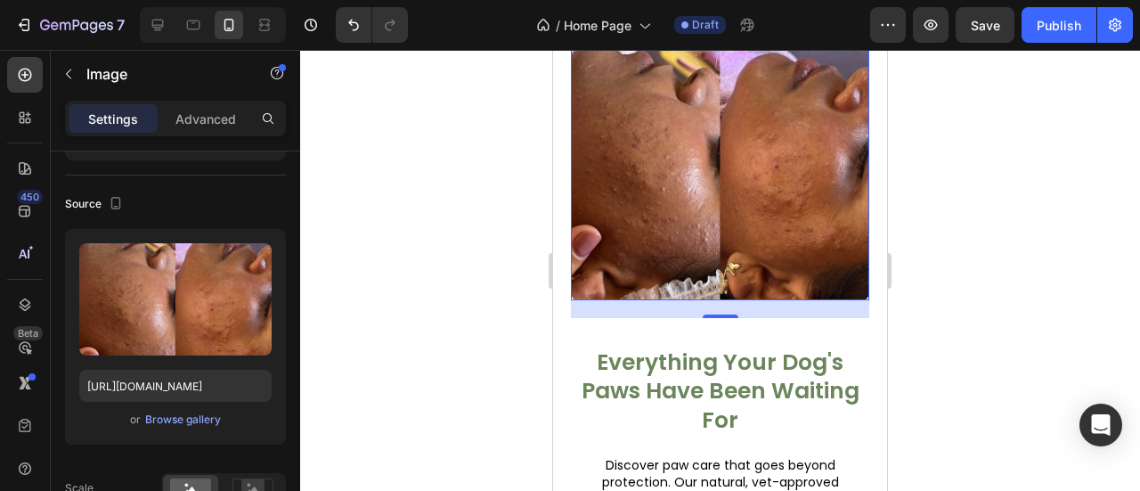
scroll to position [2854, 0]
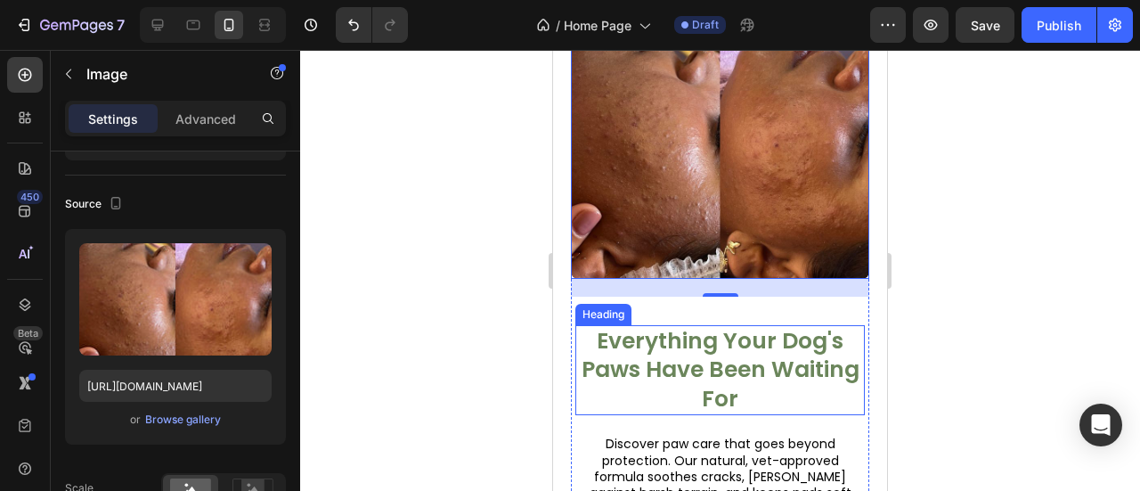
click at [688, 333] on h2 "Everything Your Dog's Paws Have Been Waiting For" at bounding box center [719, 370] width 289 height 91
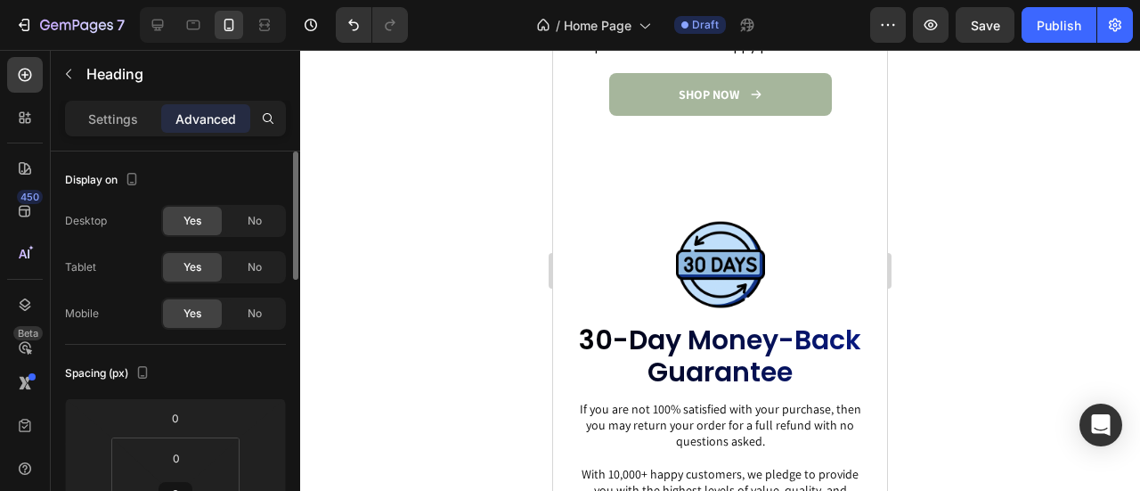
scroll to position [2696, 0]
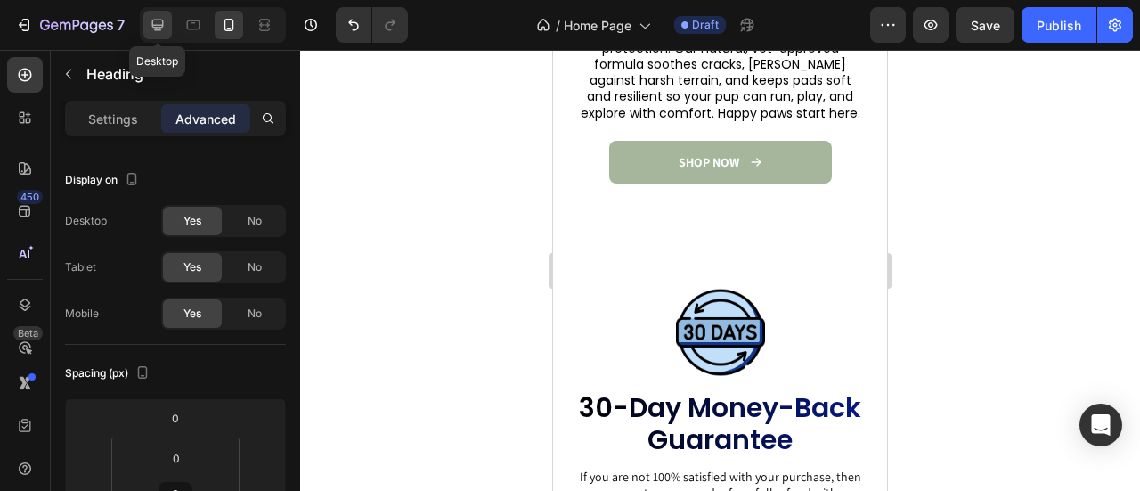
click at [157, 20] on icon at bounding box center [158, 26] width 12 height 12
type input "11"
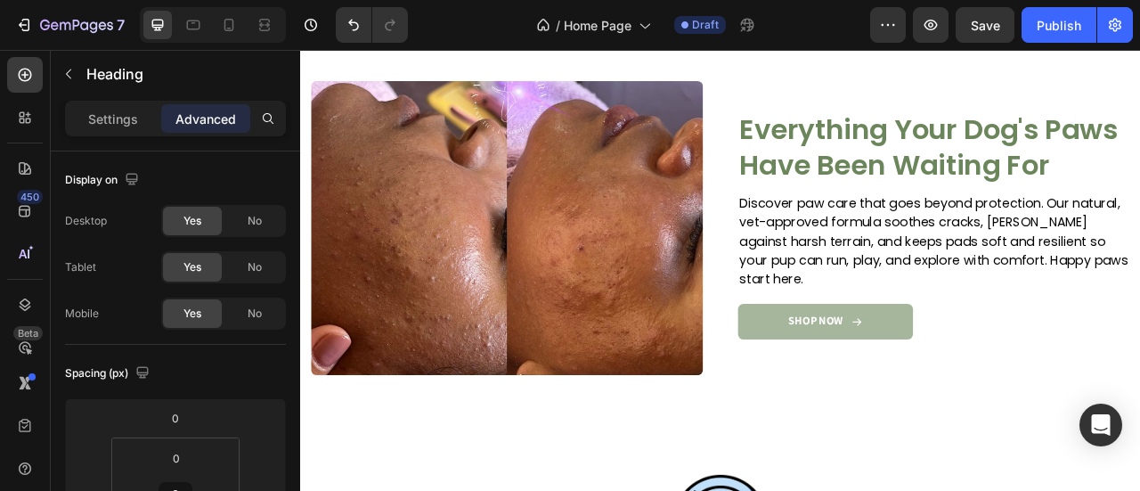
scroll to position [2158, 0]
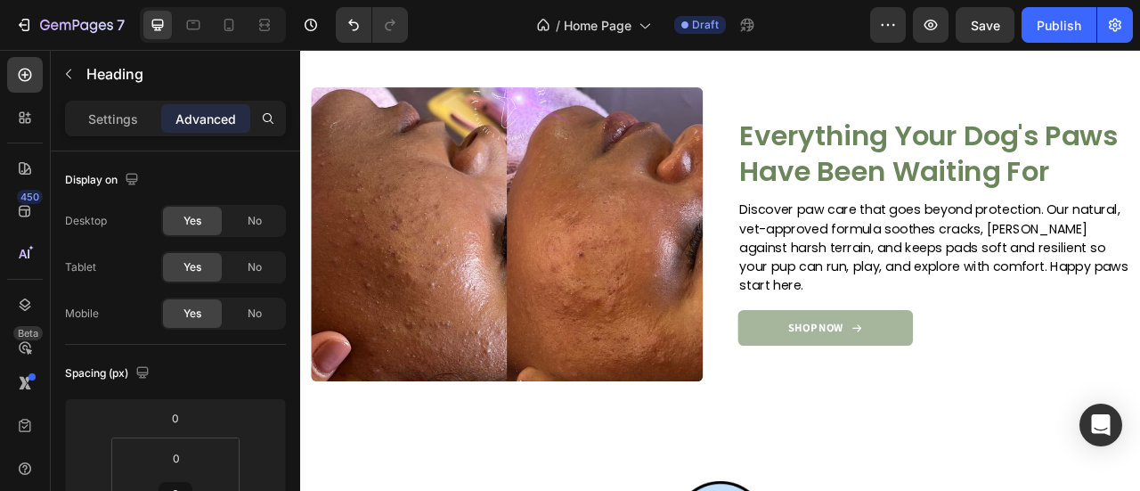
click at [521, 241] on img at bounding box center [562, 284] width 499 height 374
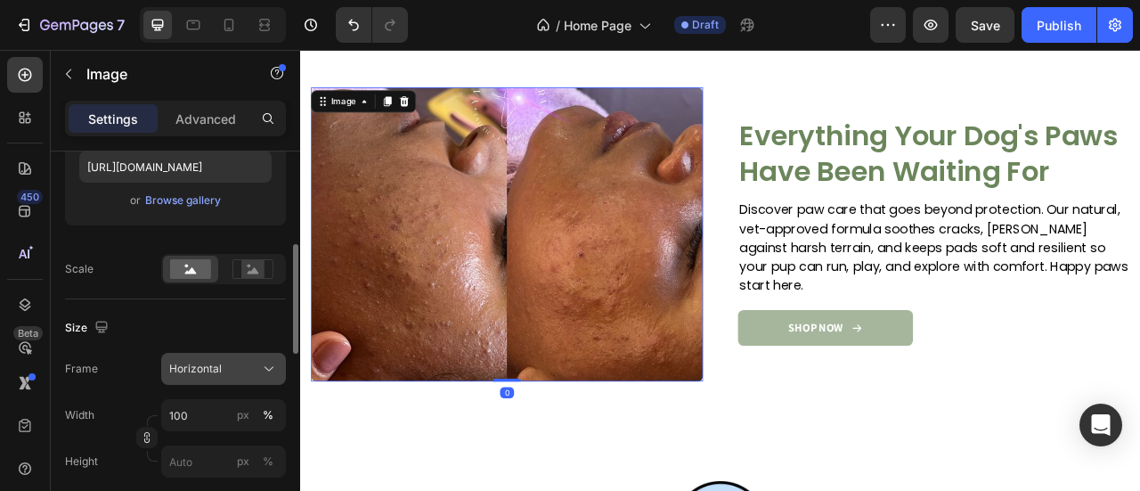
scroll to position [322, 0]
click at [222, 377] on button "Horizontal" at bounding box center [223, 367] width 125 height 32
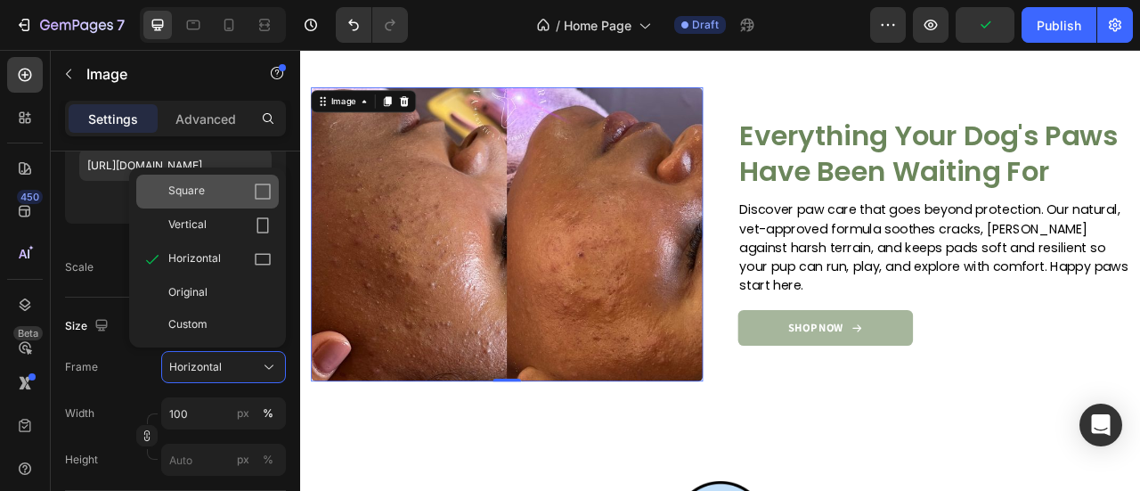
click at [269, 202] on div "Square" at bounding box center [207, 191] width 142 height 34
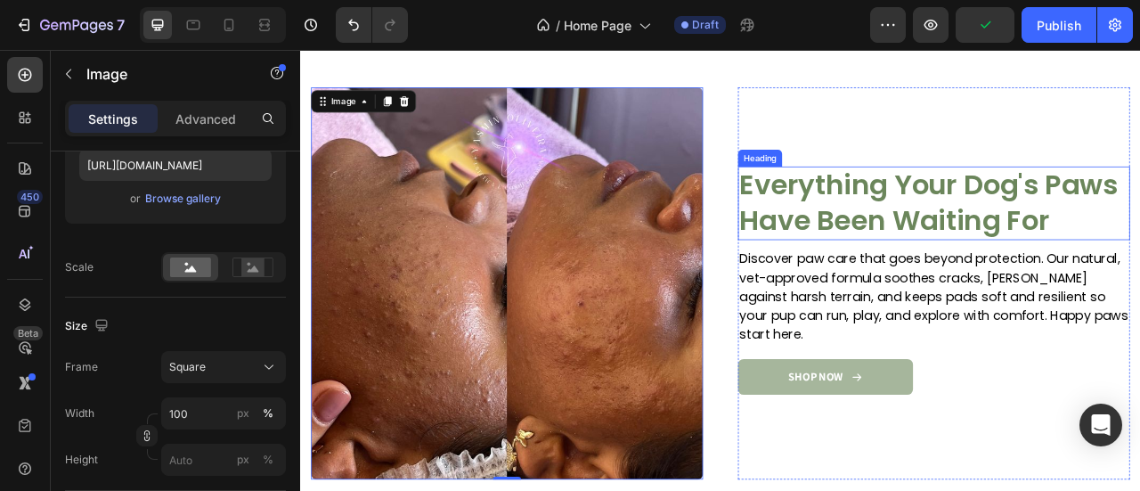
click at [889, 207] on h2 "Everything Your Dog's Paws Have Been Waiting For" at bounding box center [1105, 244] width 499 height 93
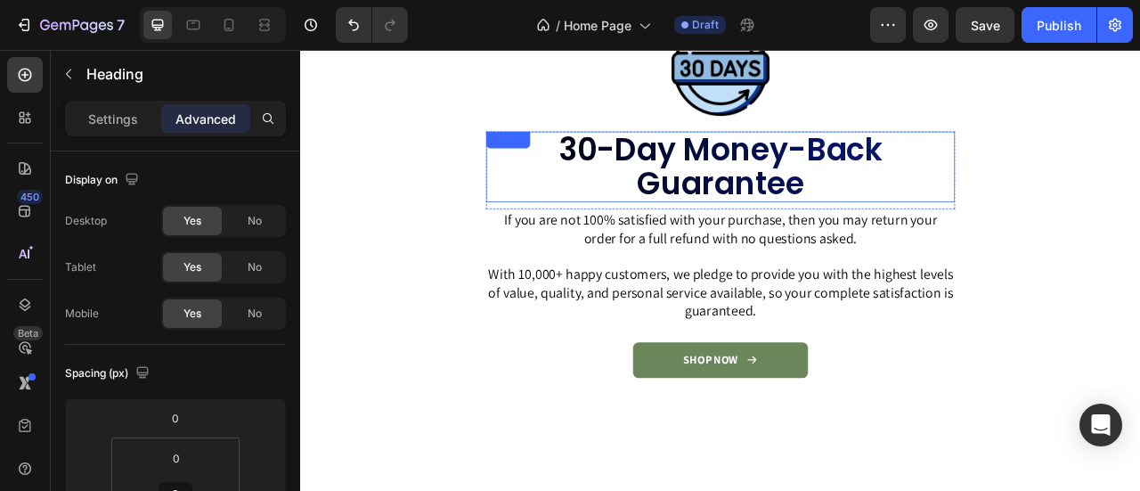
scroll to position [3258, 0]
click at [775, 246] on div "30-Day Money-Back Guarantee Heading" at bounding box center [834, 201] width 596 height 99
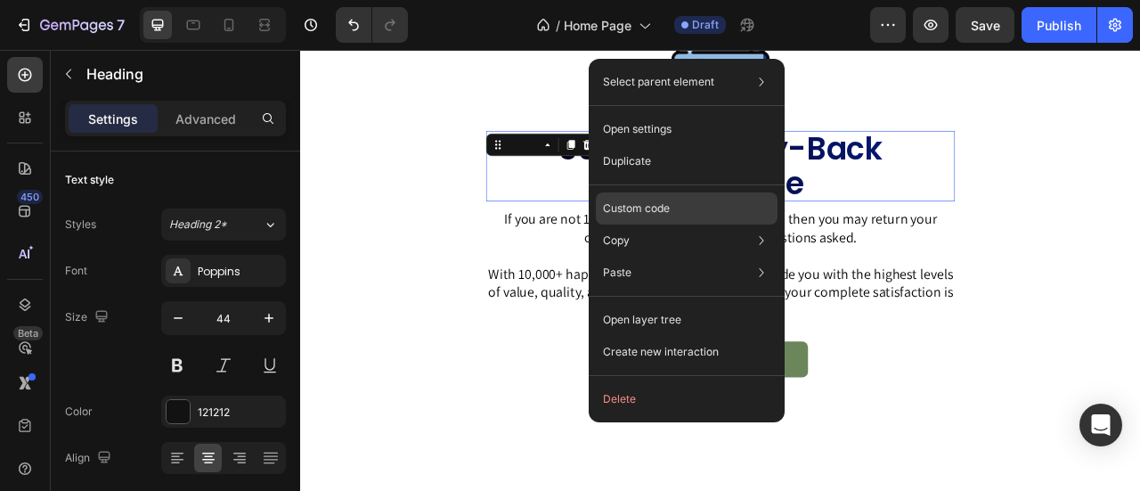
click at [689, 256] on div "Custom code" at bounding box center [687, 272] width 182 height 32
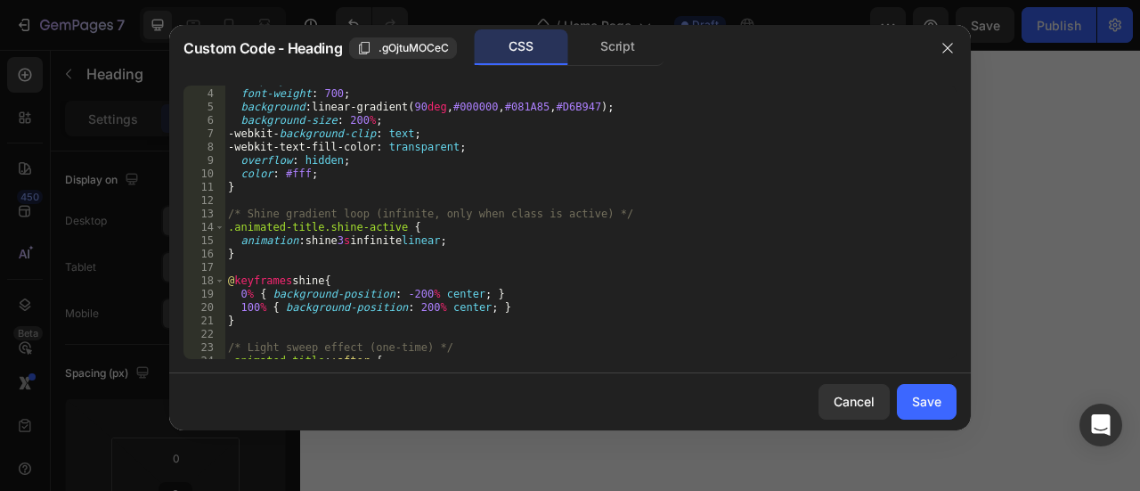
scroll to position [38, 0]
click at [569, 179] on div "display : inline-block ; font-weight : 700 ; background : linear-gradient( 90 d…" at bounding box center [583, 224] width 718 height 300
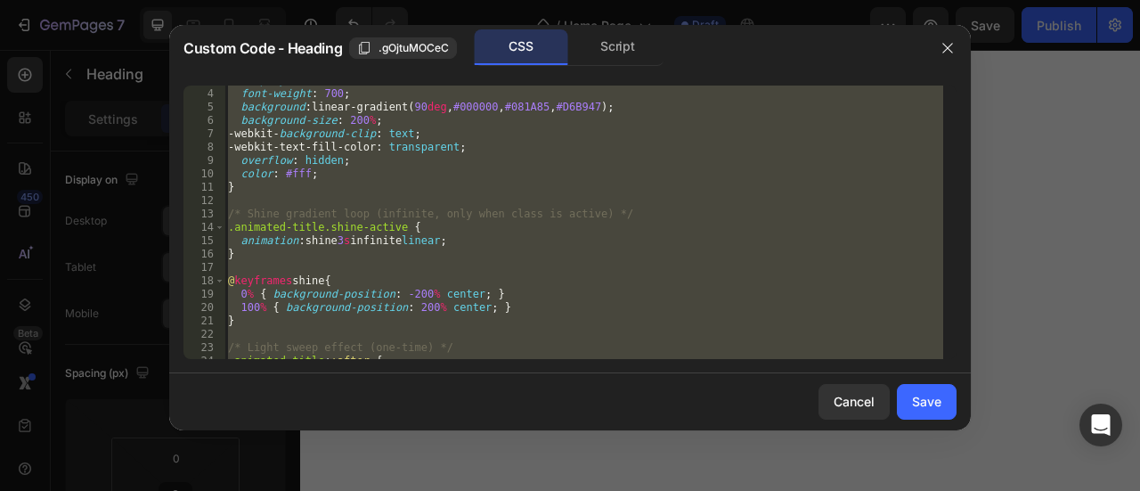
click at [587, 256] on div "display : inline-block ; font-weight : 700 ; background : linear-gradient( 90 d…" at bounding box center [583, 221] width 718 height 273
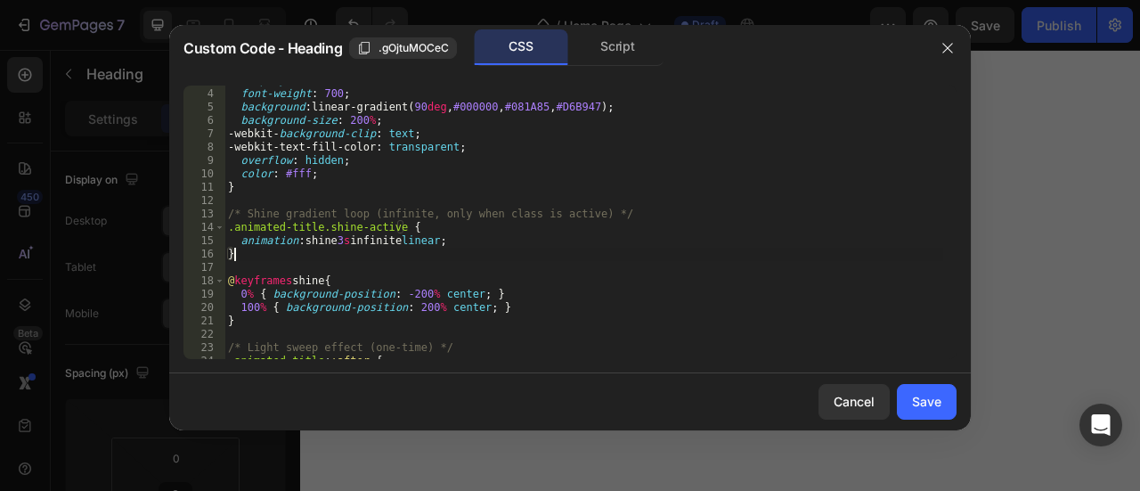
click at [587, 256] on div "display : inline-block ; font-weight : 700 ; background : linear-gradient( 90 d…" at bounding box center [583, 224] width 718 height 300
type textarea "}"
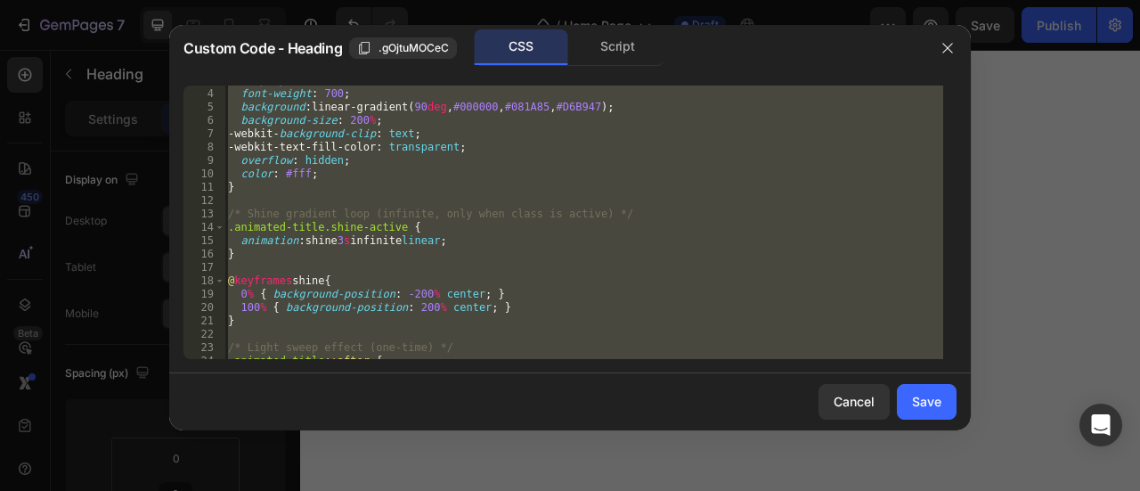
paste textarea
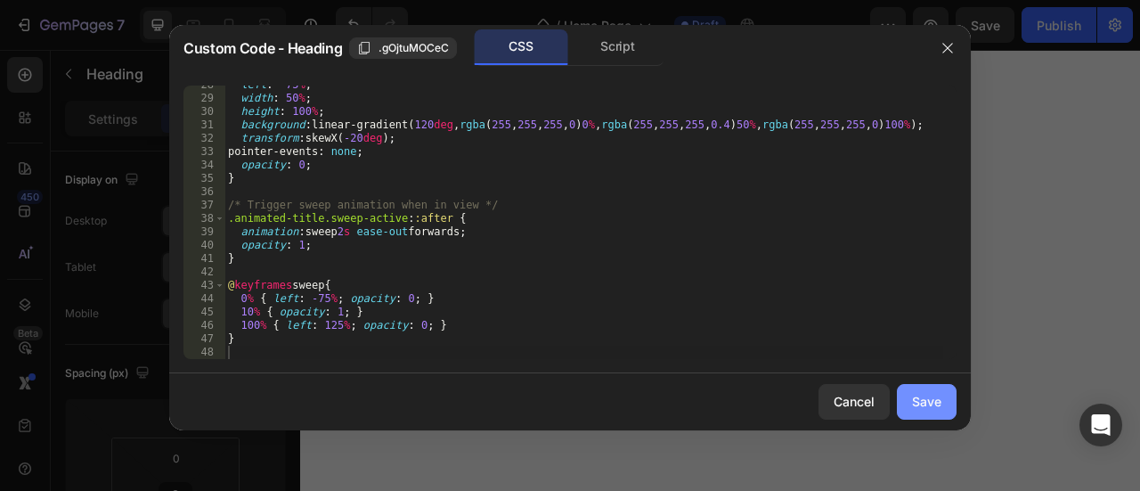
click at [946, 410] on button "Save" at bounding box center [926, 402] width 60 height 36
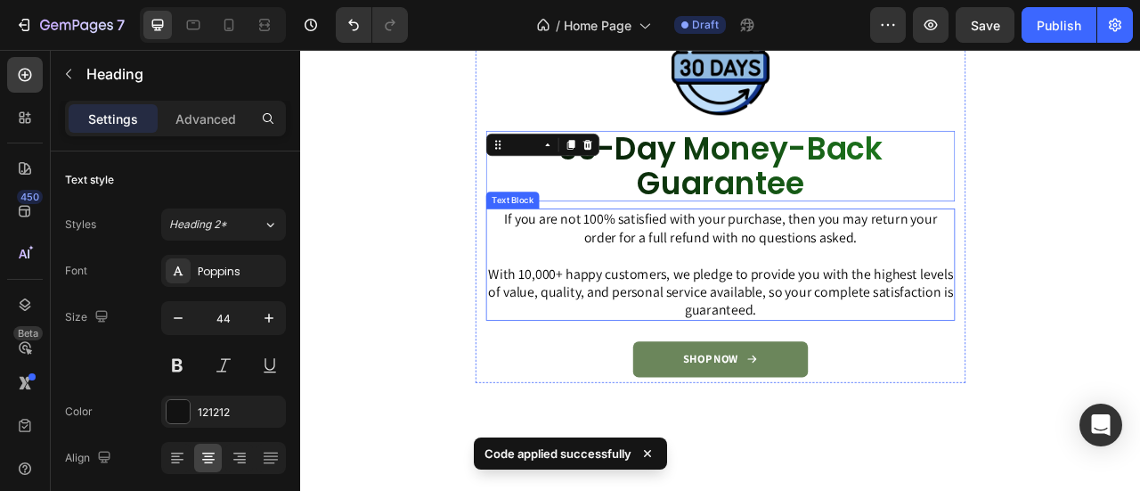
click at [1029, 347] on p "With 10,000+ happy customers, we pledge to provide you with the highest levels …" at bounding box center [834, 356] width 593 height 69
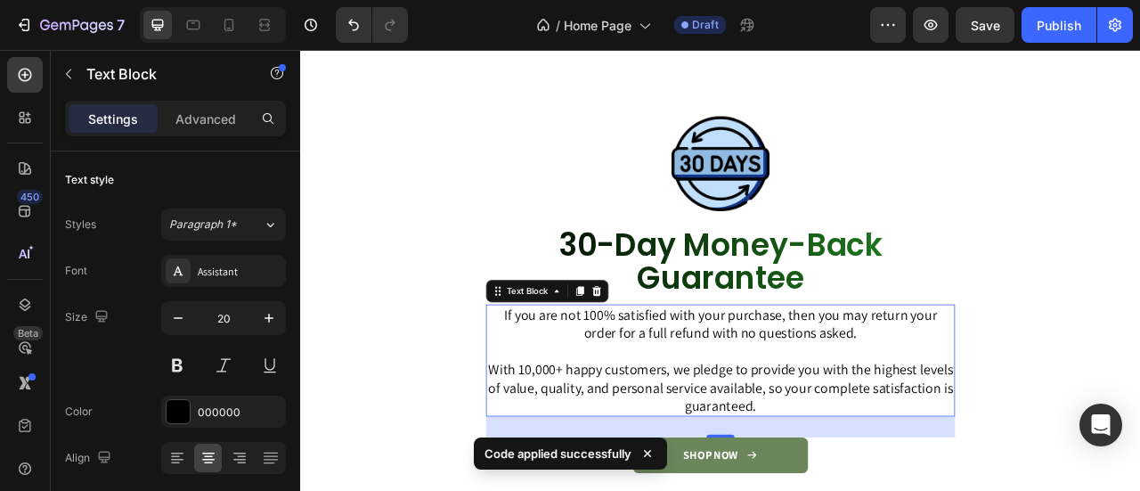
scroll to position [3138, 0]
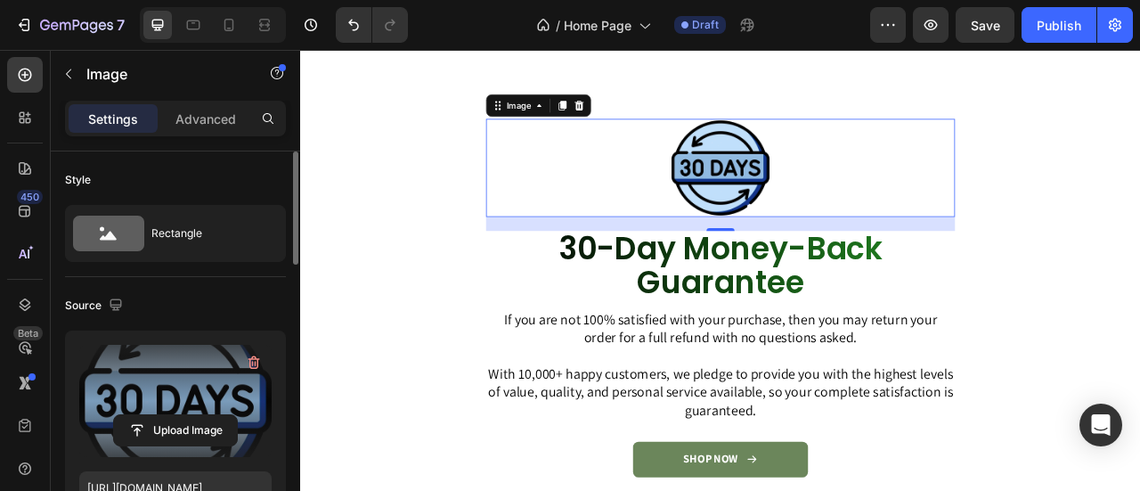
click at [205, 365] on label at bounding box center [175, 401] width 192 height 112
click at [205, 415] on input "file" at bounding box center [175, 430] width 123 height 30
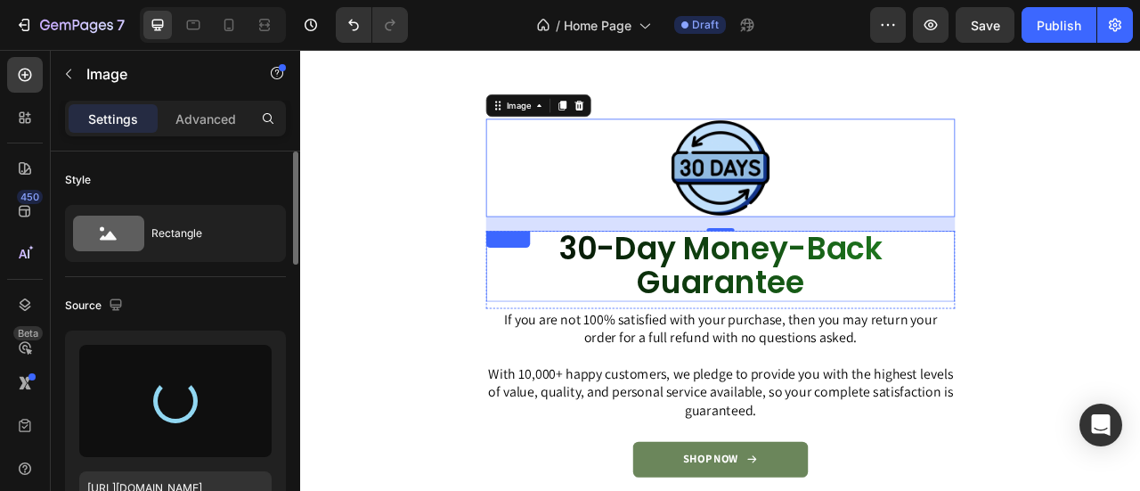
type input "https://cdn.shopify.com/s/files/1/0777/5574/4506/files/gempages_581686091724161…"
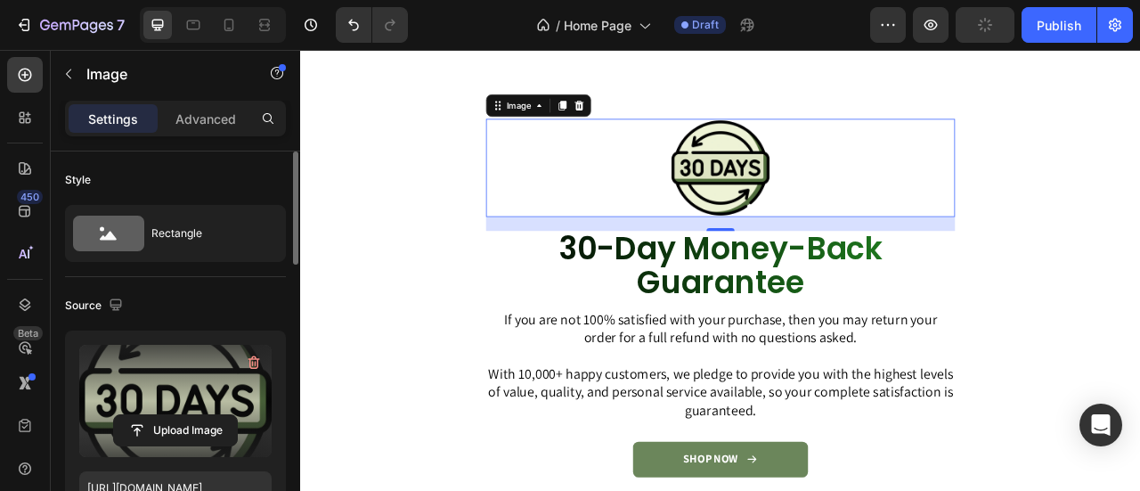
click at [164, 398] on label at bounding box center [175, 401] width 192 height 112
click at [164, 415] on input "file" at bounding box center [175, 430] width 123 height 30
click at [207, 401] on label at bounding box center [175, 401] width 192 height 112
click at [207, 415] on input "file" at bounding box center [175, 430] width 123 height 30
click at [255, 357] on icon "button" at bounding box center [254, 362] width 12 height 13
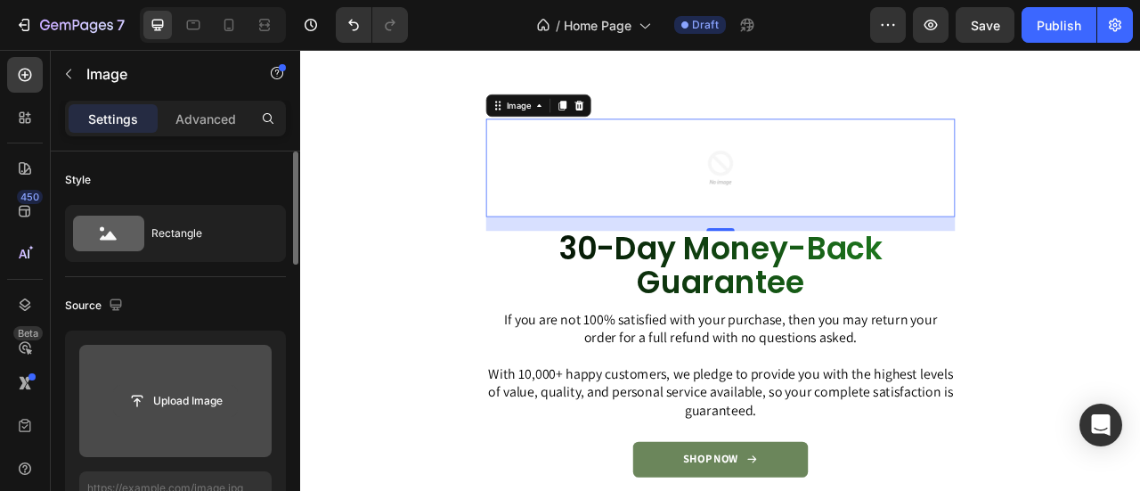
click at [169, 396] on input "file" at bounding box center [175, 400] width 123 height 30
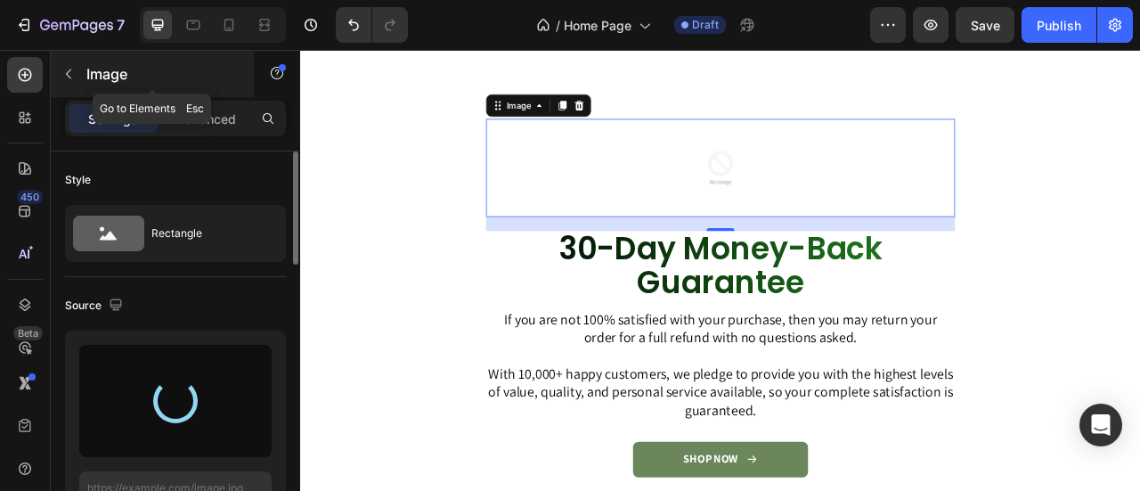
type input "https://cdn.shopify.com/s/files/1/0777/5574/4506/files/gempages_581686091724161…"
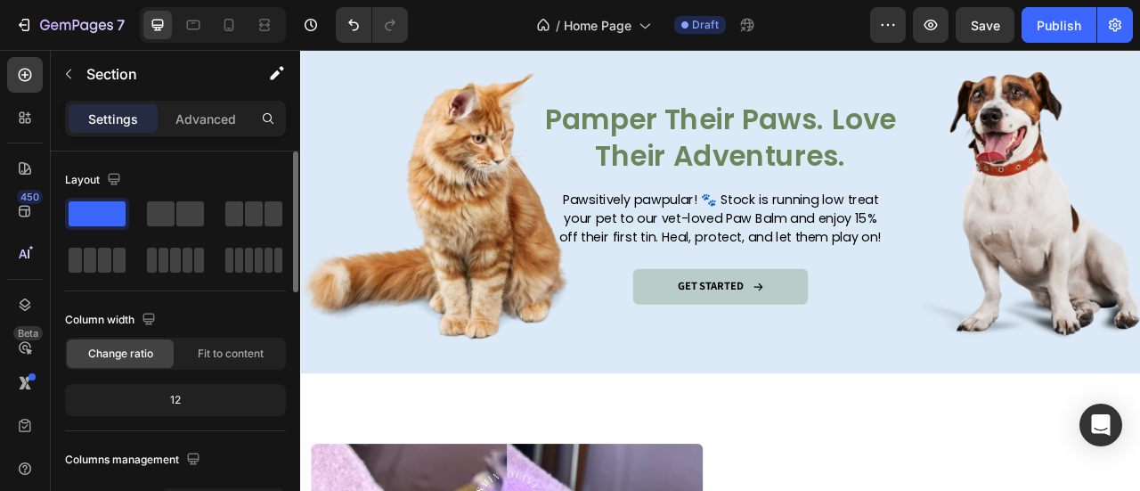
scroll to position [2033, 0]
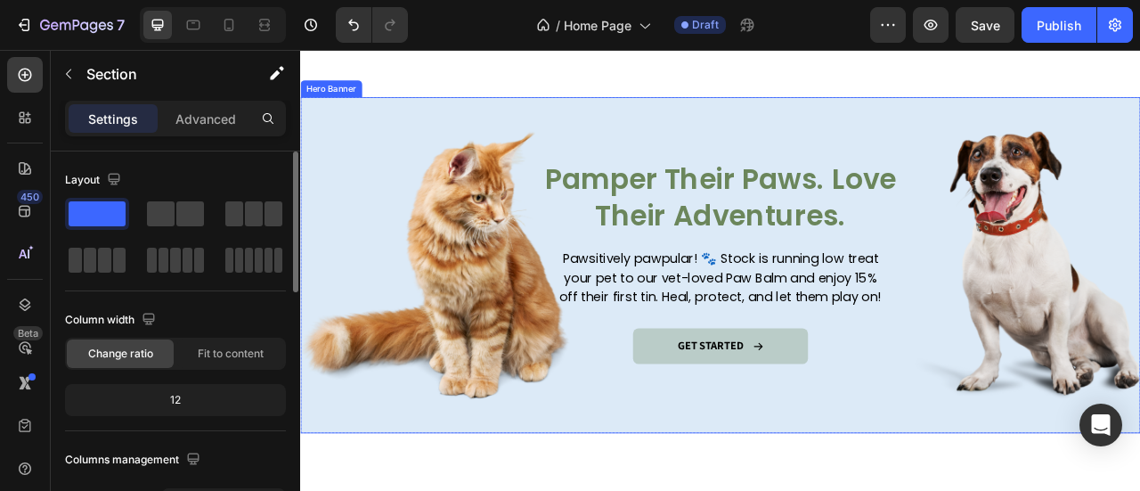
click at [685, 134] on div "Overlay" at bounding box center [834, 322] width 1068 height 427
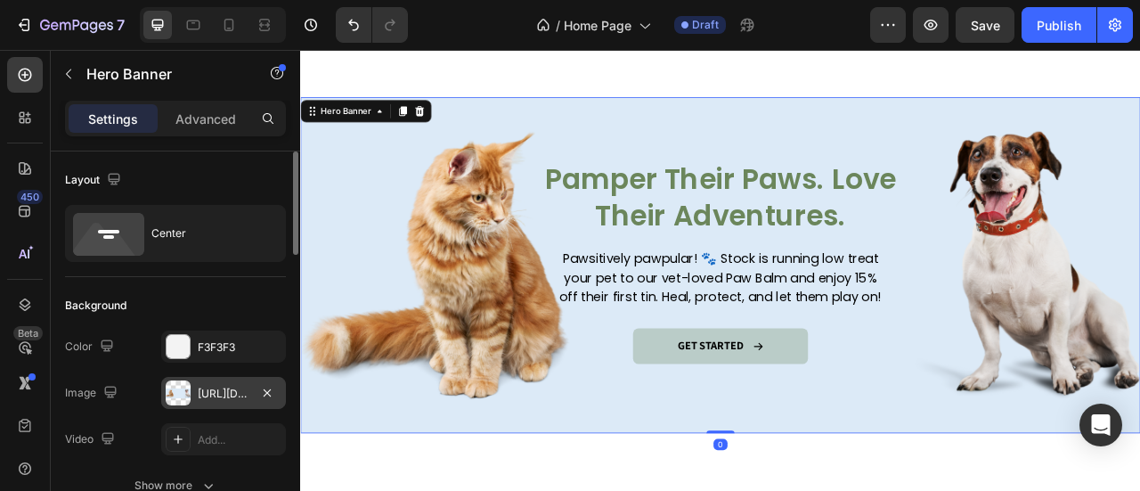
click at [231, 387] on div "https://cdn.shopify.com/s/files/1/0777/5574/4506/files/gempages_581686091724161…" at bounding box center [224, 393] width 52 height 16
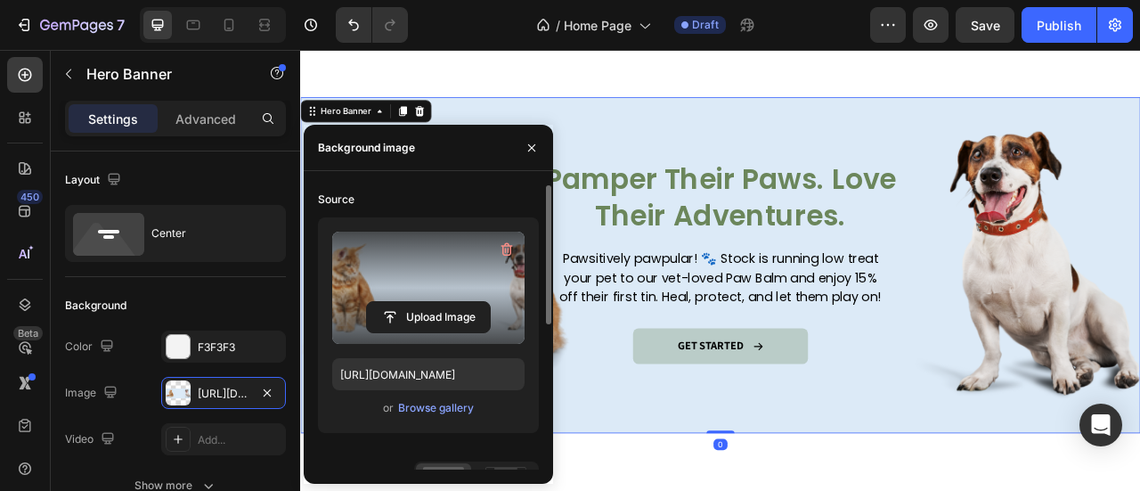
click at [438, 270] on label at bounding box center [428, 287] width 192 height 112
click at [438, 302] on input "file" at bounding box center [428, 317] width 123 height 30
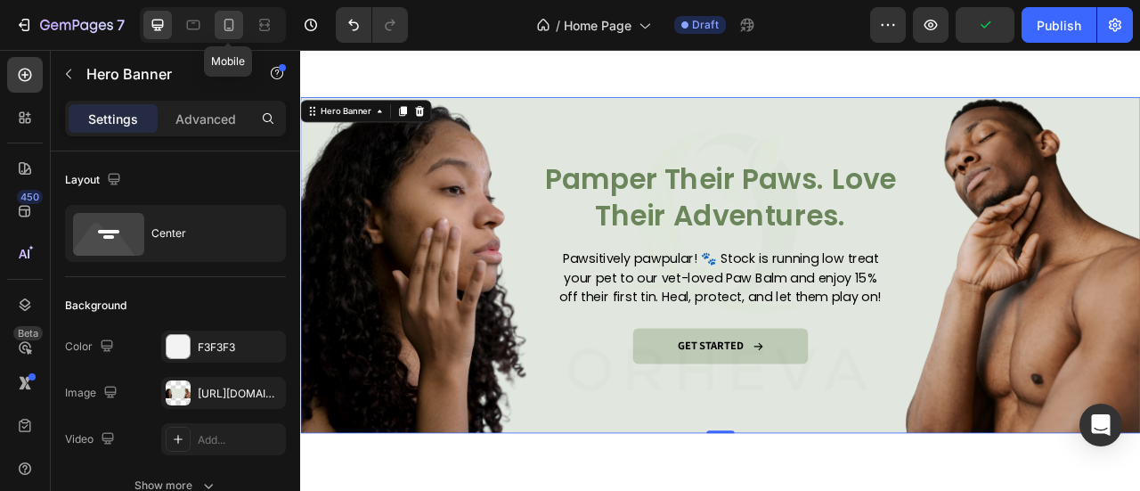
click at [221, 28] on icon at bounding box center [229, 25] width 18 height 18
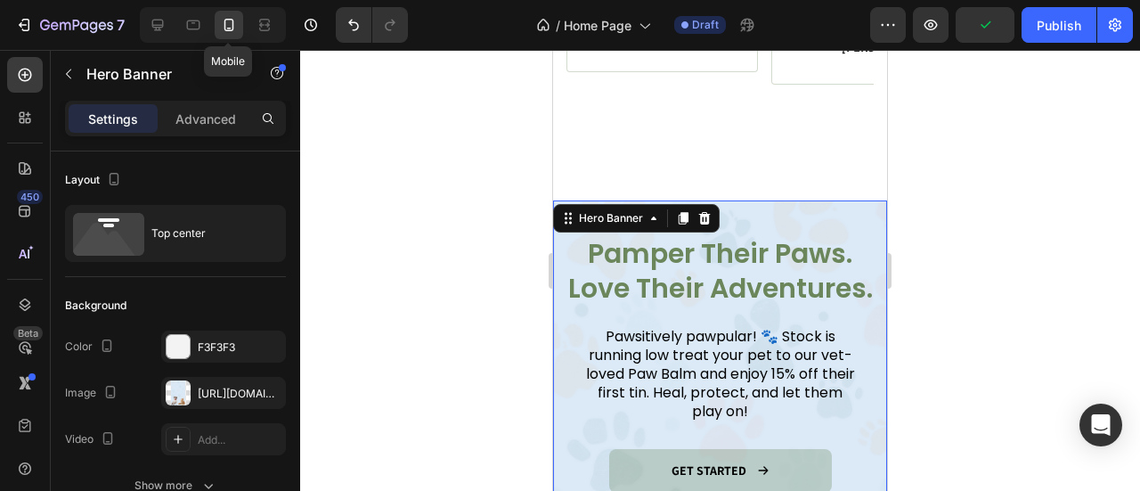
scroll to position [2053, 0]
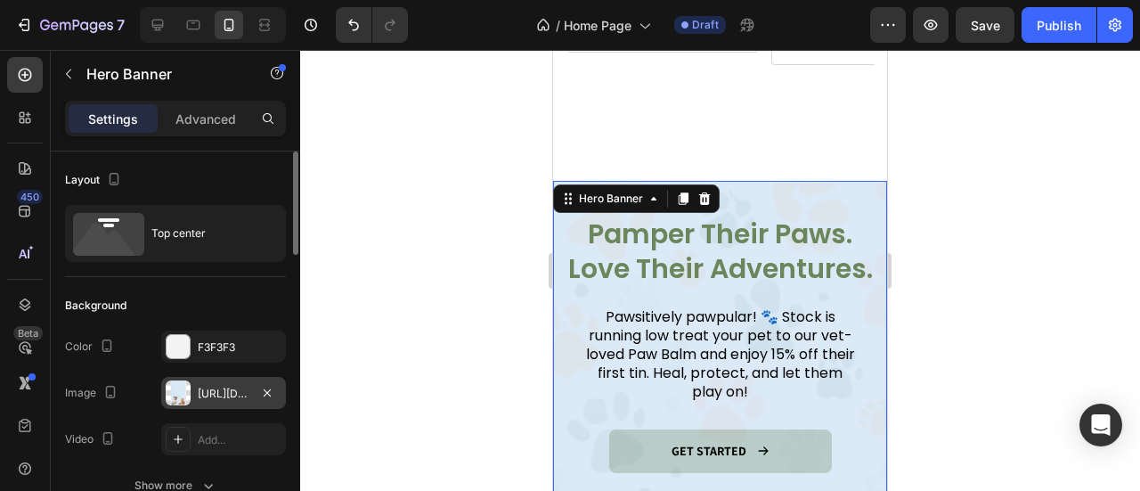
click at [221, 407] on div "https://cdn.shopify.com/s/files/1/0777/5574/4506/files/gempages_581686091724161…" at bounding box center [223, 393] width 125 height 32
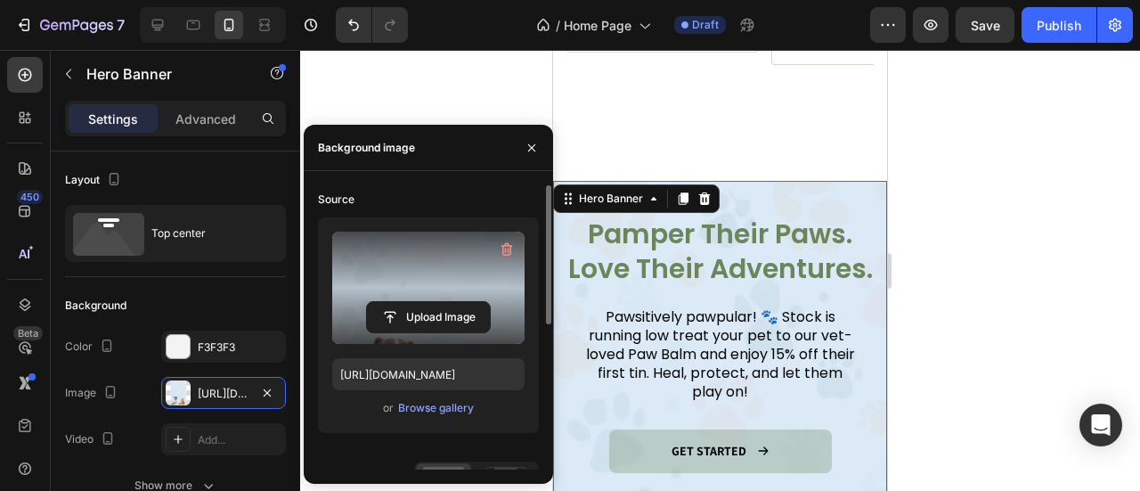
click at [388, 289] on label at bounding box center [428, 287] width 192 height 112
click at [388, 302] on input "file" at bounding box center [428, 317] width 123 height 30
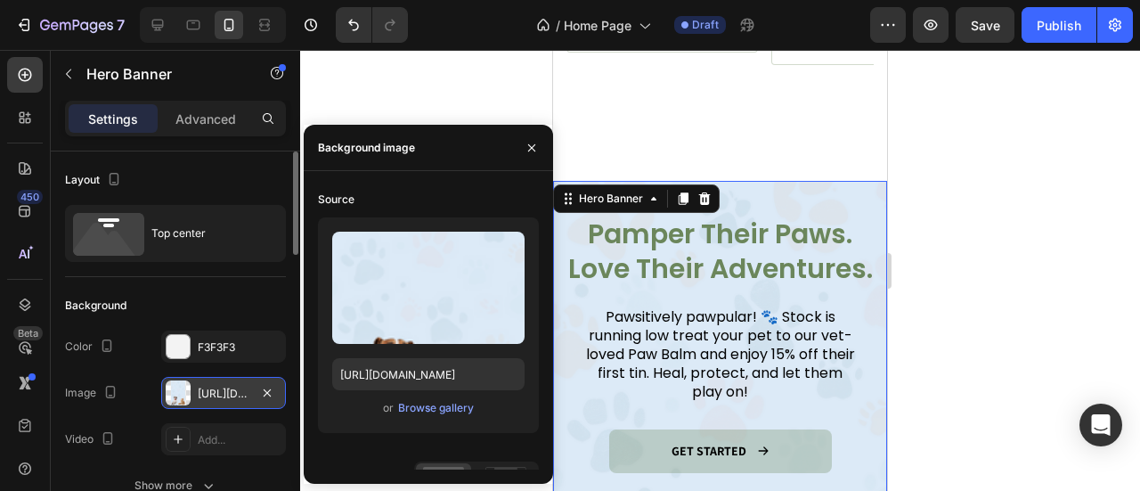
click at [220, 385] on div "https://cdn.shopify.com/s/files/1/0777/5574/4506/files/gempages_581686091724161…" at bounding box center [224, 393] width 52 height 16
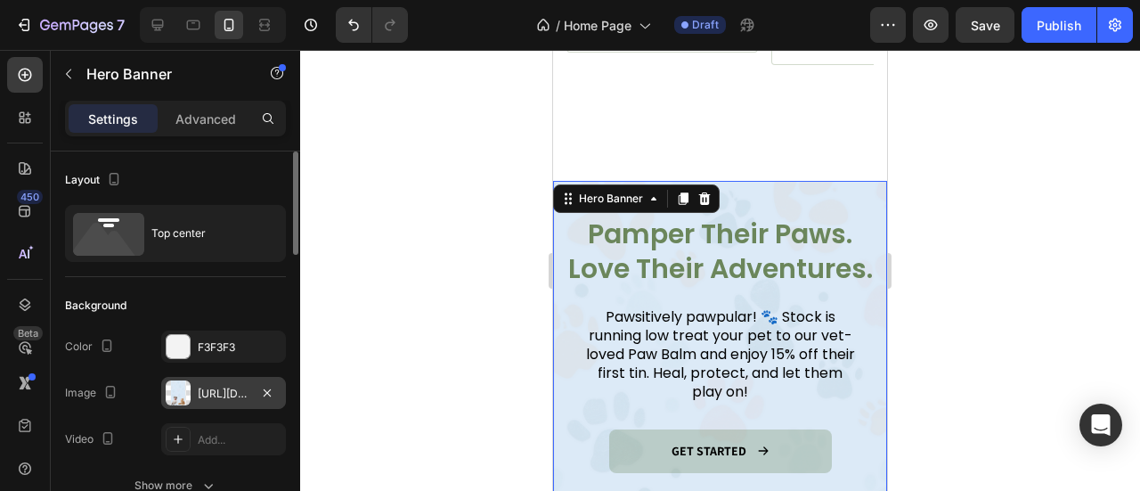
click at [221, 385] on div "https://cdn.shopify.com/s/files/1/0777/5574/4506/files/gempages_581686091724161…" at bounding box center [224, 393] width 52 height 16
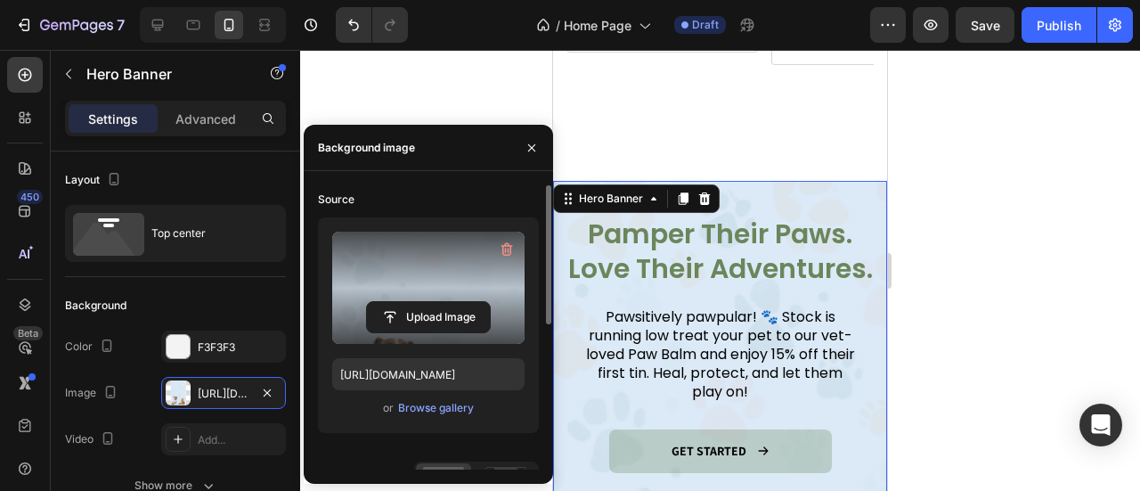
click at [392, 284] on label at bounding box center [428, 287] width 192 height 112
click at [392, 302] on input "file" at bounding box center [428, 317] width 123 height 30
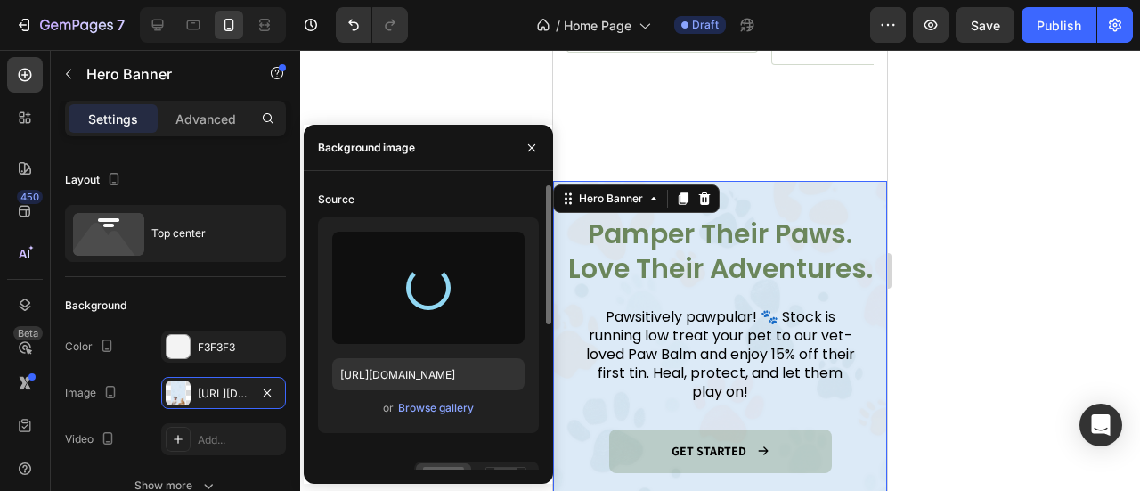
type input "https://cdn.shopify.com/s/files/1/0777/5574/4506/files/gempages_581686091724161…"
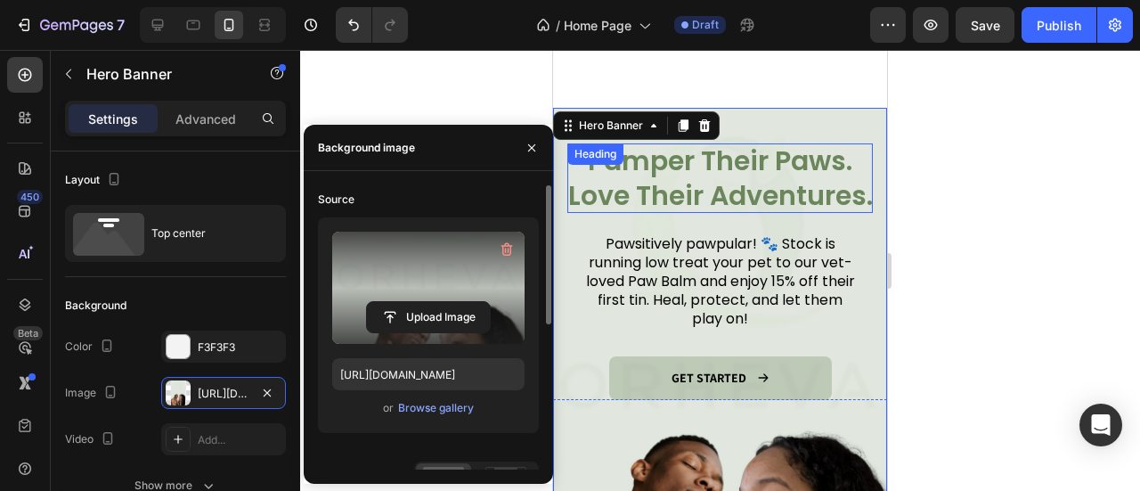
scroll to position [2096, 0]
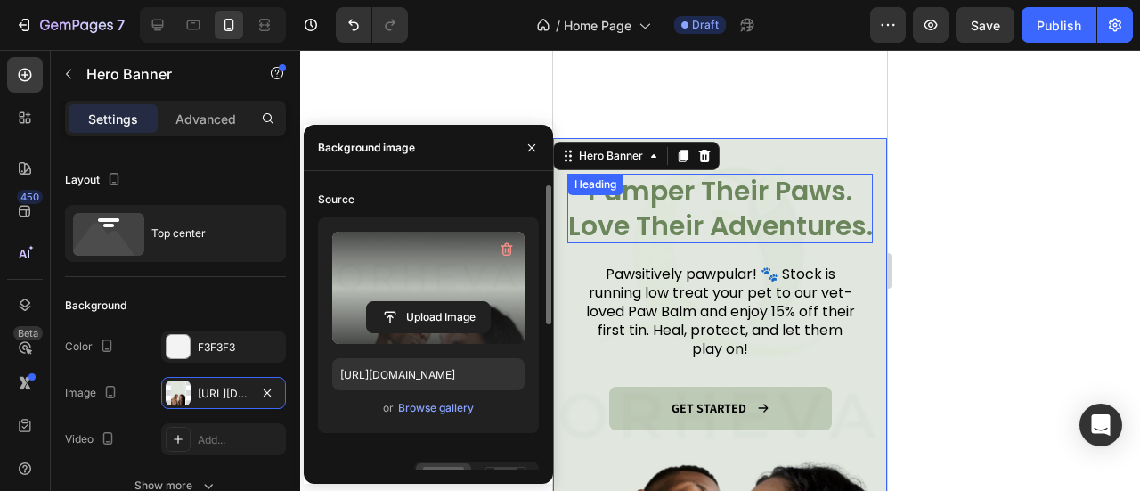
click at [745, 174] on h2 "Pamper Their Paws. Love Their Adventures." at bounding box center [719, 208] width 305 height 69
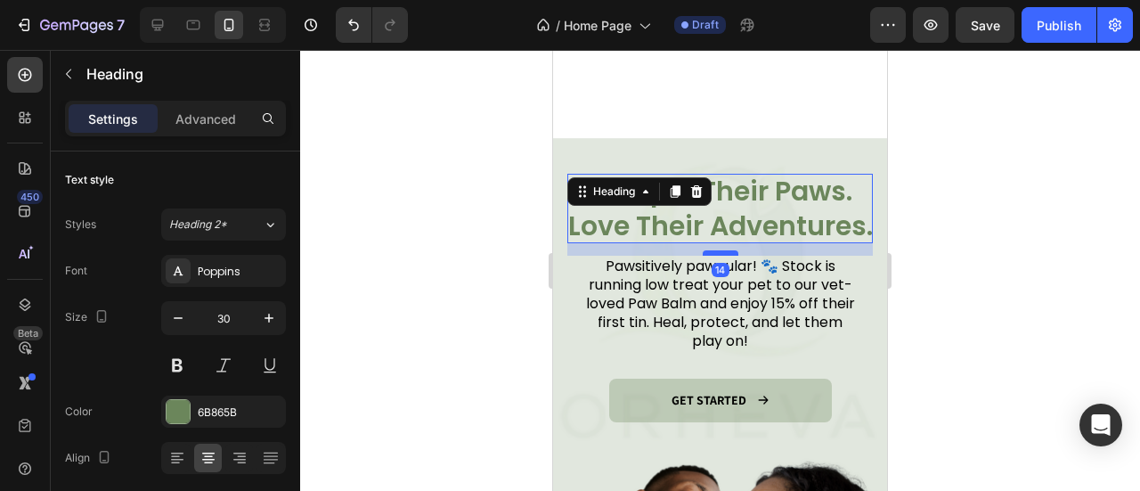
click at [725, 250] on div at bounding box center [720, 252] width 36 height 5
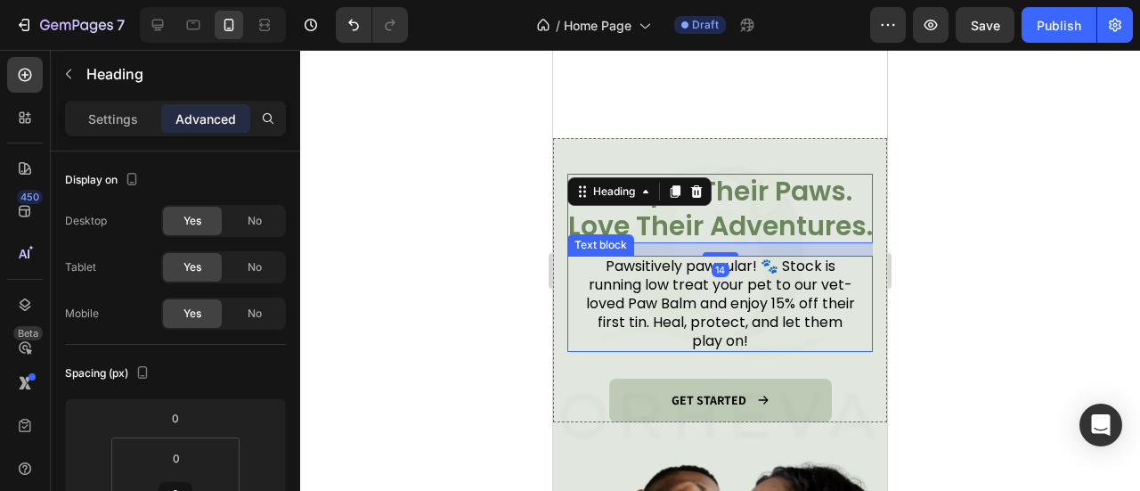
click at [772, 284] on p "Pawsitively pawpular! 🐾 Stock is running low treat your pet to our vet-loved Pa…" at bounding box center [719, 303] width 275 height 93
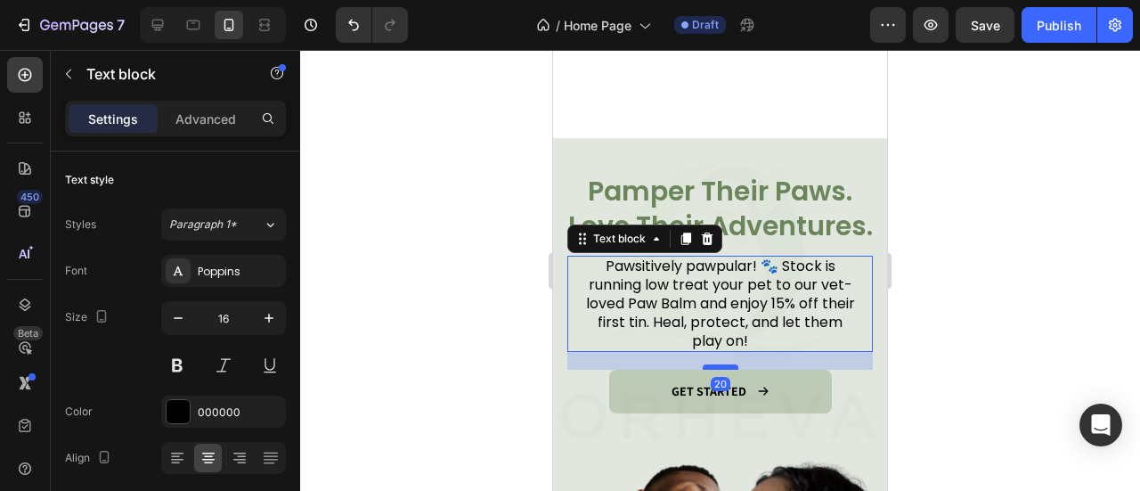
drag, startPoint x: 726, startPoint y: 345, endPoint x: 730, endPoint y: 336, distance: 10.0
click at [730, 364] on div at bounding box center [720, 366] width 36 height 5
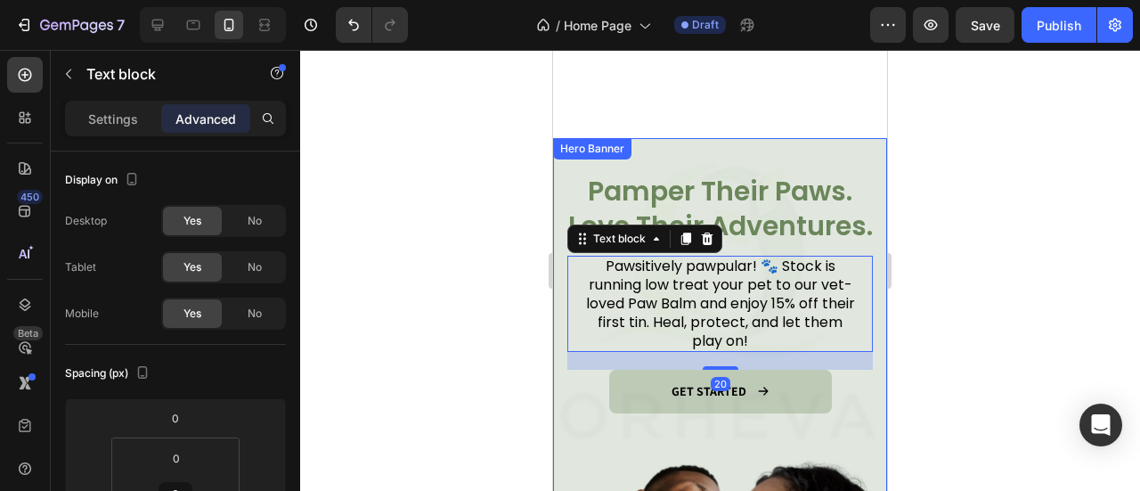
click at [743, 421] on div "Overlay" at bounding box center [720, 435] width 334 height 594
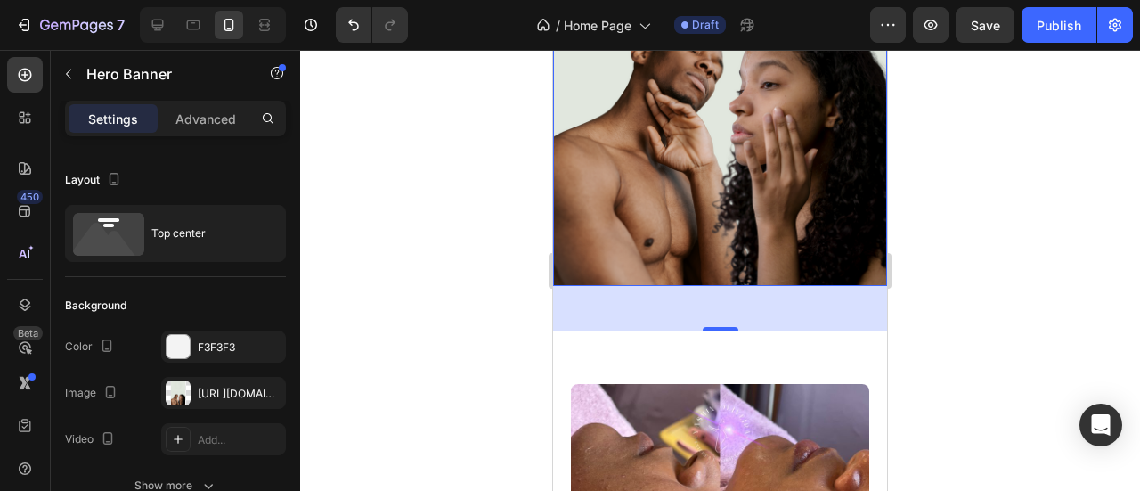
scroll to position [2477, 0]
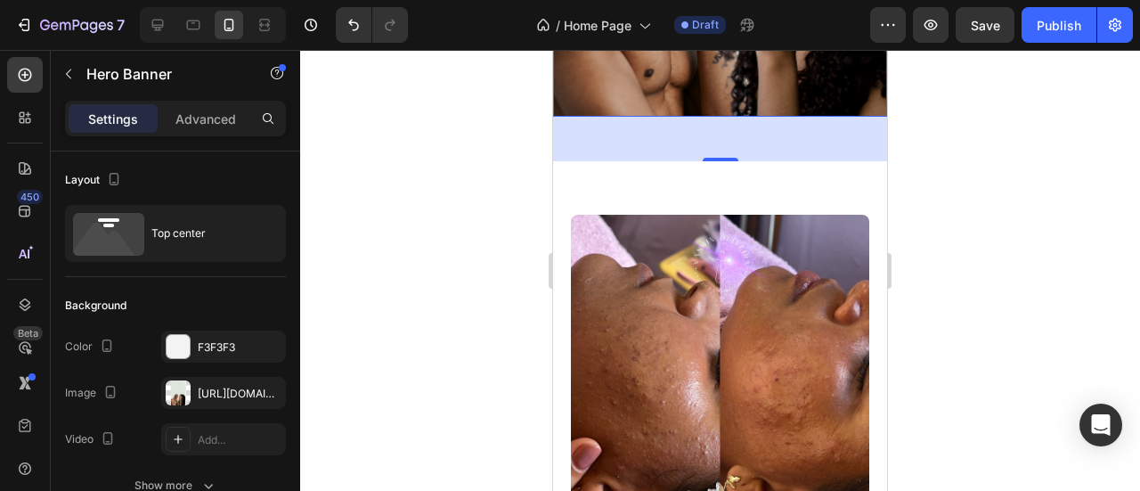
click at [732, 293] on img at bounding box center [720, 364] width 298 height 298
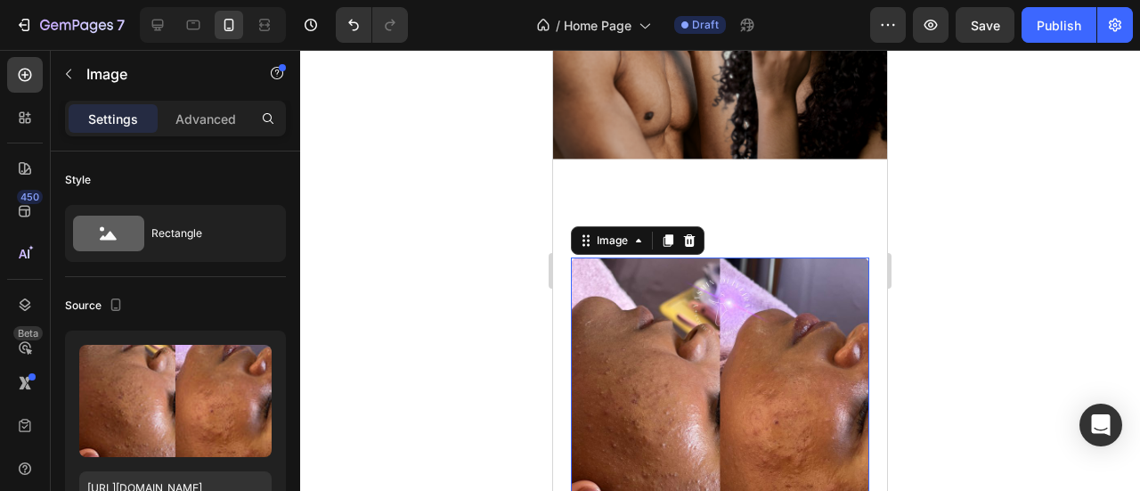
scroll to position [2600, 0]
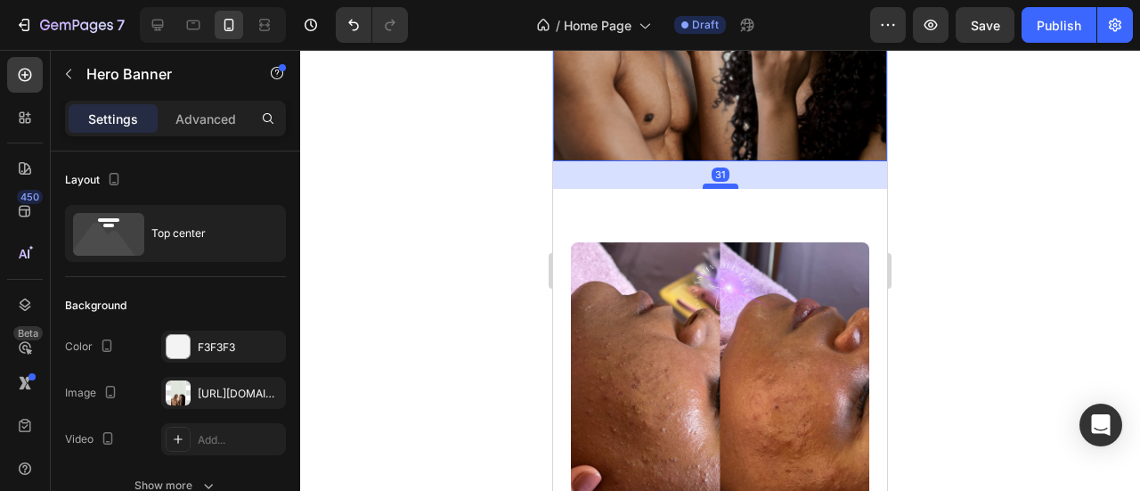
drag, startPoint x: 723, startPoint y: 179, endPoint x: 726, endPoint y: 162, distance: 17.3
click at [726, 183] on div at bounding box center [720, 185] width 36 height 5
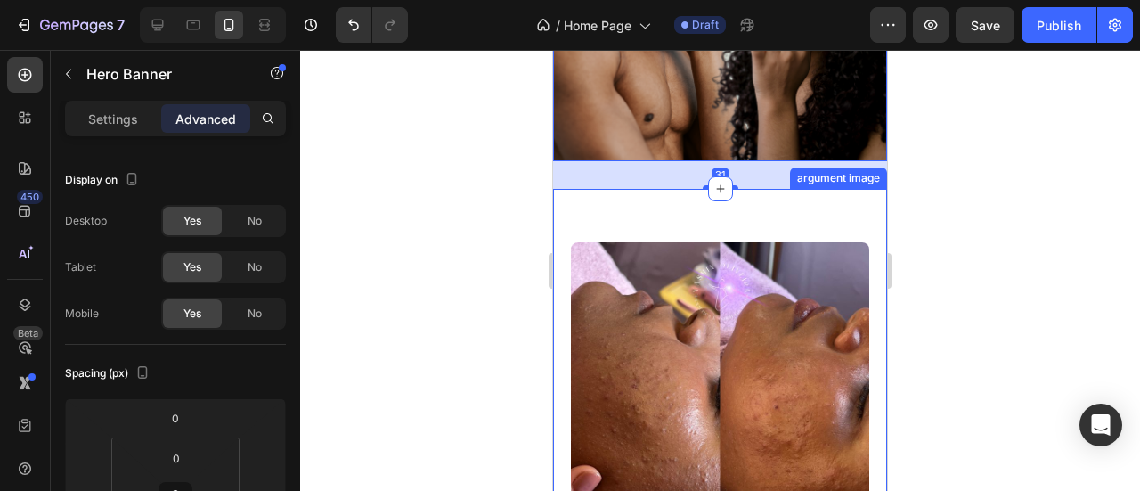
click at [707, 266] on img at bounding box center [720, 391] width 298 height 298
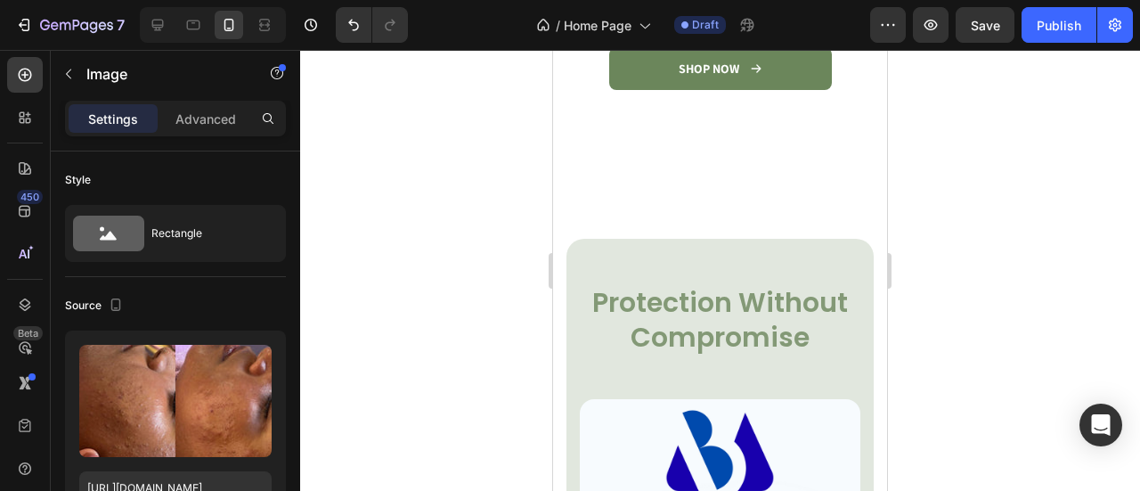
scroll to position [3760, 0]
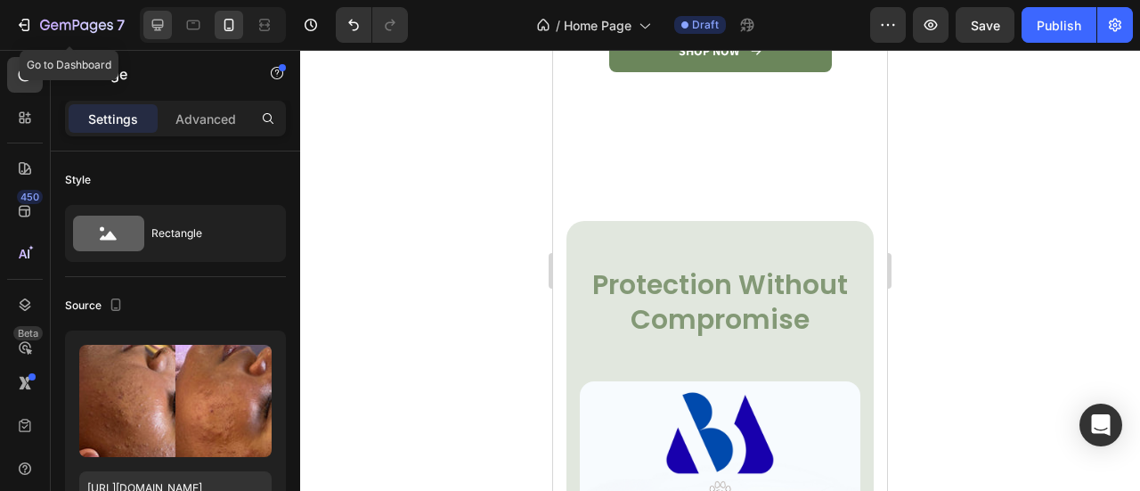
click at [150, 25] on icon at bounding box center [158, 25] width 18 height 18
type input "70"
type input "https://placehold.co/460x659?text=Image"
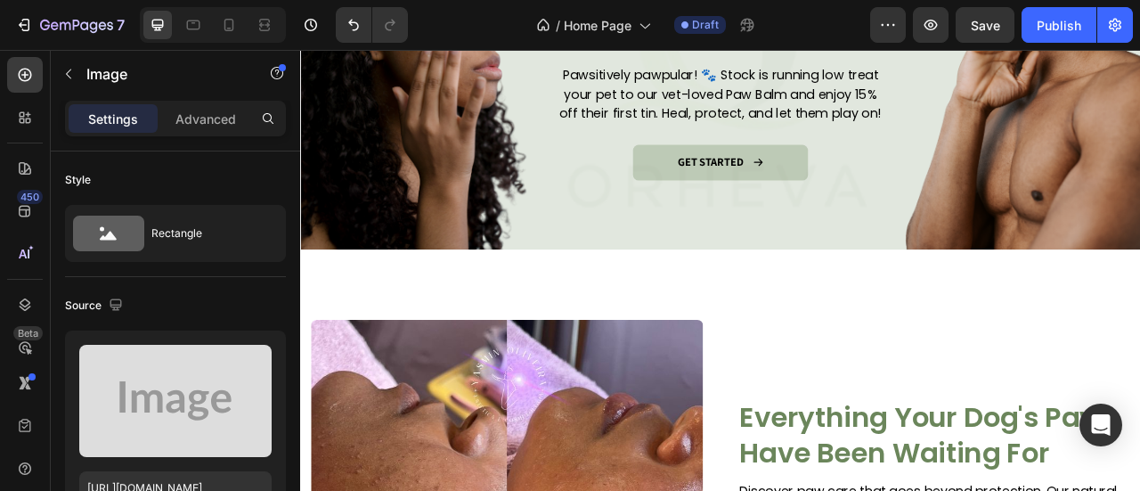
scroll to position [2215, 0]
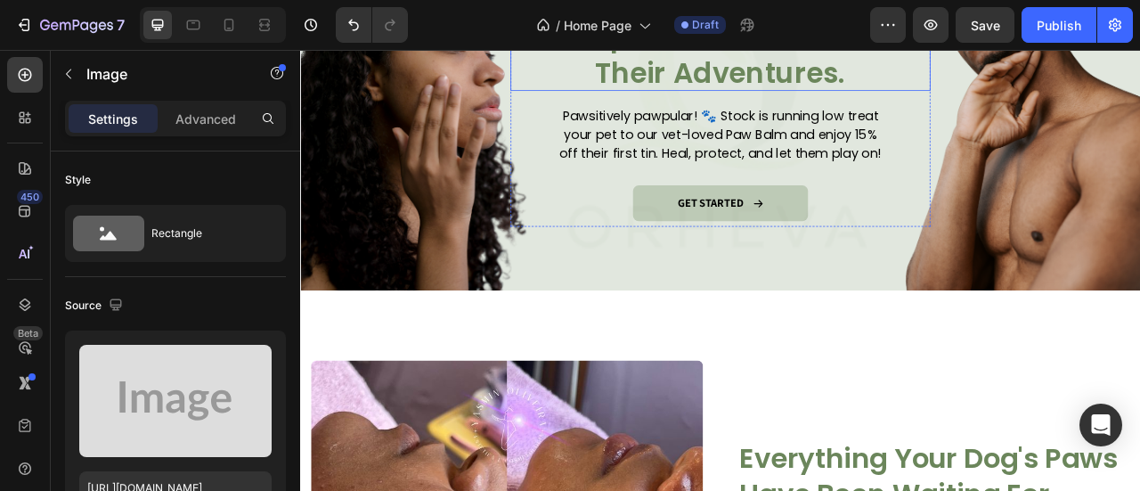
click at [860, 101] on h2 "Pamper Their Paws. Love Their Adventures." at bounding box center [834, 55] width 481 height 93
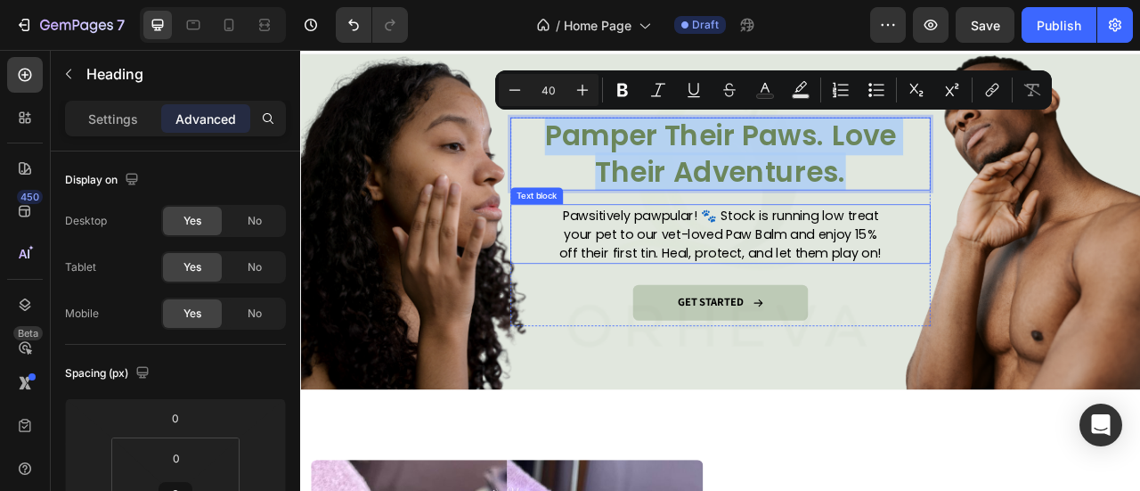
click at [765, 265] on p "Pawsitively pawpular! 🐾 Stock is running low treat your pet to our vet-loved Pa…" at bounding box center [834, 283] width 424 height 72
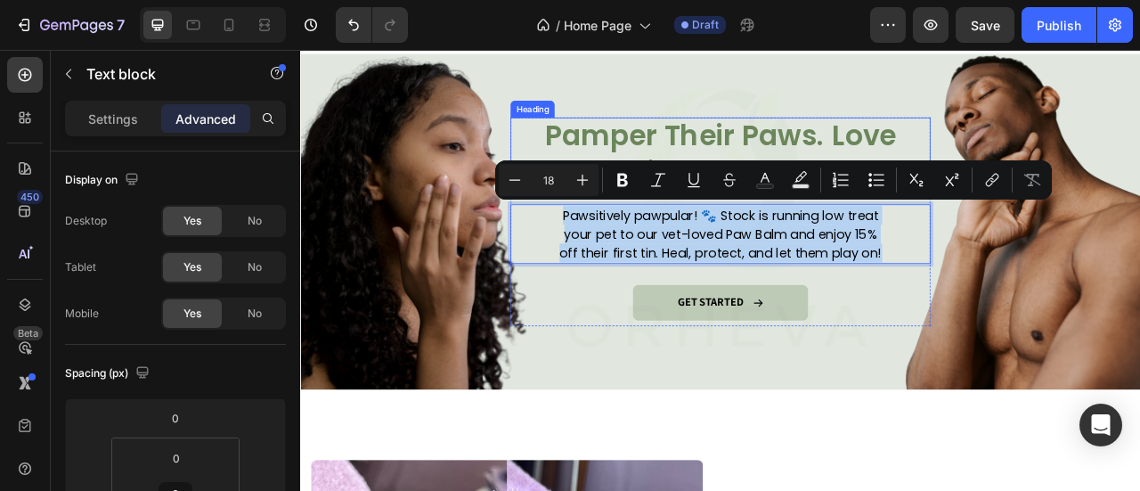
click at [828, 150] on p "Pamper Their Paws. Love Their Adventures." at bounding box center [834, 181] width 481 height 93
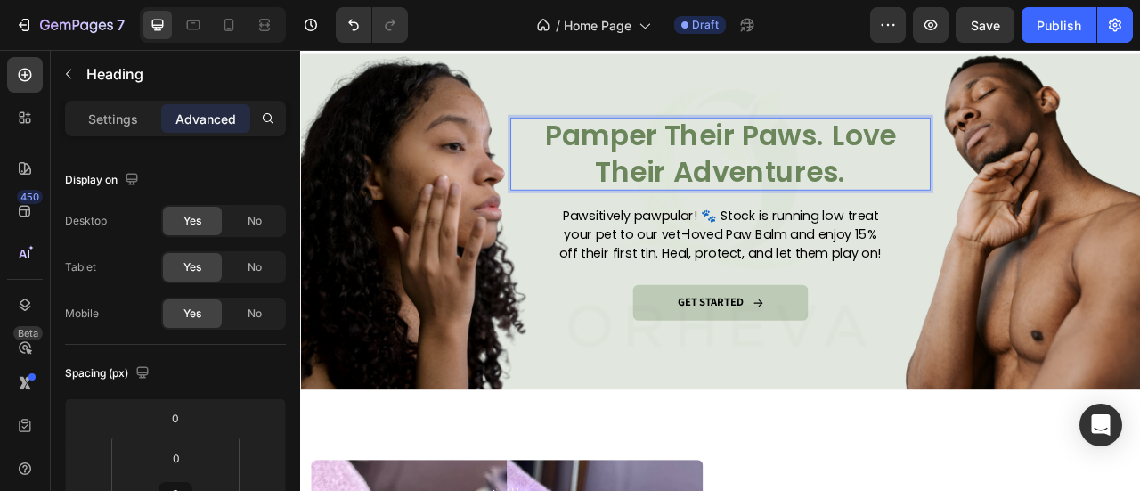
scroll to position [2, 0]
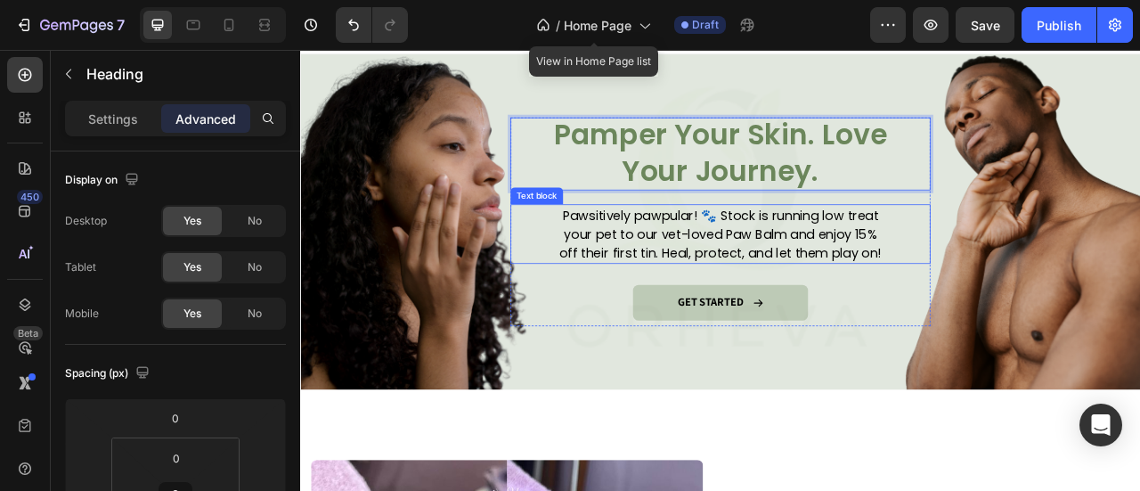
click at [789, 278] on p "Pawsitively pawpular! 🐾 Stock is running low treat your pet to our vet-loved Pa…" at bounding box center [834, 283] width 424 height 72
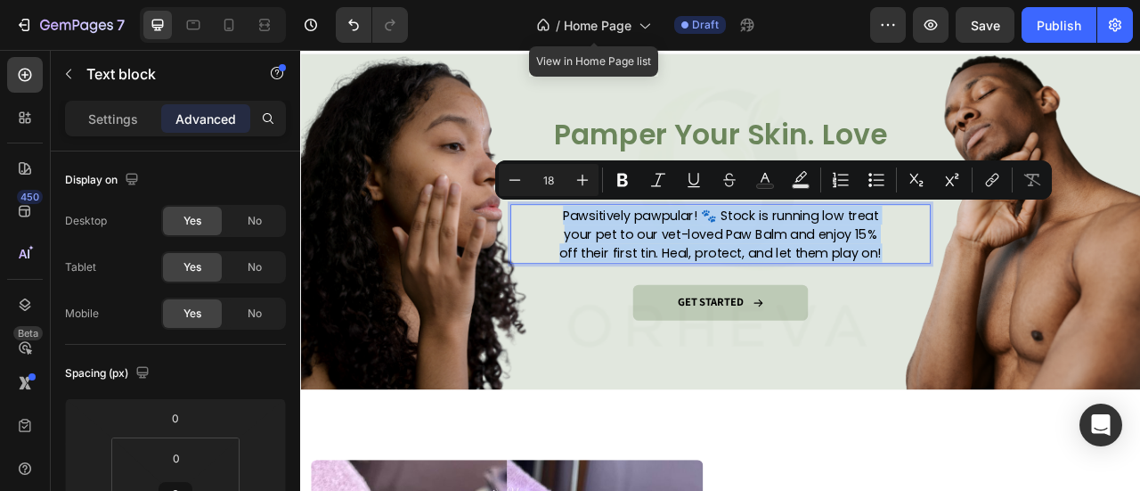
scroll to position [2076, 0]
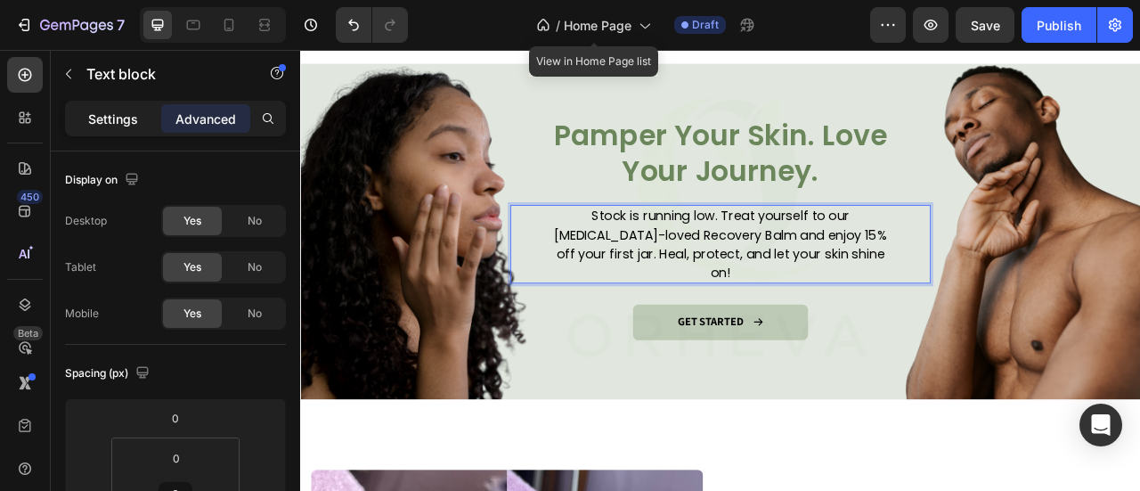
click at [134, 122] on p "Settings" at bounding box center [113, 118] width 50 height 19
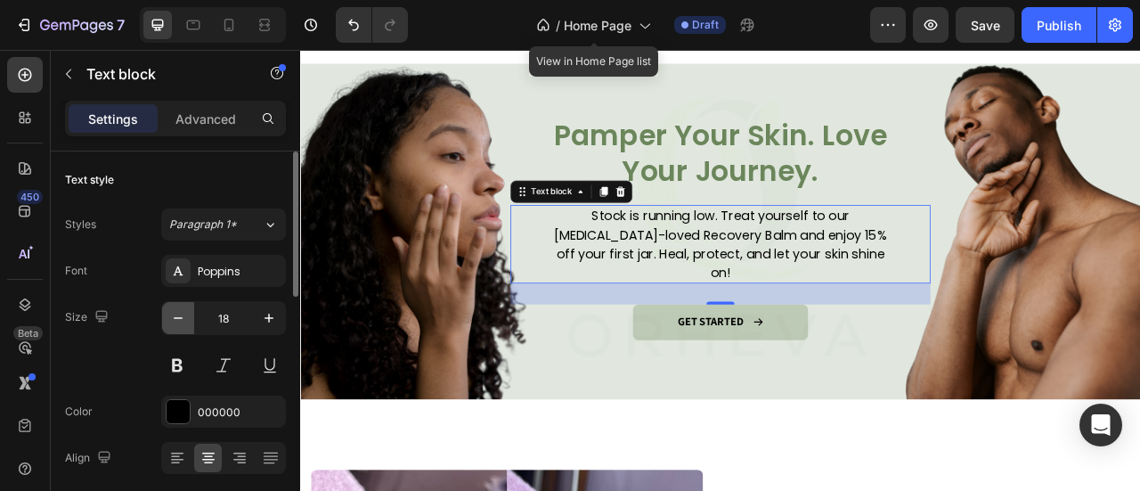
click at [177, 312] on icon "button" at bounding box center [178, 318] width 18 height 18
type input "17"
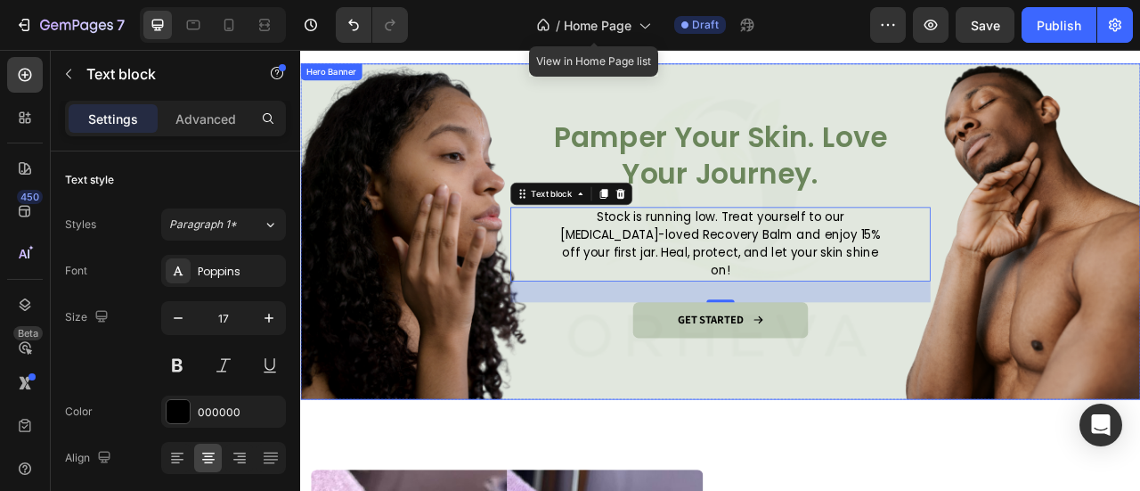
click at [708, 449] on div "Overlay" at bounding box center [834, 280] width 1068 height 427
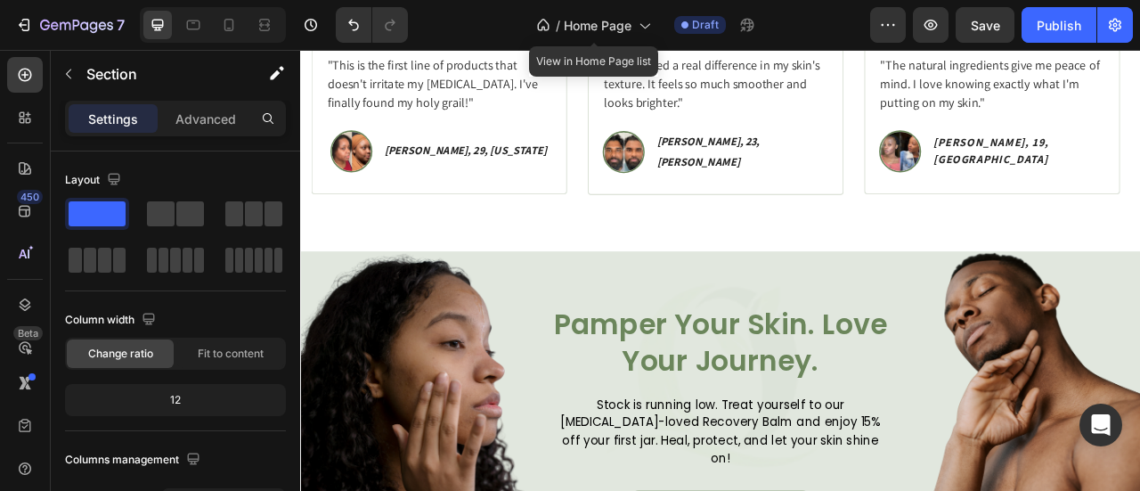
scroll to position [1831, 0]
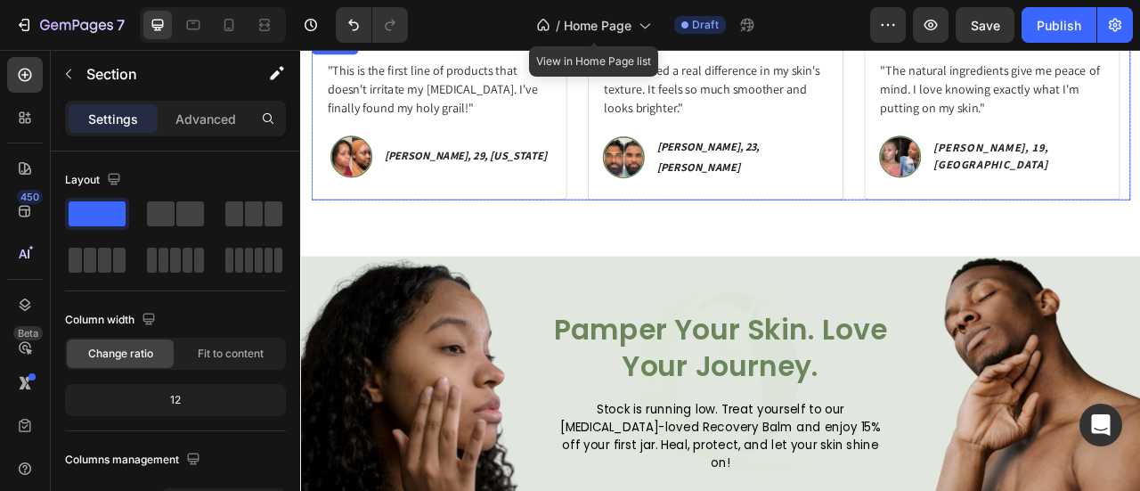
click at [994, 196] on div ""This is the first line of products that doesn't irritate my sensitive skin. I'…" at bounding box center [834, 137] width 1042 height 207
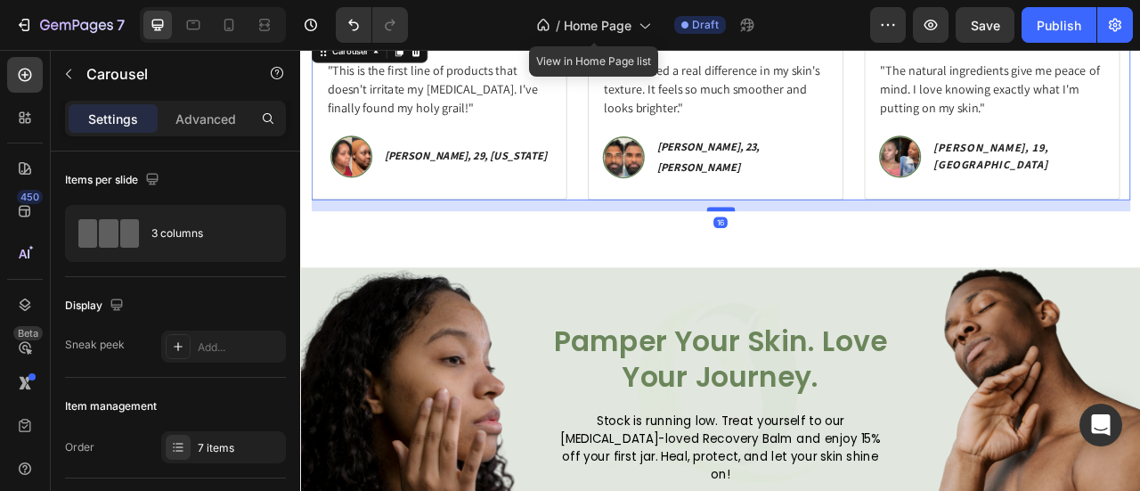
drag, startPoint x: 831, startPoint y: 233, endPoint x: 838, endPoint y: 249, distance: 17.2
click at [838, 249] on div at bounding box center [834, 251] width 36 height 5
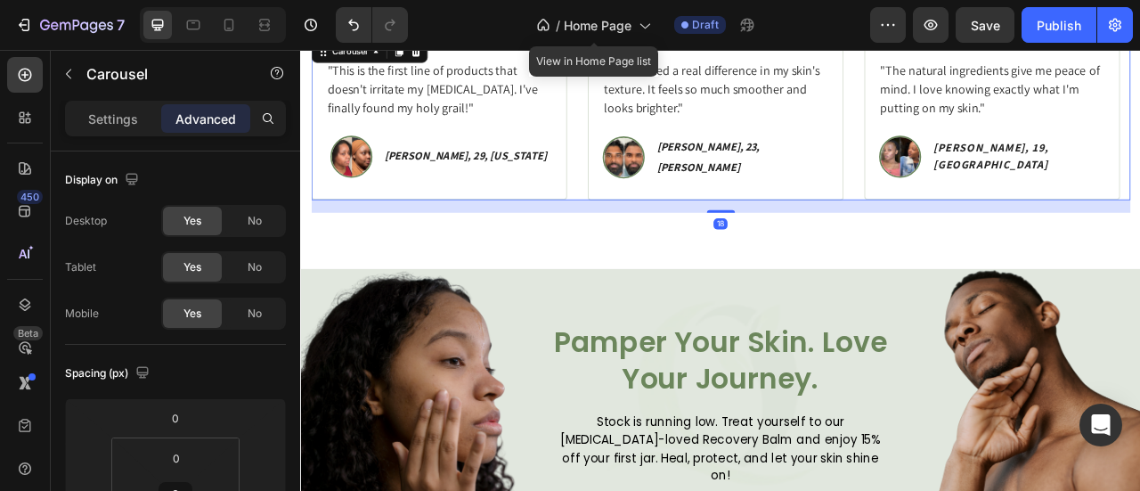
click at [1007, 140] on div ""This is the first line of products that doesn't irritate my sensitive skin. I'…" at bounding box center [834, 137] width 1042 height 207
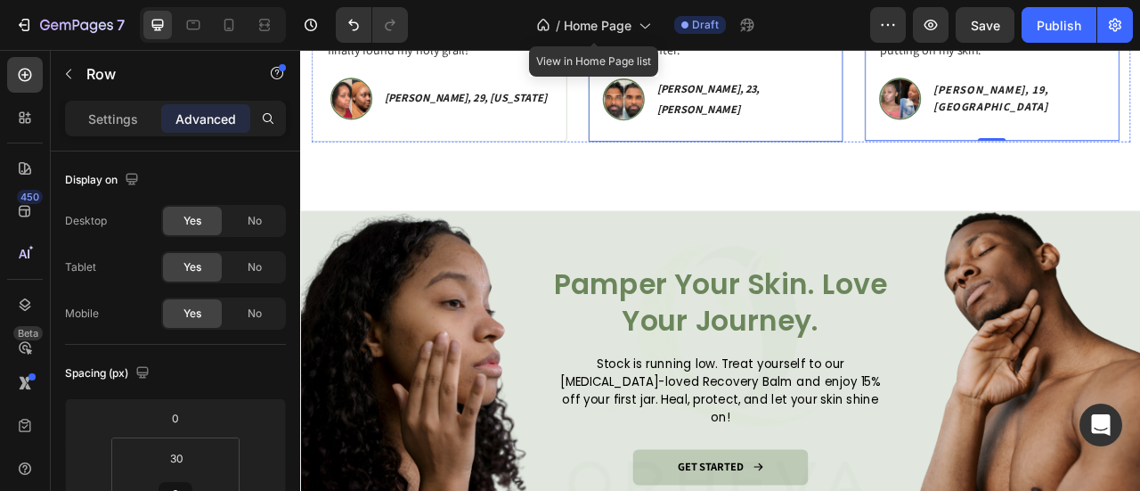
scroll to position [1903, 0]
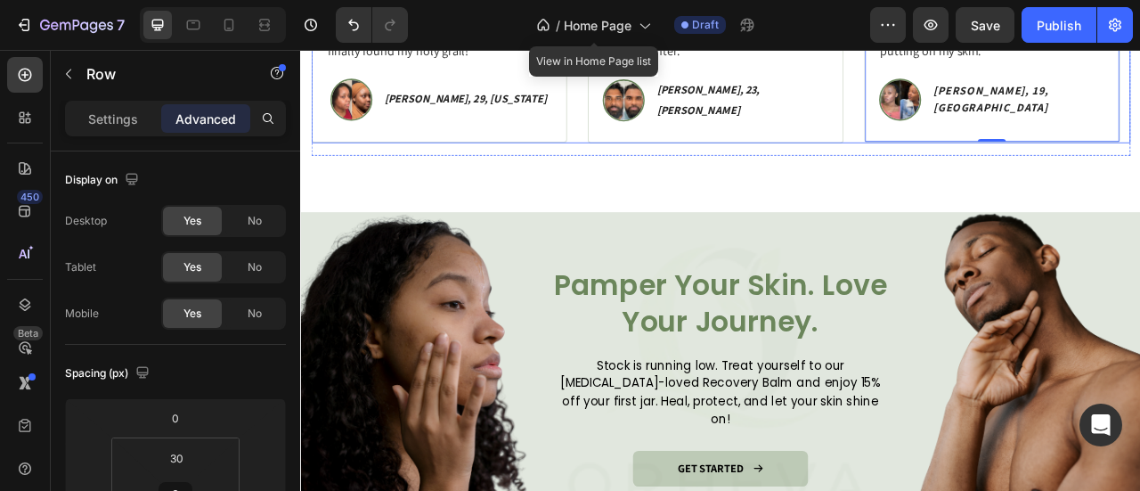
click at [1002, 141] on div ""This is the first line of products that doesn't irritate my sensitive skin. I'…" at bounding box center [834, 65] width 1042 height 207
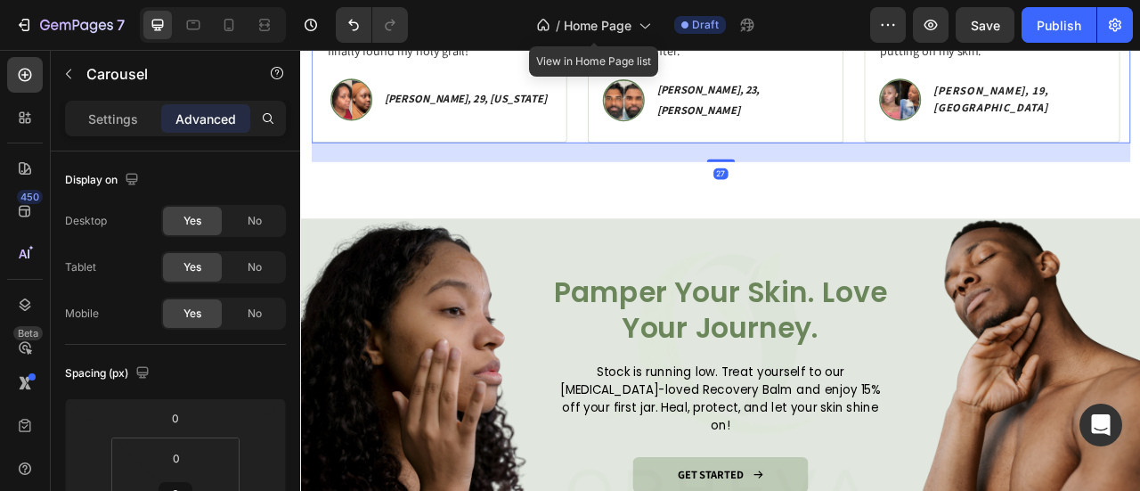
drag, startPoint x: 834, startPoint y: 183, endPoint x: 855, endPoint y: 168, distance: 25.5
click at [835, 189] on div at bounding box center [834, 191] width 36 height 4
type input "27"
click at [884, 107] on strong "[PERSON_NAME], 23, [PERSON_NAME]" at bounding box center [818, 113] width 131 height 45
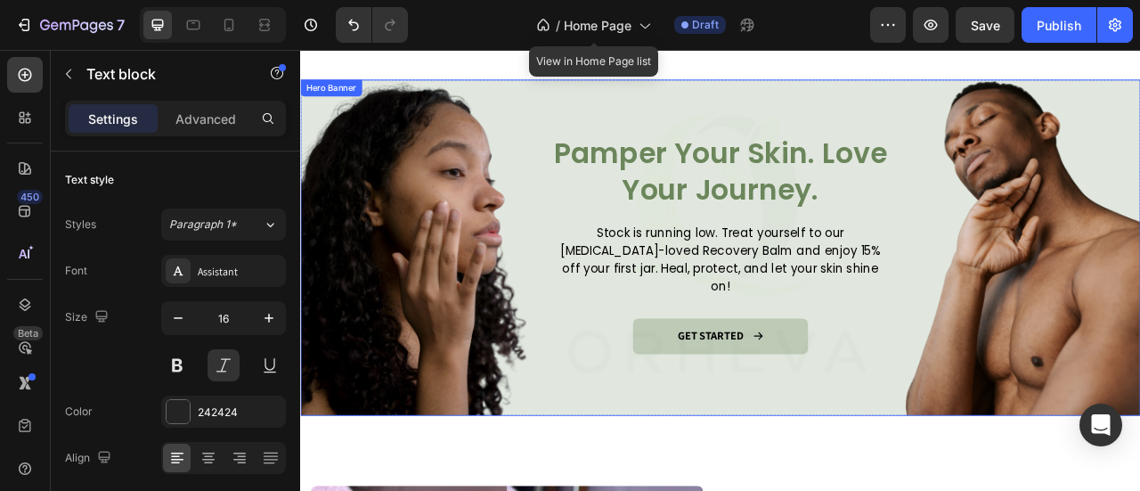
scroll to position [2070, 0]
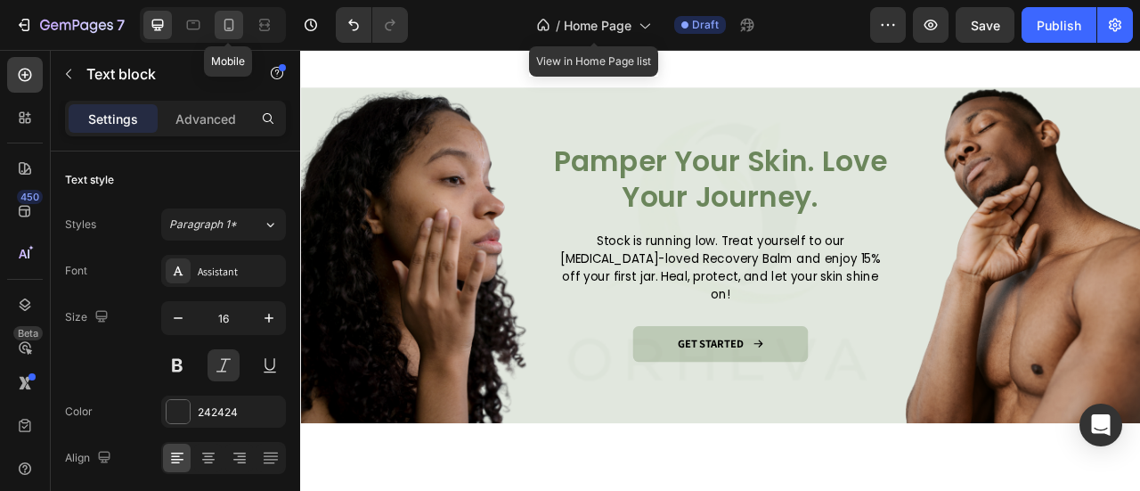
click at [223, 23] on icon at bounding box center [229, 25] width 18 height 18
type input "14"
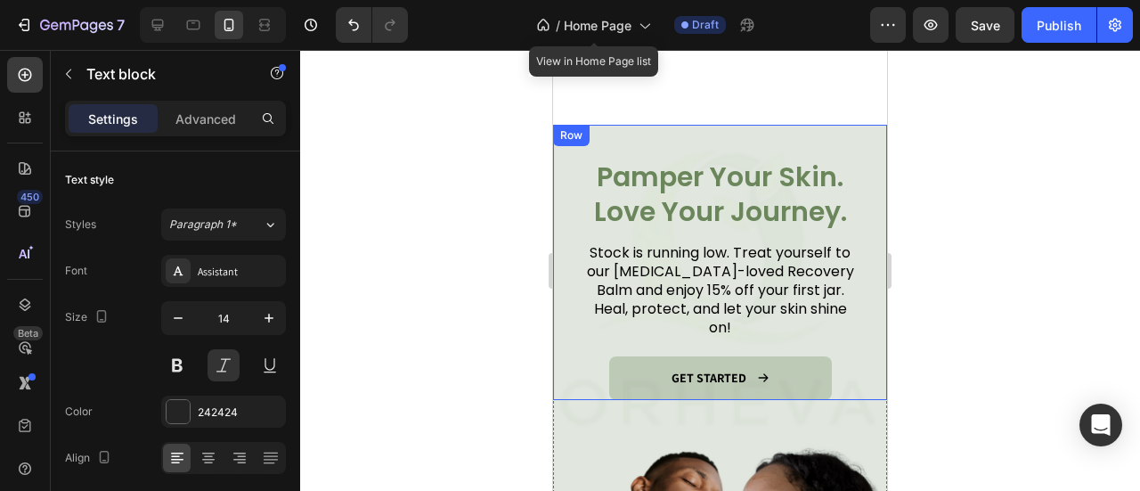
scroll to position [2137, 0]
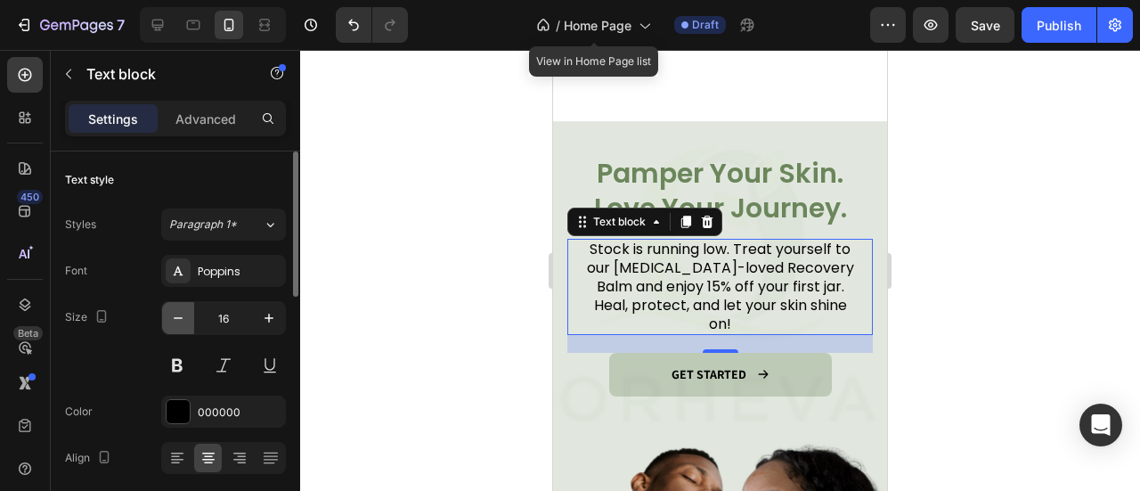
click at [183, 323] on icon "button" at bounding box center [178, 318] width 18 height 18
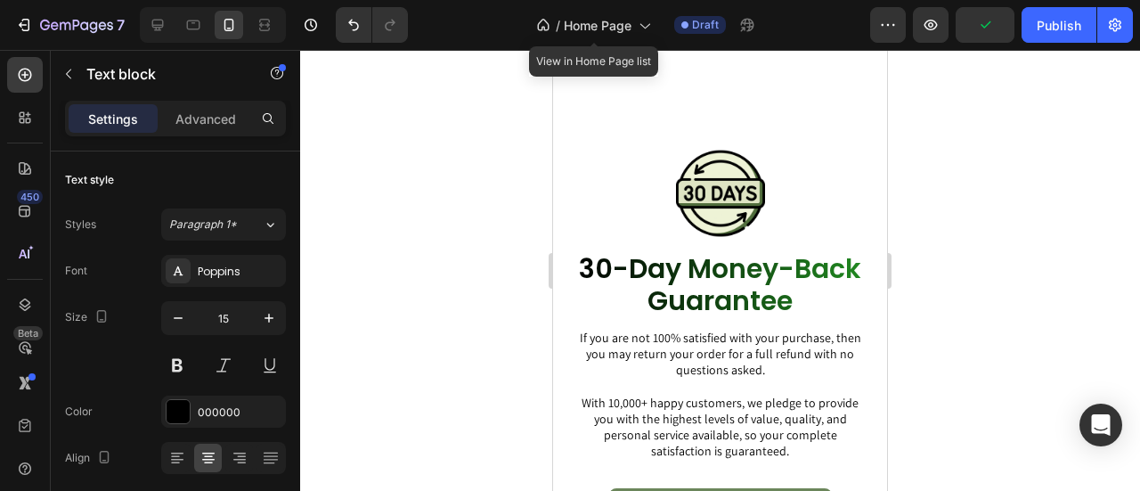
scroll to position [3837, 0]
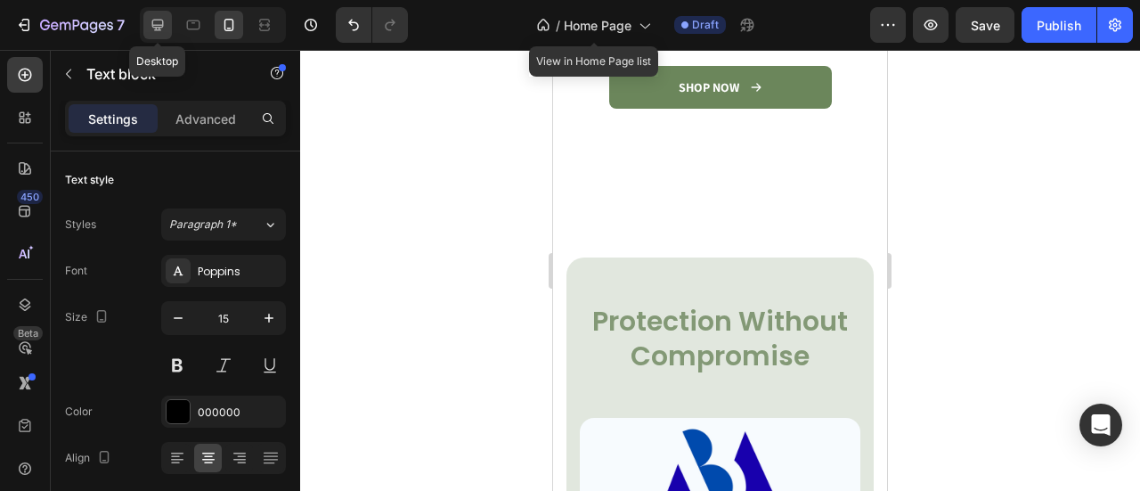
click at [153, 20] on icon at bounding box center [158, 25] width 18 height 18
type input "17"
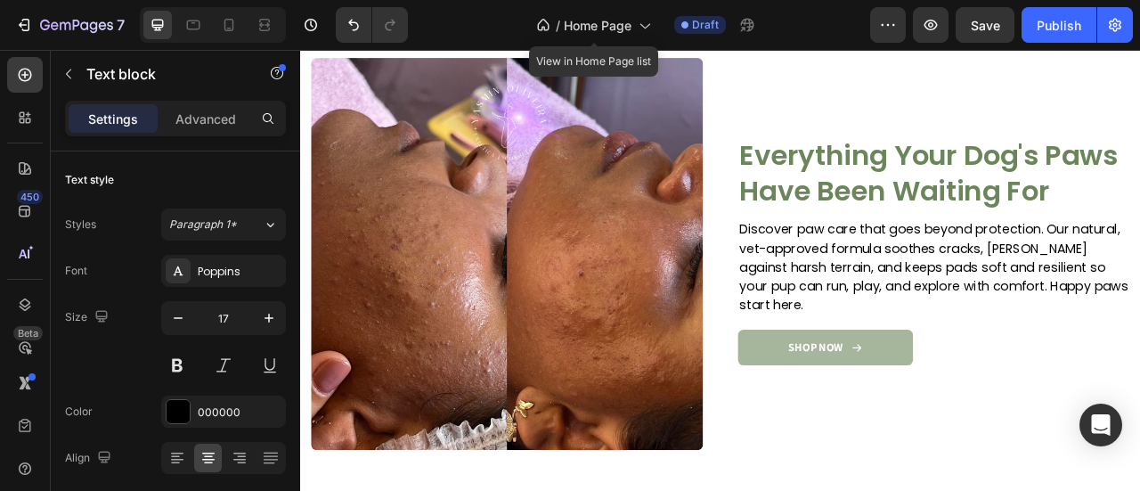
scroll to position [2813, 0]
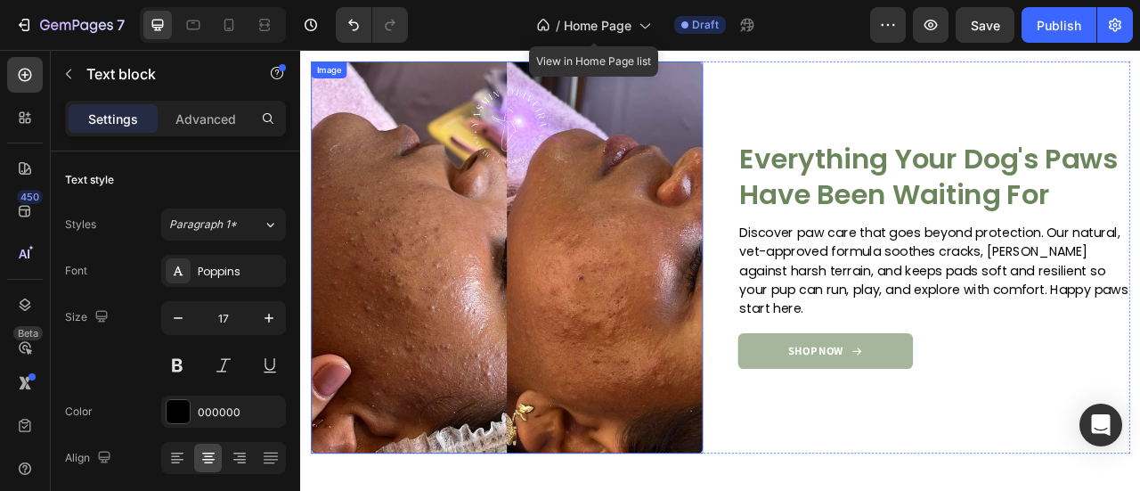
click at [458, 247] on img at bounding box center [562, 313] width 499 height 499
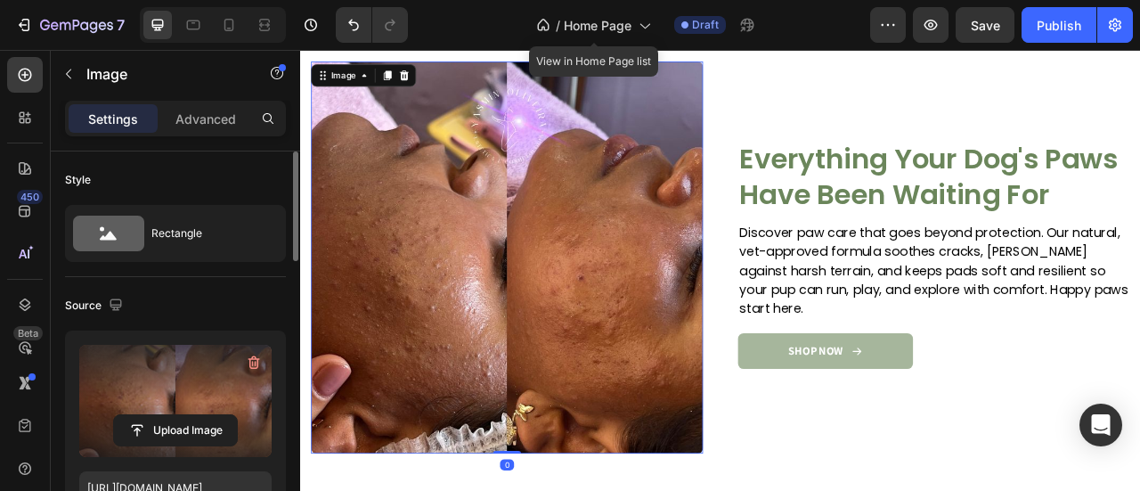
click at [185, 372] on label at bounding box center [175, 401] width 192 height 112
click at [185, 415] on input "file" at bounding box center [175, 430] width 123 height 30
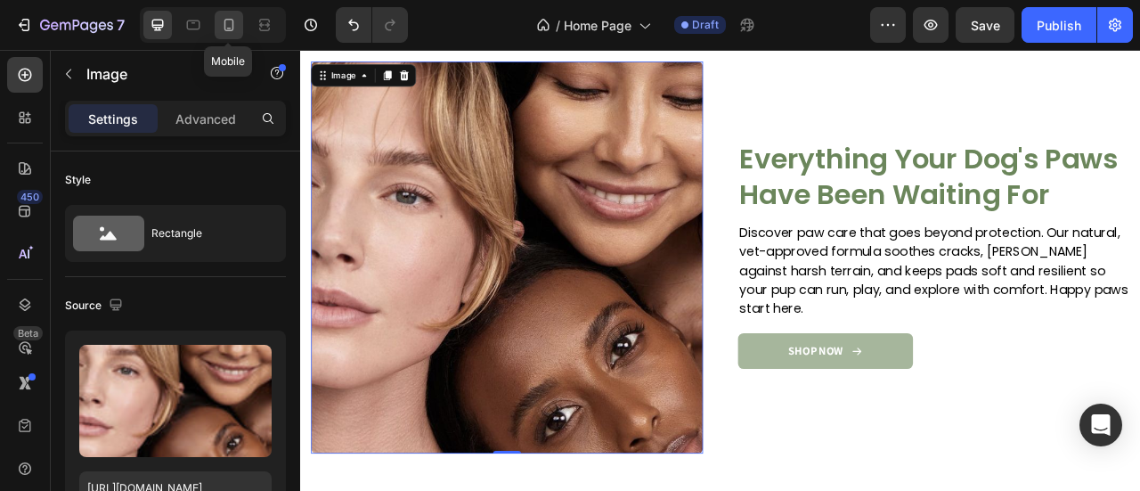
click at [230, 20] on icon at bounding box center [229, 25] width 10 height 12
type input "https://placehold.co/460x659?text=Image"
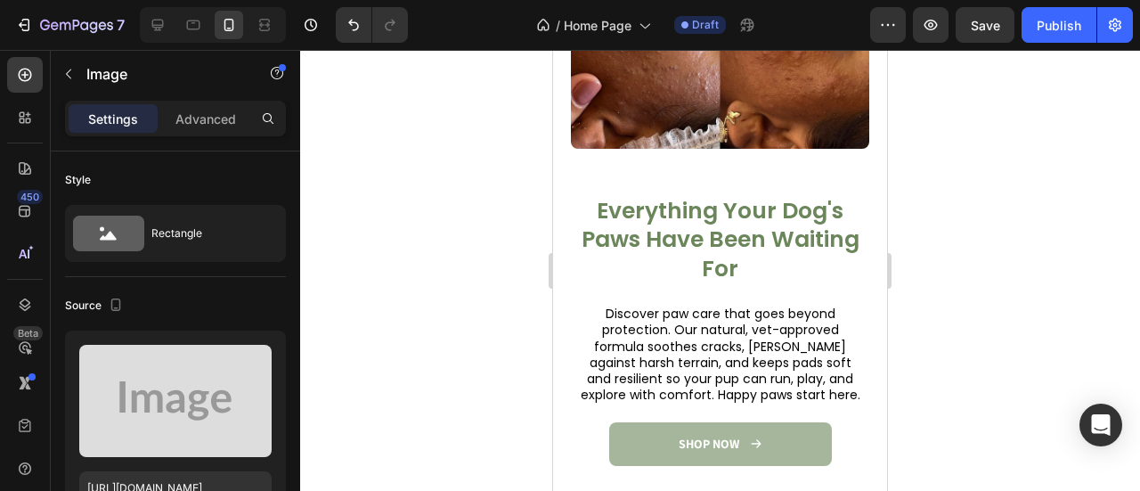
scroll to position [2662, 0]
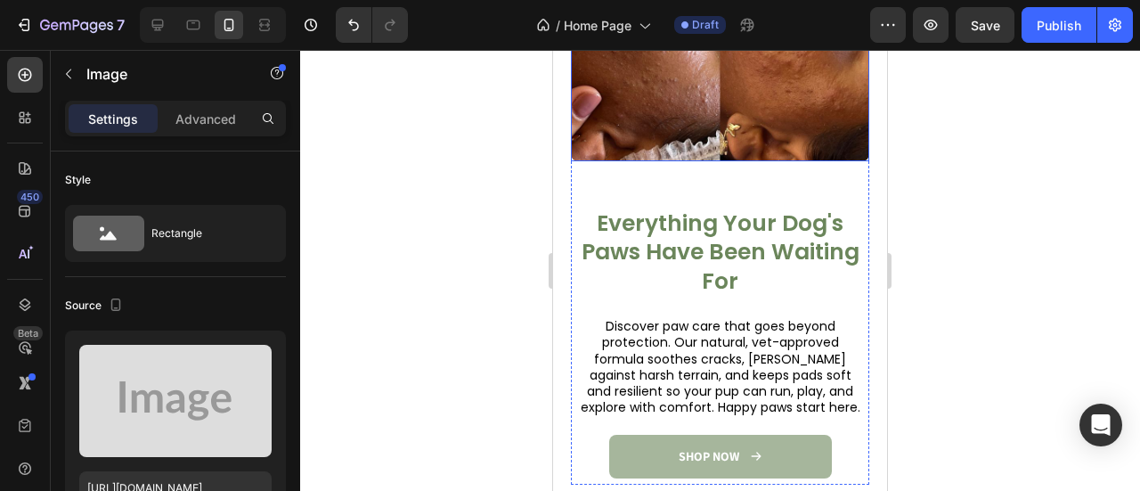
click at [726, 114] on img at bounding box center [720, 12] width 298 height 298
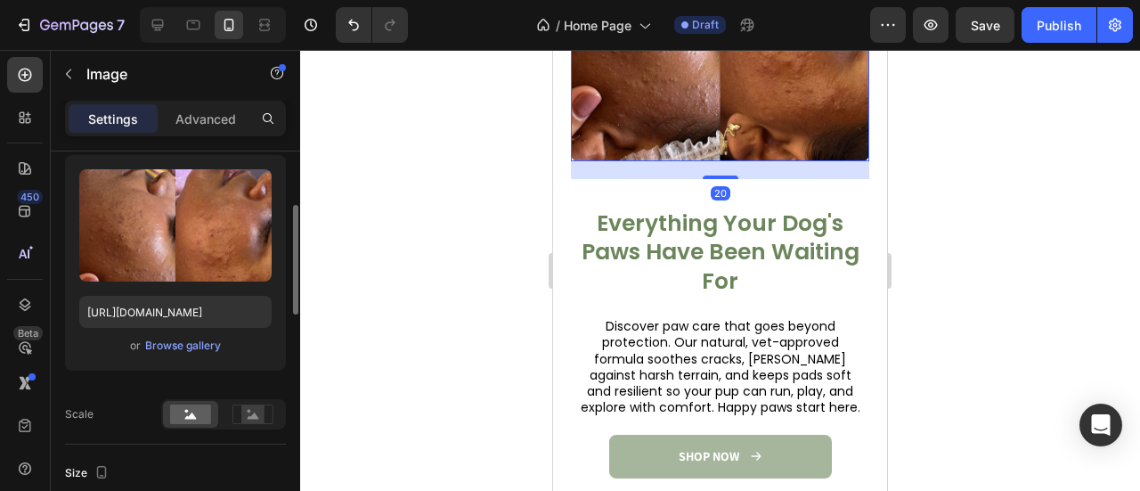
scroll to position [179, 0]
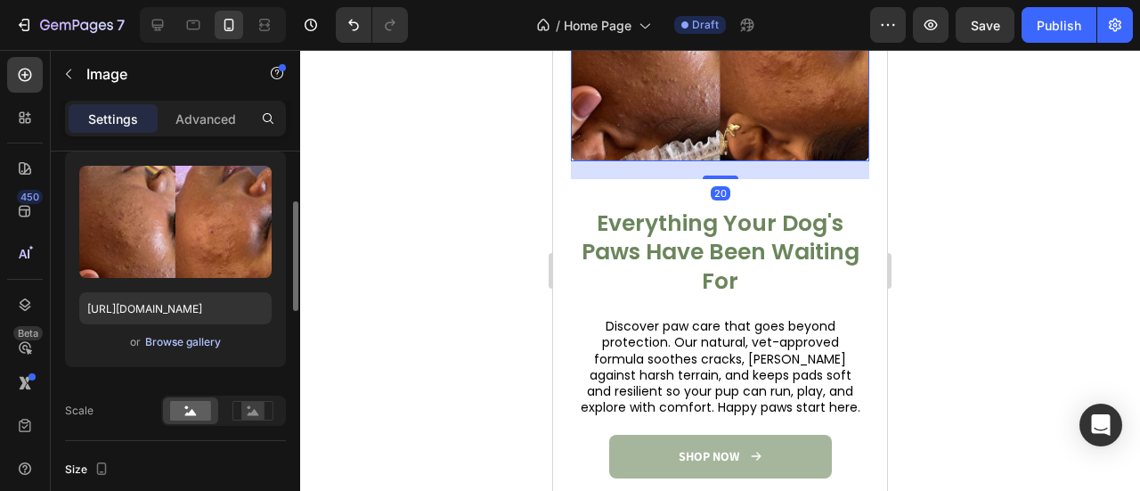
click at [193, 337] on div "Browse gallery" at bounding box center [183, 342] width 76 height 16
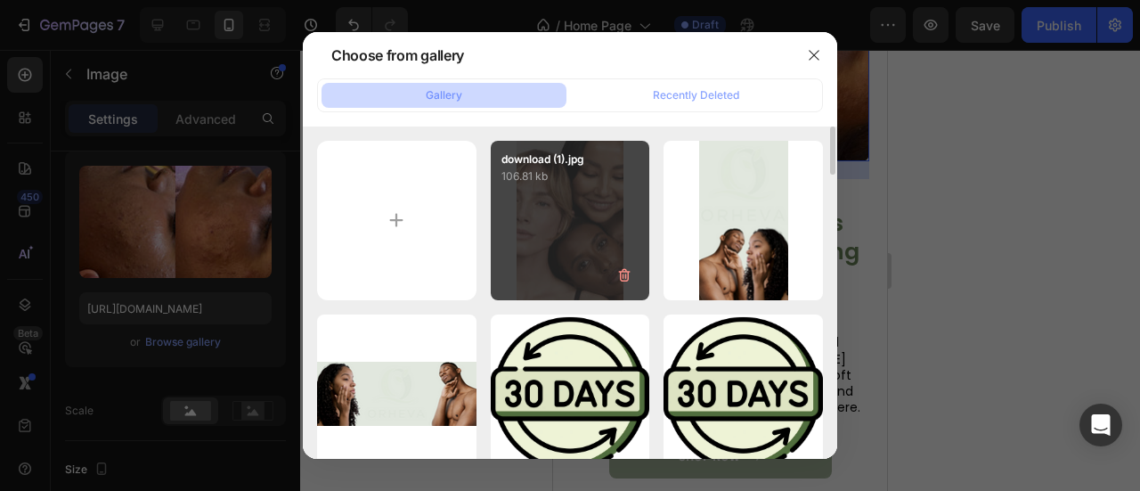
click at [537, 212] on div "download (1).jpg 106.81 kb" at bounding box center [570, 220] width 159 height 159
type input "https://cdn.shopify.com/s/files/1/0777/5574/4506/files/gempages_581686091724161…"
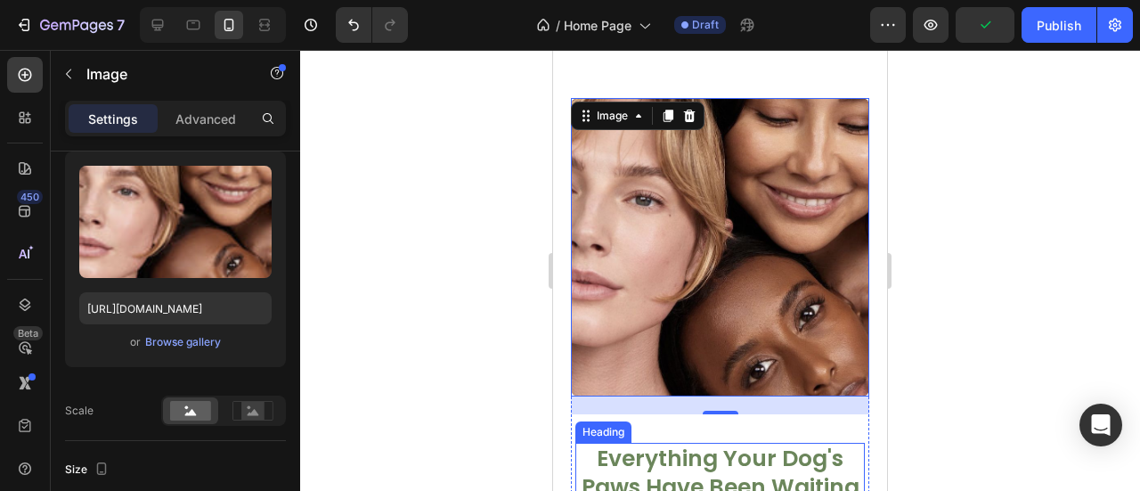
scroll to position [2422, 0]
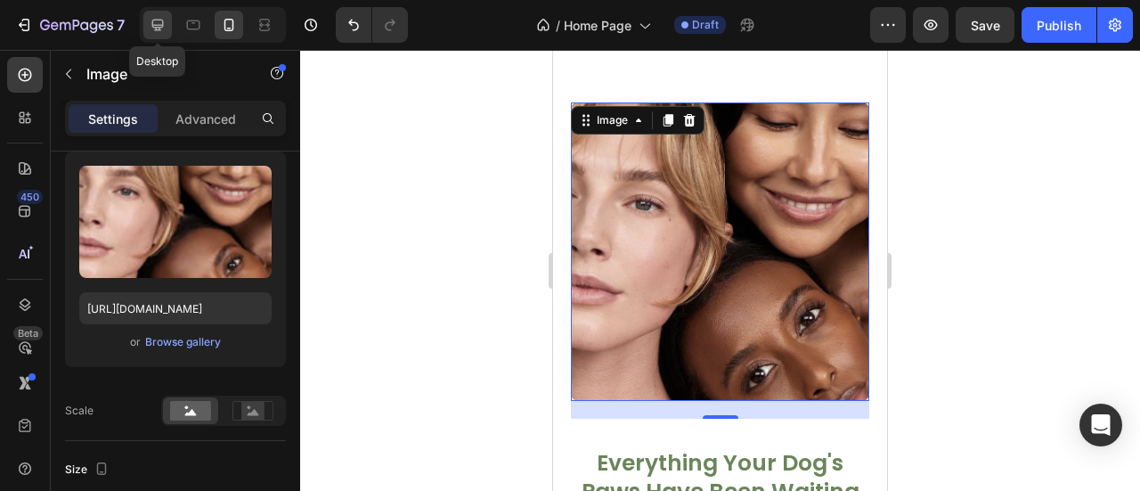
click at [151, 33] on icon at bounding box center [158, 25] width 18 height 18
type input "70"
type input "https://placehold.co/460x659?text=Image"
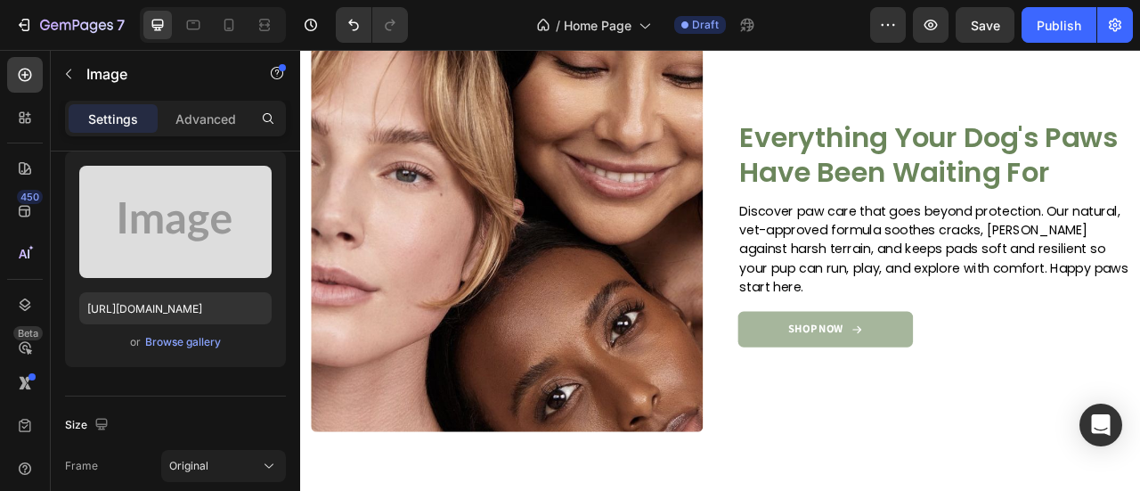
scroll to position [2672, 0]
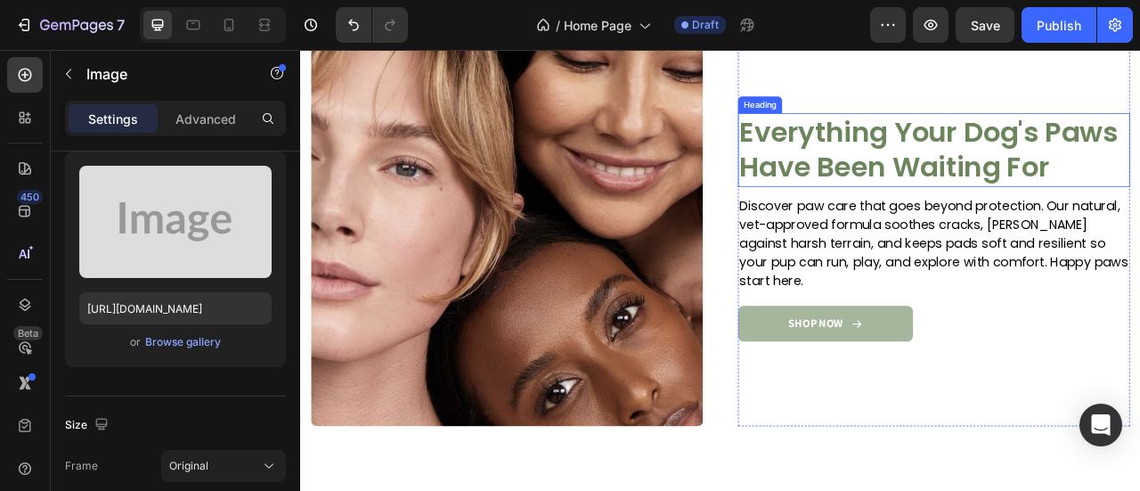
click at [1059, 217] on h2 "Everything Your Dog's Paws Have Been Waiting For" at bounding box center [1105, 176] width 499 height 93
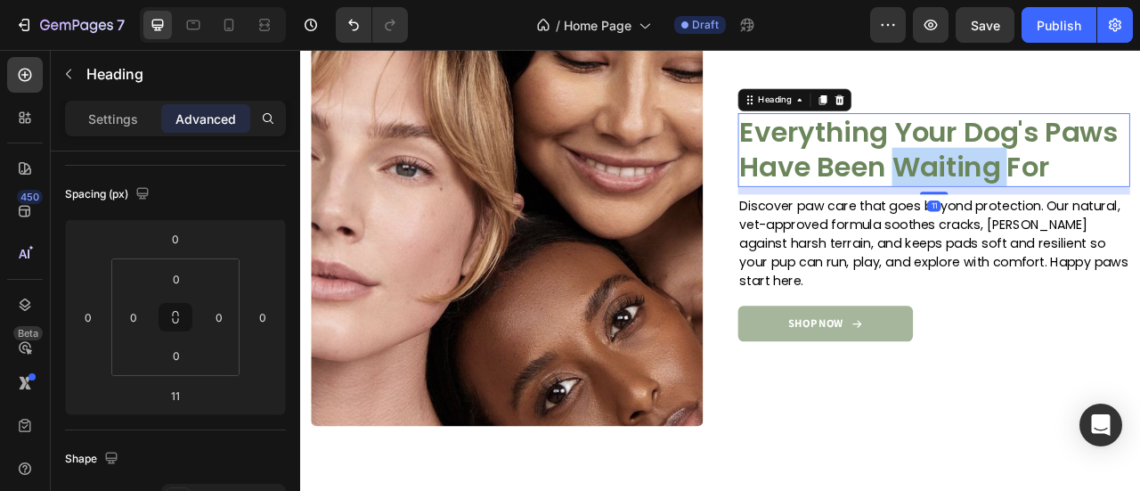
scroll to position [0, 0]
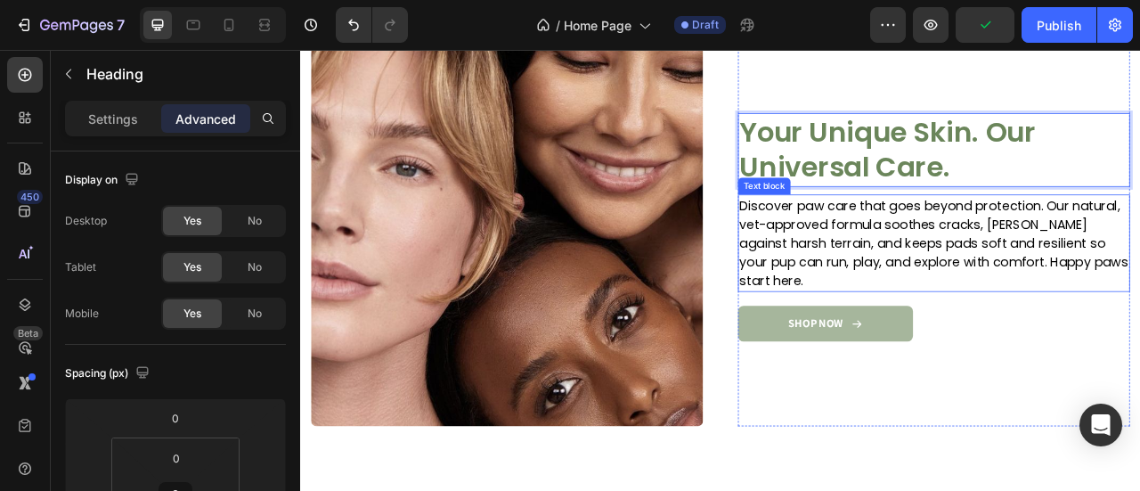
click at [988, 318] on p "Discover paw care that goes beyond protection. Our natural, vet-approved formul…" at bounding box center [1105, 295] width 495 height 120
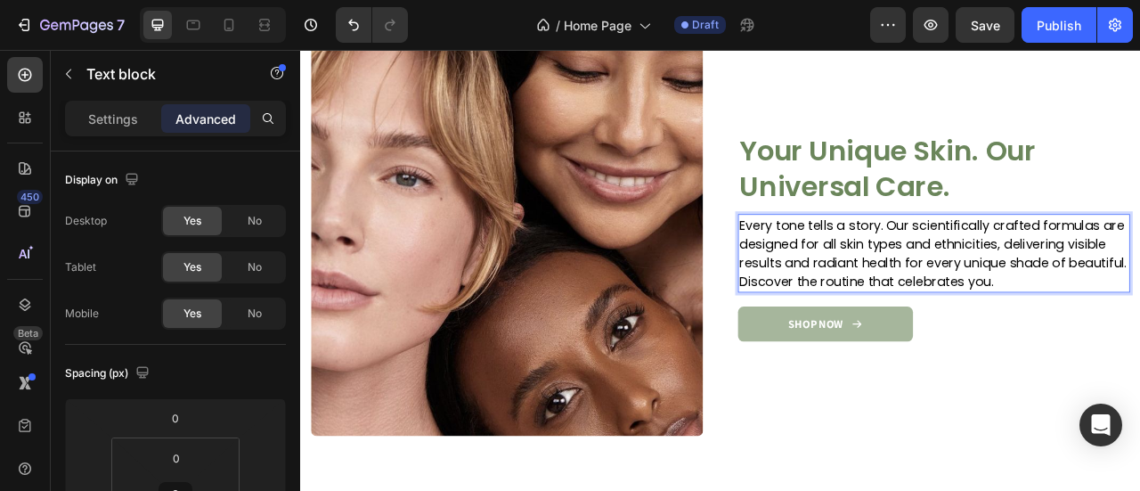
scroll to position [2672, 0]
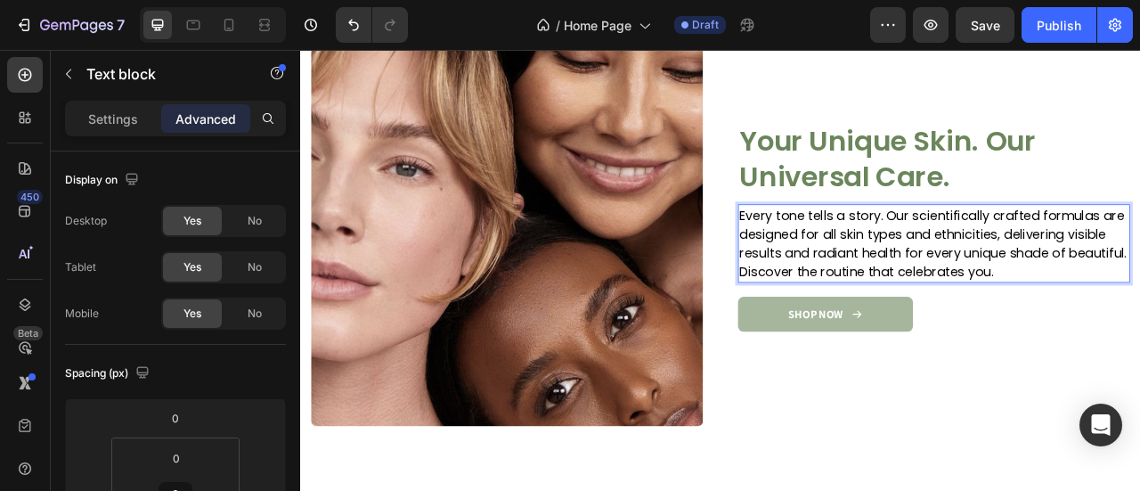
click at [858, 256] on p "Every tone tells a story. Our scientifically crafted formulas are designed for …" at bounding box center [1105, 295] width 495 height 96
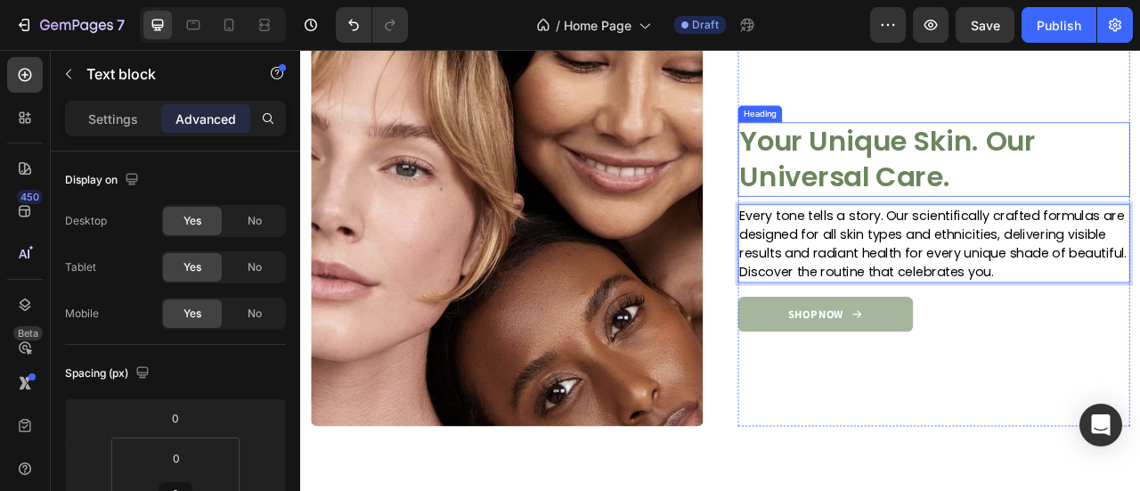
click at [929, 186] on p "Your Unique Skin. Our Universal Care." at bounding box center [1105, 188] width 495 height 90
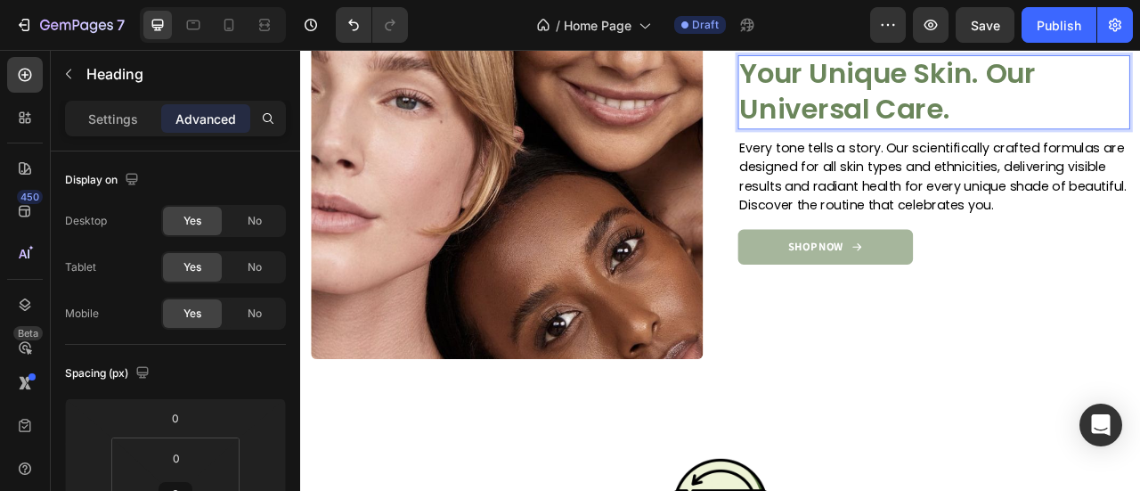
scroll to position [2758, 0]
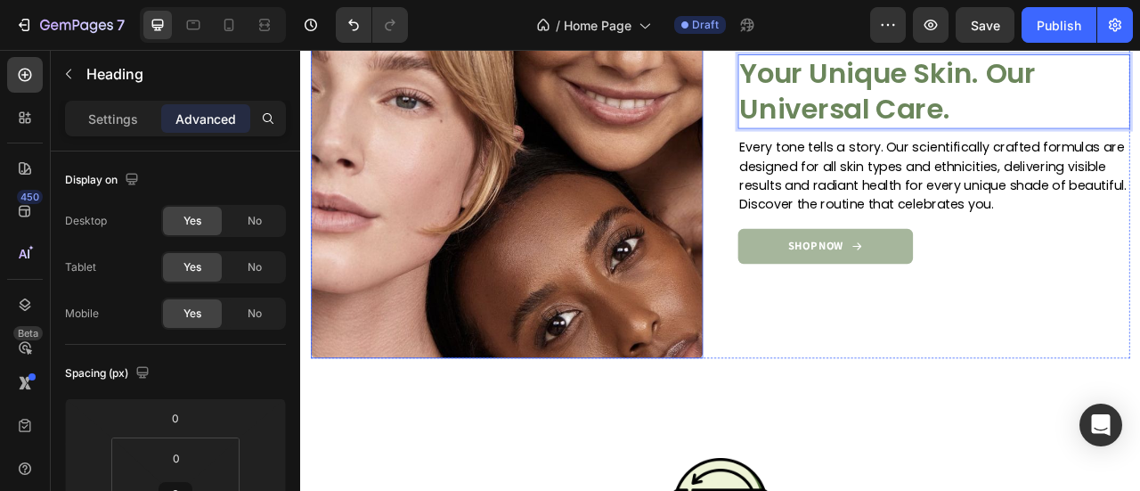
click at [623, 286] on img at bounding box center [562, 192] width 499 height 499
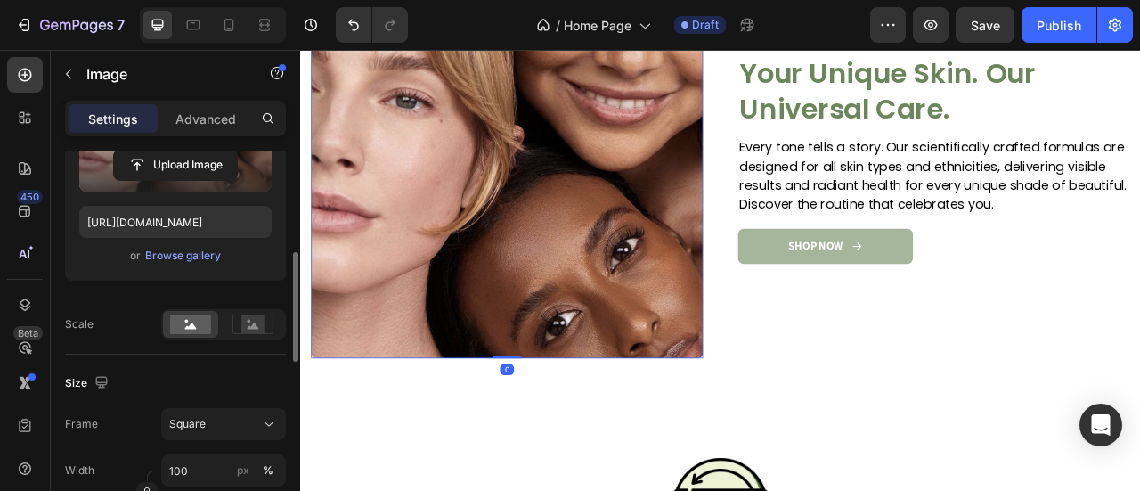
scroll to position [289, 0]
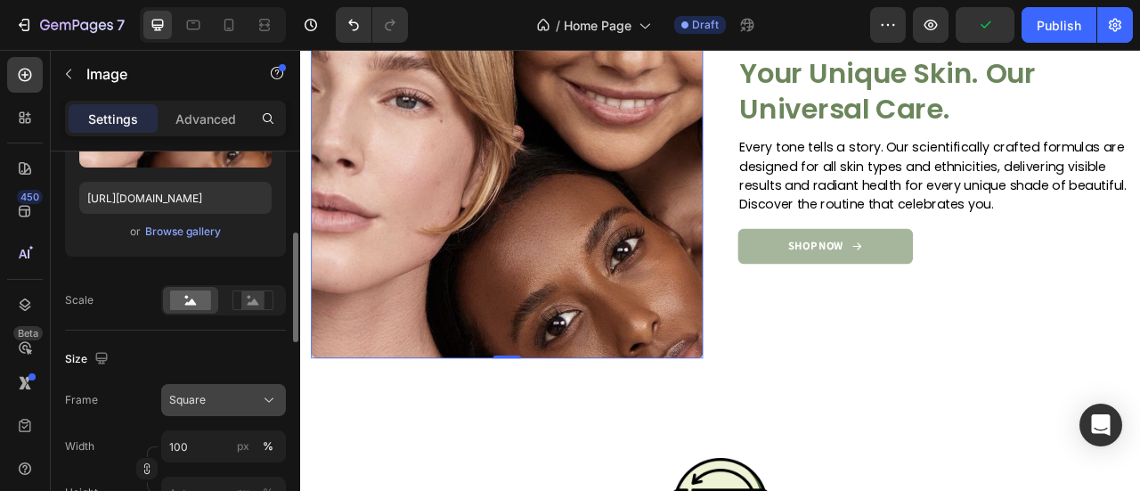
click at [243, 401] on div "Square" at bounding box center [212, 400] width 87 height 16
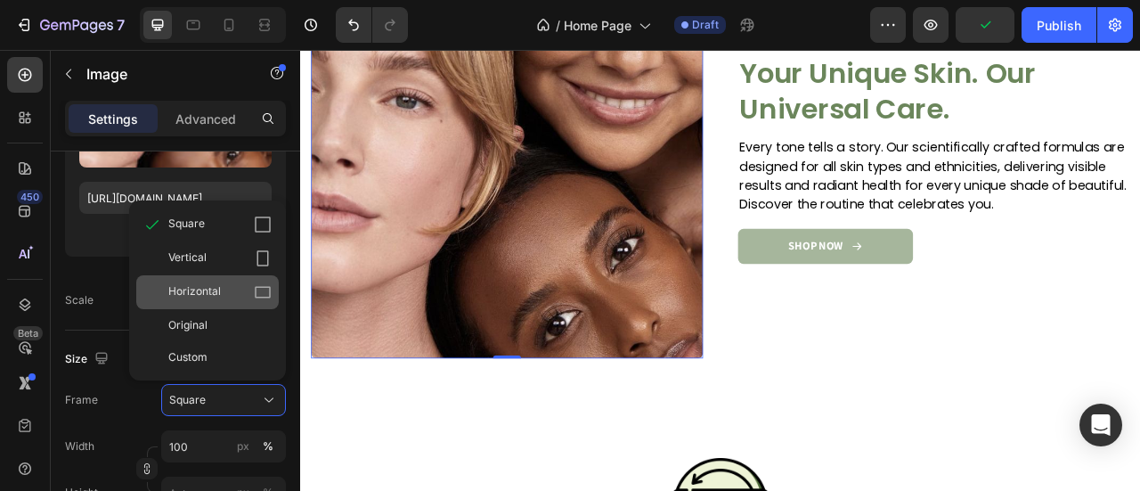
click at [254, 283] on icon at bounding box center [263, 292] width 18 height 18
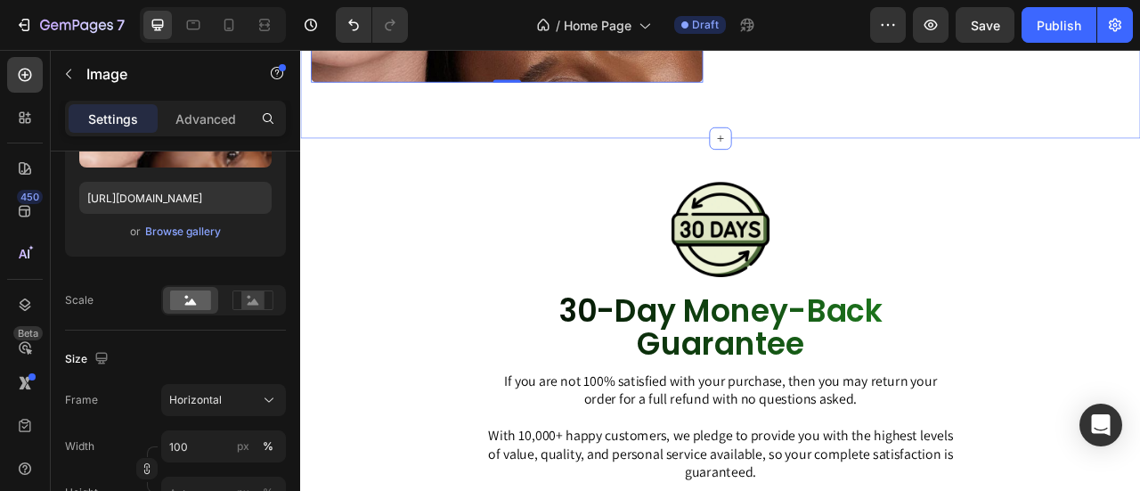
scroll to position [2543, 0]
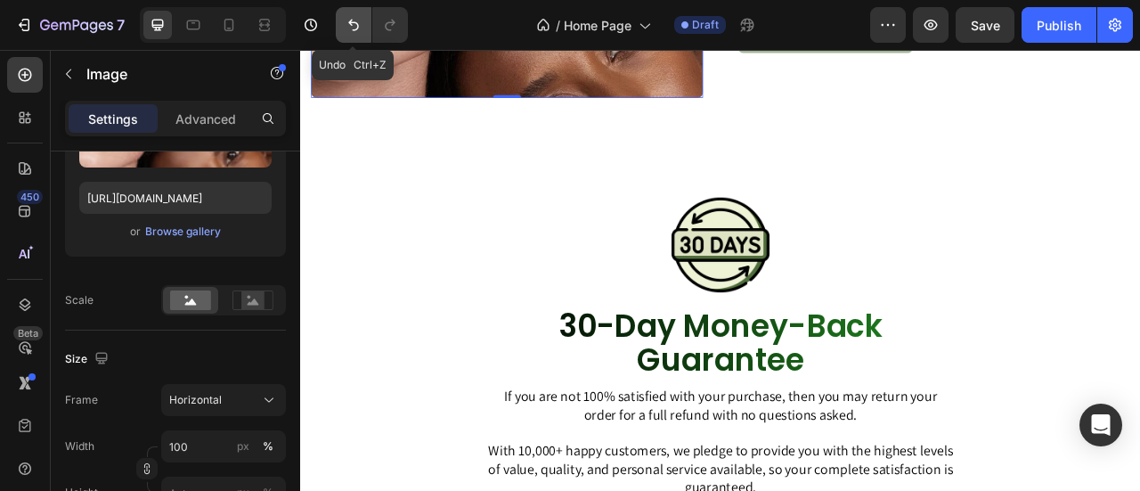
click at [345, 27] on icon "Undo/Redo" at bounding box center [354, 25] width 18 height 18
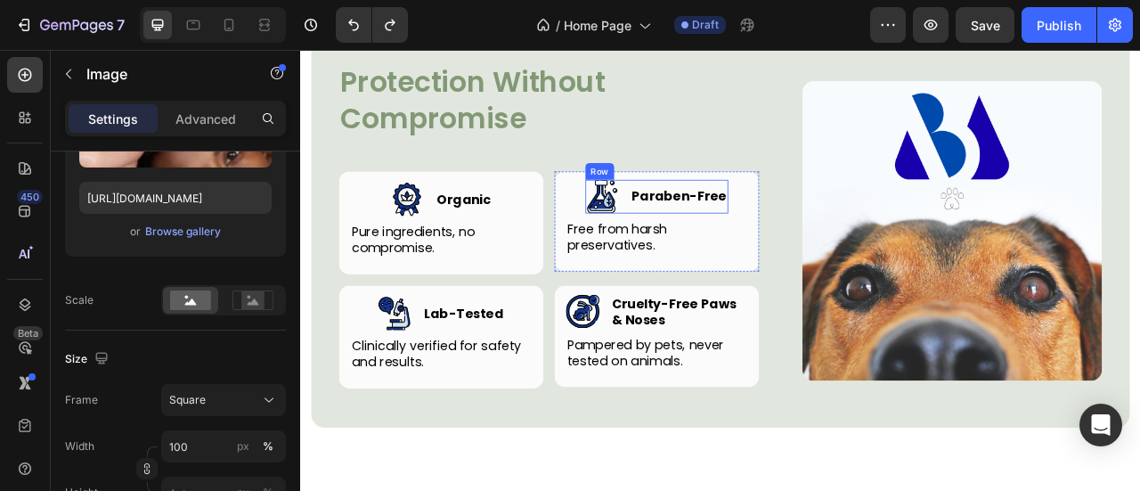
scroll to position [3477, 0]
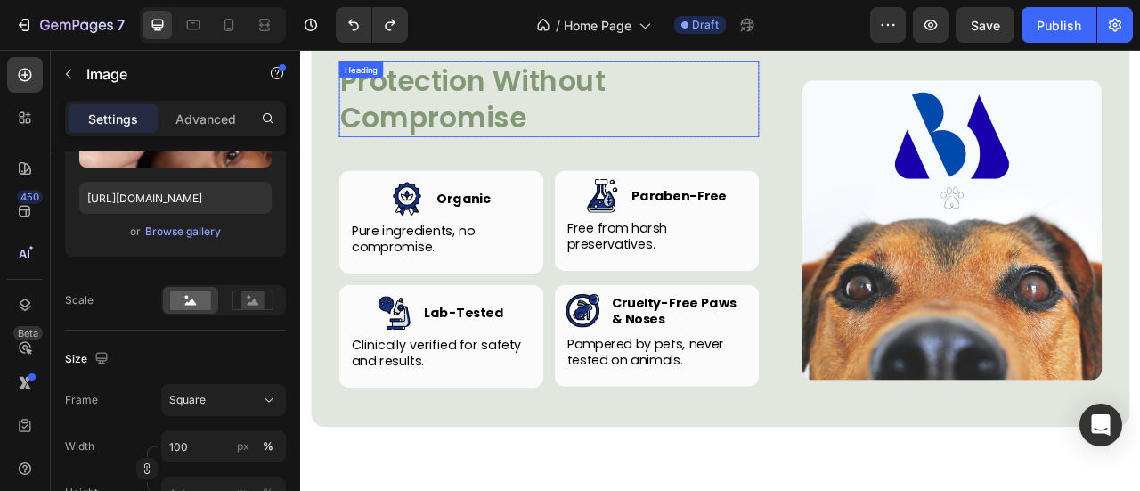
click at [534, 86] on h2 "Protection Without Compromise" at bounding box center [616, 112] width 534 height 96
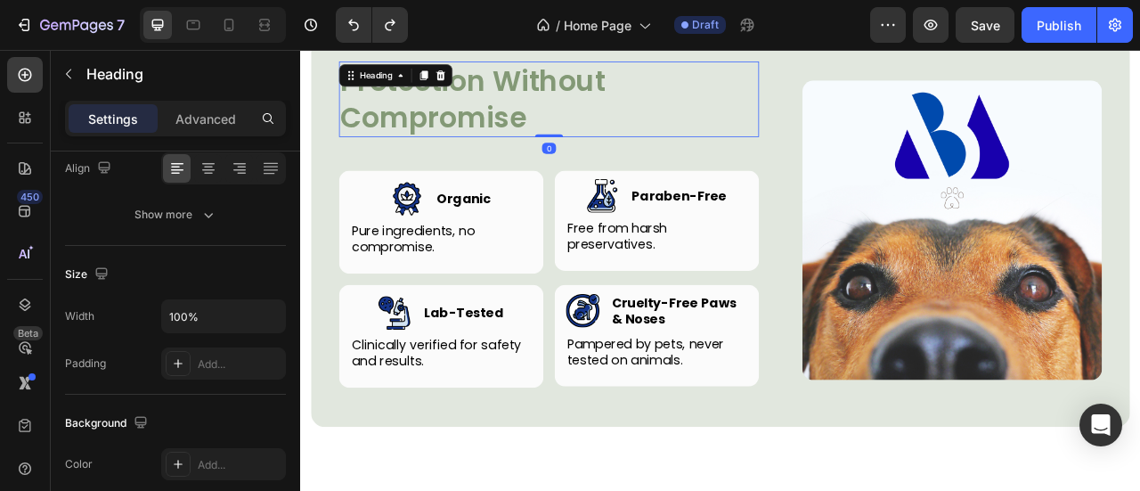
scroll to position [0, 0]
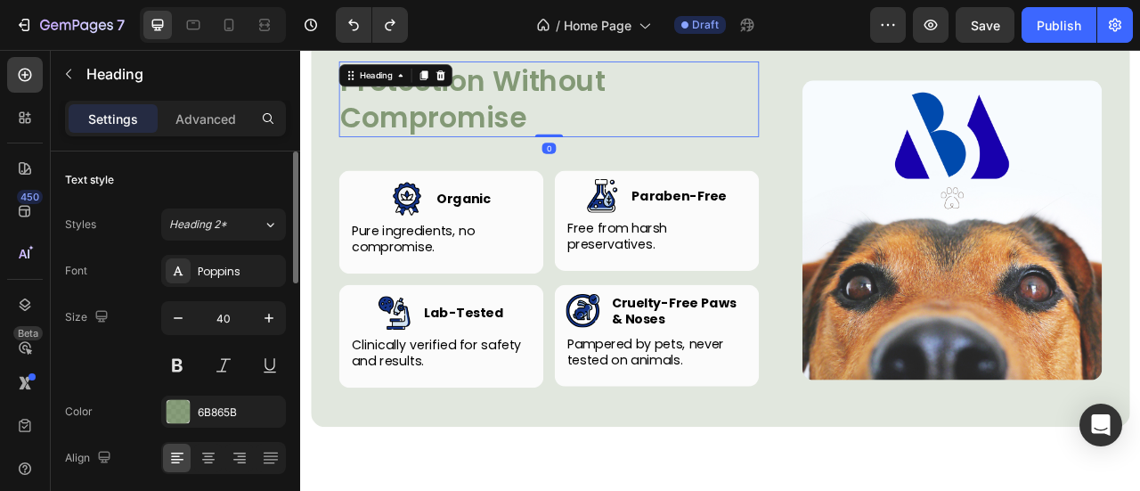
click at [536, 91] on h2 "Protection Without Compromise" at bounding box center [616, 112] width 534 height 96
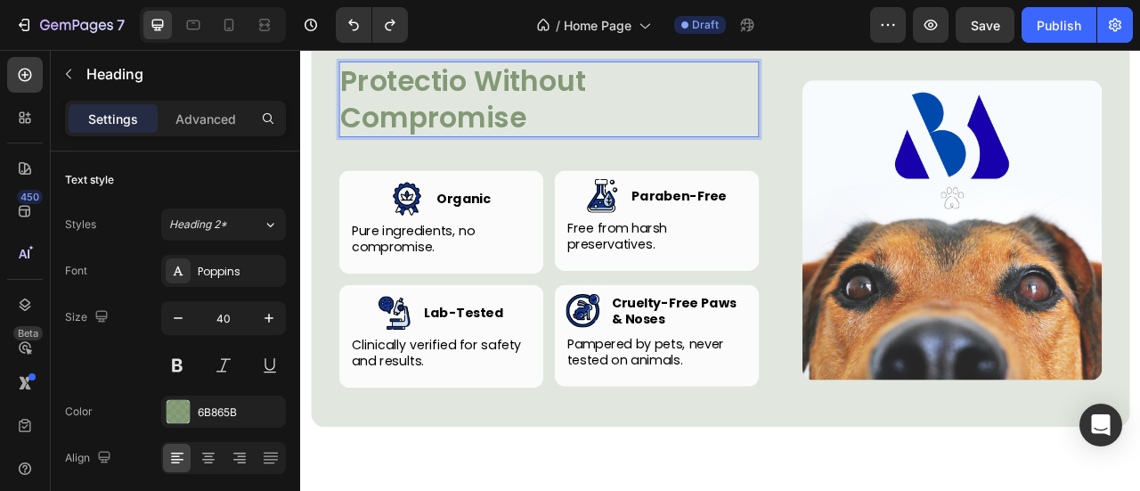
scroll to position [3474, 0]
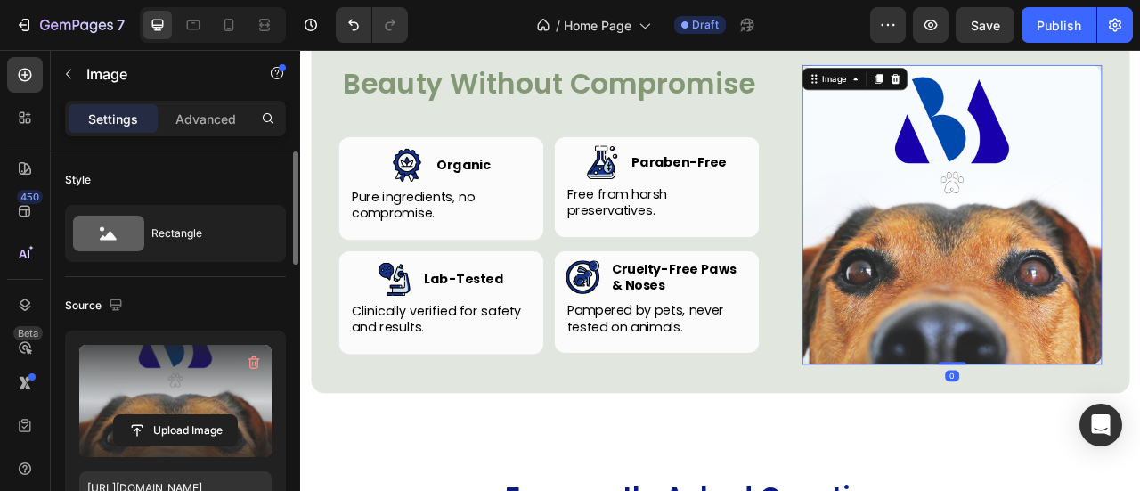
click at [180, 366] on label at bounding box center [175, 401] width 192 height 112
click at [180, 415] on input "file" at bounding box center [175, 430] width 123 height 30
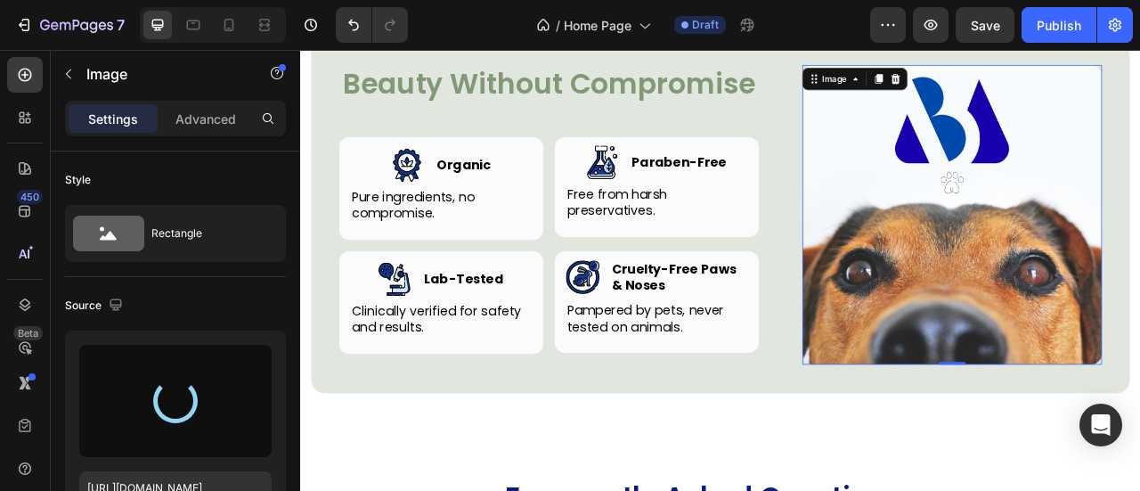
type input "https://cdn.shopify.com/s/files/1/0777/5574/4506/files/gempages_581686091724161…"
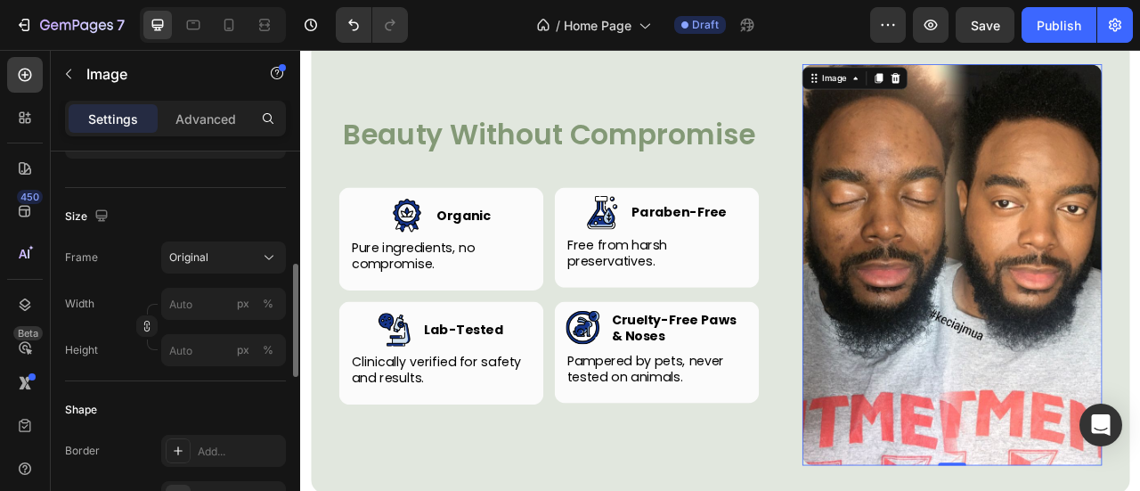
scroll to position [390, 0]
click at [204, 270] on div "Frame Original Width px % Height px %" at bounding box center [175, 301] width 221 height 125
click at [226, 256] on div "Original" at bounding box center [212, 255] width 87 height 16
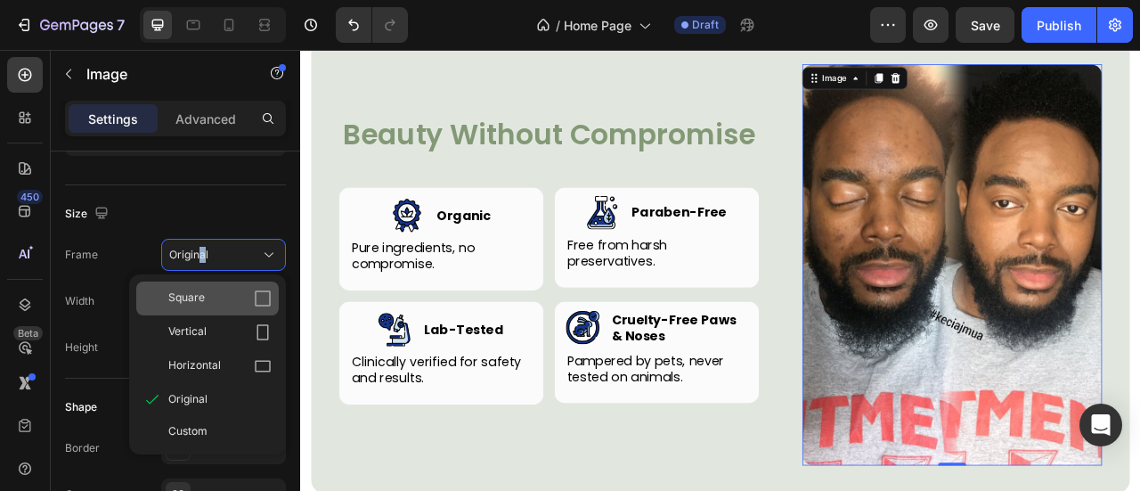
click at [258, 300] on icon at bounding box center [263, 298] width 18 height 18
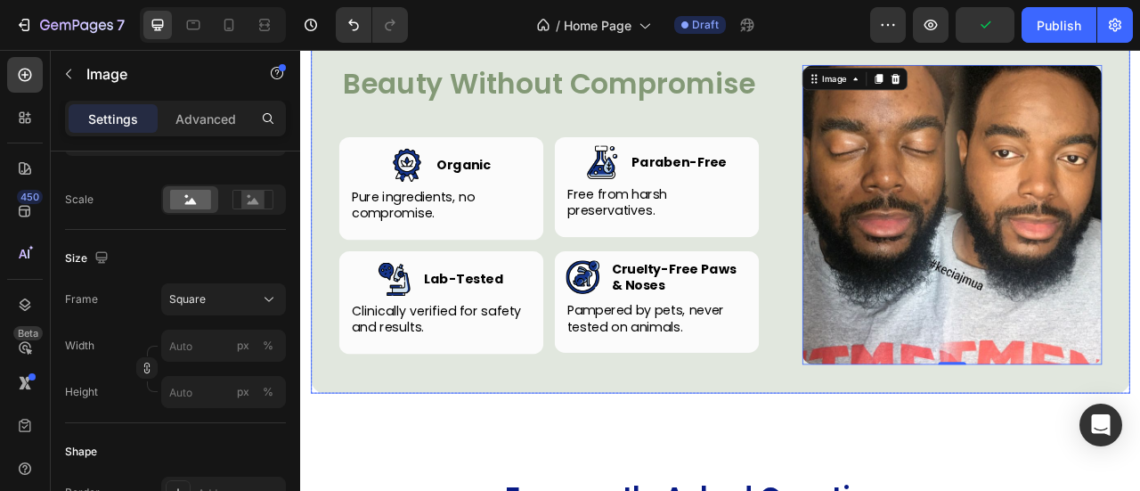
click at [910, 486] on div "Beauty Without Compromise Heading Row Image Image Organic Heading Row Pure ingr…" at bounding box center [834, 254] width 1042 height 463
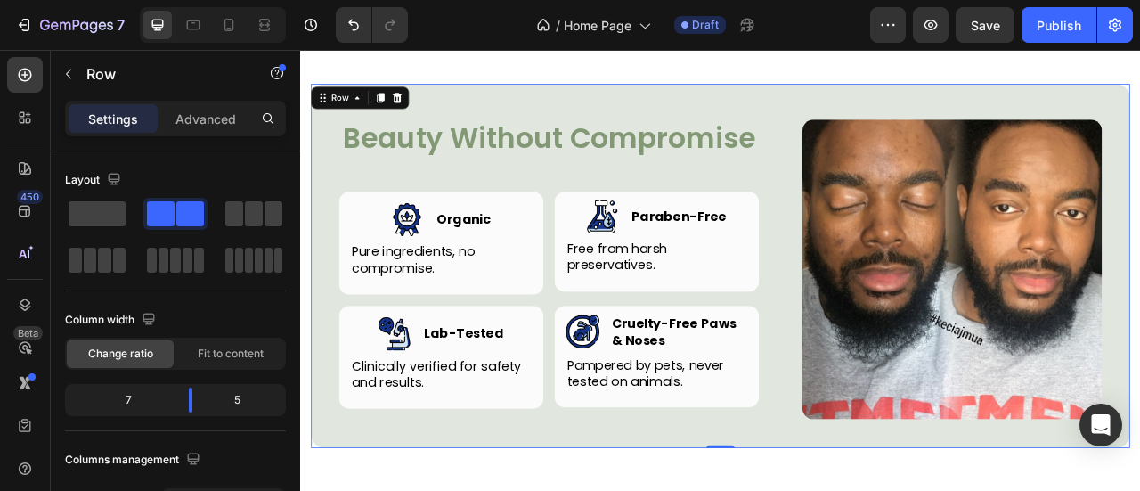
scroll to position [3499, 0]
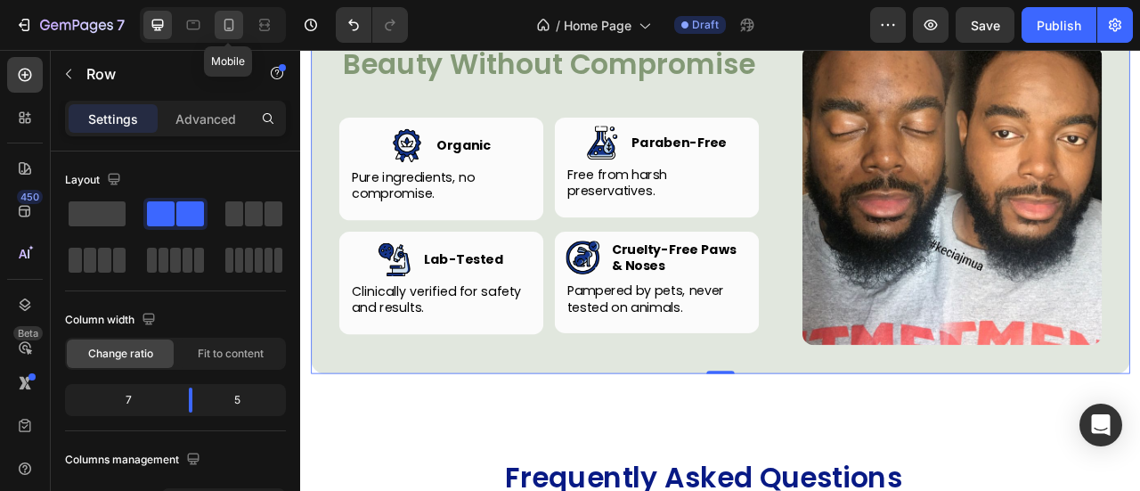
click at [233, 27] on icon at bounding box center [229, 25] width 18 height 18
type input "100%"
type input "0"
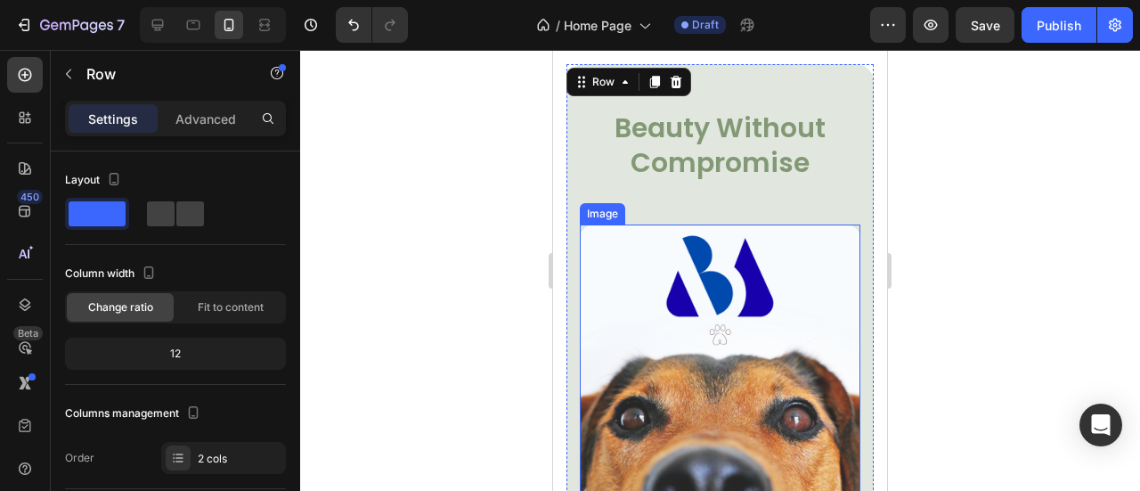
scroll to position [3394, 0]
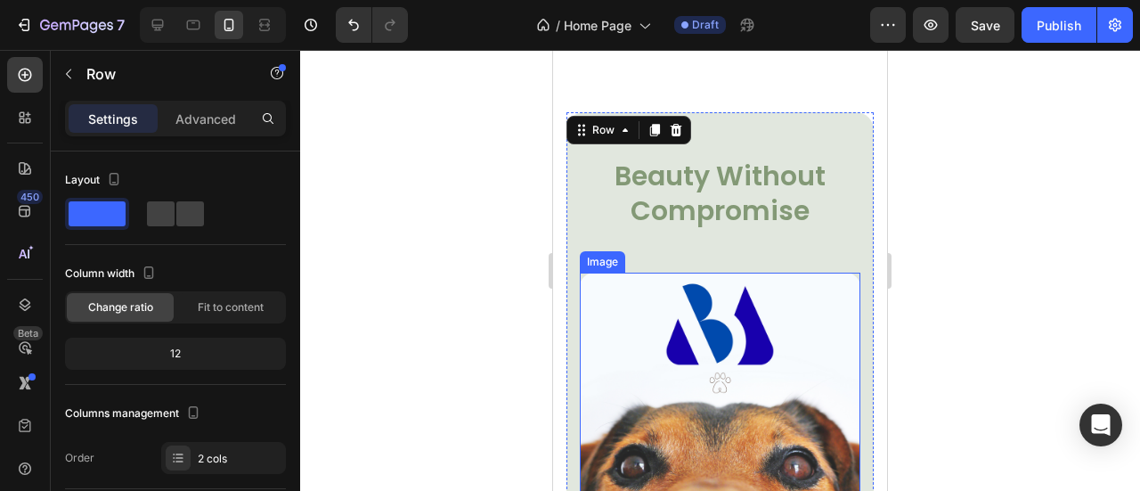
click at [678, 337] on img at bounding box center [720, 412] width 280 height 280
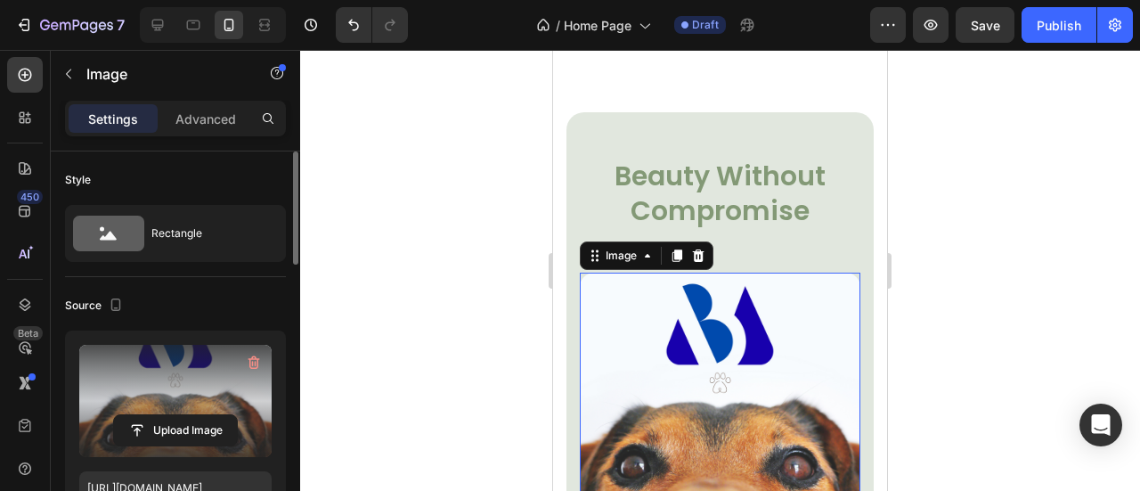
click at [166, 364] on label at bounding box center [175, 401] width 192 height 112
click at [166, 415] on input "file" at bounding box center [175, 430] width 123 height 30
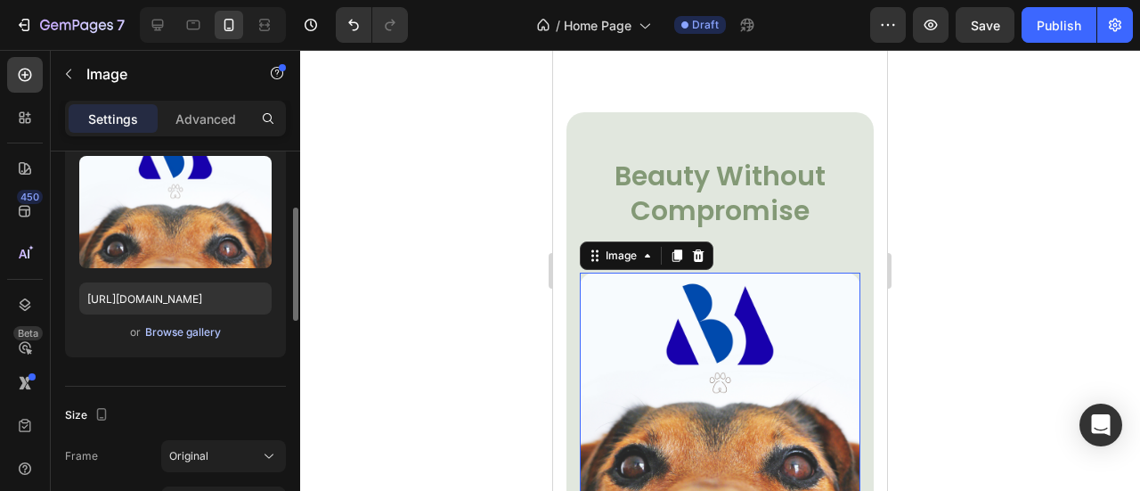
scroll to position [190, 0]
click at [174, 328] on div "Browse gallery" at bounding box center [183, 331] width 76 height 16
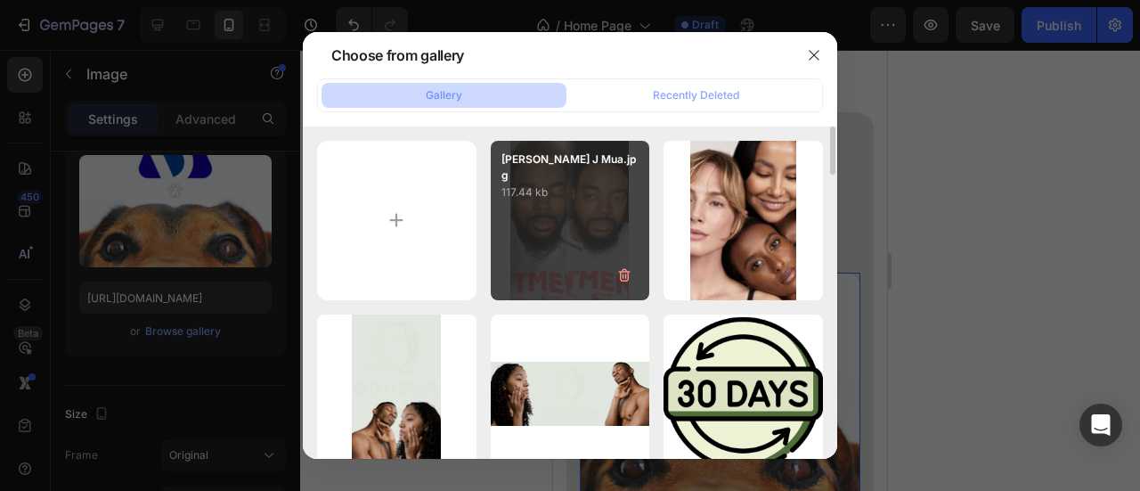
click at [525, 248] on div "Kecia J Mua.jpg 117.44 kb" at bounding box center [570, 220] width 159 height 159
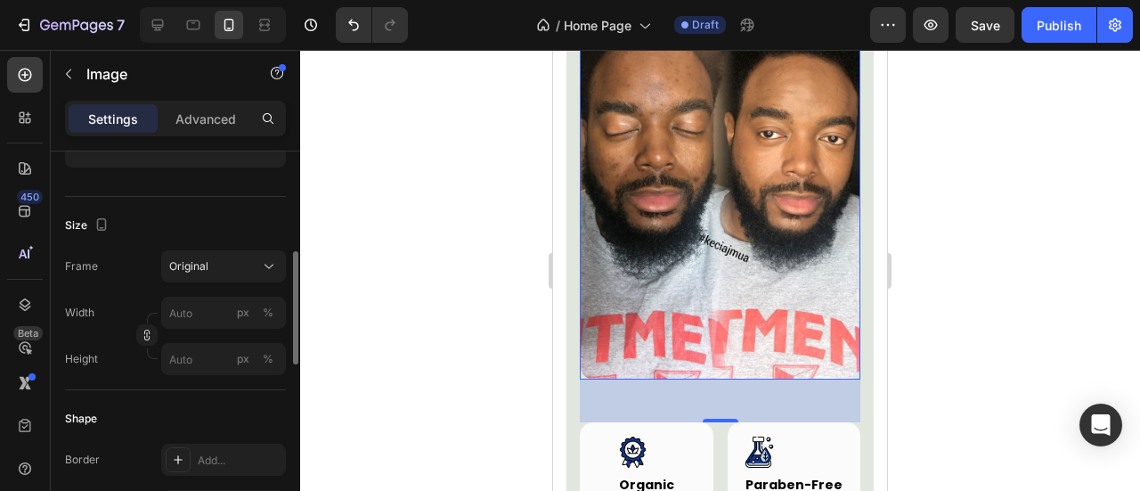
scroll to position [386, 0]
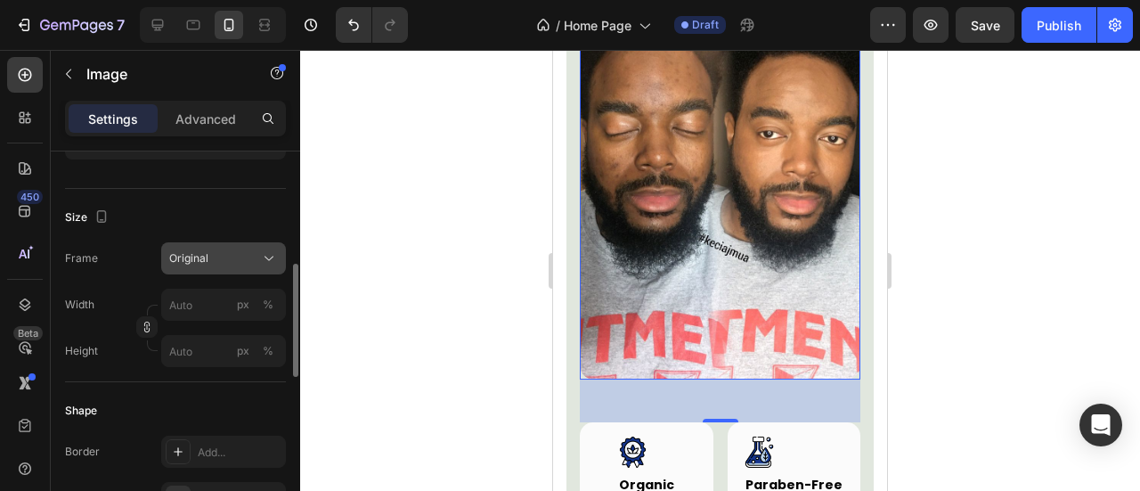
click at [261, 243] on button "Original" at bounding box center [223, 258] width 125 height 32
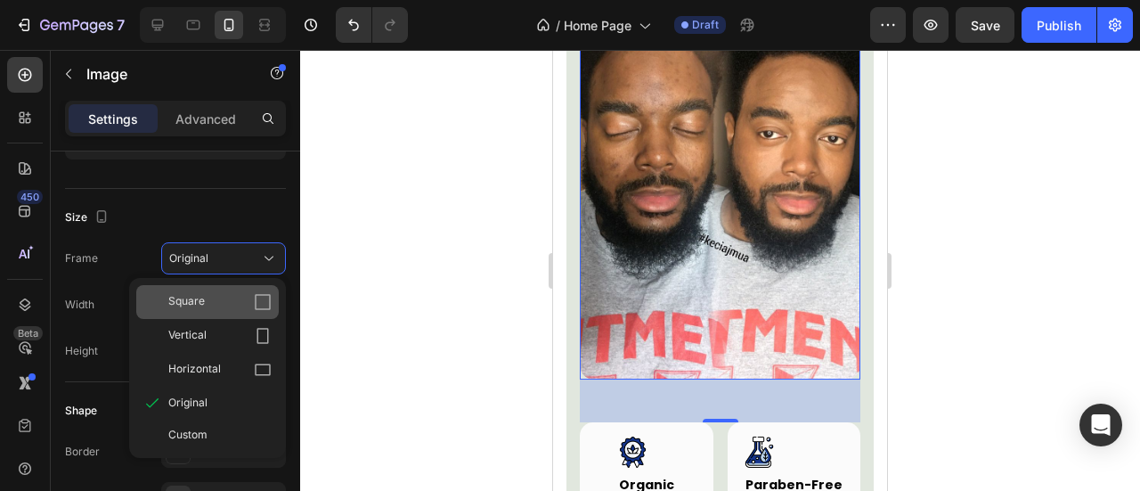
click at [246, 303] on div "Square" at bounding box center [219, 302] width 103 height 18
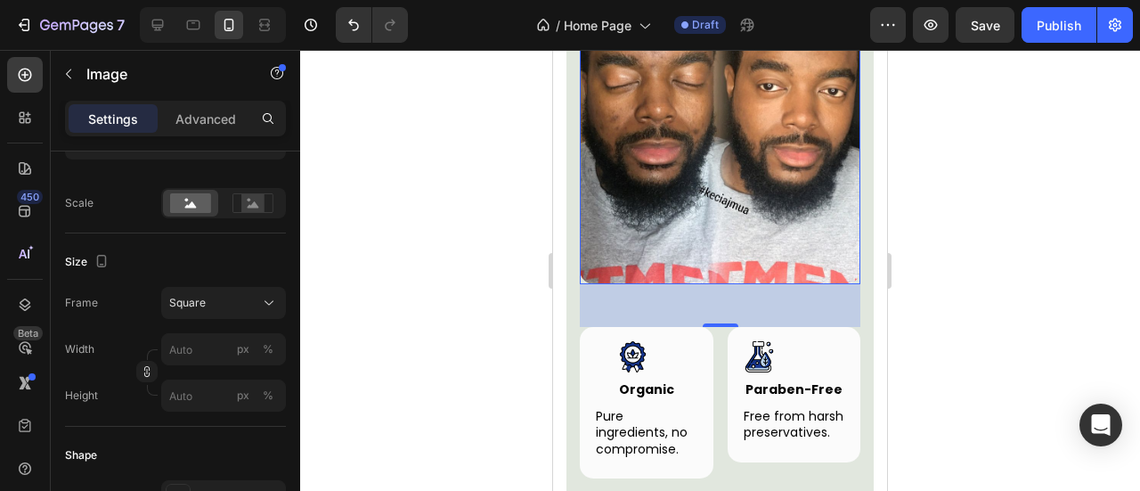
click at [165, 40] on div at bounding box center [213, 25] width 146 height 36
click at [162, 33] on icon at bounding box center [158, 25] width 18 height 18
type input "https://placehold.co/1000x1000?text=Image"
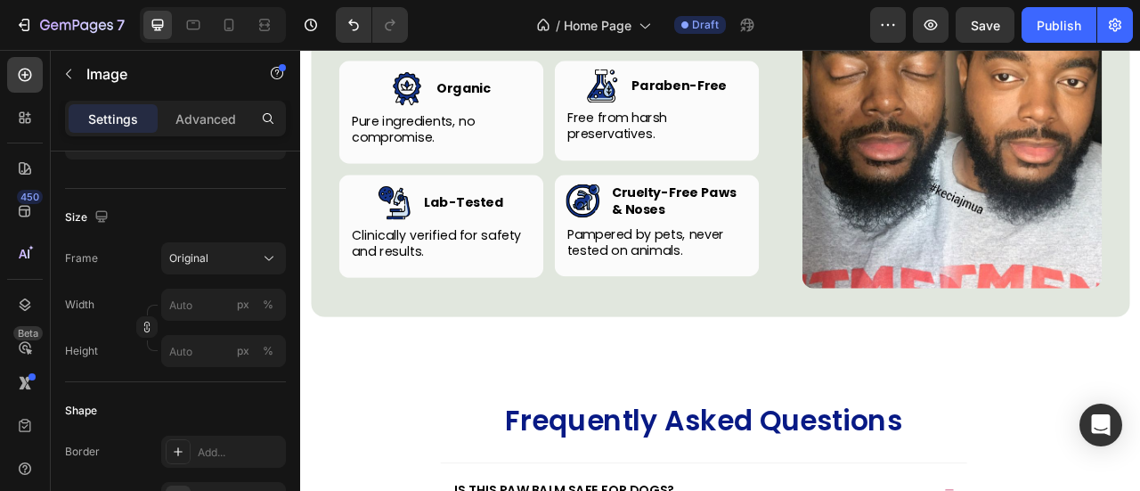
scroll to position [3565, 0]
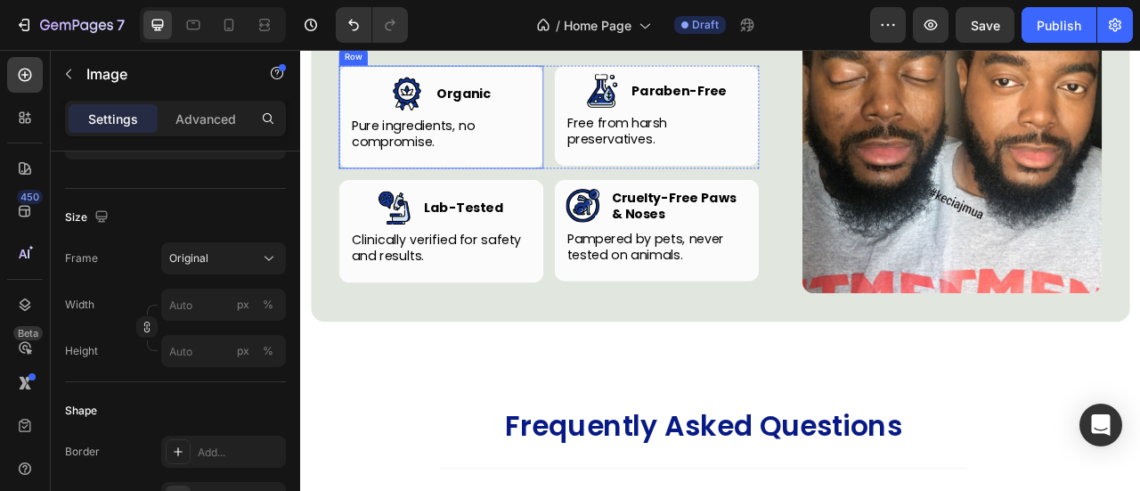
click at [422, 126] on img at bounding box center [435, 105] width 43 height 43
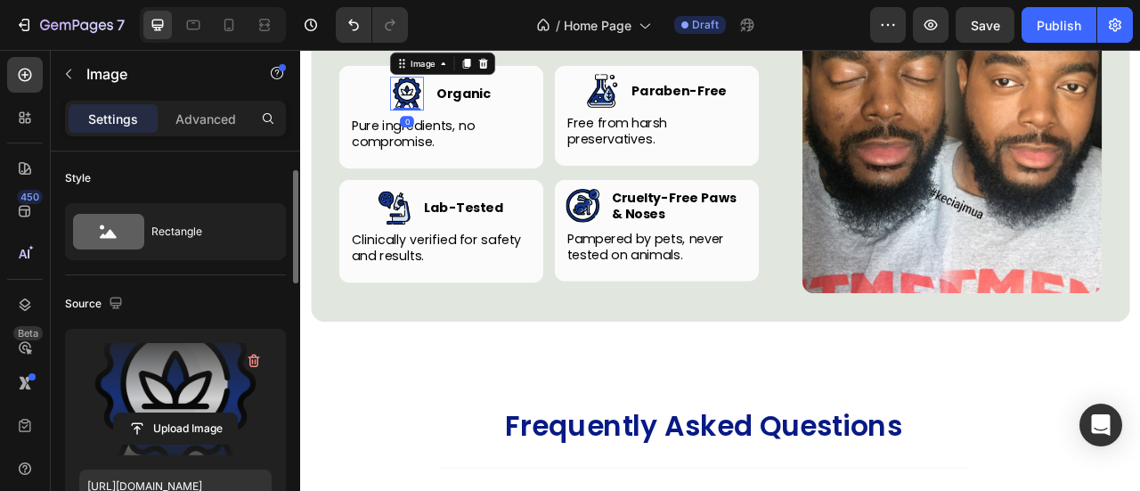
scroll to position [0, 0]
click at [185, 371] on label at bounding box center [175, 401] width 192 height 112
click at [185, 415] on input "file" at bounding box center [175, 430] width 123 height 30
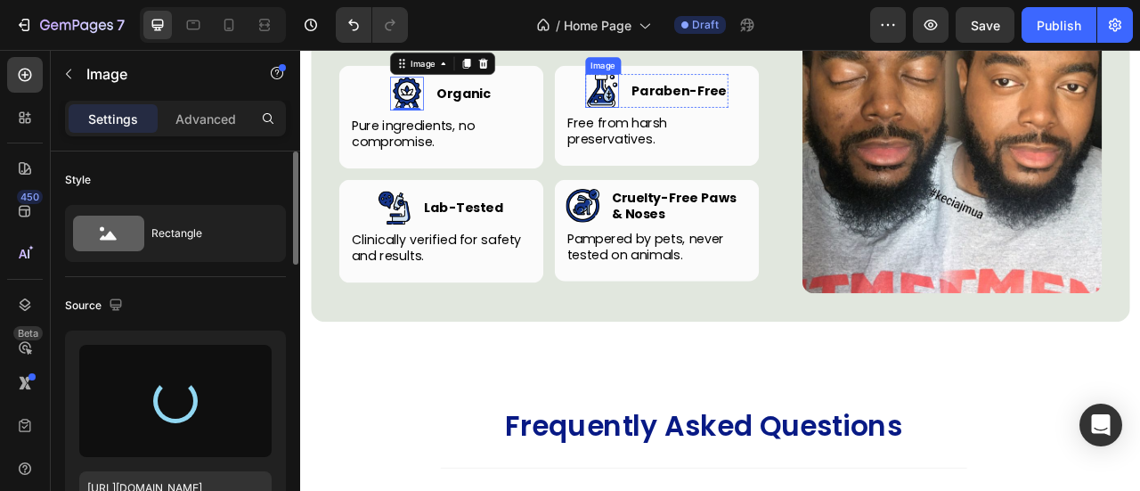
type input "https://cdn.shopify.com/s/files/1/0777/5574/4506/files/gempages_581686091724161…"
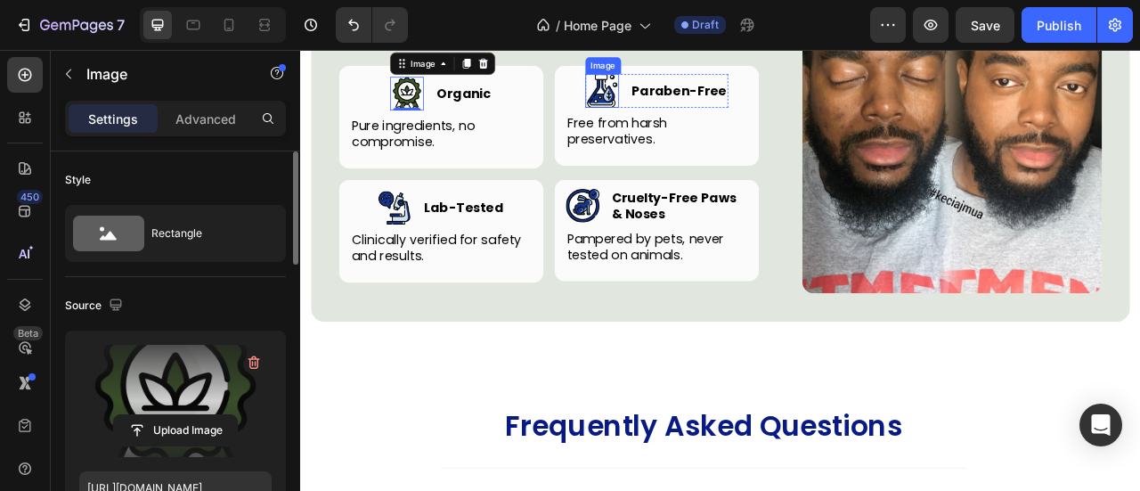
click at [685, 123] on img at bounding box center [683, 101] width 43 height 43
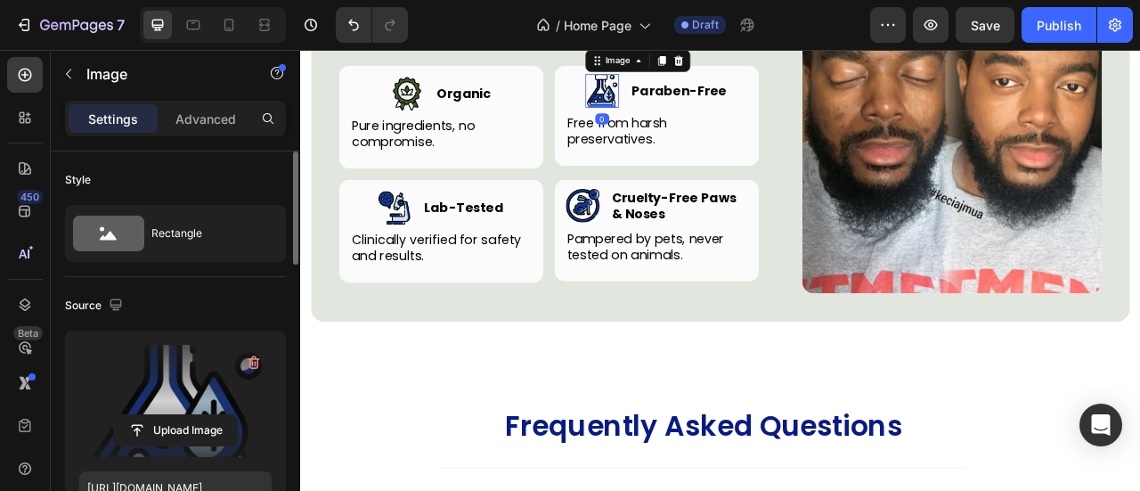
click at [183, 357] on label at bounding box center [175, 401] width 192 height 112
click at [183, 415] on input "file" at bounding box center [175, 430] width 123 height 30
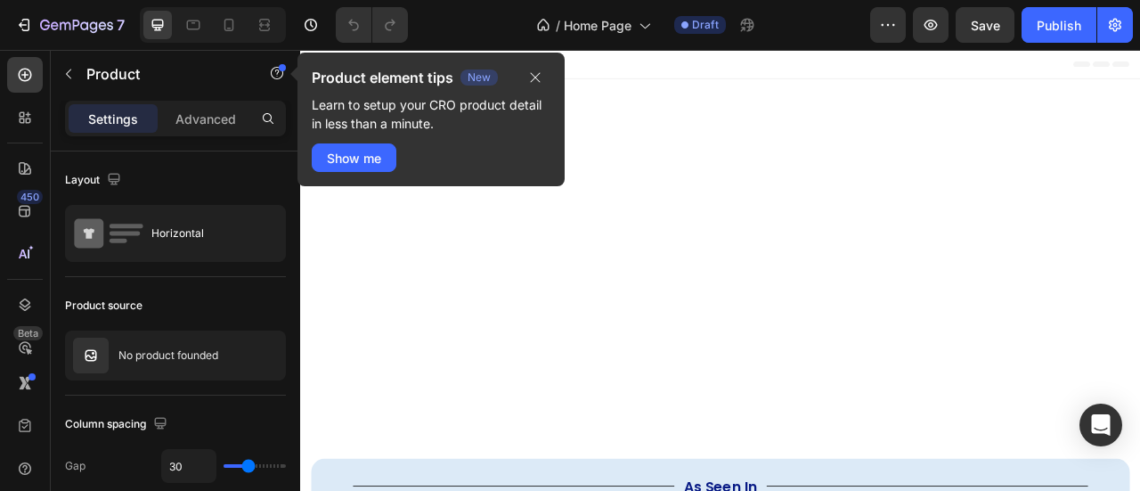
scroll to position [496, 0]
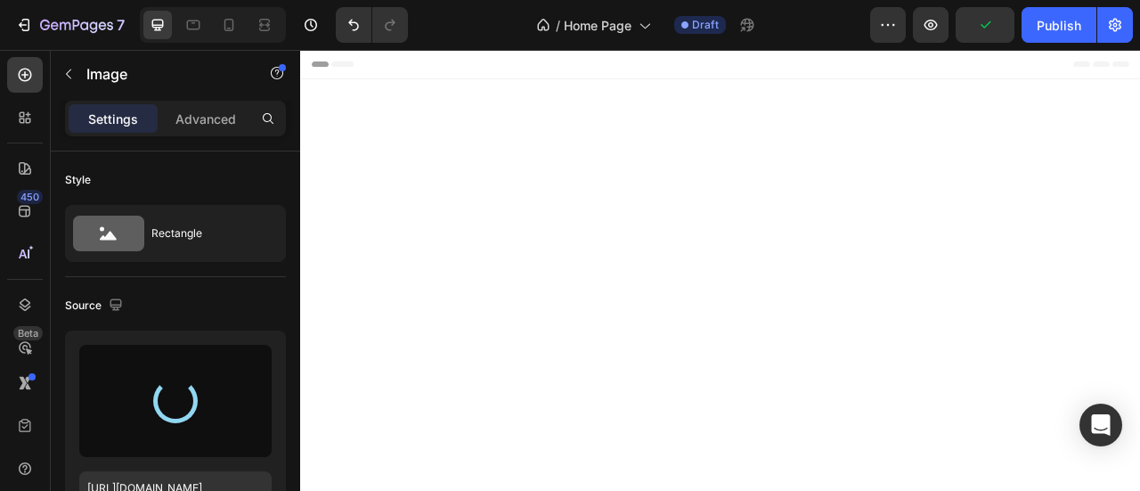
scroll to position [3565, 0]
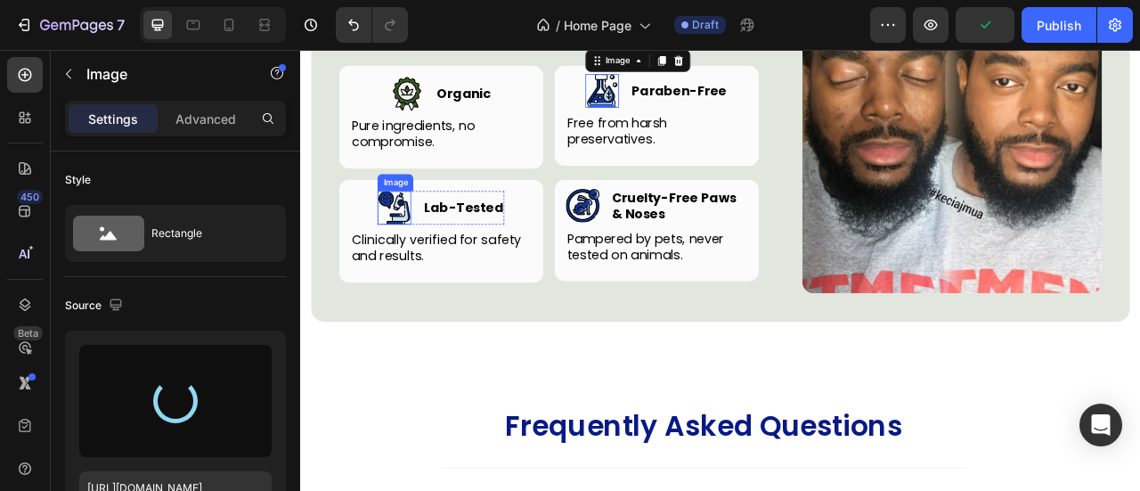
type input "[URL][DOMAIN_NAME]"
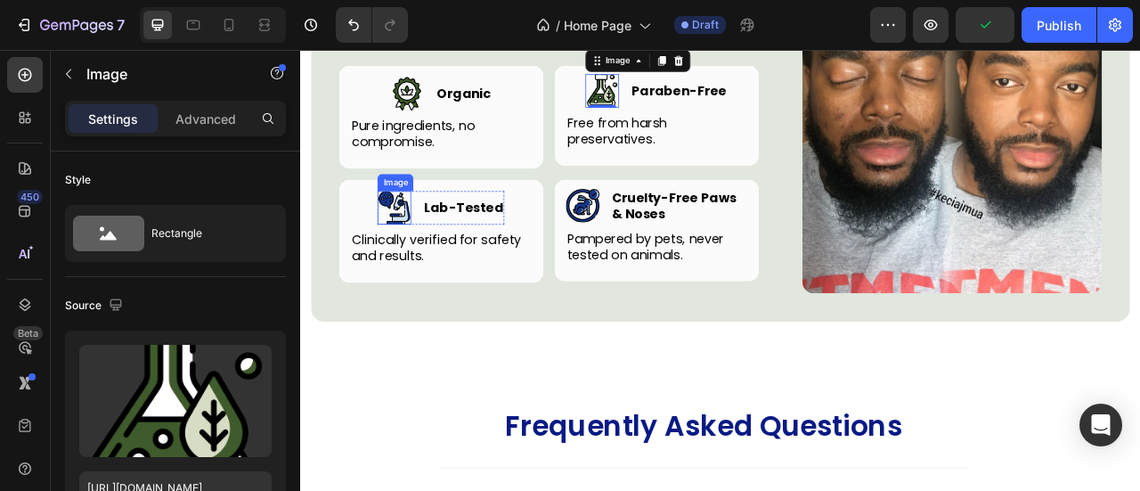
click at [425, 272] on img at bounding box center [419, 250] width 43 height 43
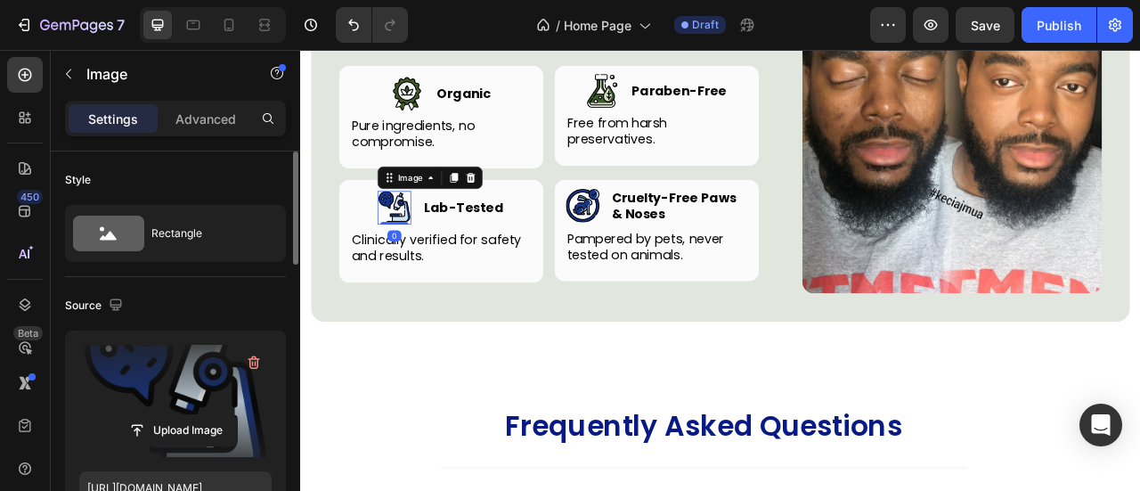
click at [205, 369] on label at bounding box center [175, 401] width 192 height 112
click at [205, 415] on input "file" at bounding box center [175, 430] width 123 height 30
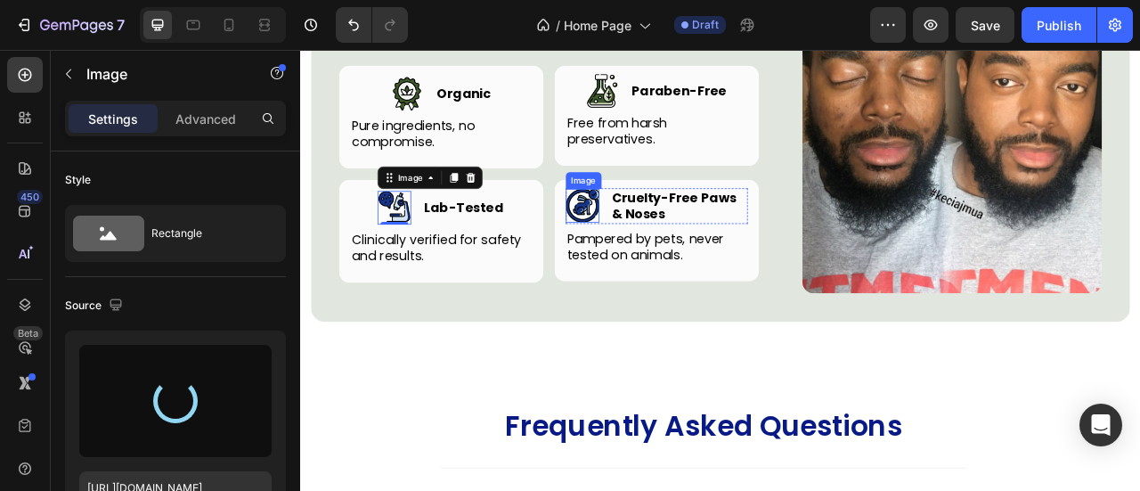
type input "[URL][DOMAIN_NAME]"
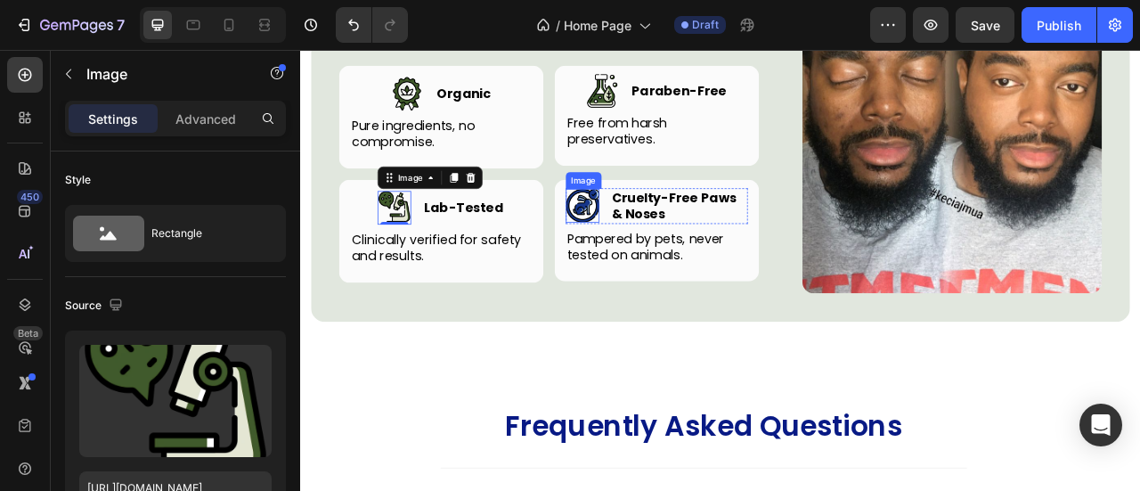
click at [661, 269] on img at bounding box center [658, 247] width 43 height 43
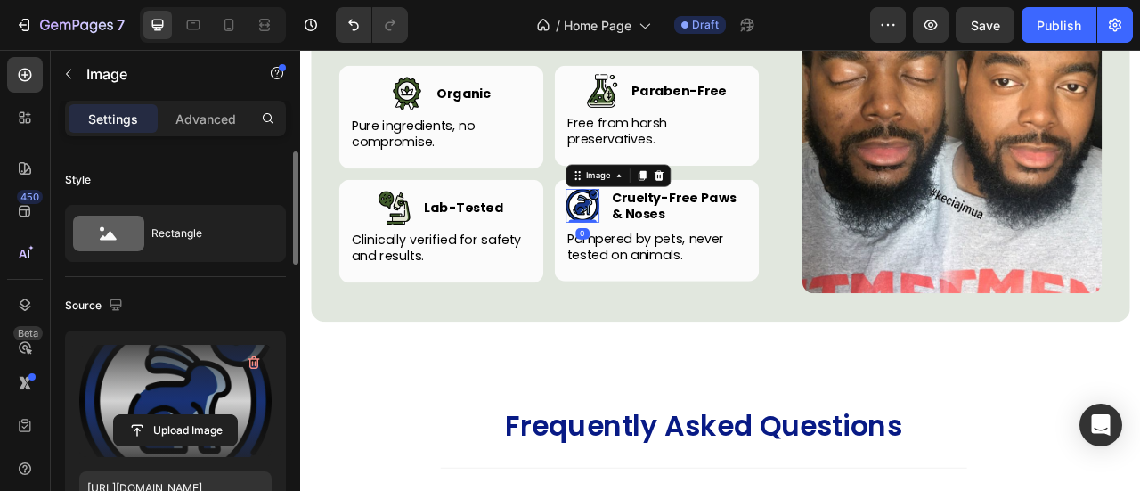
click at [198, 381] on label at bounding box center [175, 401] width 192 height 112
click at [198, 415] on input "file" at bounding box center [175, 430] width 123 height 30
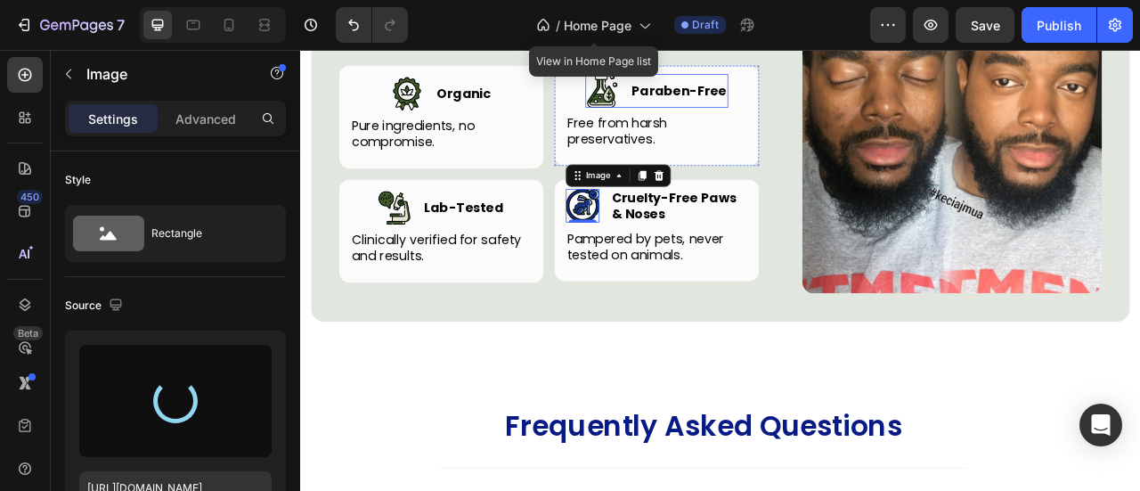
type input "[URL][DOMAIN_NAME]"
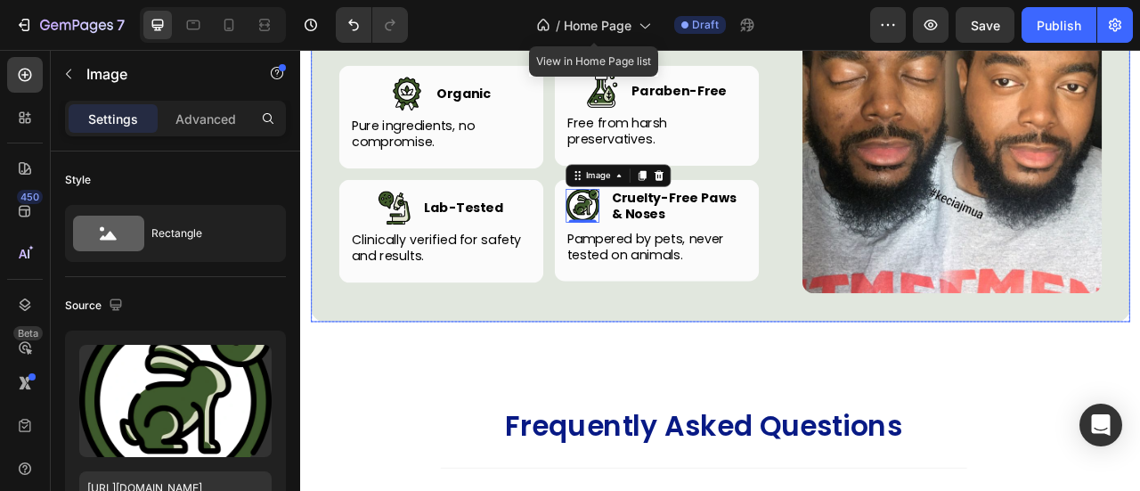
click at [602, 251] on div "Beauty Without Compromise Heading Row Image Image Organic Heading Row Pure ingr…" at bounding box center [616, 168] width 534 height 383
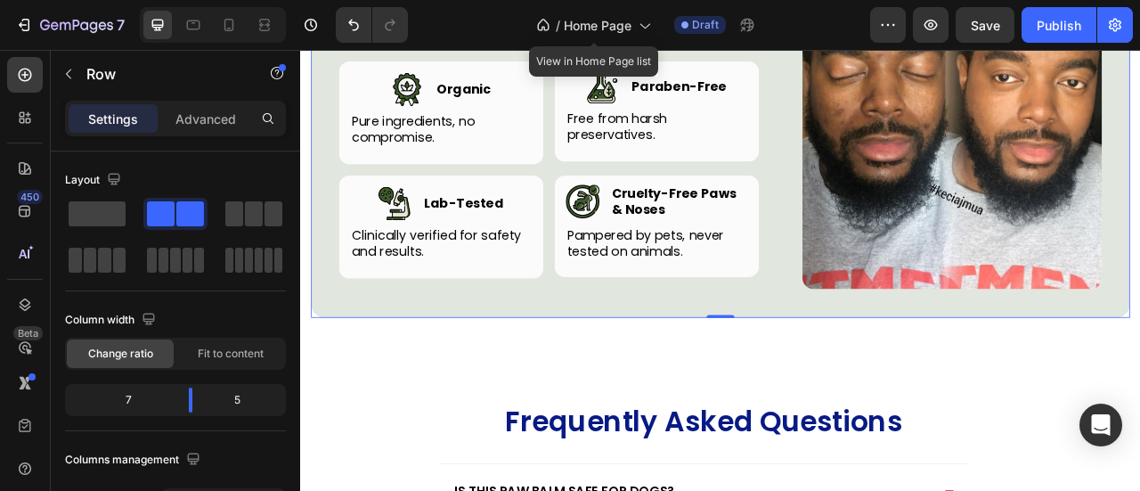
scroll to position [3572, 0]
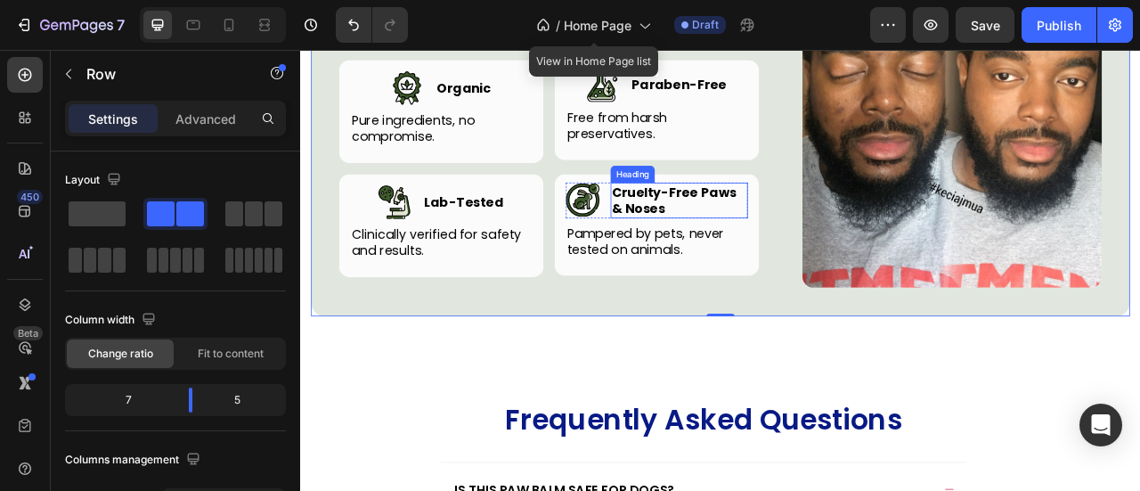
click at [813, 264] on h3 "Cruelty-Free Paws & Noses" at bounding box center [781, 240] width 174 height 45
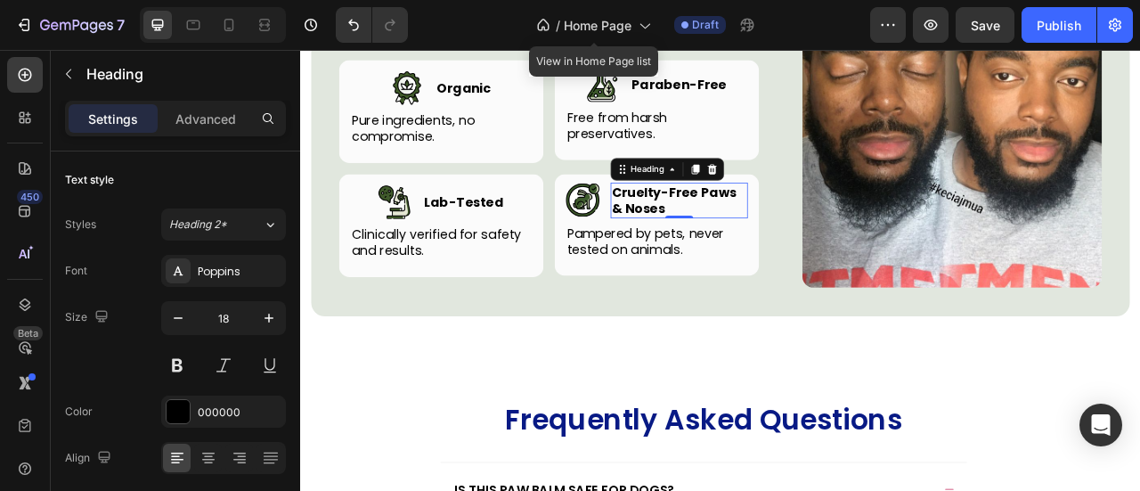
click at [813, 264] on h3 "Cruelty-Free Paws & Noses" at bounding box center [781, 240] width 174 height 45
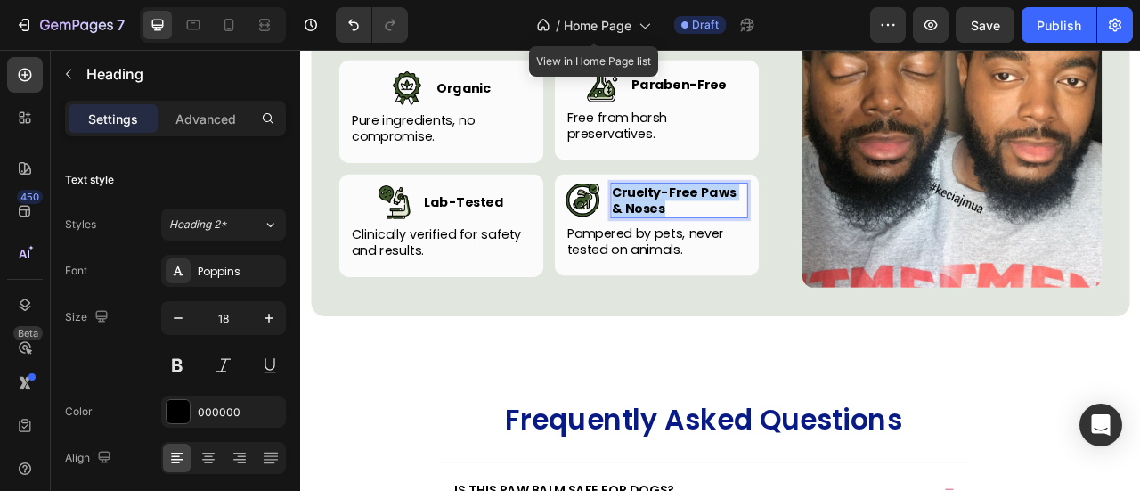
copy p "Cruelty-Free Paws & Noses"
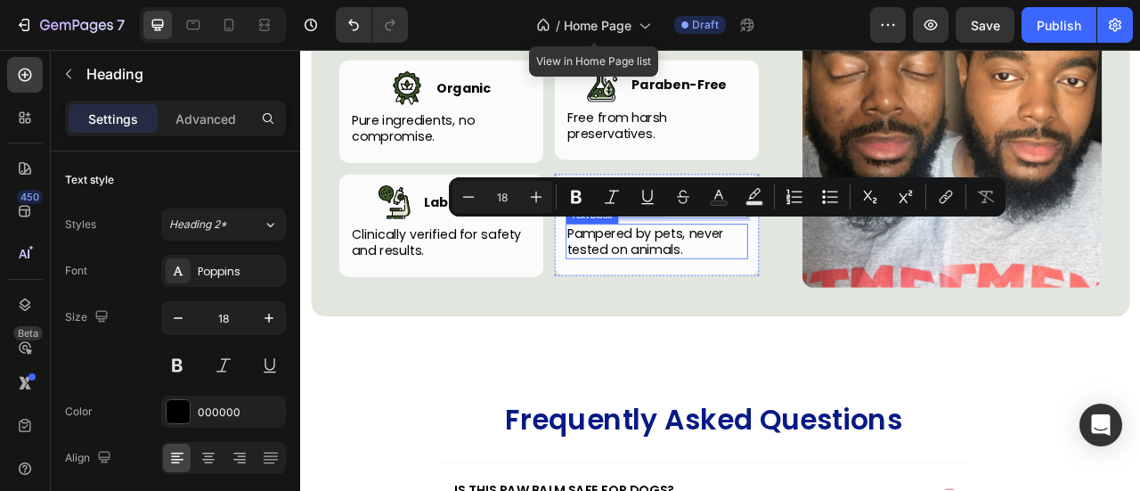
click at [689, 314] on p "Pampered by pets, never tested on animals." at bounding box center [753, 293] width 228 height 42
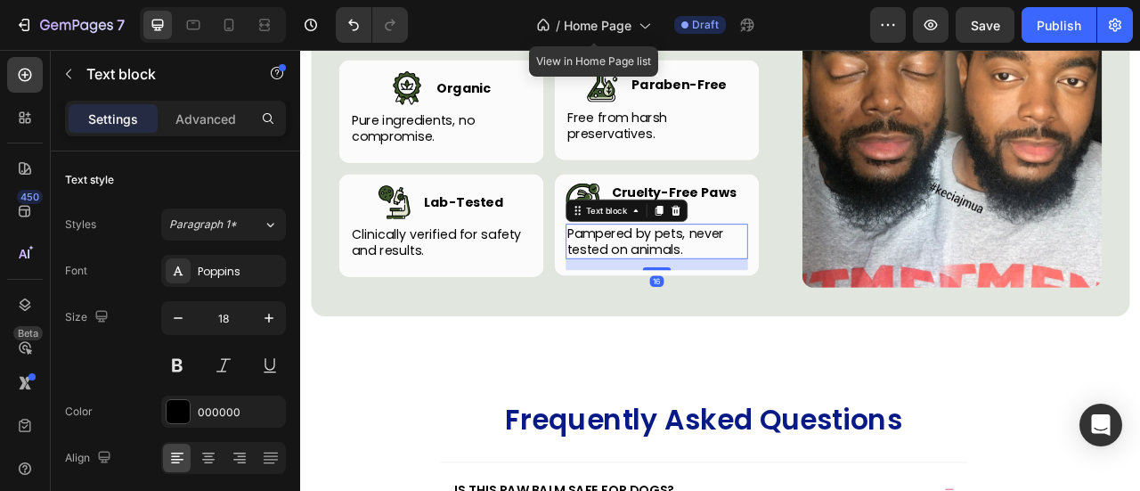
click at [689, 314] on p "Pampered by pets, never tested on animals." at bounding box center [753, 293] width 228 height 42
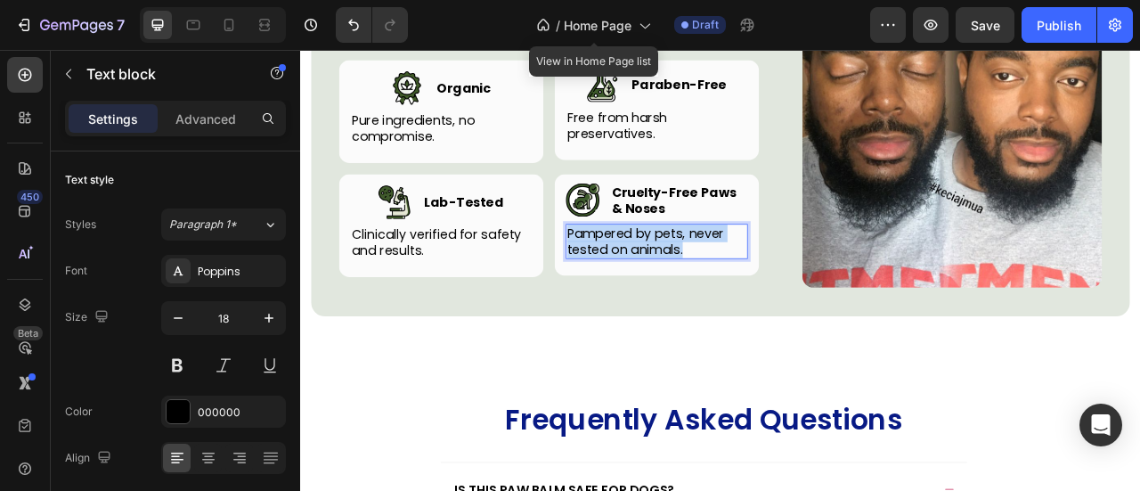
copy p "Pampered by pets, never tested on animals."
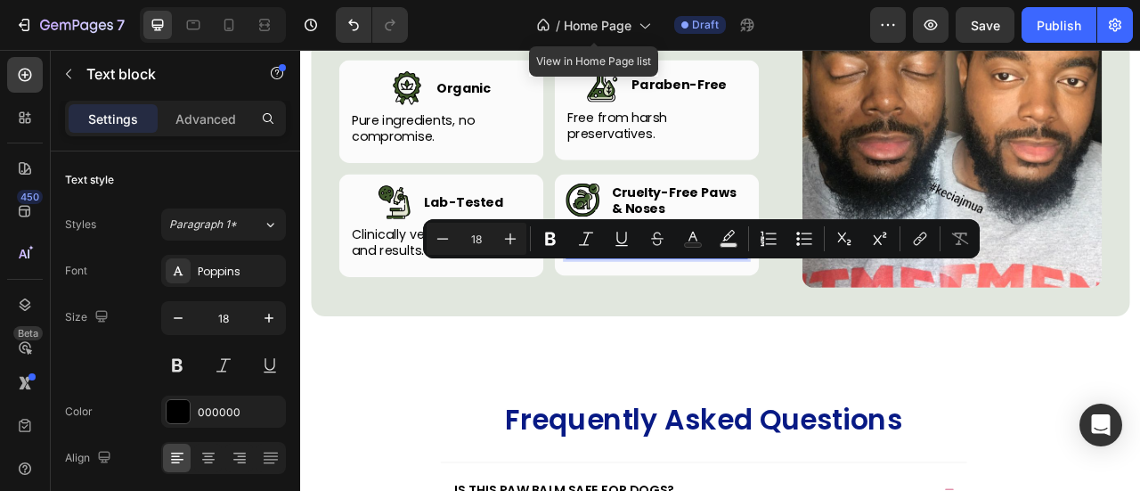
click at [815, 190] on div "Image Paraben-Free Heading Row Free from harsh preservatives. Text block Row" at bounding box center [753, 125] width 260 height 127
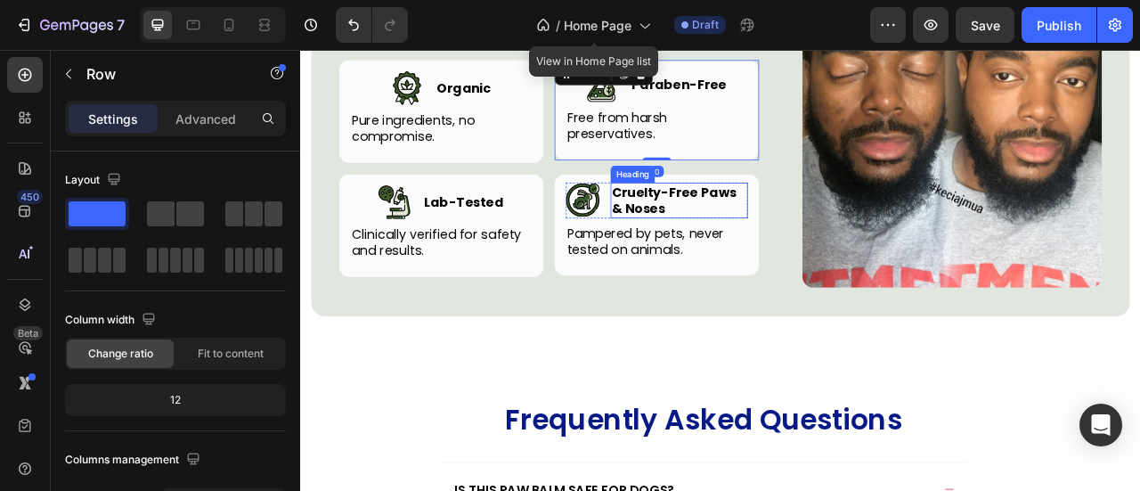
click at [784, 262] on p "Cruelty-Free Paws & Noses" at bounding box center [781, 241] width 171 height 42
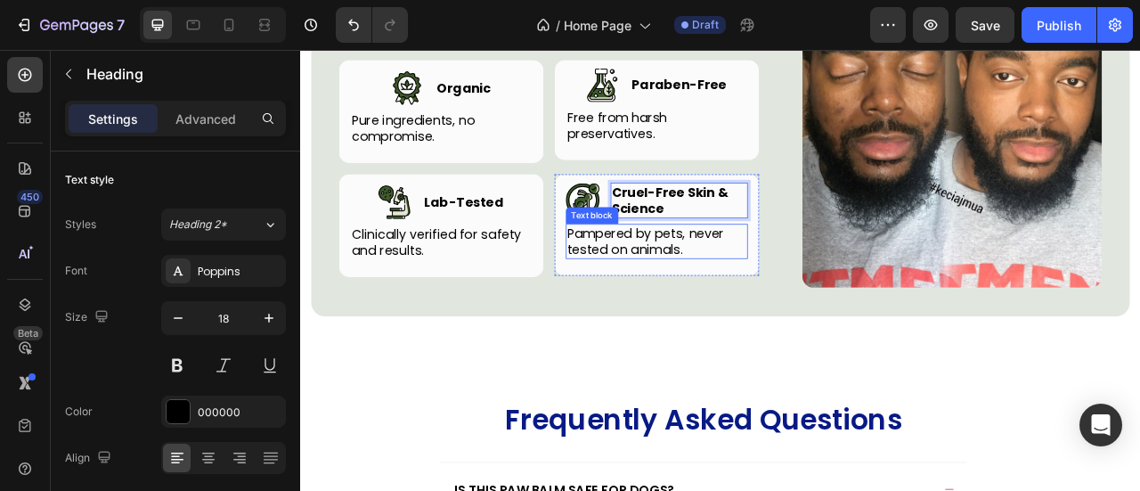
click at [771, 314] on p "Pampered by pets, never tested on animals." at bounding box center [753, 293] width 228 height 42
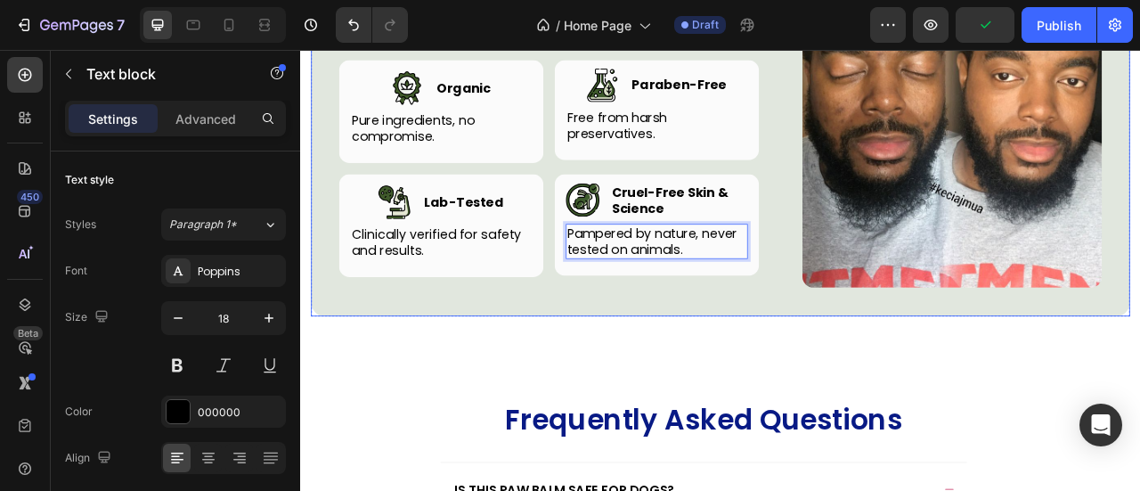
click at [833, 388] on div "Beauty Without Compromise Heading Row Image Image Organic Heading Row Pure ingr…" at bounding box center [834, 156] width 1042 height 463
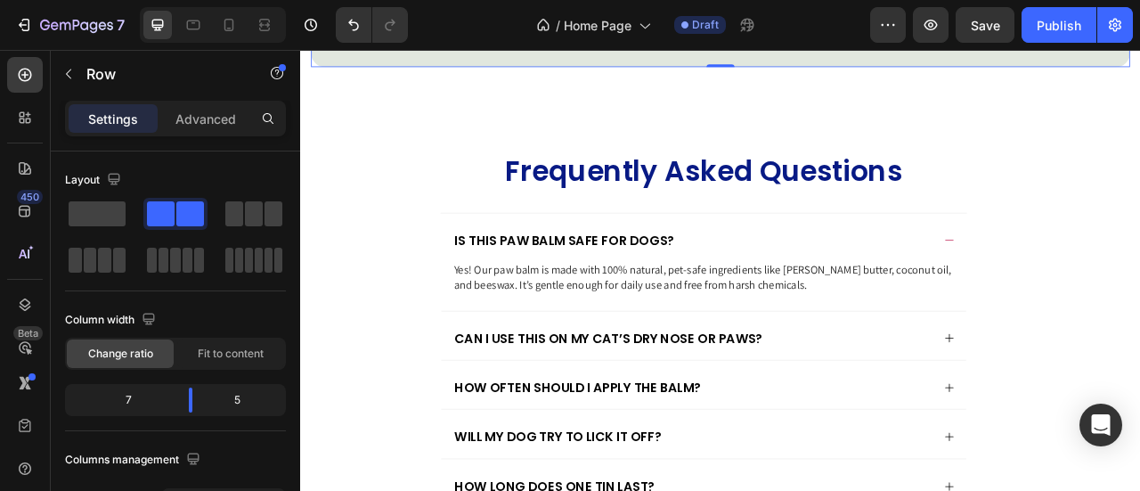
scroll to position [3892, 0]
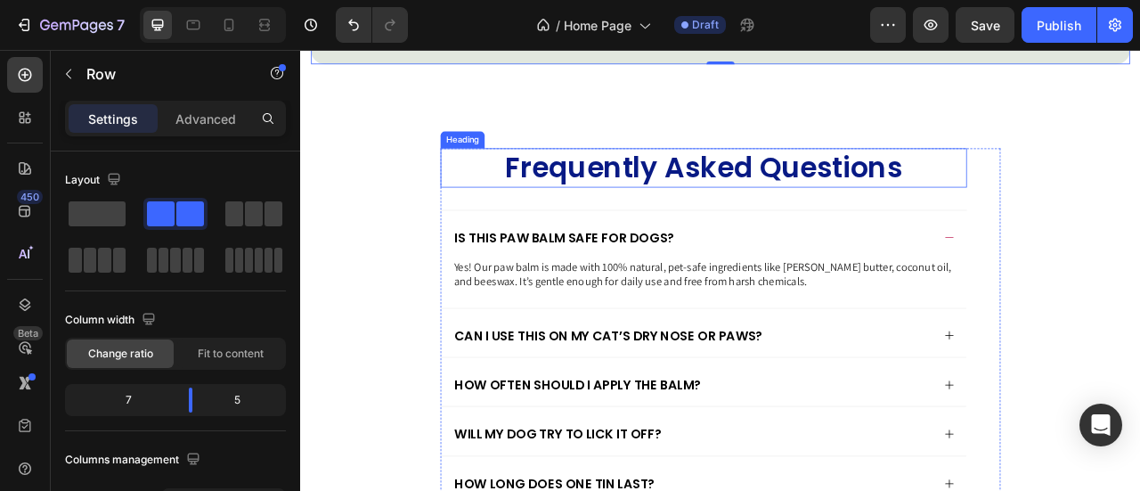
click at [926, 224] on h2 "Frequently Asked Questions" at bounding box center [812, 199] width 669 height 50
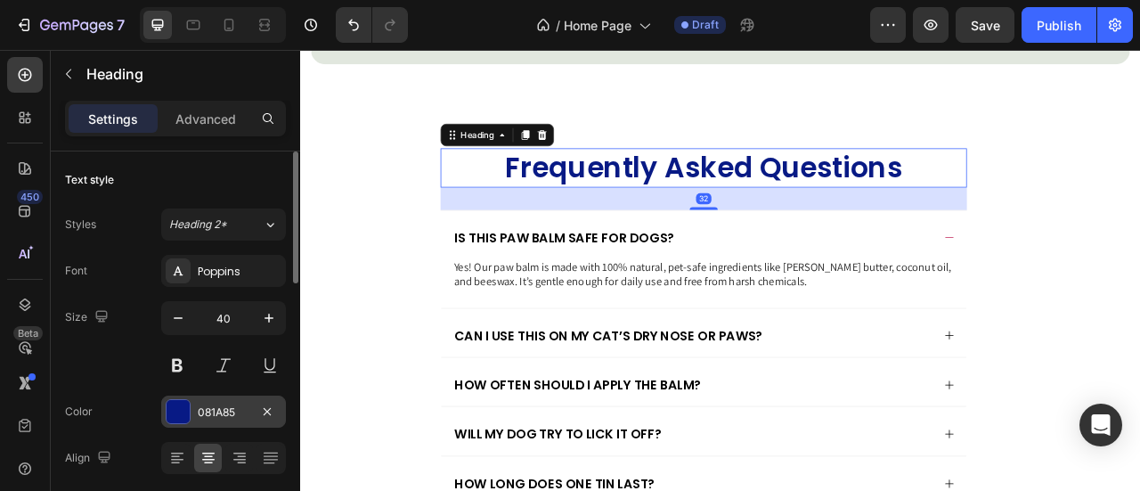
click at [210, 404] on div "081A85" at bounding box center [224, 412] width 52 height 16
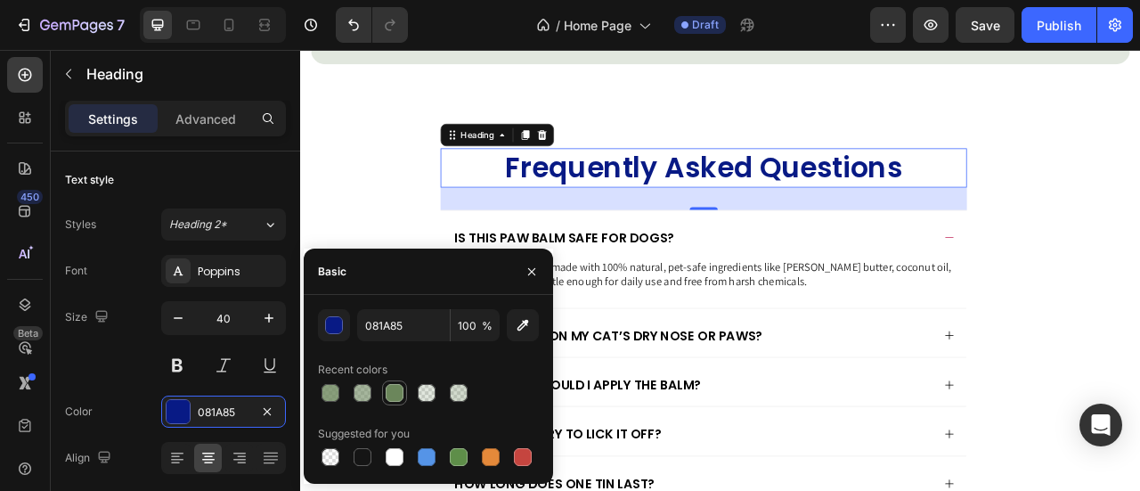
click at [397, 398] on div at bounding box center [394, 393] width 18 height 18
type input "6B865B"
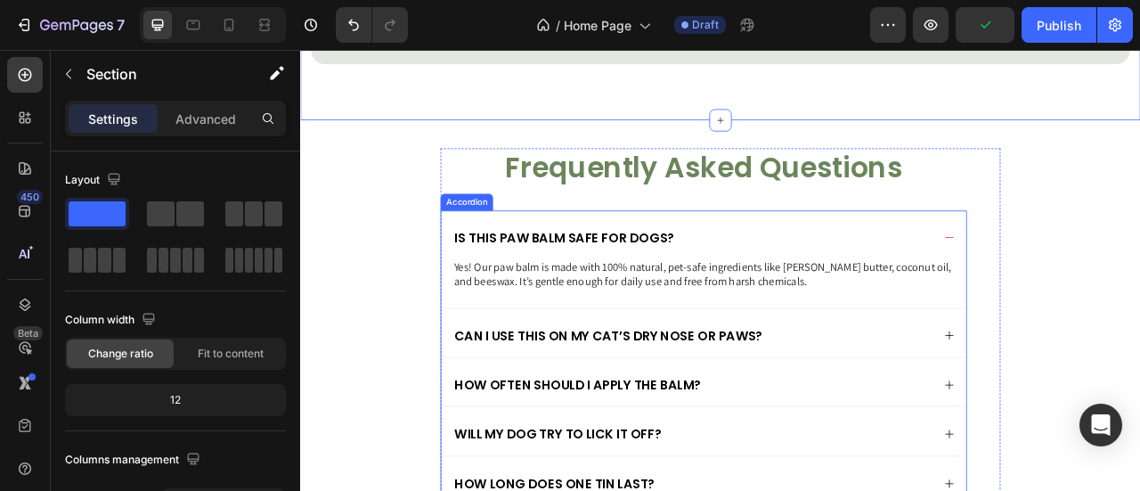
click at [720, 298] on p "Is this paw balm safe for dogs?" at bounding box center [636, 288] width 280 height 20
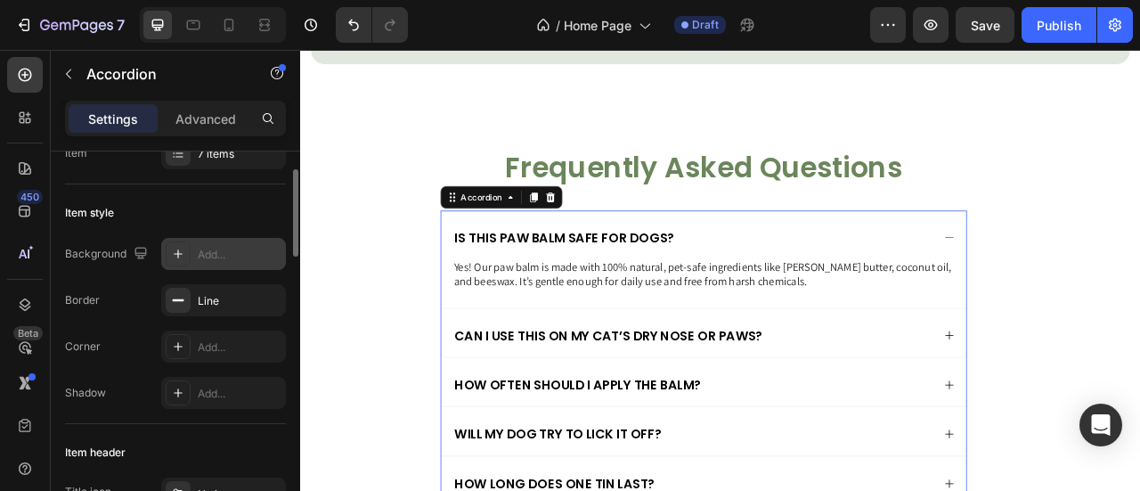
scroll to position [70, 0]
click at [237, 161] on div "7 items" at bounding box center [223, 150] width 125 height 32
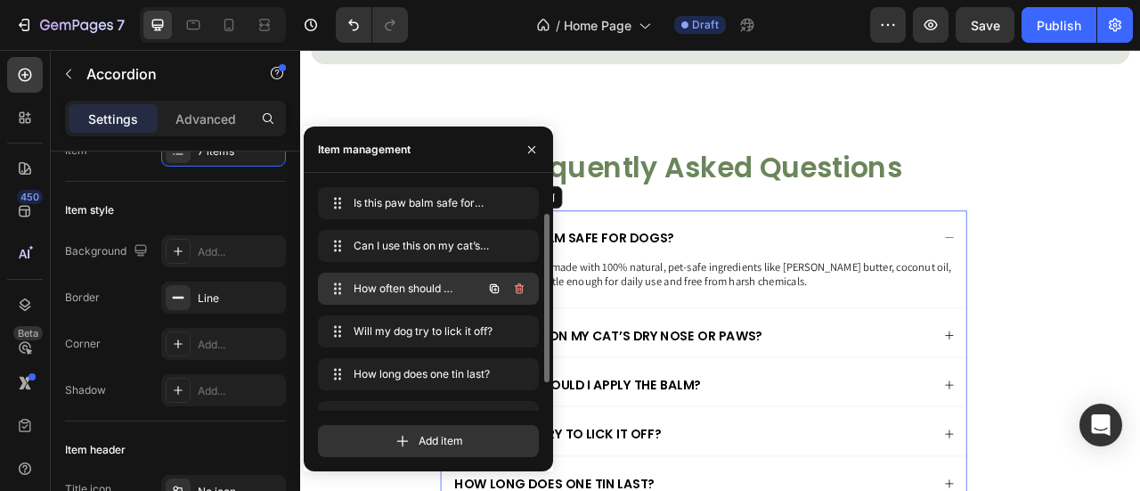
scroll to position [71, 0]
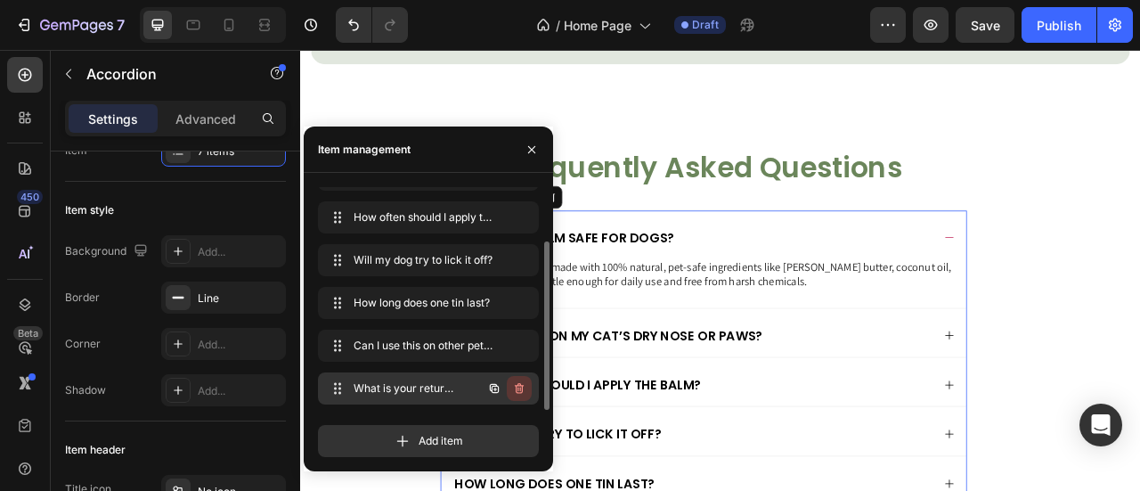
click at [517, 396] on button "button" at bounding box center [519, 388] width 25 height 25
click at [520, 386] on div "Delete" at bounding box center [507, 388] width 33 height 16
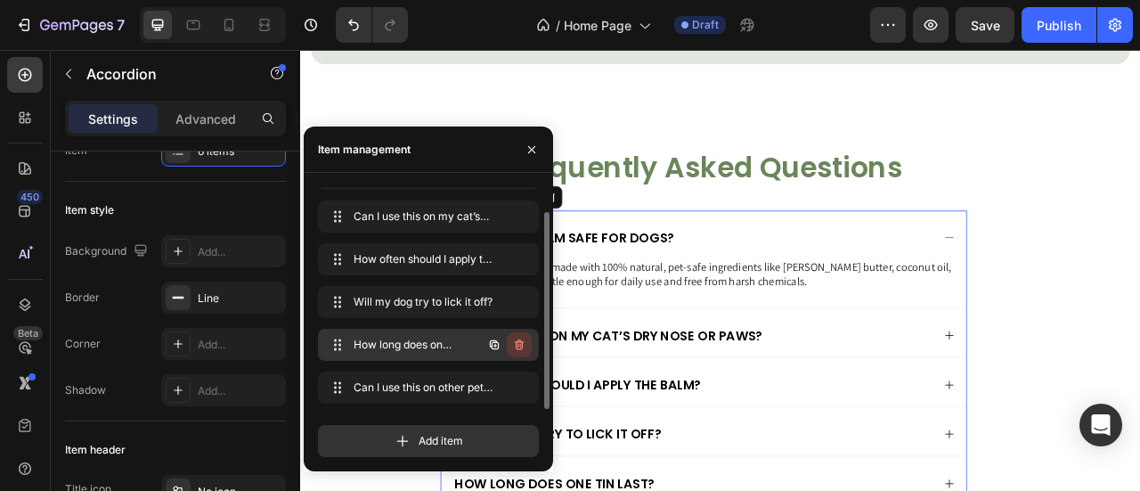
scroll to position [28, 0]
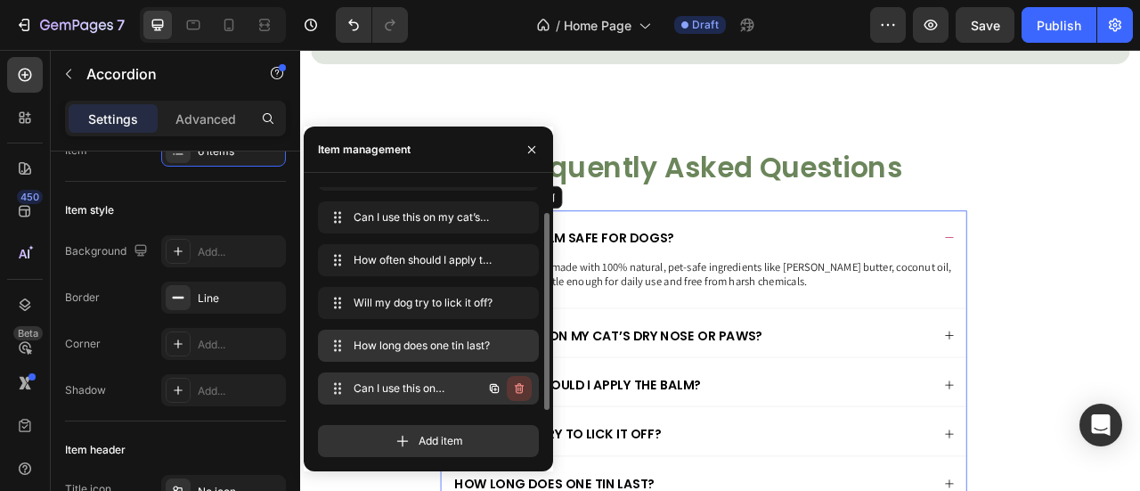
click at [519, 382] on icon "button" at bounding box center [519, 388] width 14 height 14
click at [519, 382] on div "Delete" at bounding box center [507, 388] width 33 height 16
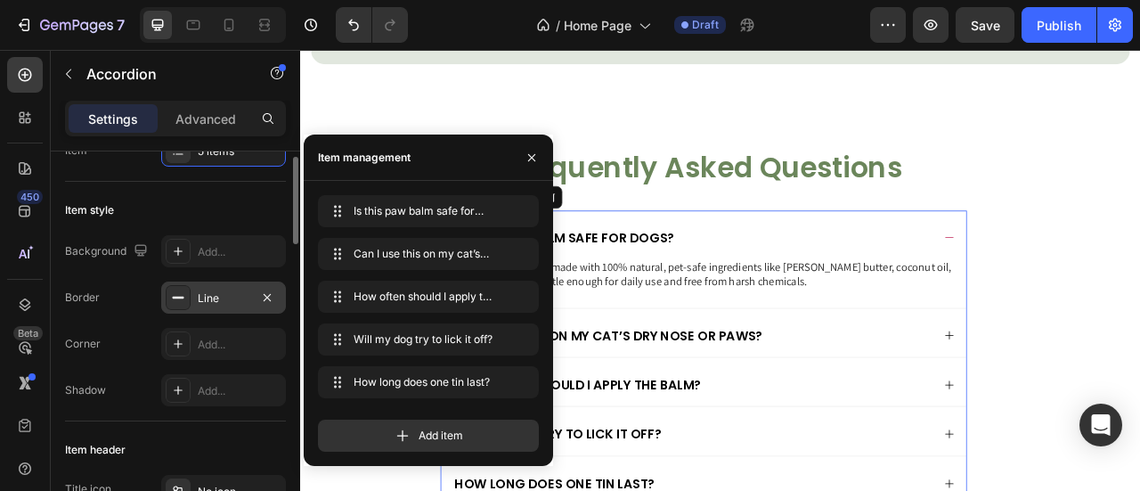
scroll to position [0, 0]
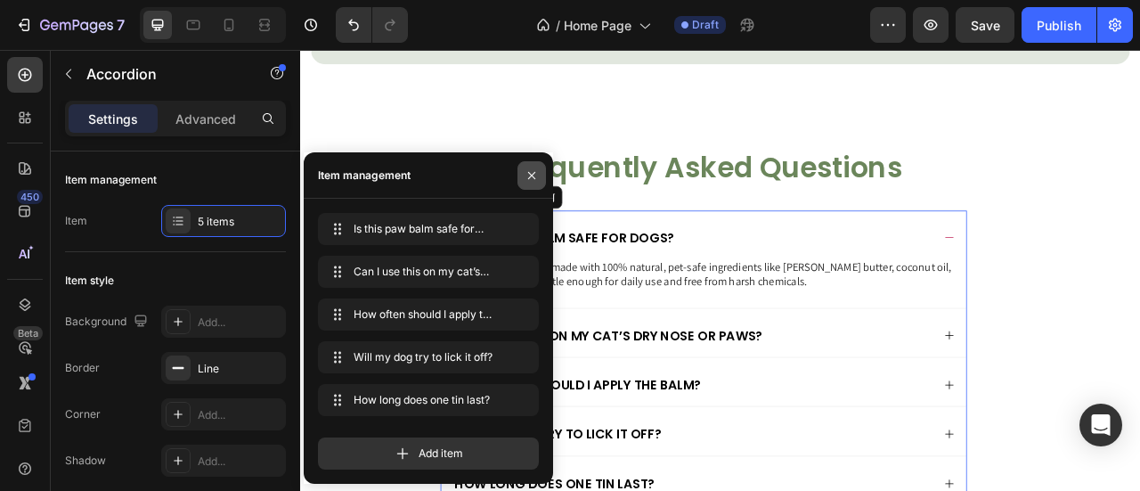
click at [526, 166] on button "button" at bounding box center [531, 175] width 28 height 28
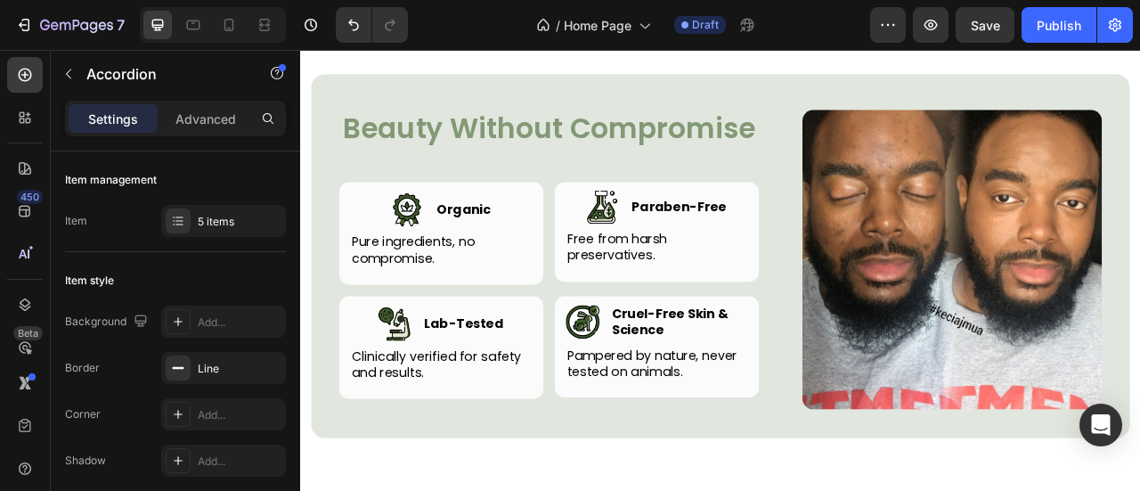
scroll to position [3973, 0]
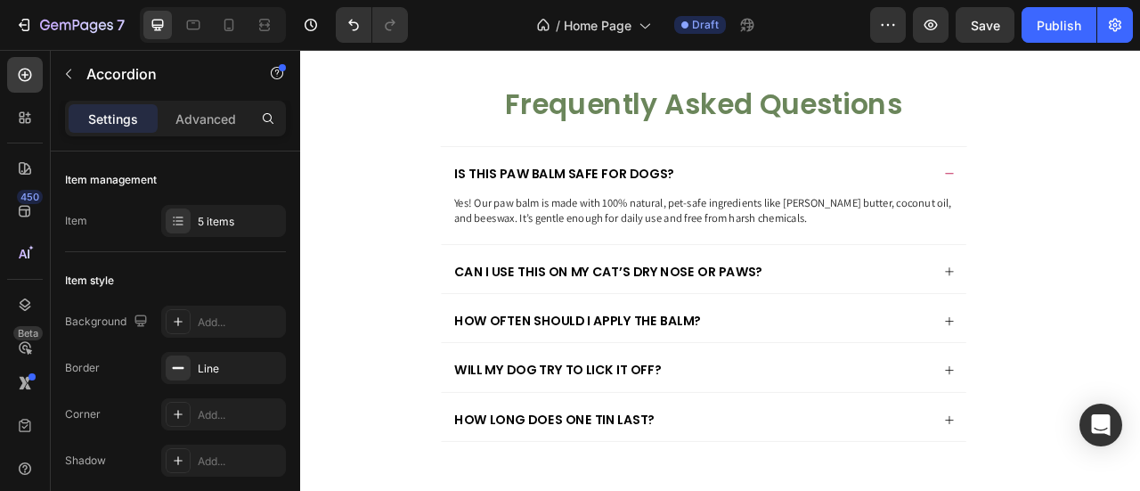
click at [600, 234] on div "Is this paw balm safe for dogs?" at bounding box center [813, 203] width 668 height 61
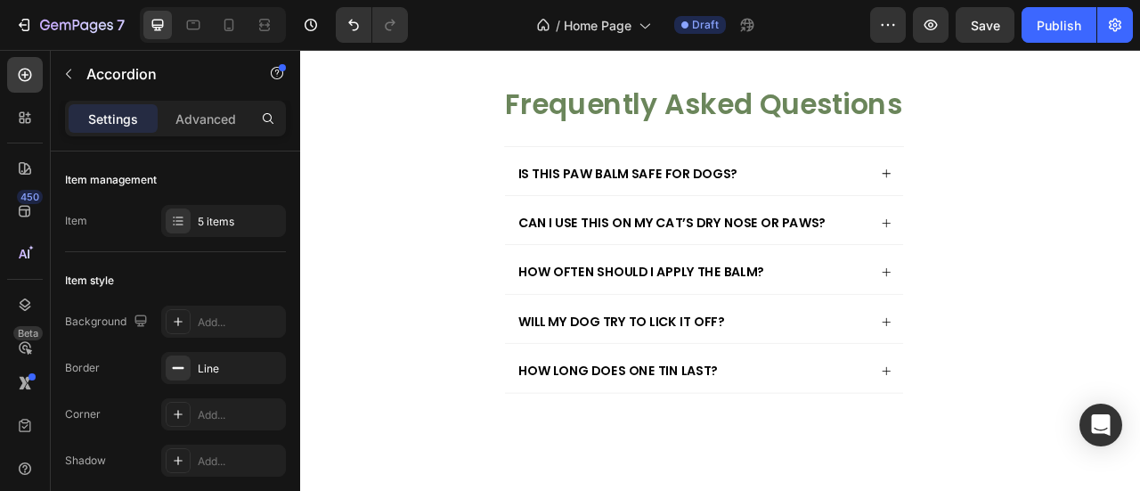
click at [599, 234] on div "Is this paw balm safe for dogs?" at bounding box center [813, 203] width 507 height 61
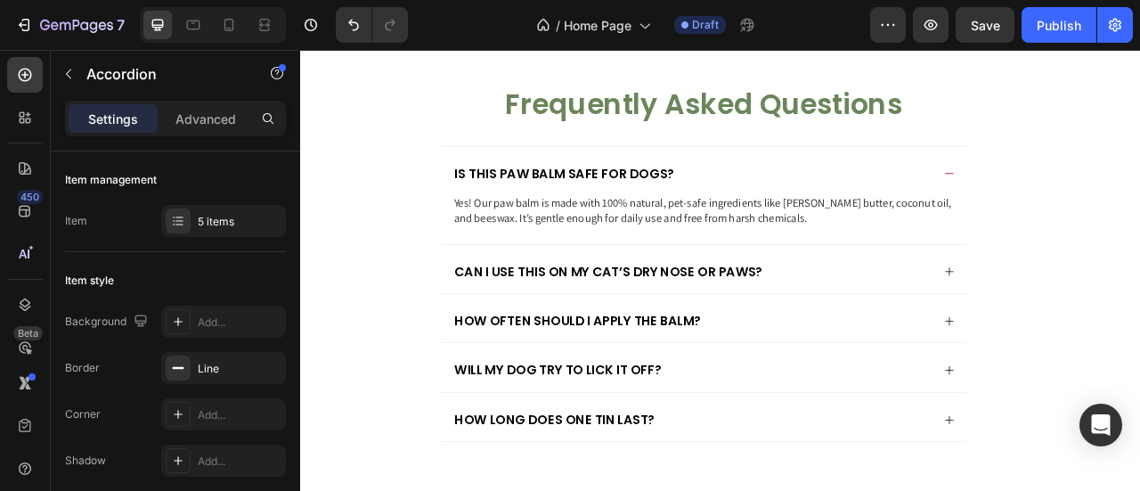
click at [598, 217] on p "Is this paw balm safe for dogs?" at bounding box center [636, 207] width 280 height 20
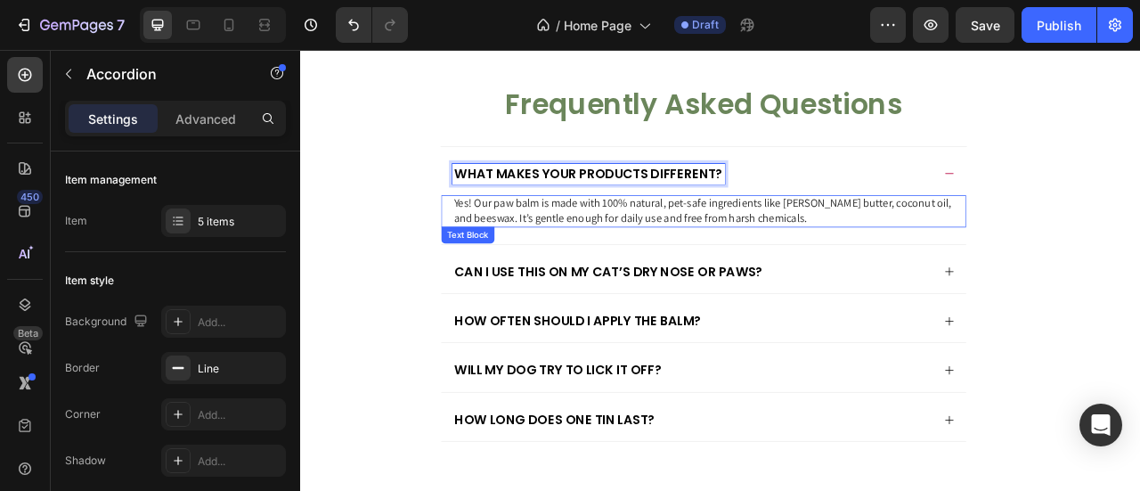
click at [966, 273] on p "Yes! Our paw balm is made with 100% natural, pet-safe ingredients like [PERSON_…" at bounding box center [813, 254] width 636 height 37
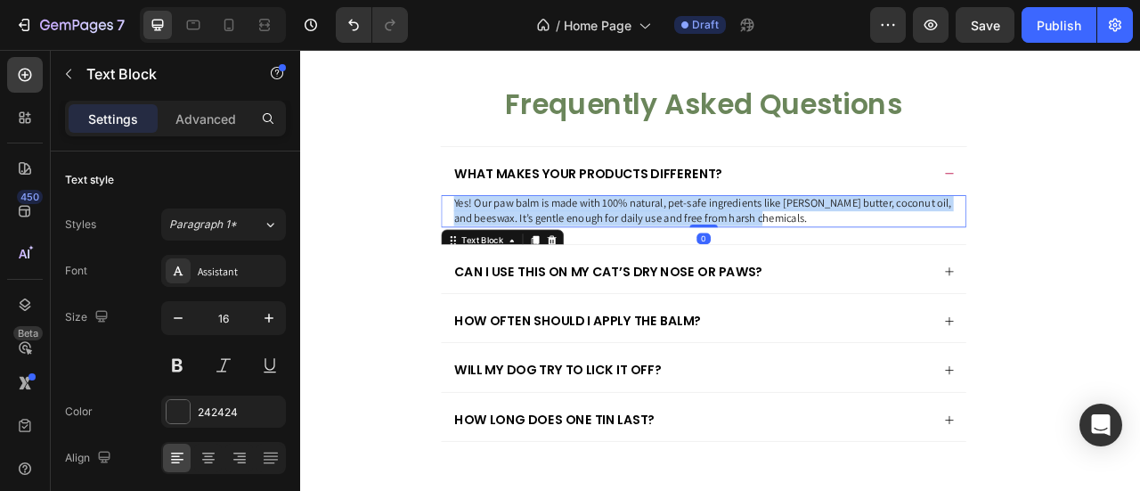
click at [966, 273] on p "Yes! Our paw balm is made with 100% natural, pet-safe ingredients like [PERSON_…" at bounding box center [813, 254] width 636 height 37
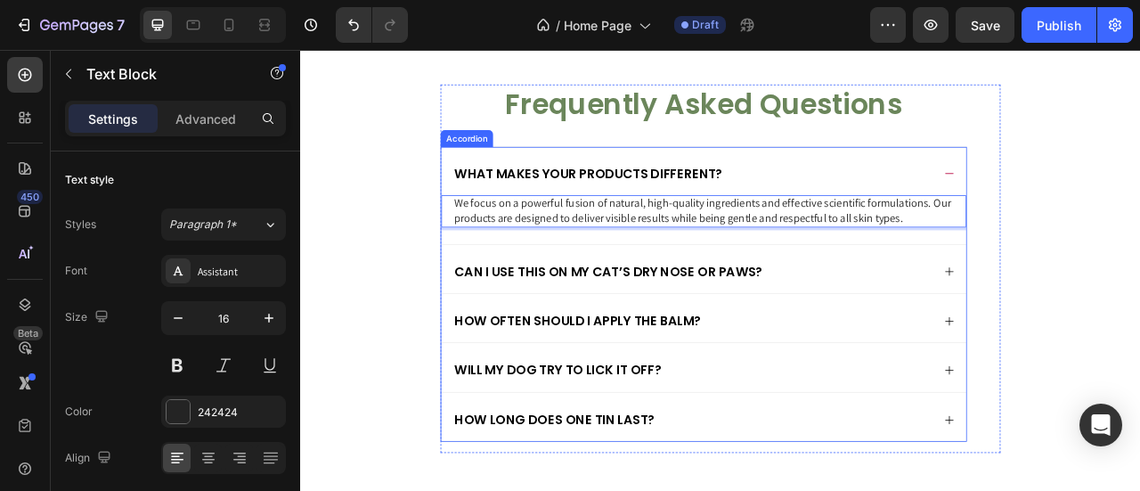
click at [1123, 234] on div "What makes your products different?" at bounding box center [813, 203] width 668 height 61
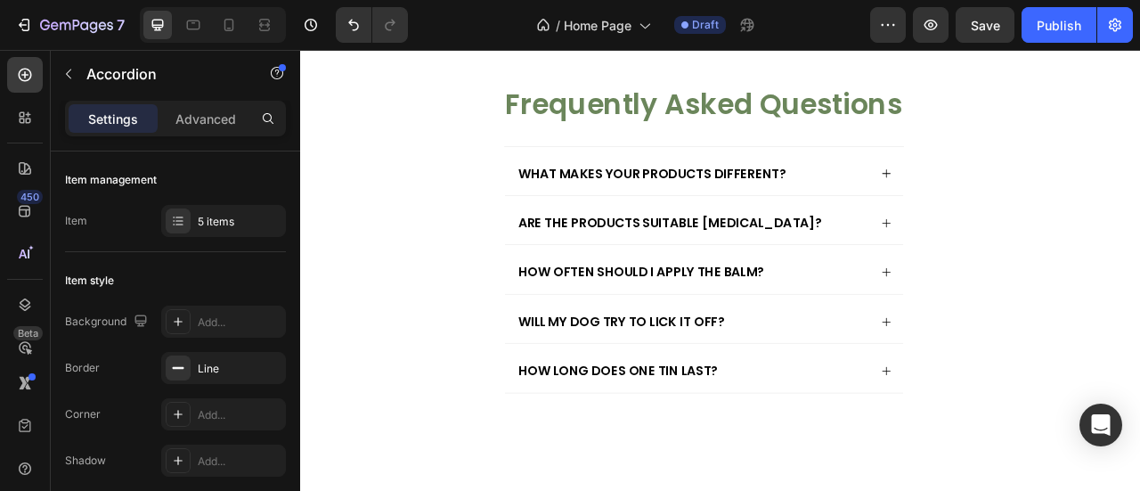
click at [1016, 282] on div "Are the products suitable [MEDICAL_DATA]?" at bounding box center [799, 269] width 450 height 26
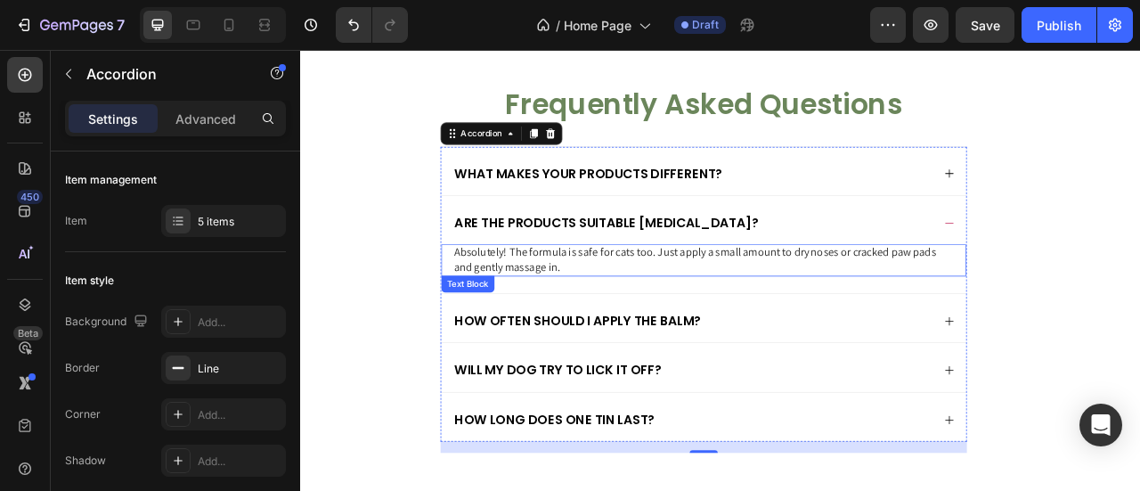
click at [832, 336] on p "Absolutely! The formula is safe for cats too. Just apply a small amount to dry …" at bounding box center [813, 316] width 636 height 37
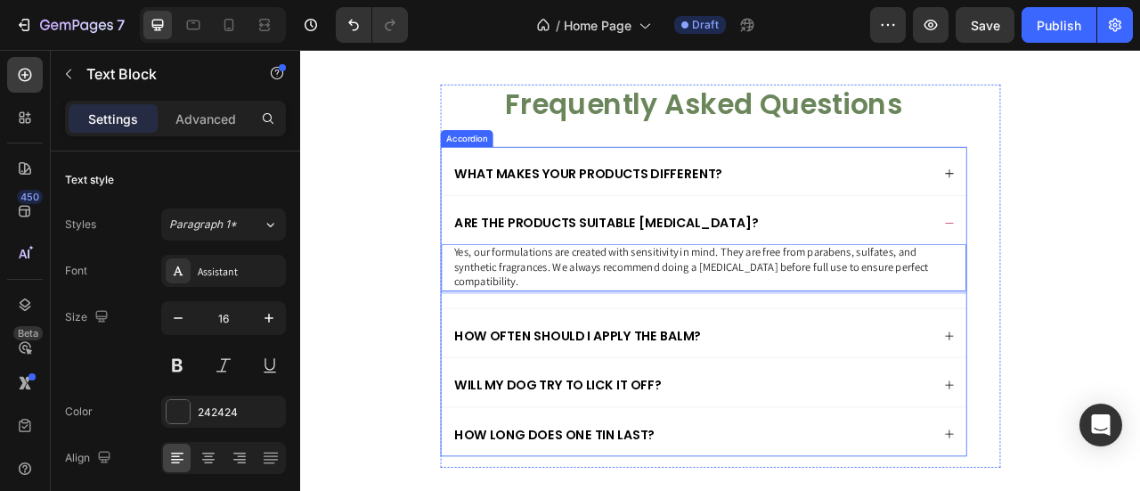
click at [1013, 282] on div "Are the products suitable [MEDICAL_DATA]?" at bounding box center [798, 269] width 611 height 26
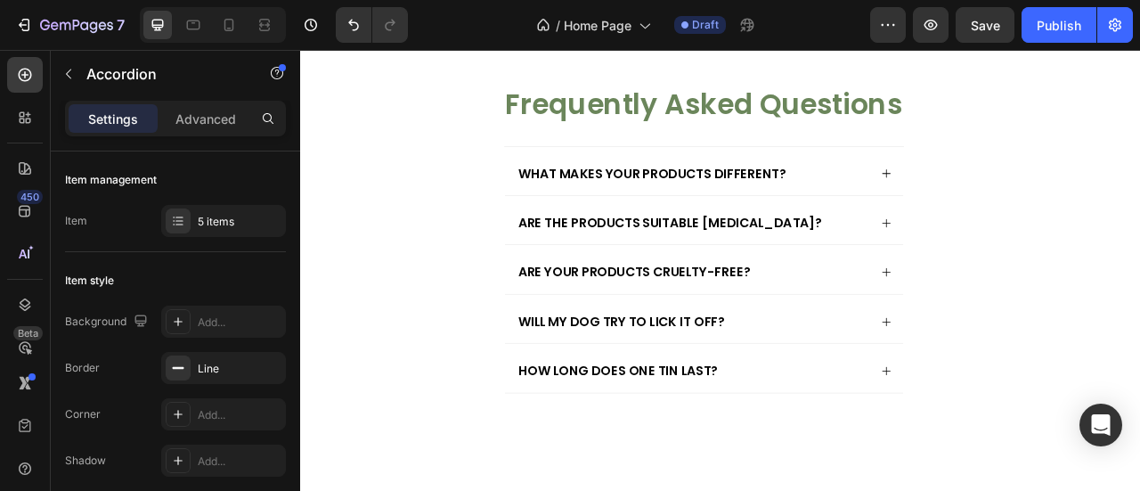
click at [994, 359] on div "Are your products cruelty-free?" at bounding box center [813, 327] width 507 height 61
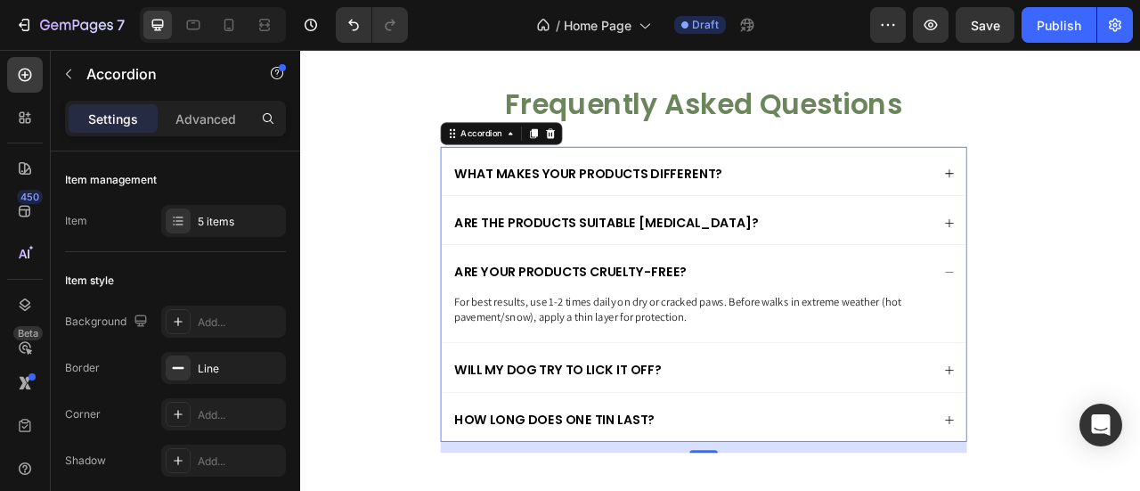
click at [844, 399] on p "For best results, use 1-2 times daily on dry or cracked paws. Before walks in e…" at bounding box center [813, 379] width 636 height 37
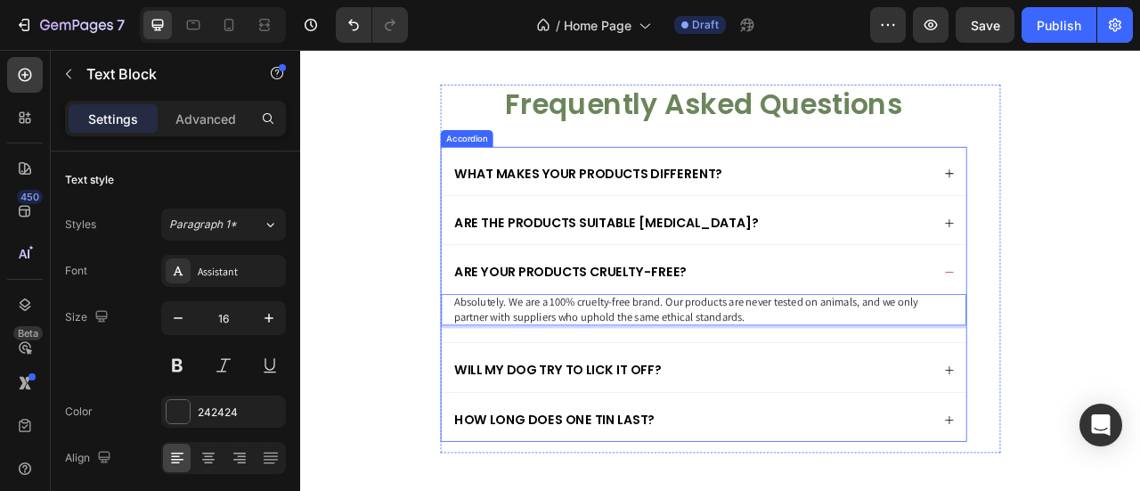
click at [710, 466] on p "Will my dog try to lick it off?" at bounding box center [628, 456] width 264 height 20
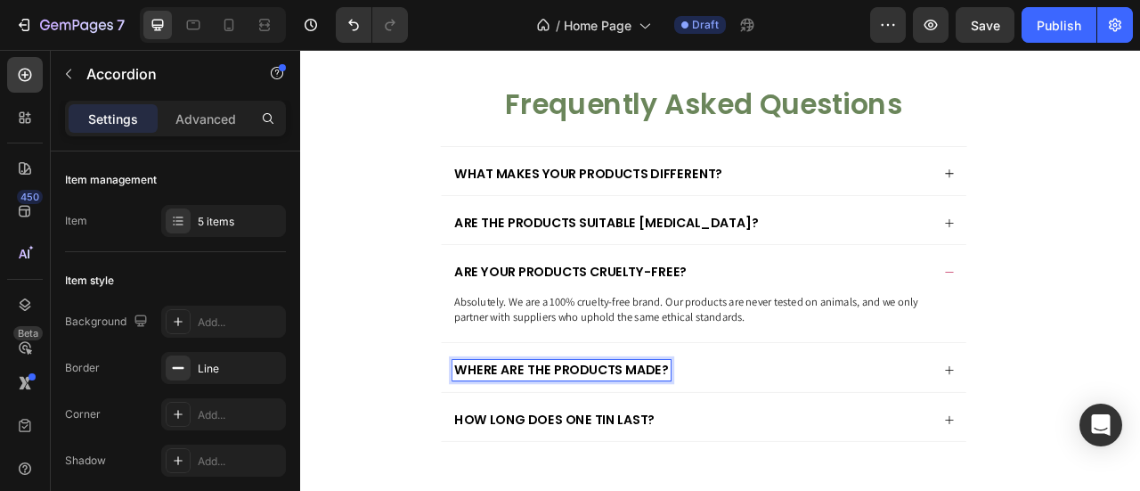
click at [826, 469] on div "Where are the products made?" at bounding box center [798, 456] width 611 height 26
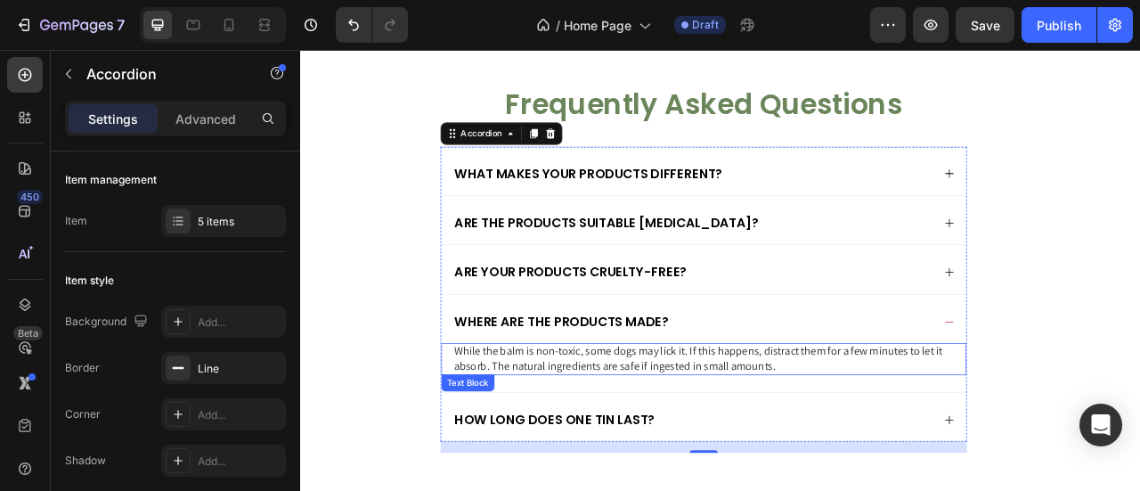
click at [671, 463] on div "While the balm is non-toxic, some dogs may lick it. If this happens, distract t…" at bounding box center [812, 442] width 639 height 41
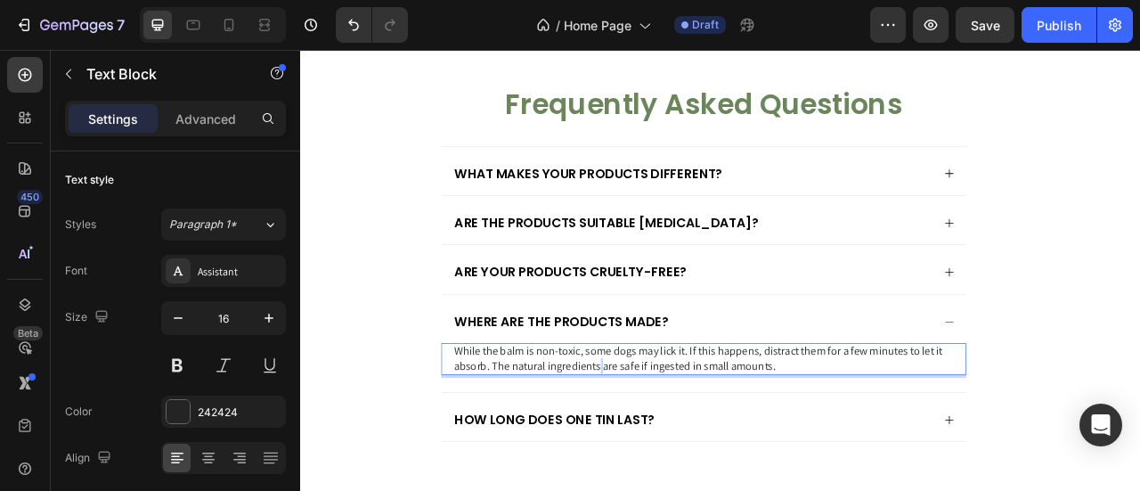
click at [671, 463] on div "While the balm is non-toxic, some dogs may lick it. If this happens, distract t…" at bounding box center [812, 442] width 639 height 41
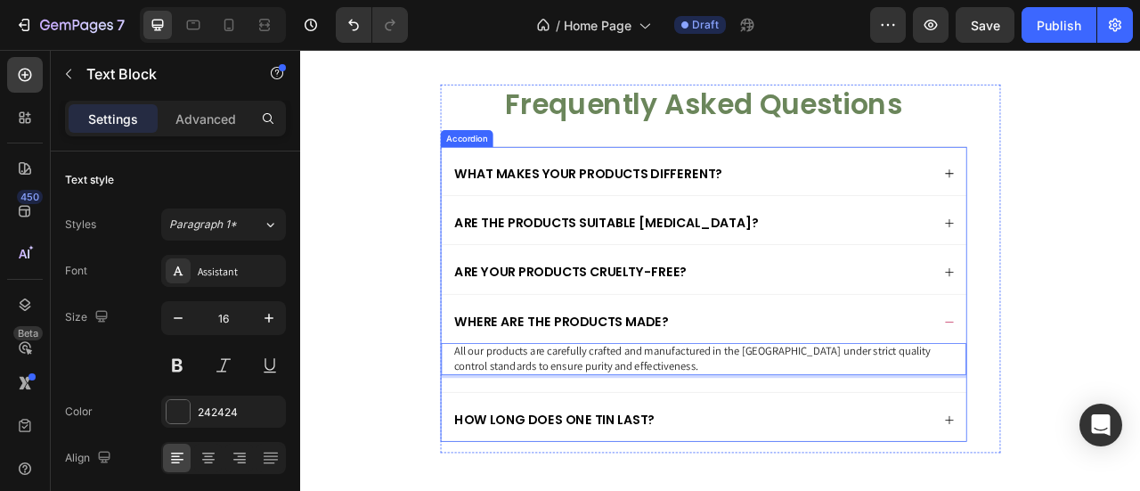
click at [858, 422] on div "Where are the products made?" at bounding box center [813, 391] width 668 height 61
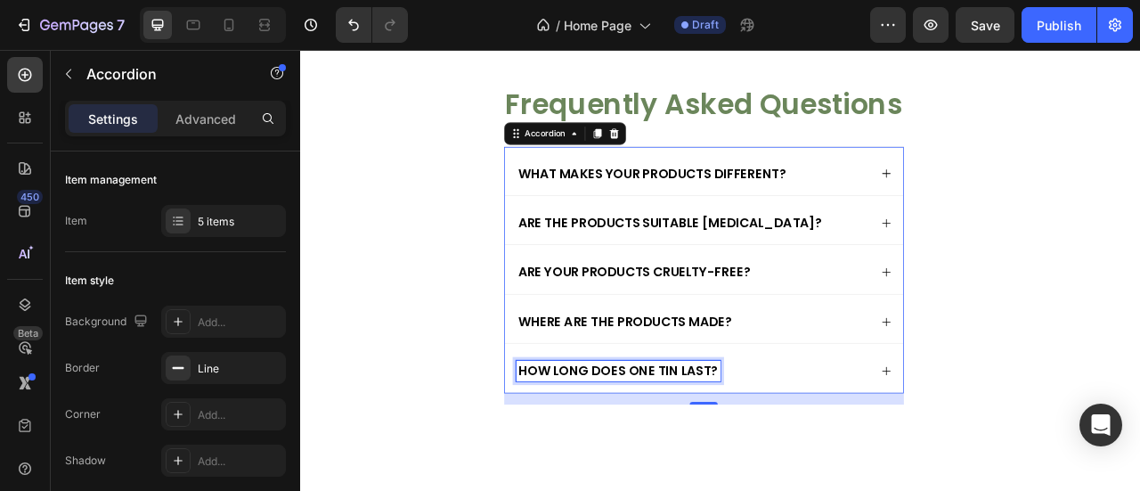
click at [688, 467] on p "How long does one tin last?" at bounding box center [704, 457] width 255 height 20
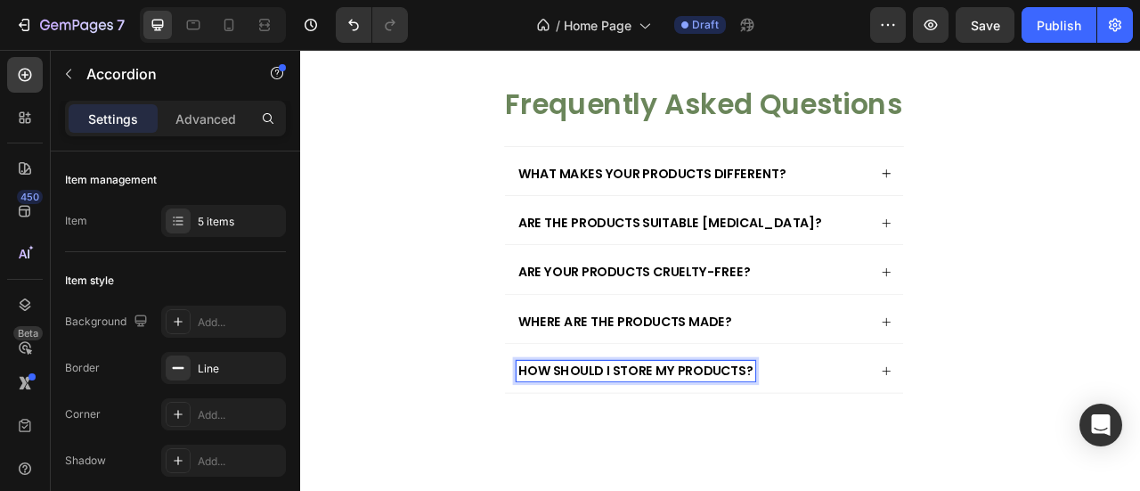
click at [941, 470] on div "How should I store my products?" at bounding box center [799, 457] width 450 height 26
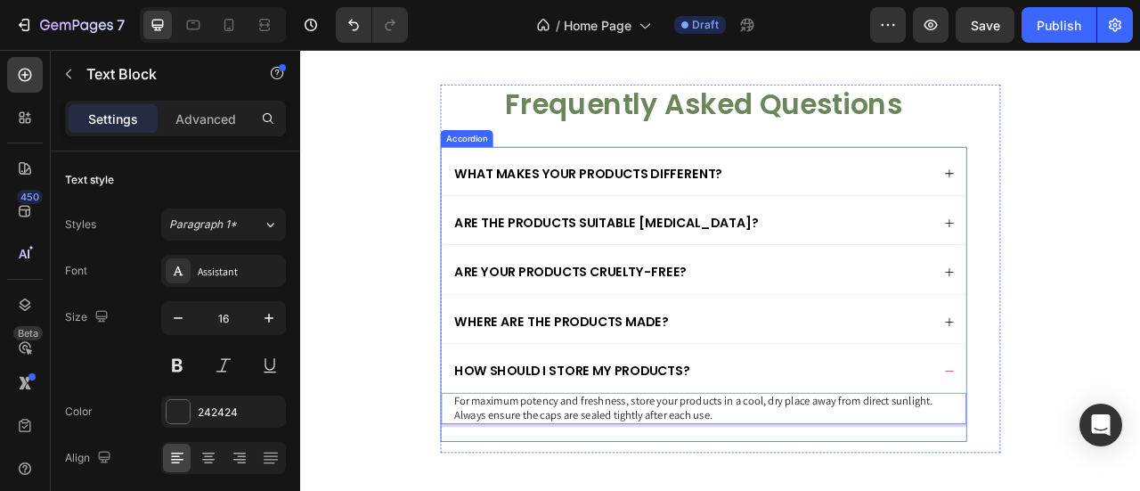
click at [890, 470] on div "How should I store my products?" at bounding box center [798, 457] width 611 height 26
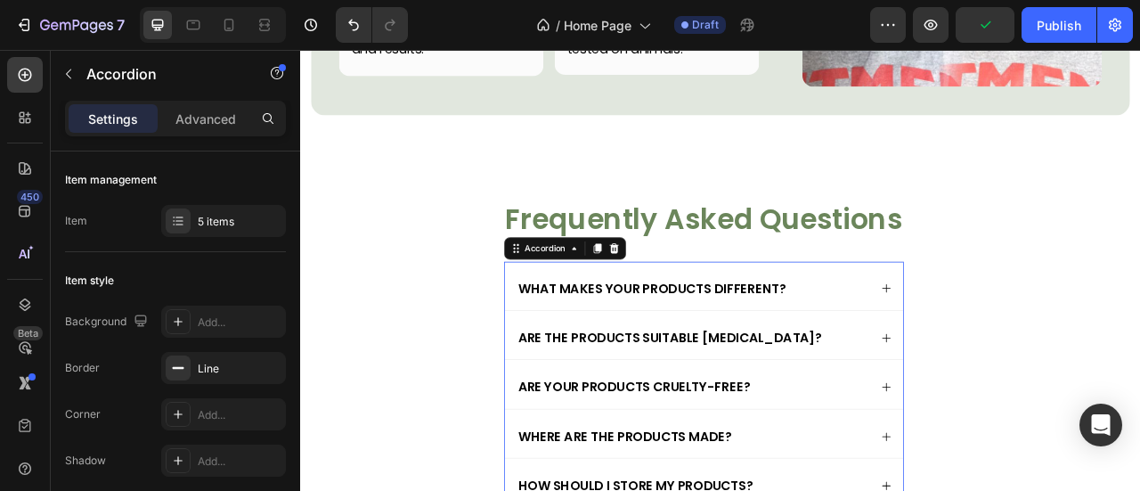
scroll to position [3857, 0]
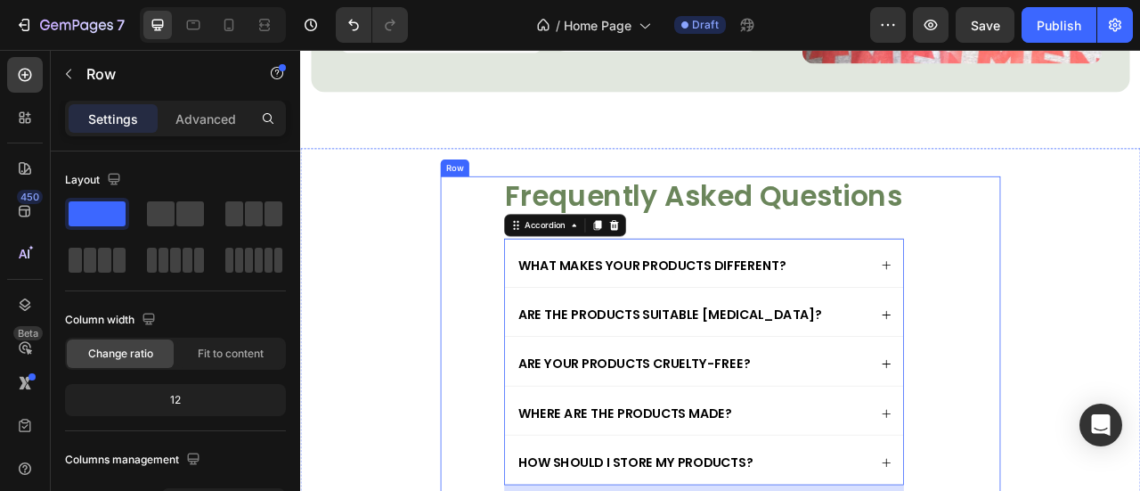
click at [1139, 285] on div "Frequently Asked Questions Heading What makes your products different? Are the …" at bounding box center [834, 420] width 712 height 421
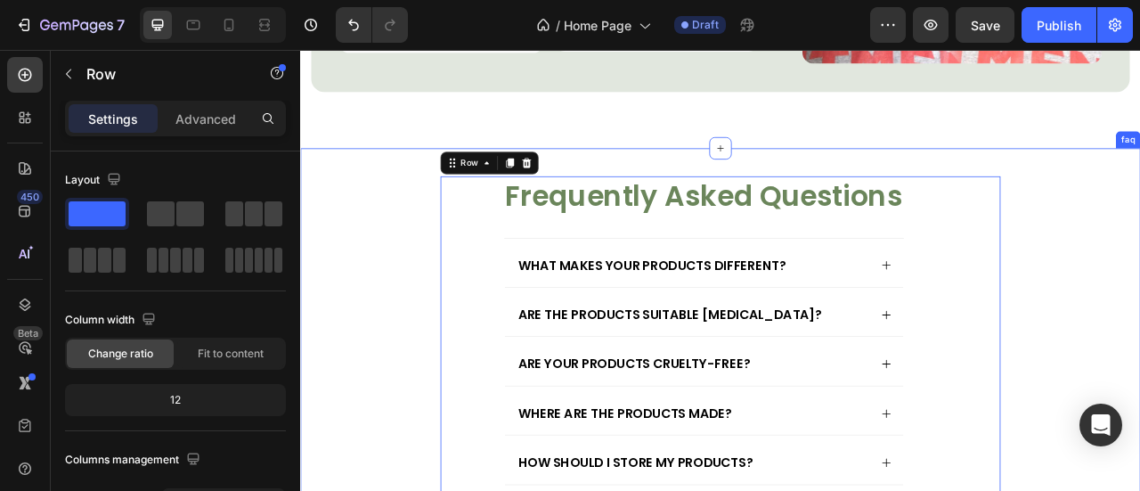
click at [1099, 238] on div "Frequently Asked Questions Heading What makes your products different? Are the …" at bounding box center [834, 436] width 1068 height 524
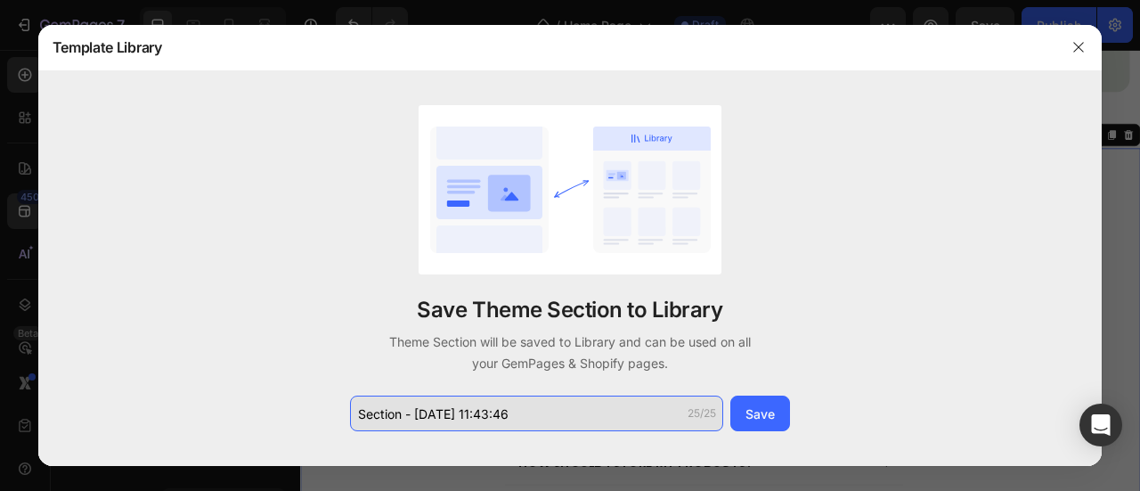
click at [581, 398] on input "Section - [DATE] 11:43:46" at bounding box center [536, 413] width 373 height 36
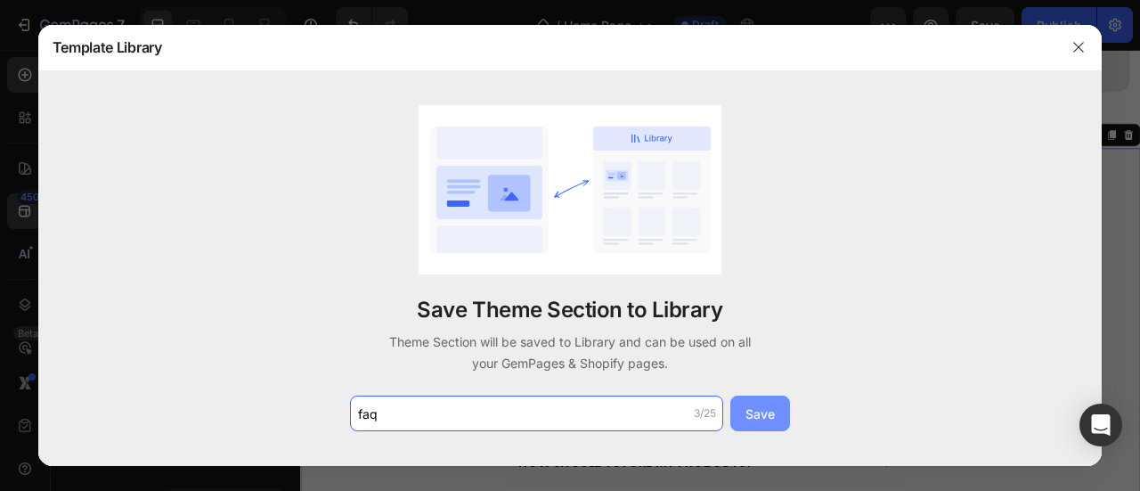
type input "faq"
click at [739, 422] on button "Save" at bounding box center [760, 413] width 60 height 36
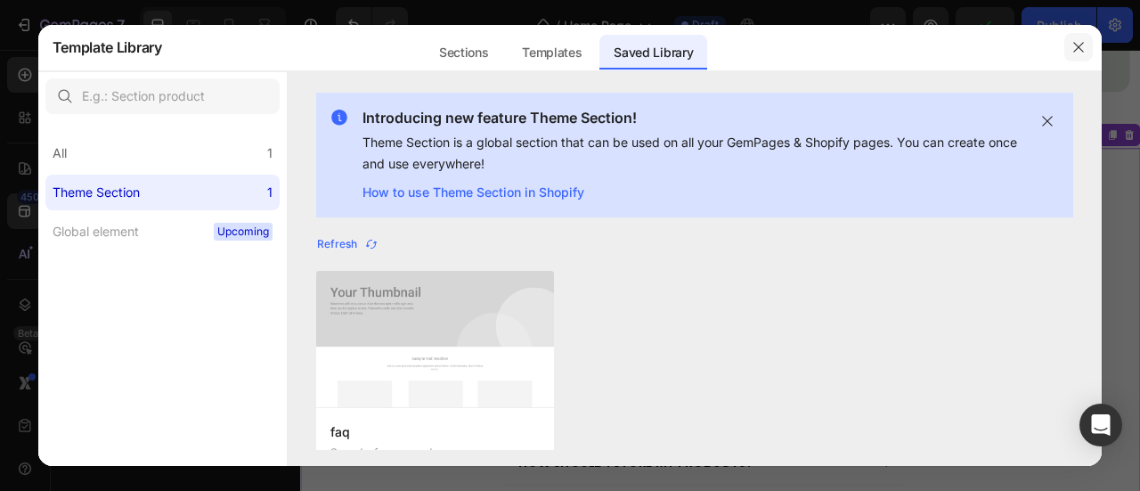
click at [1085, 53] on button "button" at bounding box center [1078, 47] width 28 height 28
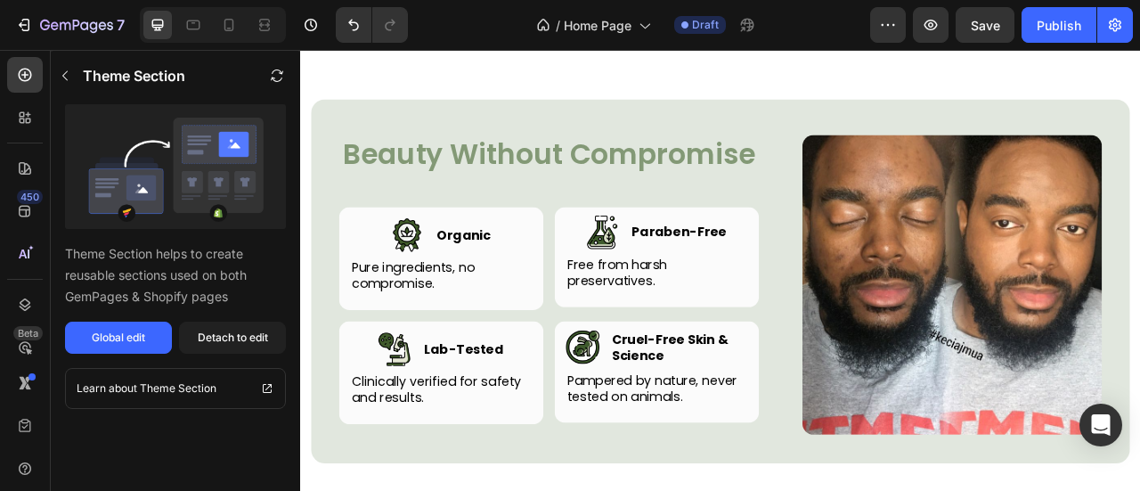
scroll to position [3243, 0]
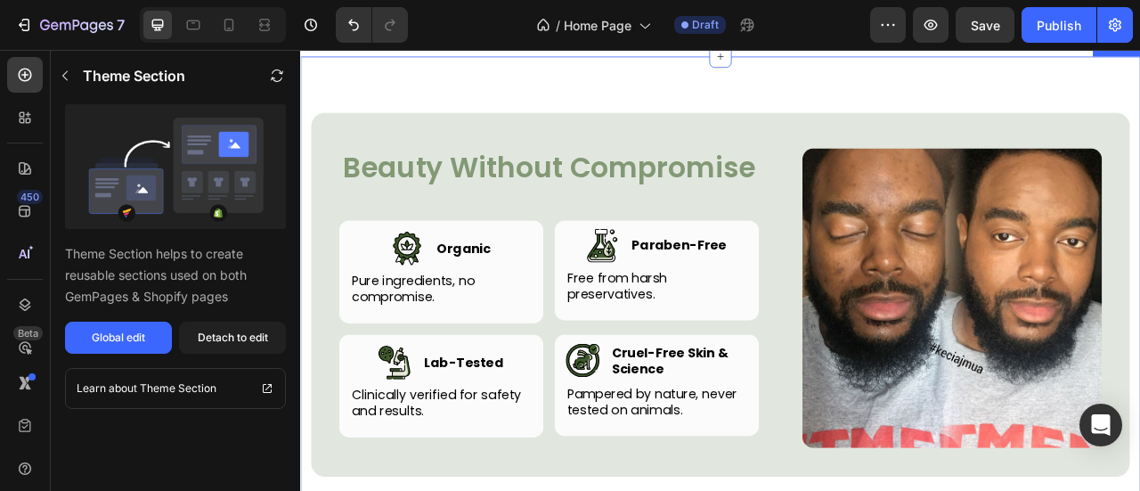
click at [931, 197] on div "Beauty Without Compromise Heading Row Image Image Organic Heading Row Pure ingr…" at bounding box center [834, 360] width 1068 height 605
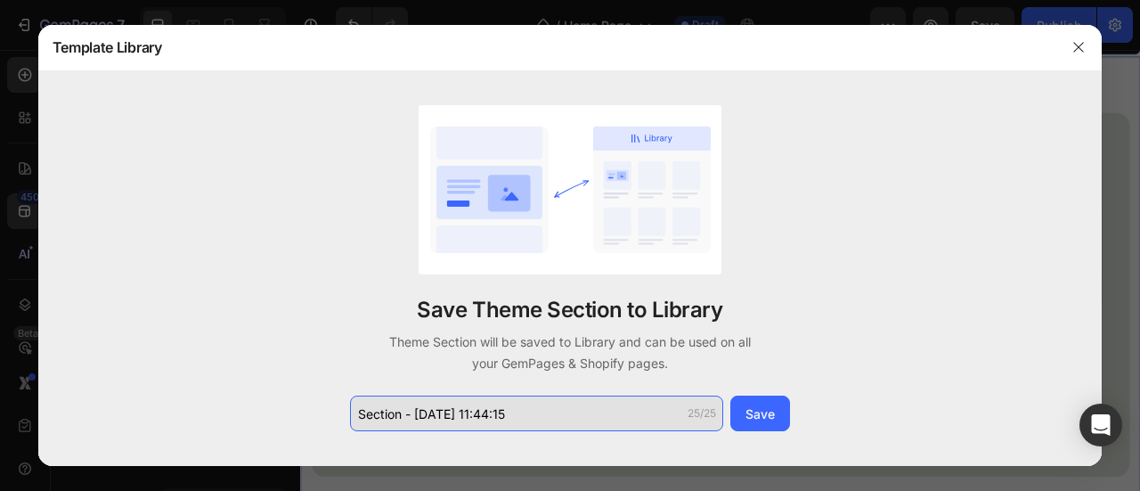
click at [518, 418] on input "Section - [DATE] 11:44:15" at bounding box center [536, 413] width 373 height 36
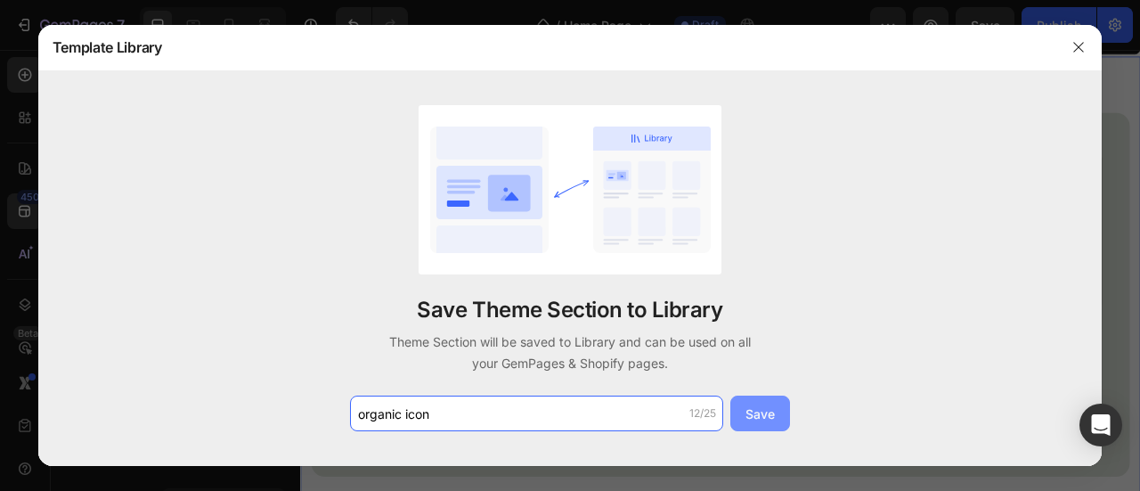
type input "organic icon"
click at [758, 411] on div "Save" at bounding box center [759, 413] width 29 height 19
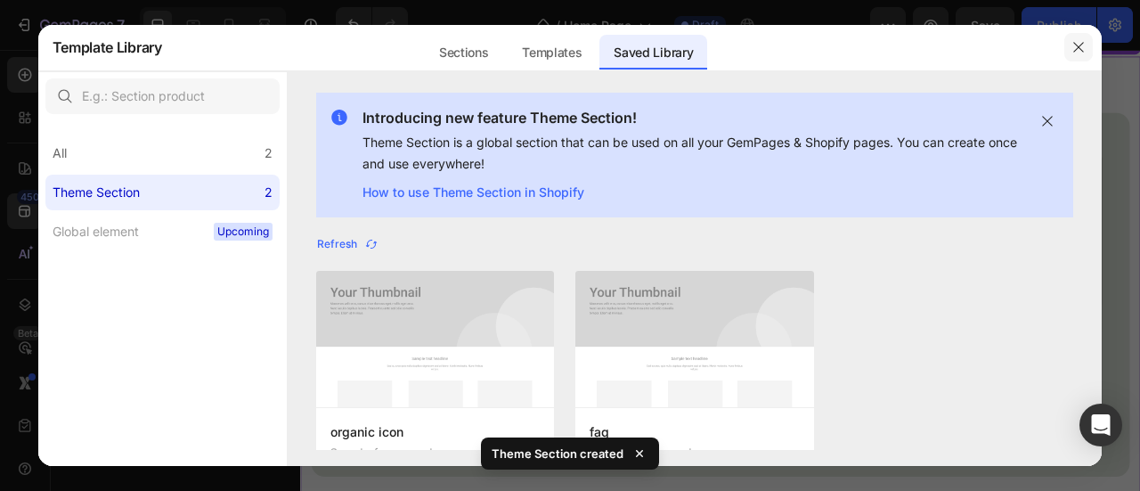
click at [1070, 52] on button "button" at bounding box center [1078, 47] width 28 height 28
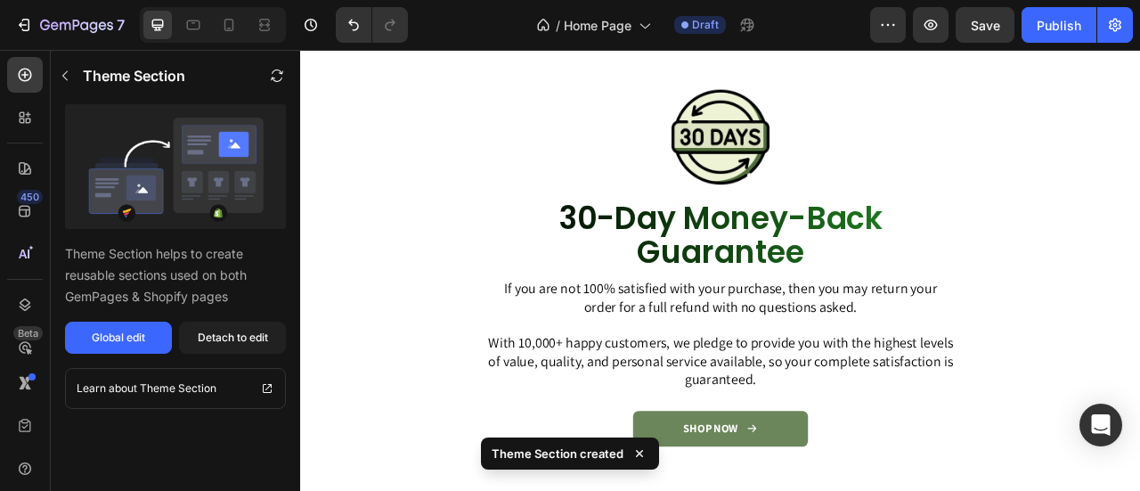
scroll to position [2527, 0]
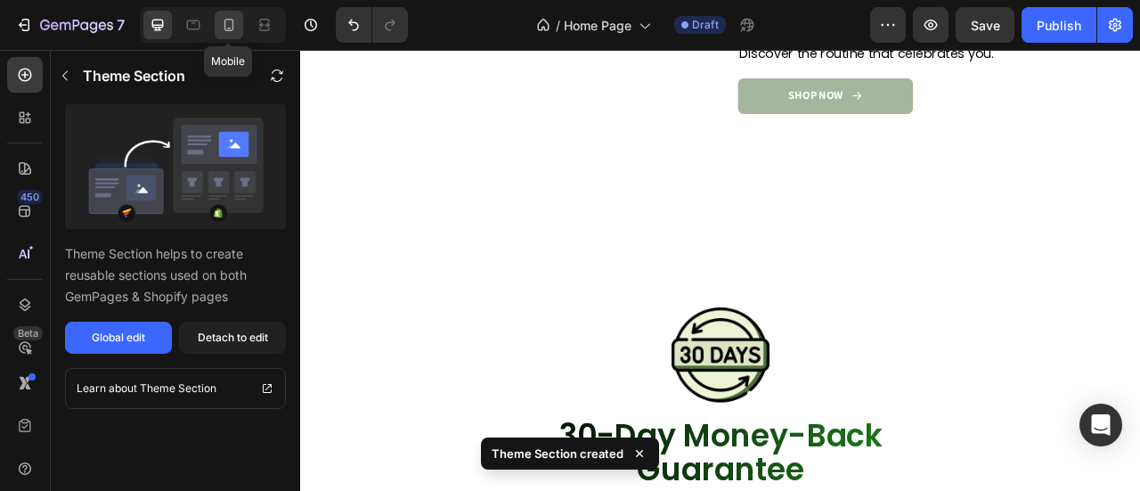
click at [222, 22] on icon at bounding box center [229, 25] width 18 height 18
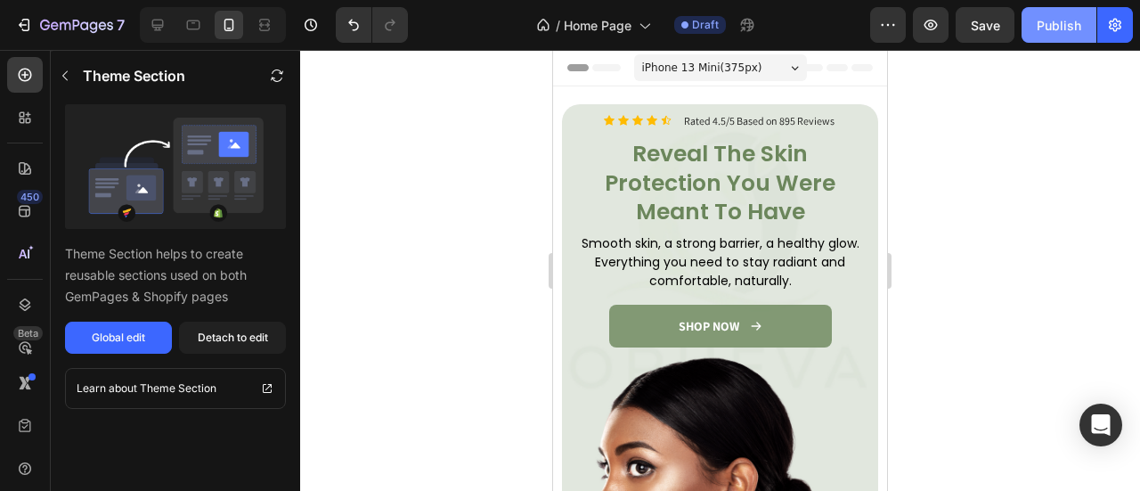
click at [1058, 36] on button "Publish" at bounding box center [1058, 25] width 75 height 36
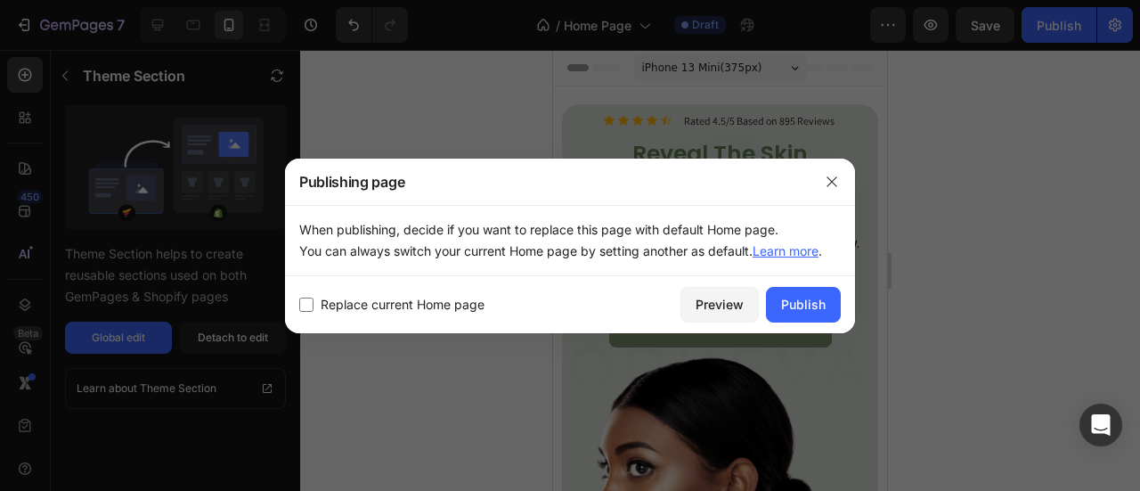
click at [393, 319] on div "Replace current Home page Preview Publish" at bounding box center [570, 304] width 570 height 57
click at [410, 299] on span "Replace current Home page" at bounding box center [402, 304] width 164 height 21
checkbox input "true"
click at [800, 301] on div "Publish" at bounding box center [803, 304] width 45 height 19
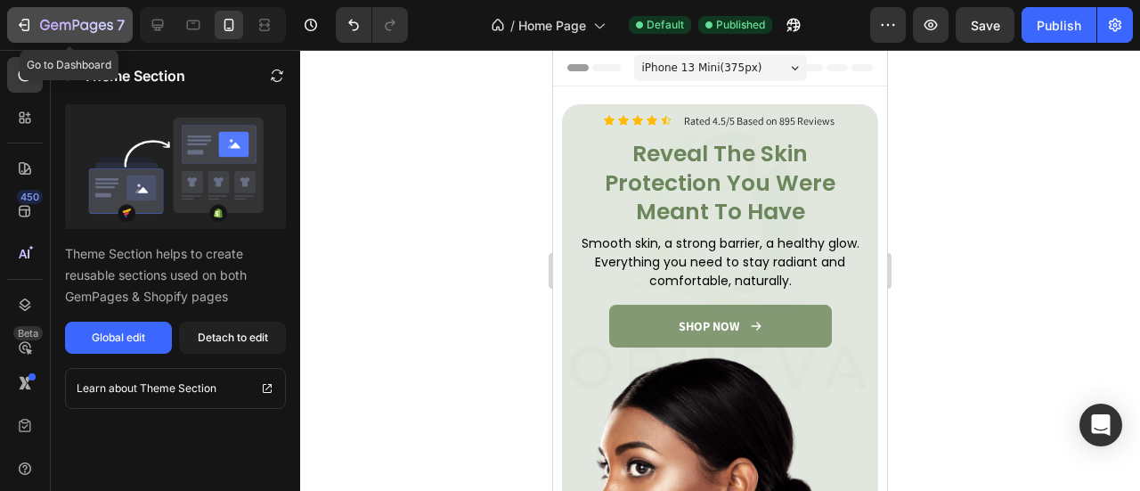
click at [25, 25] on icon "button" at bounding box center [24, 25] width 18 height 18
